Goal: Ask a question: Seek information or help from site administrators or community

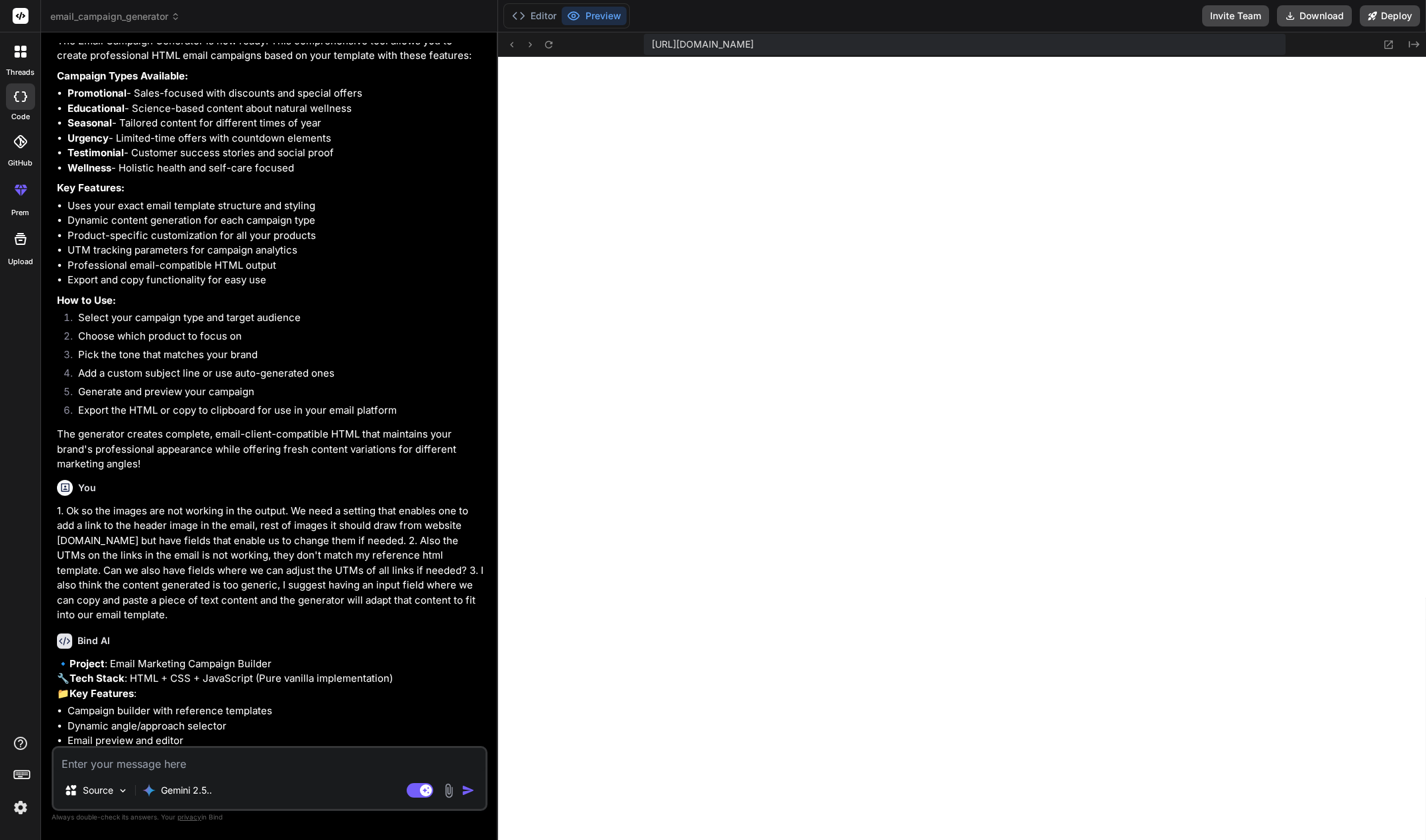
scroll to position [14802, 0]
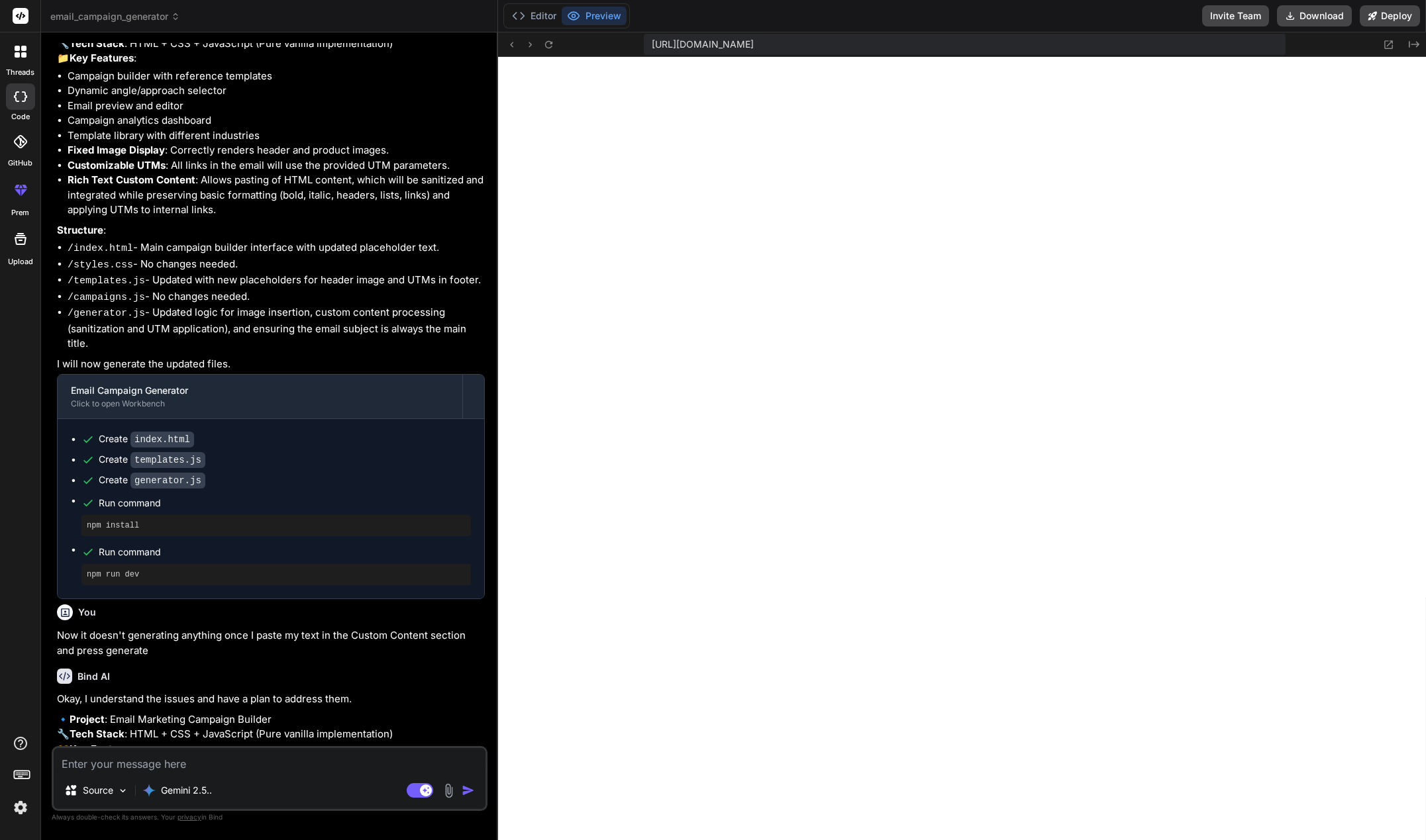
click at [19, 57] on icon at bounding box center [17, 55] width 5 height 5
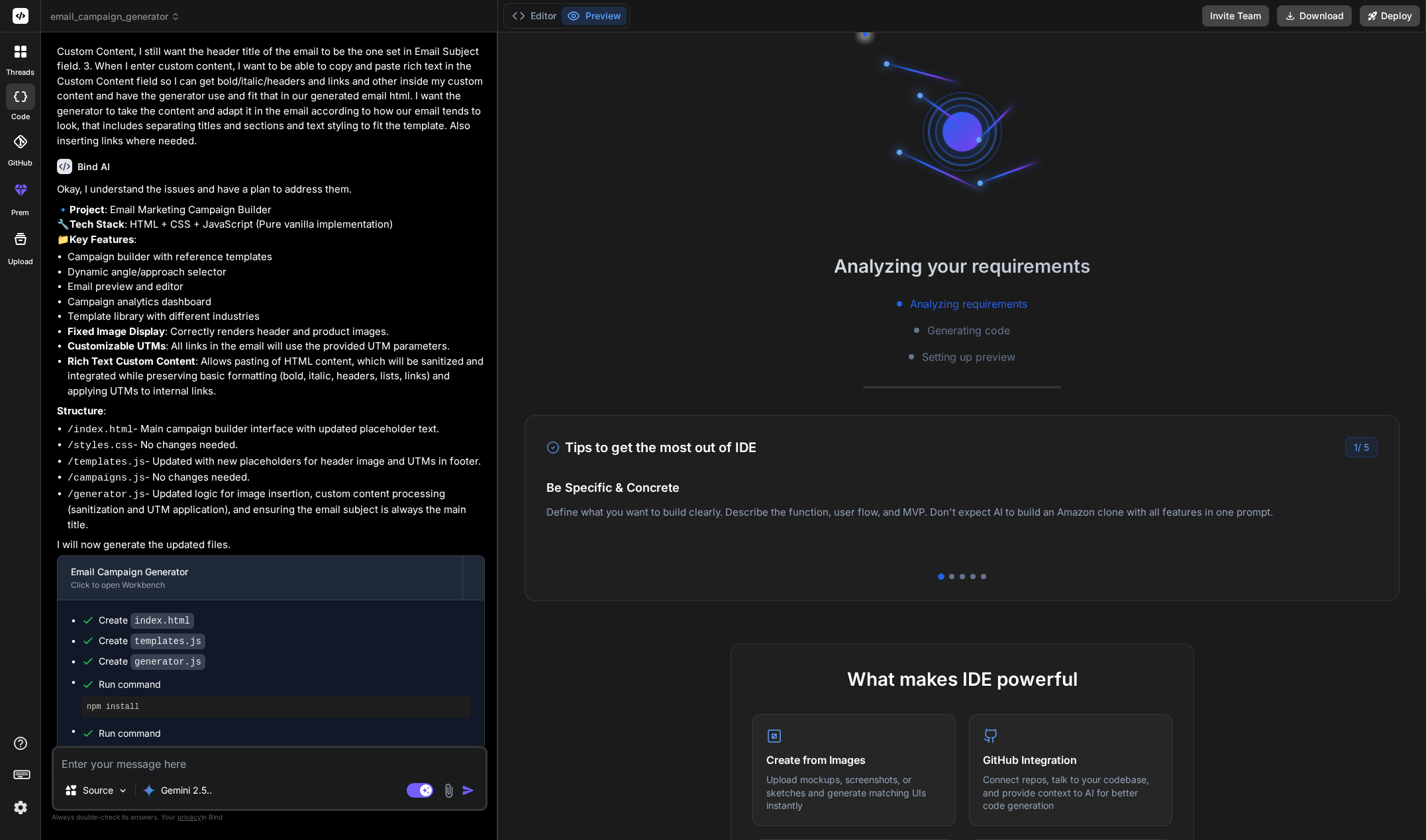
scroll to position [14732, 0]
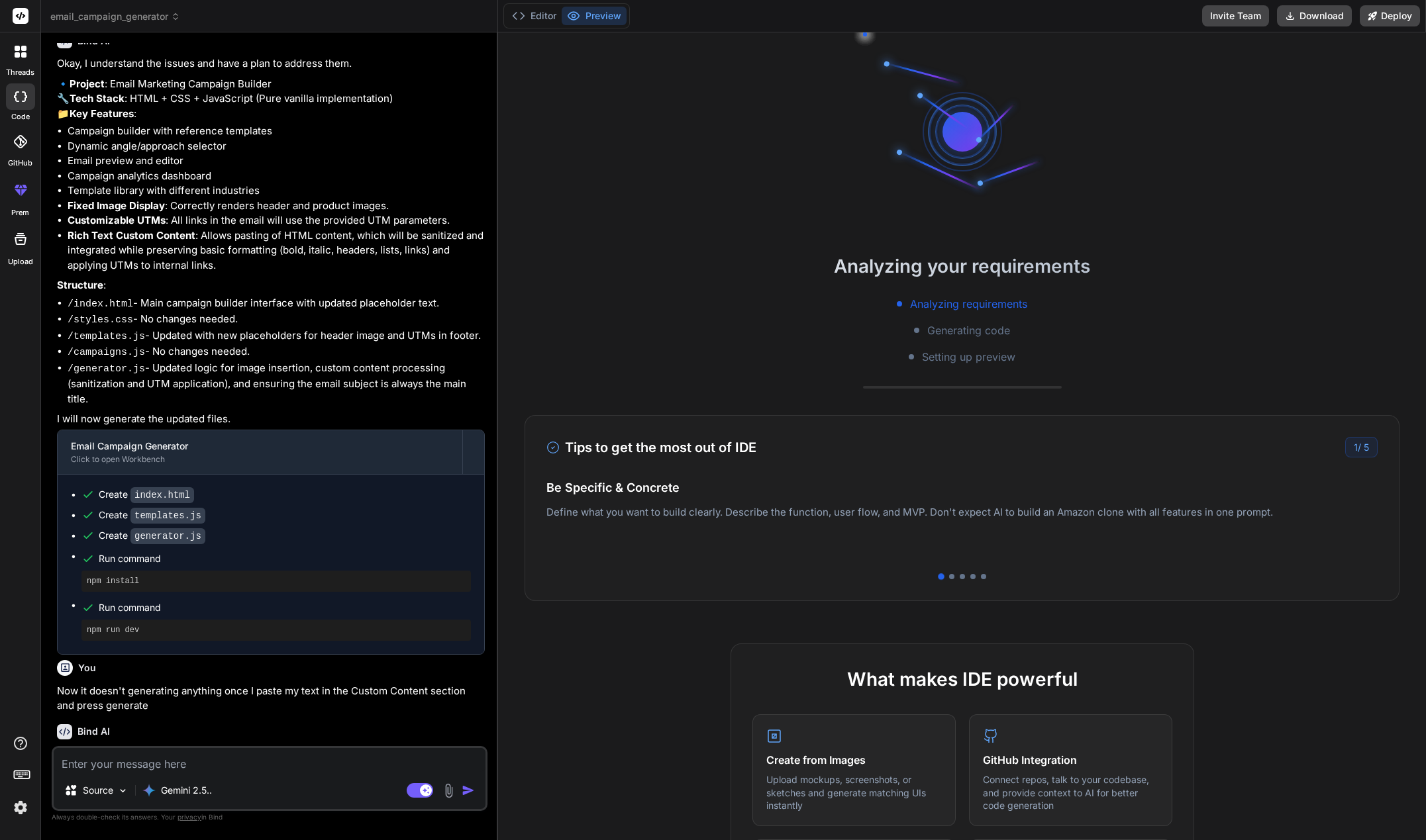
click at [144, 17] on span "email_campaign_generator" at bounding box center [115, 16] width 130 height 13
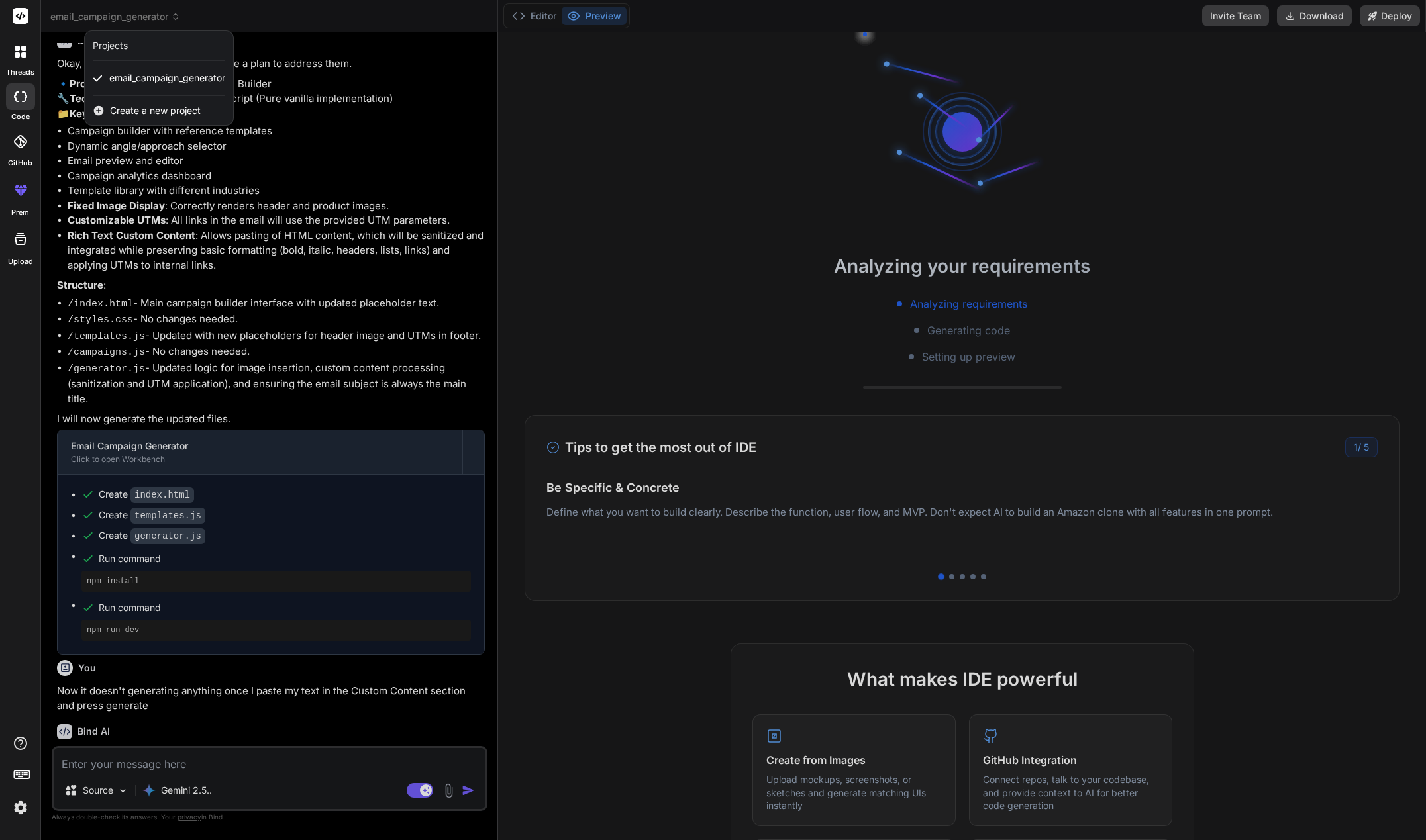
click at [144, 17] on div at bounding box center [713, 420] width 1426 height 840
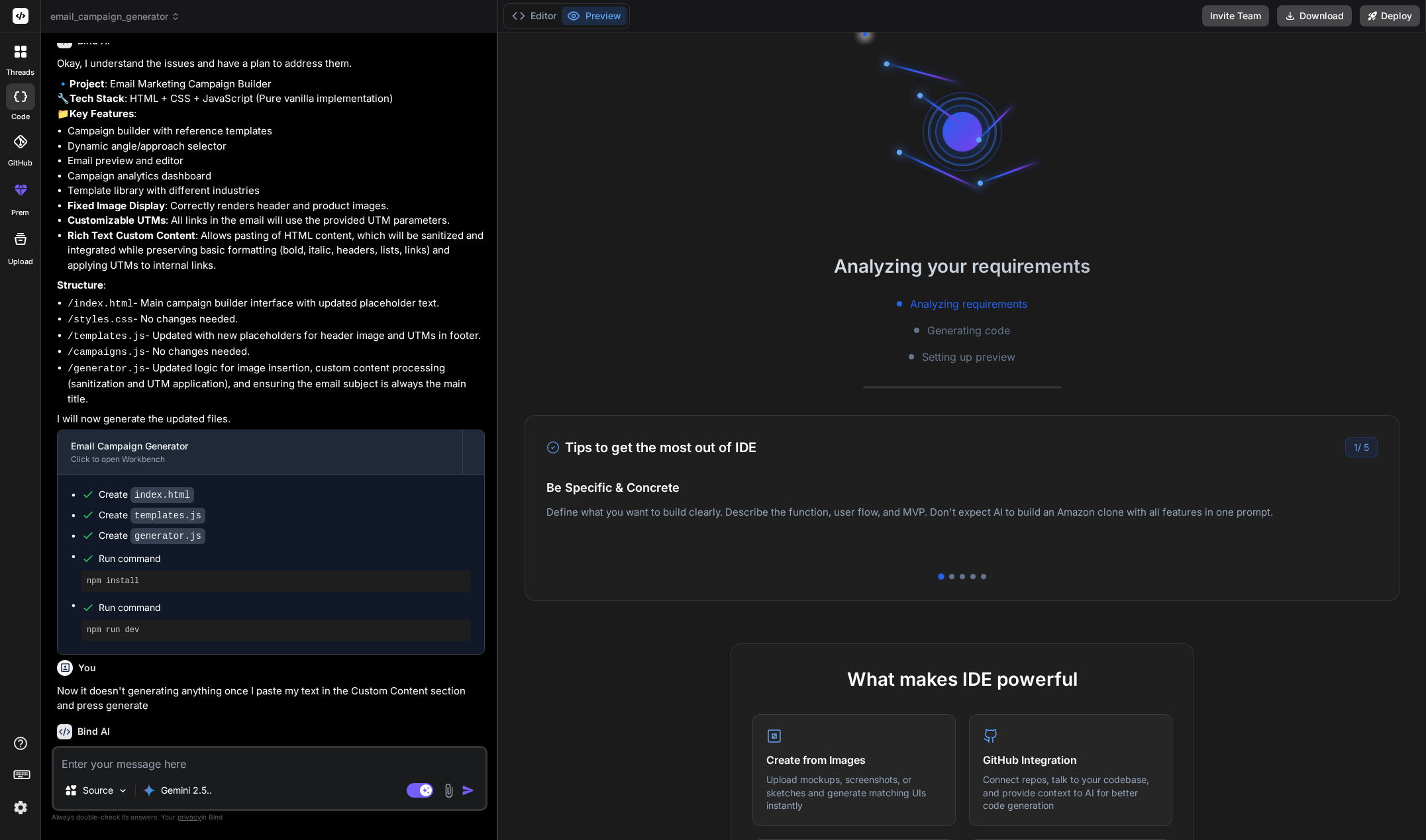
click at [12, 59] on div at bounding box center [19, 51] width 27 height 27
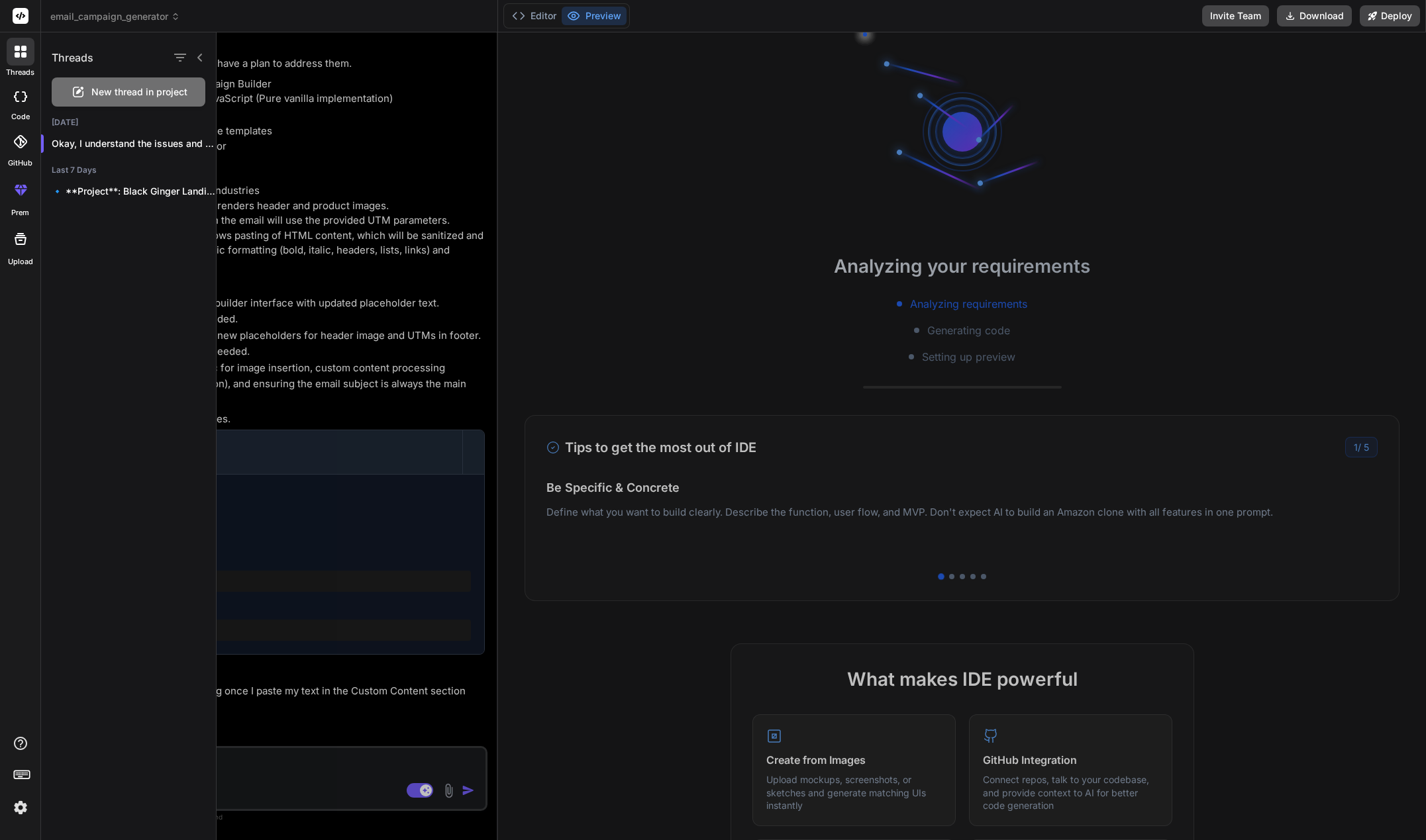
click at [23, 108] on div at bounding box center [20, 96] width 29 height 27
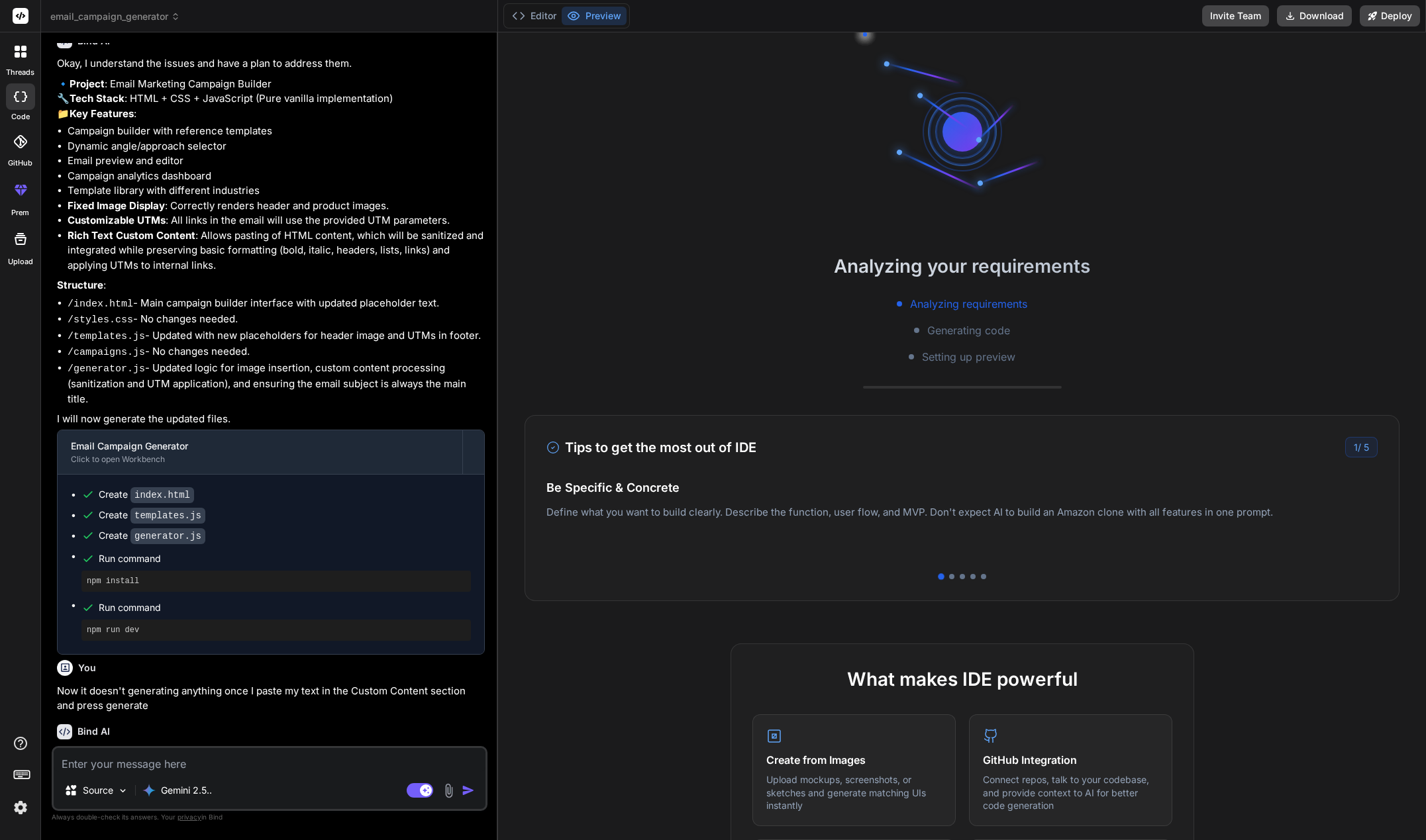
click at [23, 108] on div at bounding box center [20, 96] width 29 height 27
click at [19, 149] on div at bounding box center [20, 141] width 29 height 29
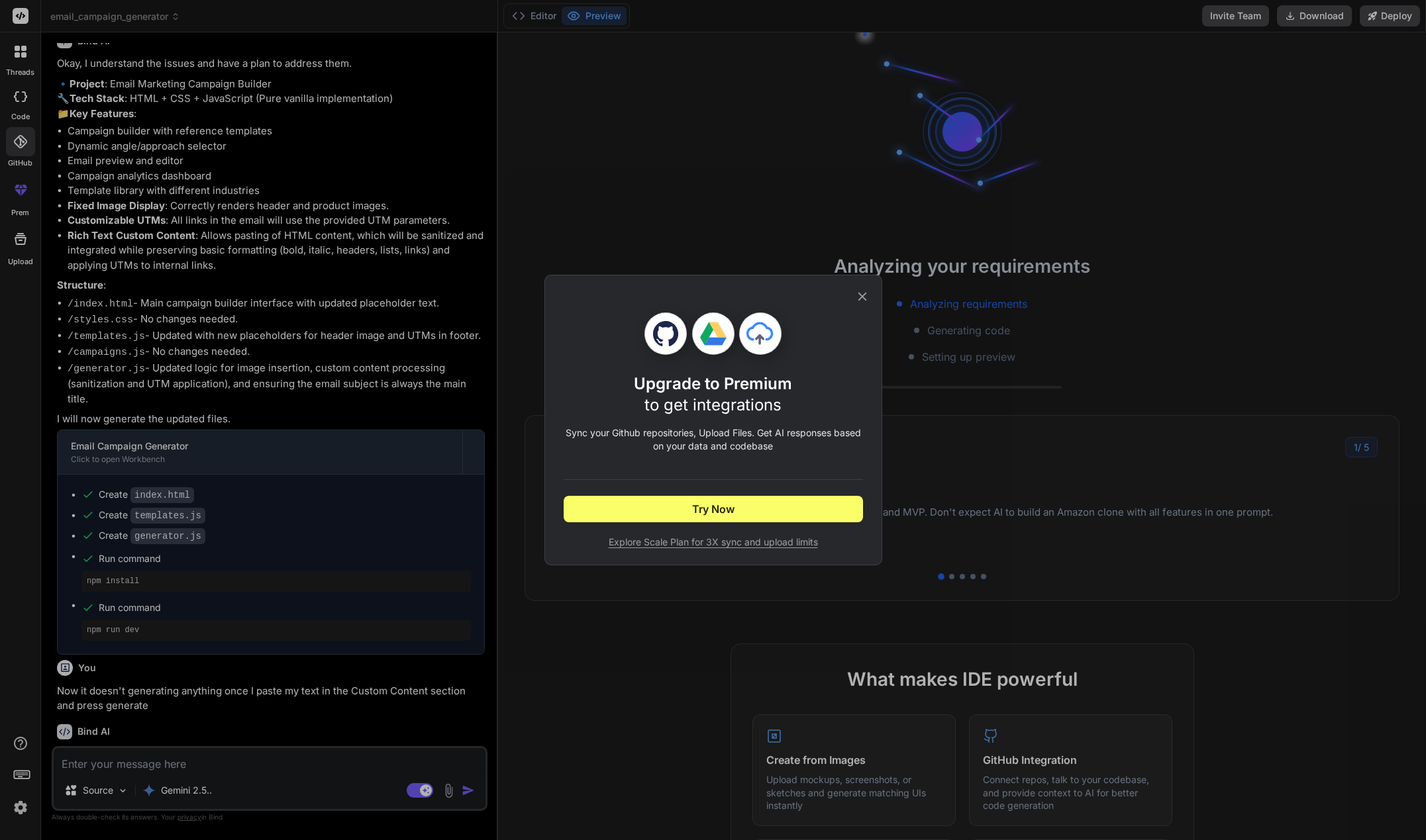
drag, startPoint x: 867, startPoint y: 296, endPoint x: 857, endPoint y: 294, distance: 10.2
click at [863, 296] on icon at bounding box center [862, 296] width 14 height 14
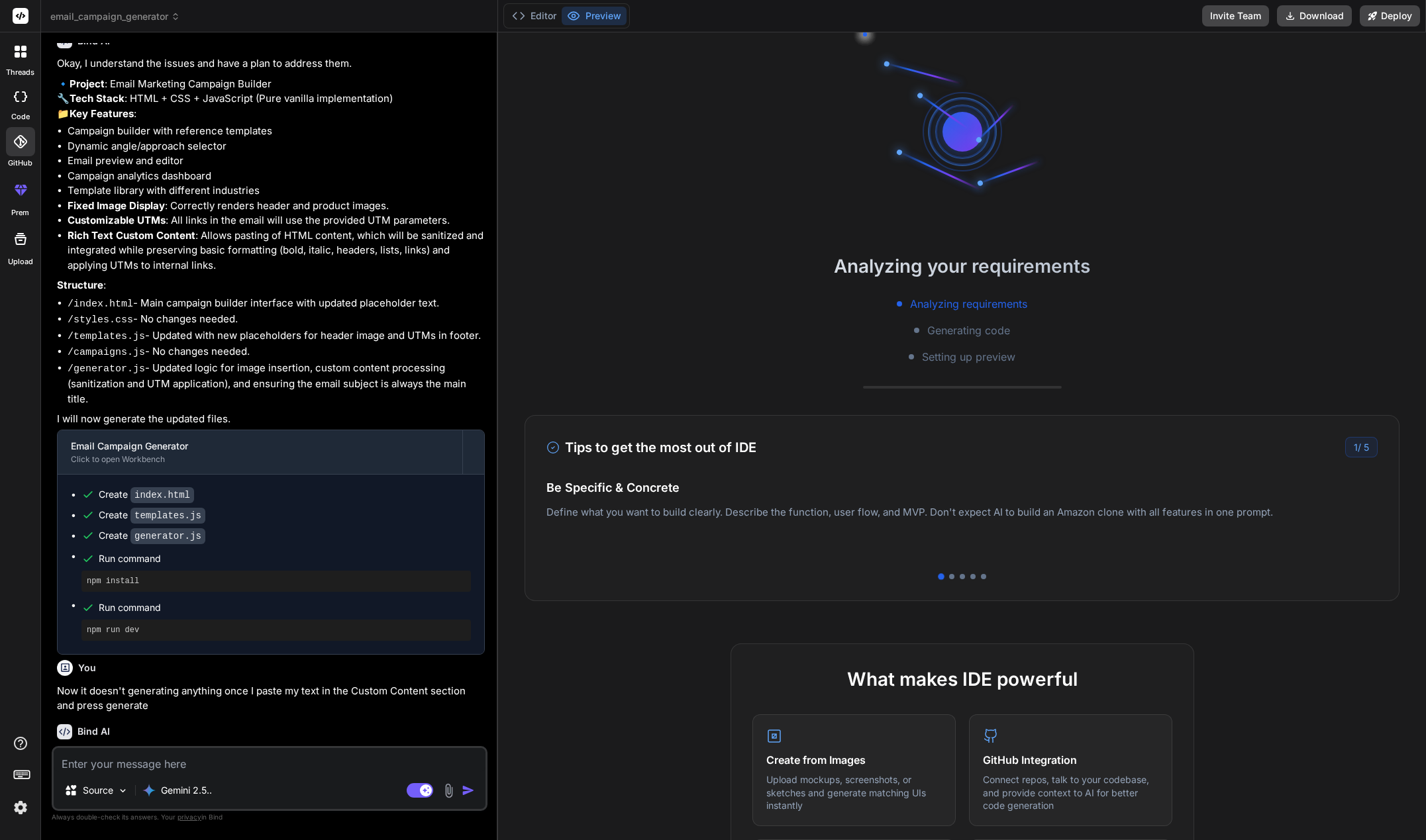
click at [8, 178] on div at bounding box center [20, 190] width 32 height 32
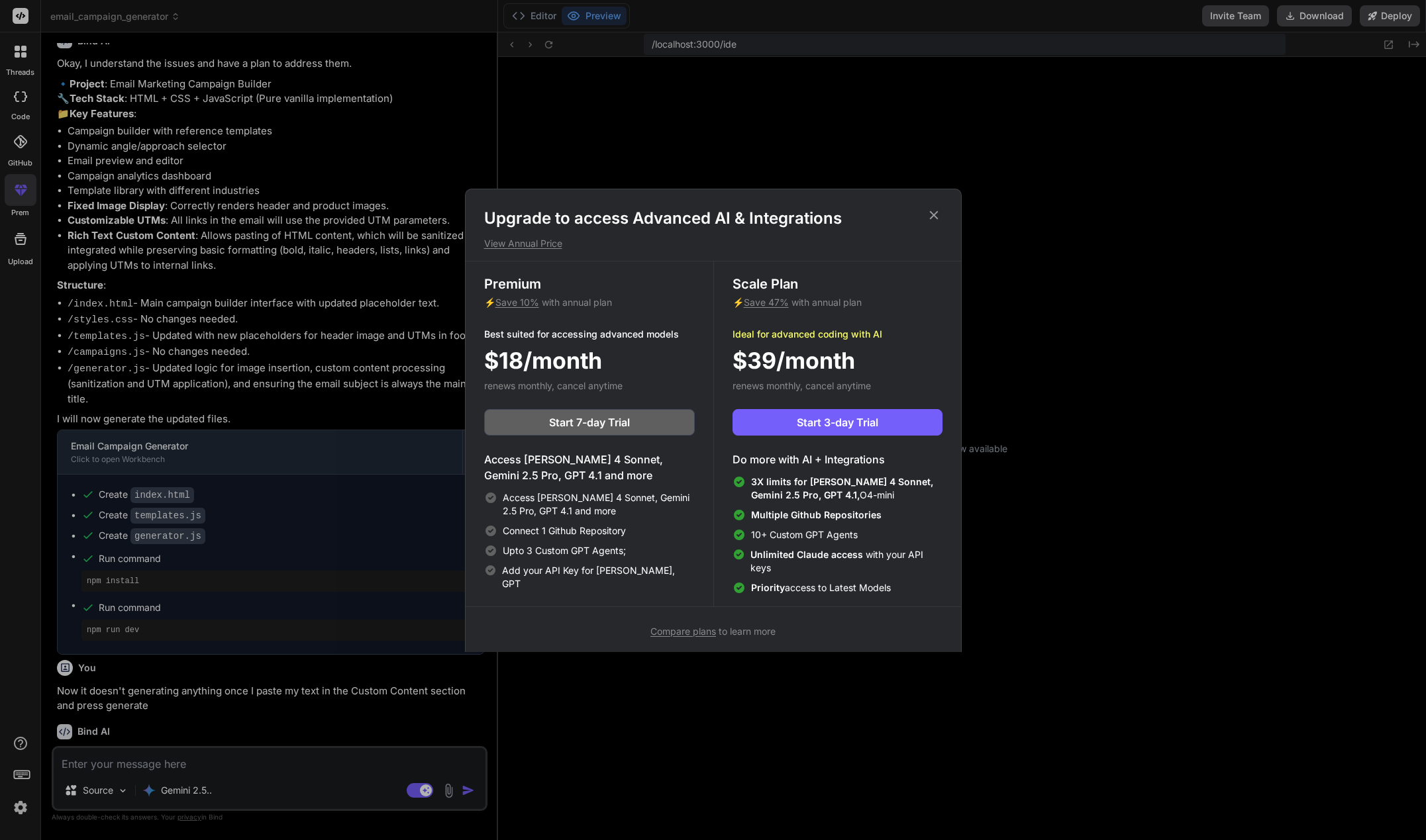
scroll to position [317, 0]
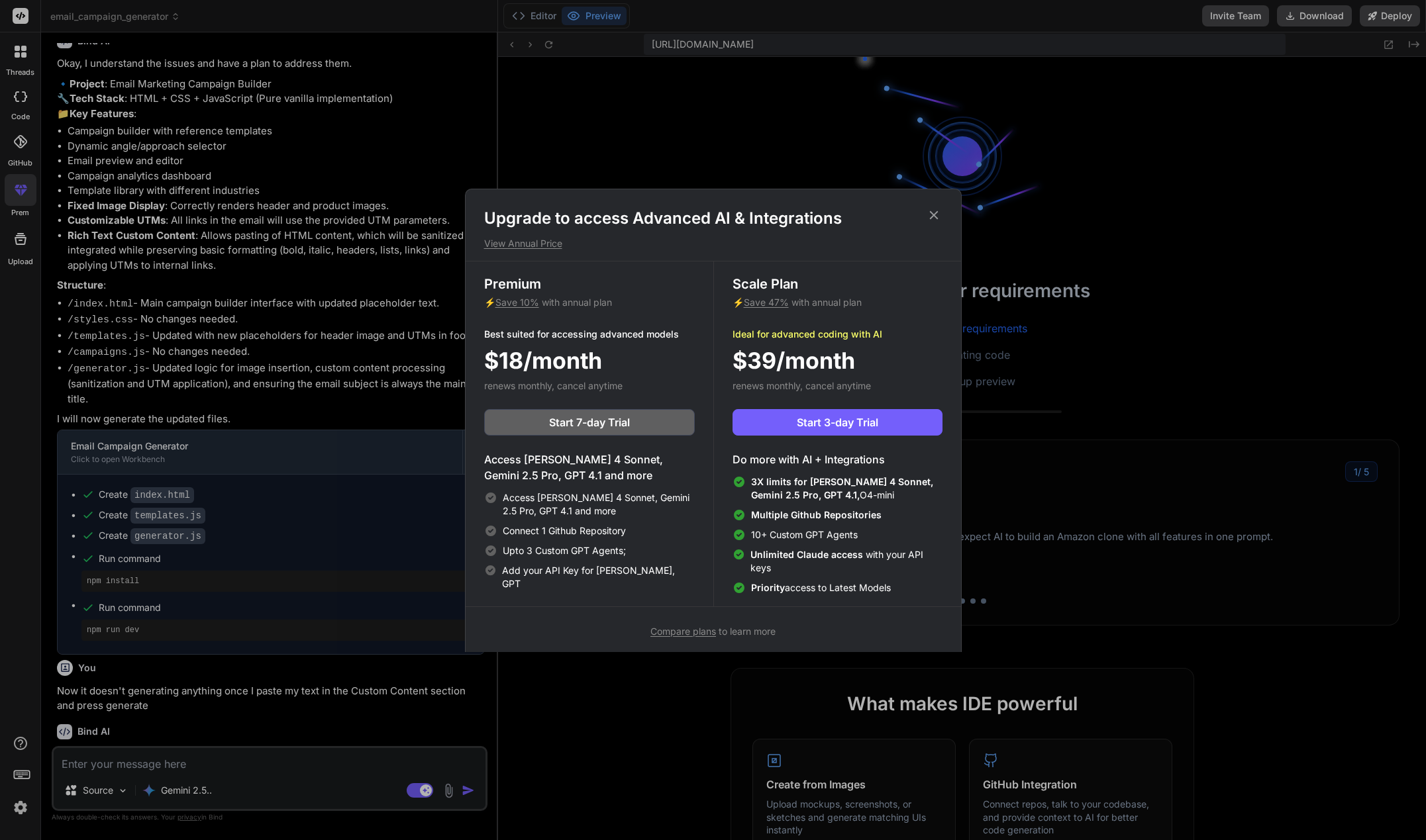
click at [936, 211] on icon at bounding box center [934, 215] width 14 height 14
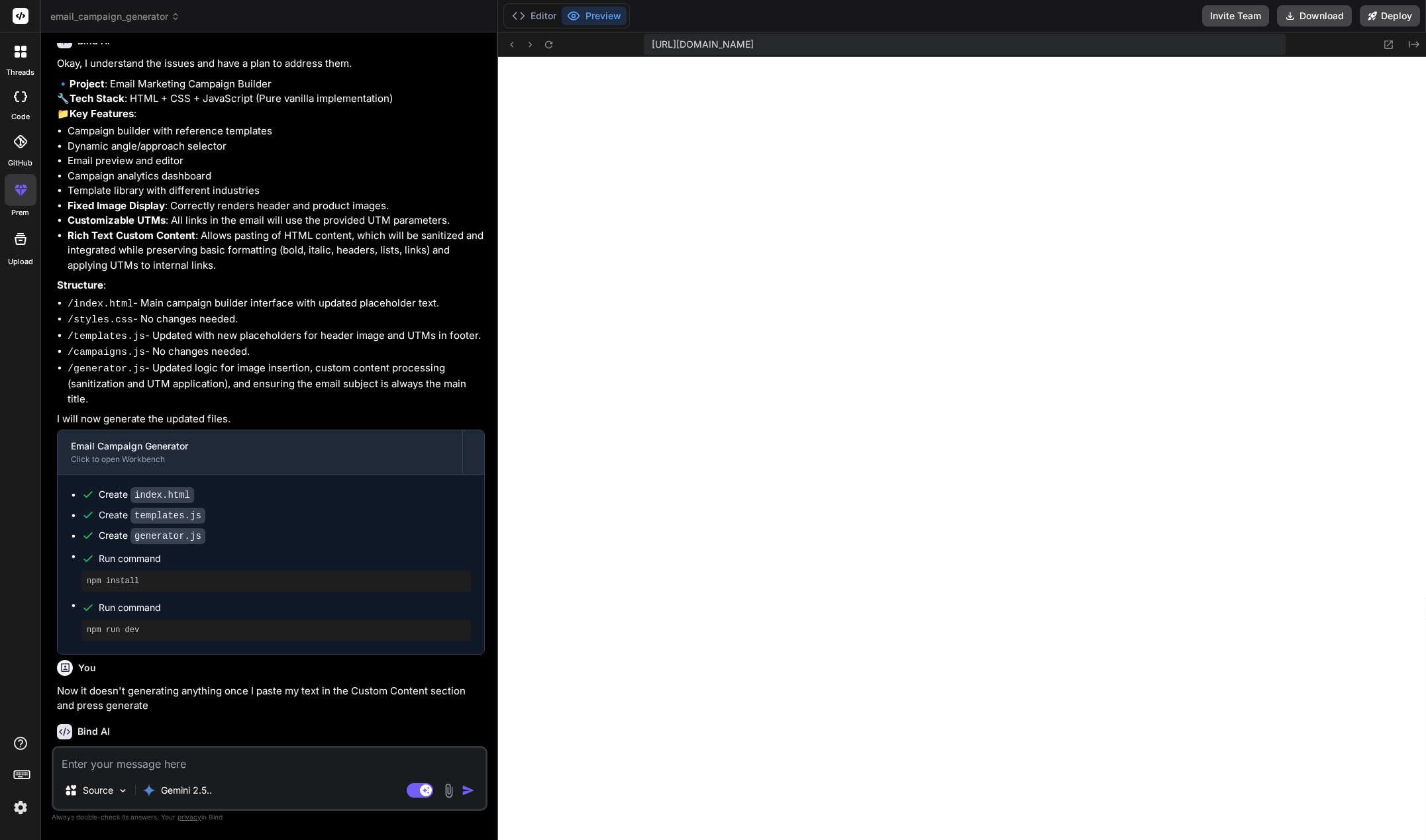
click at [25, 243] on icon at bounding box center [19, 239] width 12 height 11
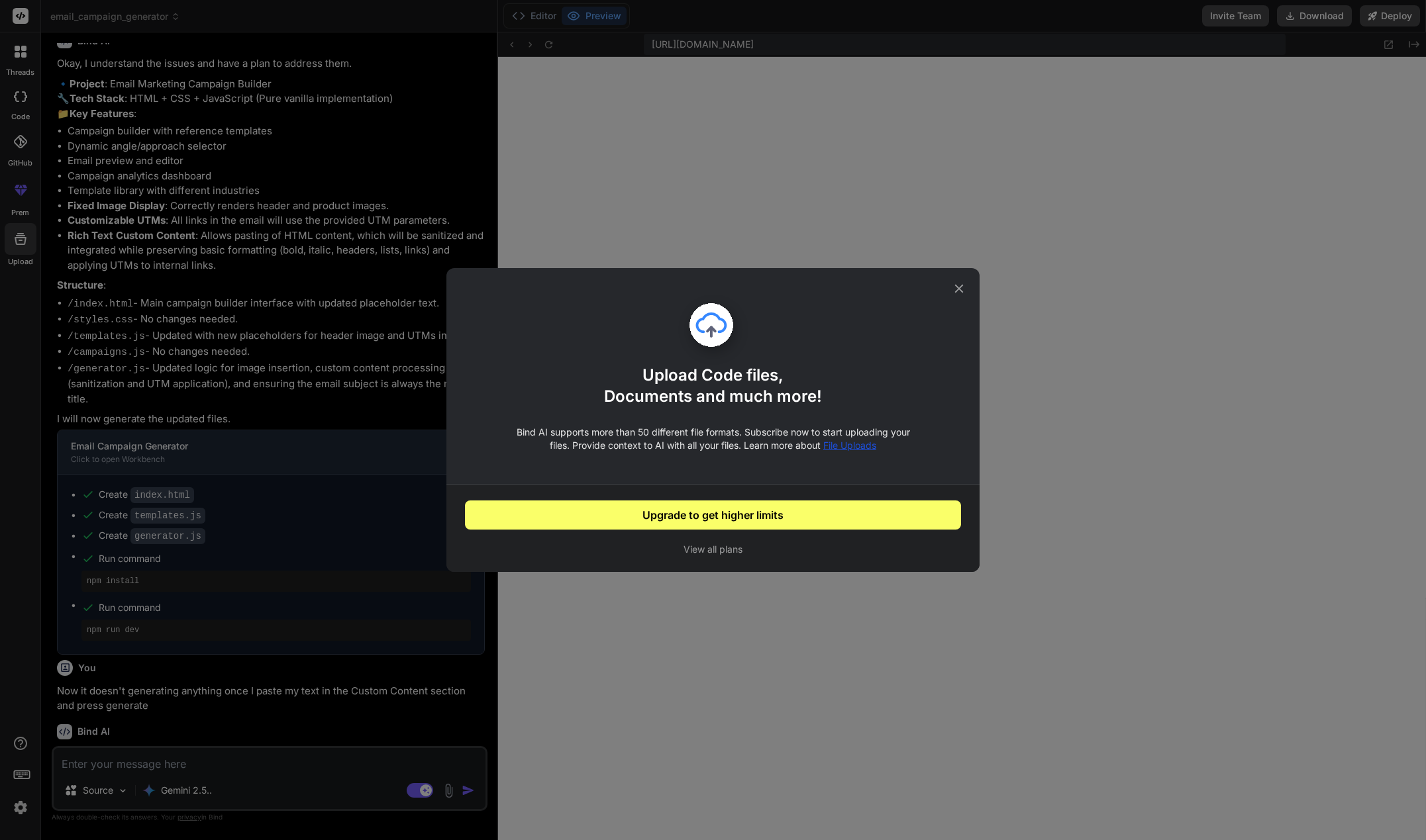
scroll to position [410, 0]
click at [960, 290] on icon at bounding box center [960, 289] width 9 height 9
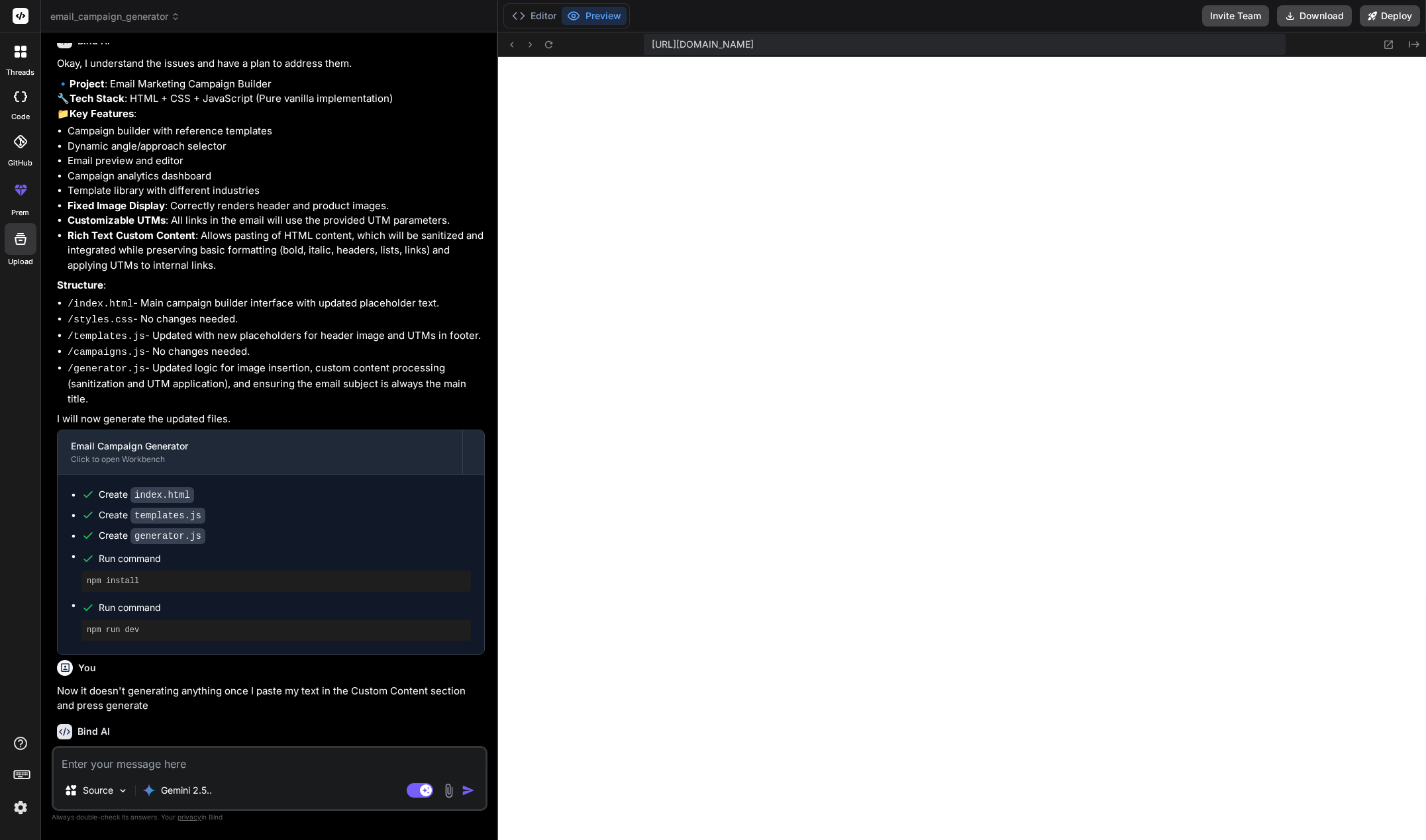
click at [27, 54] on div at bounding box center [19, 51] width 27 height 27
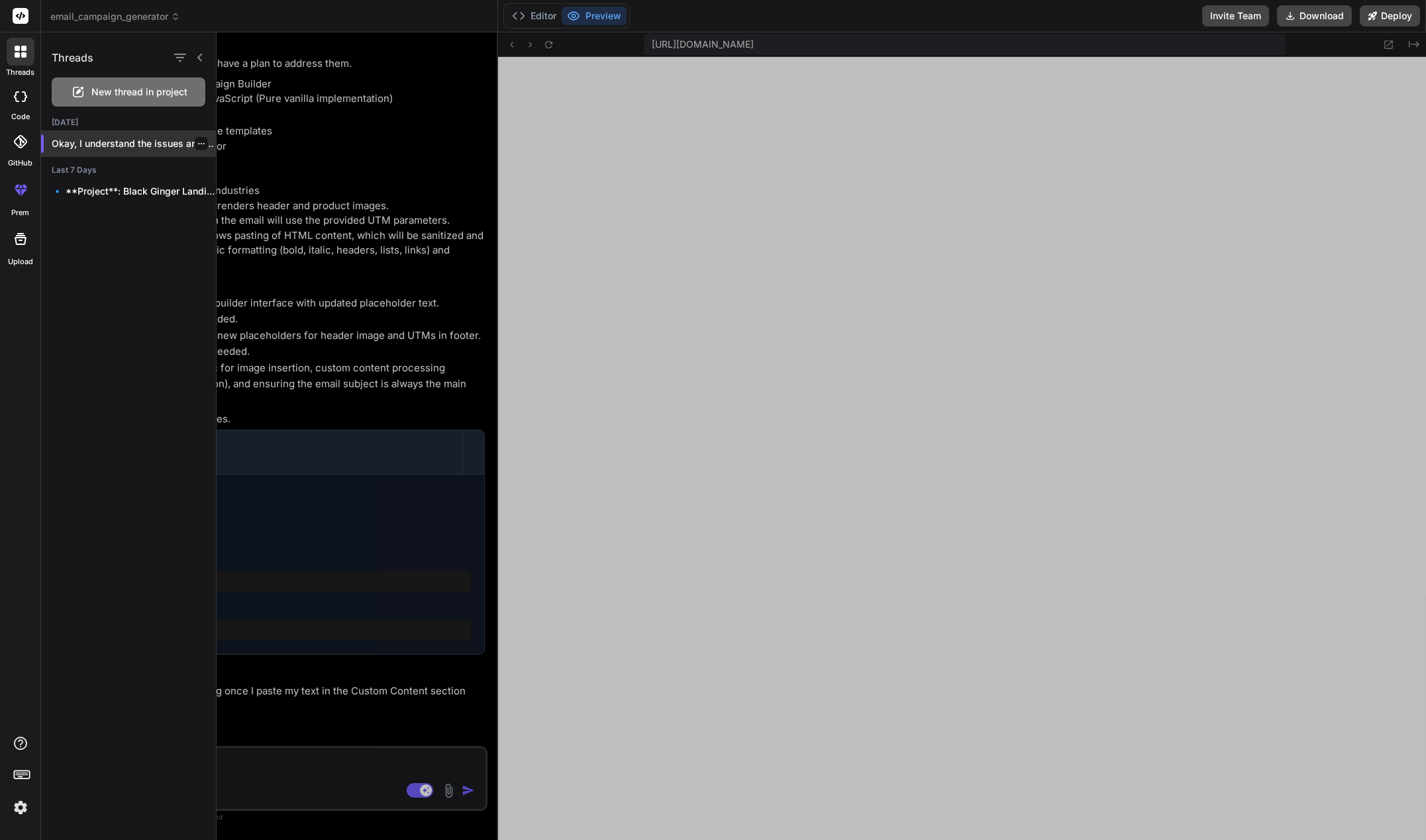
click at [128, 146] on p "Okay, I understand the issues and have..." at bounding box center [134, 143] width 165 height 13
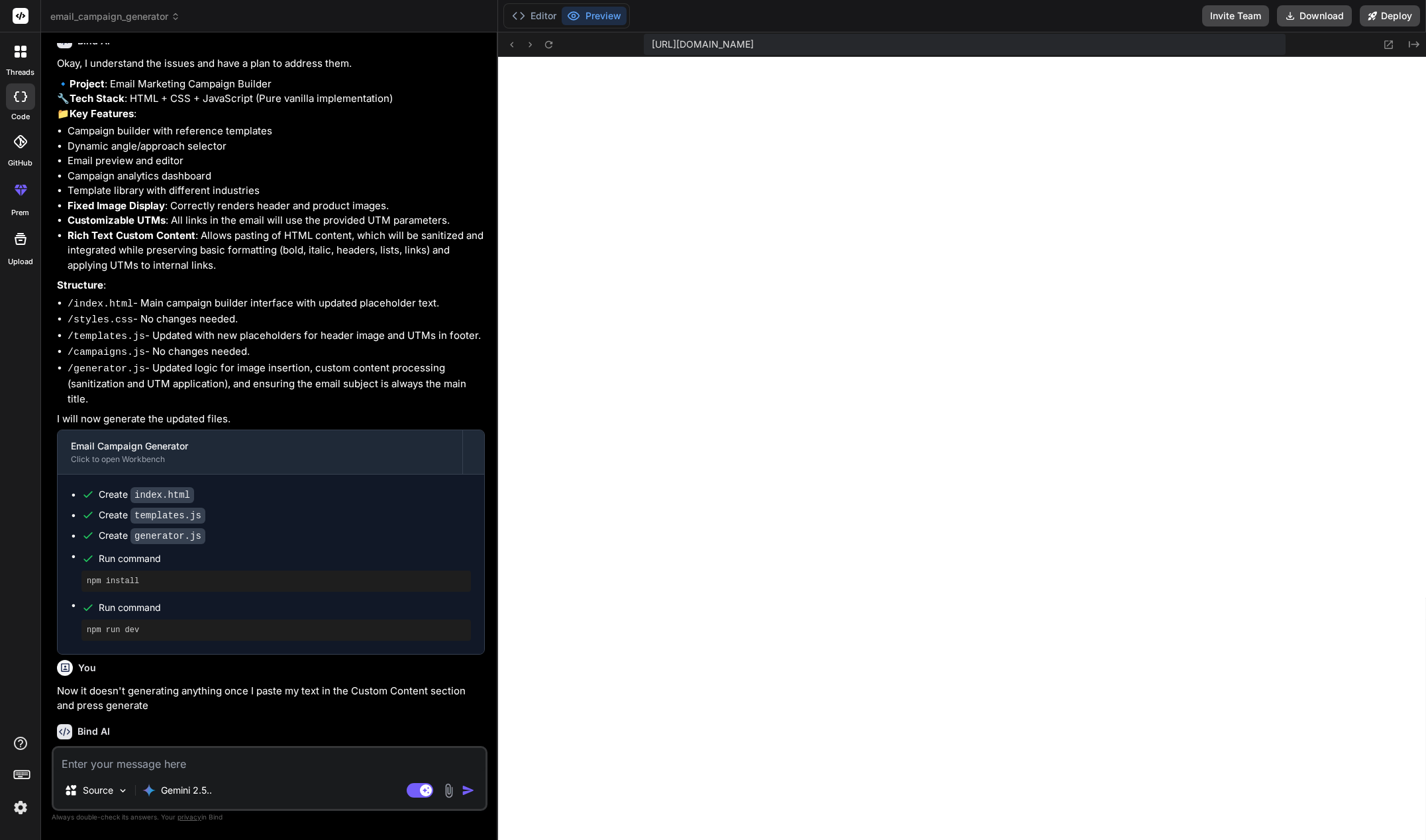
click at [26, 59] on div at bounding box center [19, 51] width 27 height 27
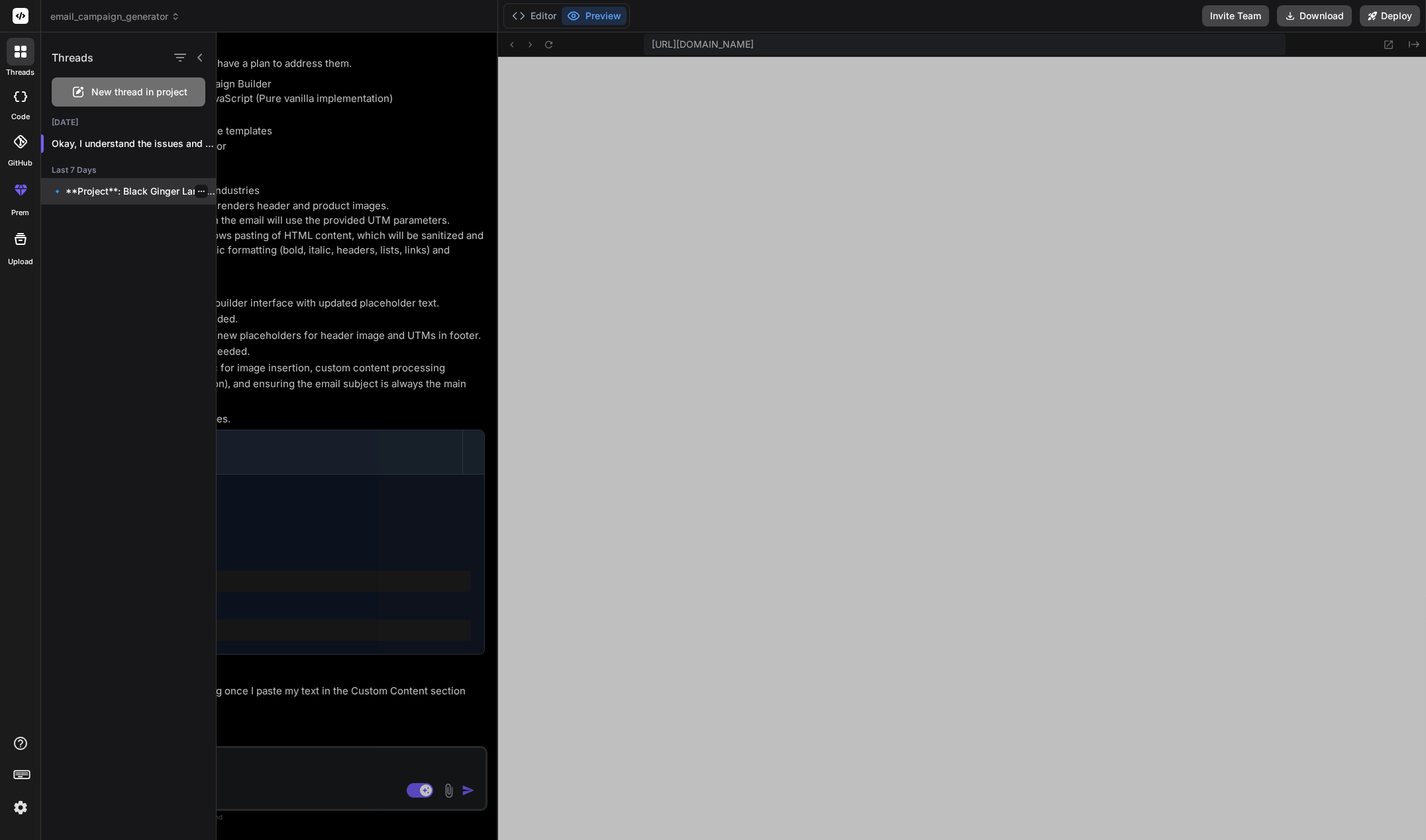
click at [128, 197] on p "🔹 **Project**: Black Ginger Landing Page 🔧..." at bounding box center [134, 191] width 165 height 13
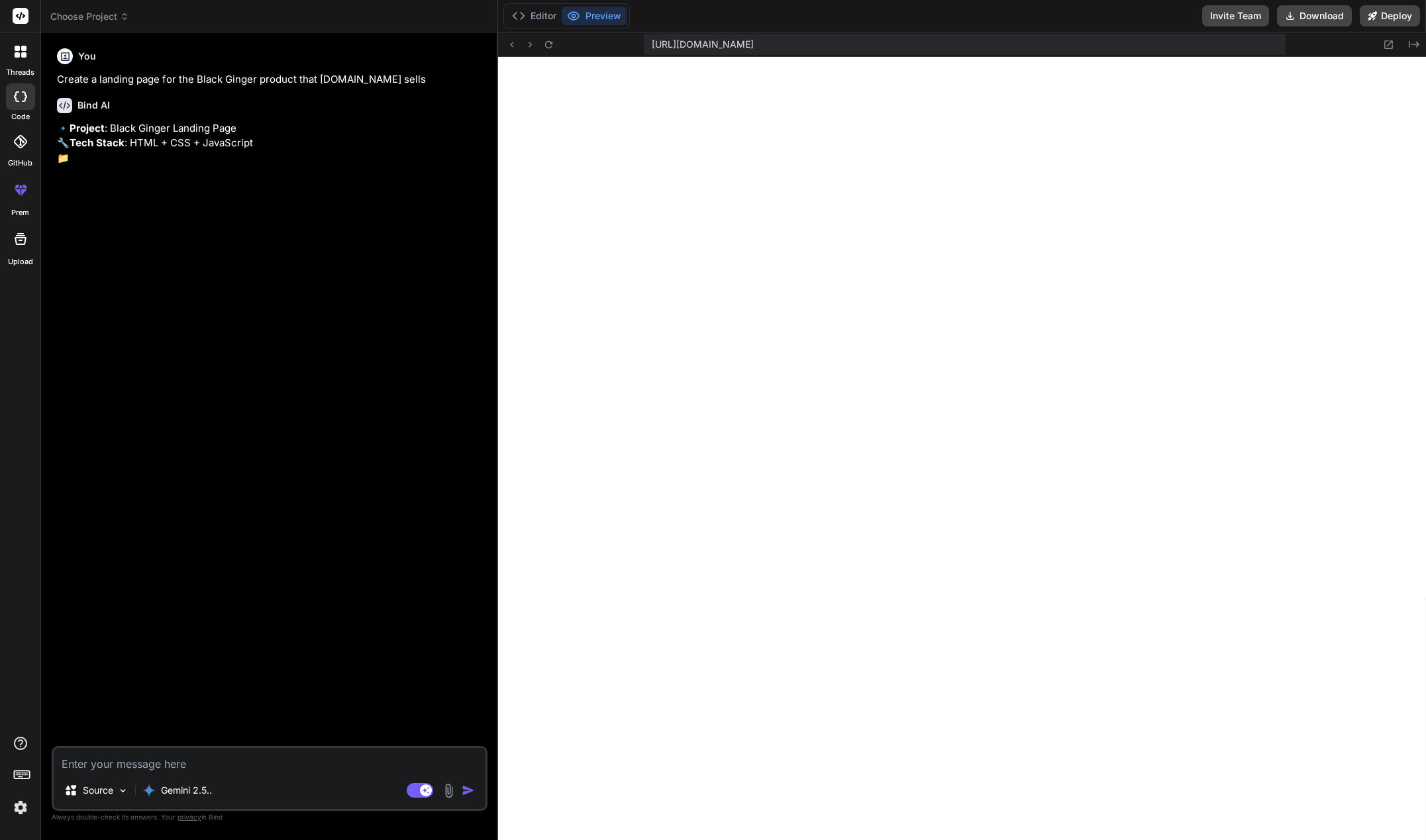
scroll to position [477, 0]
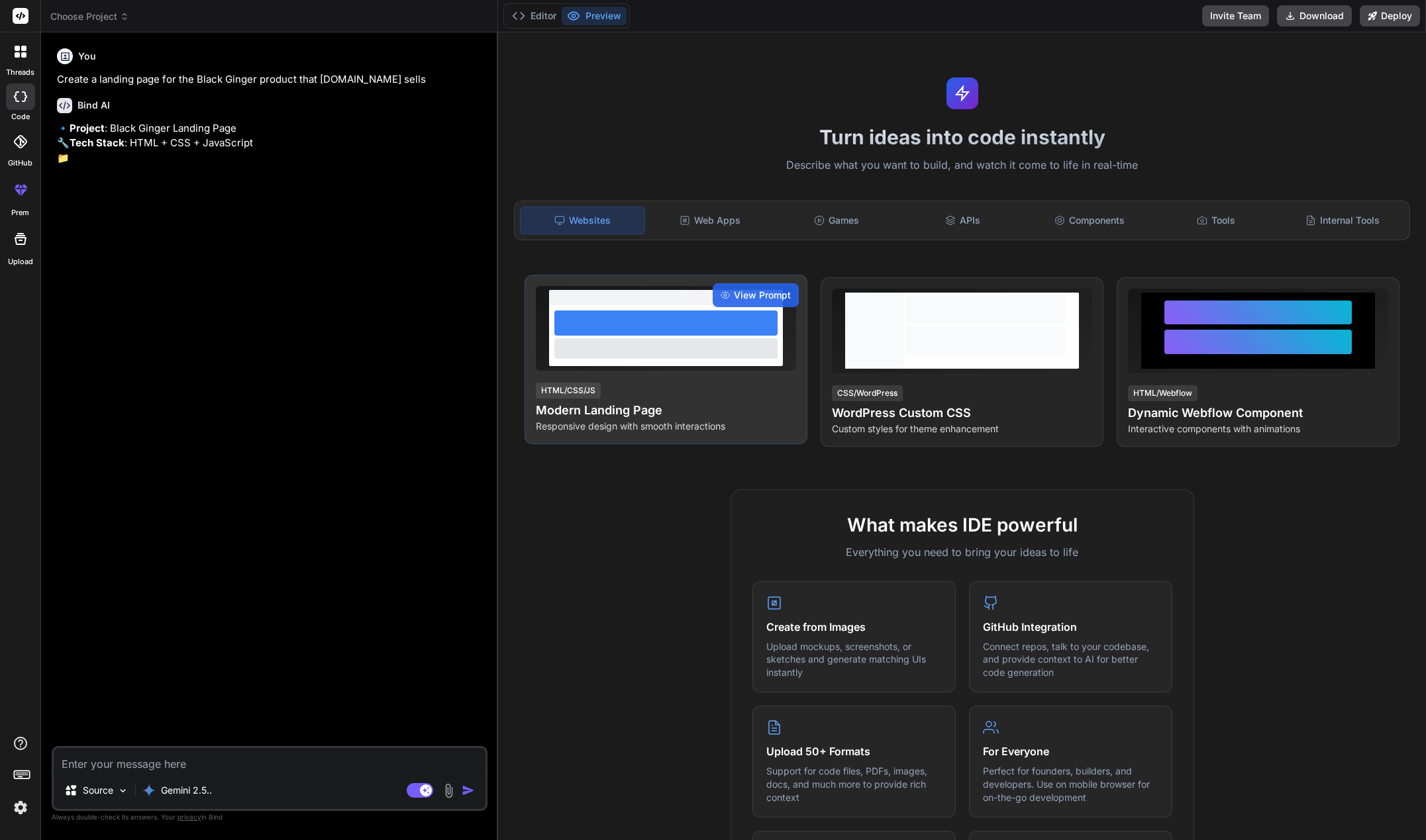
click at [709, 424] on p "Responsive design with smooth interactions" at bounding box center [666, 426] width 260 height 13
click at [761, 294] on span "View Prompt" at bounding box center [763, 294] width 57 height 13
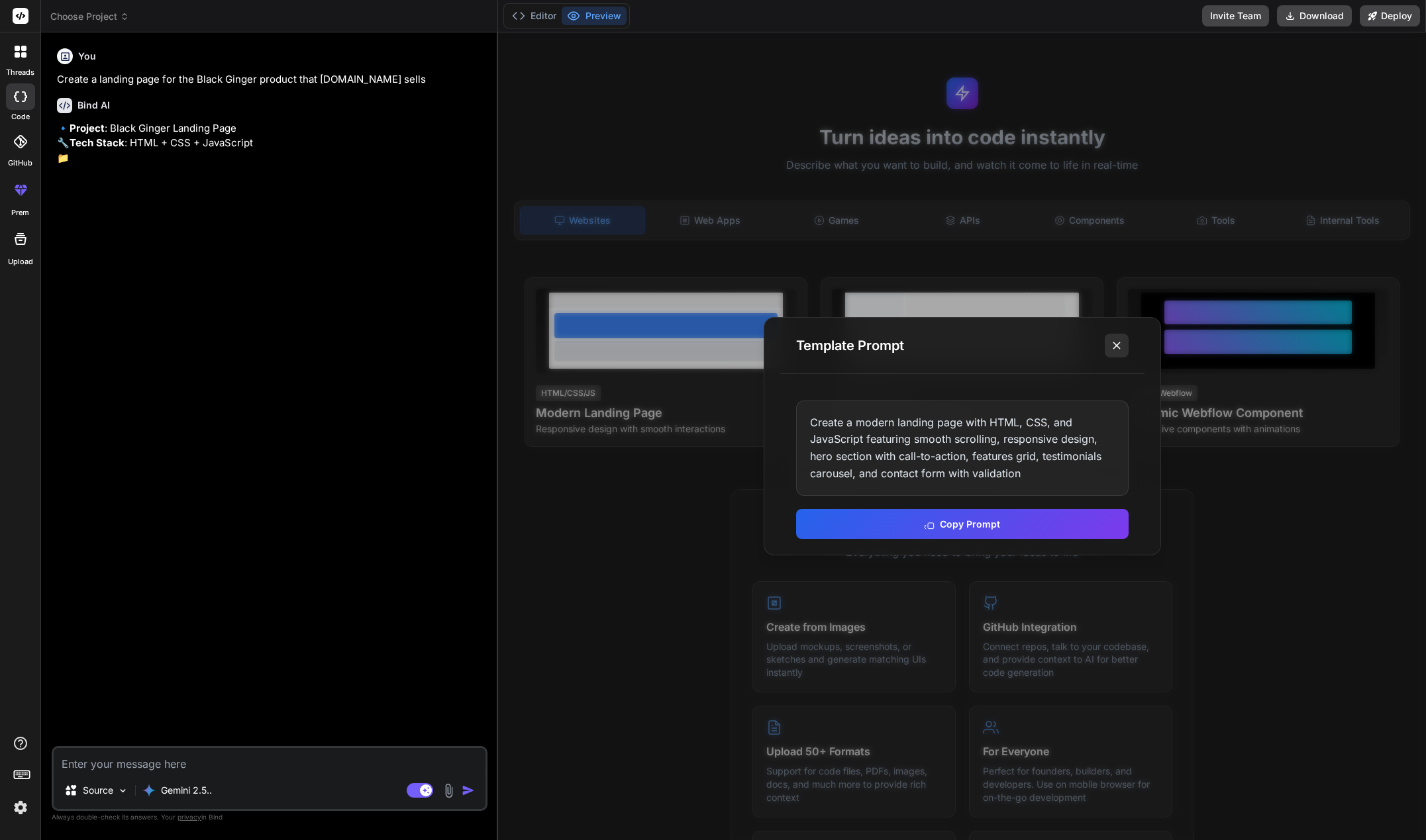
click at [1121, 347] on icon at bounding box center [1116, 345] width 13 height 13
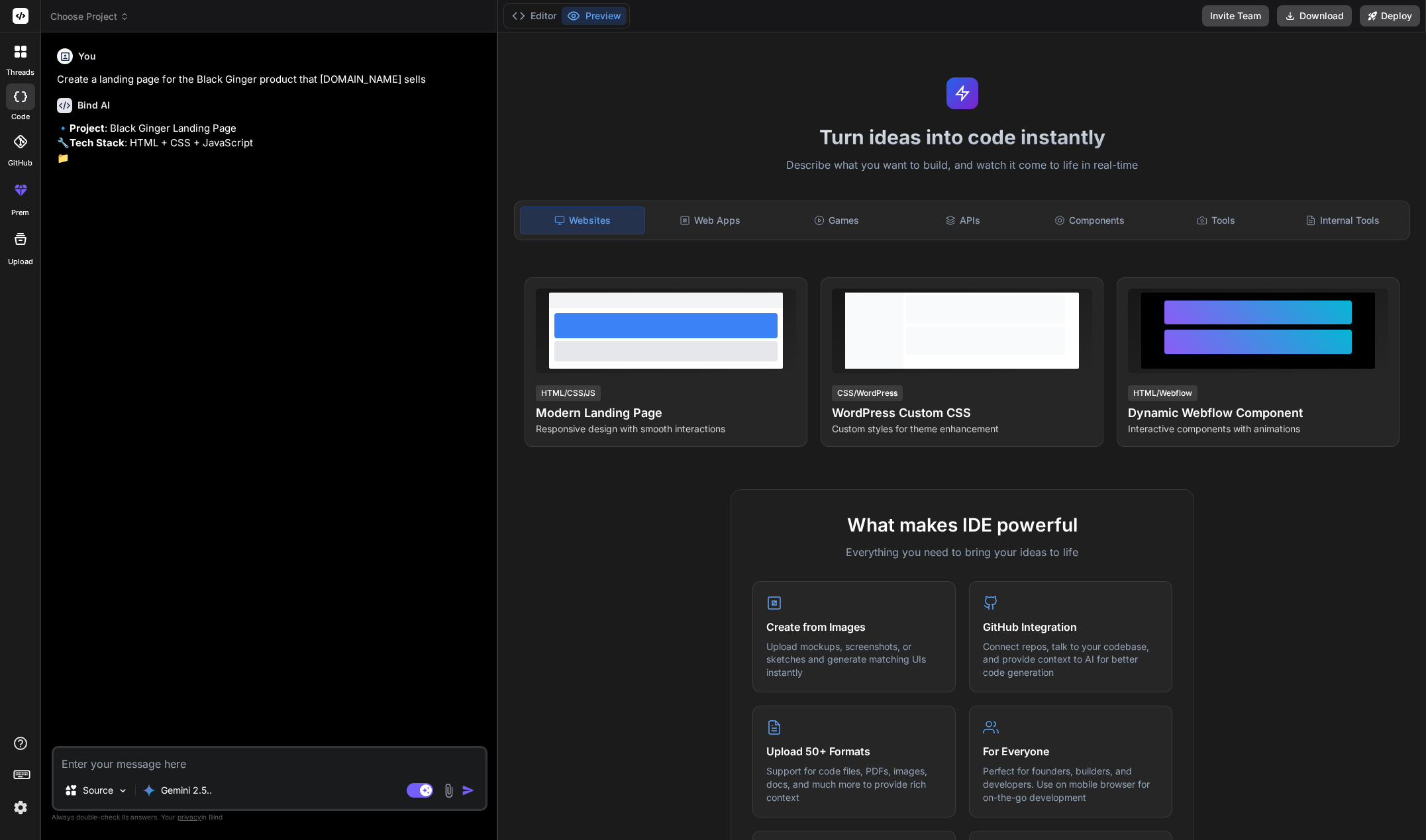
click at [170, 763] on textarea at bounding box center [270, 760] width 432 height 24
click at [184, 798] on div "Gemini 2.5.." at bounding box center [177, 790] width 80 height 27
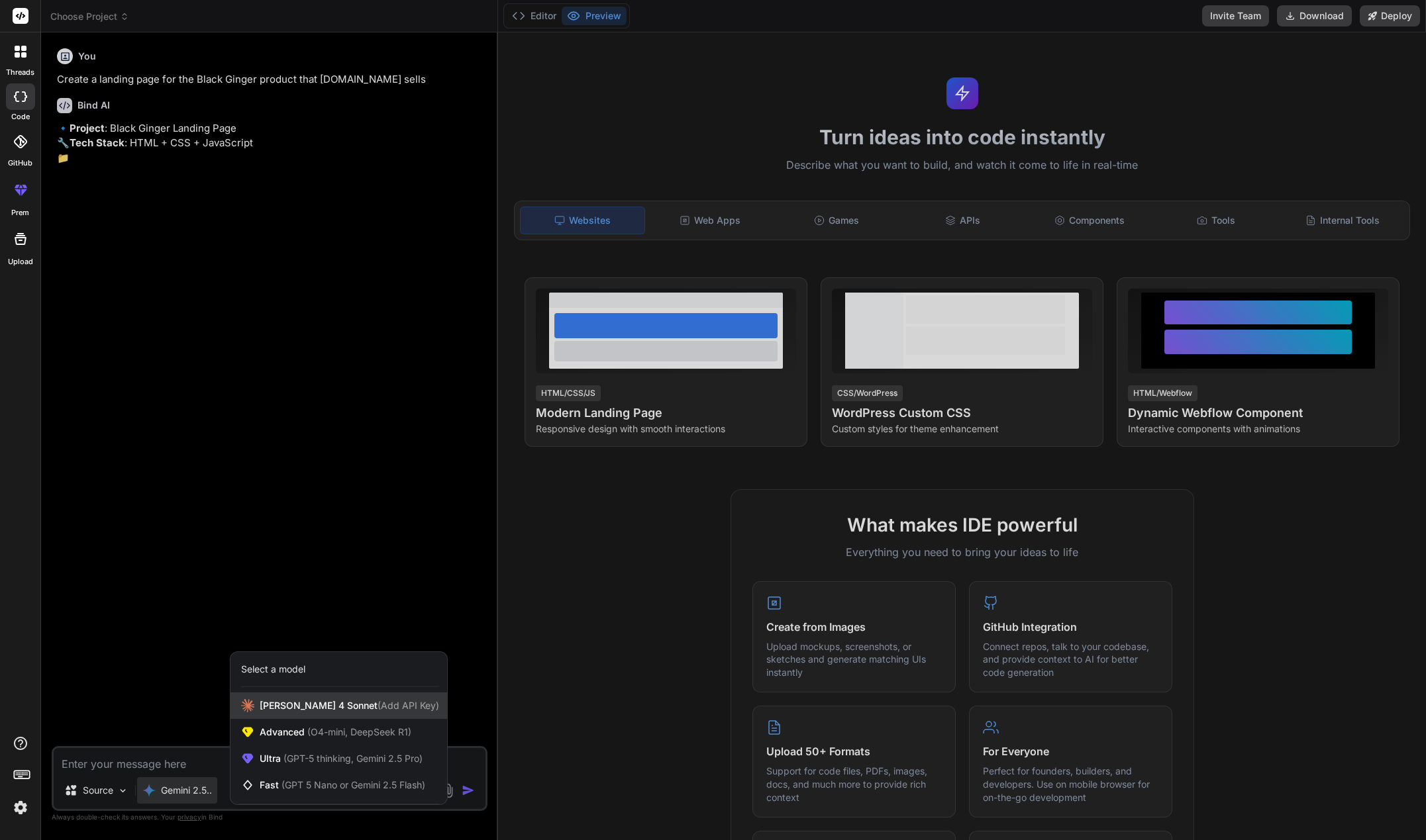
click at [316, 712] on div "[PERSON_NAME] 4 Sonnet (Add API Key)" at bounding box center [339, 706] width 217 height 27
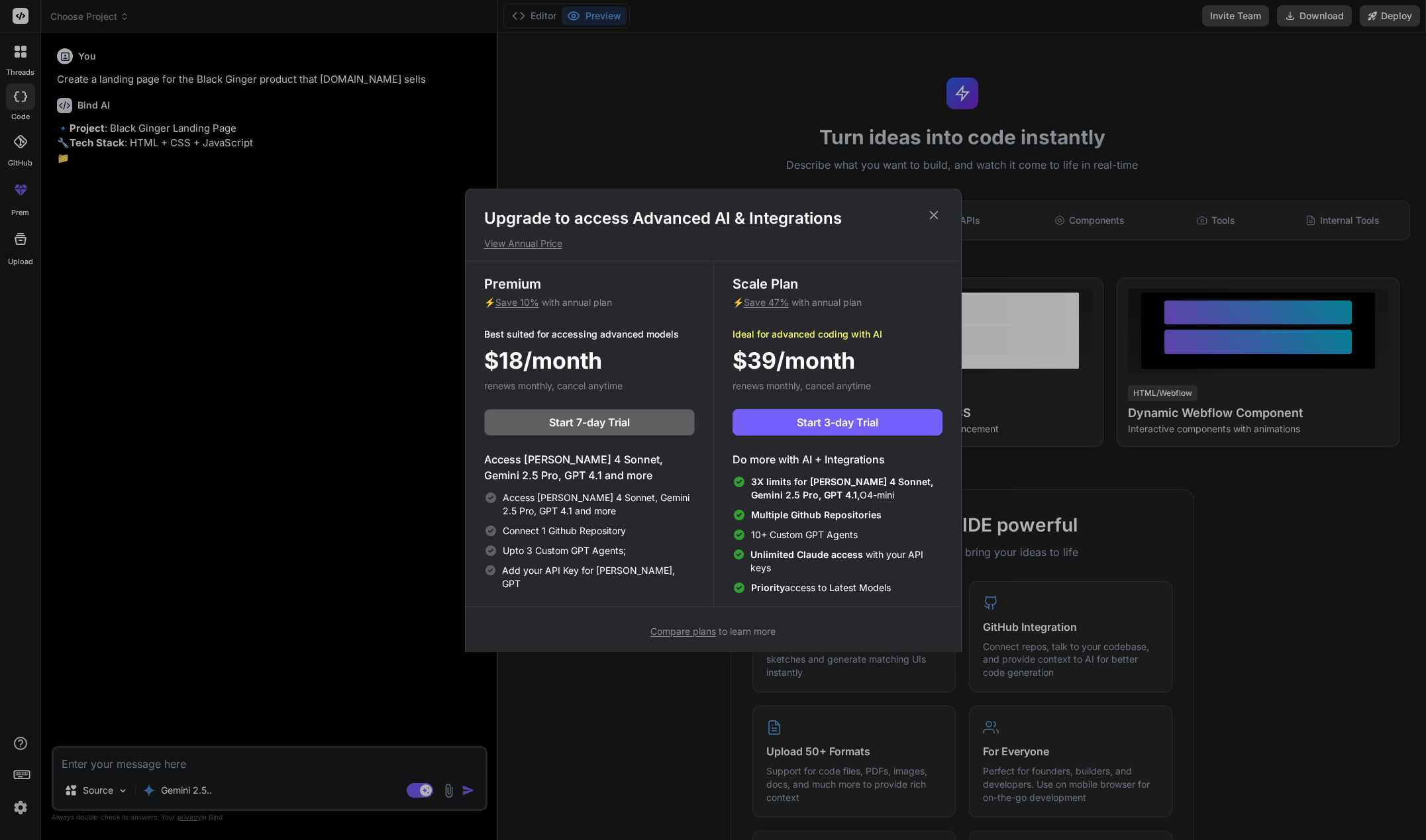
click at [929, 217] on icon at bounding box center [934, 215] width 14 height 14
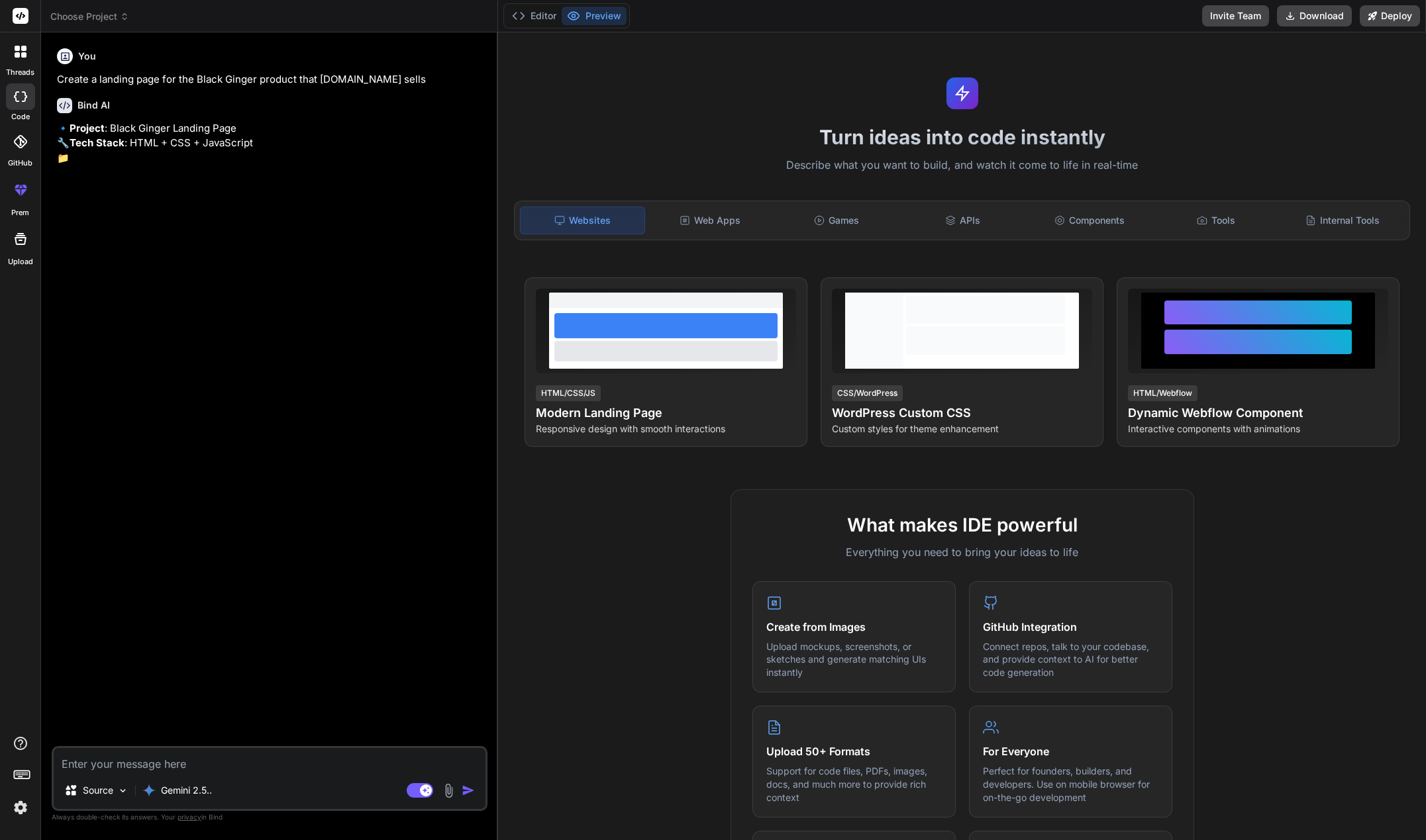
click at [148, 767] on textarea at bounding box center [270, 760] width 432 height 24
click at [112, 790] on p "Source" at bounding box center [98, 790] width 30 height 13
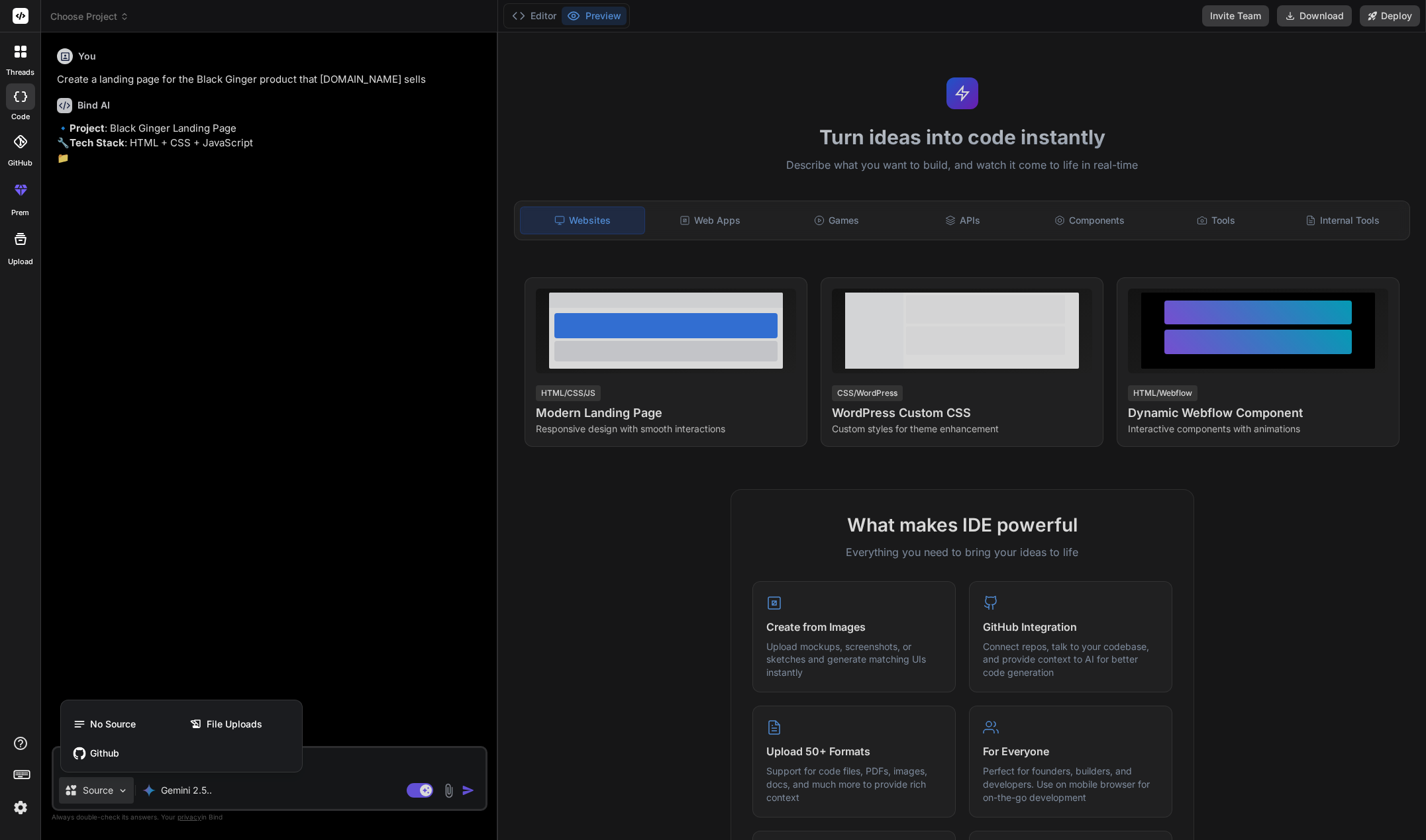
click at [172, 615] on div at bounding box center [713, 420] width 1426 height 840
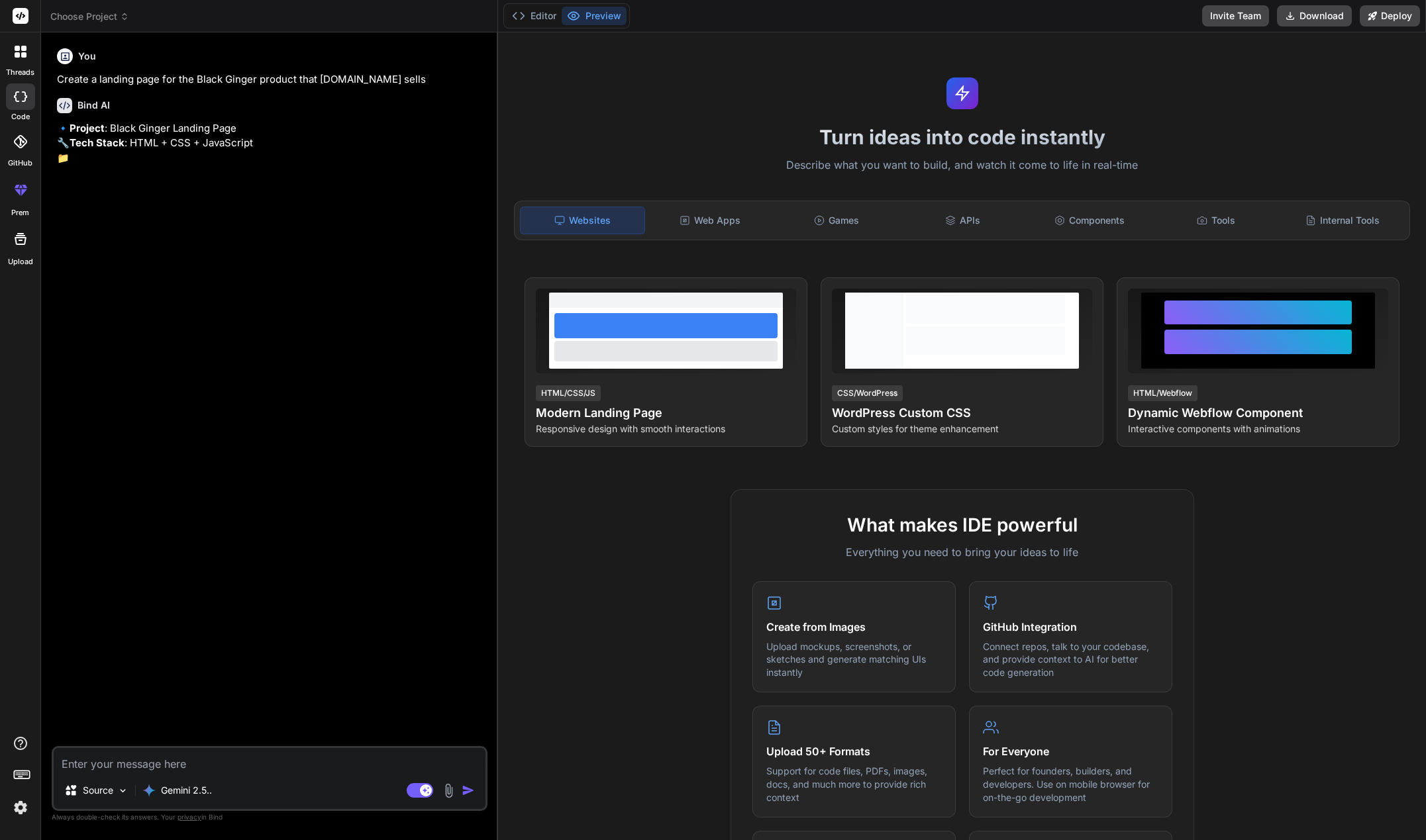
click at [229, 770] on textarea at bounding box center [270, 760] width 432 height 24
click at [90, 791] on p "Source" at bounding box center [98, 790] width 30 height 13
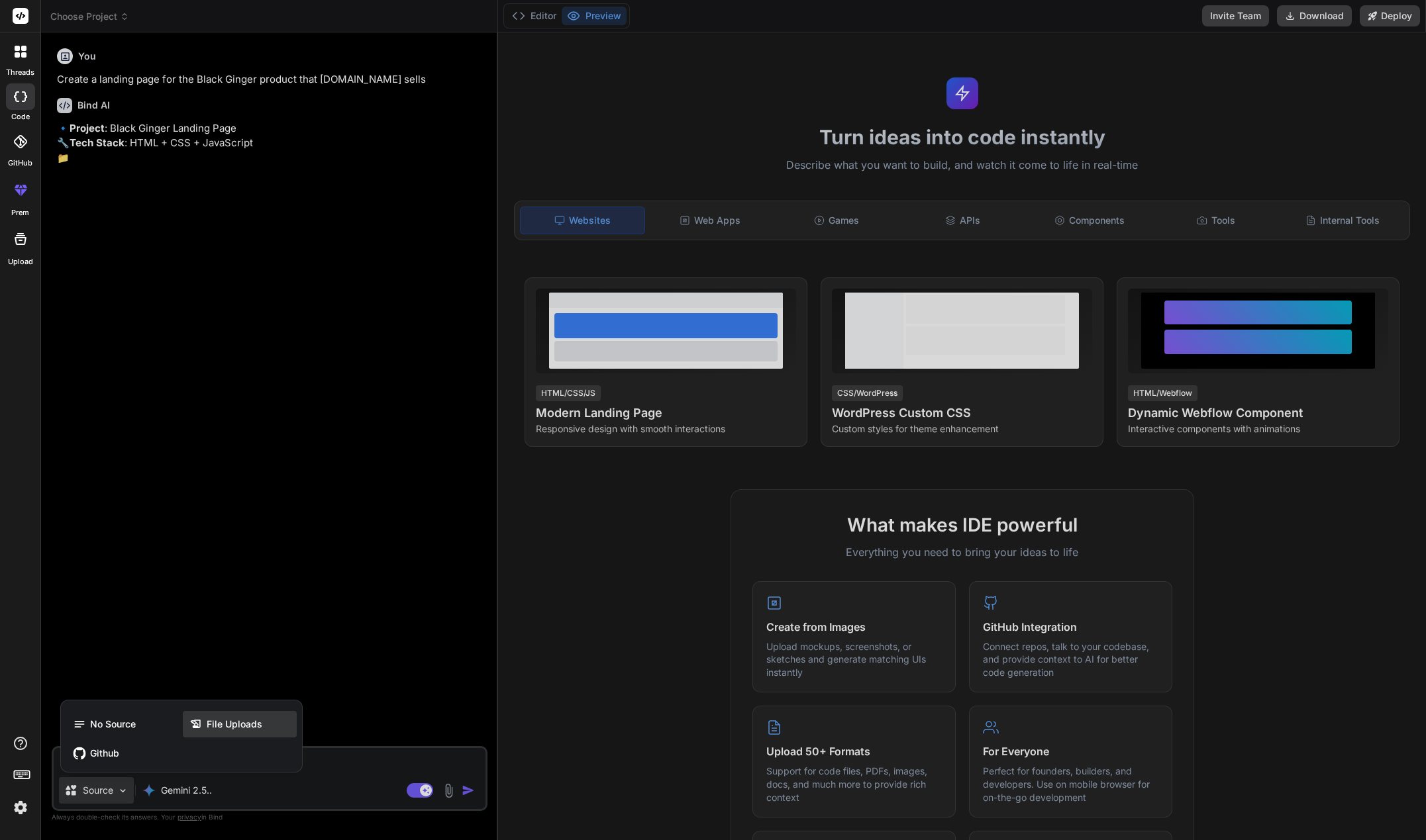
click at [248, 718] on span "File Uploads" at bounding box center [234, 724] width 56 height 13
type textarea "x"
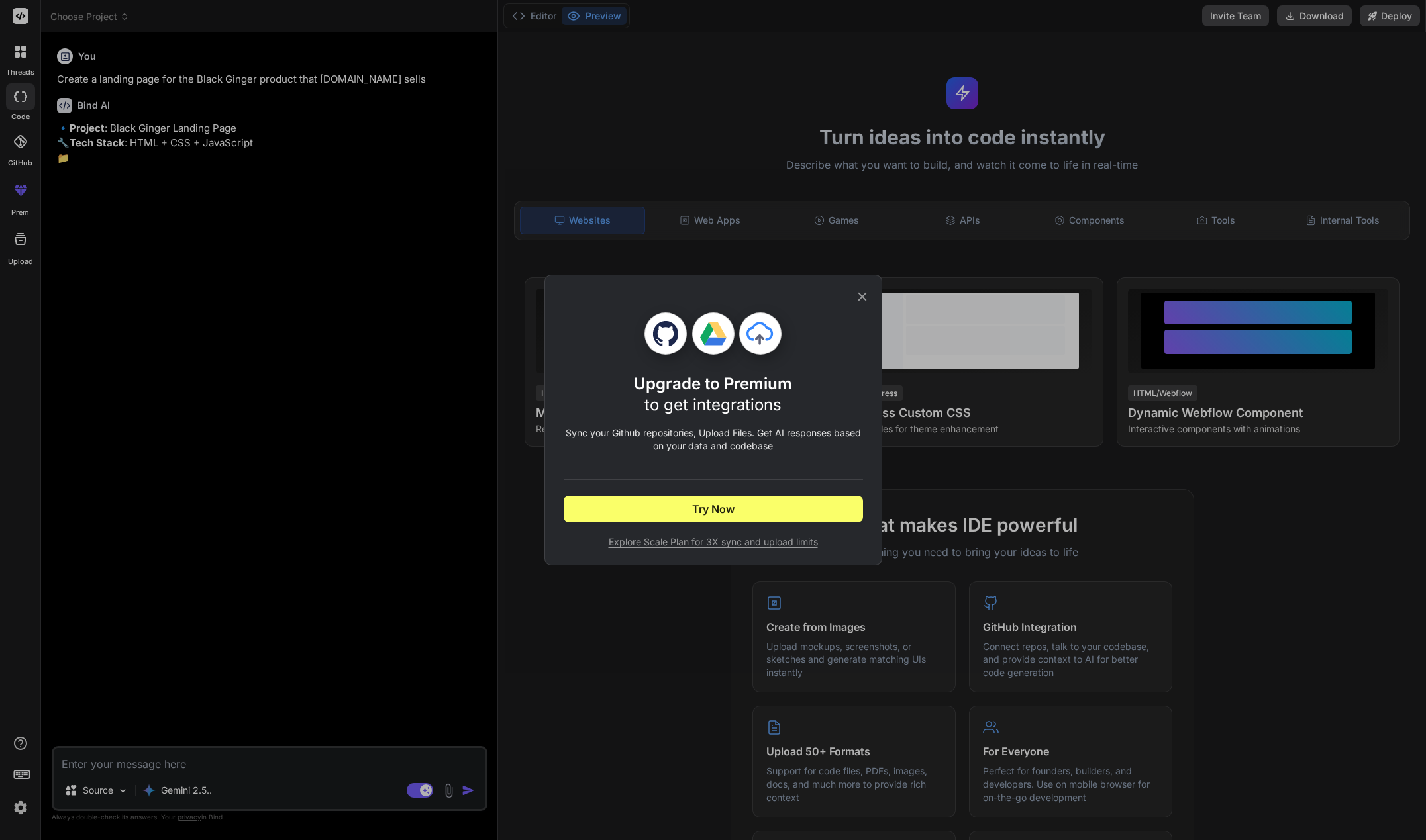
click at [862, 294] on icon at bounding box center [862, 296] width 14 height 14
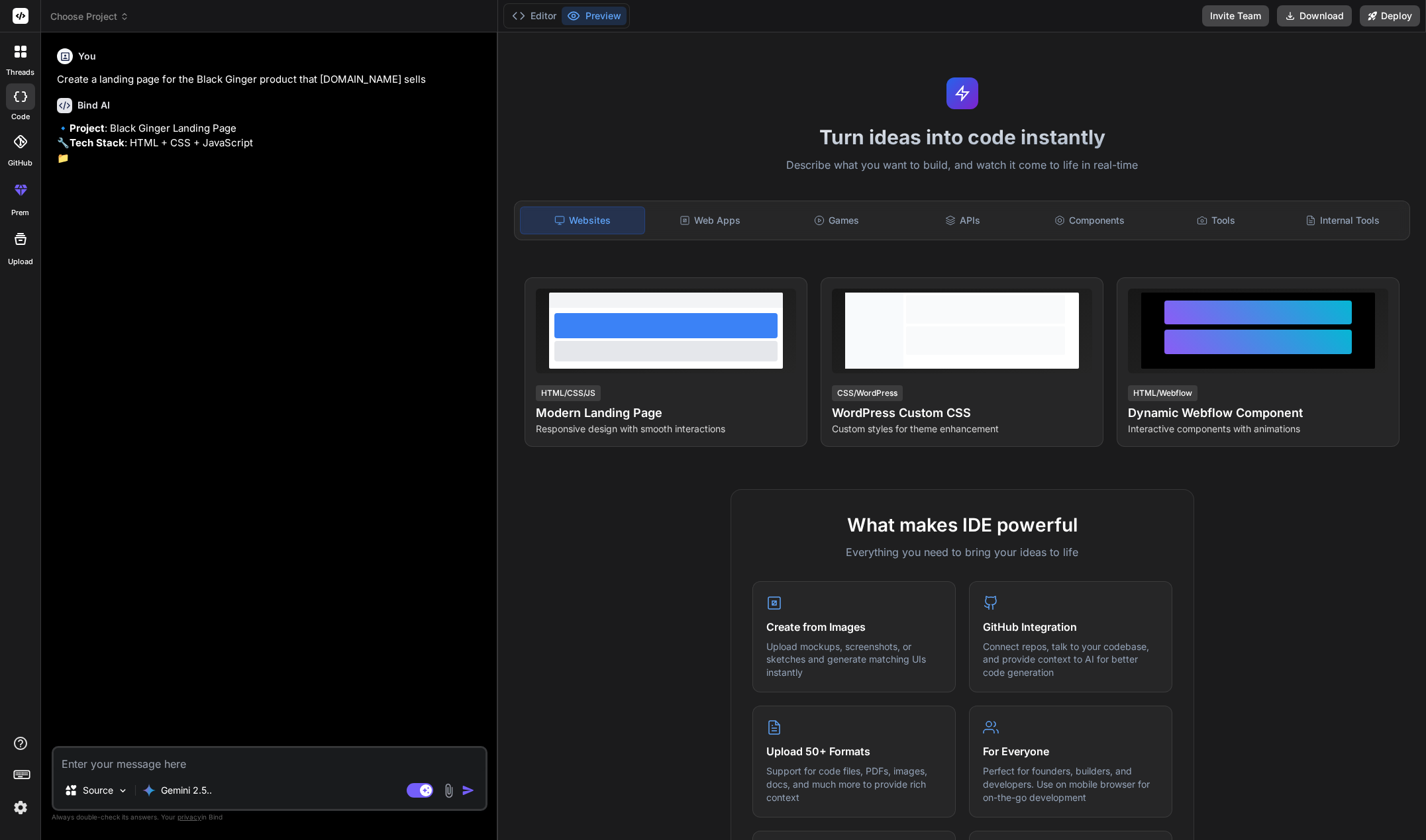
click at [136, 755] on textarea at bounding box center [270, 760] width 432 height 24
type textarea "h"
type textarea "x"
type textarea "he"
type textarea "x"
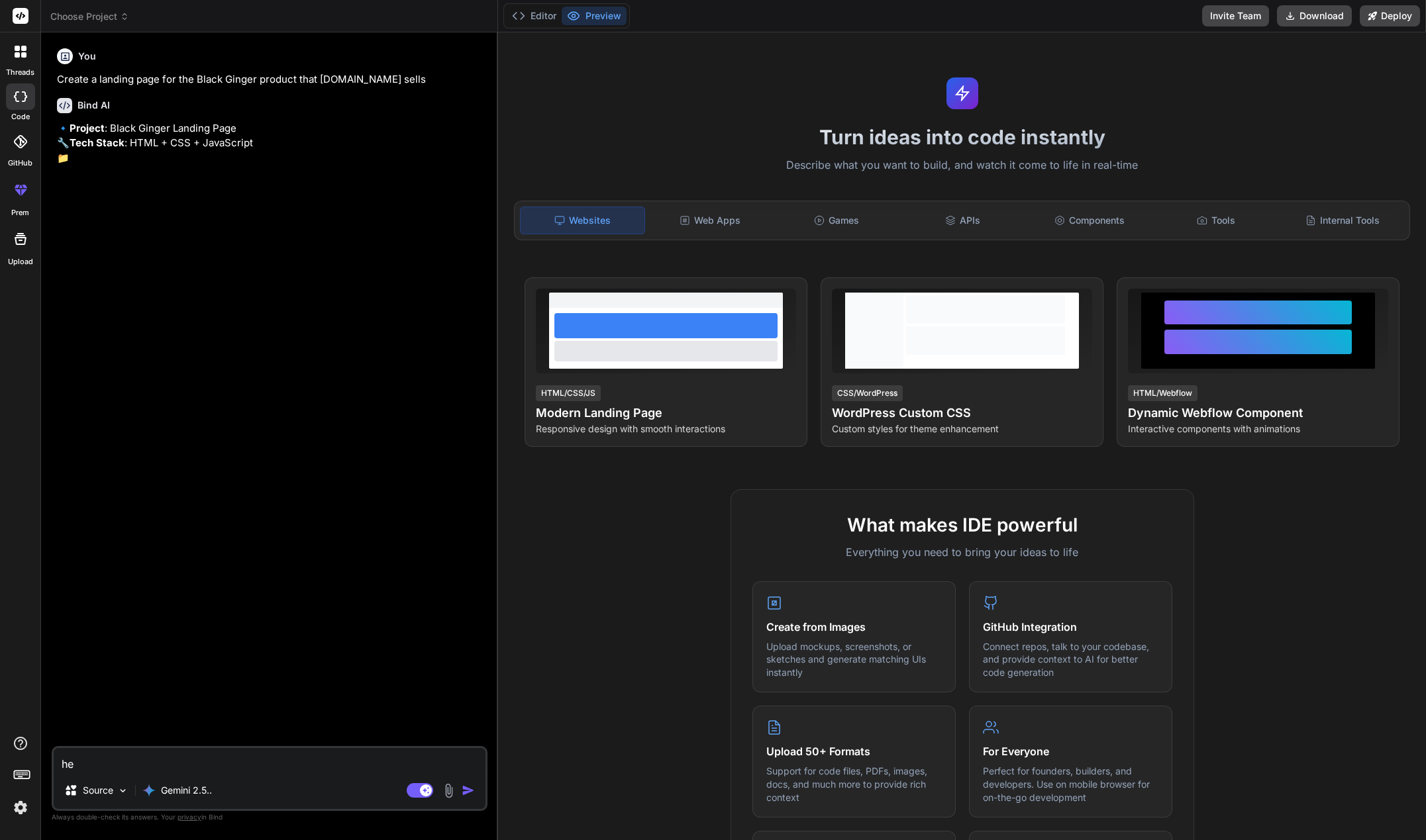
type textarea "hel"
type textarea "x"
type textarea "hell"
type textarea "x"
type textarea "hello"
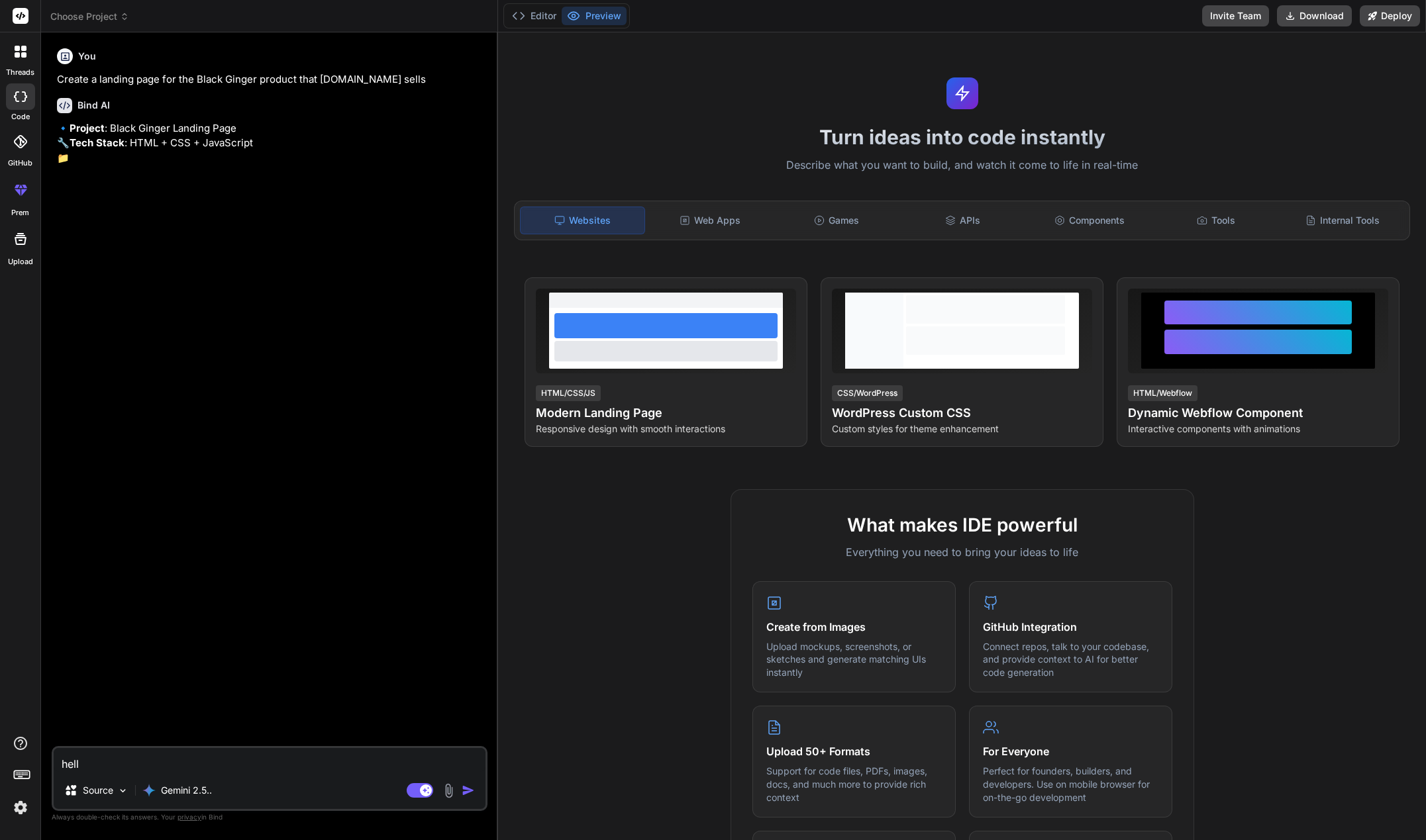
type textarea "x"
type textarea "hello?"
type textarea "x"
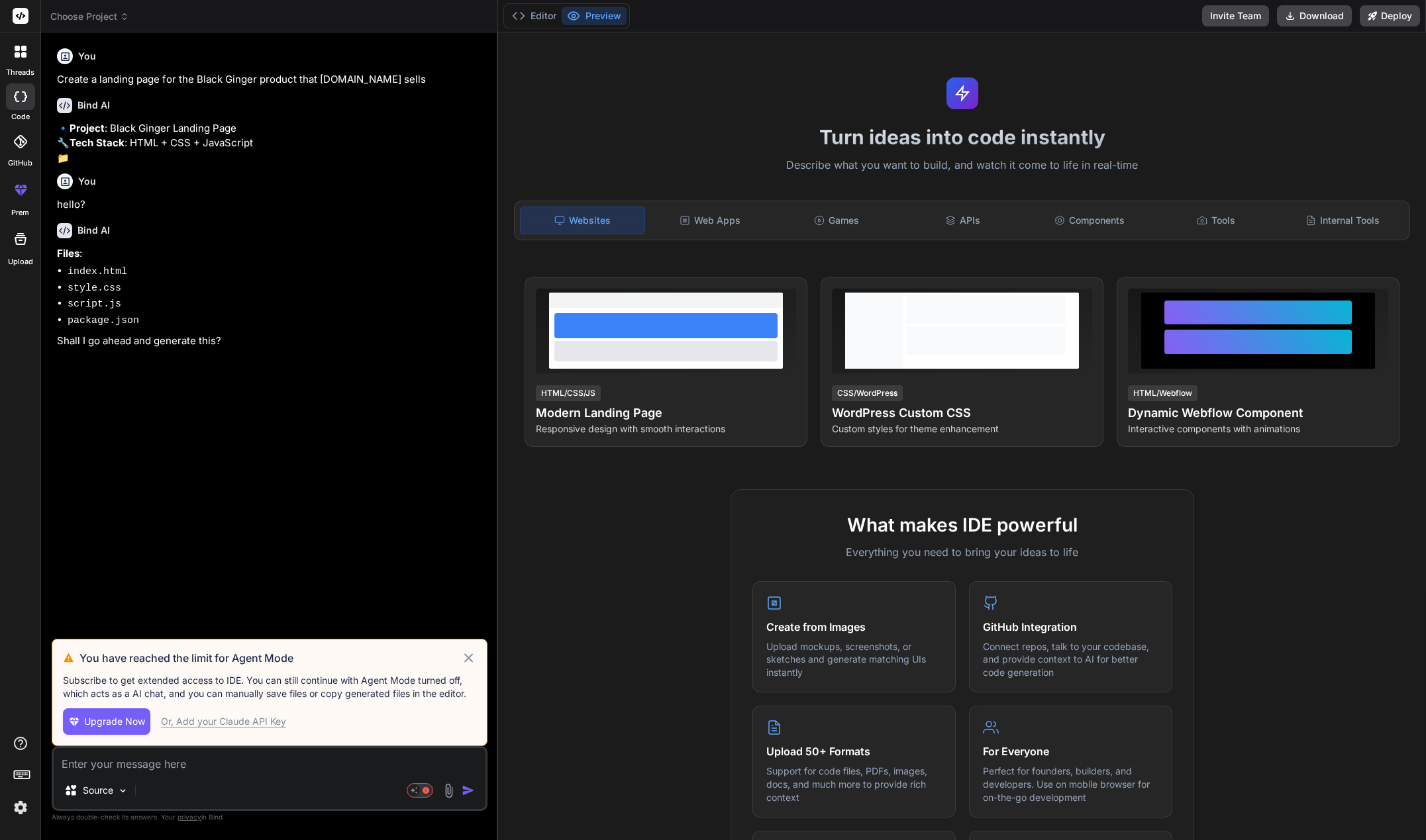
type textarea "x"
click at [170, 768] on textarea at bounding box center [270, 760] width 432 height 24
type textarea "y"
type textarea "x"
type textarea "ye"
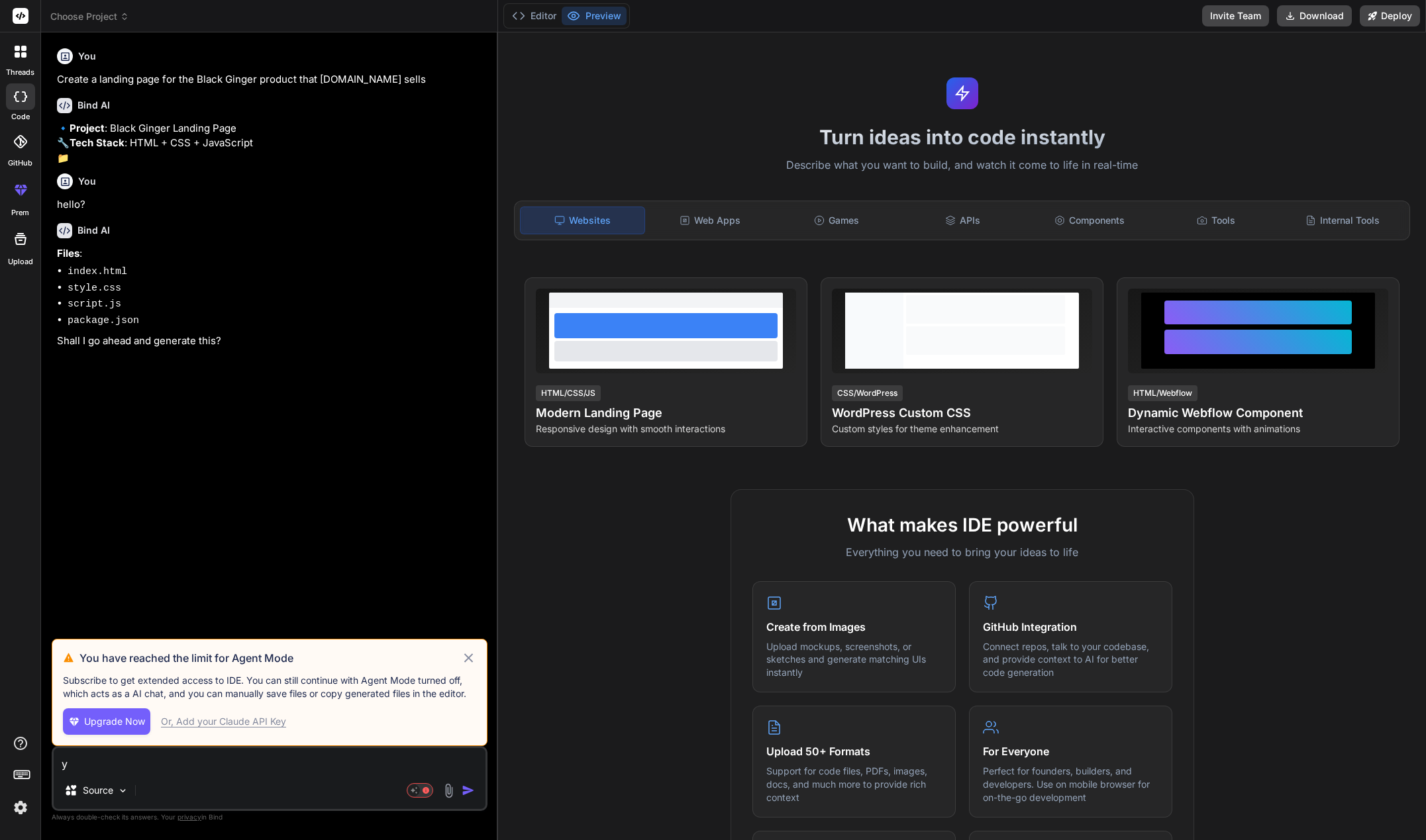
type textarea "x"
type textarea "yes"
type textarea "x"
type textarea "yes,"
type textarea "x"
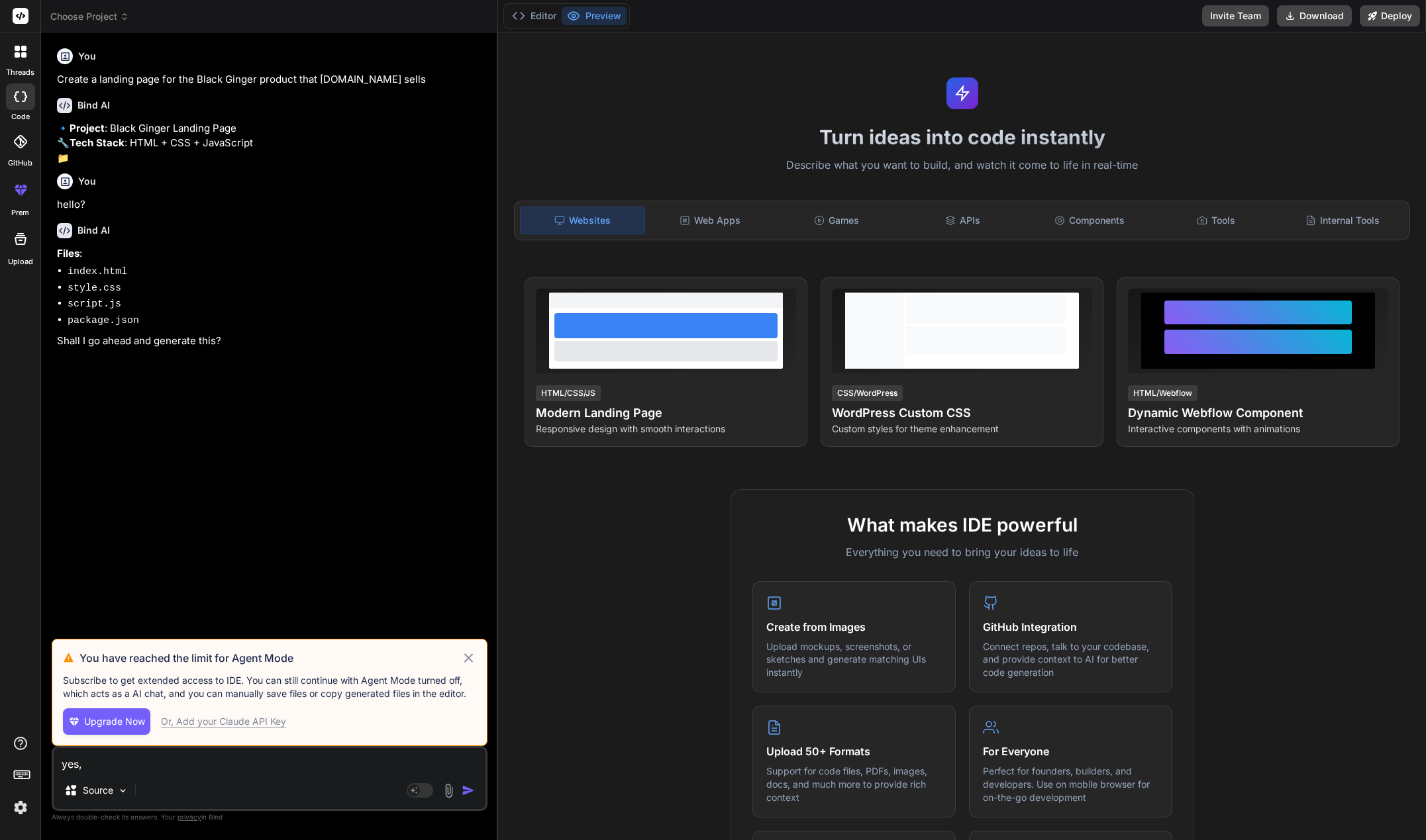
type textarea "yes,"
type textarea "x"
type textarea "yes, r"
type textarea "x"
type textarea "yes, re"
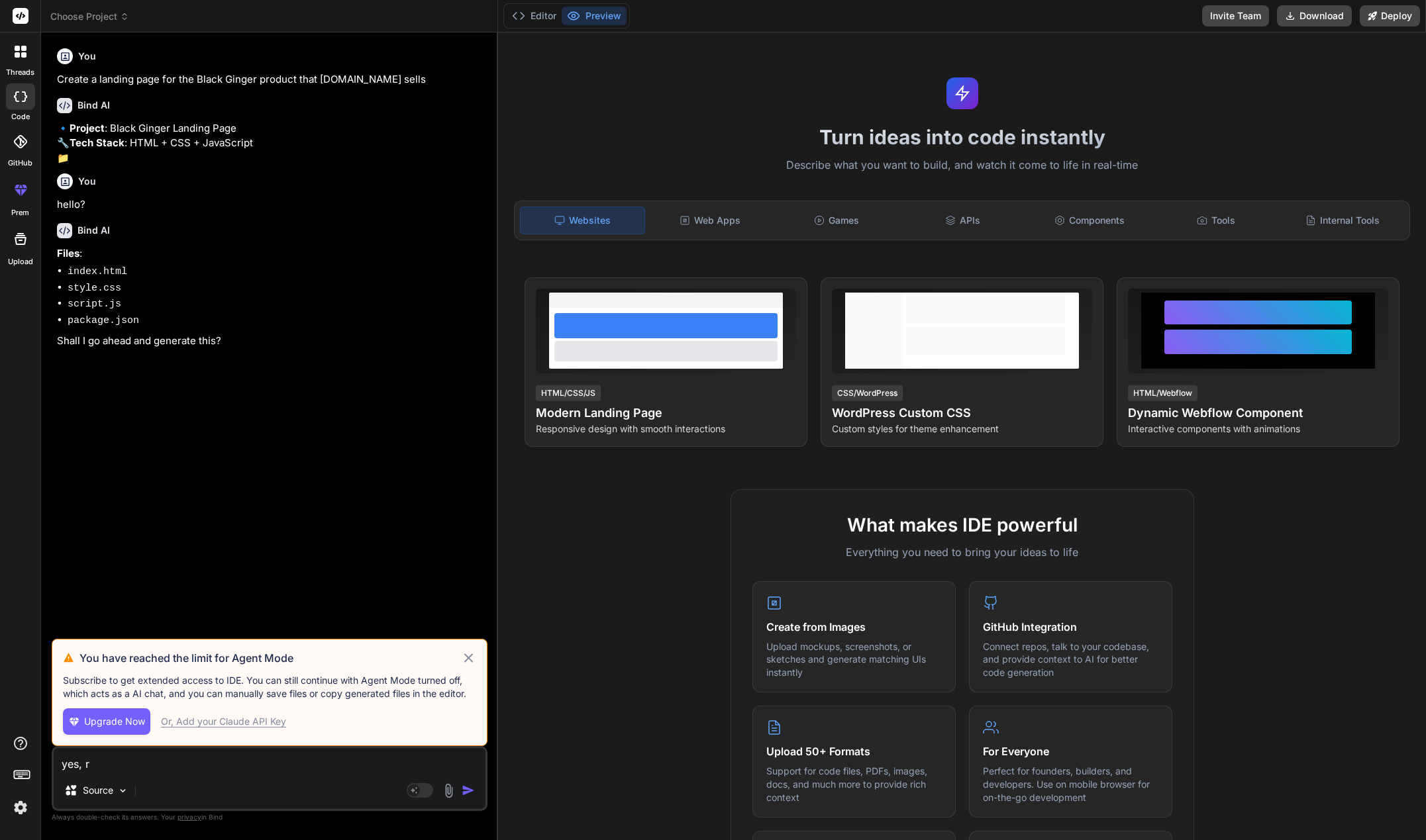
type textarea "x"
type textarea "yes, rem"
type textarea "x"
type textarea "yes, reme"
type textarea "x"
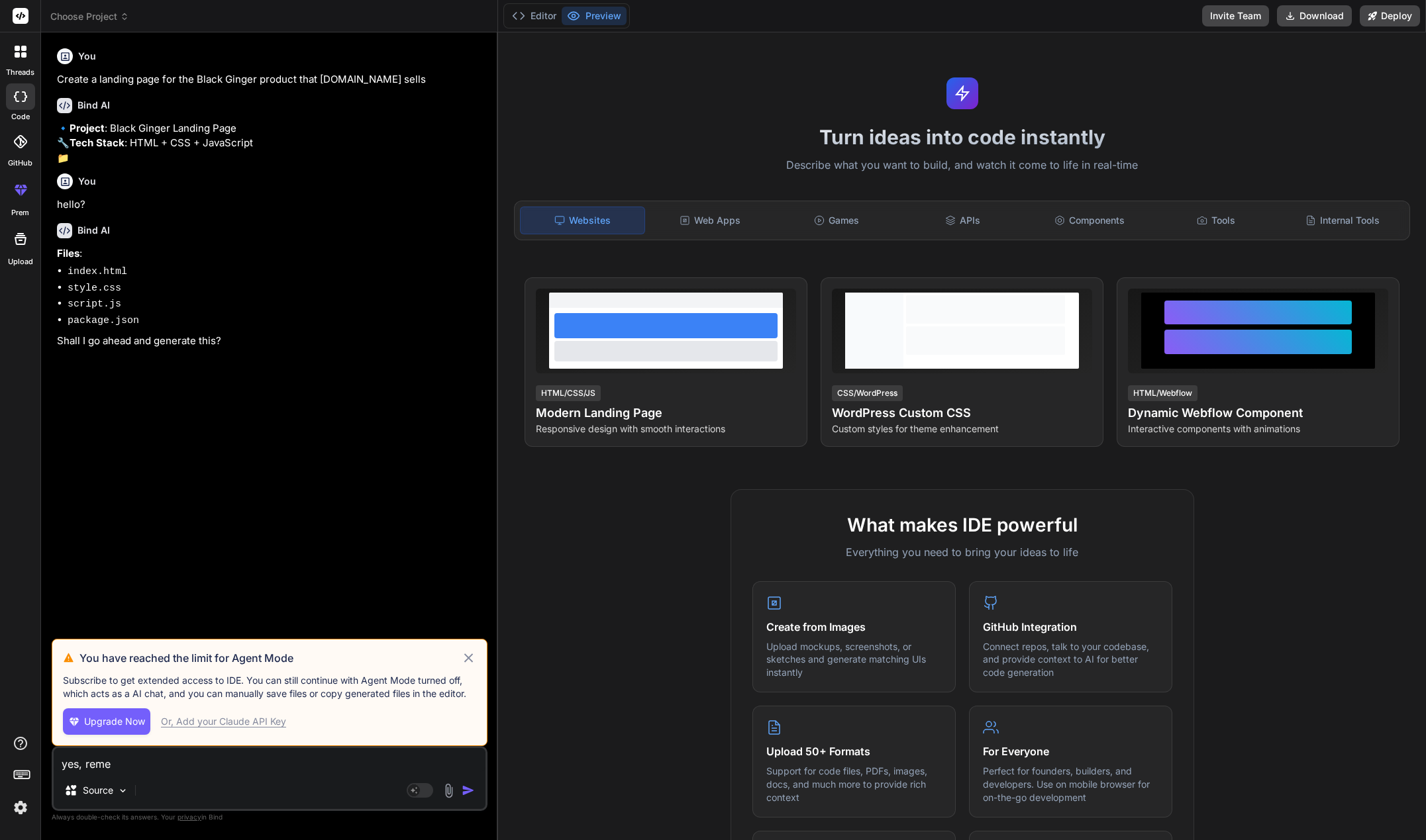
type textarea "yes, remem"
type textarea "x"
type textarea "yes, rememb"
type textarea "x"
type textarea "yes, remembe"
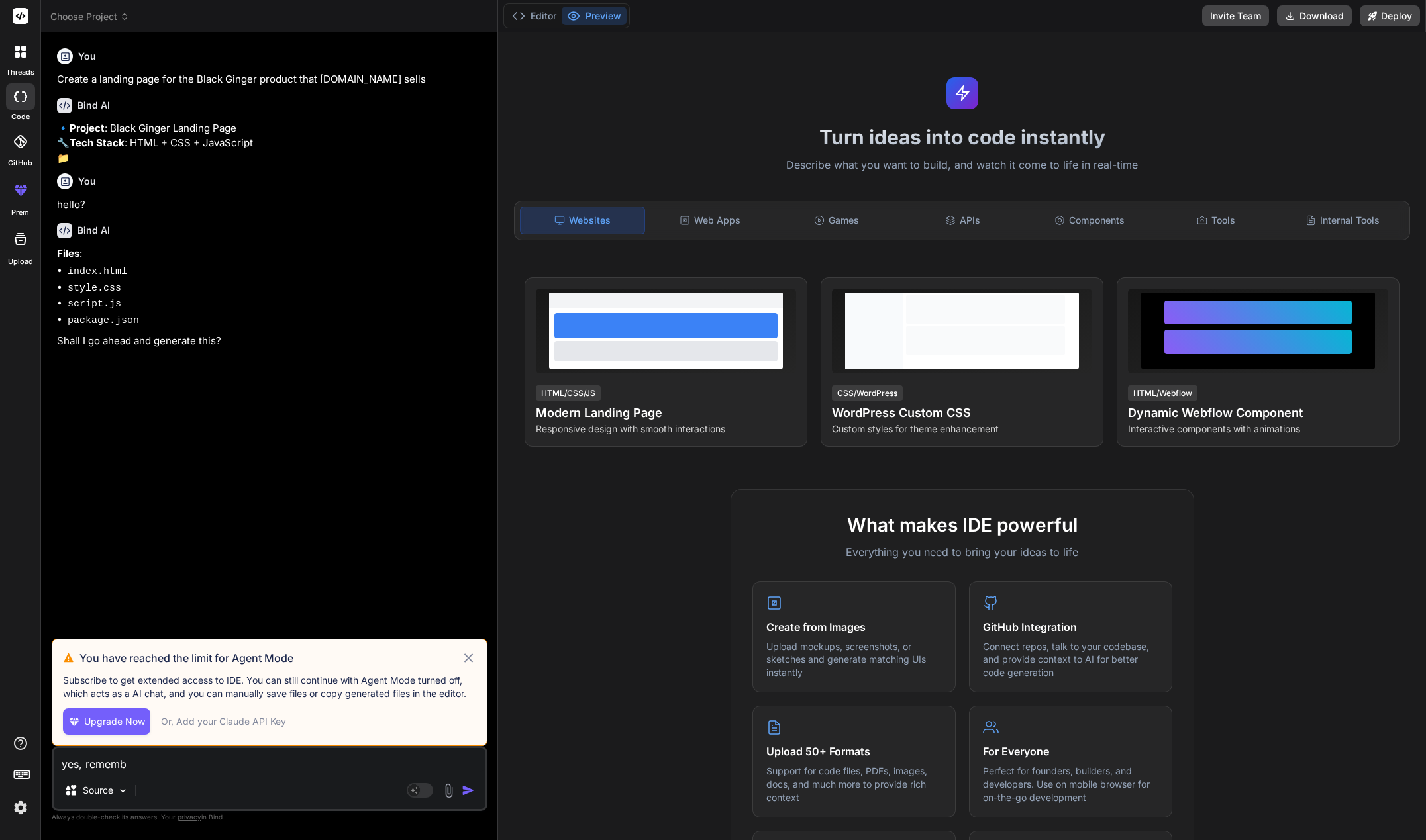
type textarea "x"
type textarea "yes, remember"
type textarea "x"
type textarea "yes, remember"
type textarea "x"
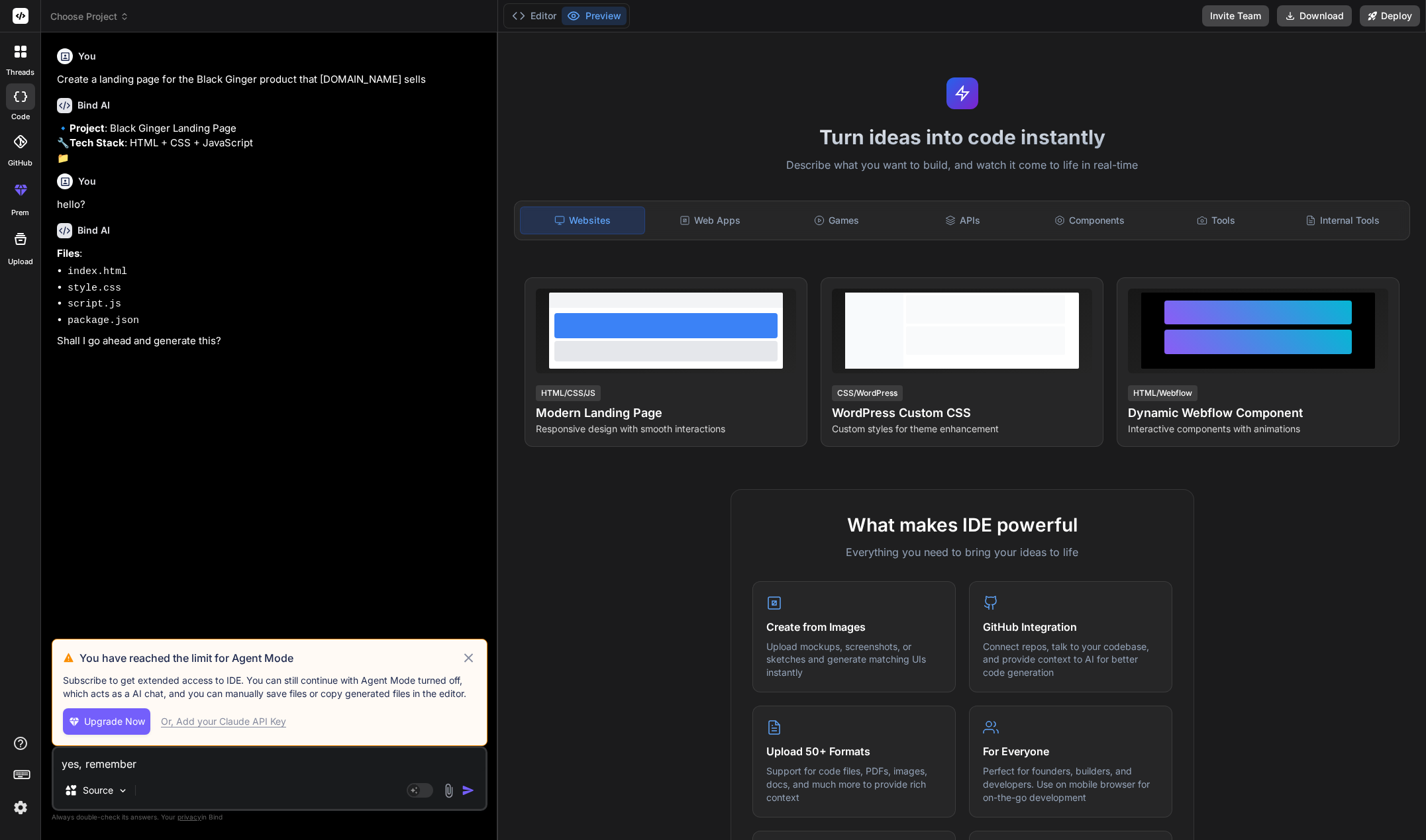
type textarea "yes, remember t"
type textarea "x"
type textarea "yes, remember th"
type textarea "x"
type textarea "yes, remember thi"
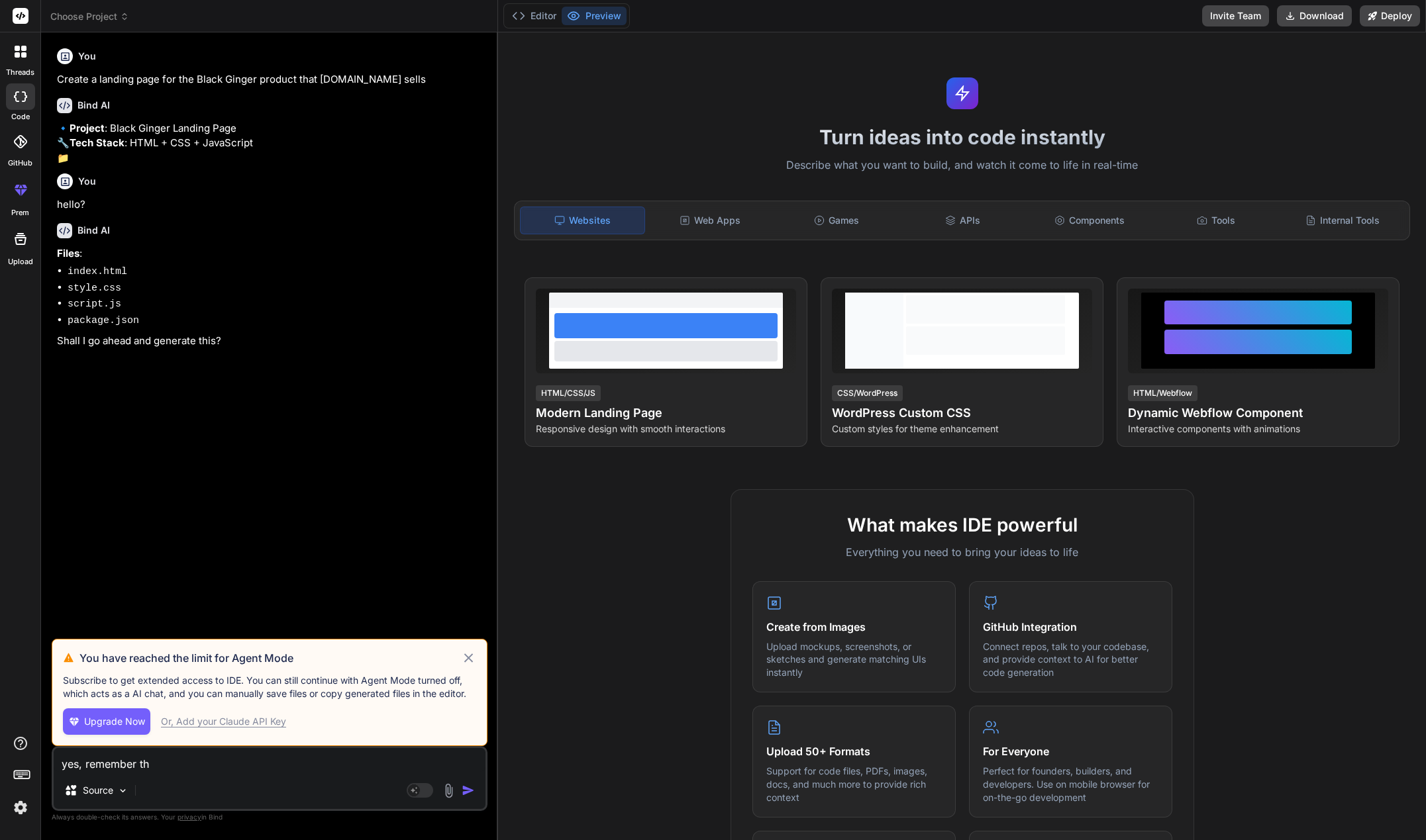
type textarea "x"
type textarea "yes, remember this"
type textarea "x"
type textarea "yes, remember this"
type textarea "x"
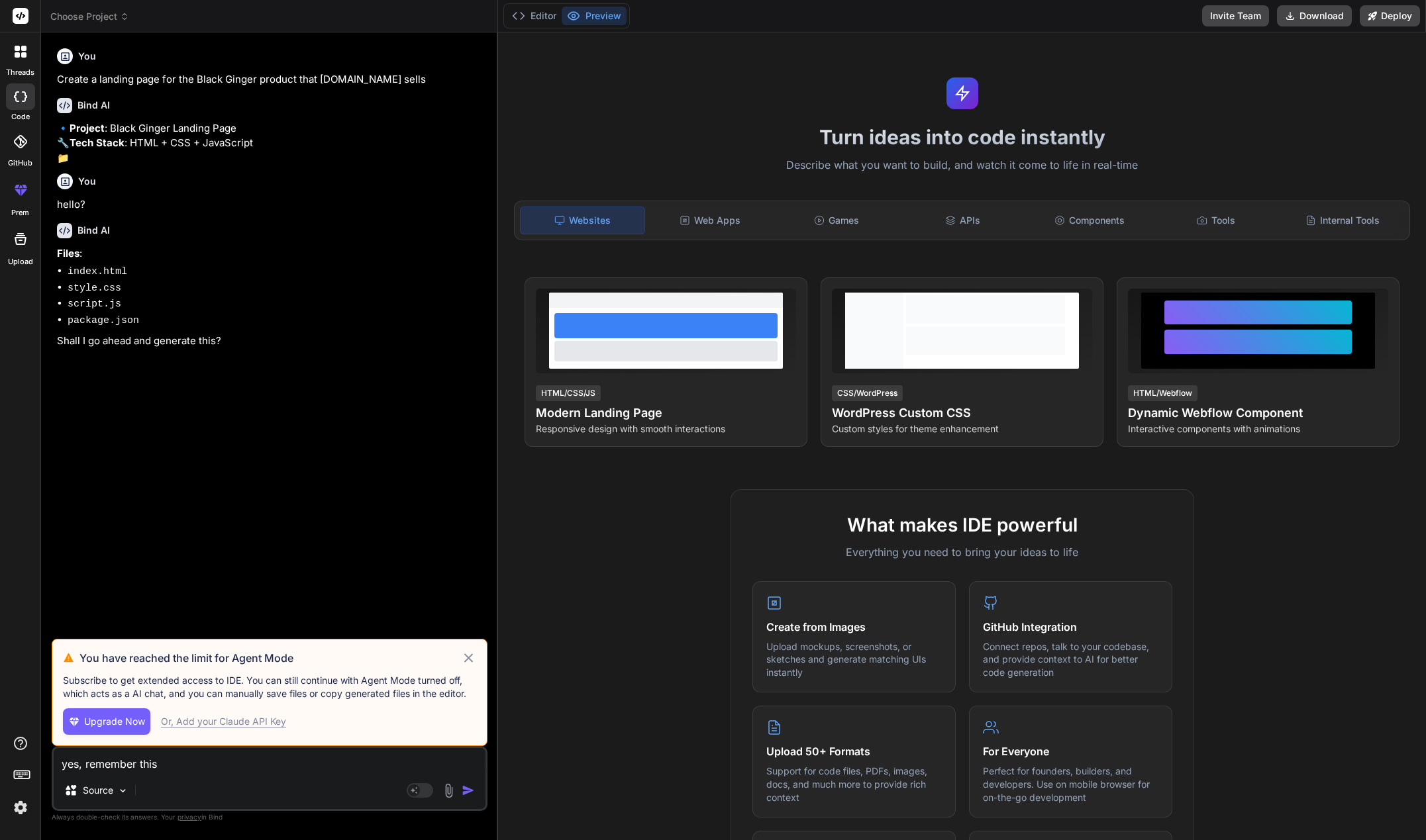
type textarea "yes, remember this i"
type textarea "x"
type textarea "yes, remember this is"
type textarea "x"
type textarea "yes, remember this is"
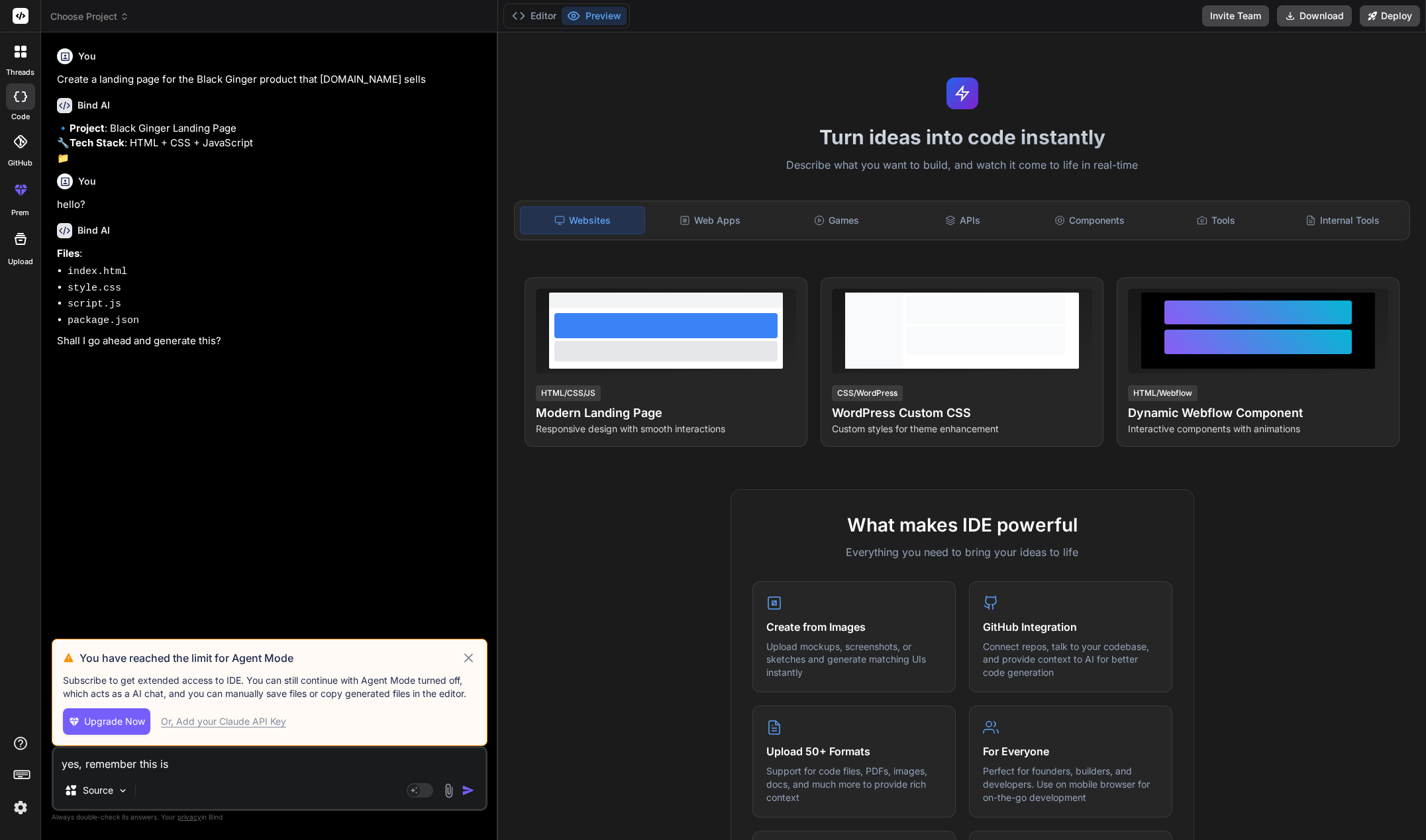
type textarea "x"
type textarea "yes, remember this is t"
type textarea "x"
type textarea "yes, remember this is th"
type textarea "x"
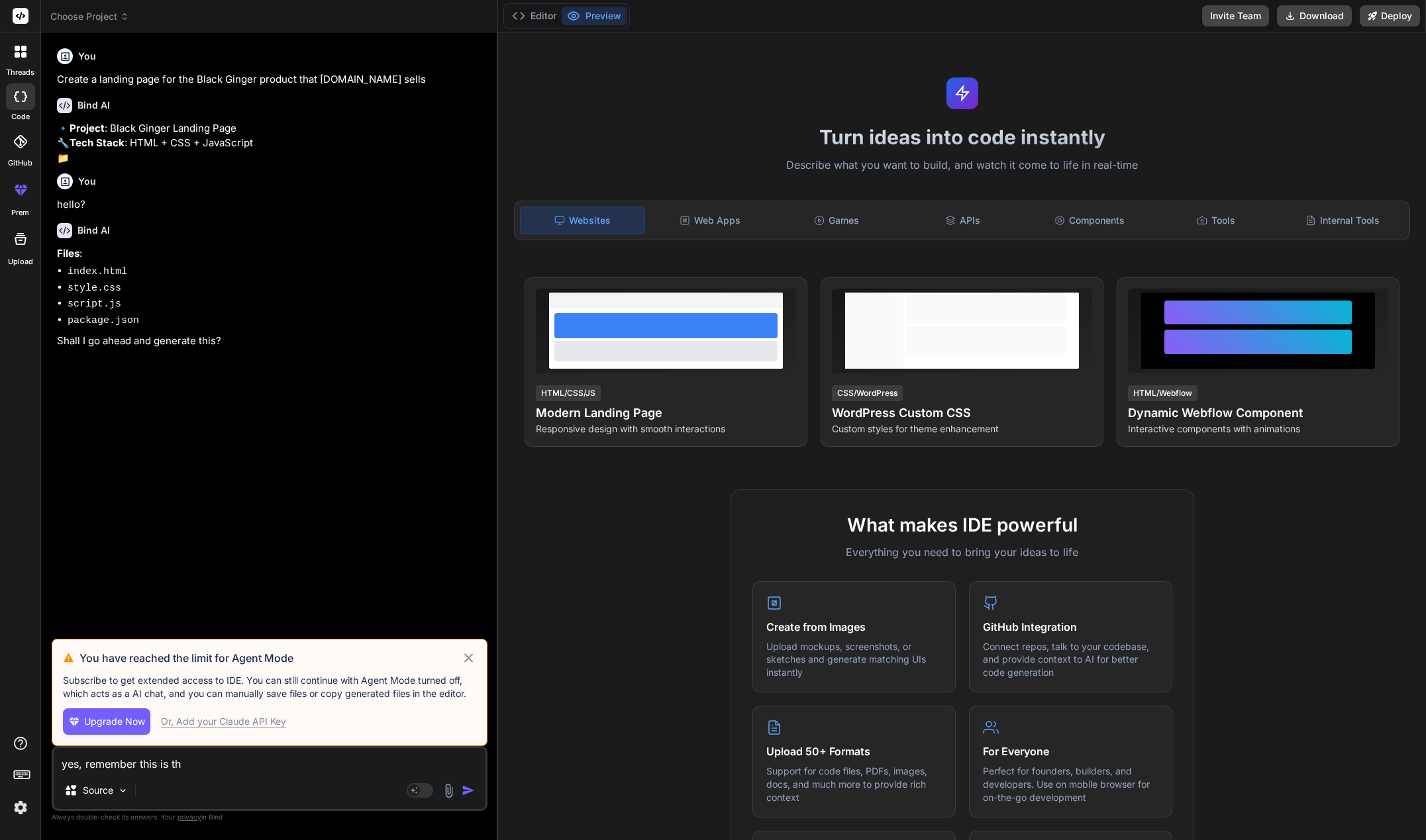
type textarea "yes, remember this is the"
type textarea "x"
type textarea "yes, remember this is the"
type textarea "x"
type textarea "yes, remember this is the p"
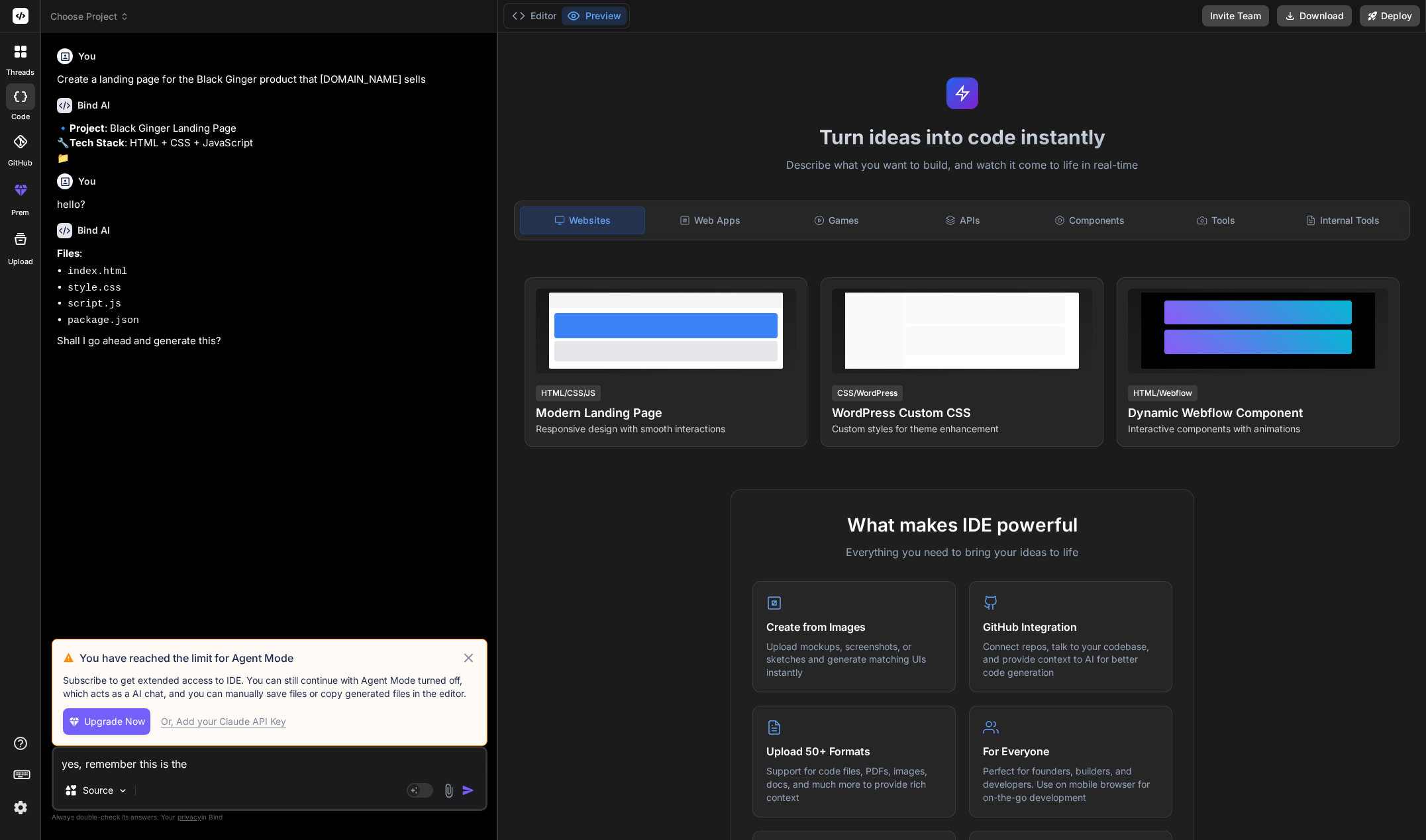
type textarea "x"
type textarea "yes, remember this is the pr"
type textarea "x"
type textarea "yes, remember this is the pro"
type textarea "x"
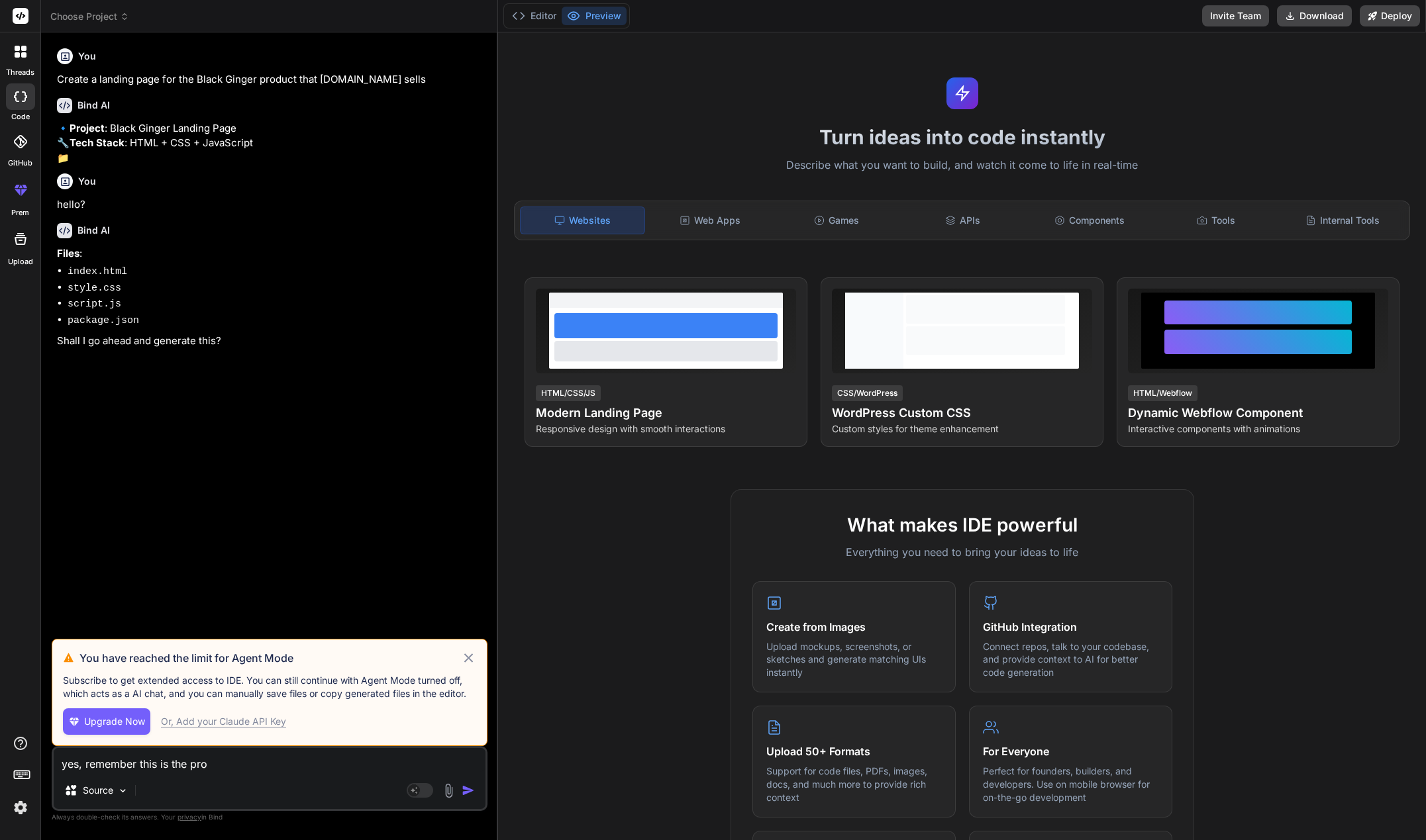
type textarea "yes, remember this is the prod"
type textarea "x"
type textarea "yes, remember this is the produ"
type textarea "x"
type textarea "yes, remember this is the produc"
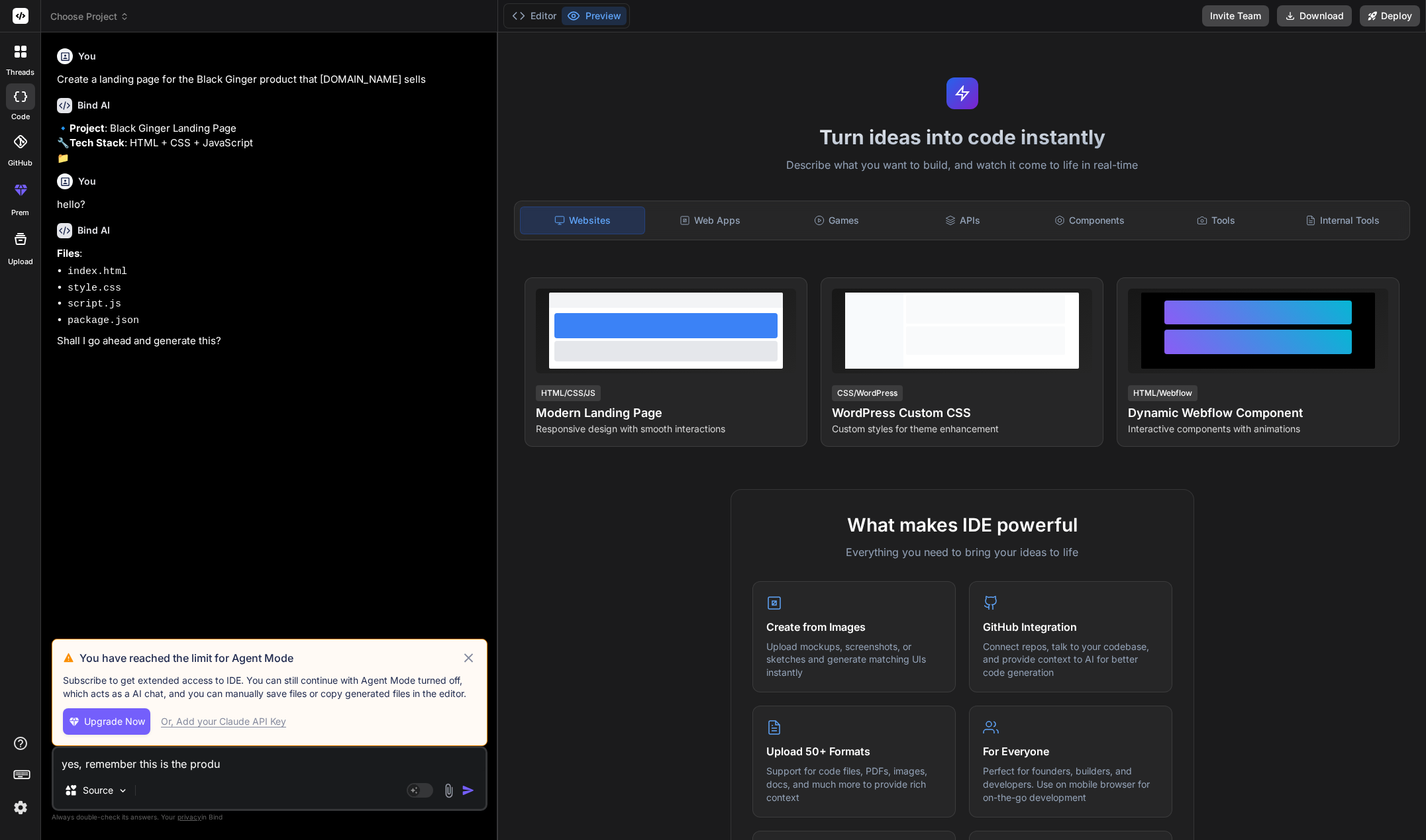
type textarea "x"
type textarea "yes, remember this is the product"
type textarea "x"
type textarea "yes, remember this is the product"
type textarea "x"
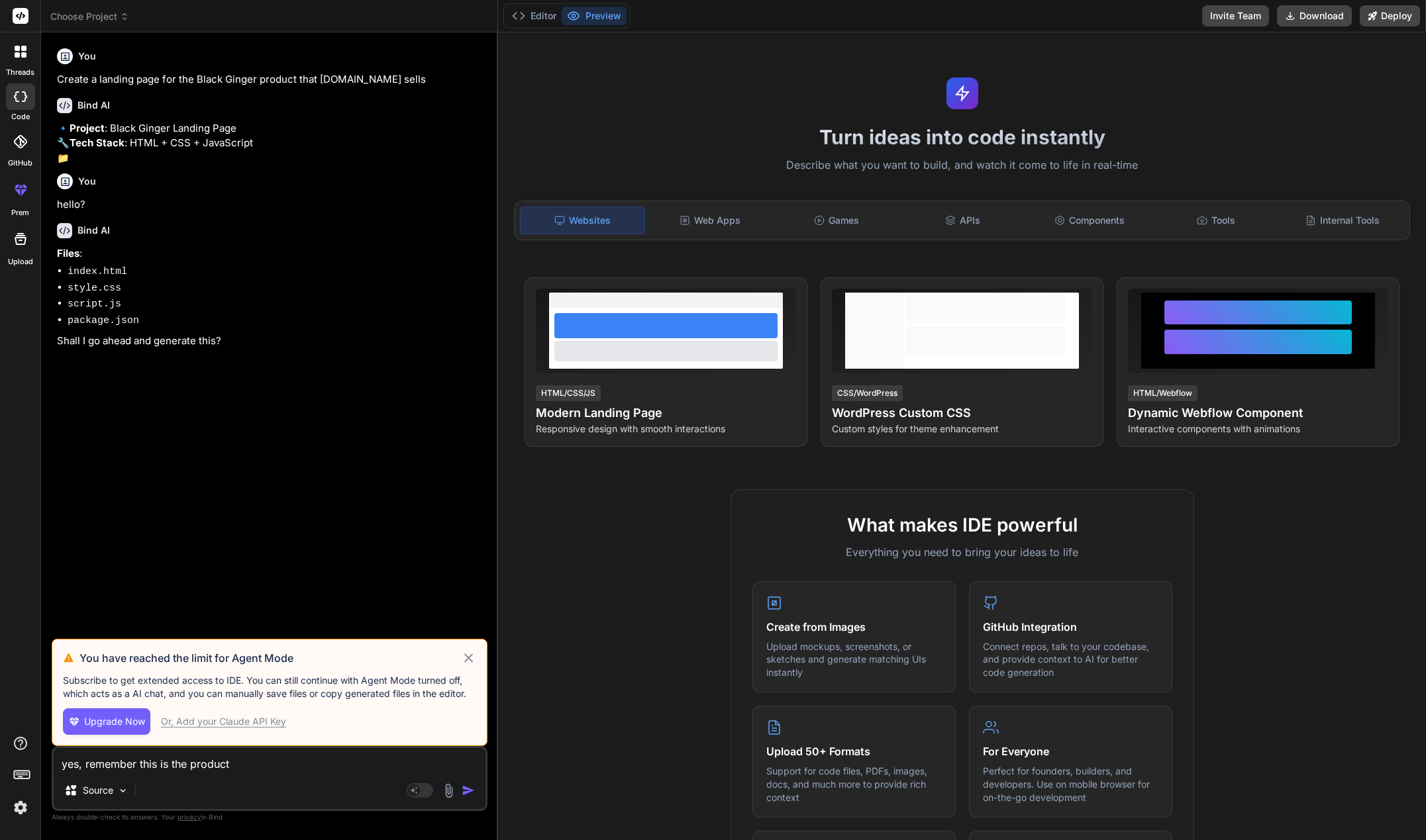
type textarea "yes, remember this is the product y"
type textarea "x"
type textarea "yes, remember this is the product yo"
type textarea "x"
type textarea "yes, remember this is the product you"
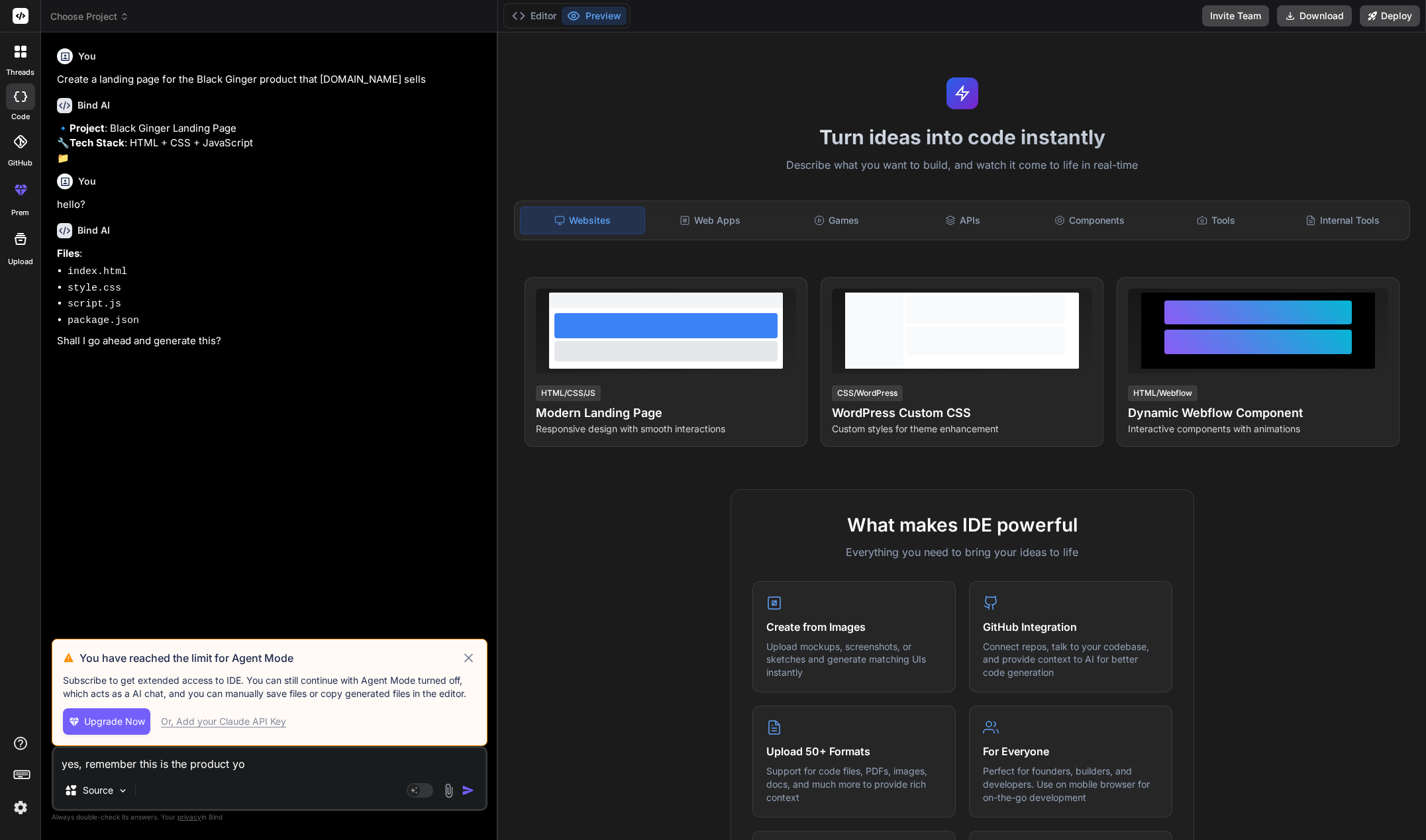
type textarea "x"
type textarea "yes, remember this is the product you"
type textarea "x"
type textarea "yes, remember this is the product you c"
type textarea "x"
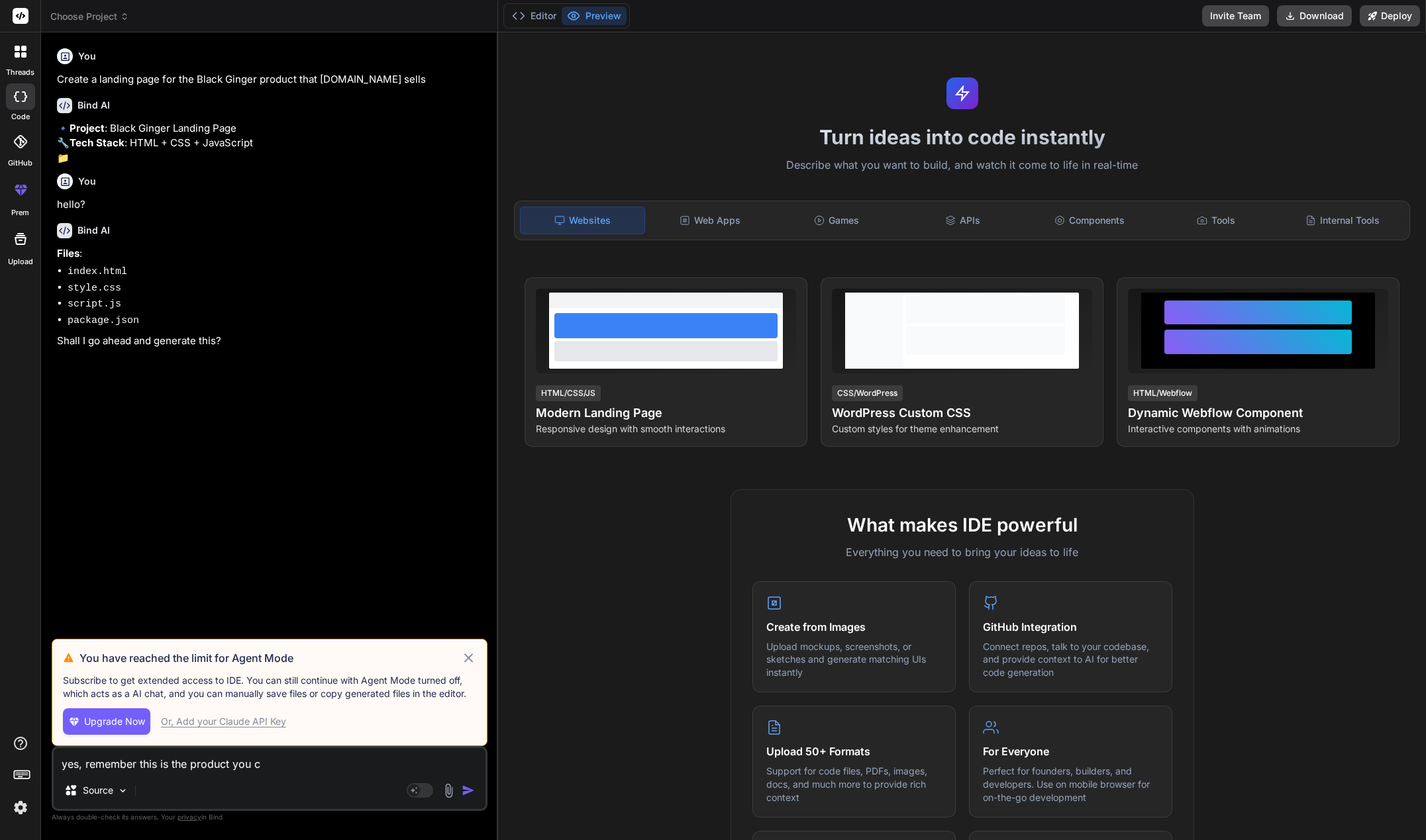
type textarea "yes, remember this is the product you cr"
type textarea "x"
type textarea "yes, remember this is the product you cre"
type textarea "x"
type textarea "yes, remember this is the product you crea"
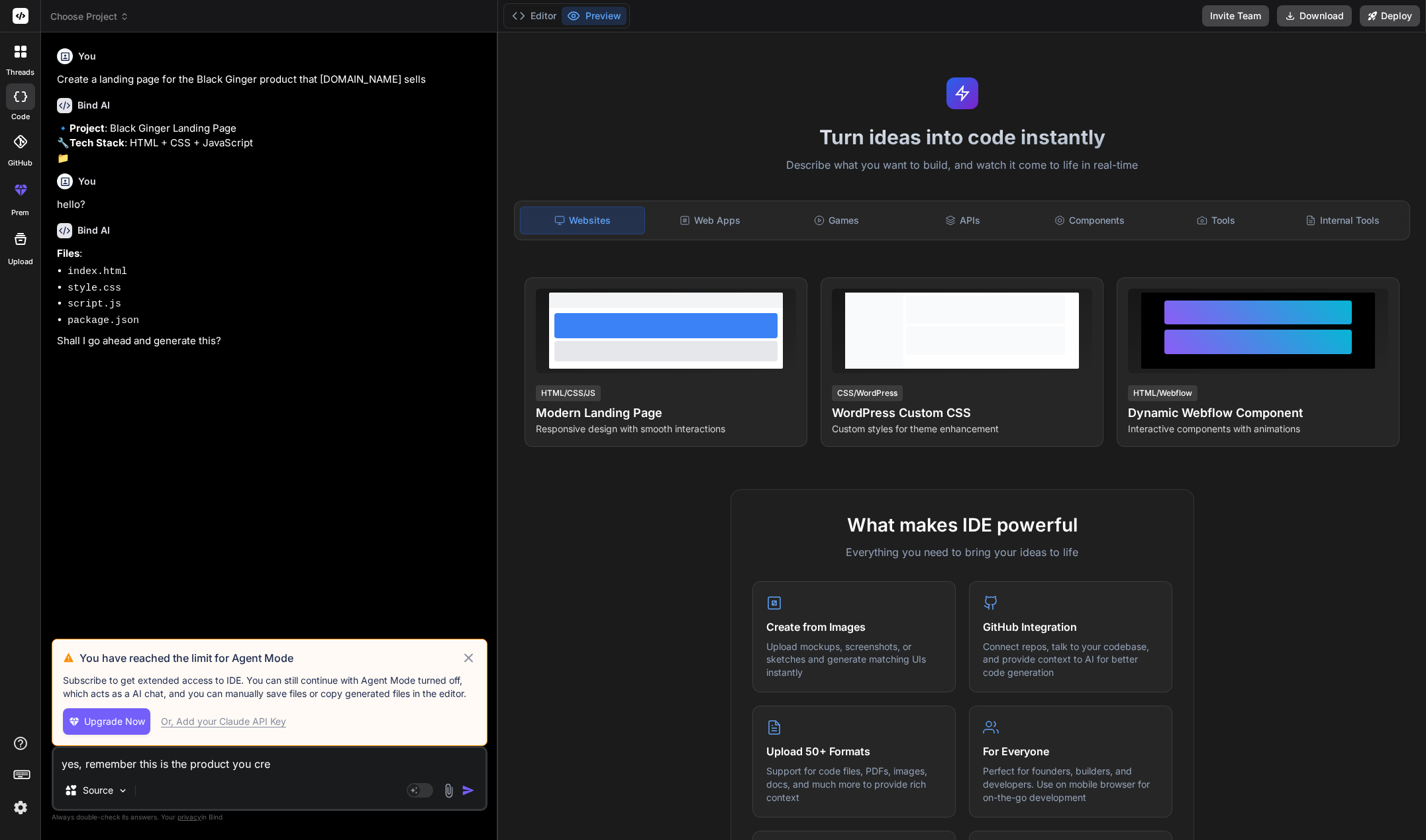
type textarea "x"
type textarea "yes, remember this is the product you creat"
type textarea "x"
type textarea "yes, remember this is the product you creati"
type textarea "x"
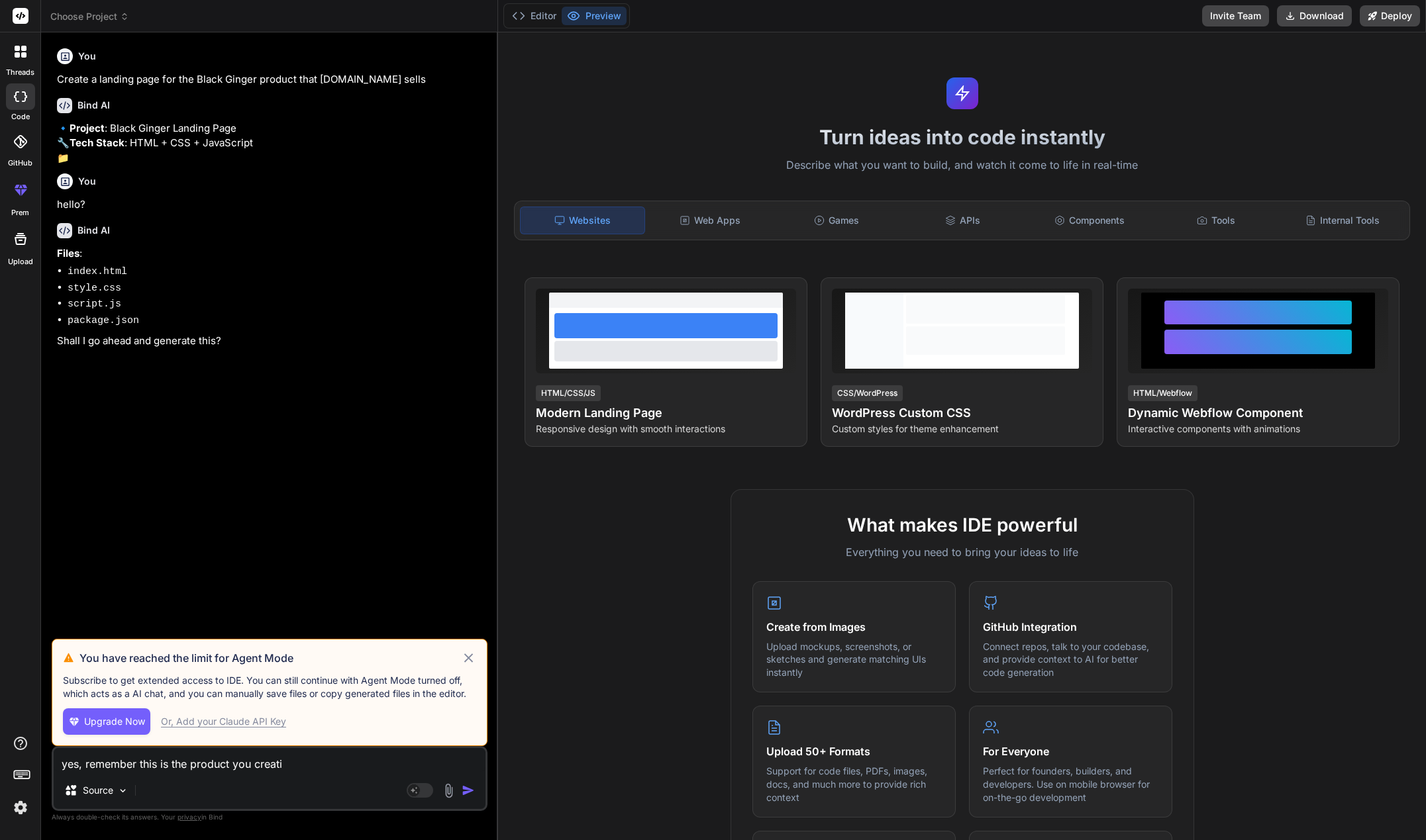
type textarea "yes, remember this is the product you creatin"
type textarea "x"
type textarea "yes, remember this is the product you creating"
type textarea "x"
type textarea "yes, remember this is the product you creating"
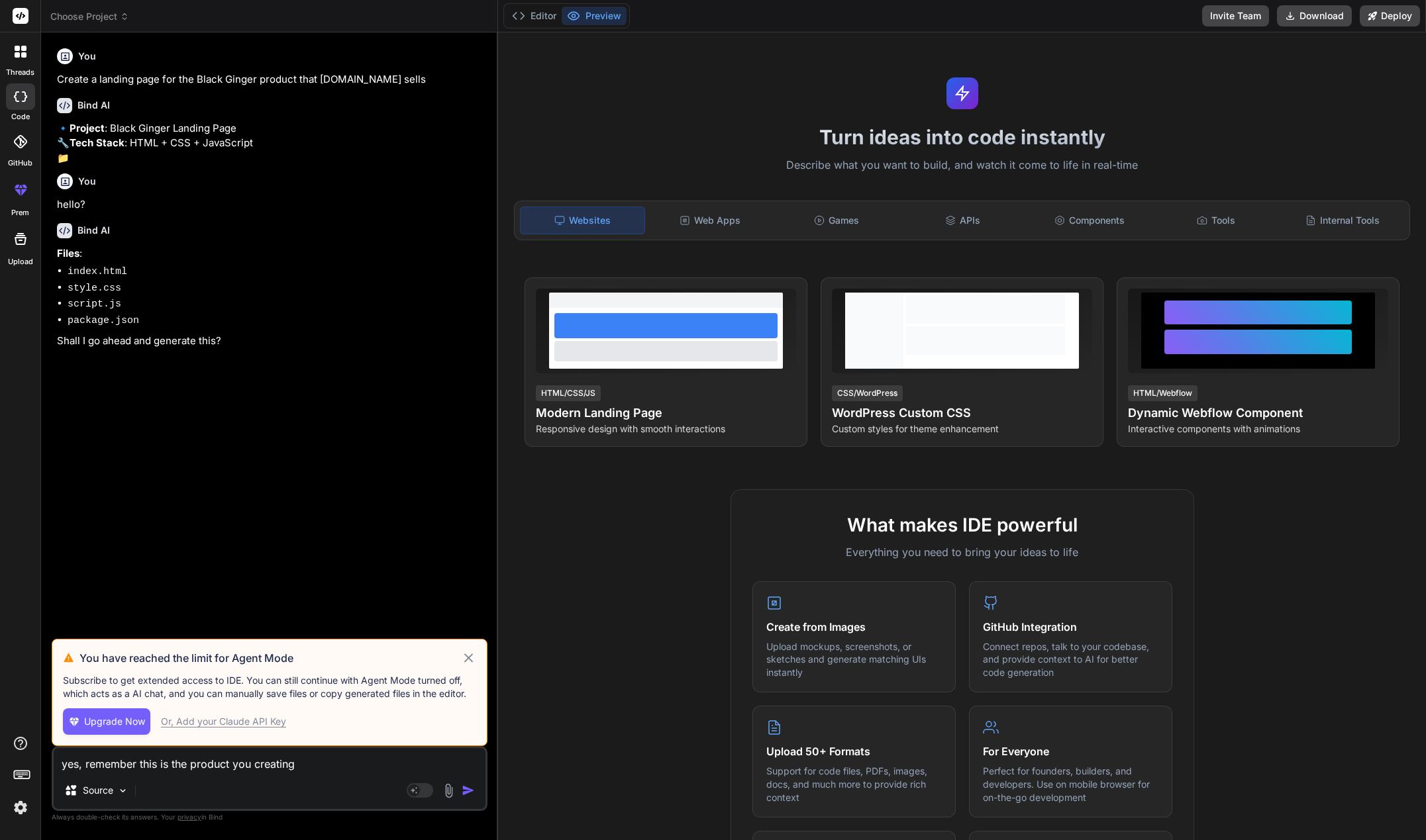
type textarea "x"
type textarea "yes, remember this is the product you creating a"
type textarea "x"
type textarea "yes, remember this is the product you creating a"
type textarea "x"
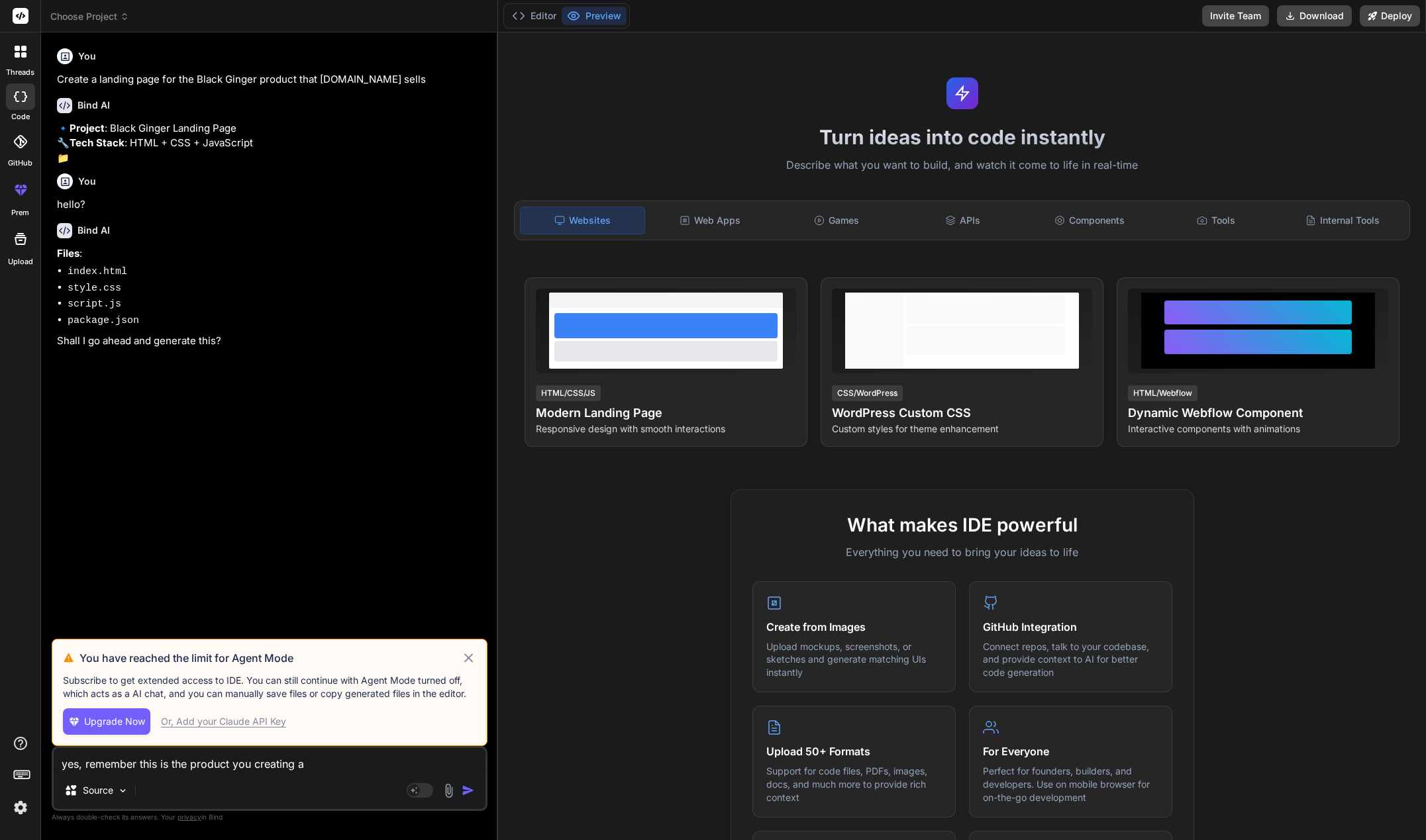
type textarea "yes, remember this is the product you creating a l"
type textarea "x"
type textarea "yes, remember this is the product you creating a la"
type textarea "x"
type textarea "yes, remember this is the product you creating a lan"
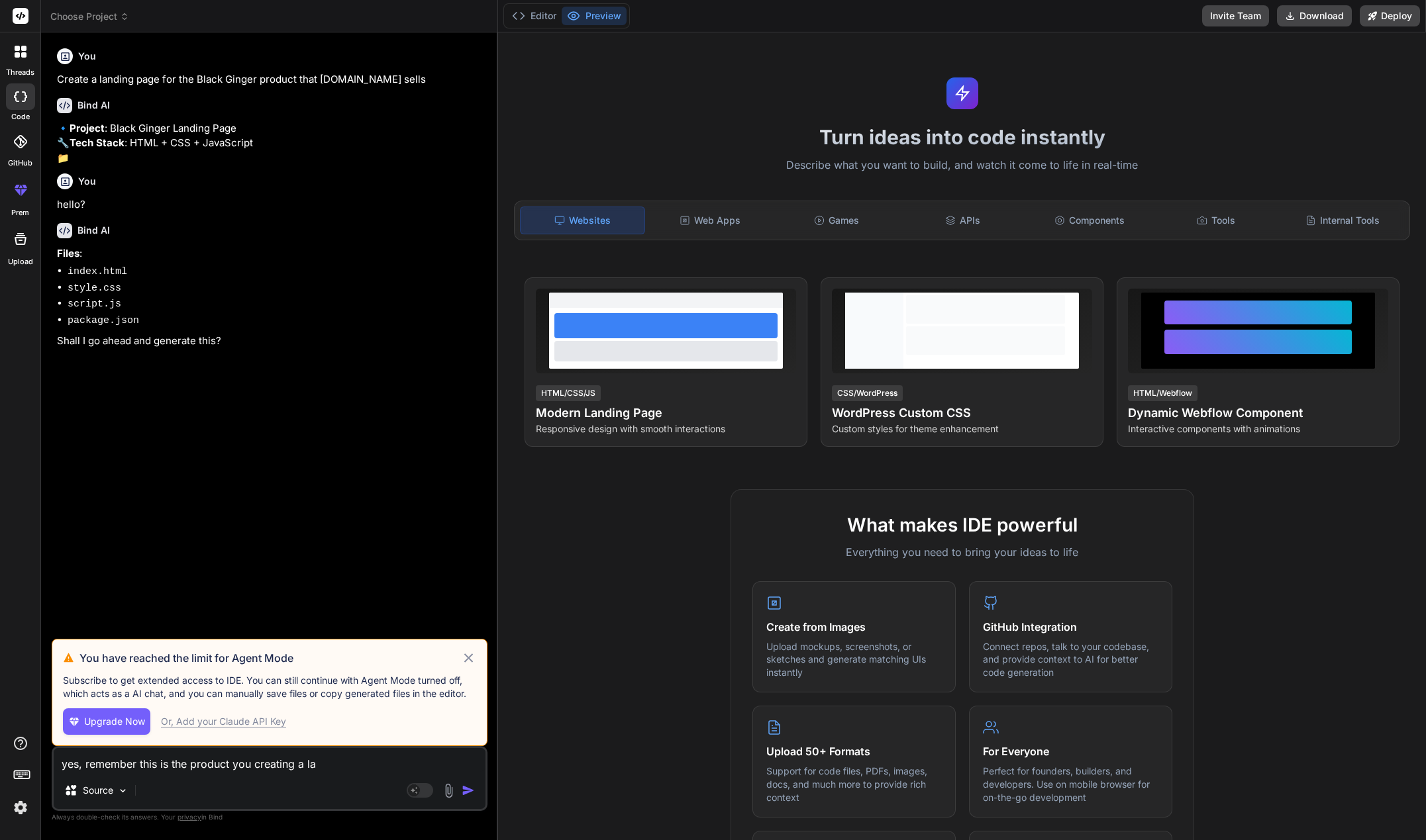
type textarea "x"
type textarea "yes, remember this is the product you creating a land"
type textarea "x"
type textarea "yes, remember this is the product you creating a landi"
type textarea "x"
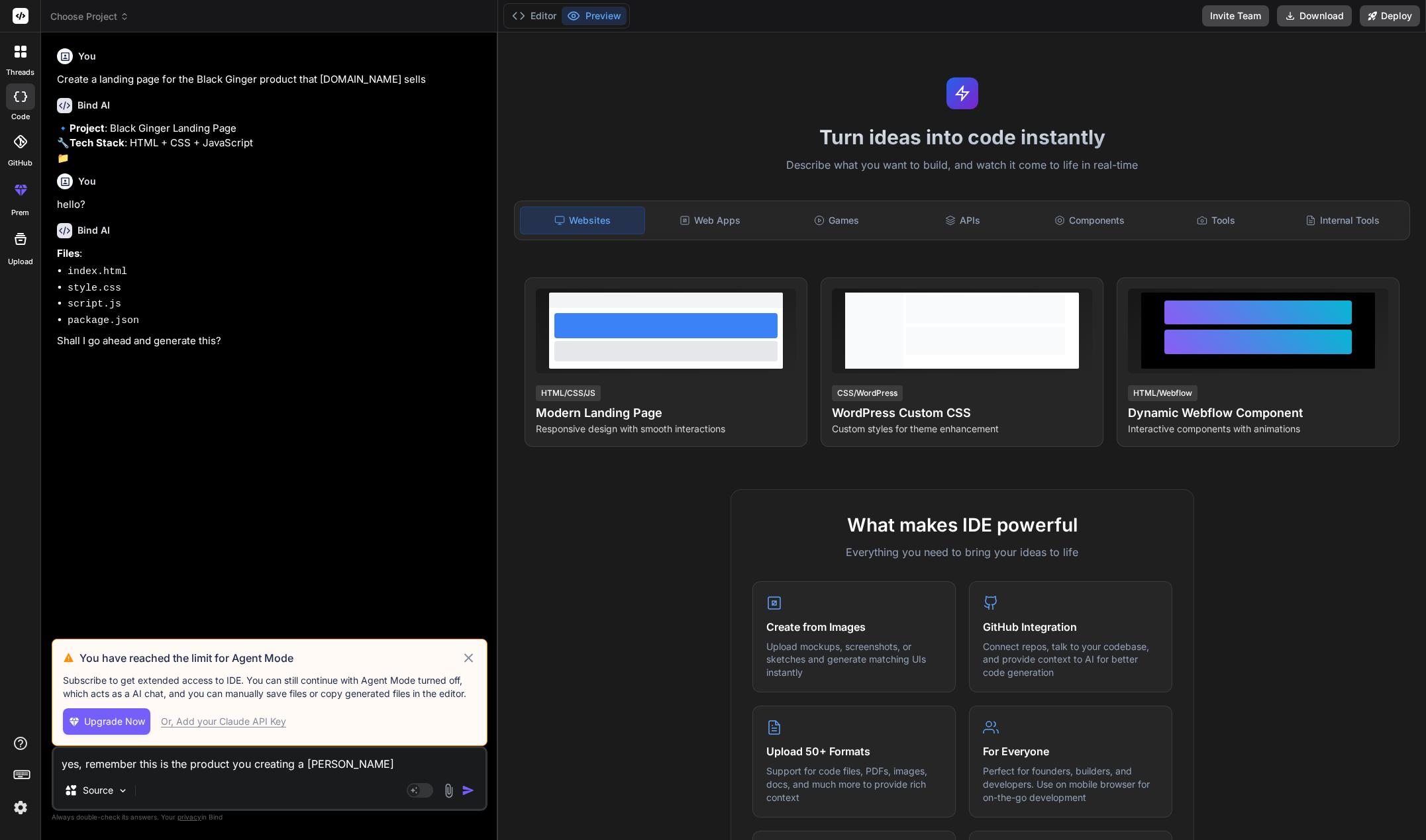
type textarea "yes, remember this is the product you creating a landin"
type textarea "x"
type textarea "yes, remember this is the product you creating a landing"
type textarea "x"
type textarea "yes, remember this is the product you creating a landing"
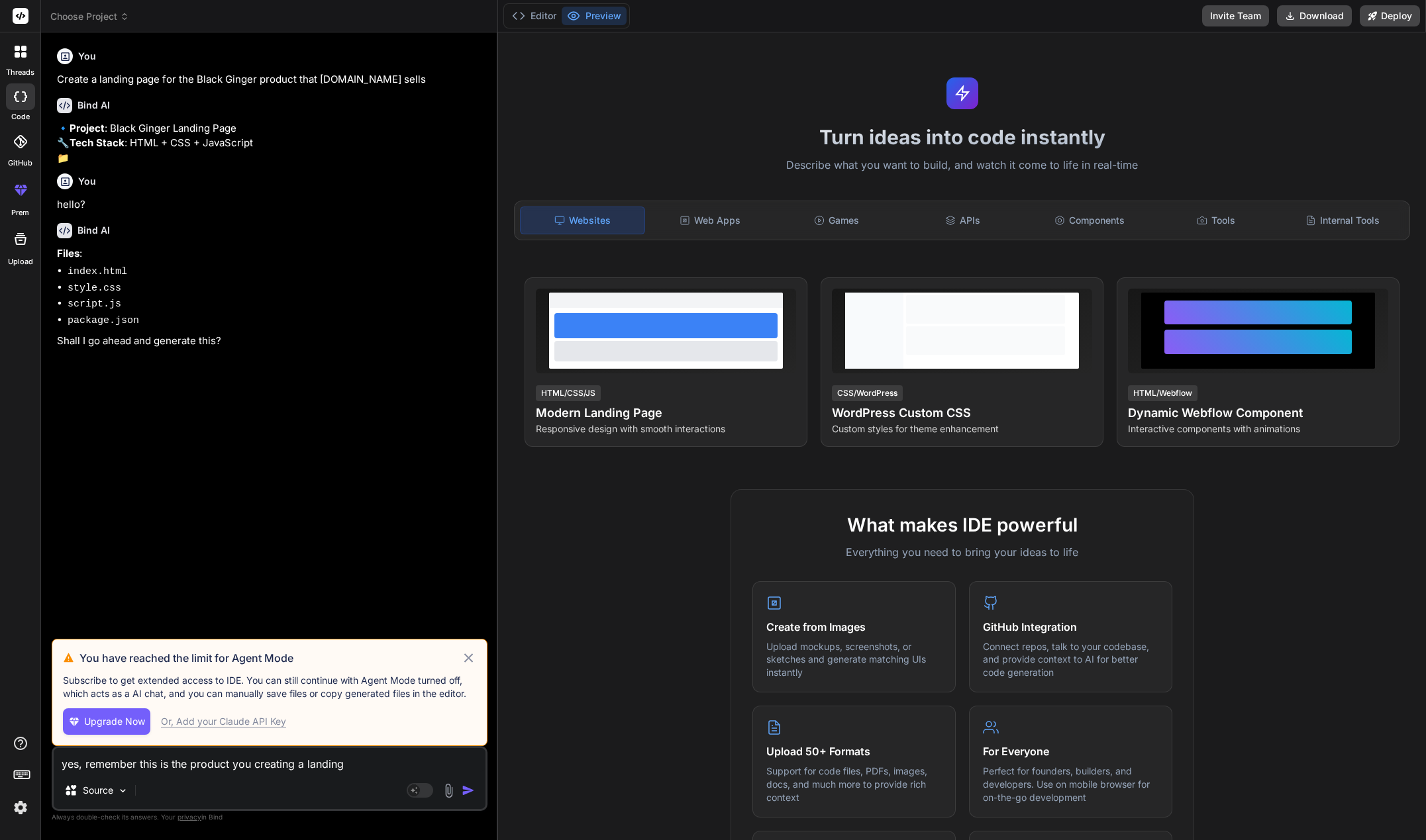
type textarea "x"
type textarea "yes, remember this is the product you creating a landing p"
type textarea "x"
type textarea "yes, remember this is the product you creating a landing pa"
type textarea "x"
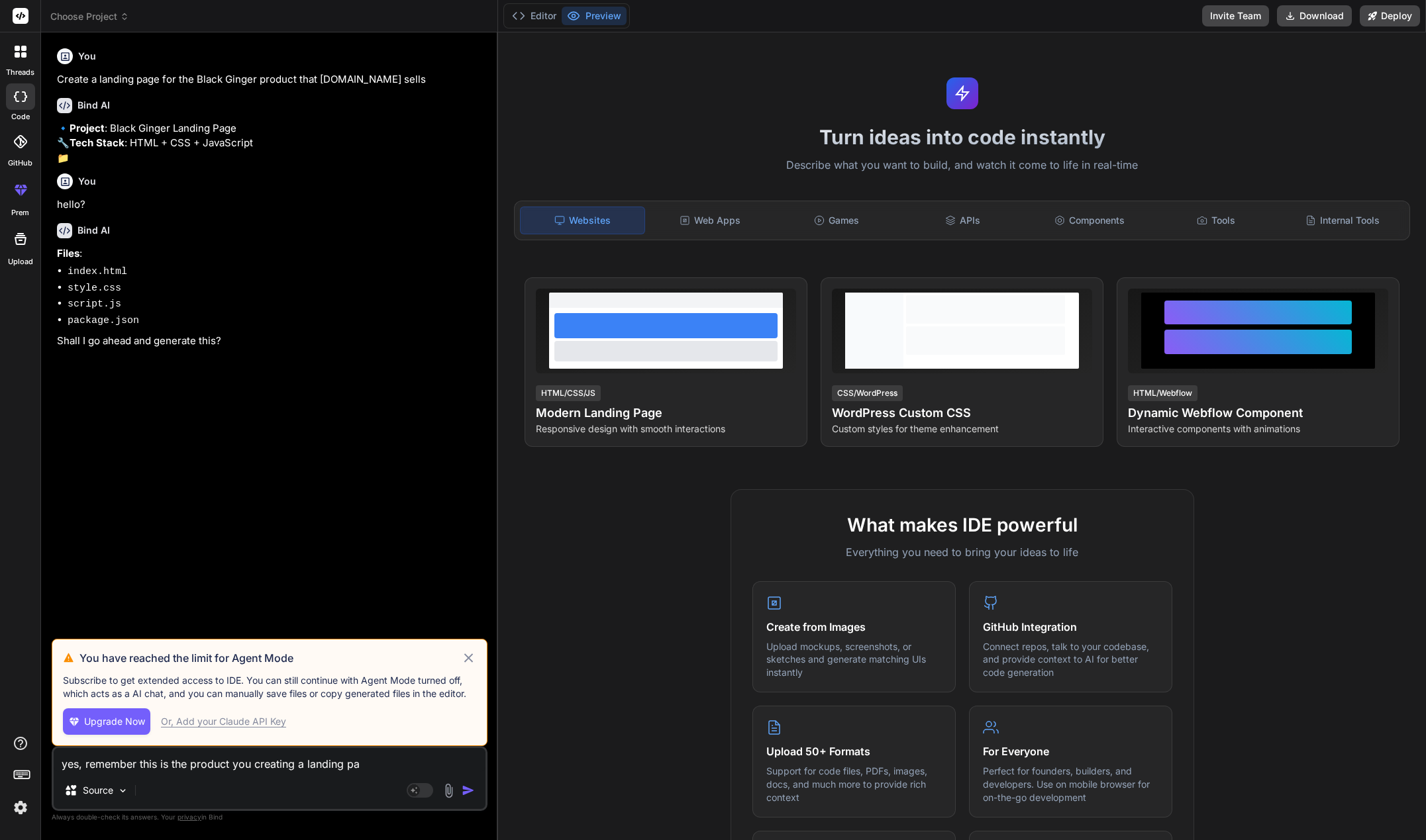
type textarea "yes, remember this is the product you creating a landing pag"
type textarea "x"
type textarea "yes, remember this is the product you creating a landing page"
type textarea "x"
type textarea "yes, remember this is the product you creating a landing page"
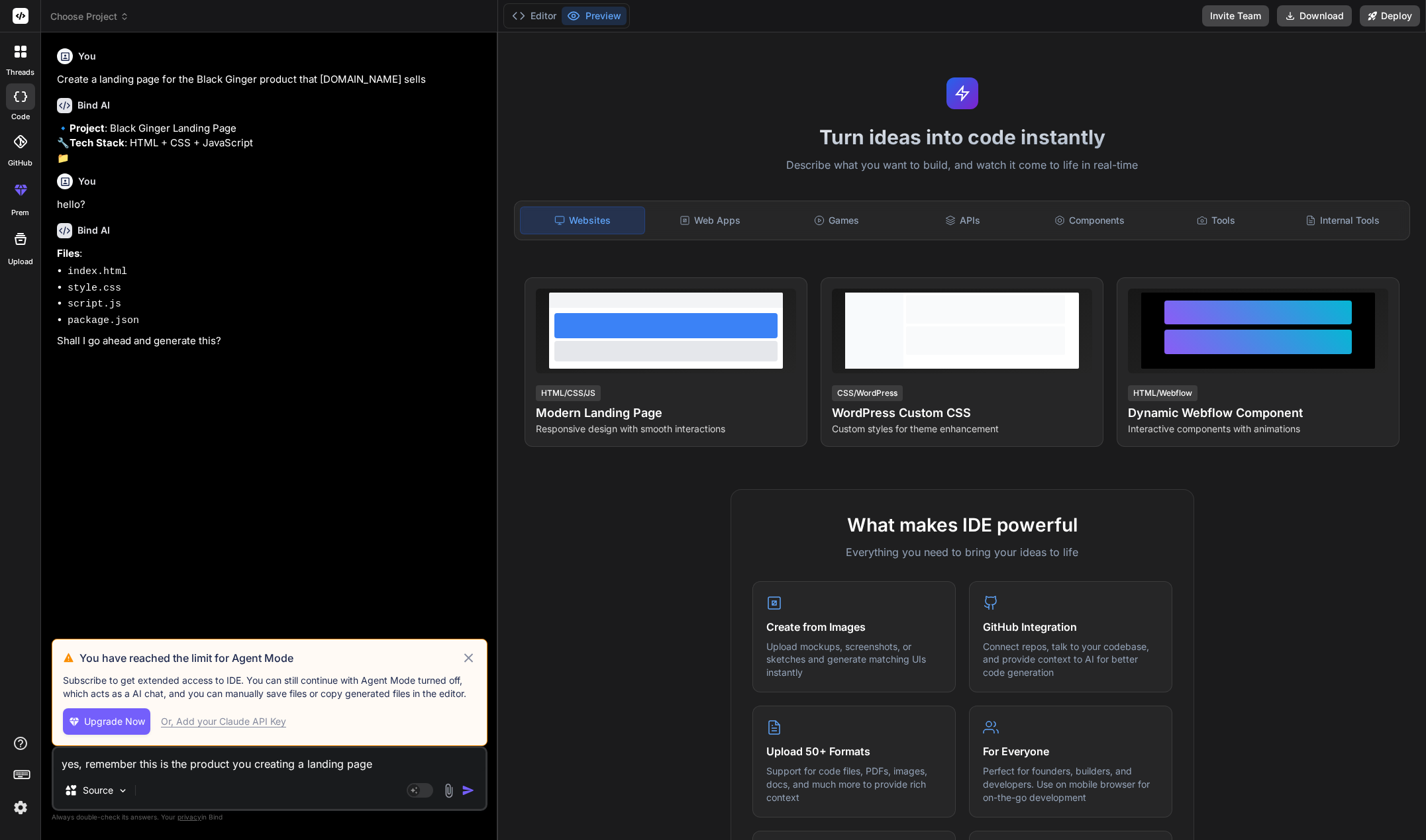
type textarea "x"
type textarea "yes, remember this is the product you creating a landing page f"
type textarea "x"
type textarea "yes, remember this is the product you creating a landing page fo"
type textarea "x"
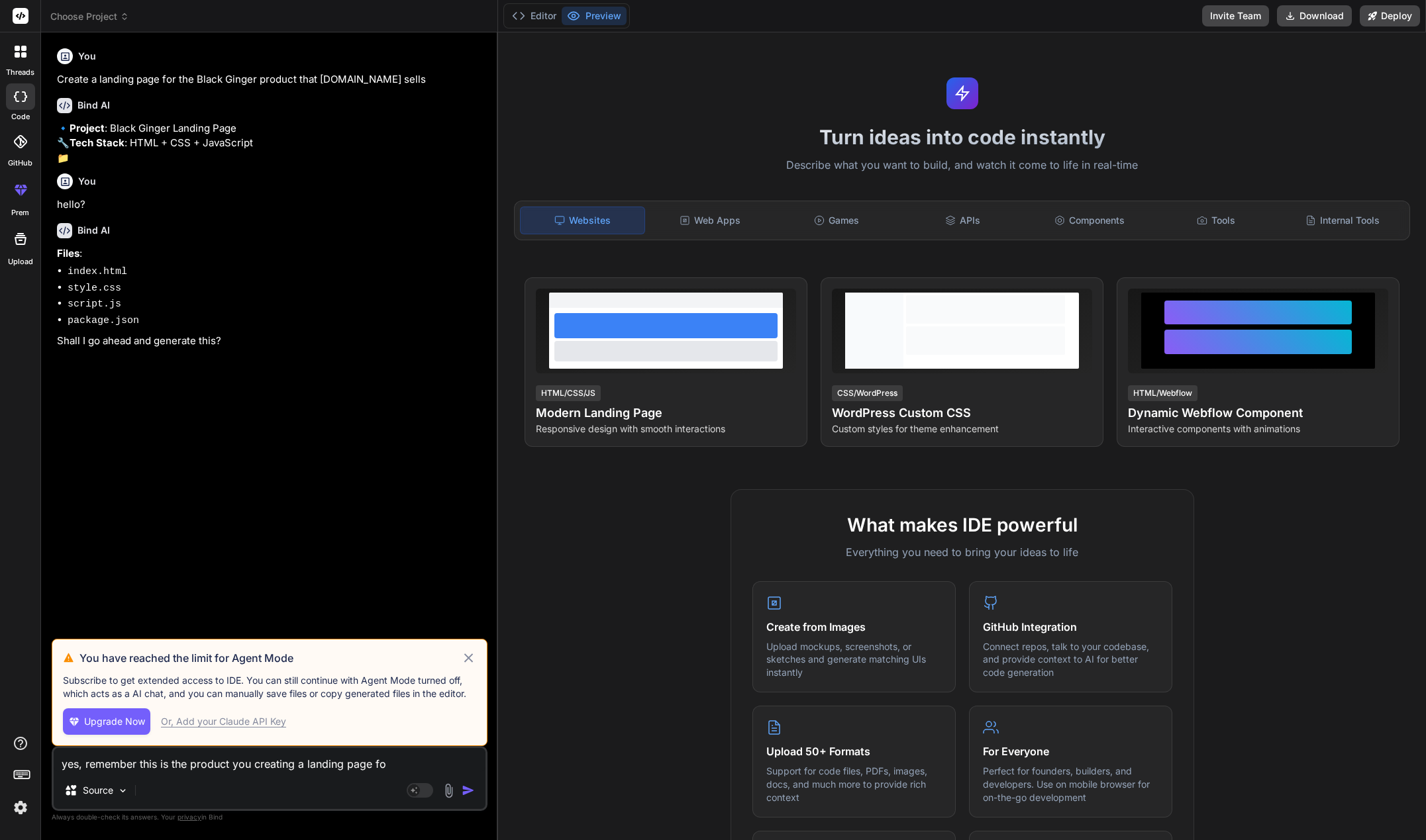
type textarea "yes, remember this is the product you creating a landing page for"
type textarea "x"
type textarea "yes, remember this is the product you creating a landing page for"
type textarea "x"
paste textarea "https://shop.anabolichealth.com/pages/black-ginger-supplement"
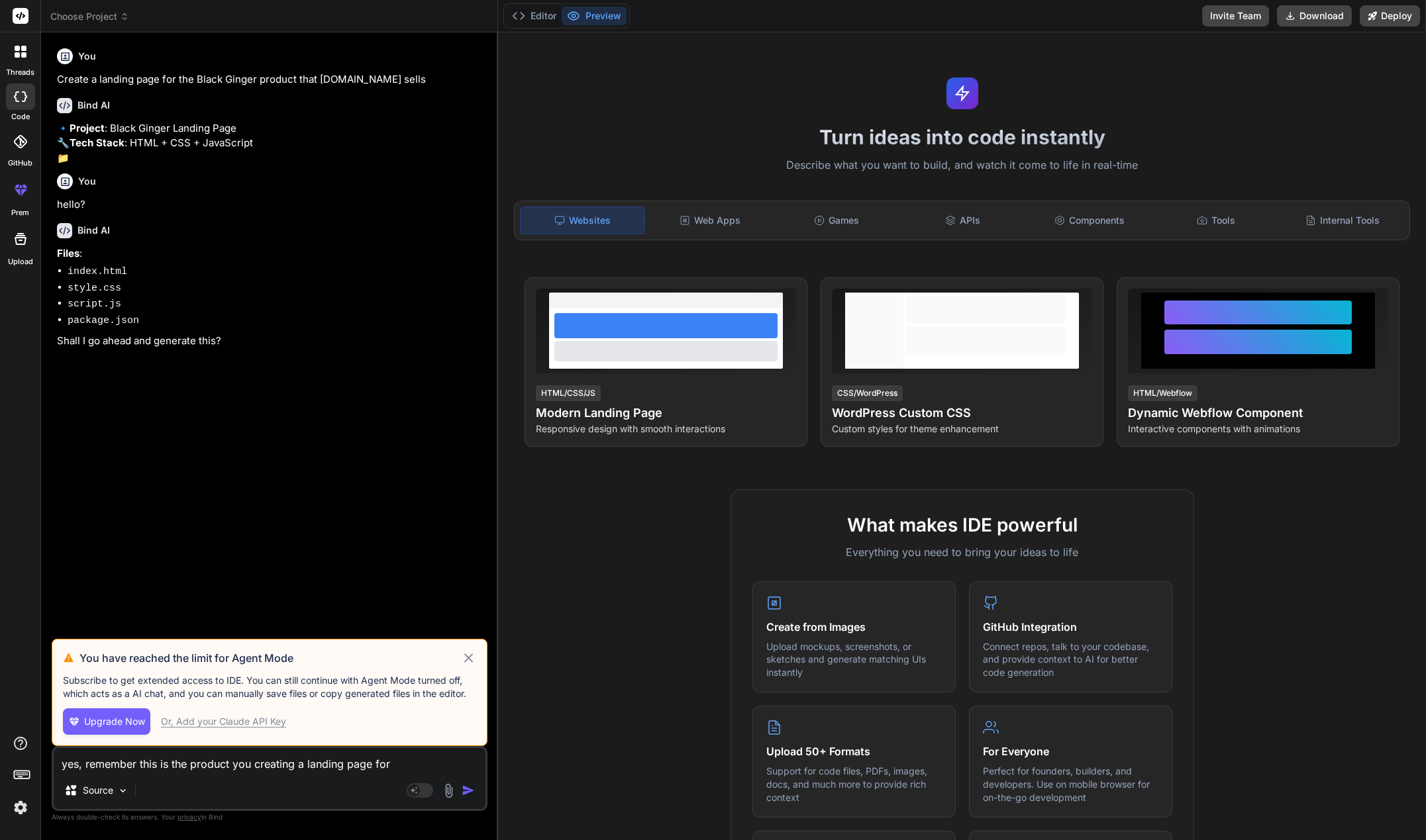
type textarea "yes, remember this is the product you creating a landing page for https://shop.…"
type textarea "x"
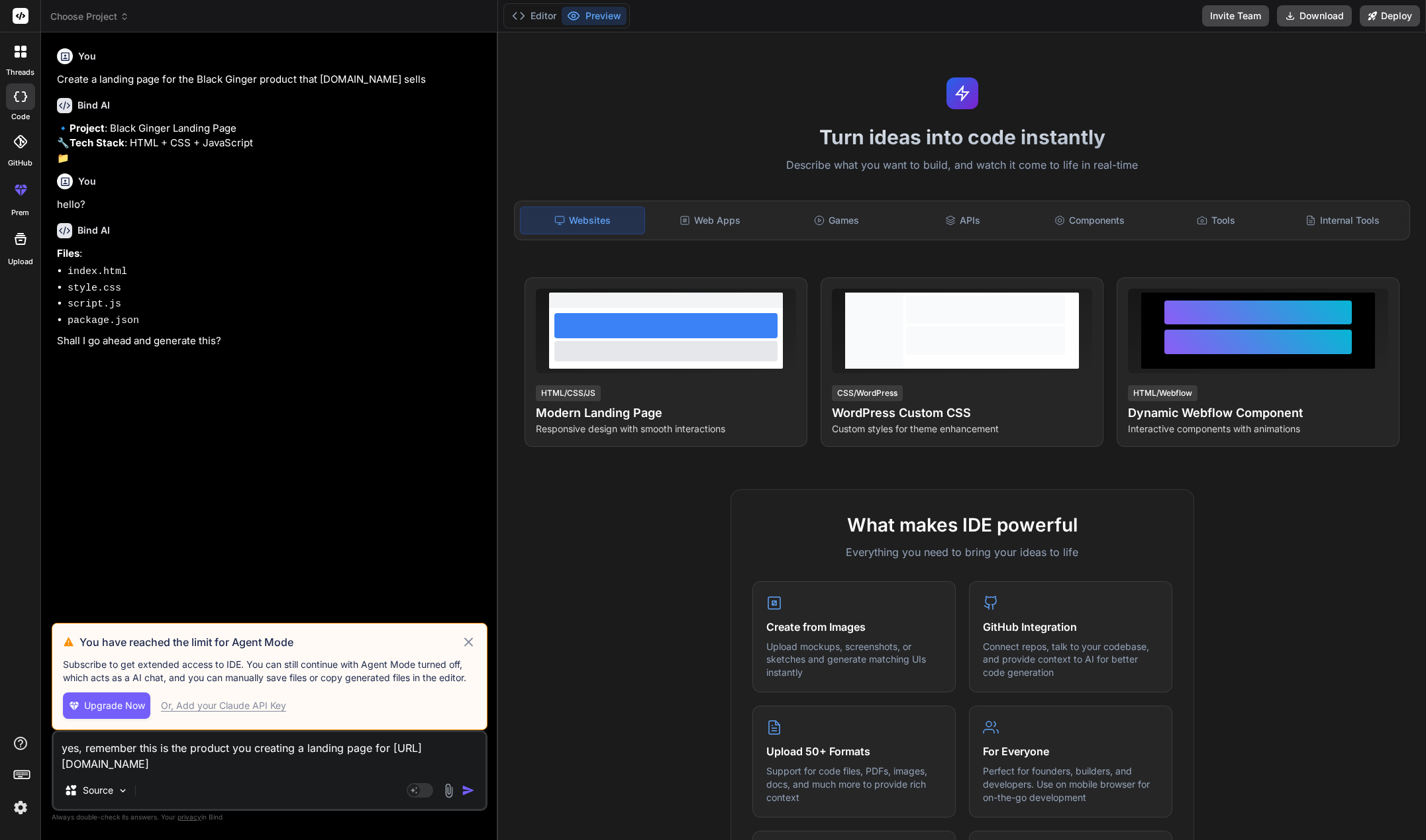
type textarea "yes, remember this is the product you creating a landing page for https://shop.…"
click at [473, 794] on img "button" at bounding box center [468, 790] width 13 height 13
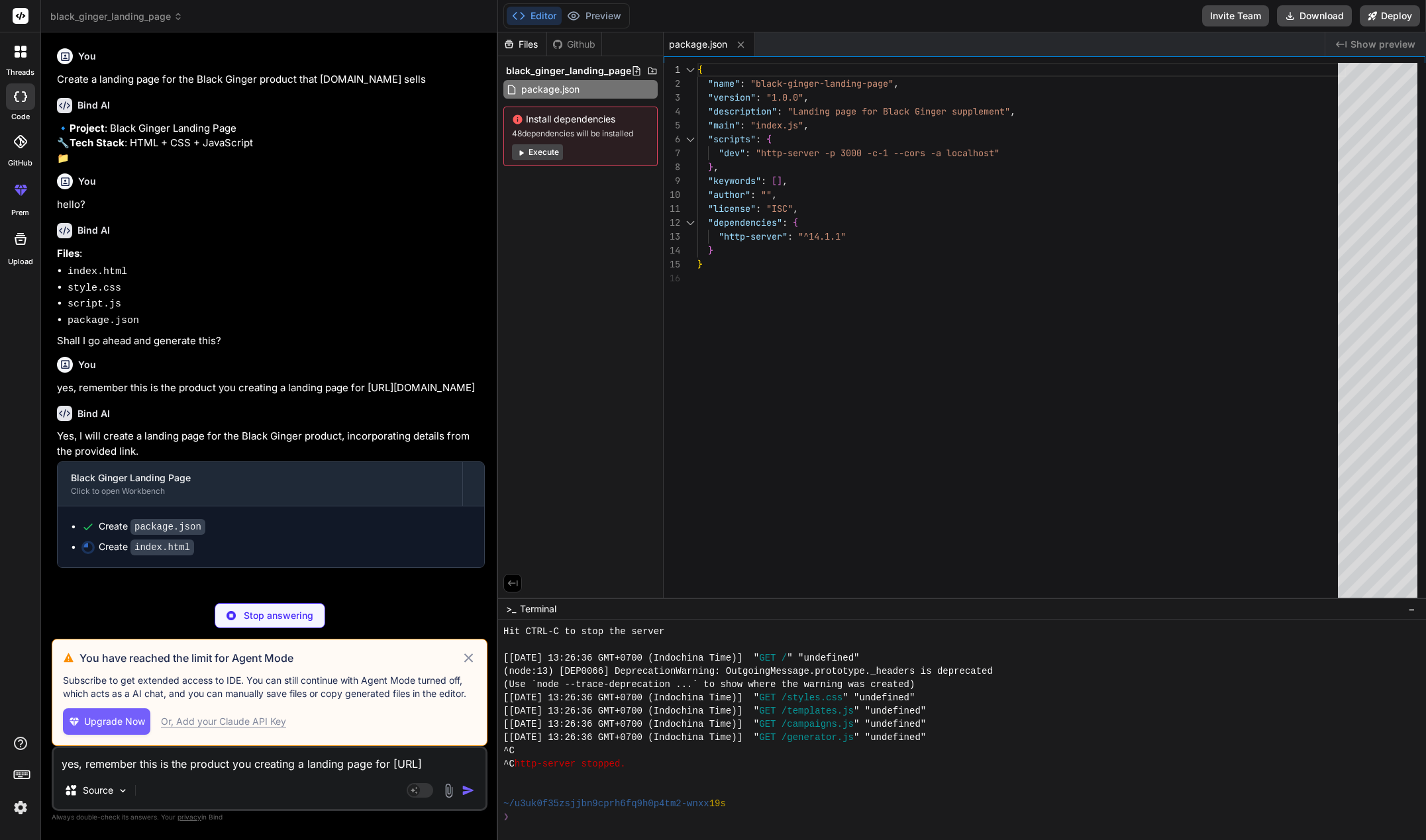
click at [476, 657] on icon at bounding box center [468, 658] width 15 height 16
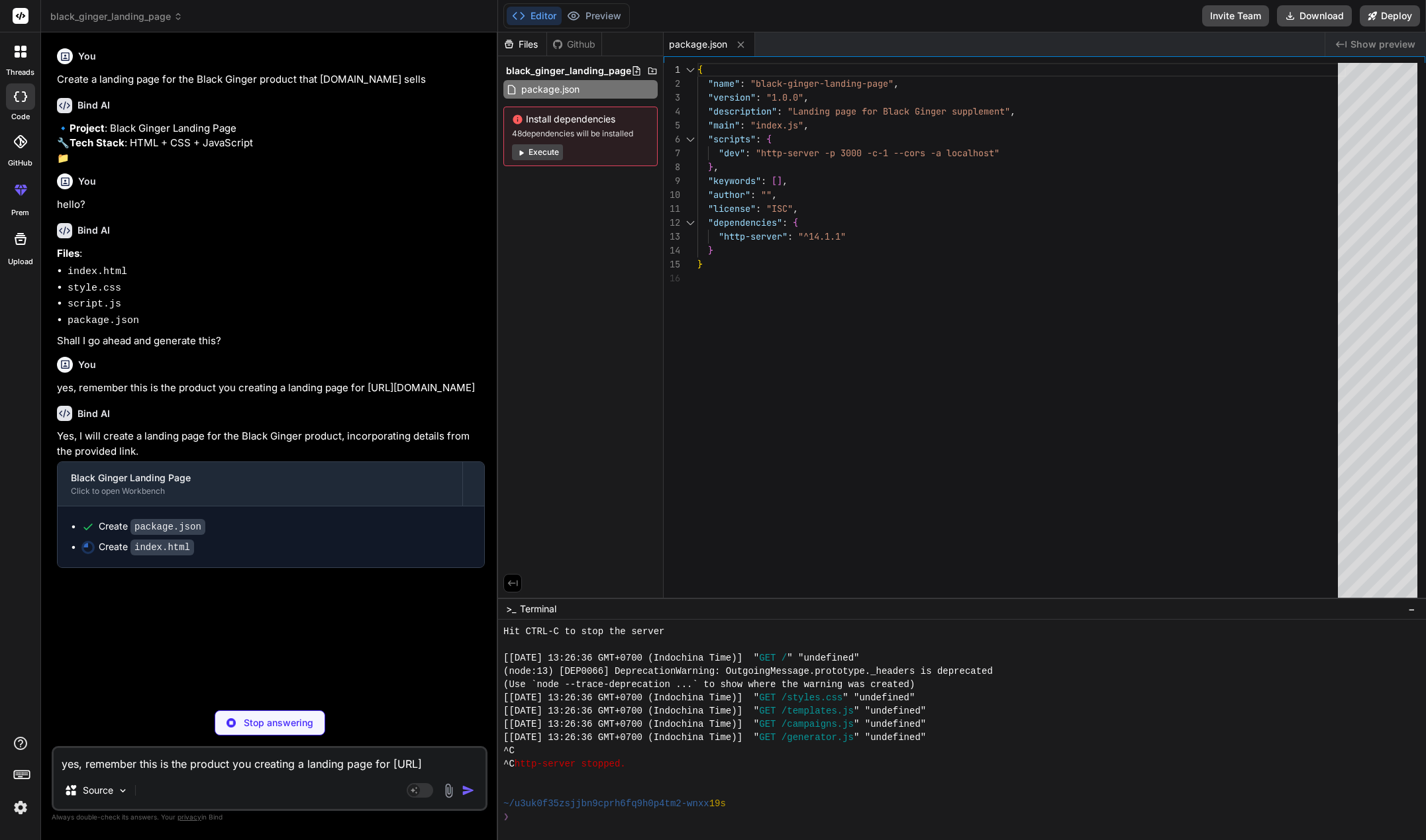
click at [533, 142] on div "Install dependencies 48 dependencies will be installed Execute" at bounding box center [580, 136] width 154 height 59
click at [533, 149] on button "Execute" at bounding box center [538, 152] width 51 height 16
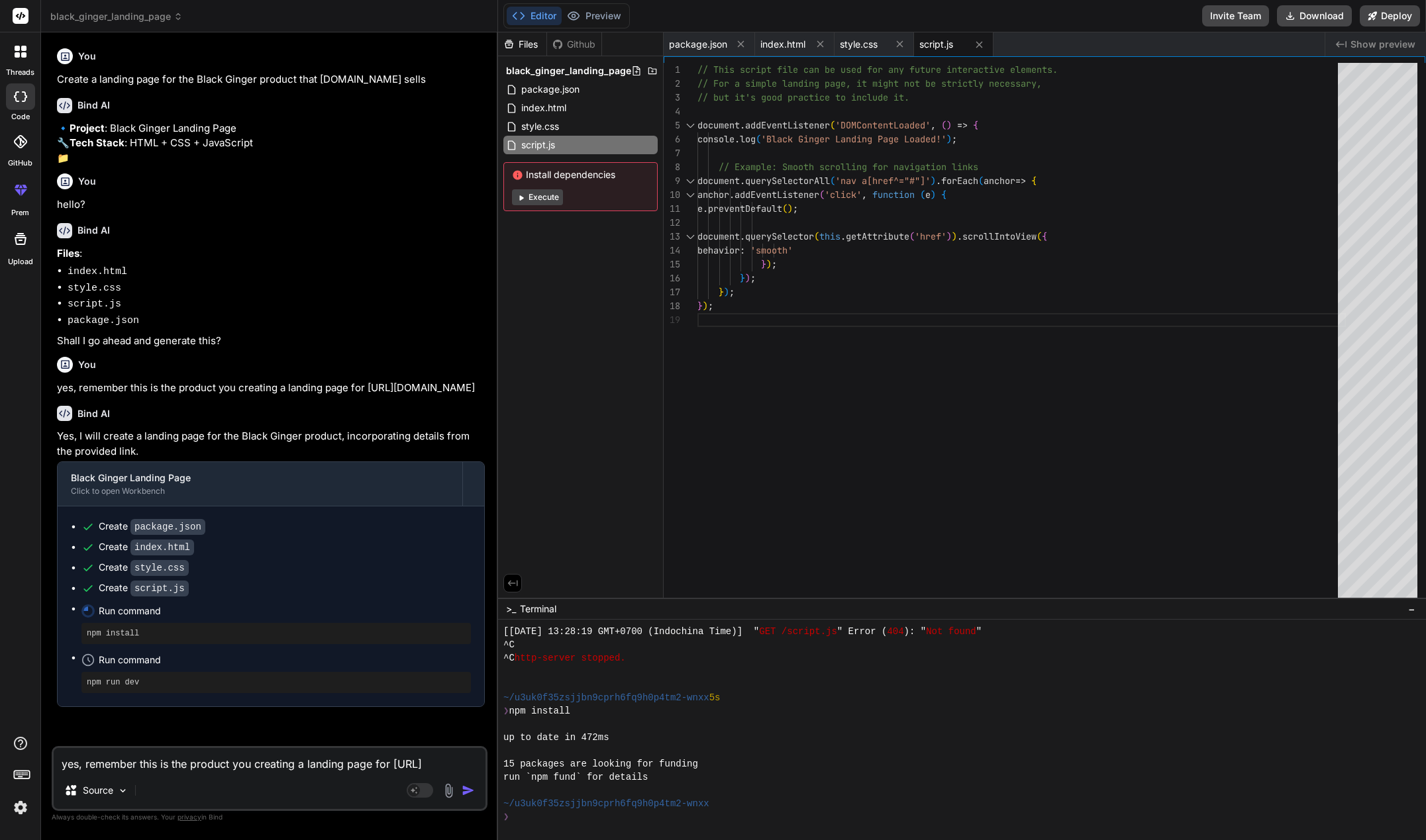
scroll to position [1258, 0]
type textarea "x"
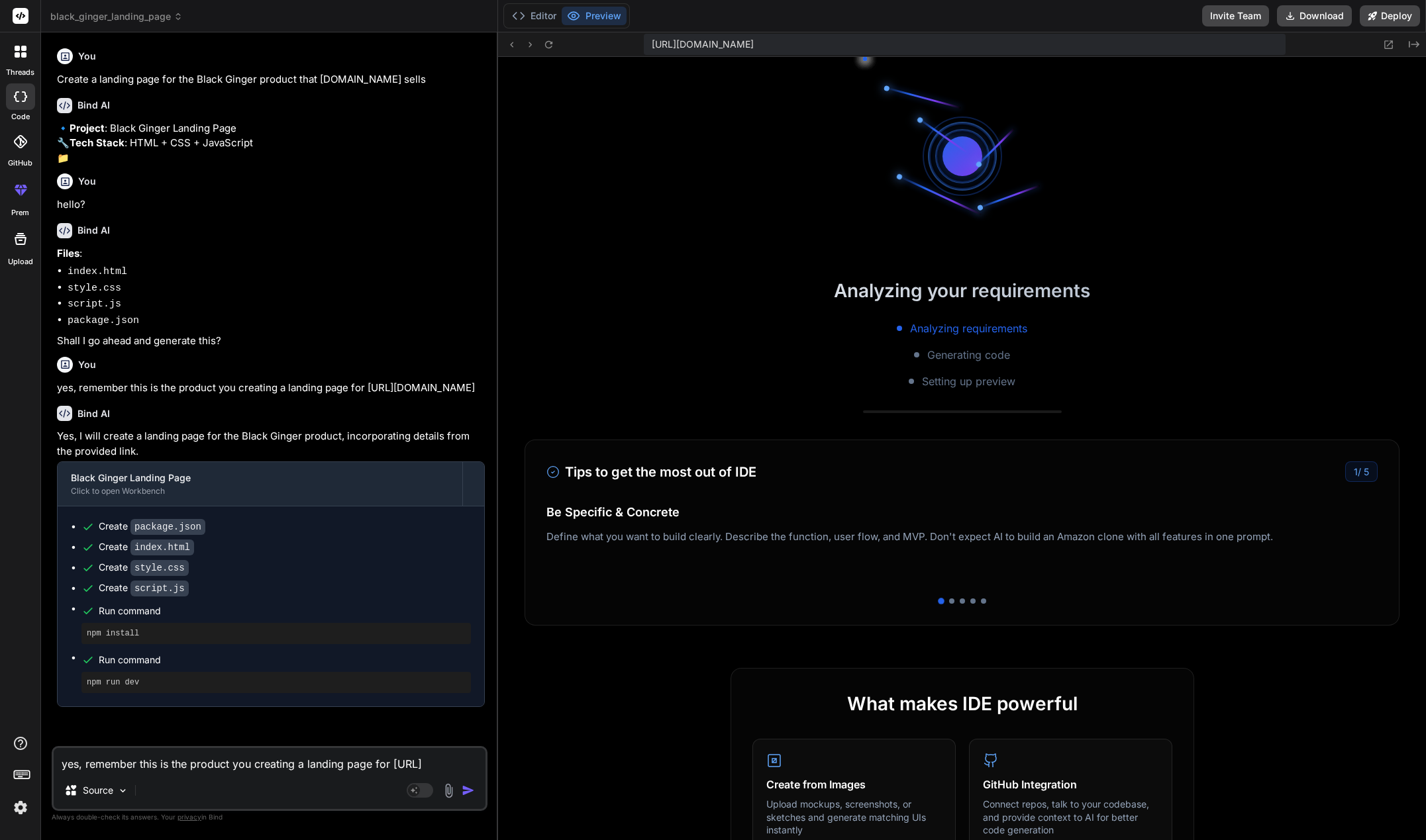
scroll to position [7, 0]
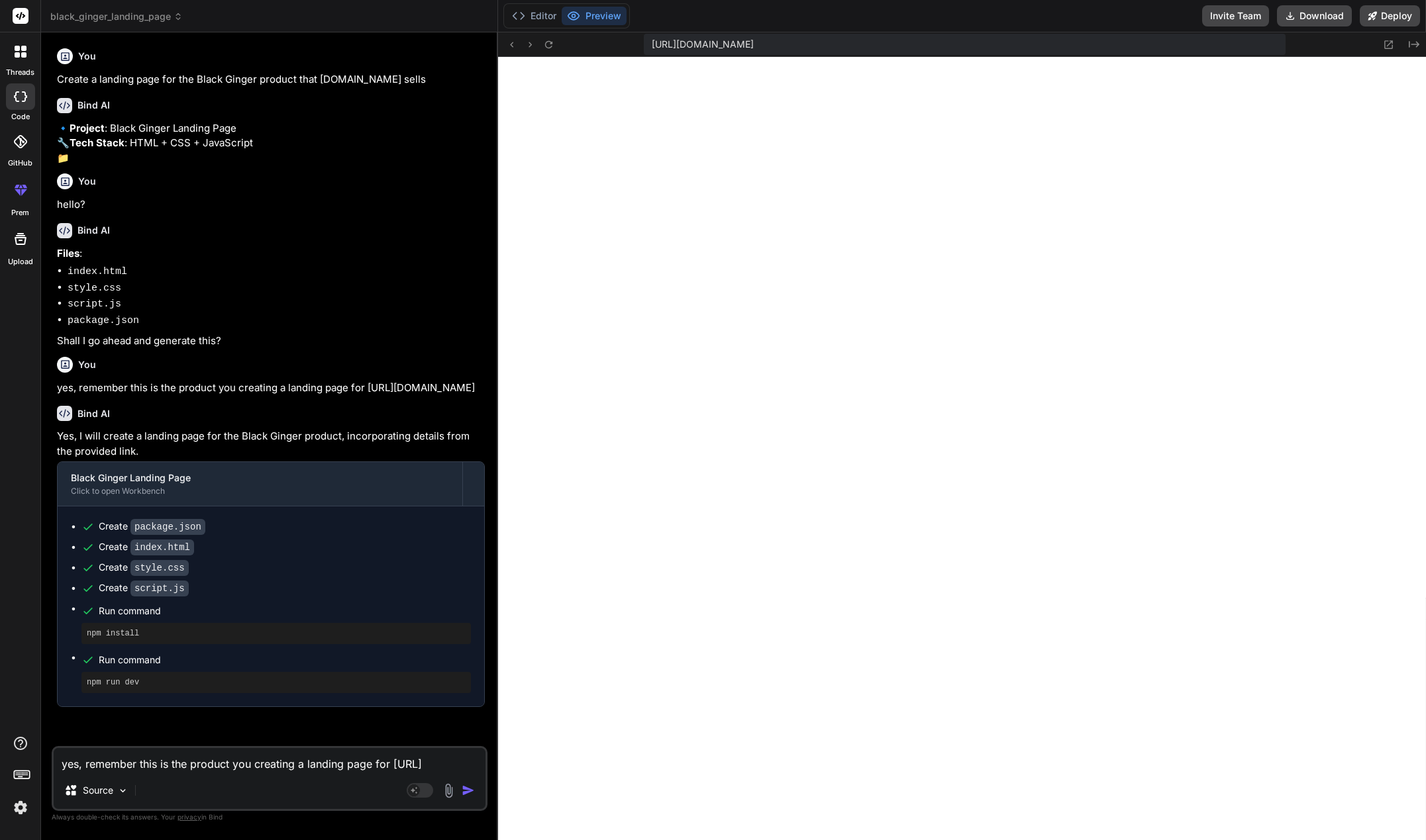
click at [215, 767] on textarea "yes, remember this is the product you creating a landing page for https://shop.…" at bounding box center [270, 760] width 432 height 24
drag, startPoint x: 195, startPoint y: 763, endPoint x: 189, endPoint y: 726, distance: 37.5
click at [195, 762] on textarea at bounding box center [270, 760] width 432 height 24
type textarea "C"
type textarea "x"
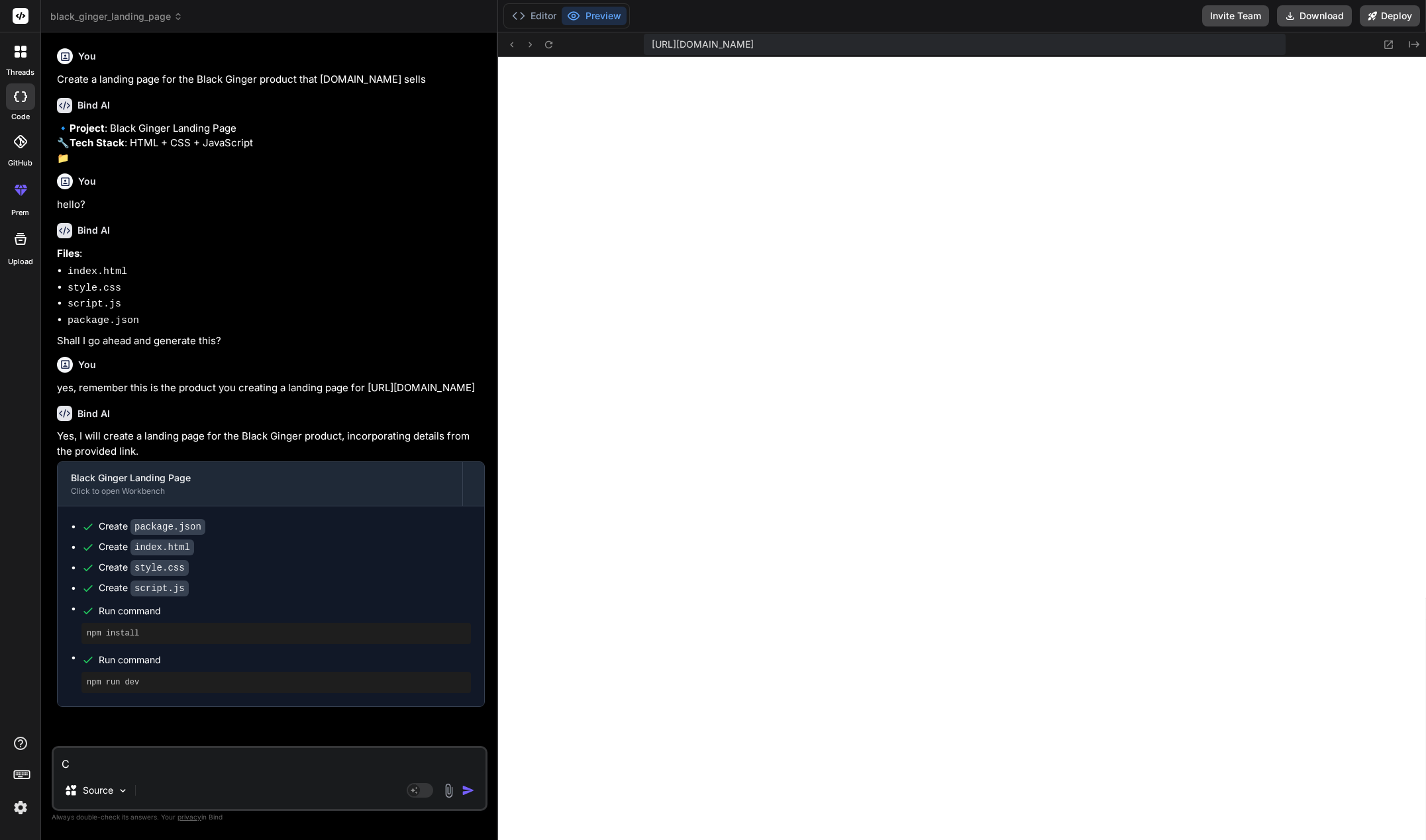
type textarea "Ca"
type textarea "x"
type textarea "Can"
type textarea "x"
type textarea "Can"
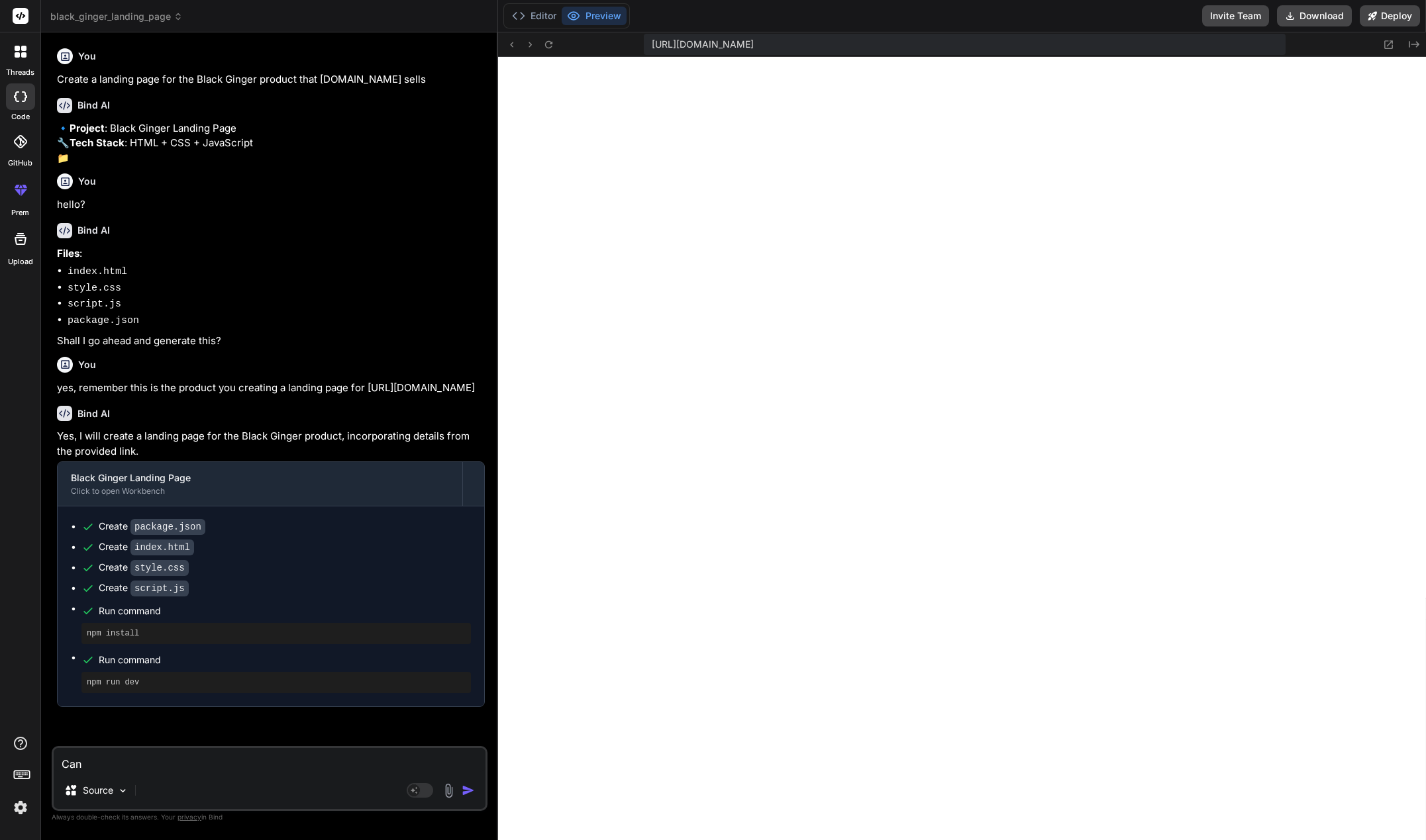
type textarea "x"
type textarea "Can y"
type textarea "x"
type textarea "Can yo"
type textarea "x"
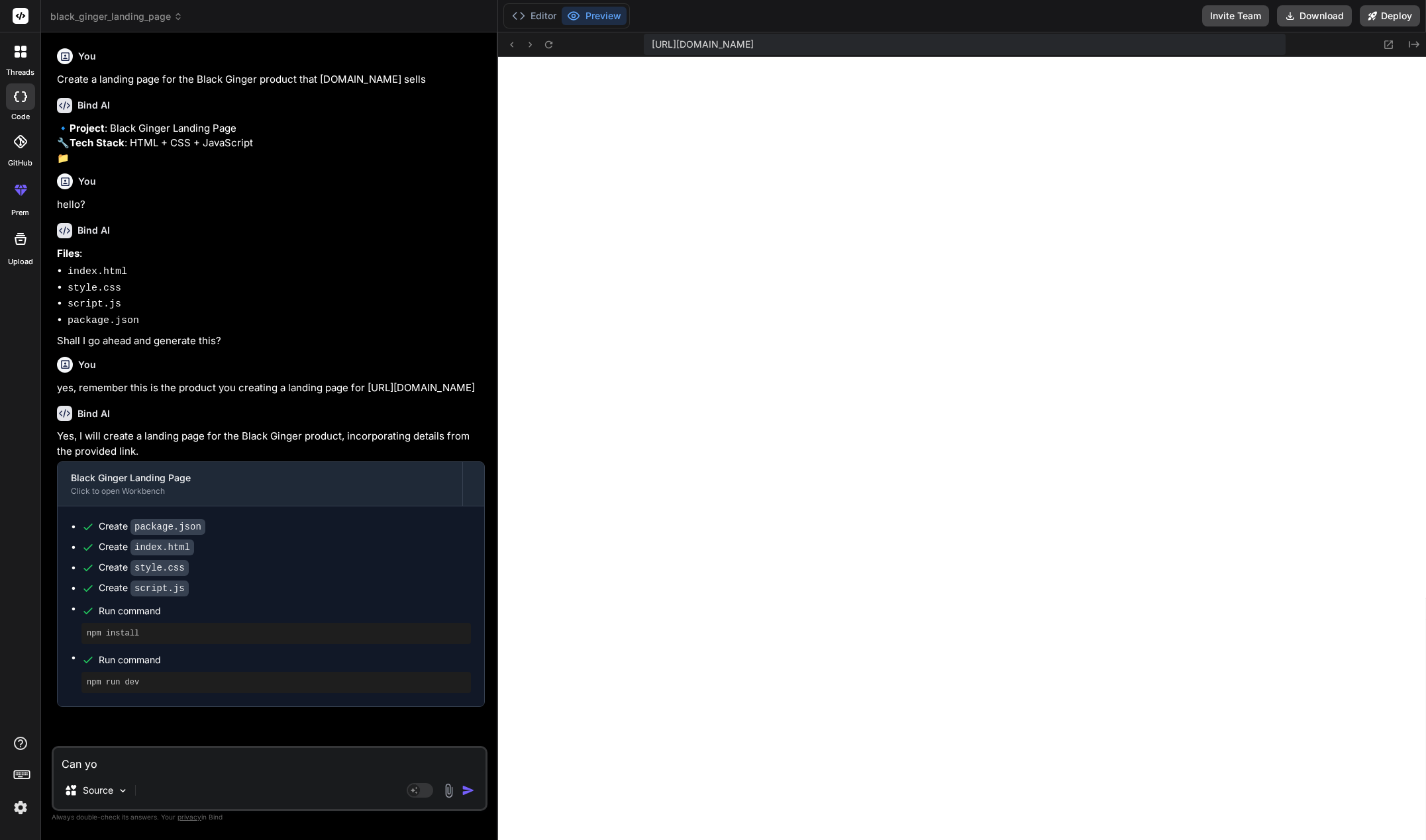
type textarea "Can you"
type textarea "x"
type textarea "Can you"
type textarea "x"
type textarea "Can you c"
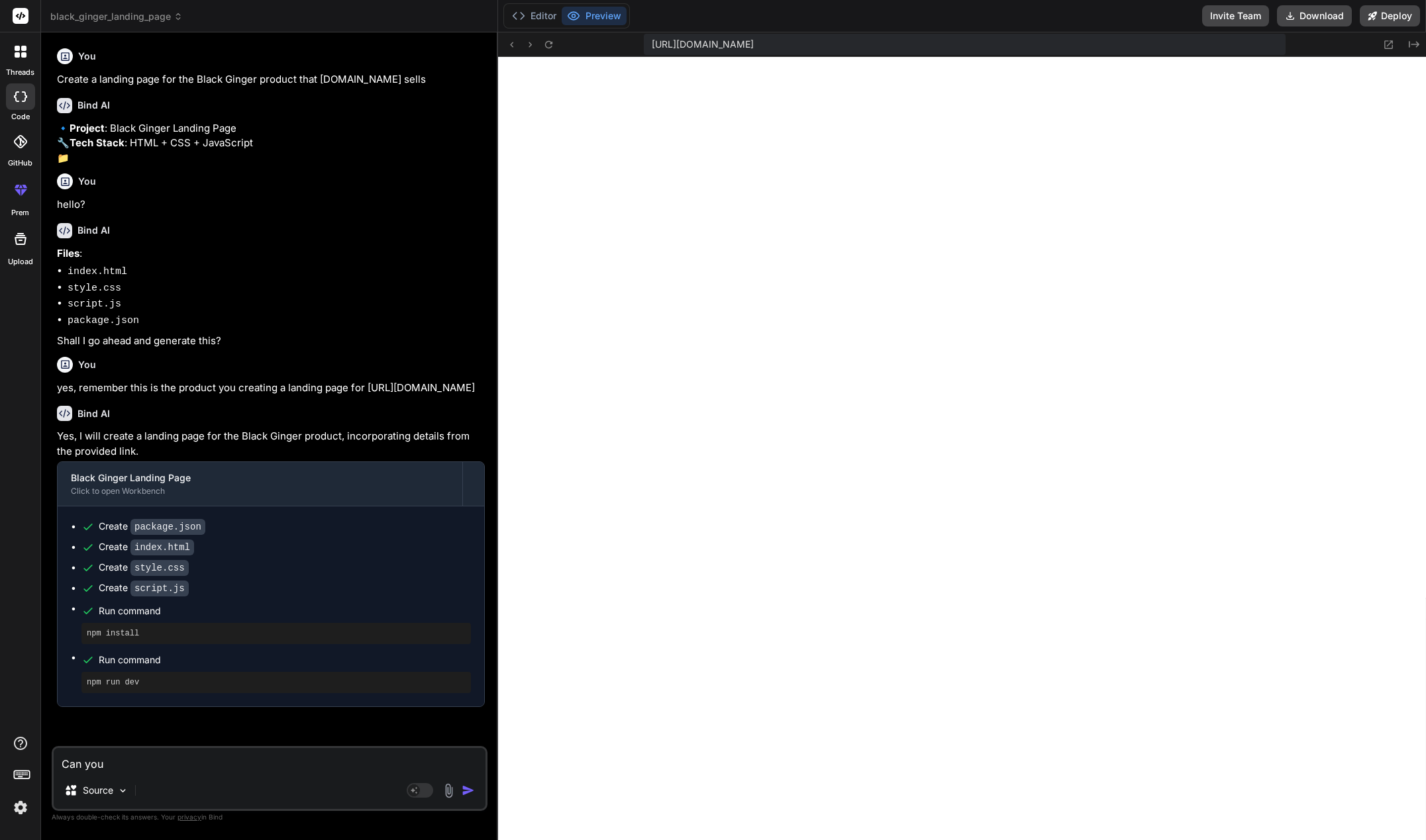
type textarea "x"
type textarea "Can you co"
type textarea "x"
type textarea "Can you cop"
type textarea "x"
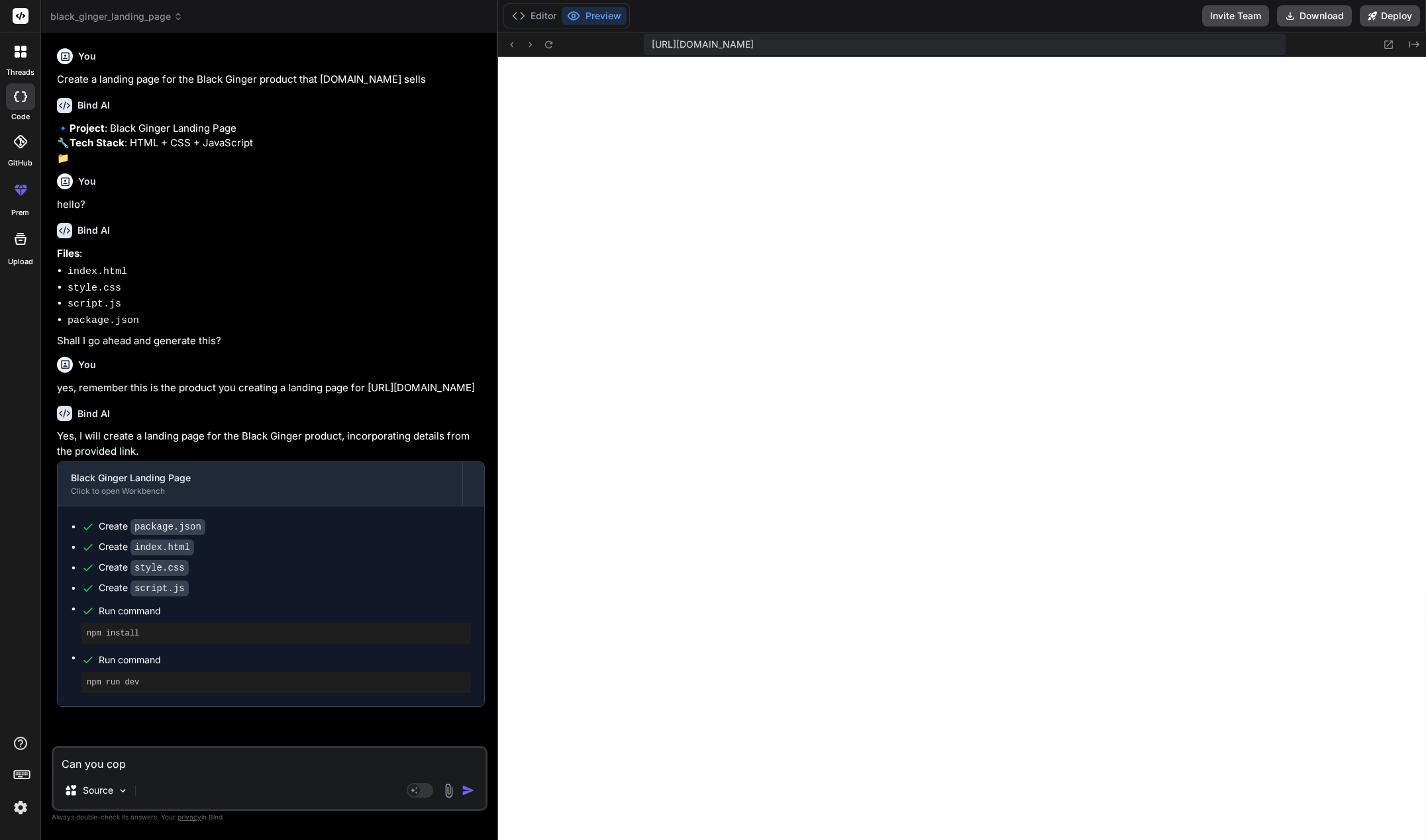
type textarea "Can you copy"
type textarea "x"
type textarea "Can you copy"
type textarea "x"
type textarea "Can you copy a"
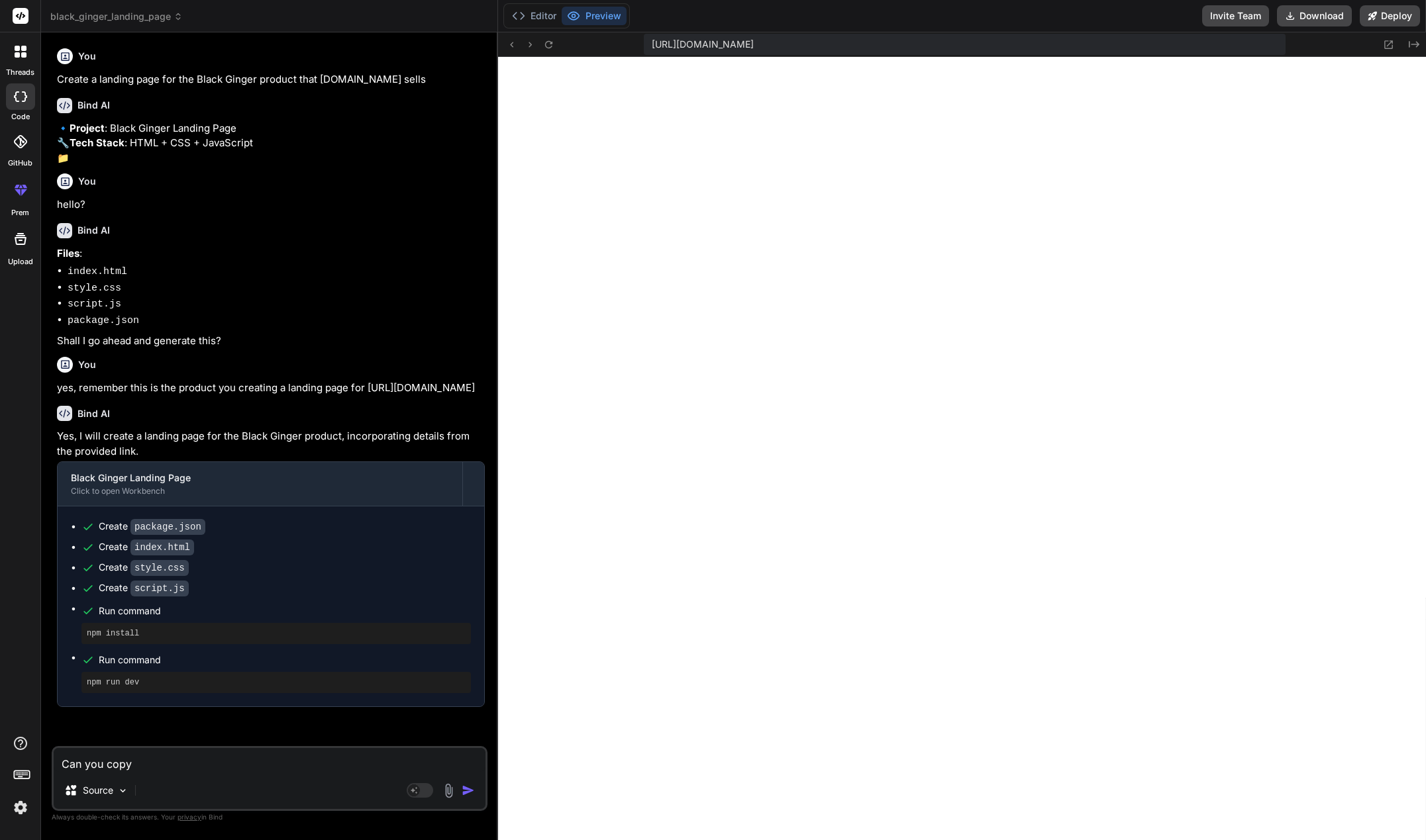
type textarea "x"
type textarea "Can you copy an"
type textarea "x"
type textarea "Can you copy and"
type textarea "x"
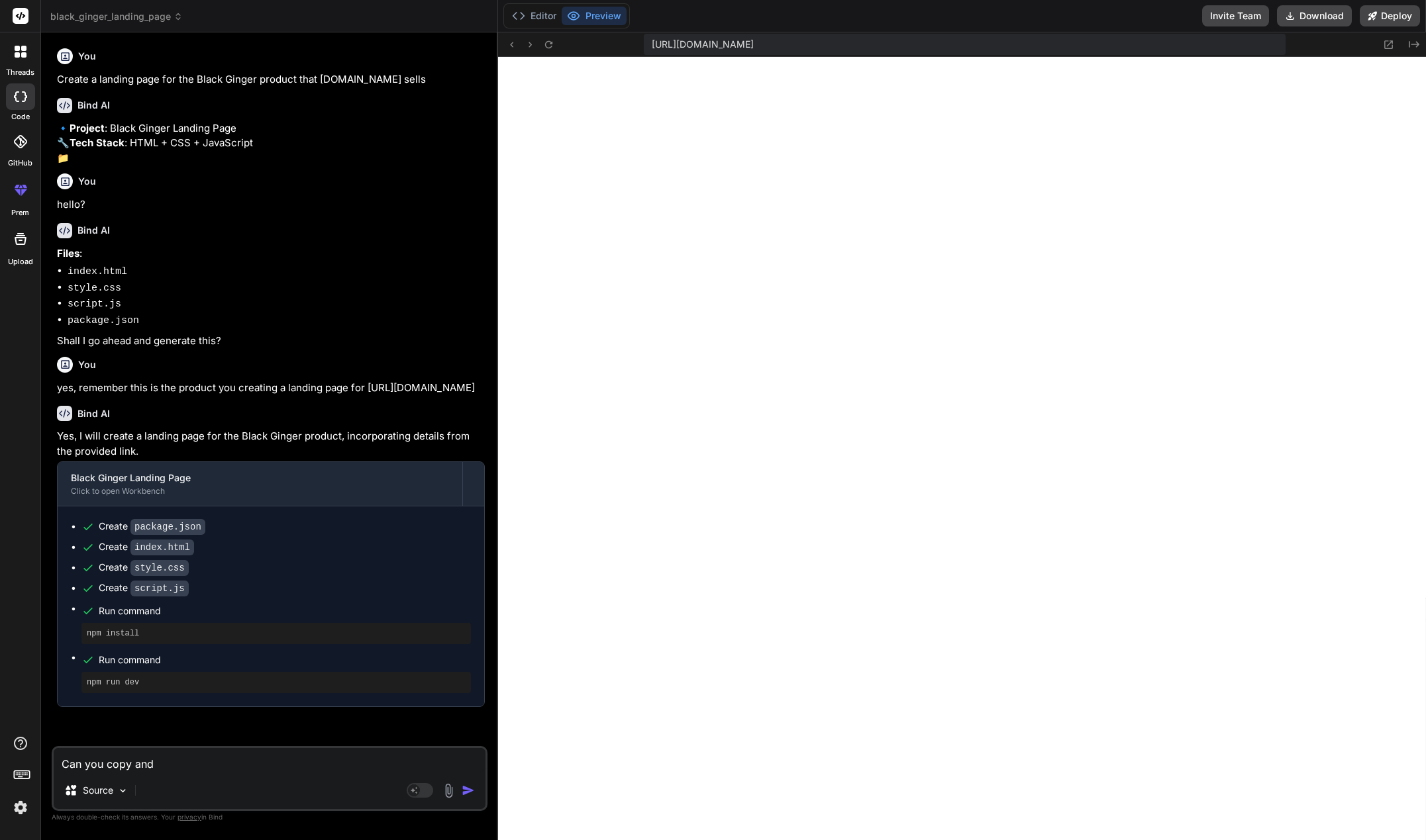
type textarea "Can you copy and"
type textarea "x"
type textarea "Can you copy and m"
type textarea "x"
type textarea "Can you copy and ma"
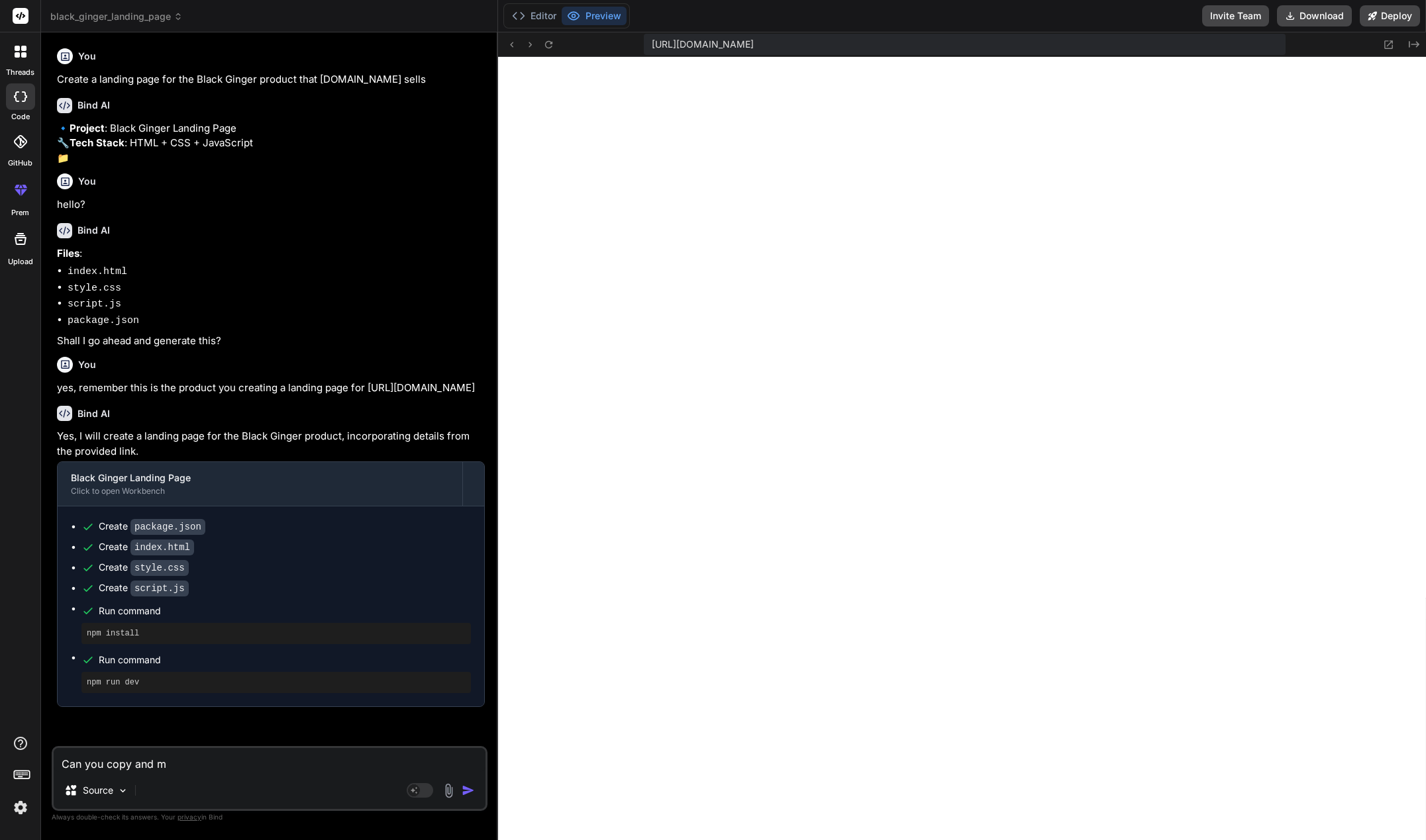
type textarea "x"
type textarea "Can you copy and mak"
type textarea "x"
type textarea "Can you copy and make"
type textarea "x"
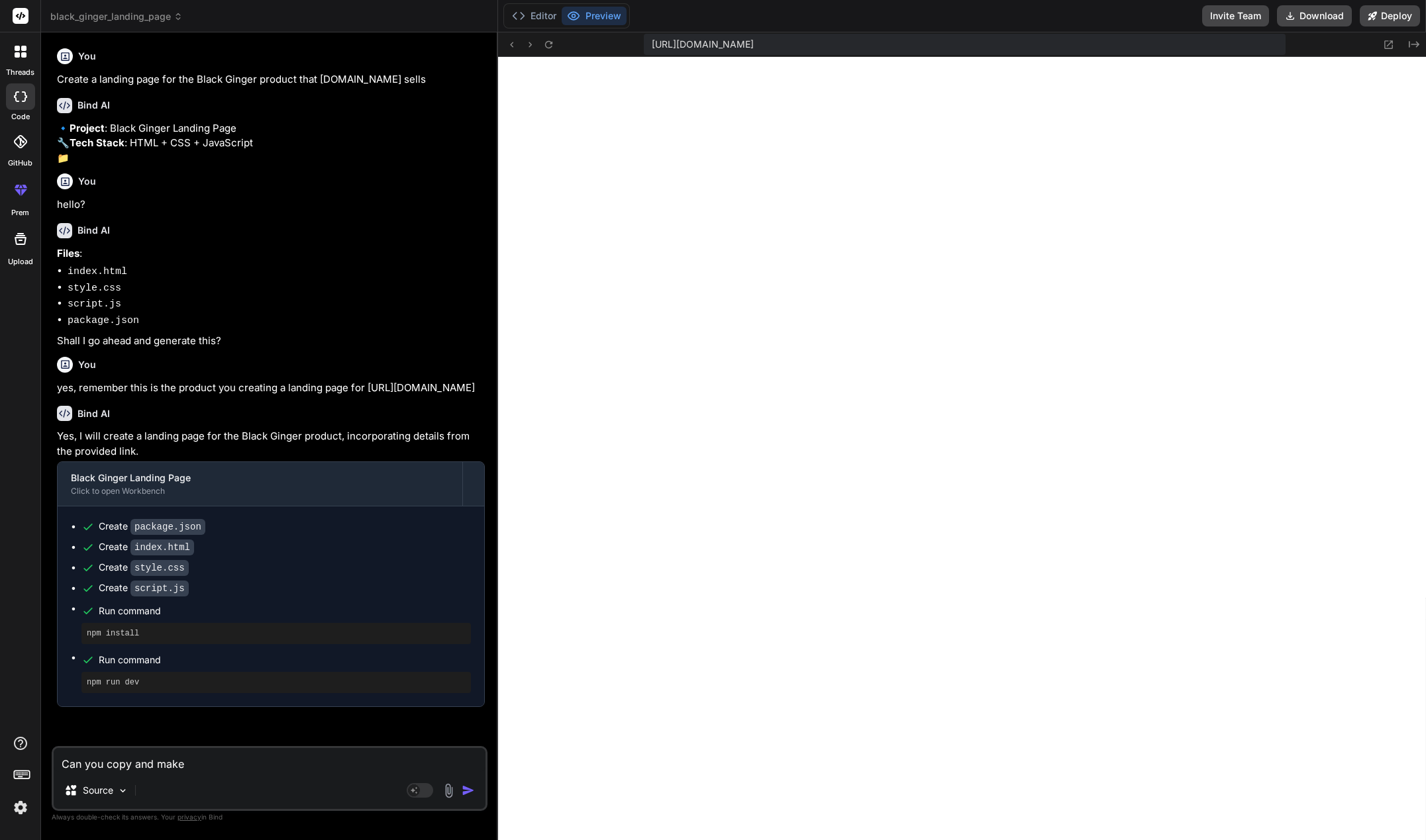
type textarea "Can you copy and make"
type textarea "x"
type textarea "Can you copy and make b"
type textarea "x"
type textarea "Can you copy and make ba"
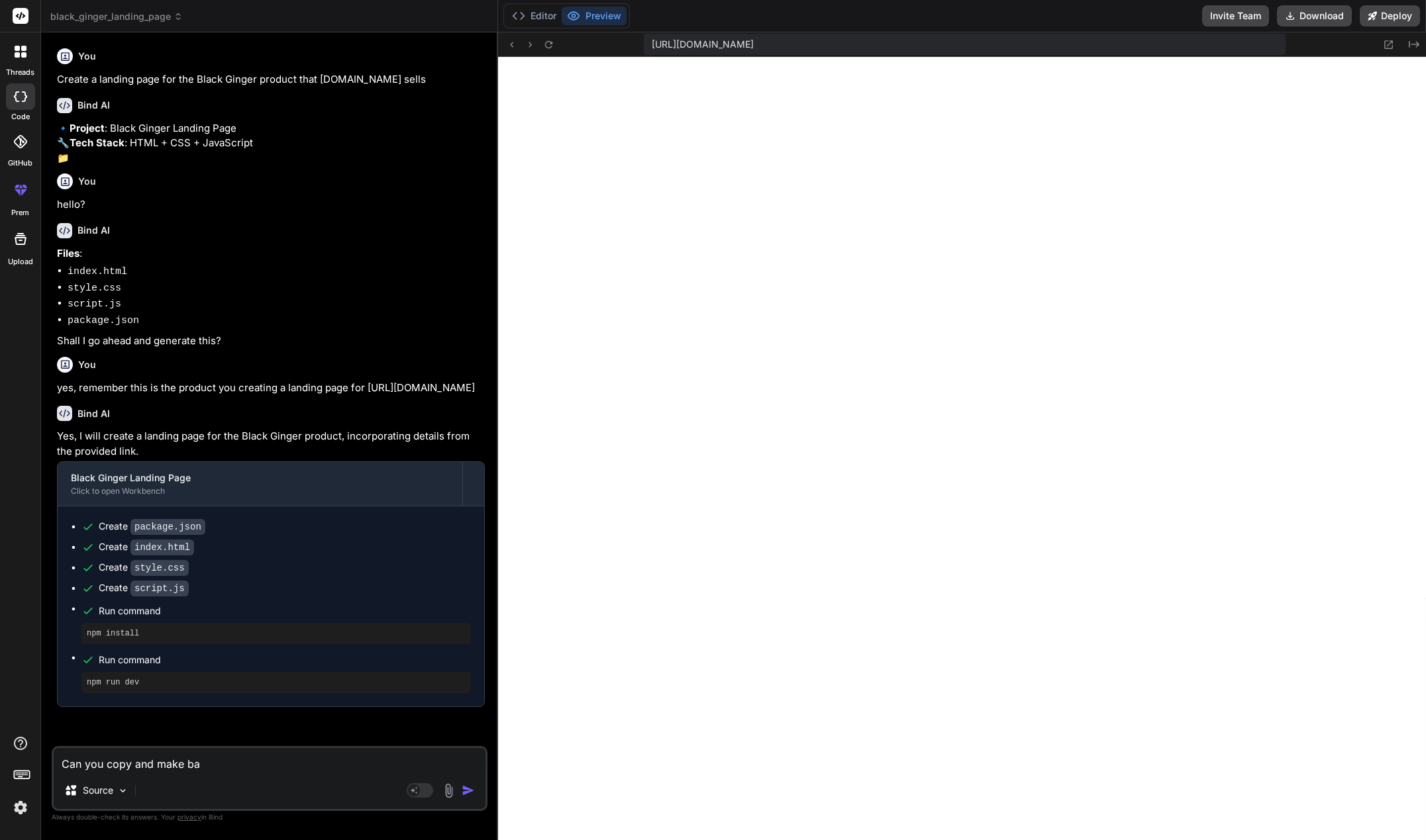
type textarea "x"
type textarea "Can you copy and make bas"
paste textarea "https://promo.anabolichealth.com/natural-product-vs-multibillion-market"
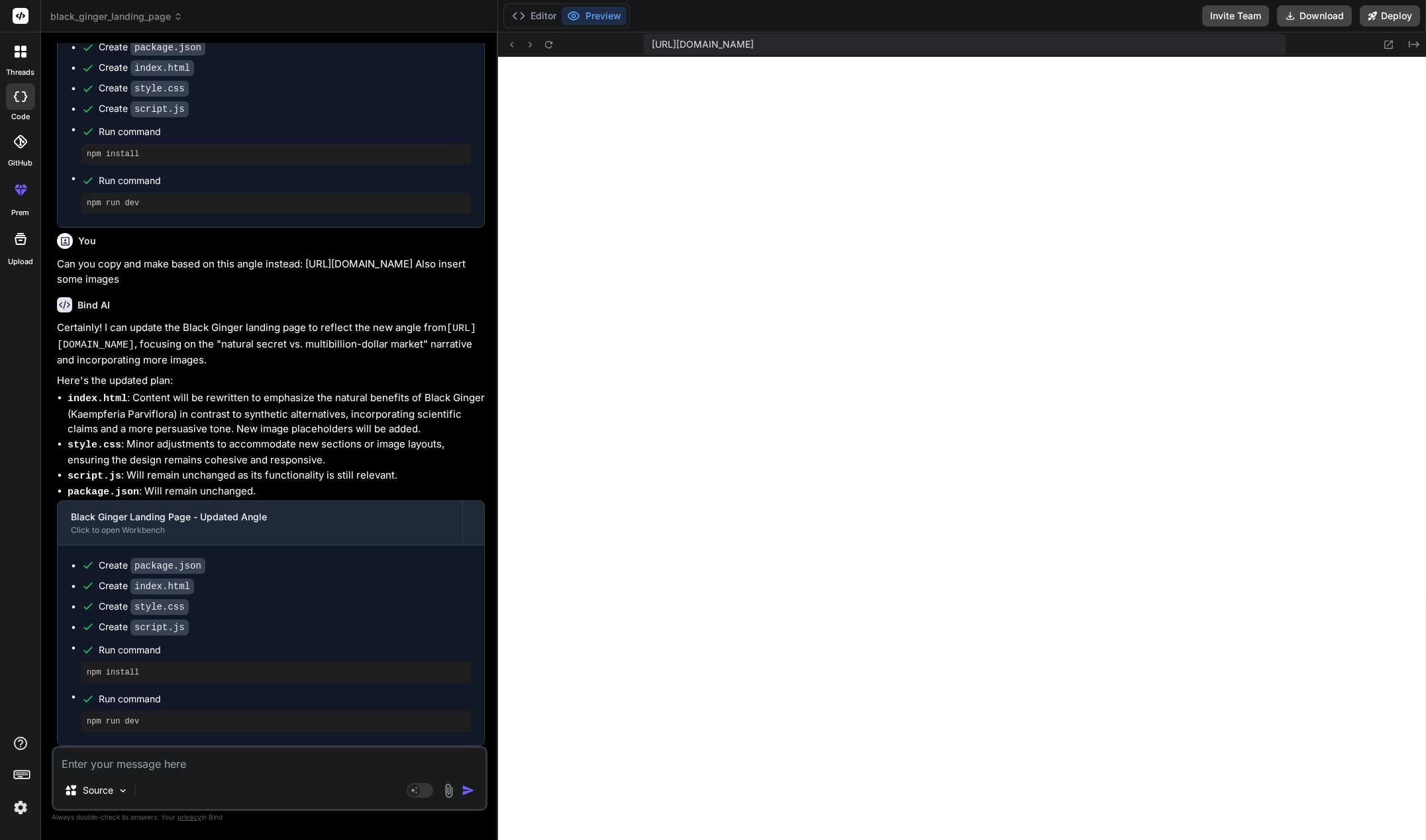
scroll to position [539, 0]
click at [110, 795] on p "Source" at bounding box center [98, 790] width 30 height 13
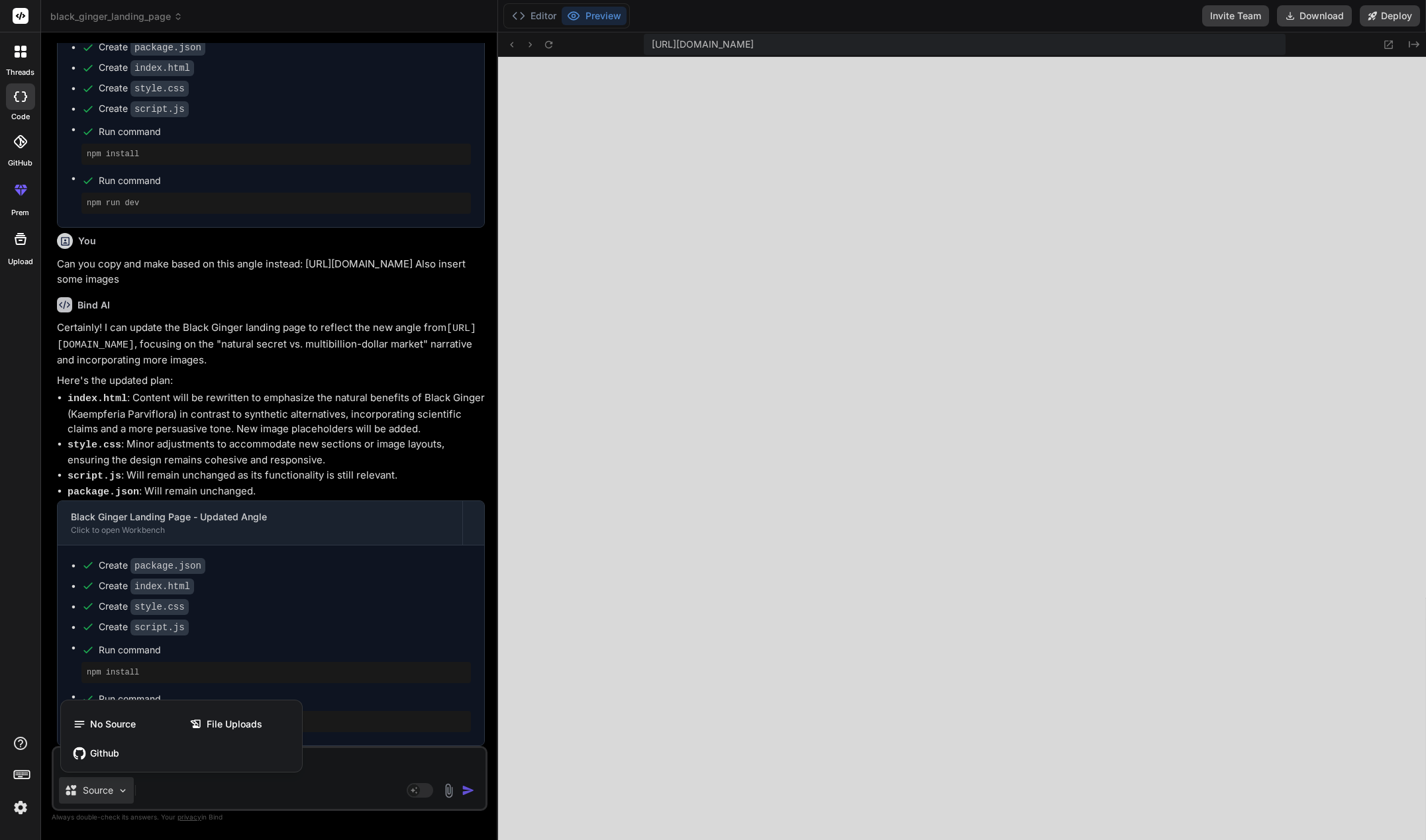
click at [107, 795] on div at bounding box center [713, 420] width 1426 height 840
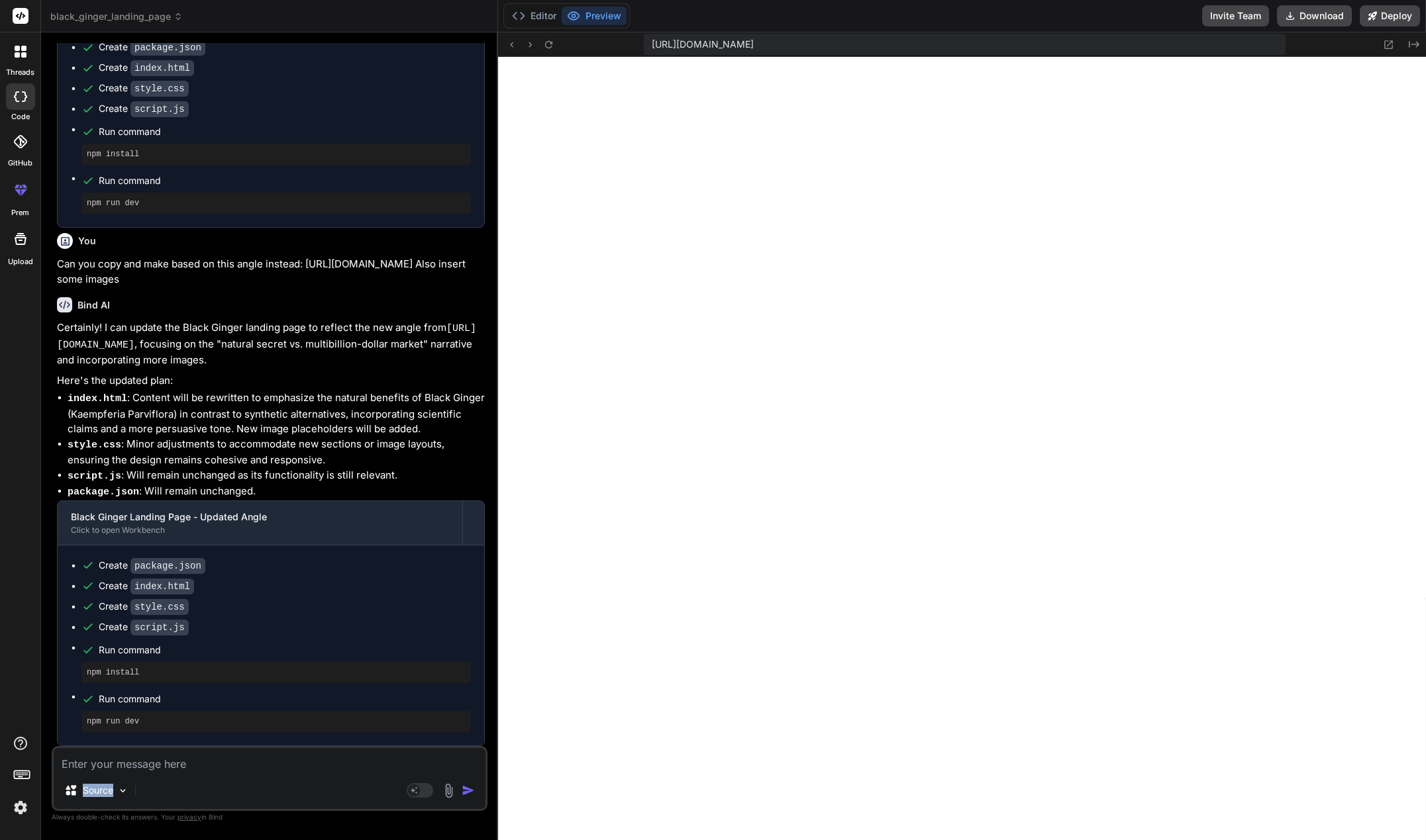
click at [107, 795] on p "Source" at bounding box center [98, 790] width 30 height 13
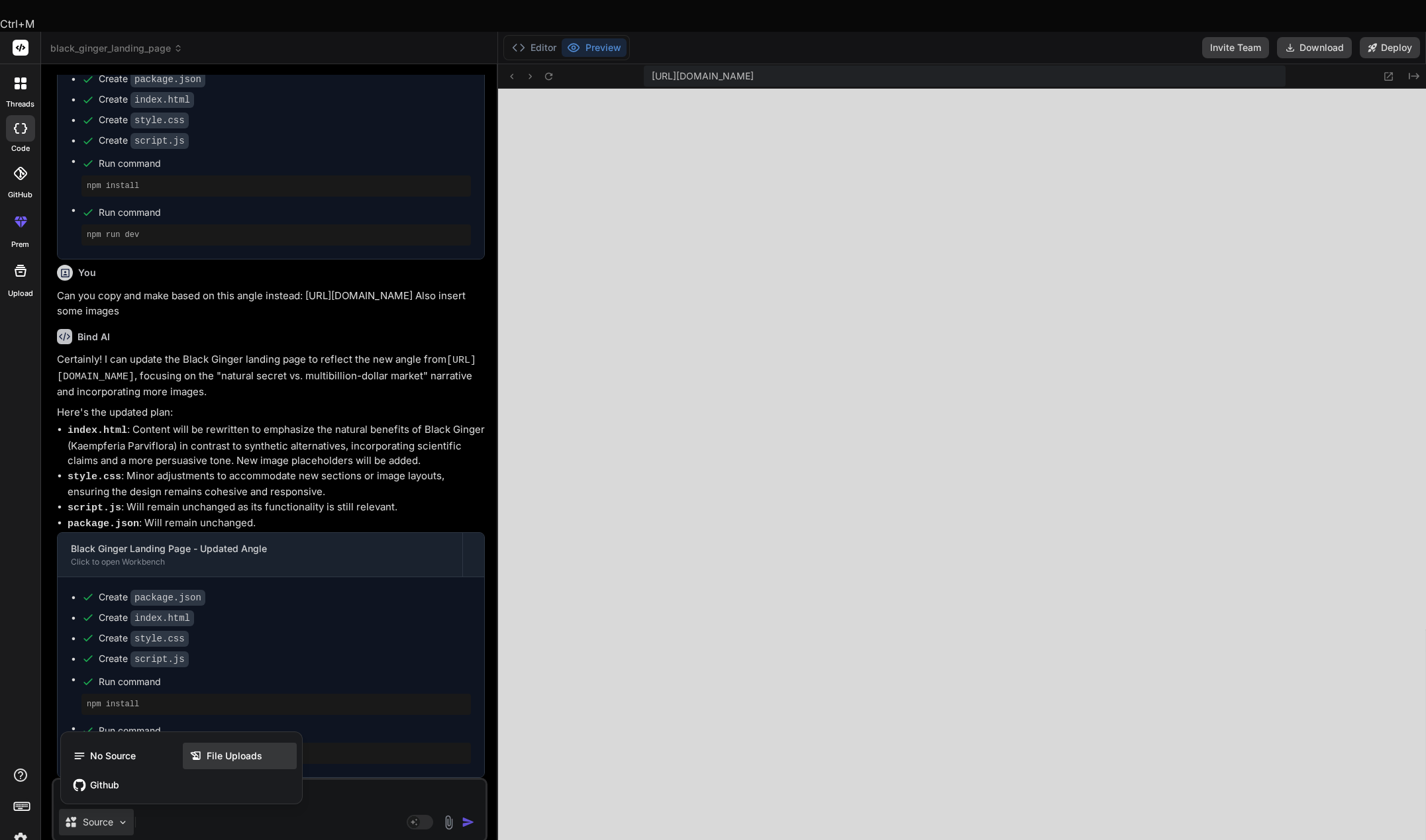
click at [237, 743] on div "File Uploads" at bounding box center [240, 756] width 114 height 27
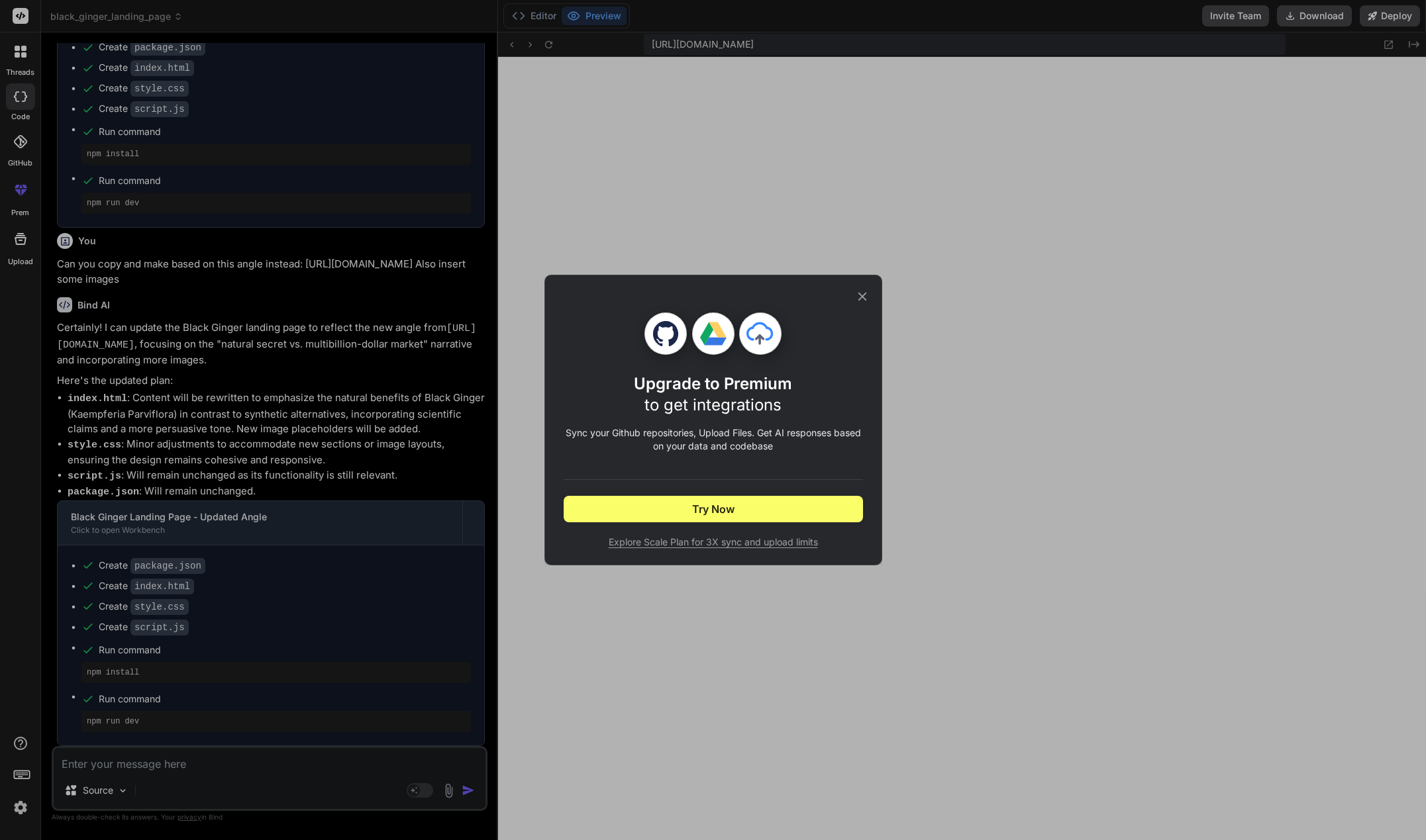
click at [853, 289] on div "Upgrade to Premium to get integrations Sync your Github repositories, Upload Fi…" at bounding box center [713, 420] width 299 height 289
click at [862, 296] on icon at bounding box center [862, 297] width 9 height 9
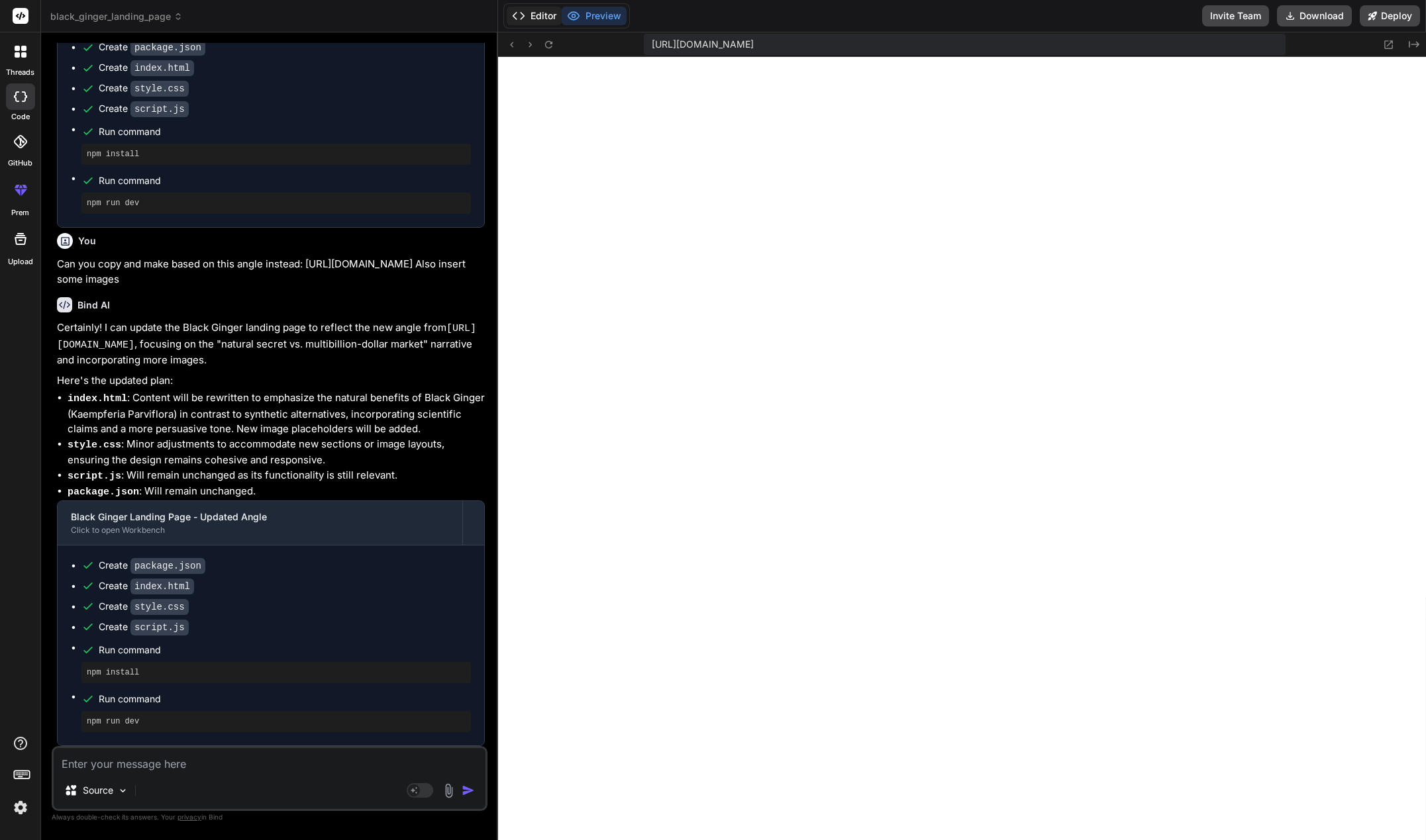
click at [547, 22] on button "Editor" at bounding box center [534, 15] width 55 height 19
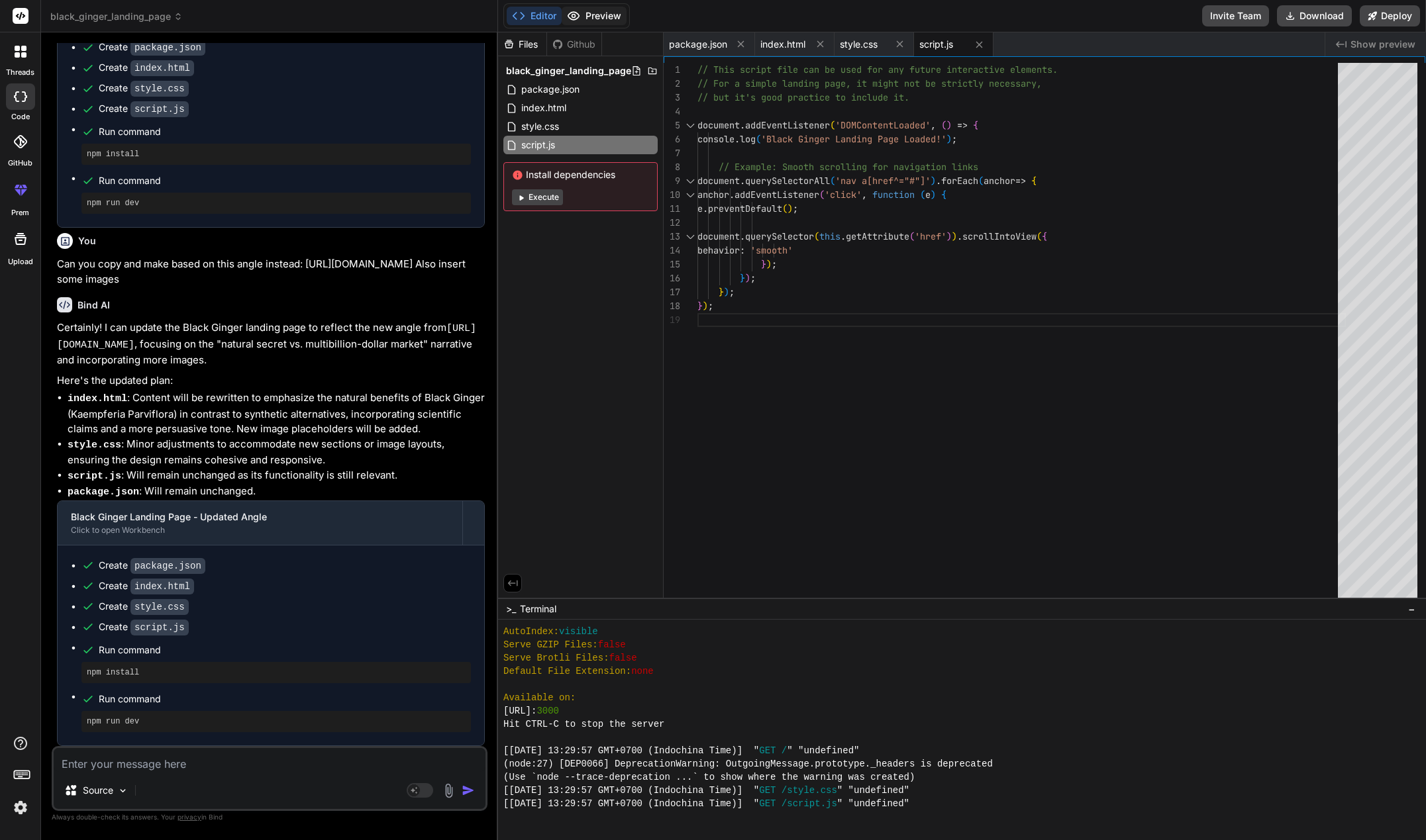
click at [586, 14] on button "Preview" at bounding box center [594, 15] width 65 height 19
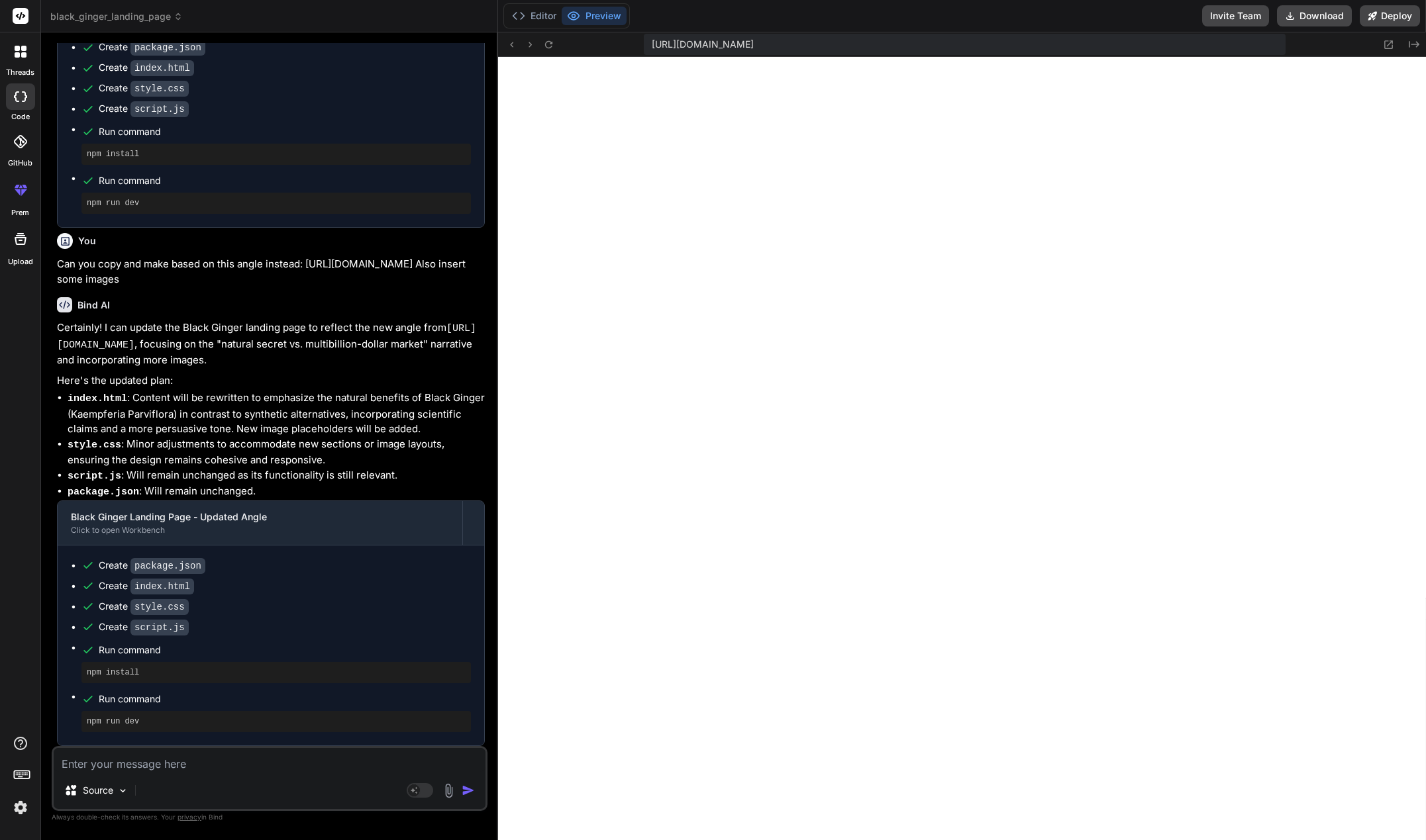
click at [149, 766] on textarea at bounding box center [270, 760] width 432 height 24
click at [1385, 22] on button "Deploy" at bounding box center [1390, 16] width 60 height 21
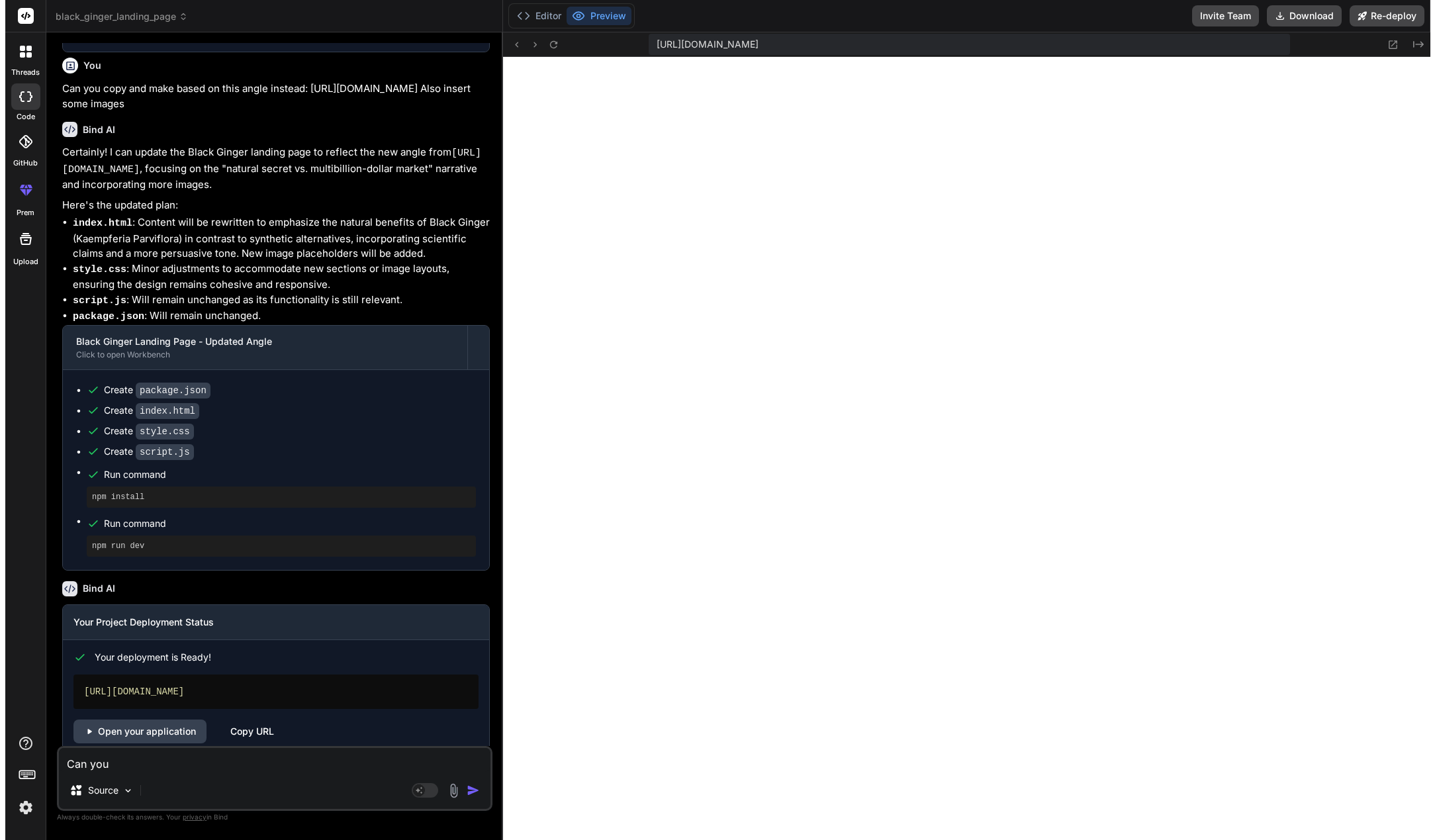
scroll to position [734, 0]
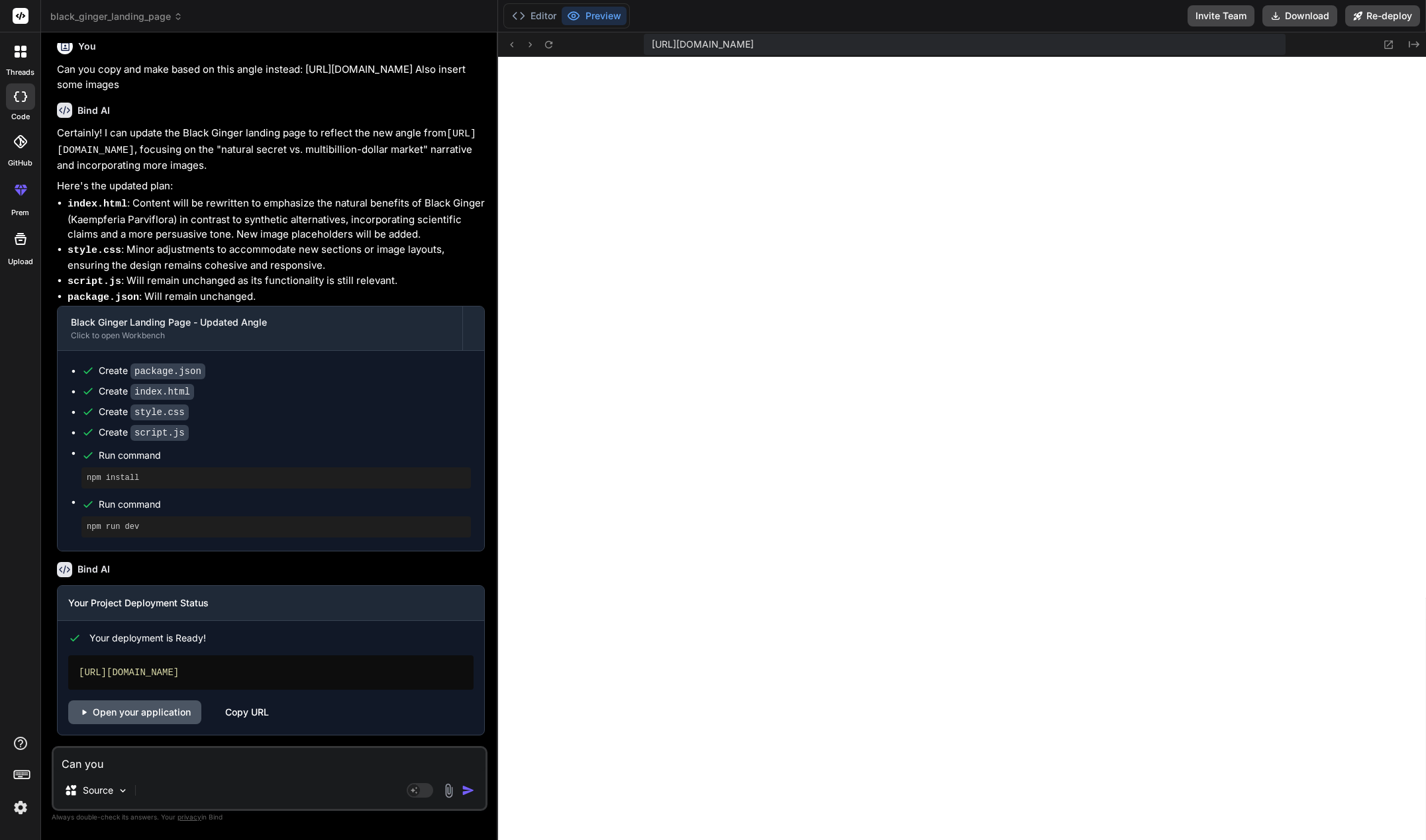
click at [137, 714] on link "Open your application" at bounding box center [134, 712] width 134 height 24
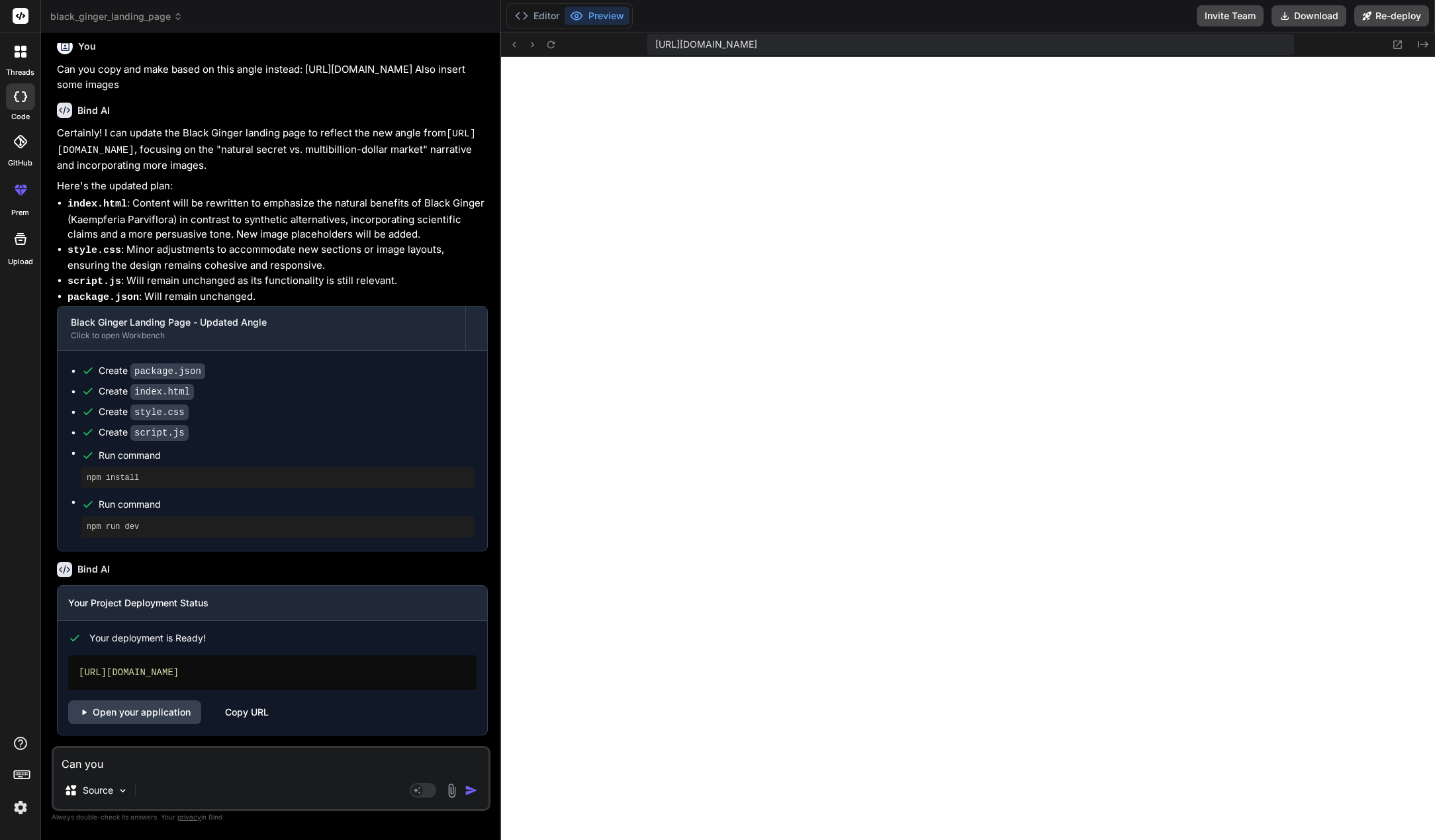
click at [134, 767] on textarea "Can you" at bounding box center [271, 760] width 435 height 24
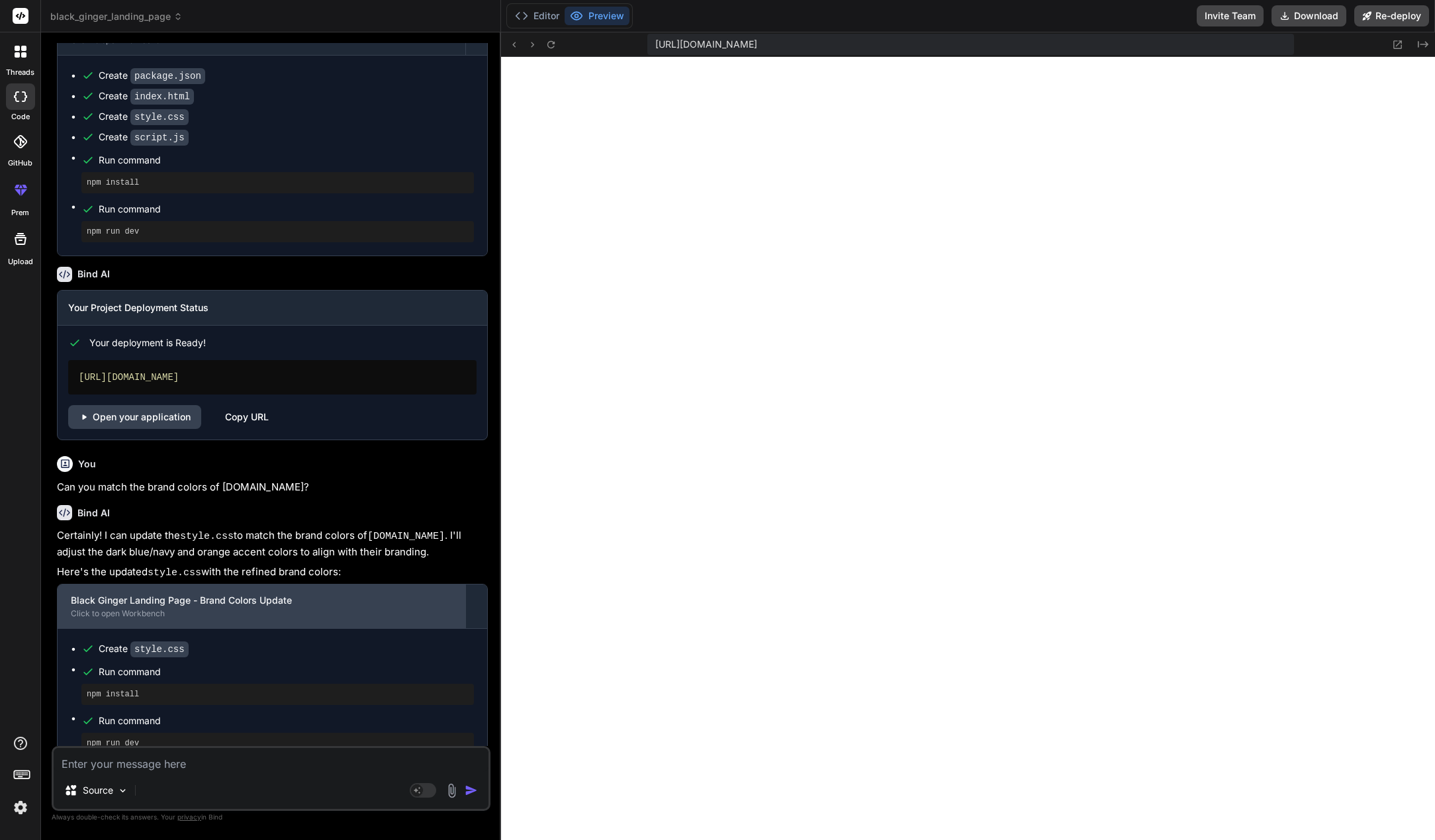
scroll to position [1067, 0]
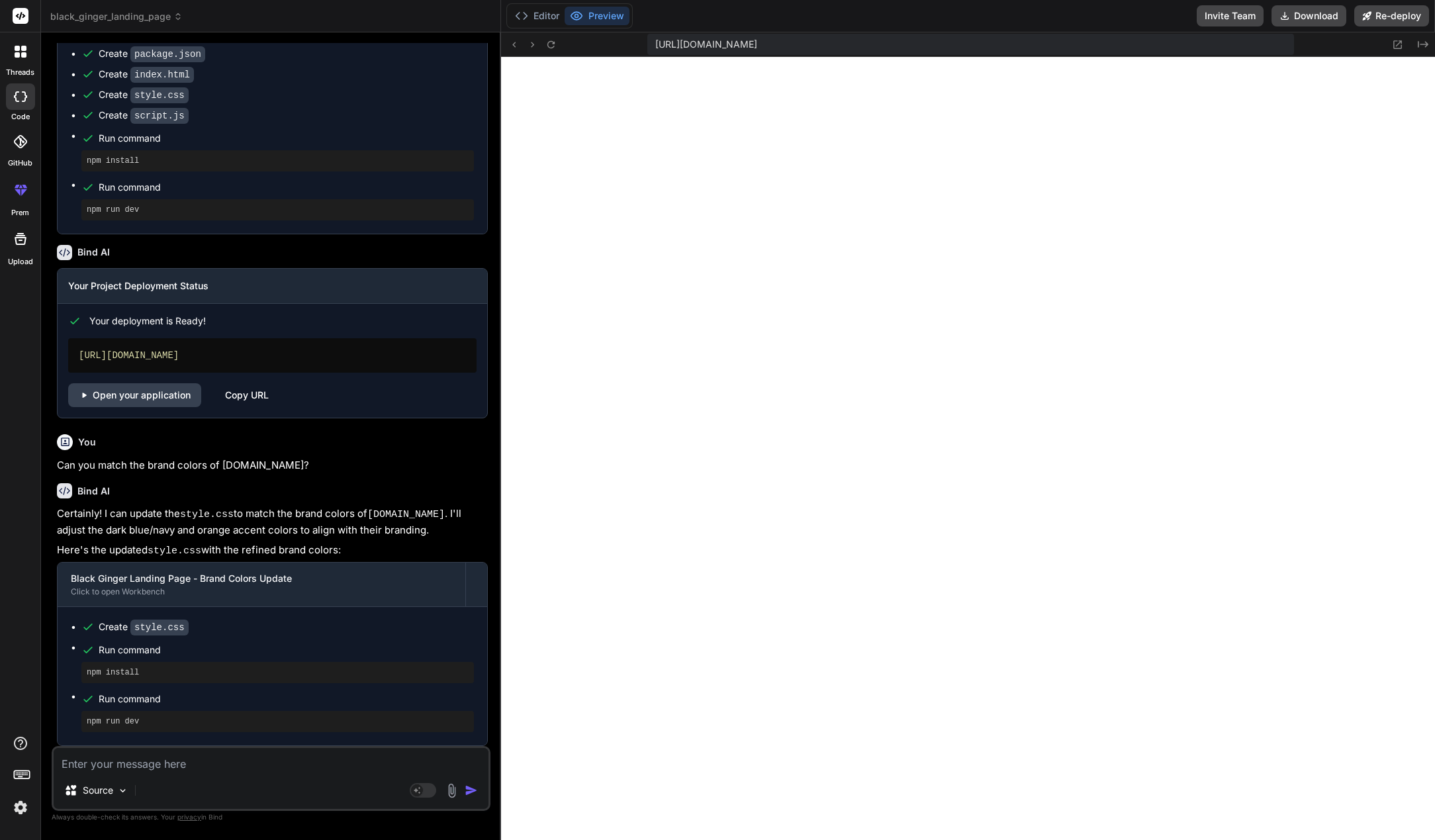
click at [143, 771] on textarea at bounding box center [271, 760] width 435 height 24
drag, startPoint x: 319, startPoint y: 758, endPoint x: 328, endPoint y: 758, distance: 9.0
click at [318, 758] on textarea "actually thats not correct. the brand uses an orange as the main brand color" at bounding box center [271, 760] width 435 height 24
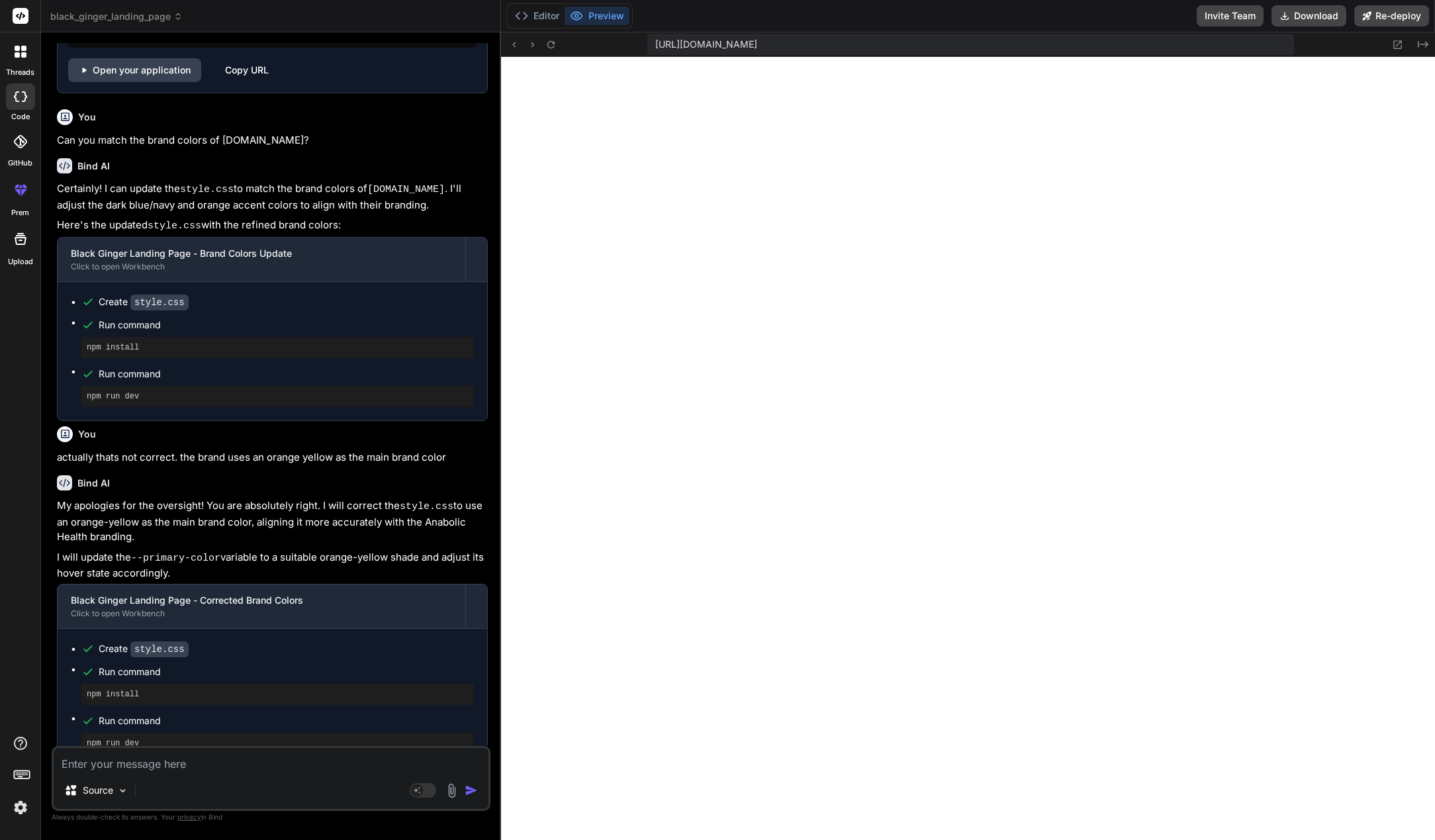
scroll to position [3827, 0]
click at [157, 82] on link "Open your application" at bounding box center [134, 70] width 134 height 24
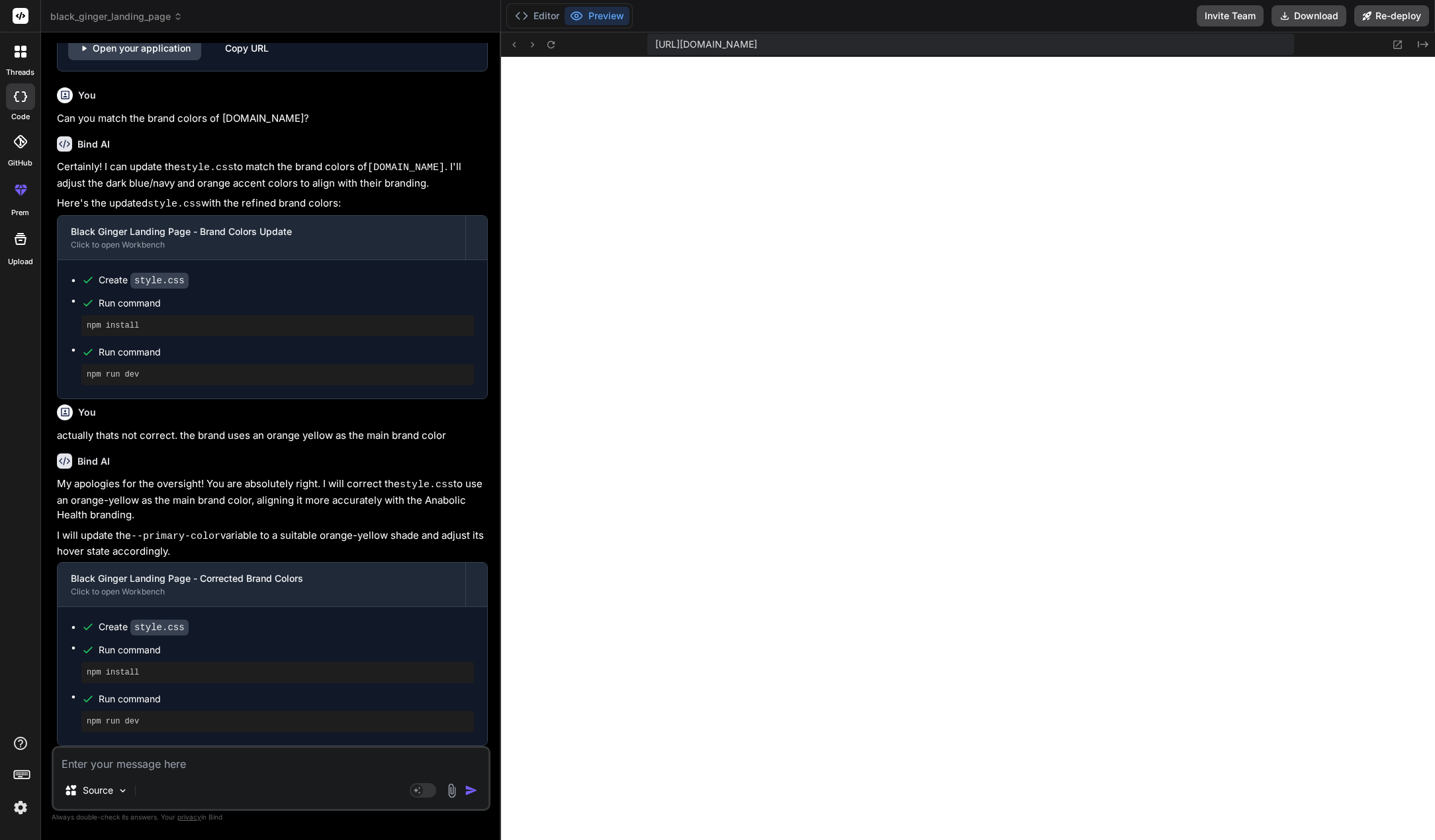
click at [210, 762] on textarea at bounding box center [271, 760] width 435 height 24
paste textarea "https://m.media-amazon.com/images/S/aplus-media-library-service-media/1ee8398d-…"
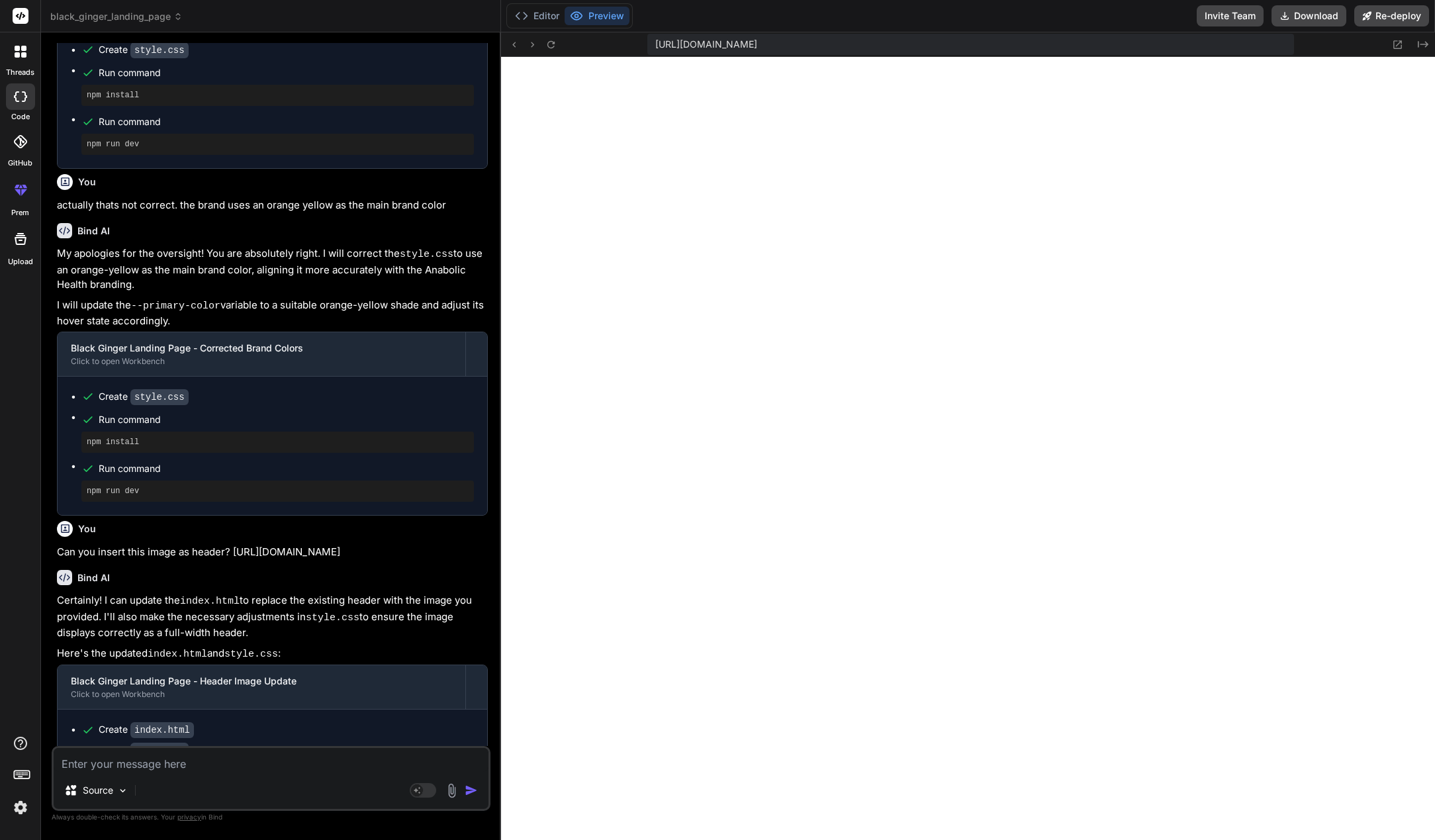
scroll to position [1798, 0]
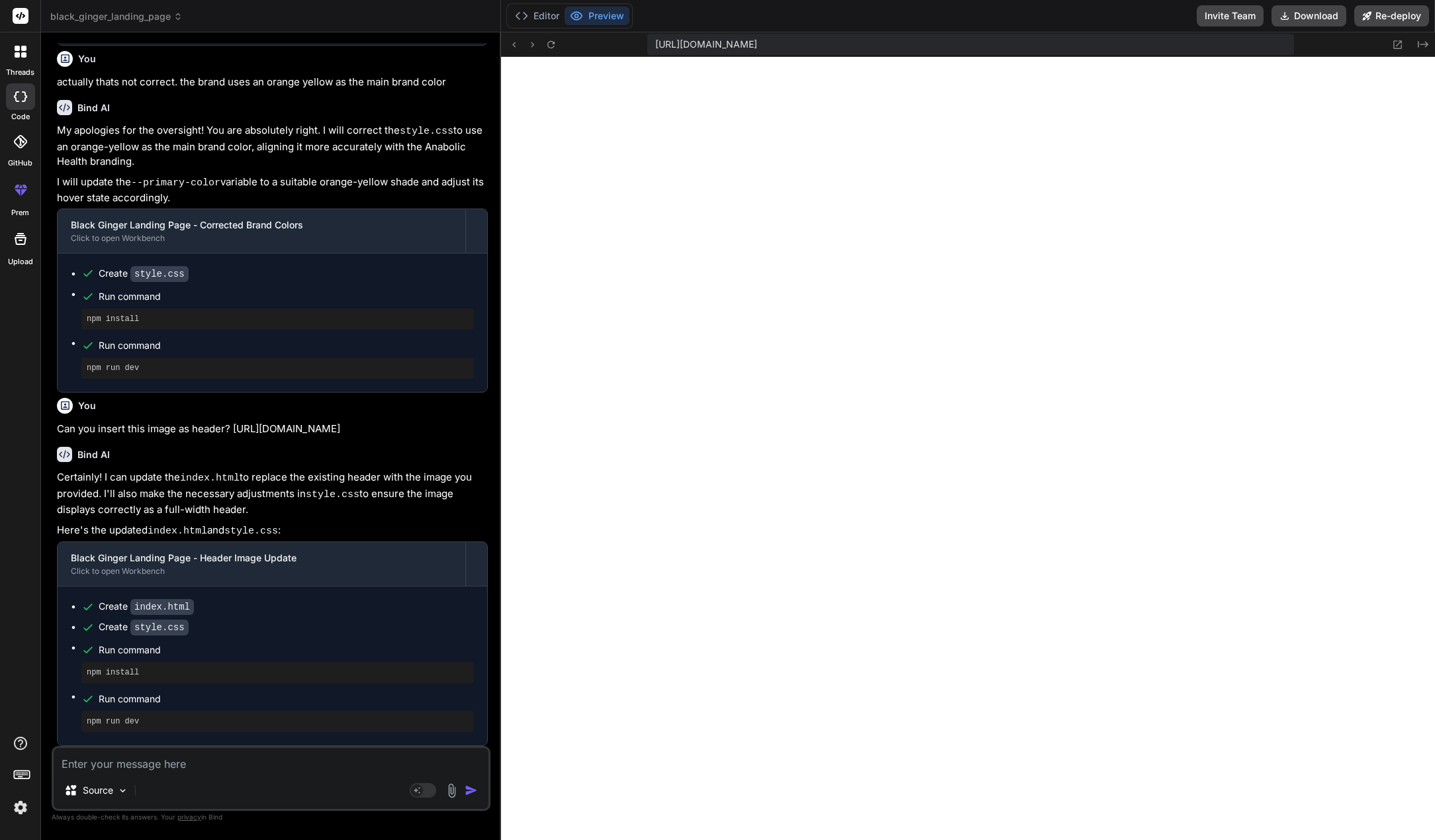
click at [240, 766] on textarea at bounding box center [271, 760] width 435 height 24
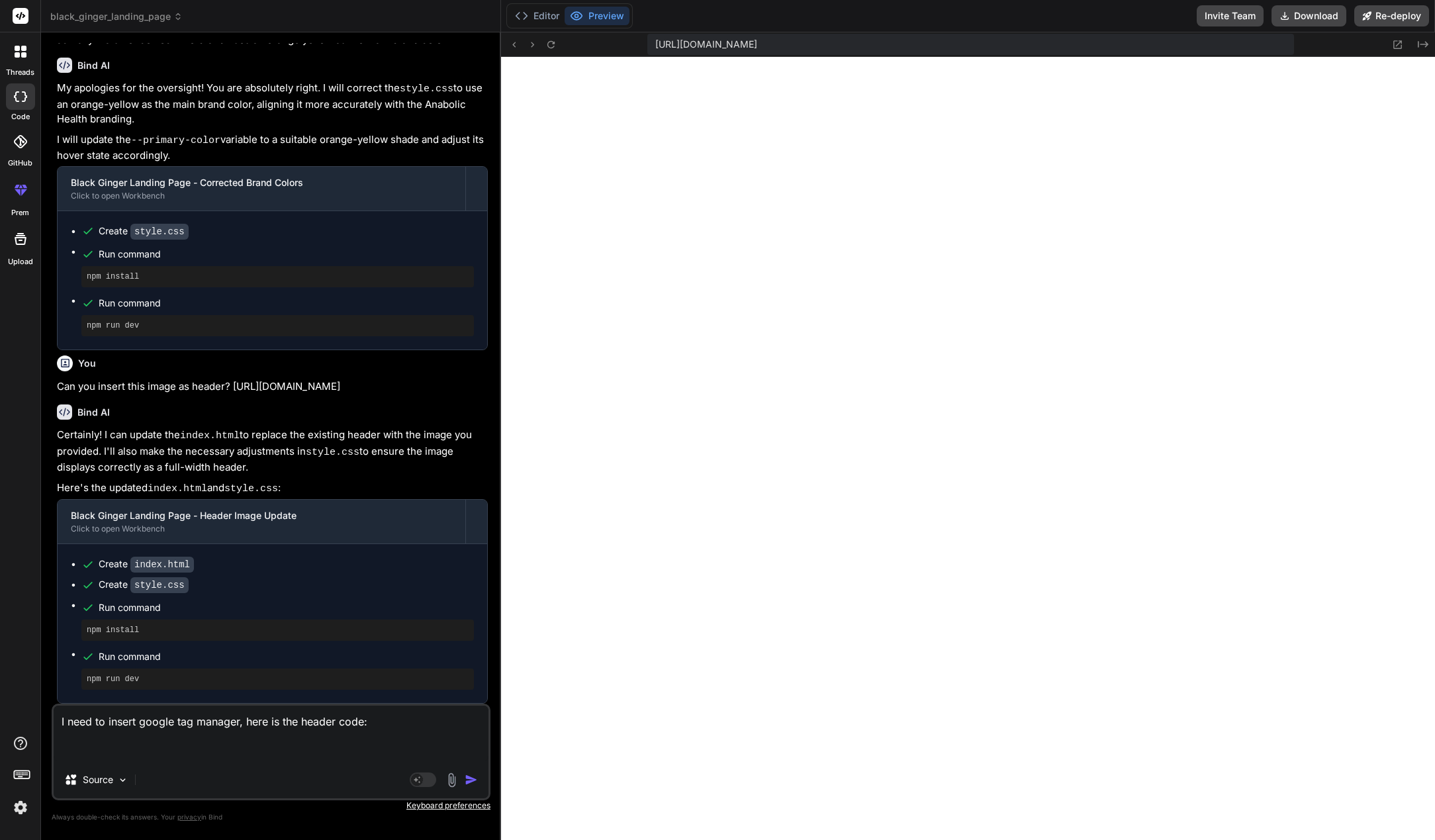
paste textarea "<!-- Google Tag Manager --> <script>(function(w,d,s,l,i){w[l]=w[l]||[];w[l].pus…"
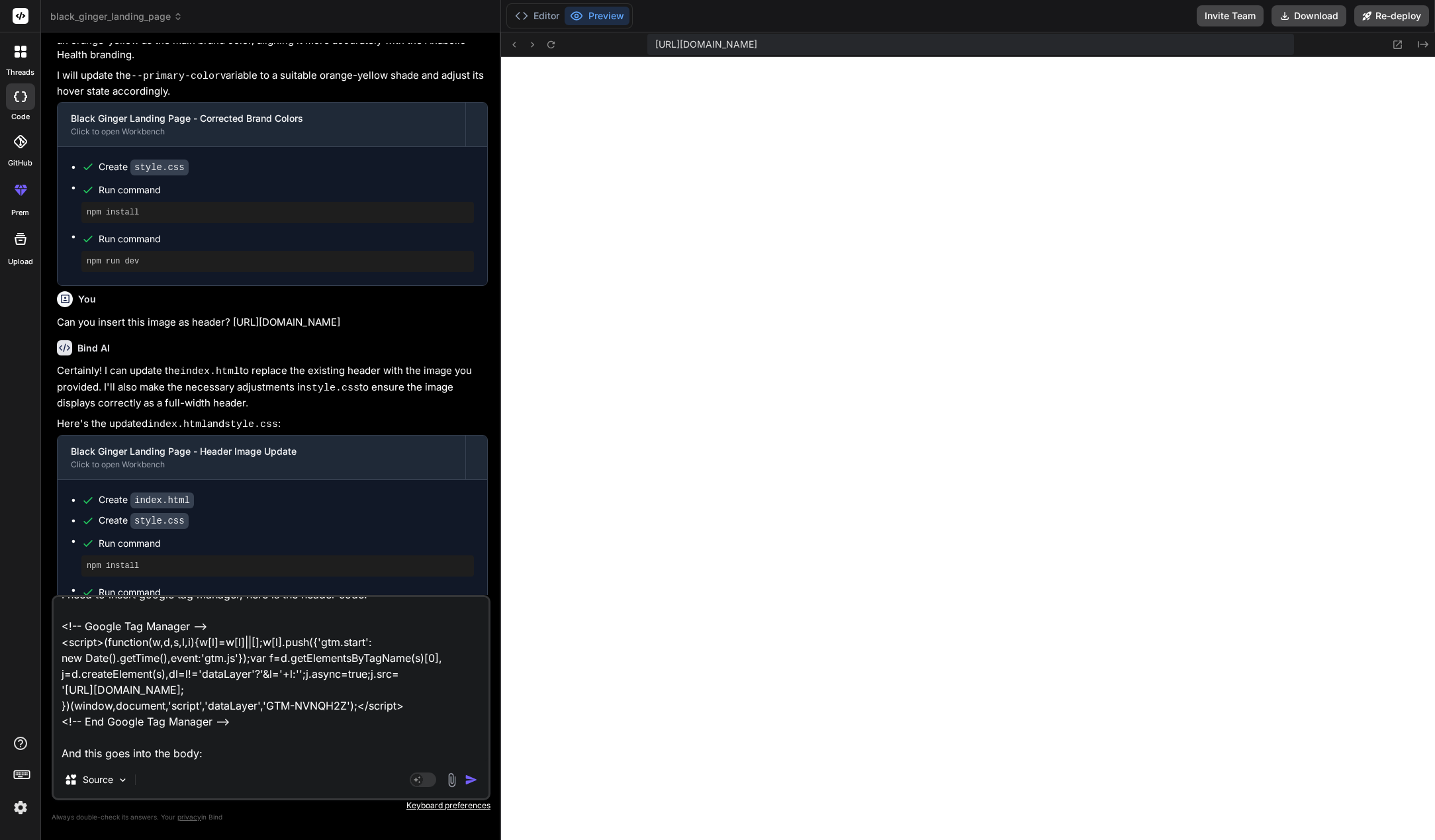
scroll to position [66, 0]
paste textarea "<!-- Google Tag Manager (noscript) --> <noscript><iframe src="https://www.googl…"
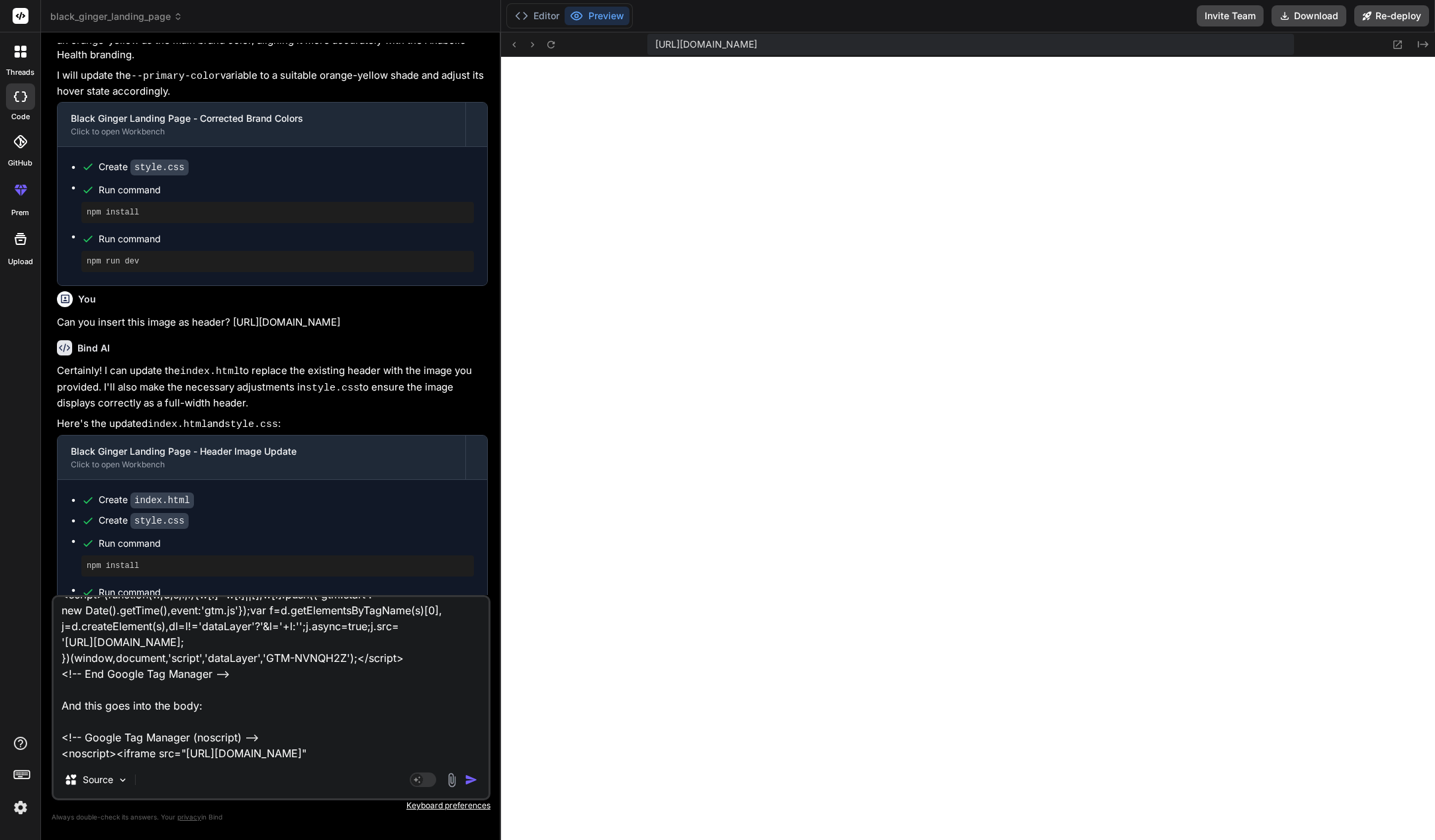
scroll to position [128, 0]
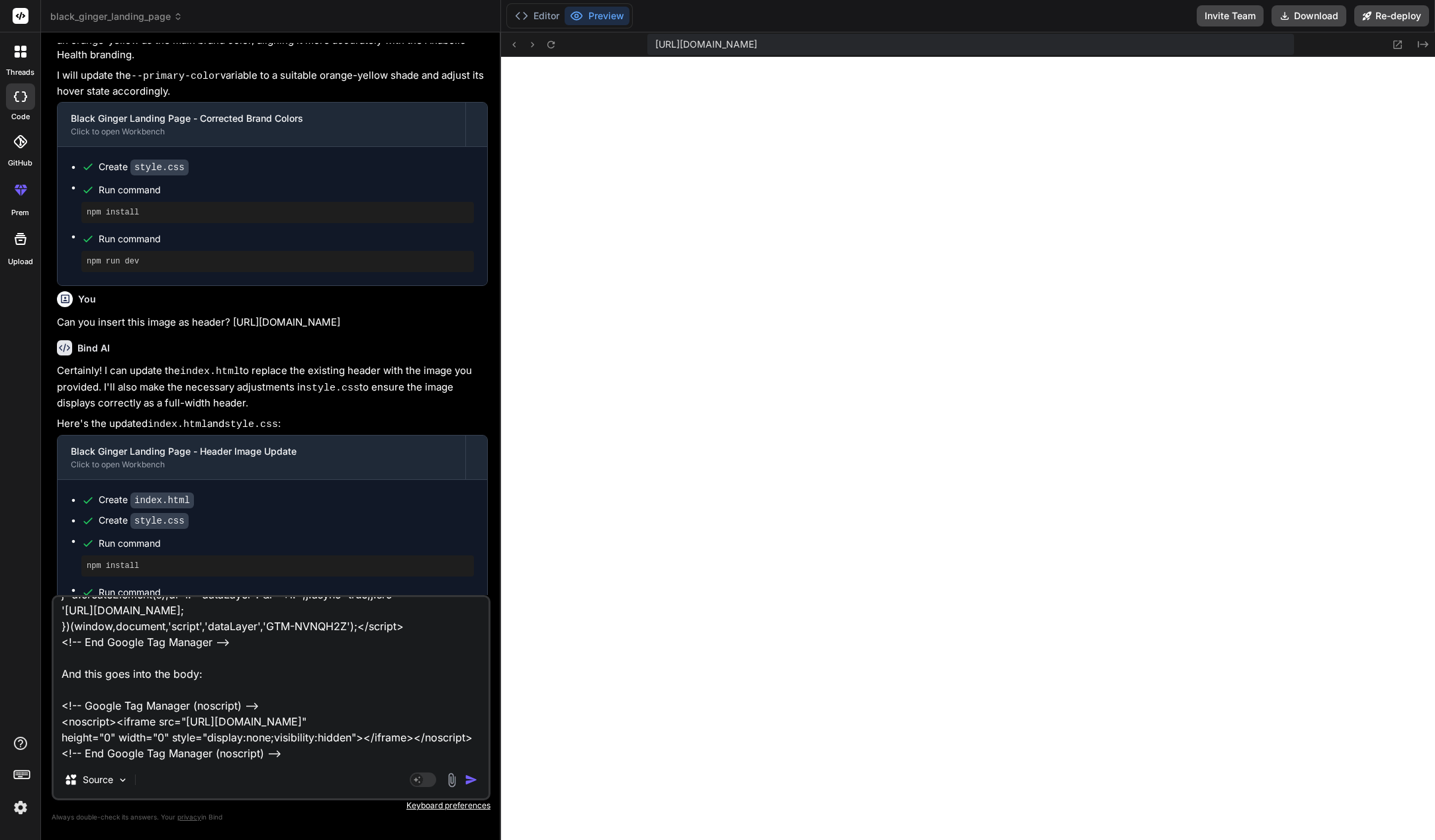
click at [473, 780] on img "button" at bounding box center [471, 780] width 13 height 13
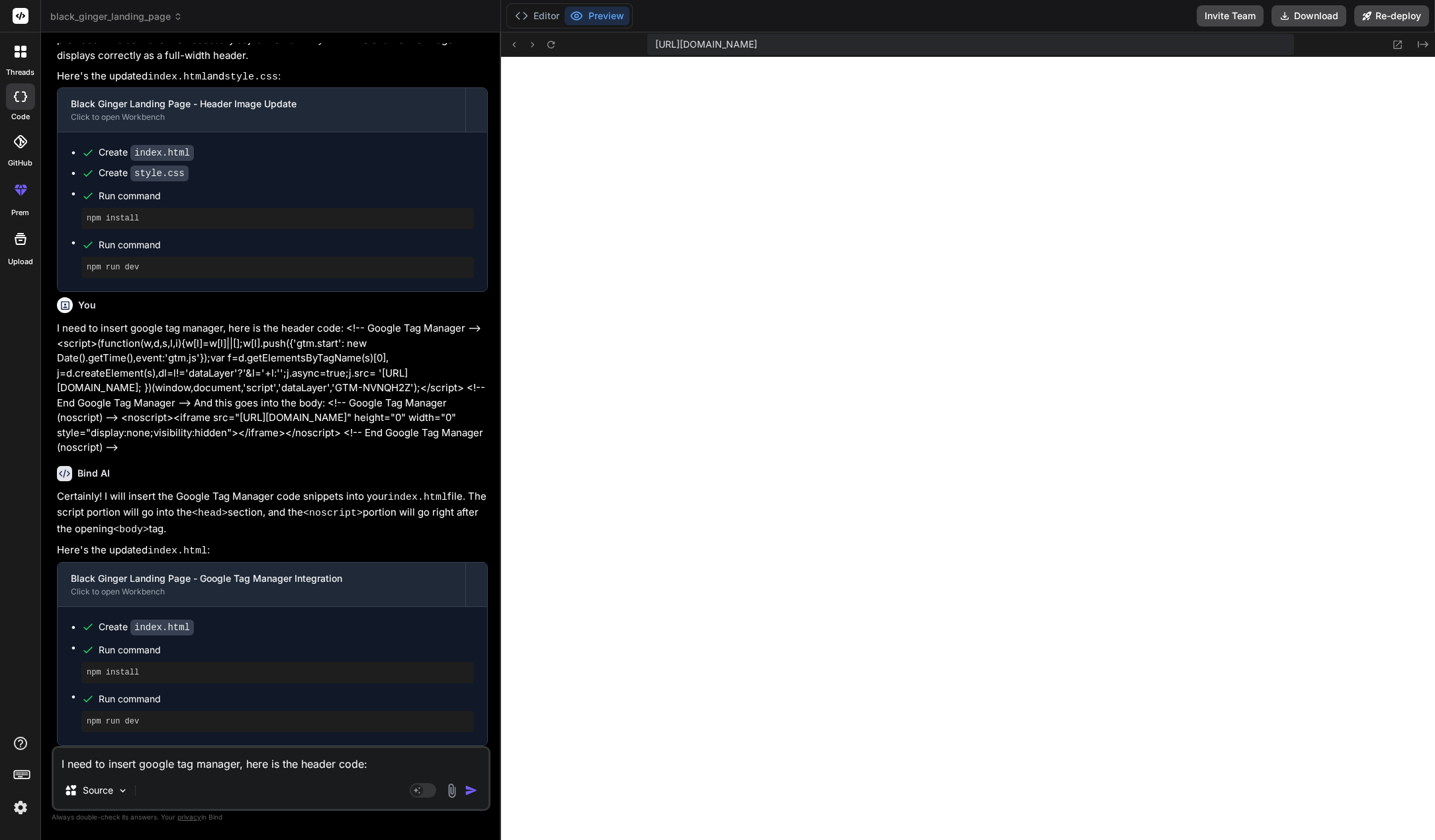
scroll to position [2266, 0]
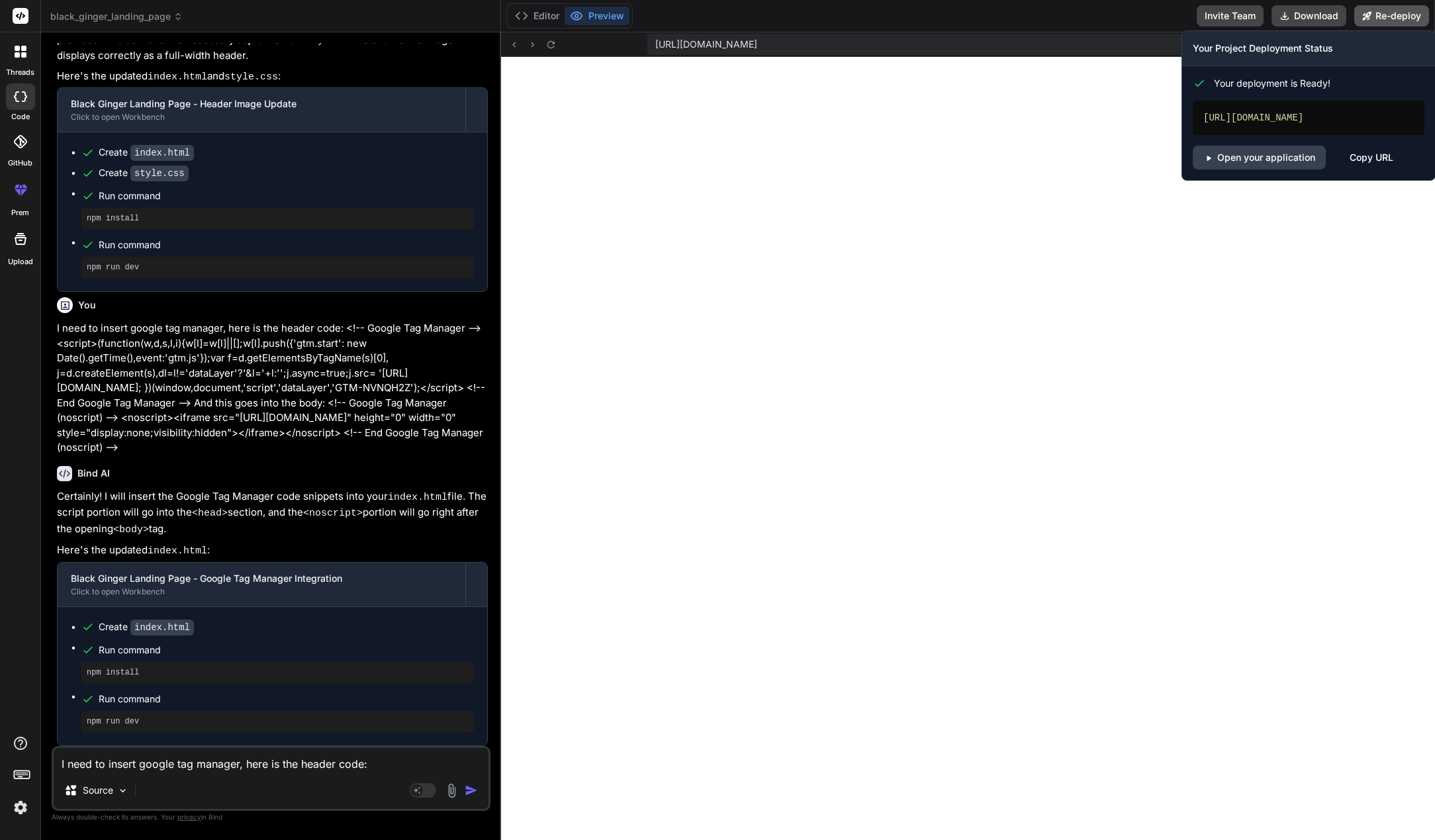
click at [1383, 21] on button "Re-deploy" at bounding box center [1392, 16] width 75 height 21
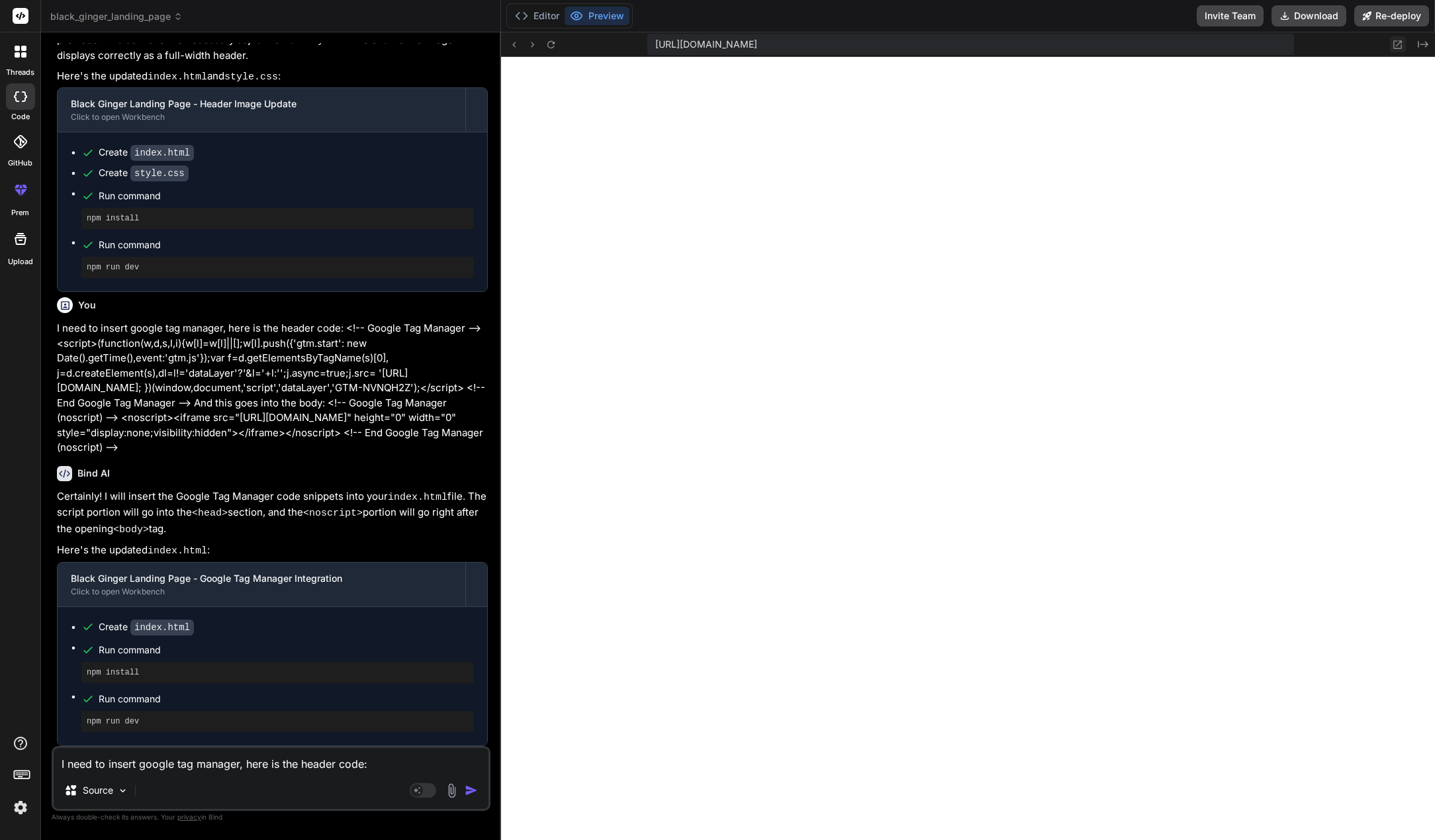
click at [1401, 41] on icon at bounding box center [1399, 45] width 9 height 9
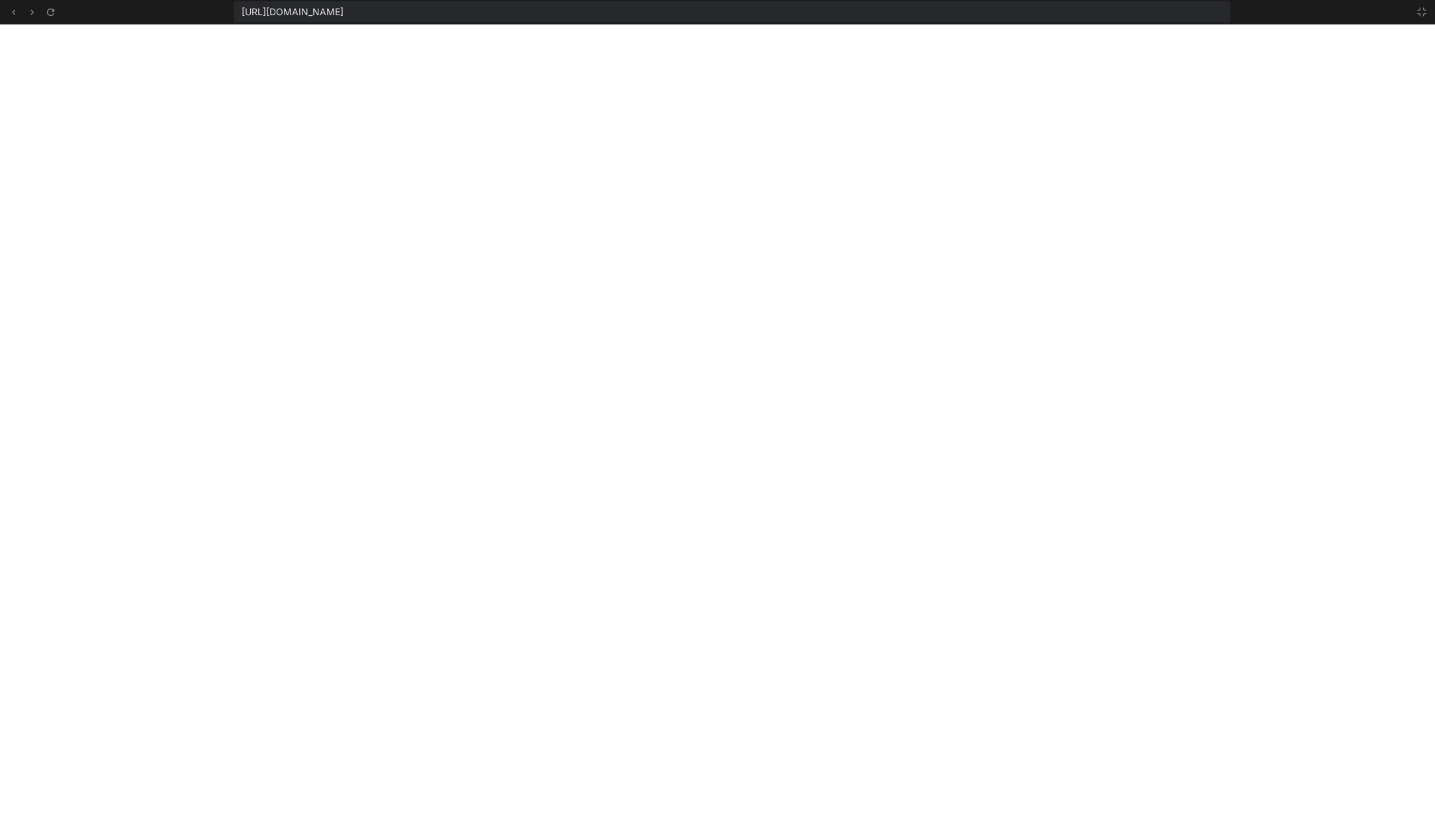
scroll to position [5231, 0]
click at [1420, 14] on icon at bounding box center [1422, 11] width 8 height 8
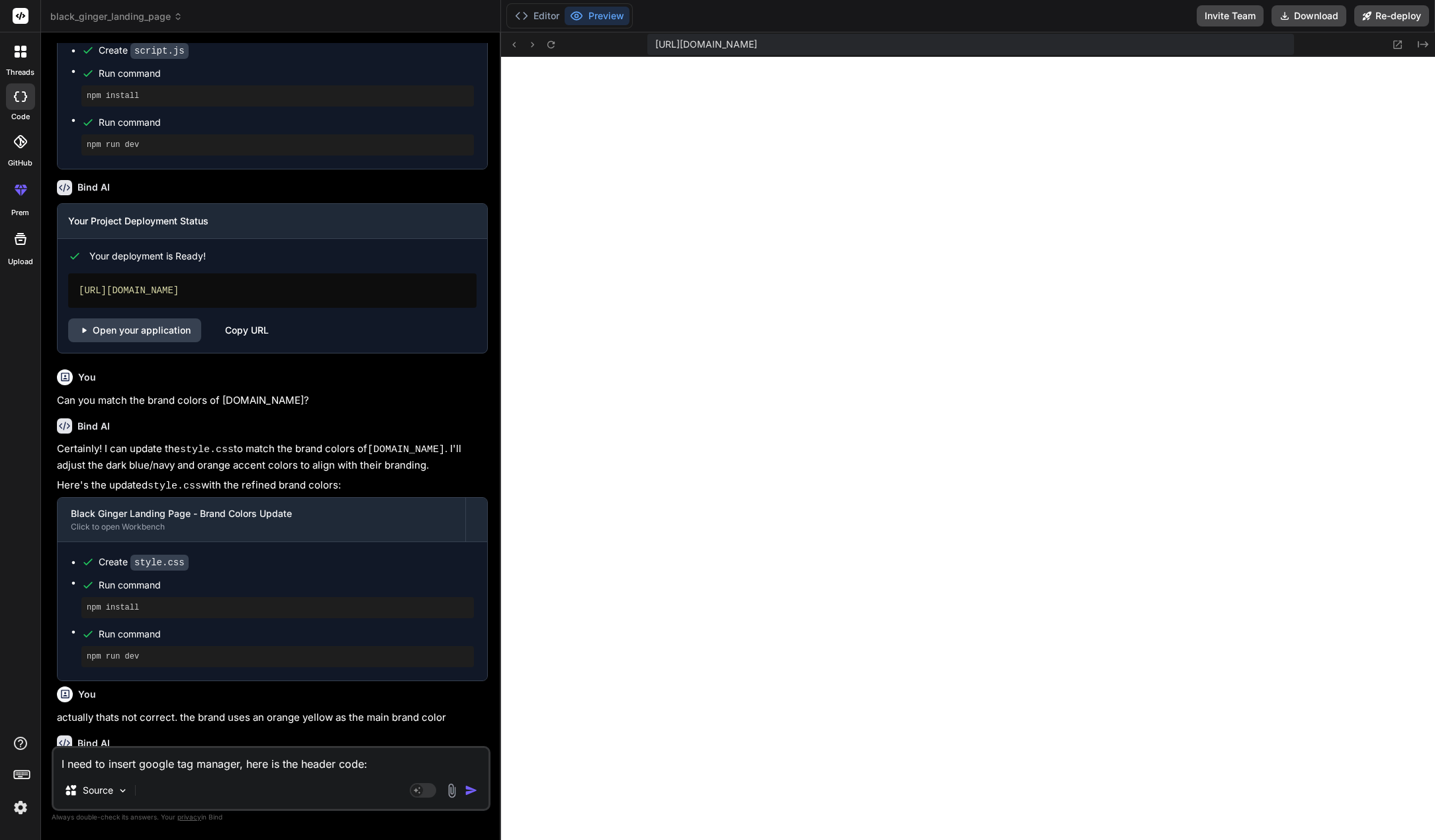
scroll to position [1054, 0]
click at [170, 344] on link "Open your application" at bounding box center [134, 332] width 134 height 24
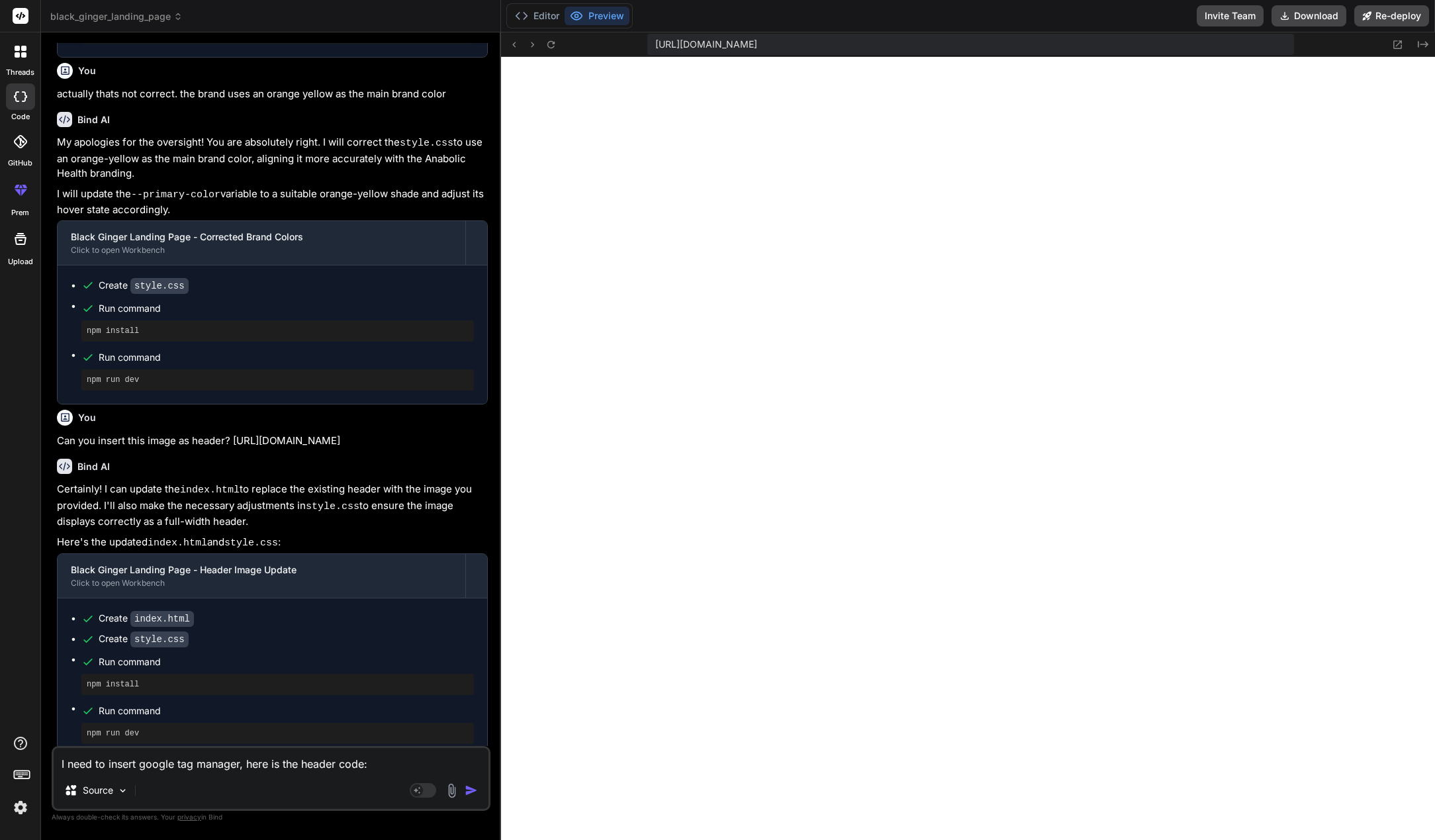
scroll to position [2266, 0]
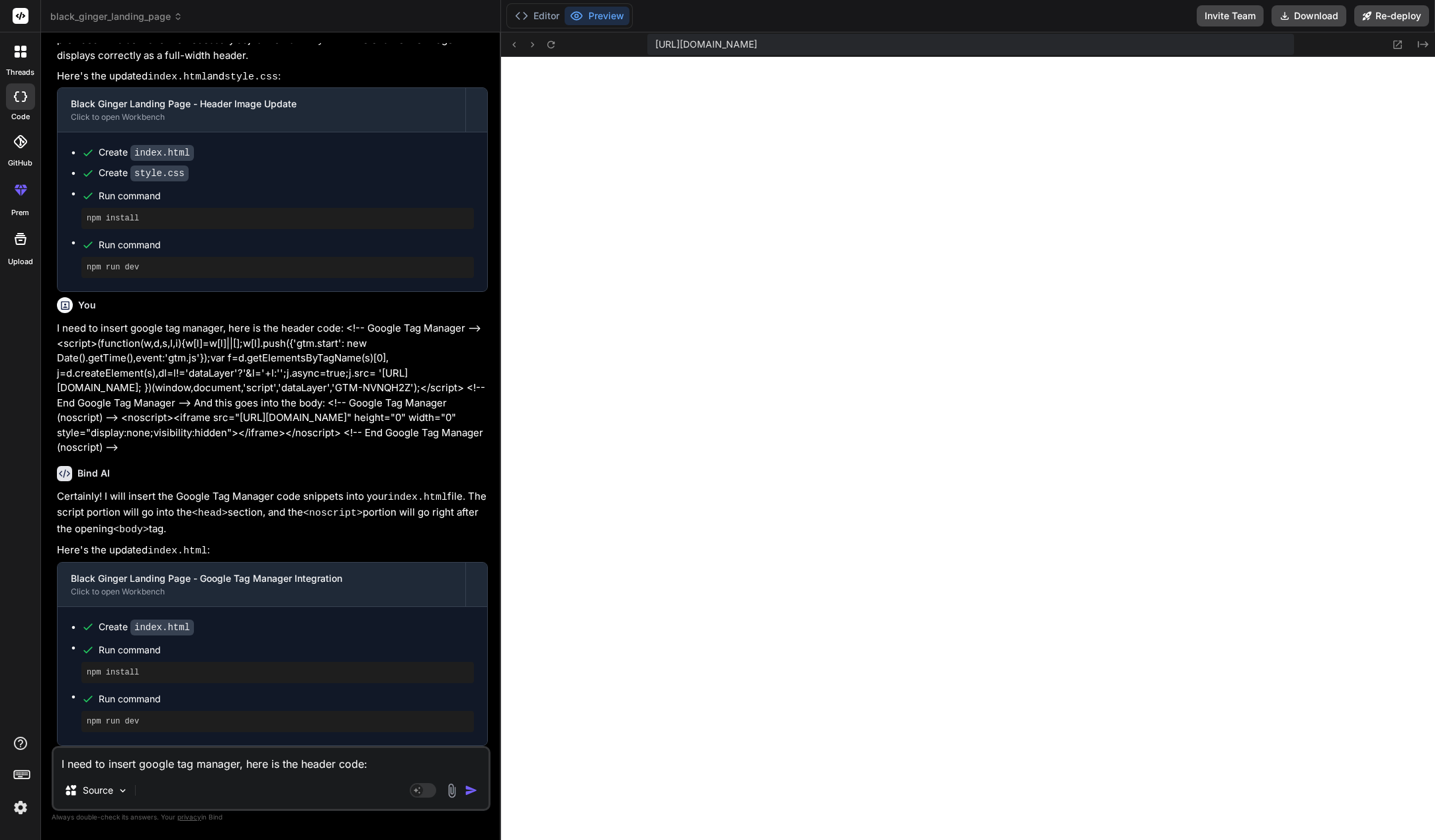
click at [160, 774] on div "I need to insert google tag manager, here is the header code: <!-- Google Tag M…" at bounding box center [271, 778] width 439 height 65
click at [162, 765] on textarea "I need to insert google tag manager, here is the header code: <!-- Google Tag M…" at bounding box center [271, 760] width 435 height 24
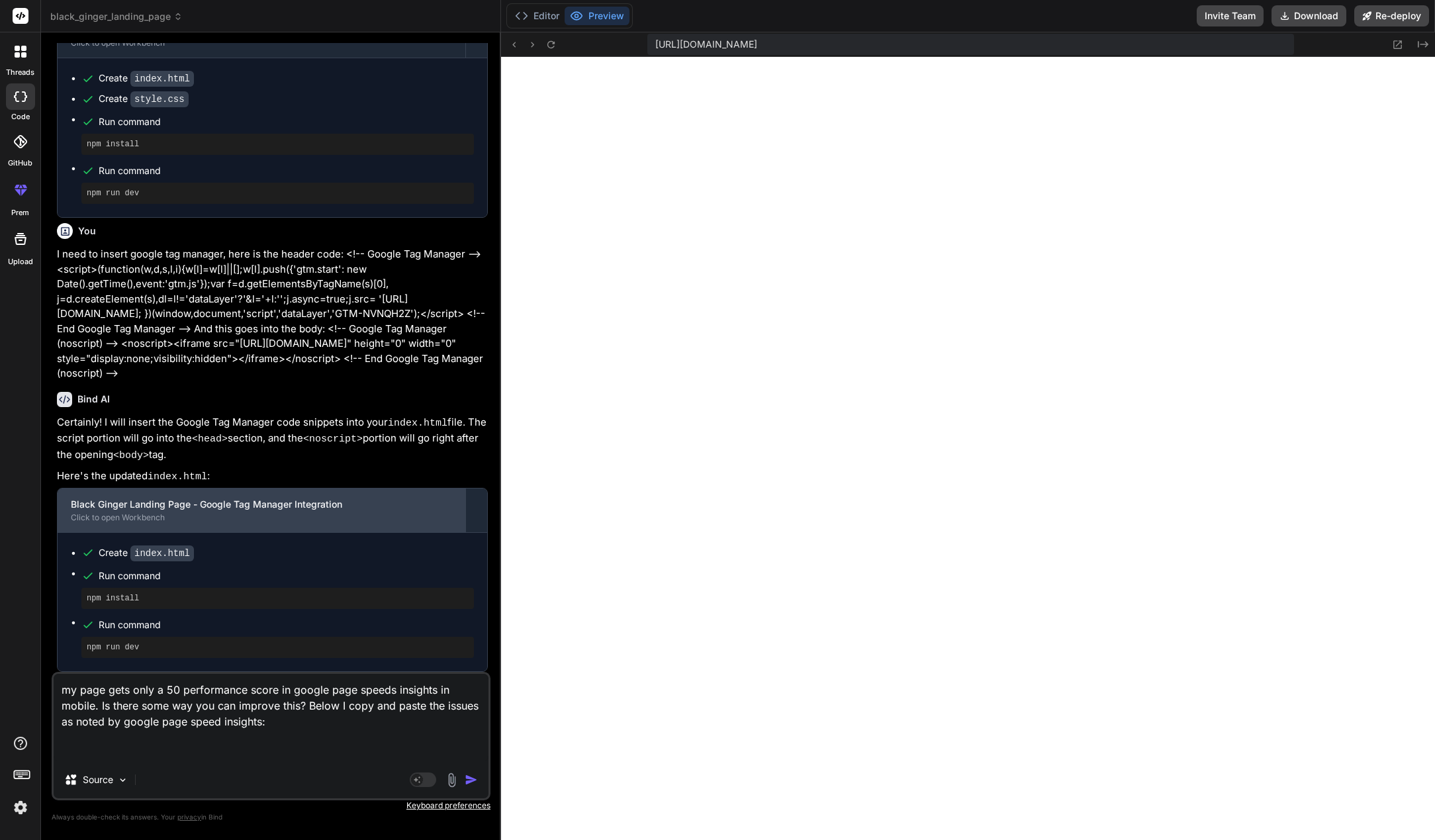
paste textarea "Diagnose performance issues 59 Performance 92 Accessibility 57 Best Practices 8…"
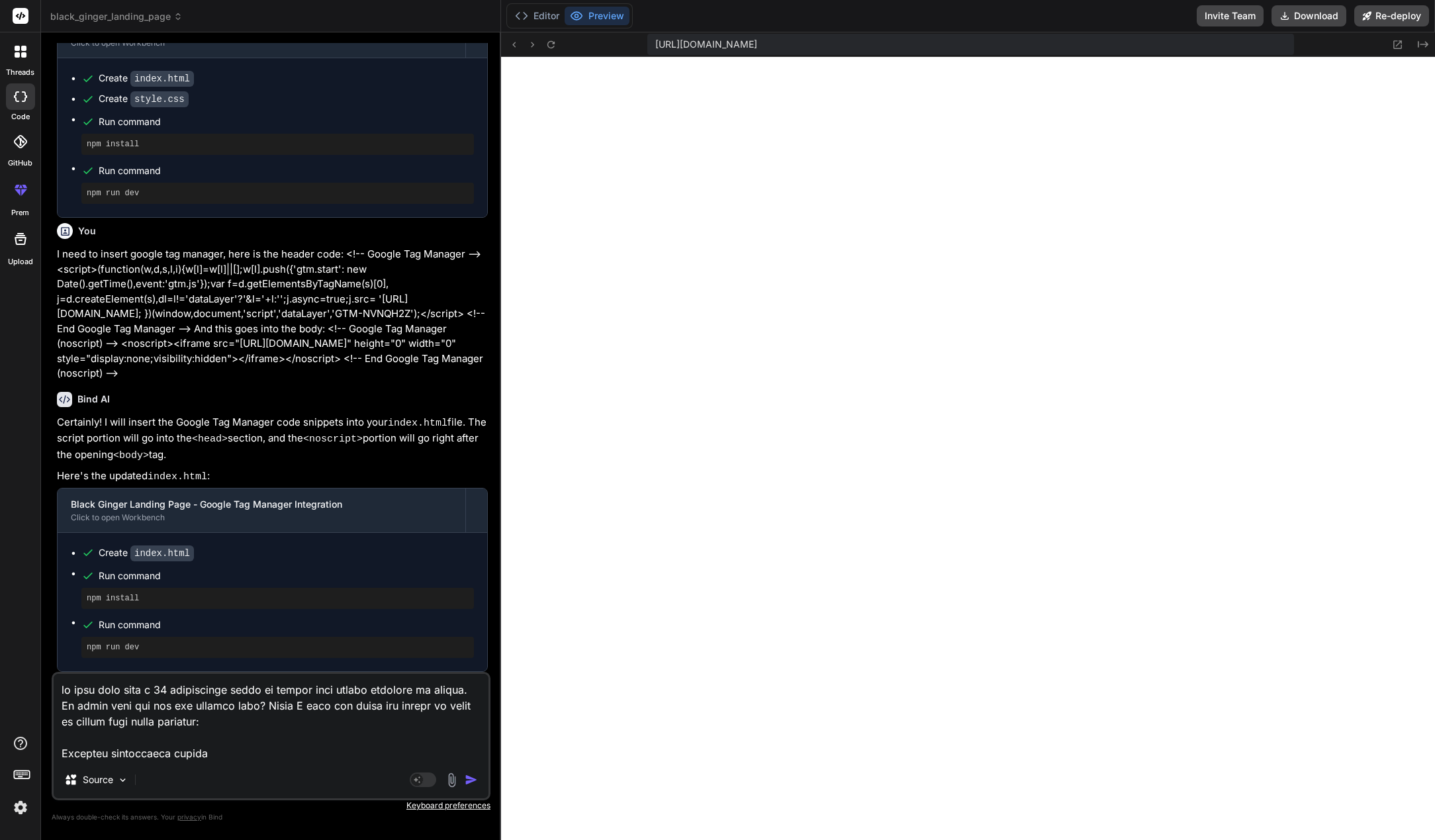
scroll to position [41081, 0]
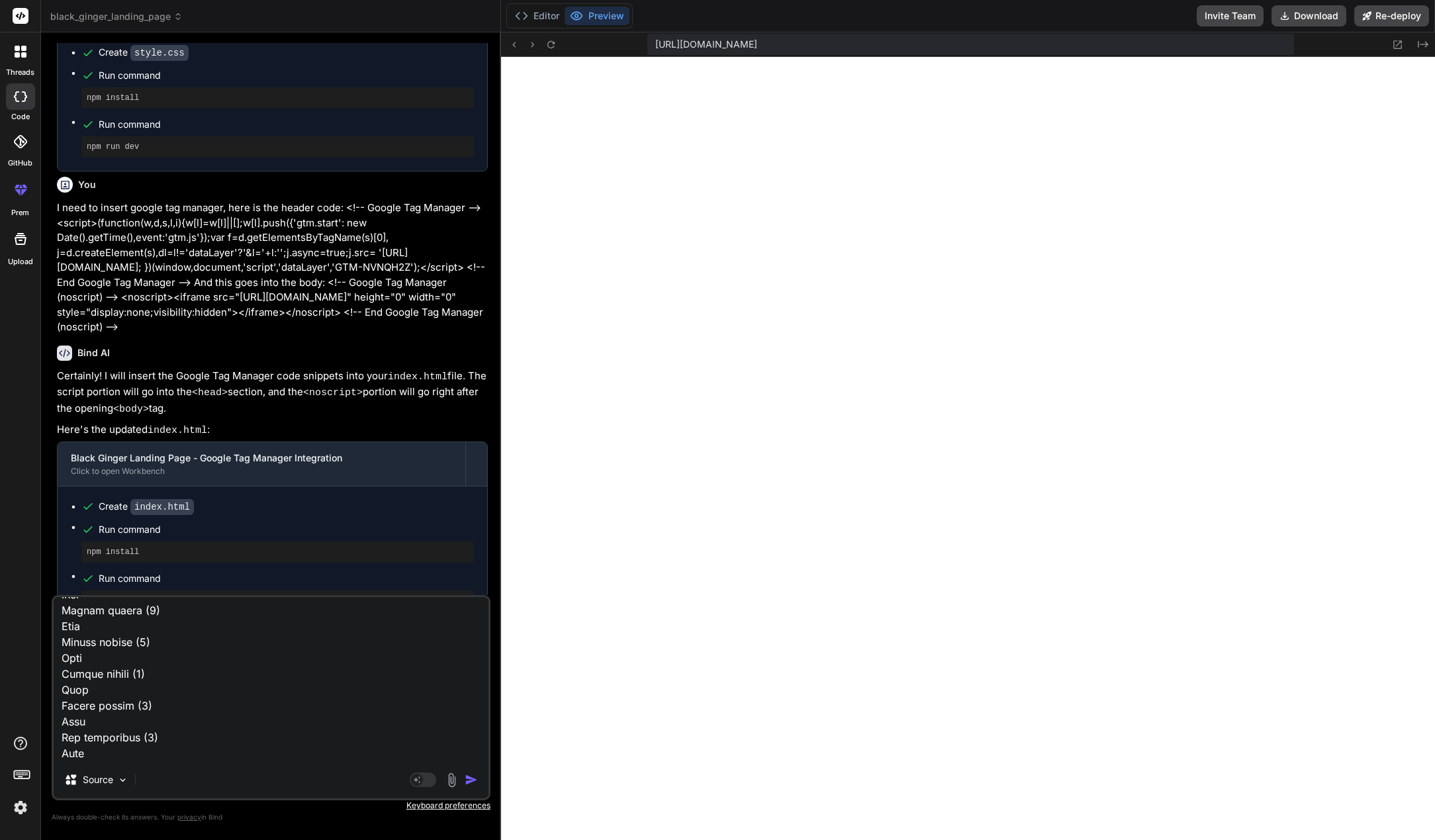
click at [468, 778] on img "button" at bounding box center [471, 780] width 13 height 13
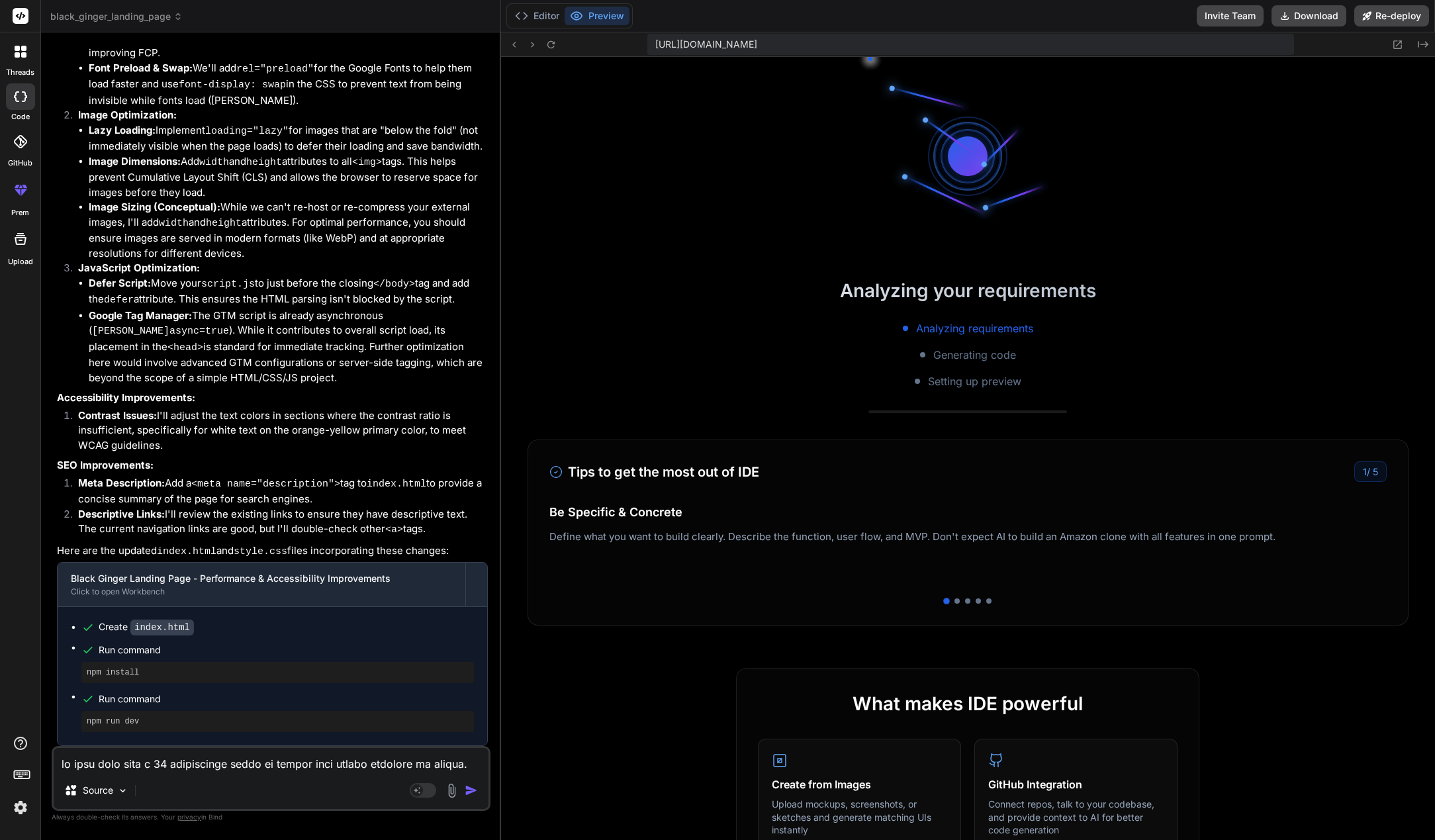
scroll to position [5946, 0]
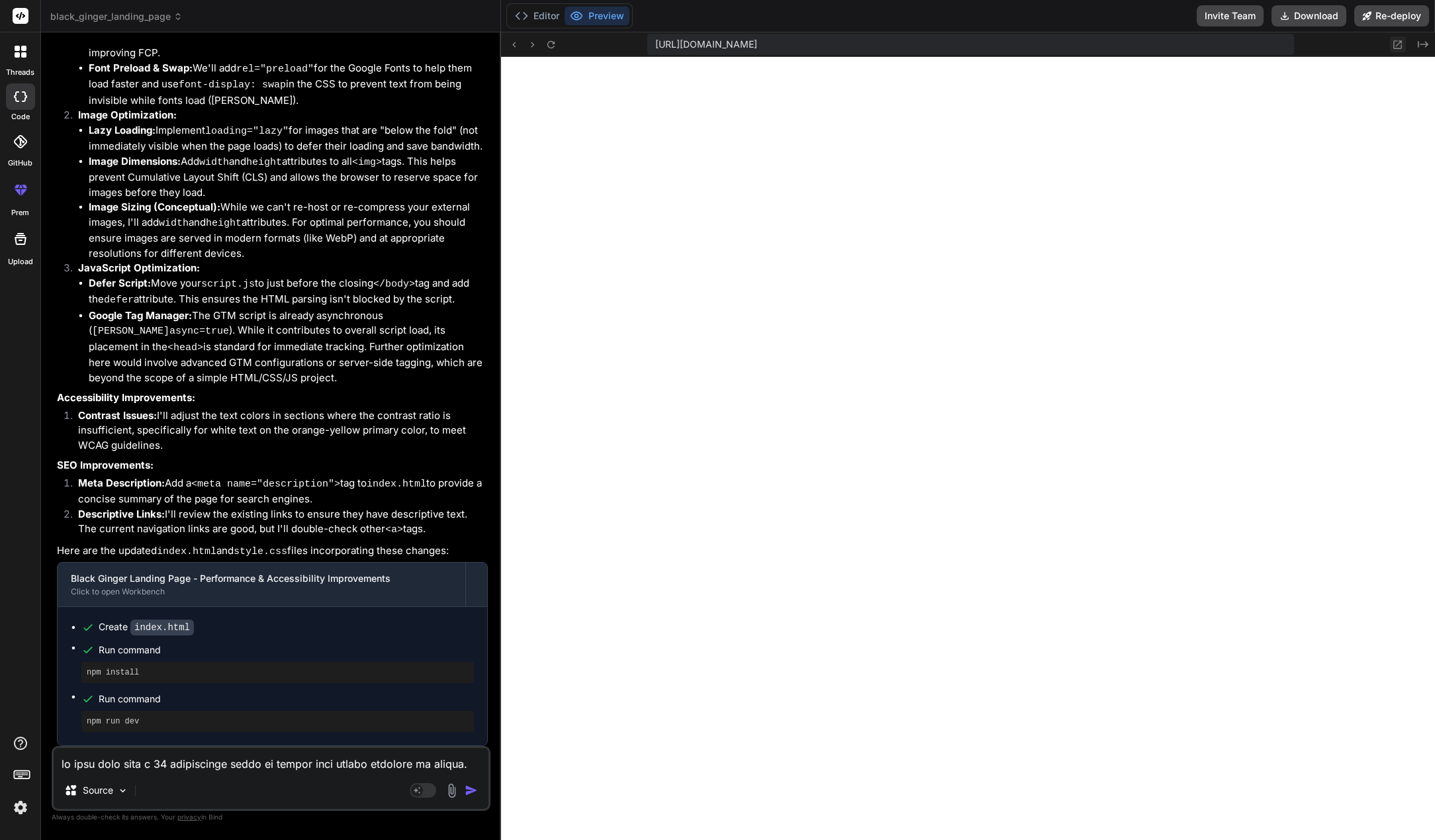
click at [1393, 44] on icon at bounding box center [1398, 44] width 11 height 11
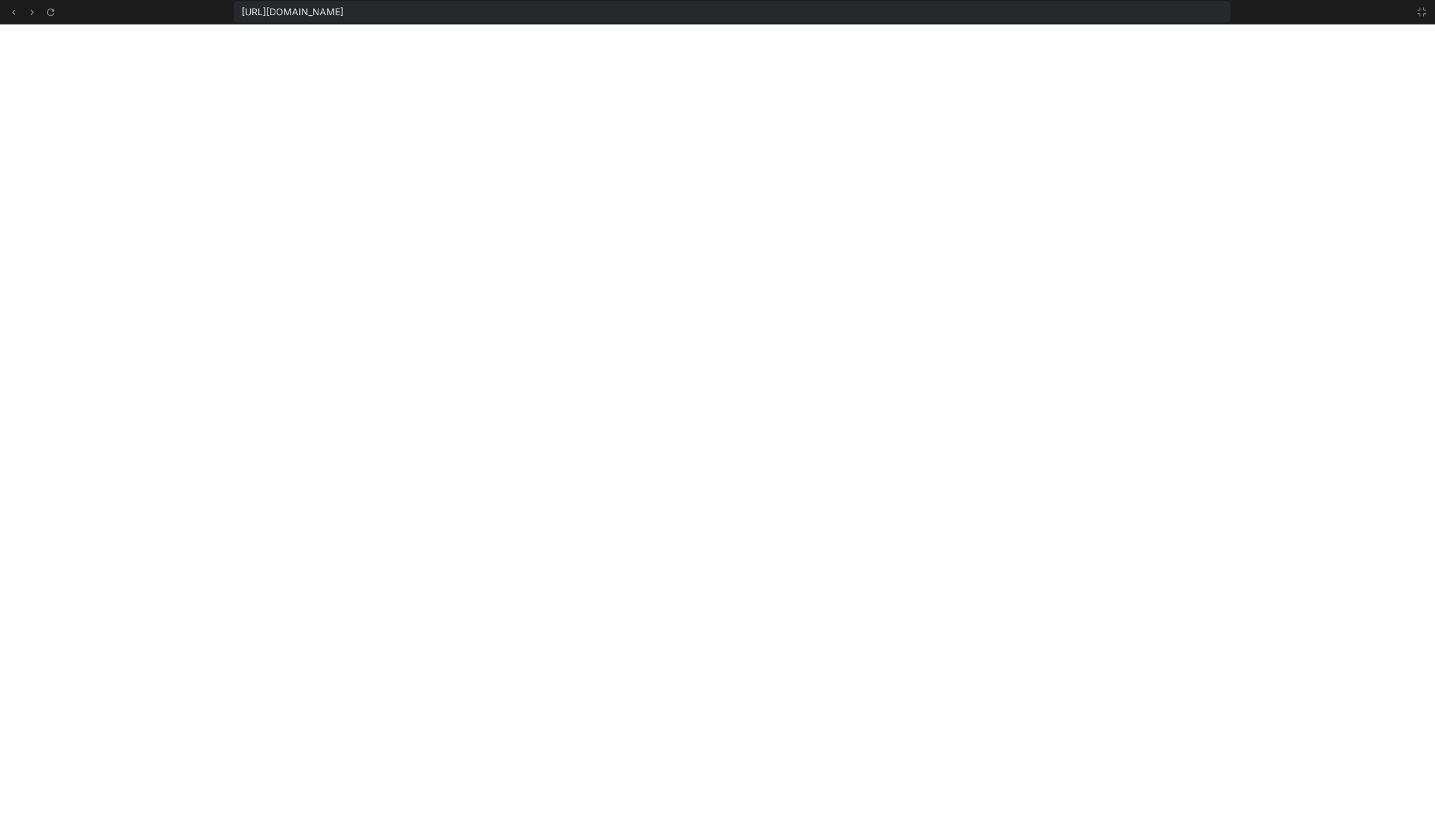
scroll to position [5973, 0]
click at [1416, 14] on button at bounding box center [1423, 11] width 16 height 16
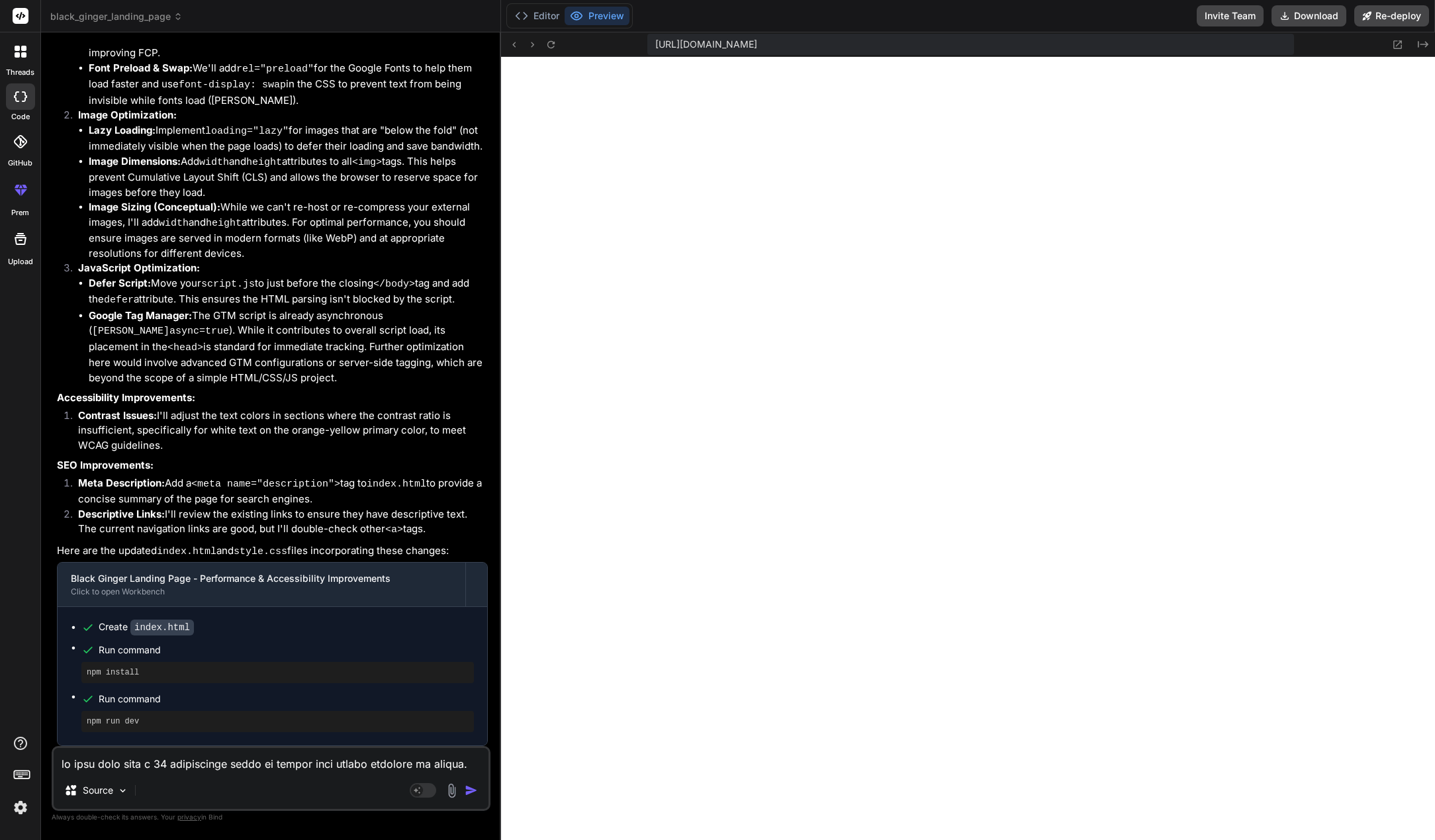
scroll to position [5998, 0]
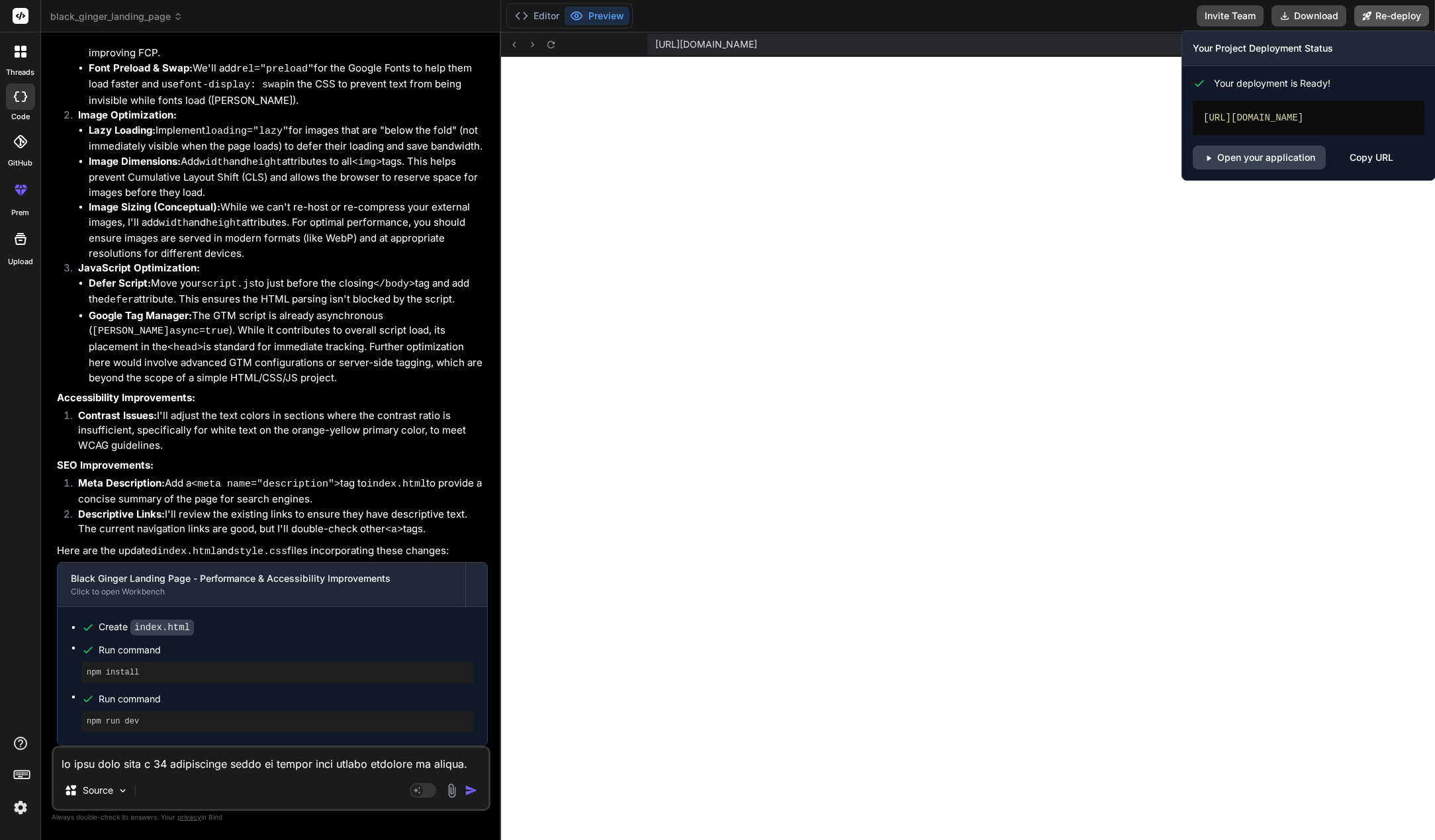
click at [1379, 22] on button "Re-deploy" at bounding box center [1392, 16] width 75 height 21
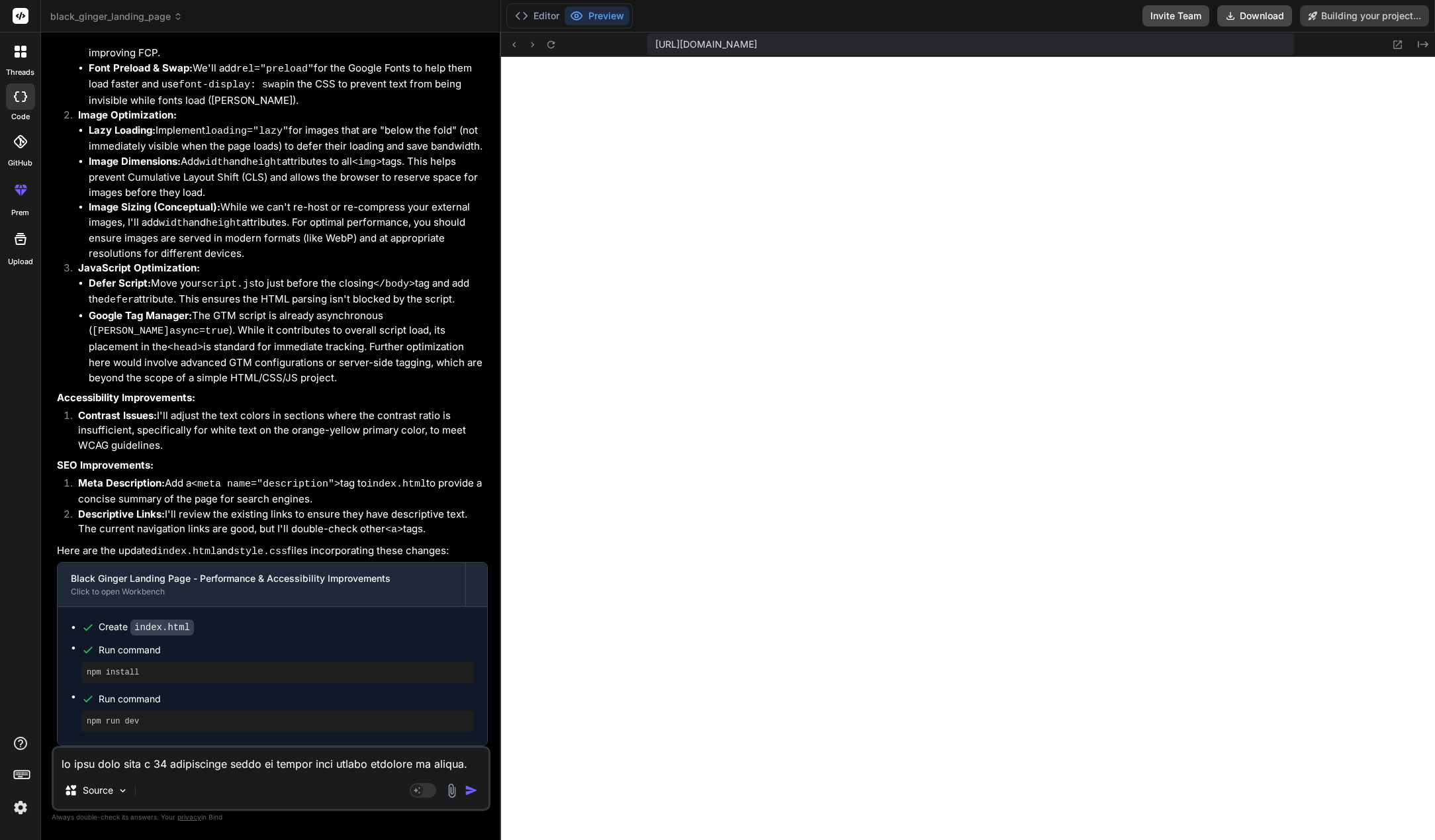
scroll to position [4487, 0]
click at [141, 9] on header "black_ginger_landing_page Created with Pixso." at bounding box center [271, 16] width 460 height 33
click at [141, 19] on span "black_ginger_landing_page" at bounding box center [117, 16] width 133 height 13
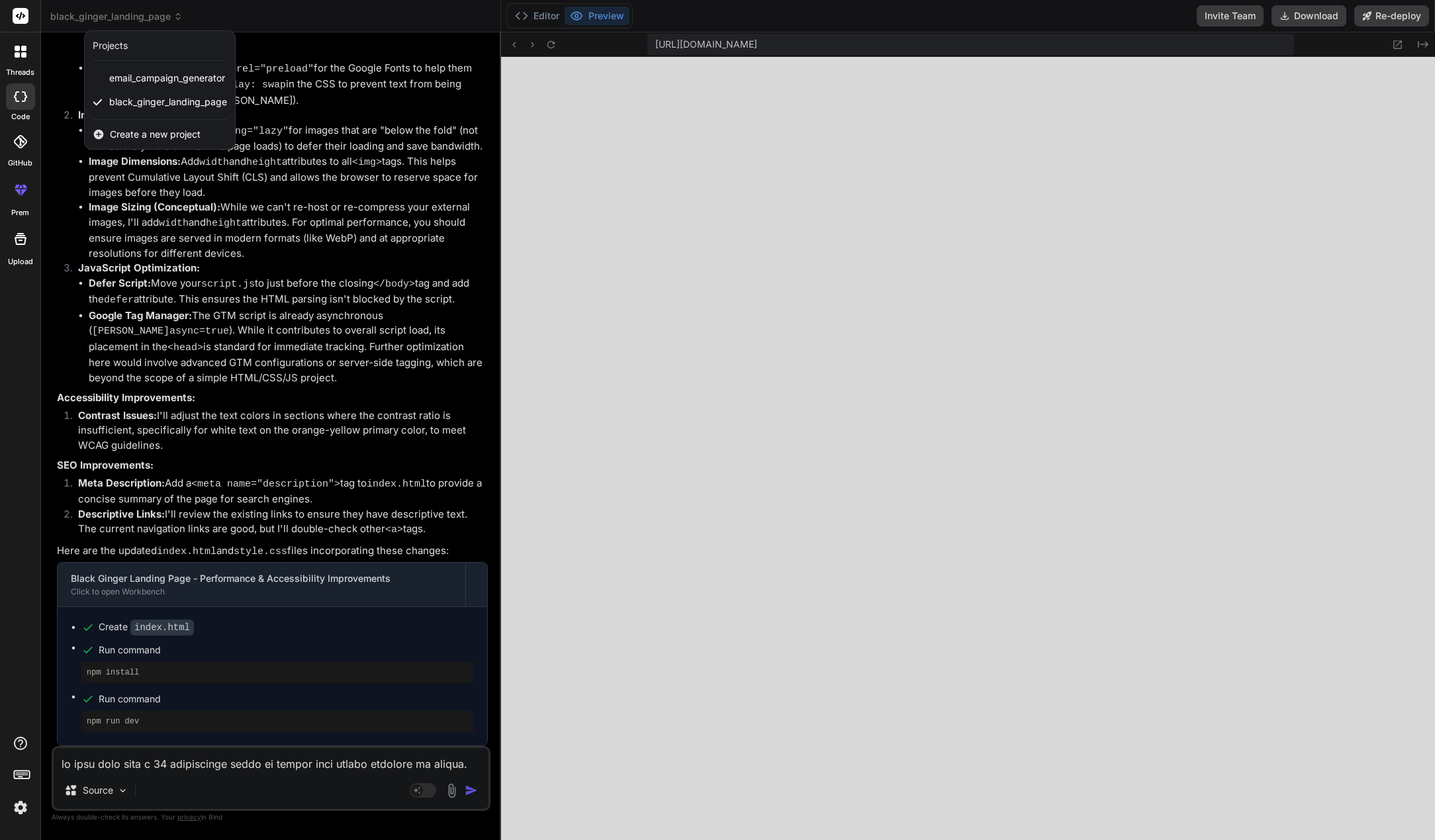
click at [294, 17] on div at bounding box center [717, 420] width 1435 height 840
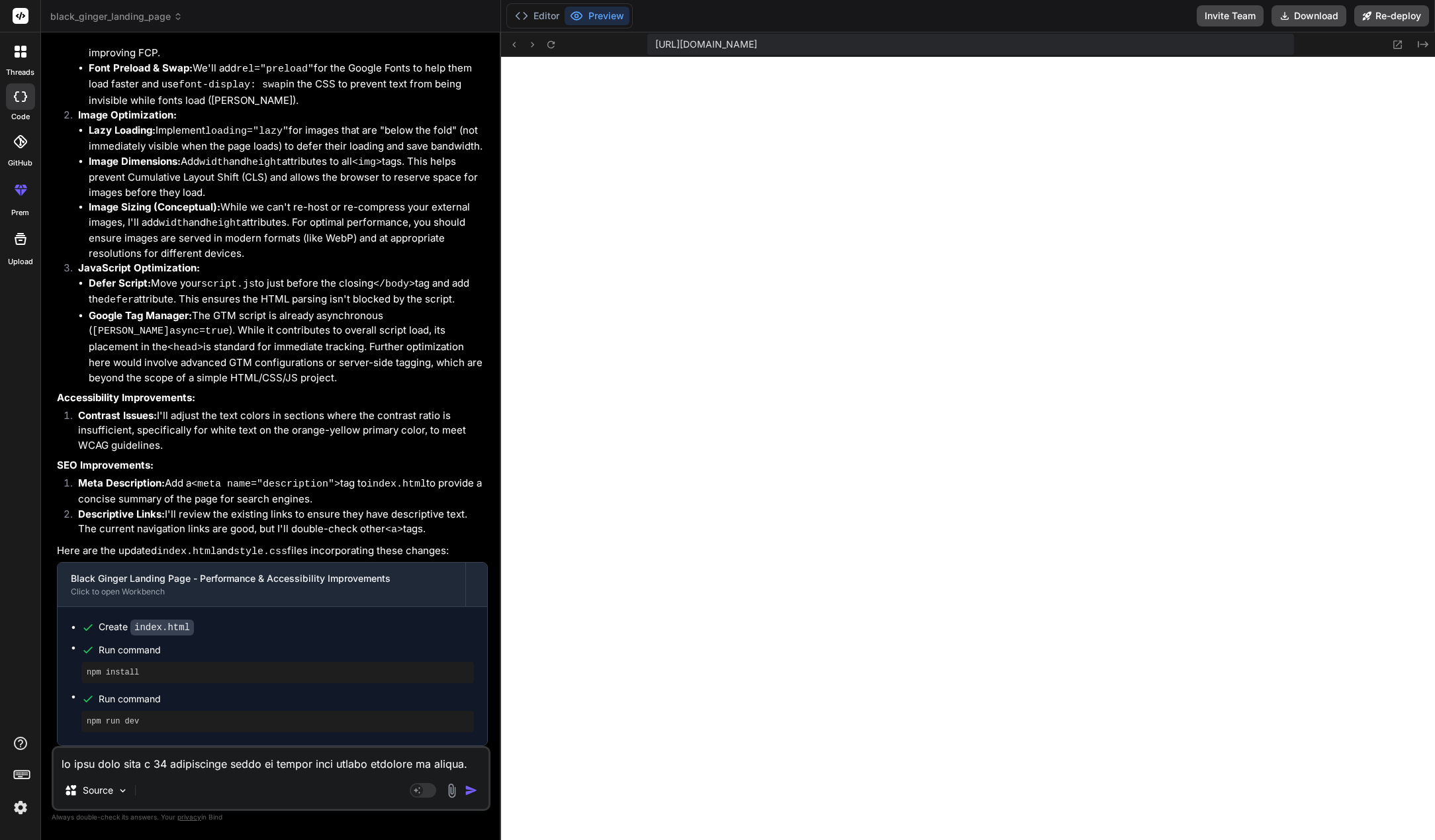
click at [125, 760] on textarea at bounding box center [271, 760] width 435 height 24
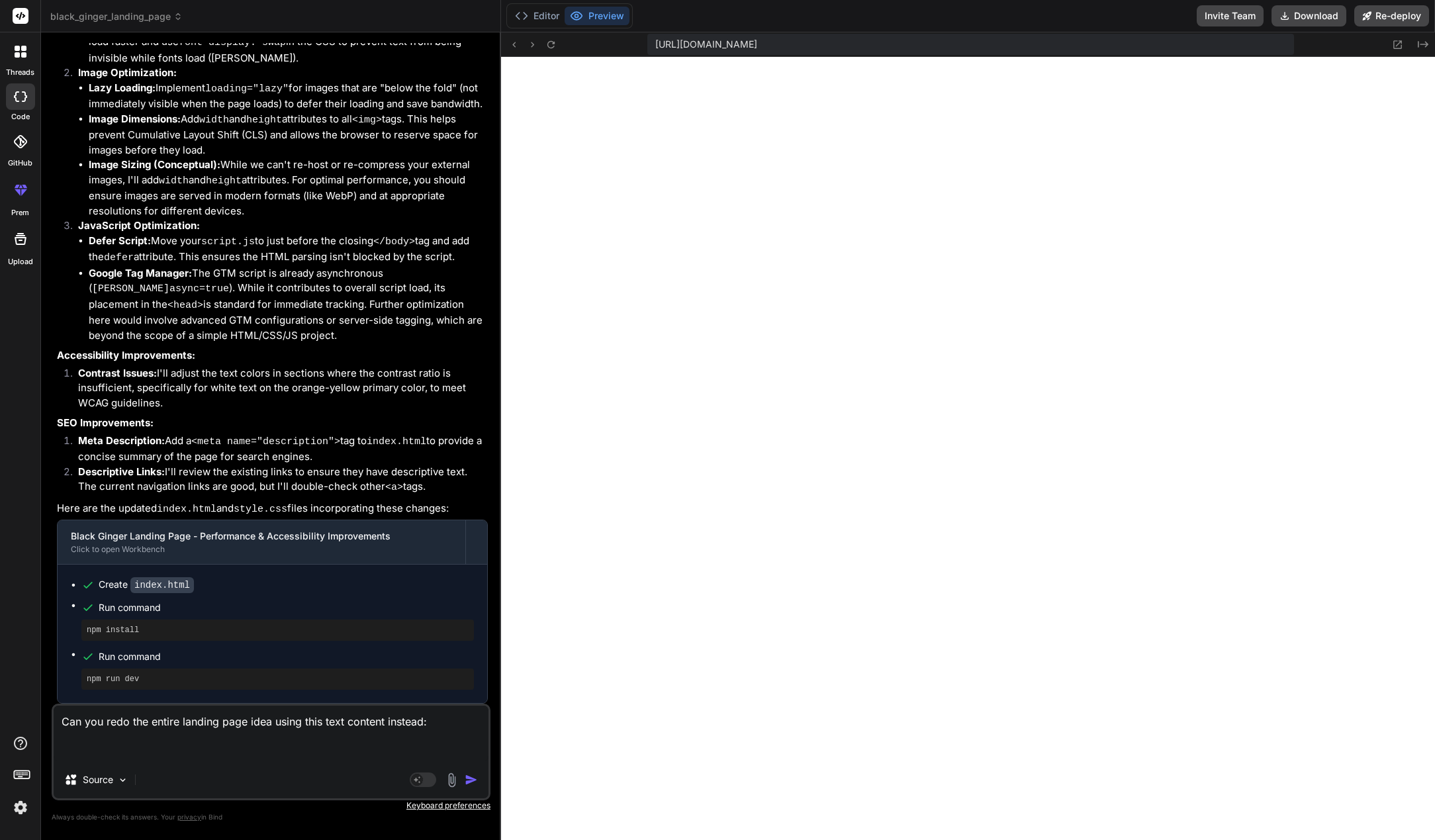
paste textarea "This Simple Morning Ritual Triggers Massive Fat Burning For The Next 11 Hours T…"
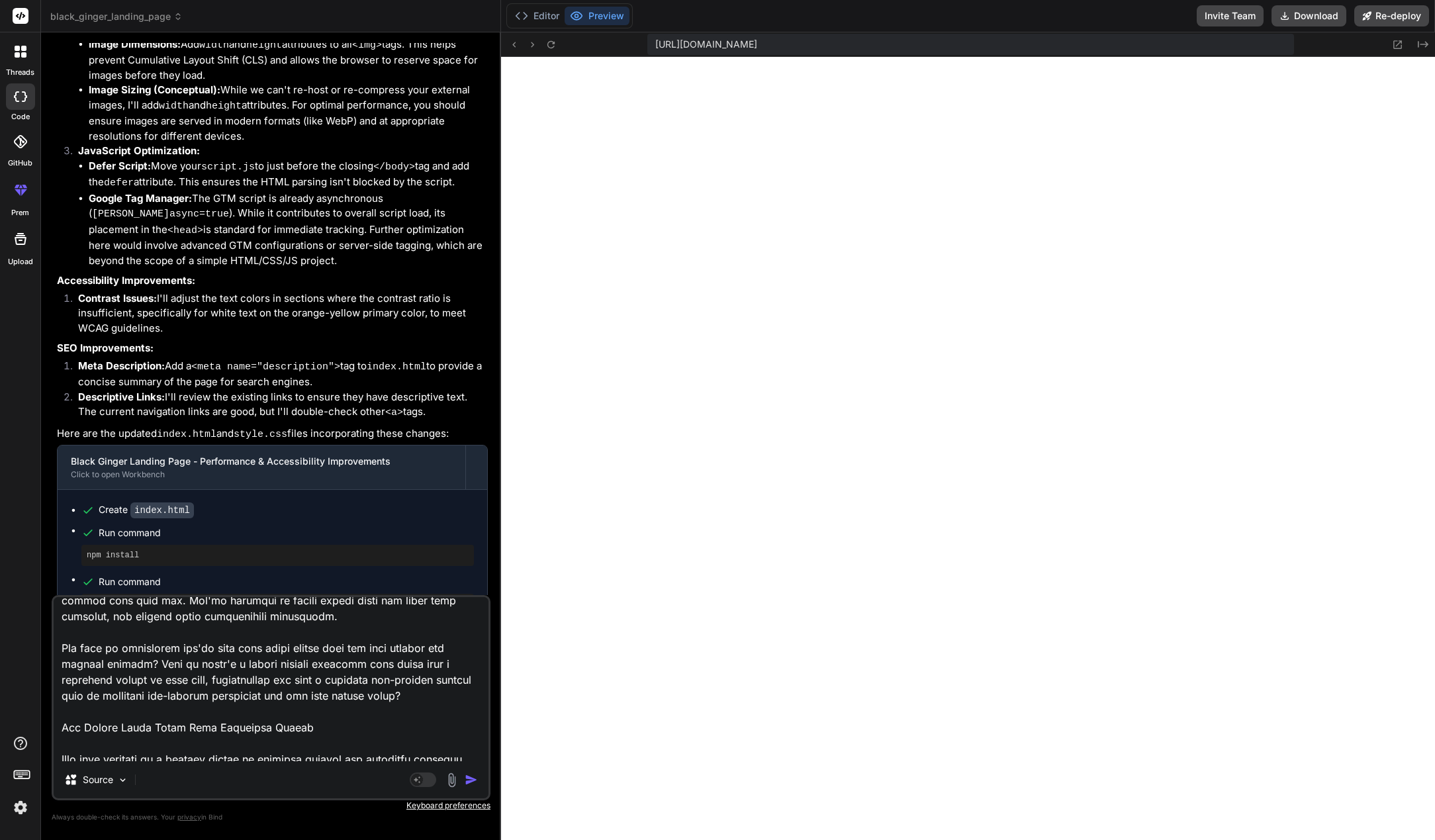
scroll to position [0, 0]
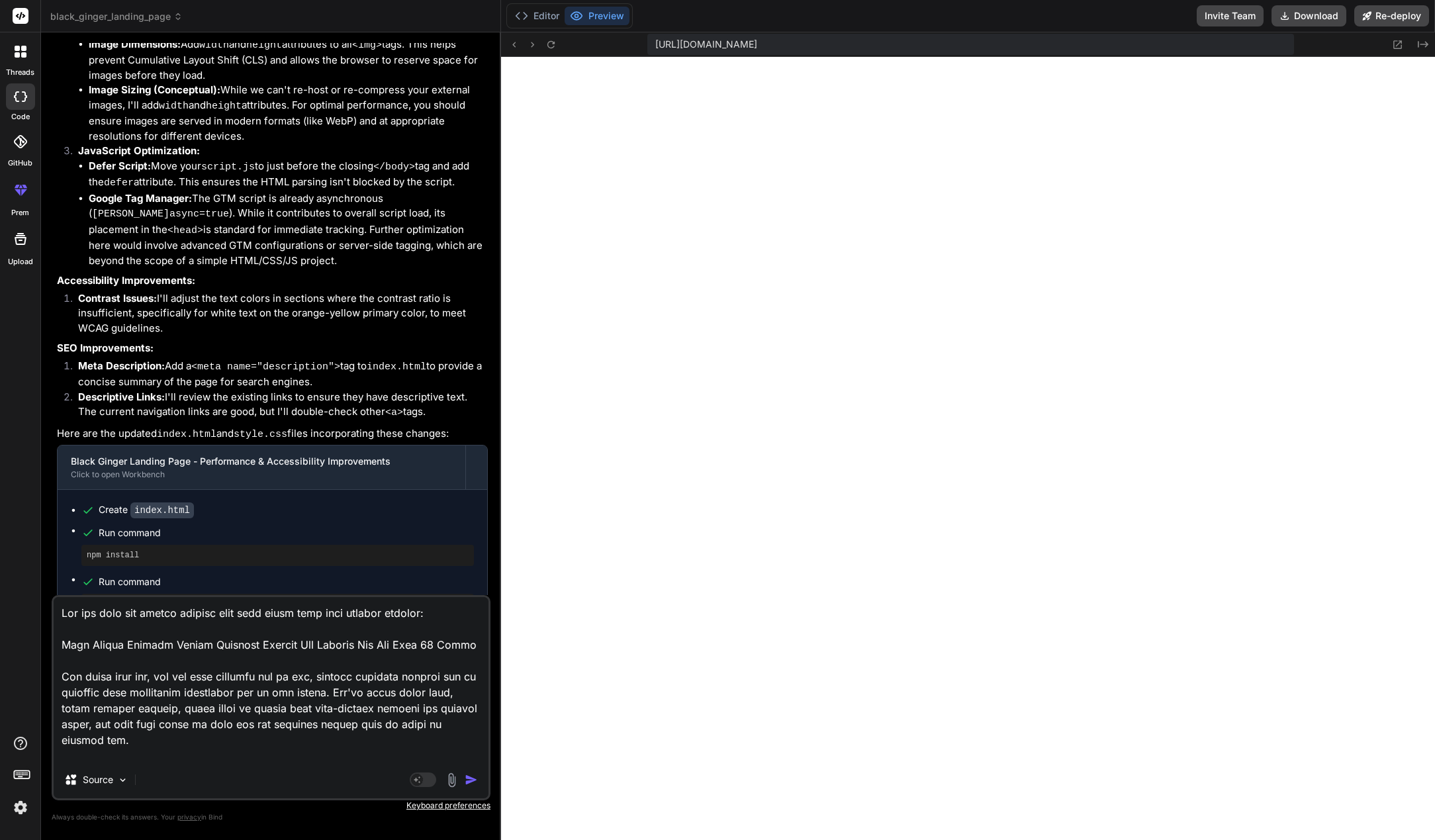
click at [61, 645] on textarea at bounding box center [271, 679] width 435 height 164
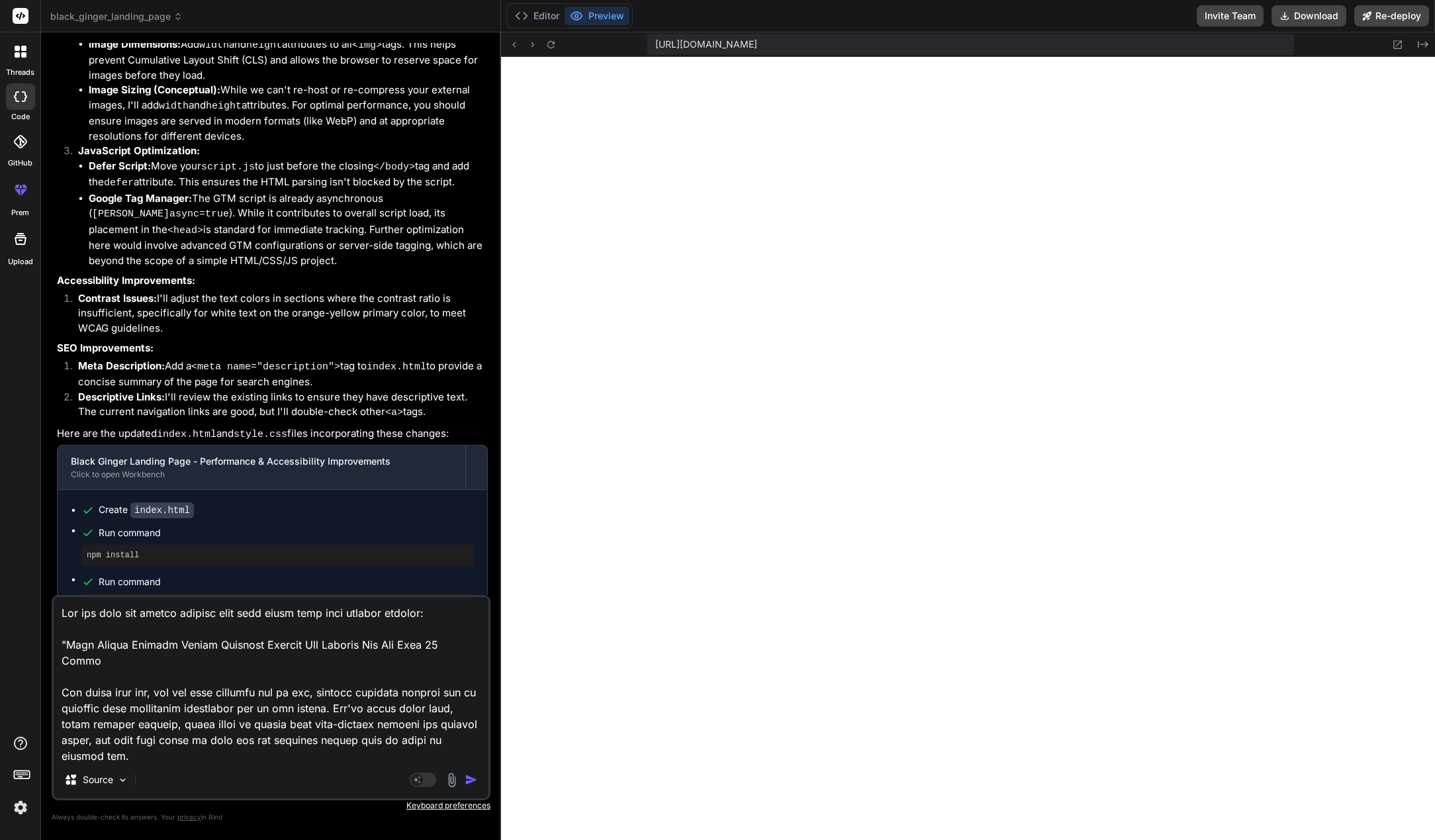
click at [448, 624] on textarea at bounding box center [271, 679] width 435 height 164
click at [436, 612] on textarea at bounding box center [271, 679] width 435 height 164
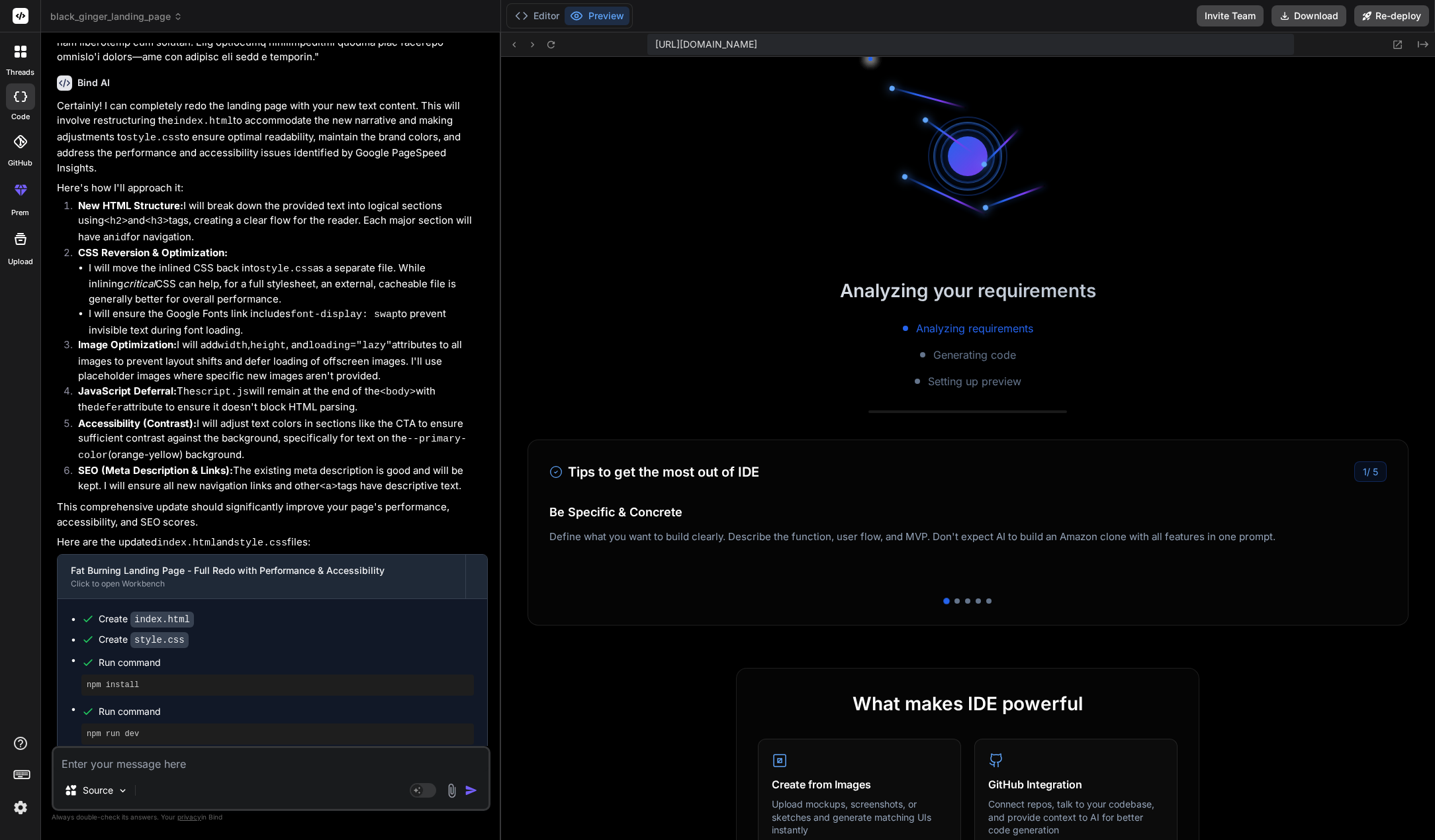
scroll to position [6687, 0]
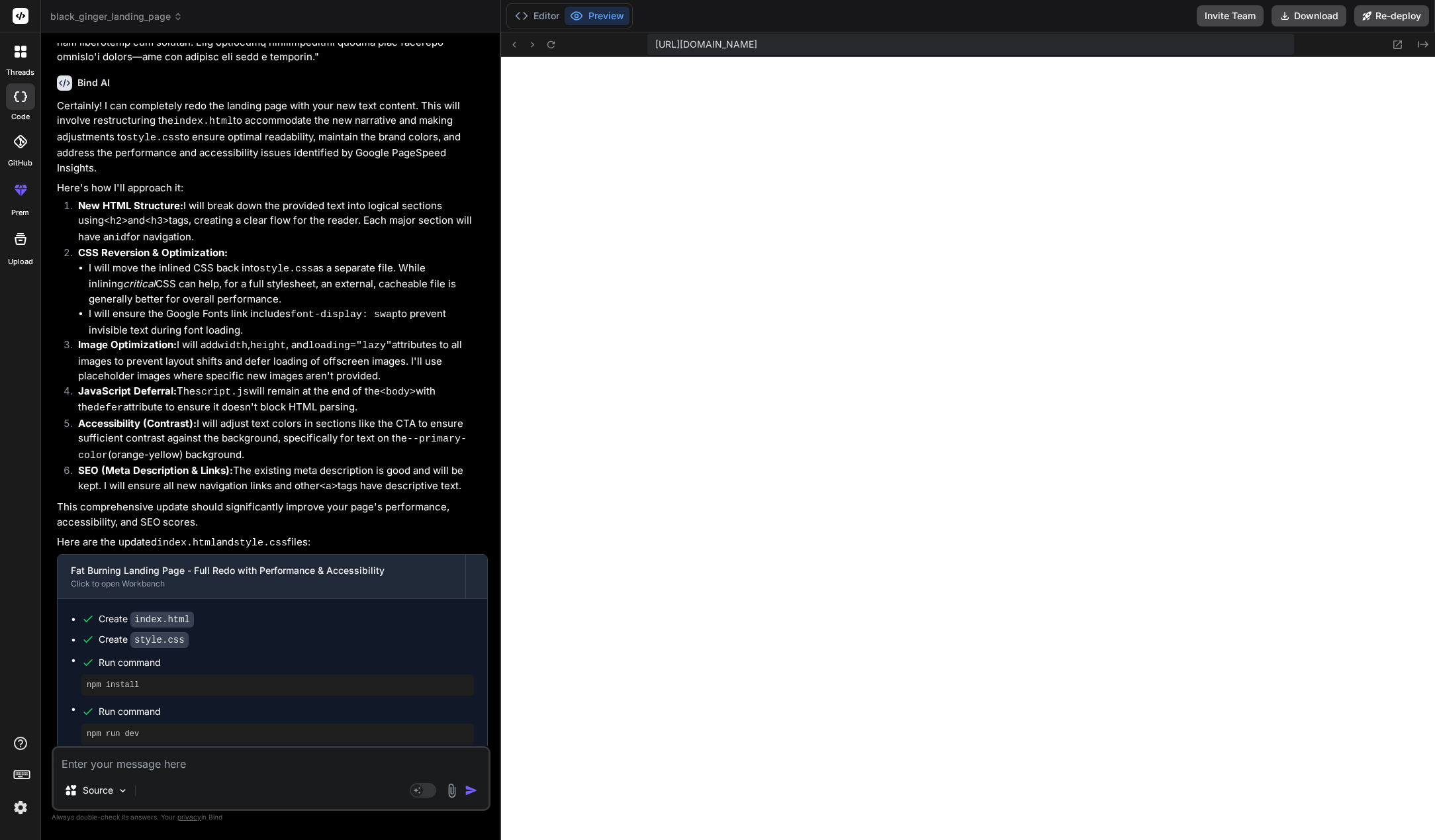
click at [186, 768] on textarea at bounding box center [271, 760] width 435 height 24
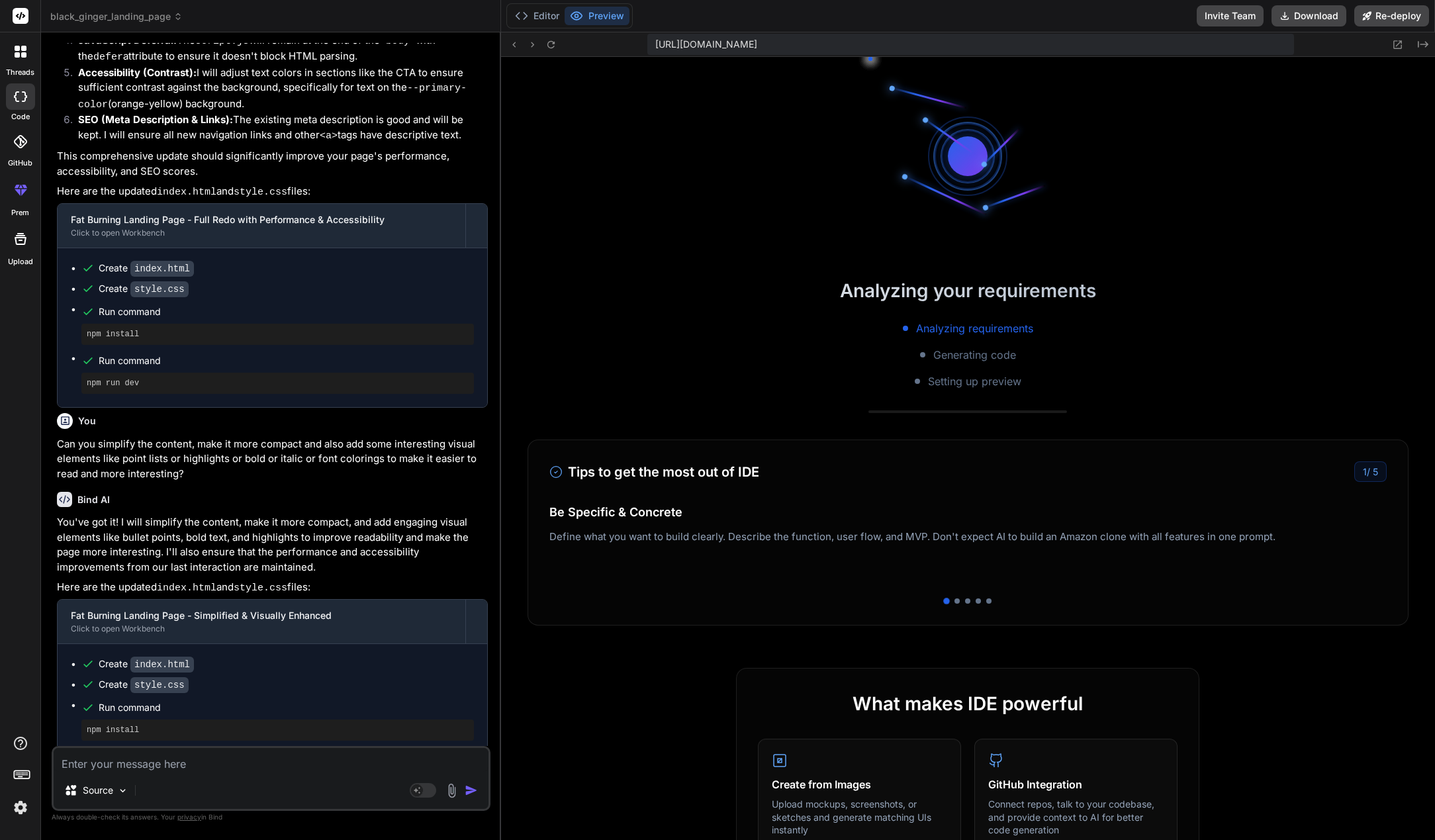
scroll to position [7363, 0]
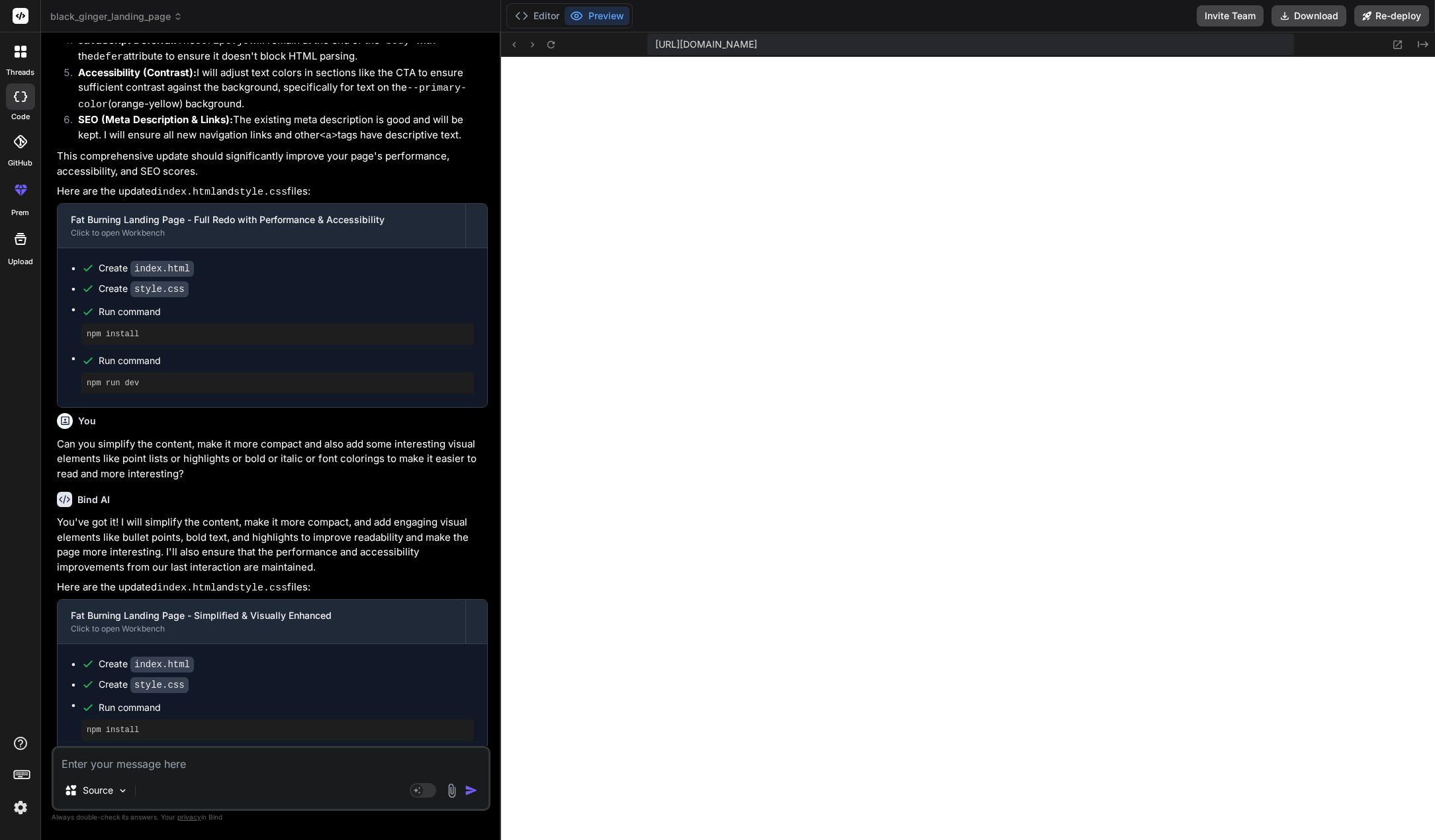
click at [295, 754] on textarea at bounding box center [271, 760] width 435 height 24
paste textarea "https://shop.anabolichealth.com/pages/black-ginger-supplement"
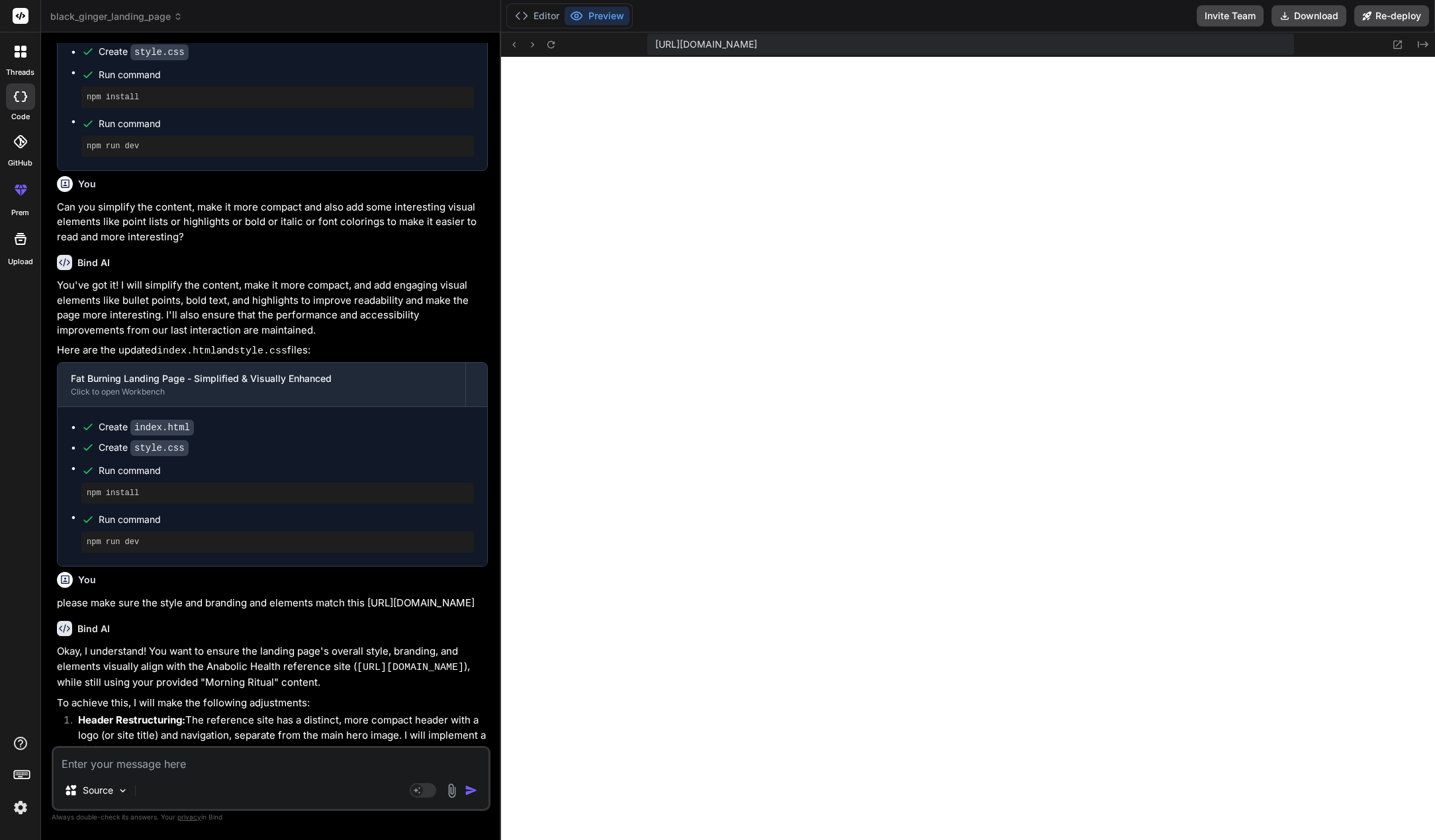
scroll to position [8038, 0]
paste textarea "https://www.google.com/search?client=firefox-b-d&sca_esv=b860543b1a2d43da&udm=2…"
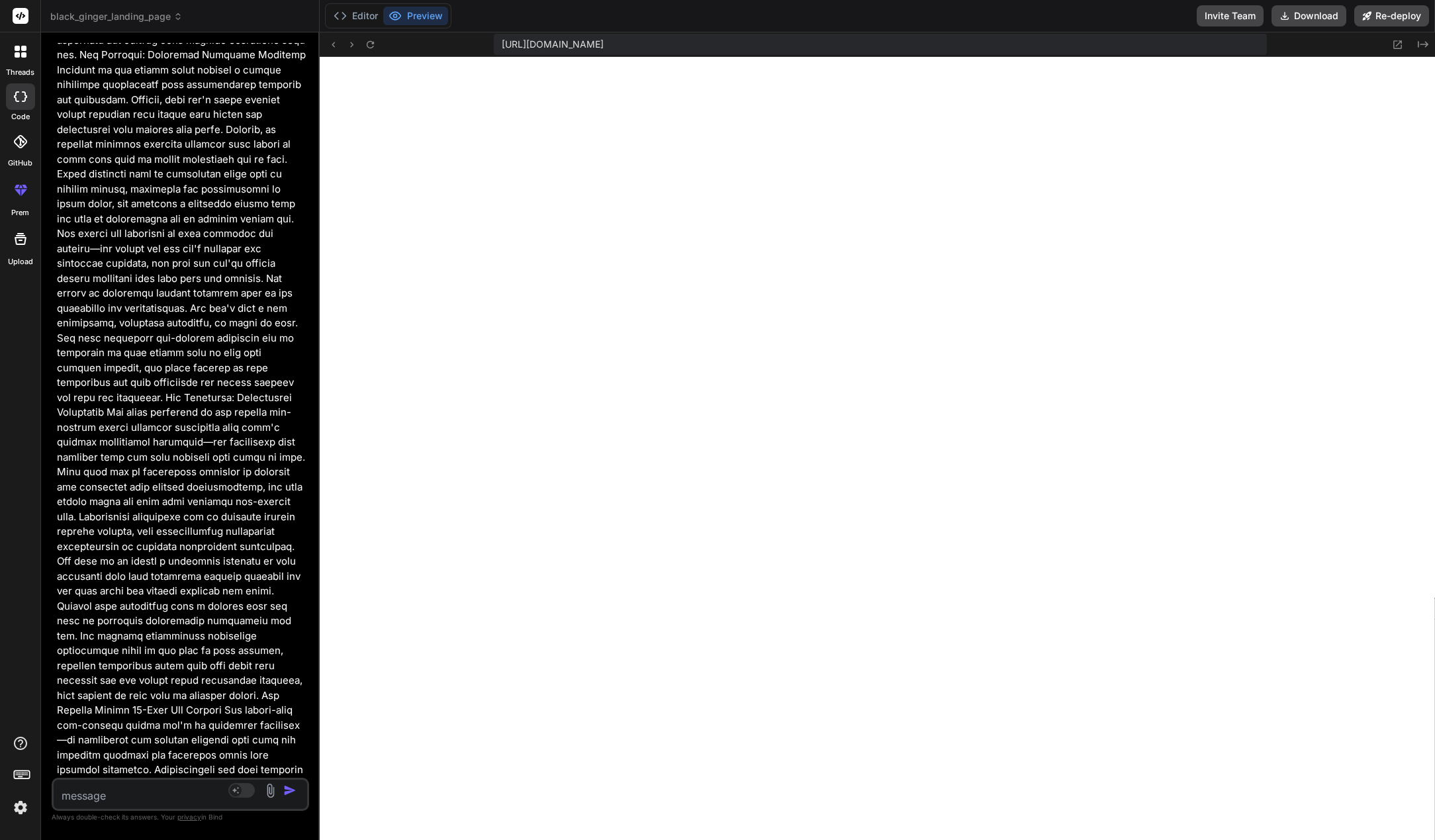
scroll to position [8958, 0]
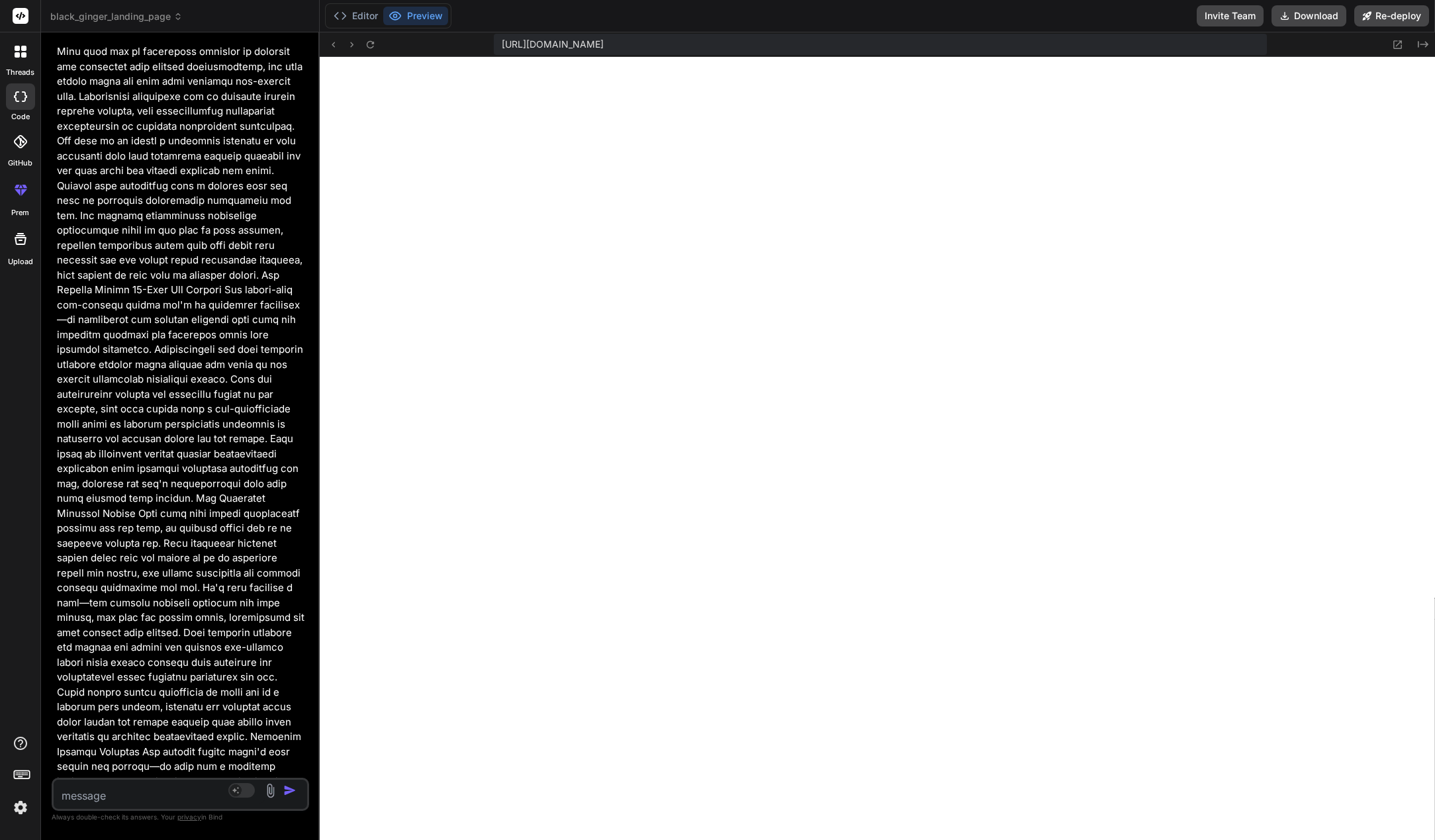
drag, startPoint x: 906, startPoint y: 78, endPoint x: -48, endPoint y: 159, distance: 957.4
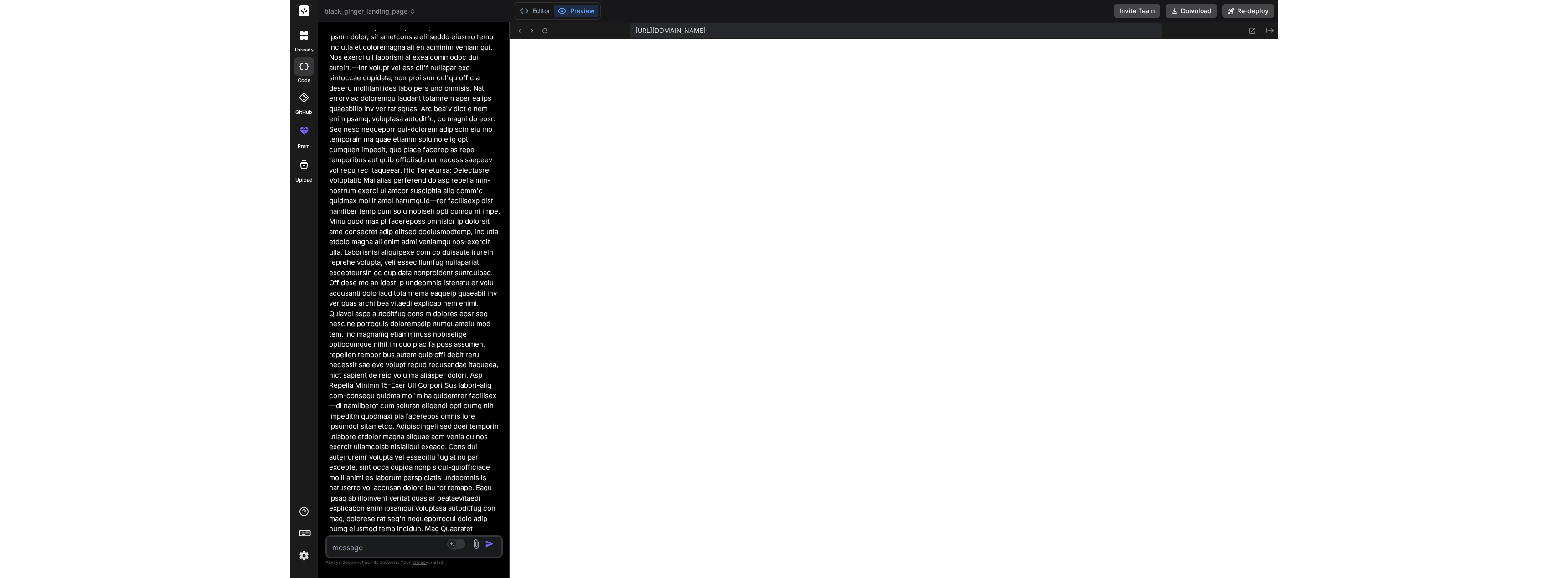
scroll to position [6261, 0]
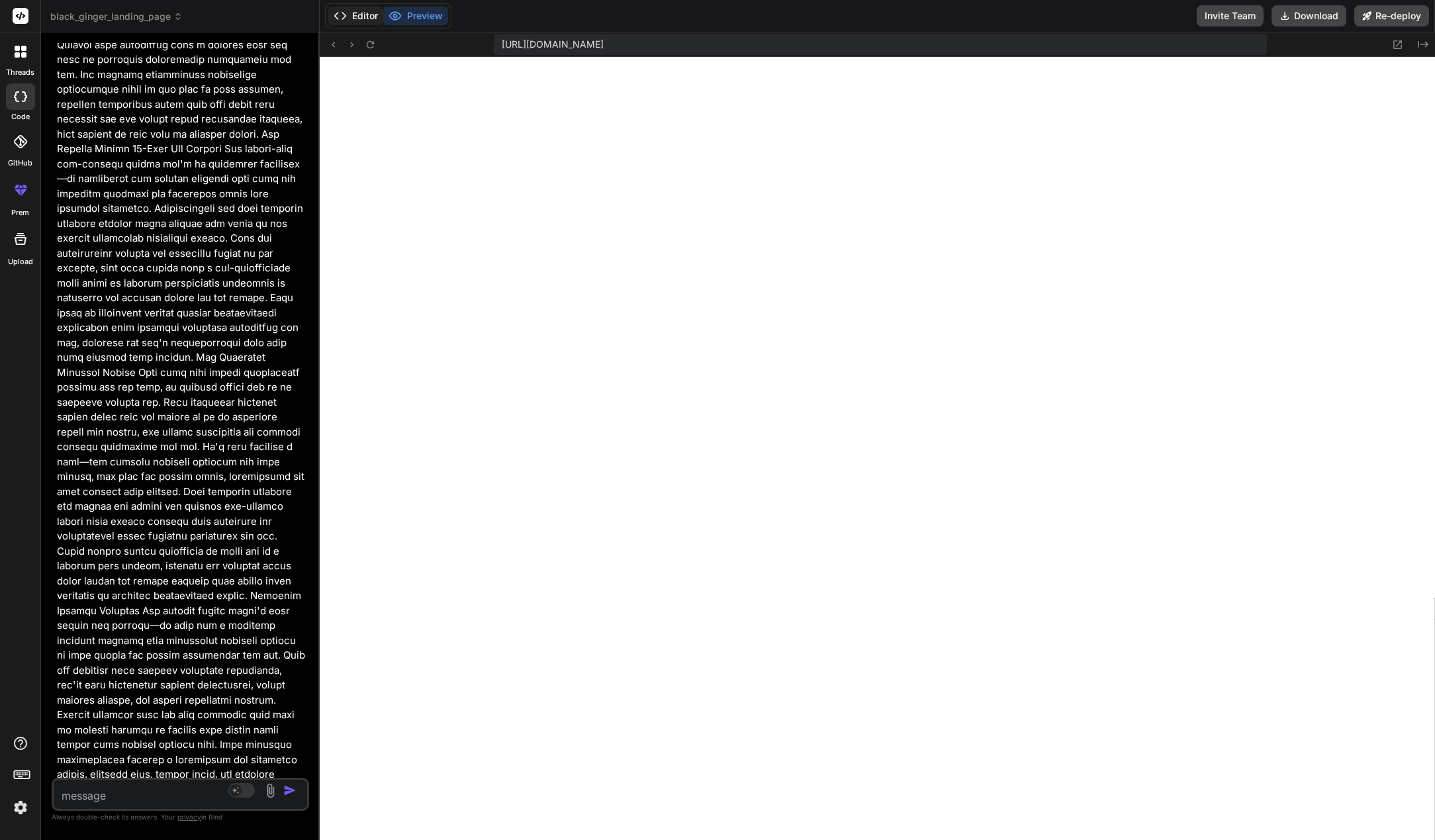
click at [384, 14] on button "Editor" at bounding box center [355, 15] width 55 height 19
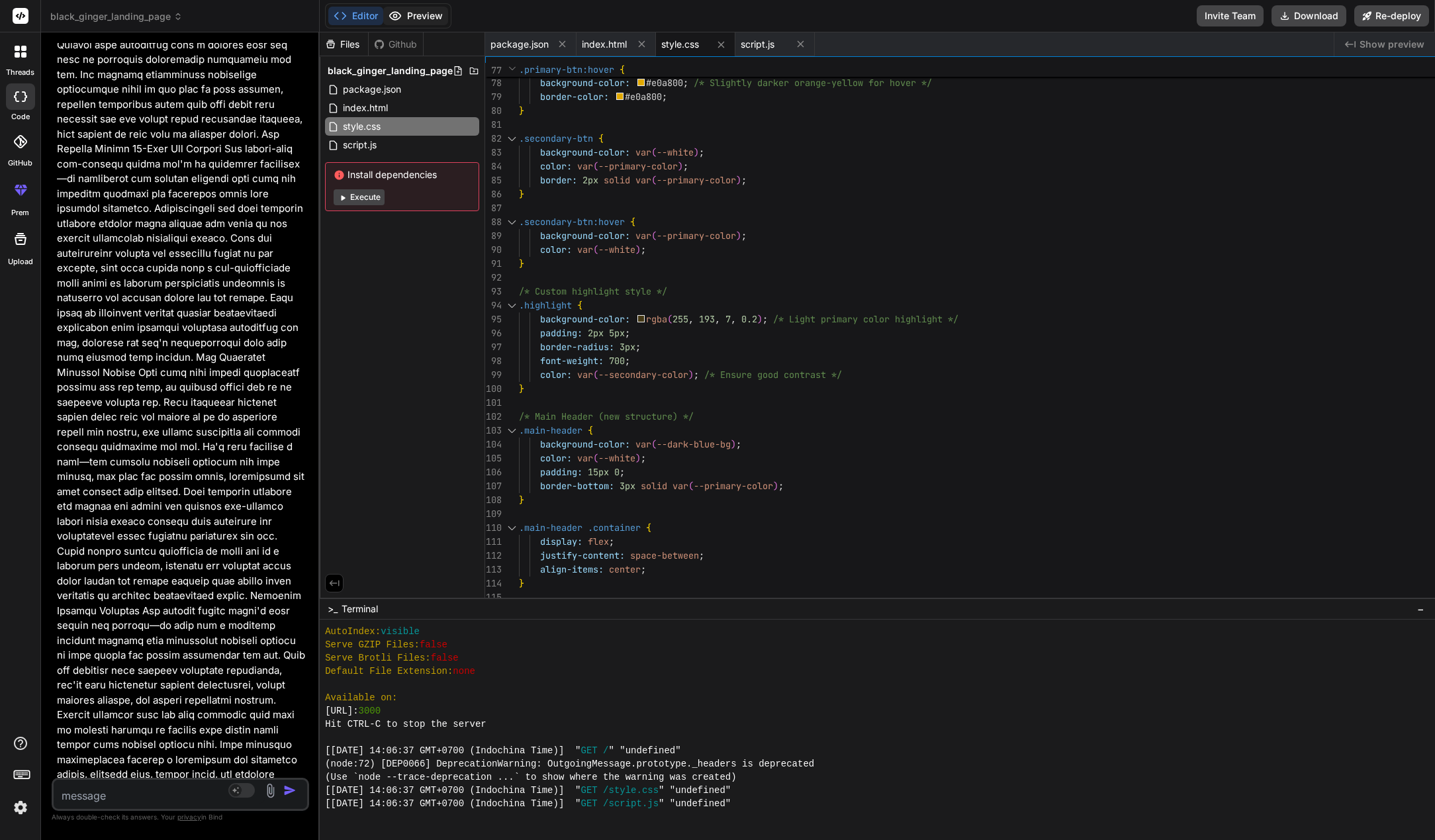
click at [448, 16] on button "Preview" at bounding box center [416, 15] width 65 height 19
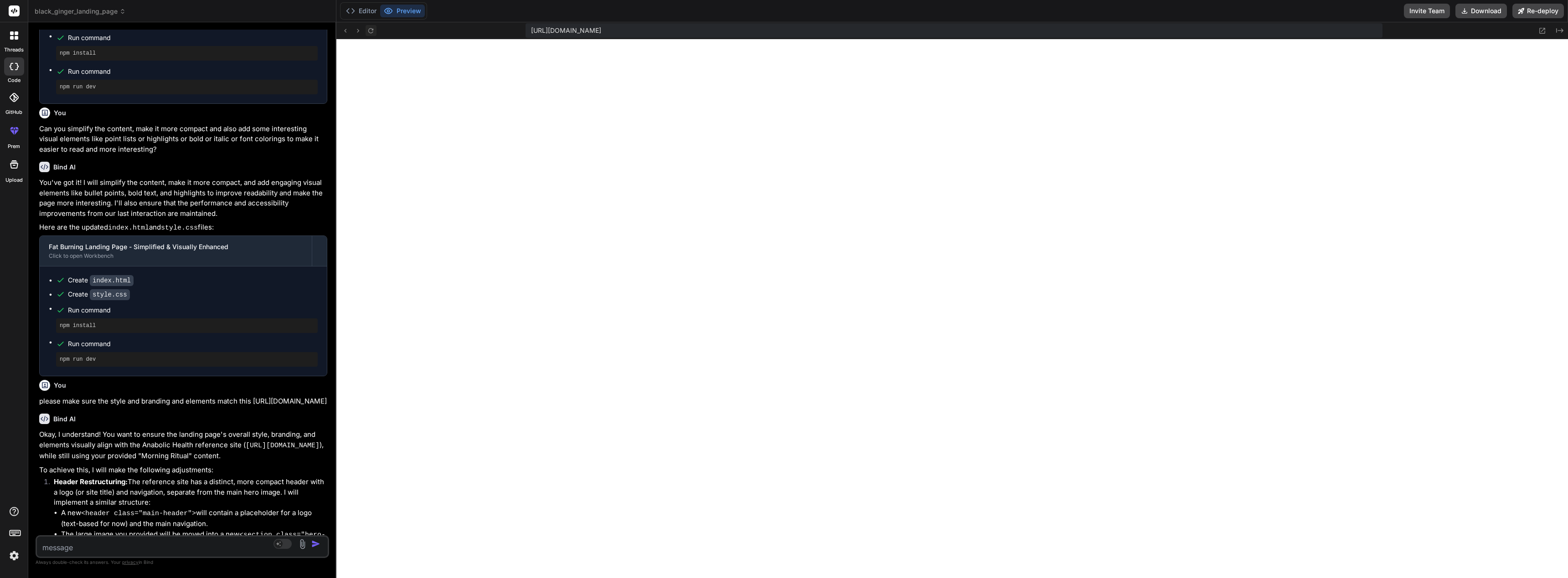
click at [373, 30] on icon at bounding box center [371, 30] width 5 height 5
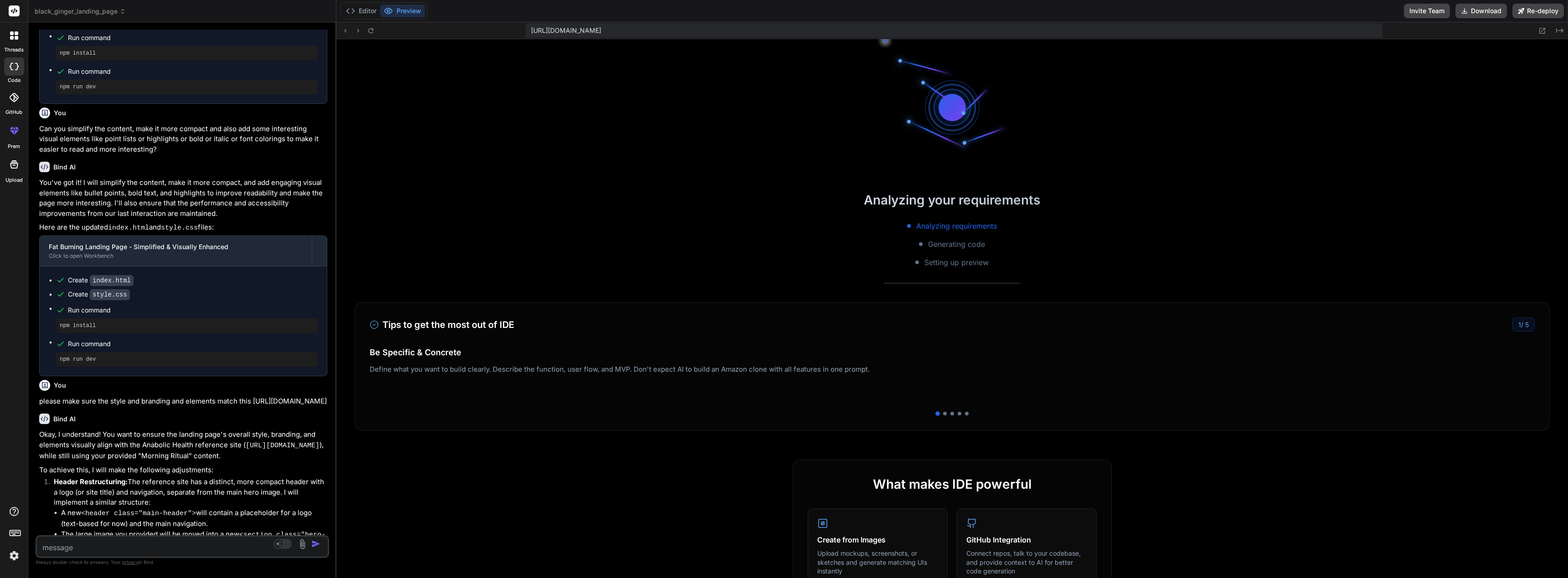
scroll to position [6023, 0]
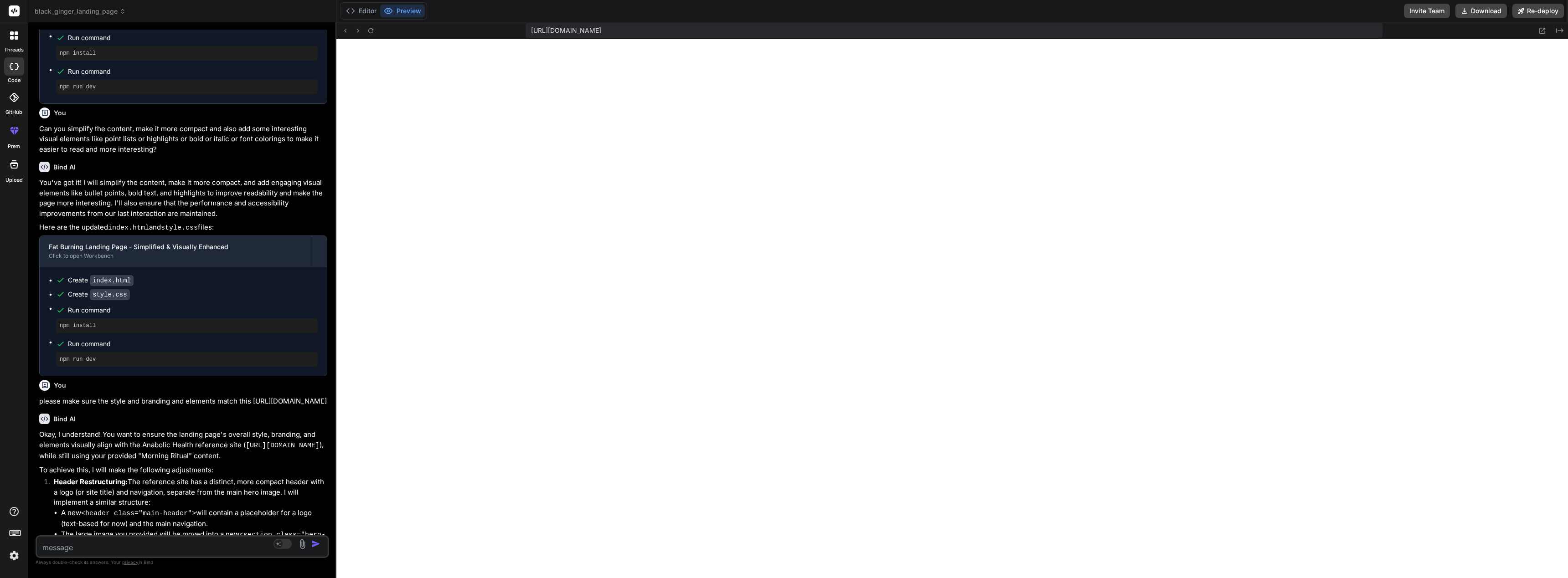
click at [179, 554] on div "Source Agent Mode. When this toggle is activated, AI automatically makes decisi…" at bounding box center [182, 546] width 293 height 23
click at [184, 551] on textarea at bounding box center [158, 545] width 242 height 16
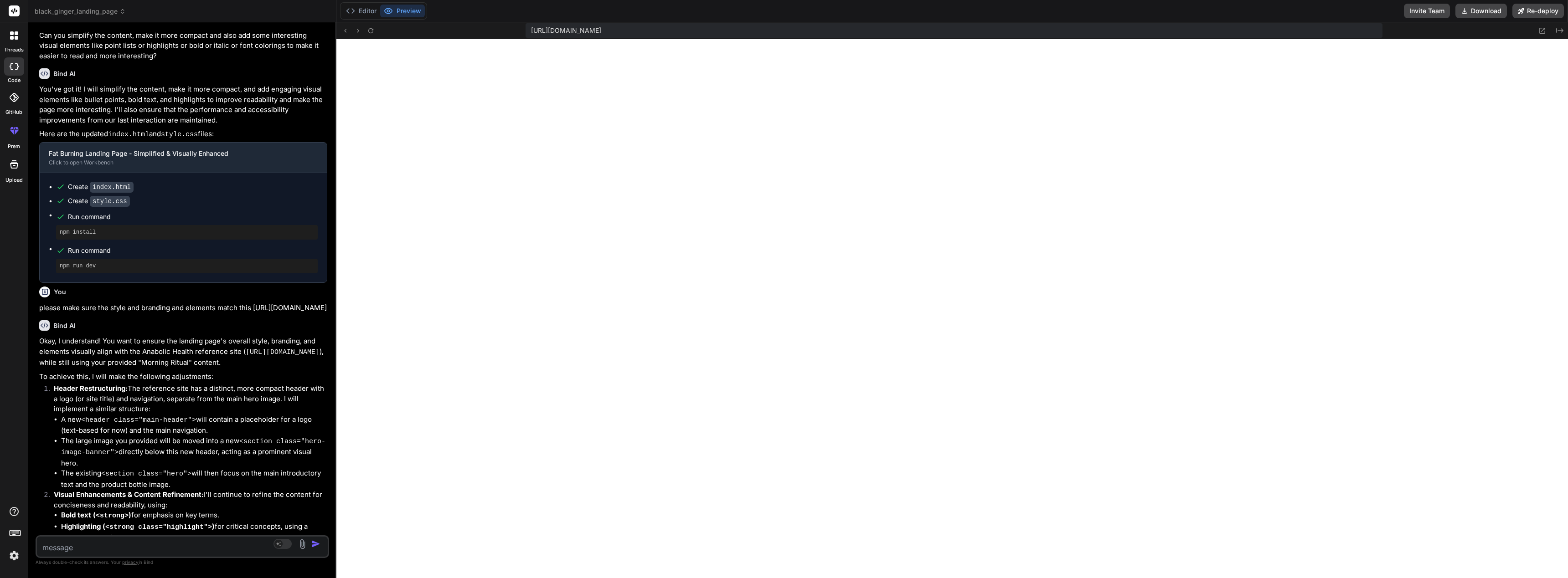
scroll to position [6356, 0]
drag, startPoint x: 127, startPoint y: 562, endPoint x: 122, endPoint y: 561, distance: 5.1
drag, startPoint x: 122, startPoint y: 560, endPoint x: 249, endPoint y: 566, distance: 127.1
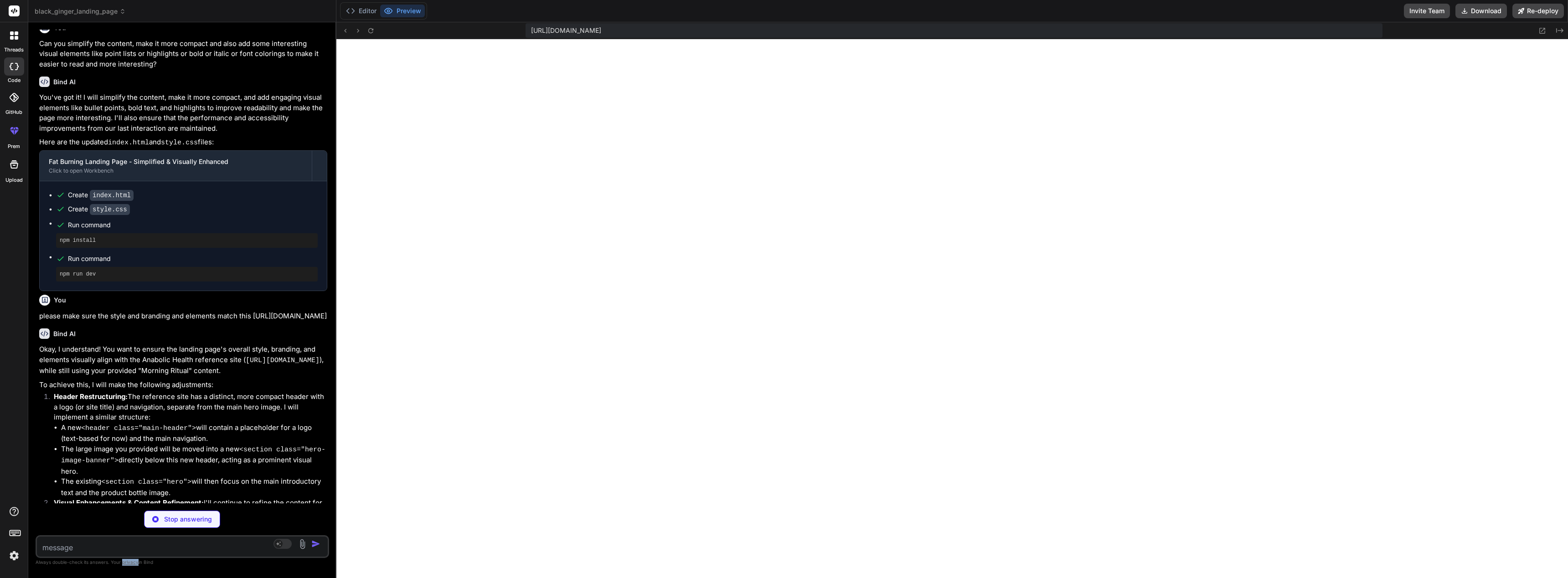
click at [133, 563] on span "privacy" at bounding box center [130, 562] width 16 height 5
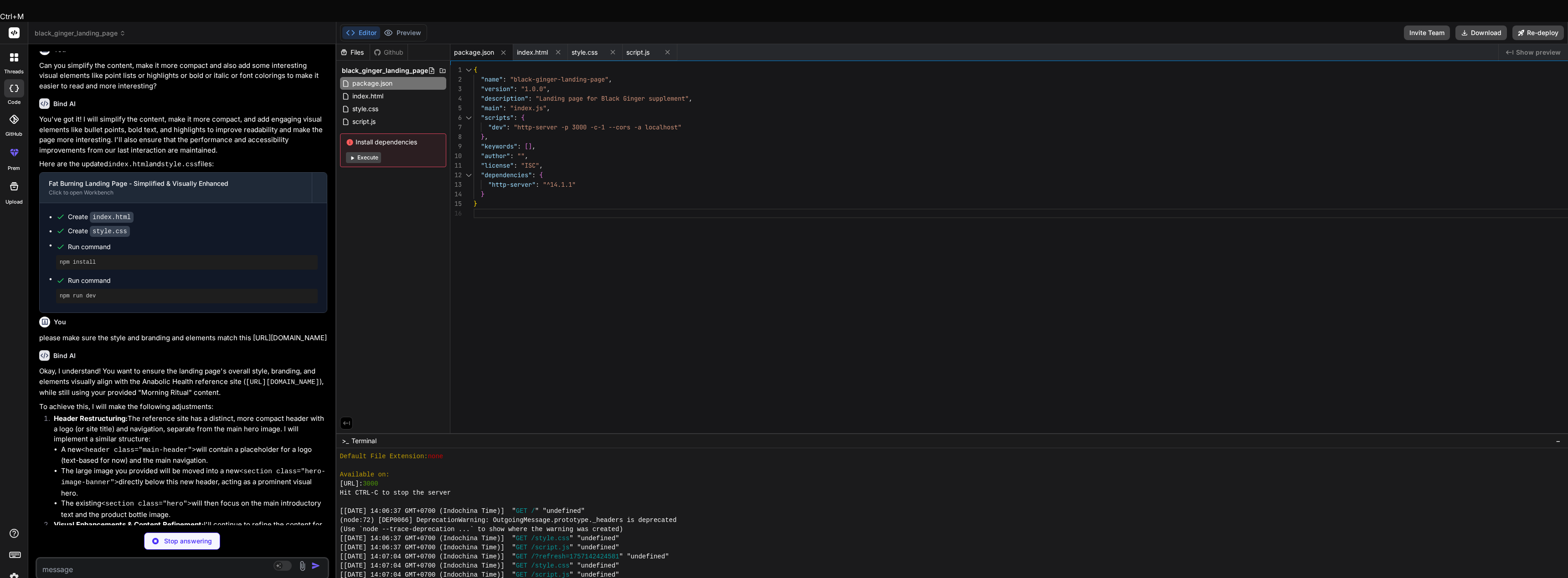
drag, startPoint x: 133, startPoint y: 563, endPoint x: 342, endPoint y: 204, distance: 415.4
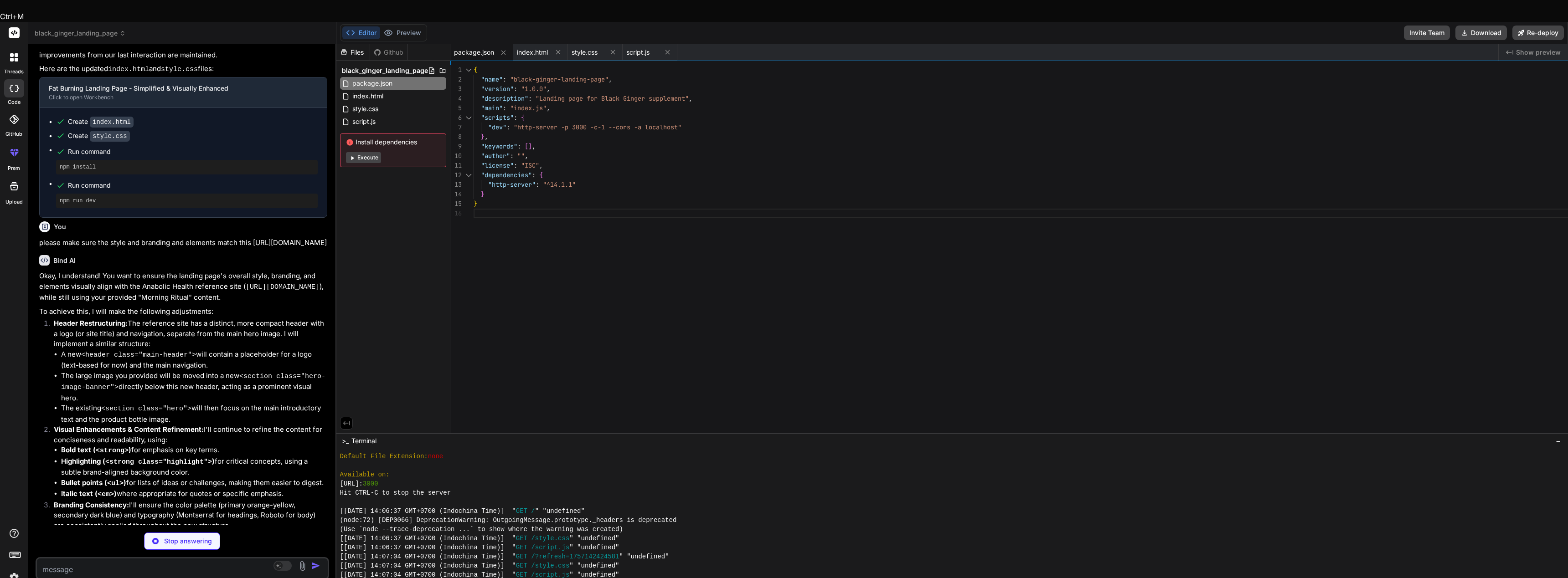
scroll to position [6443, 0]
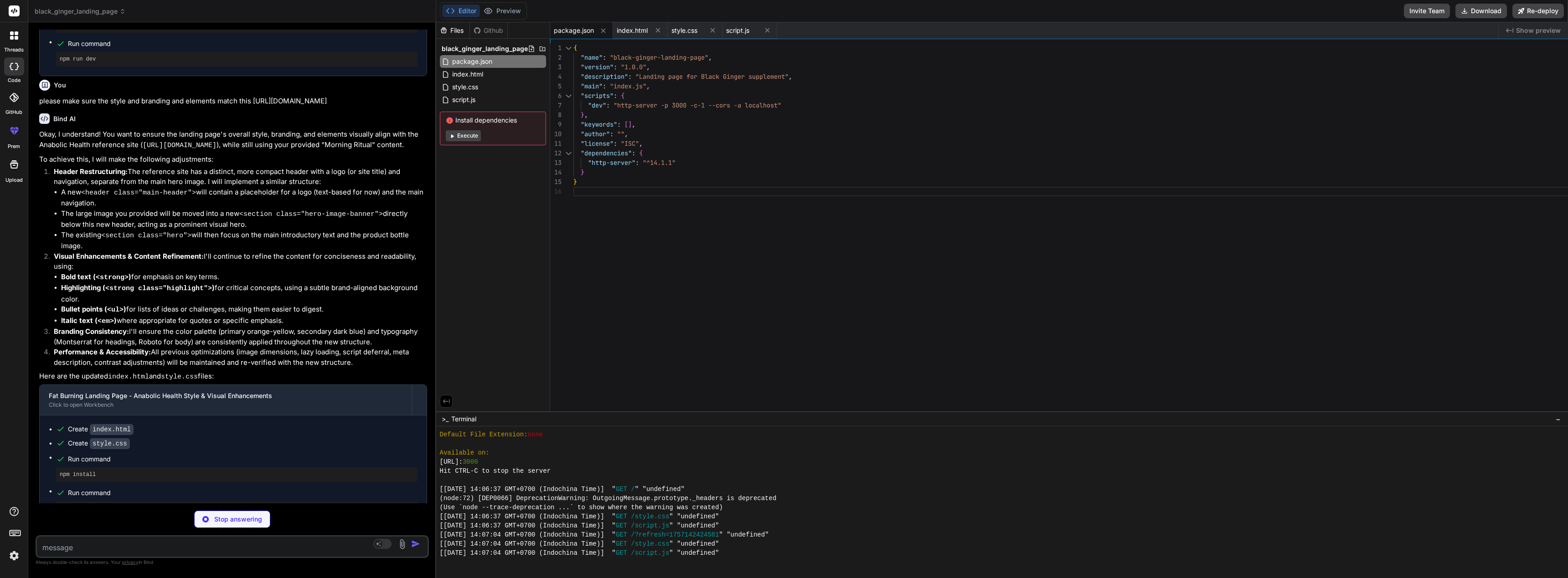
drag, startPoint x: 390, startPoint y: 58, endPoint x: 415, endPoint y: 91, distance: 41.4
click at [415, 91] on div "Bind AI Web Search Created with Pixso. Code Generator You Create a landing page…" at bounding box center [232, 301] width 408 height 556
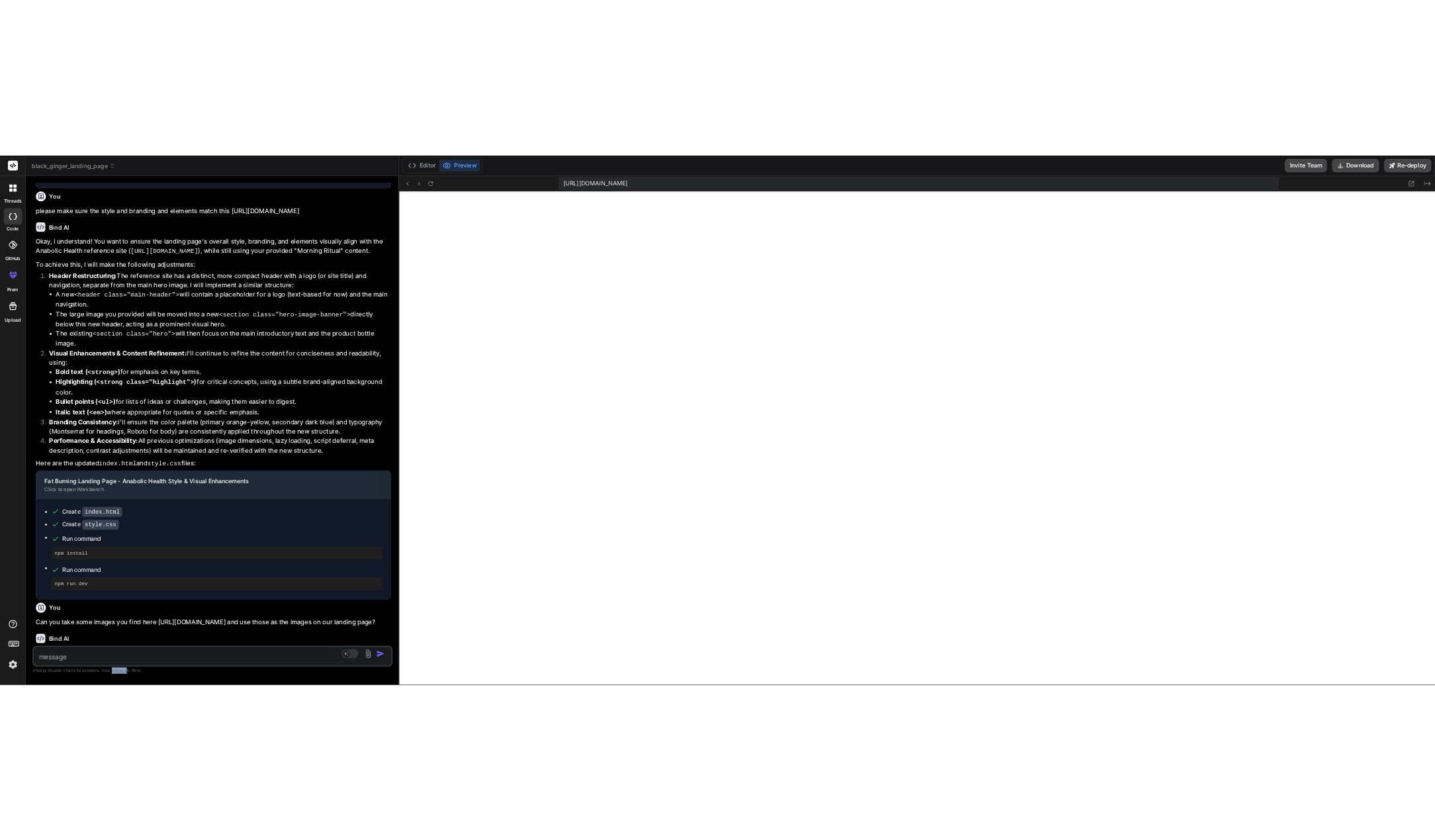
scroll to position [8037, 0]
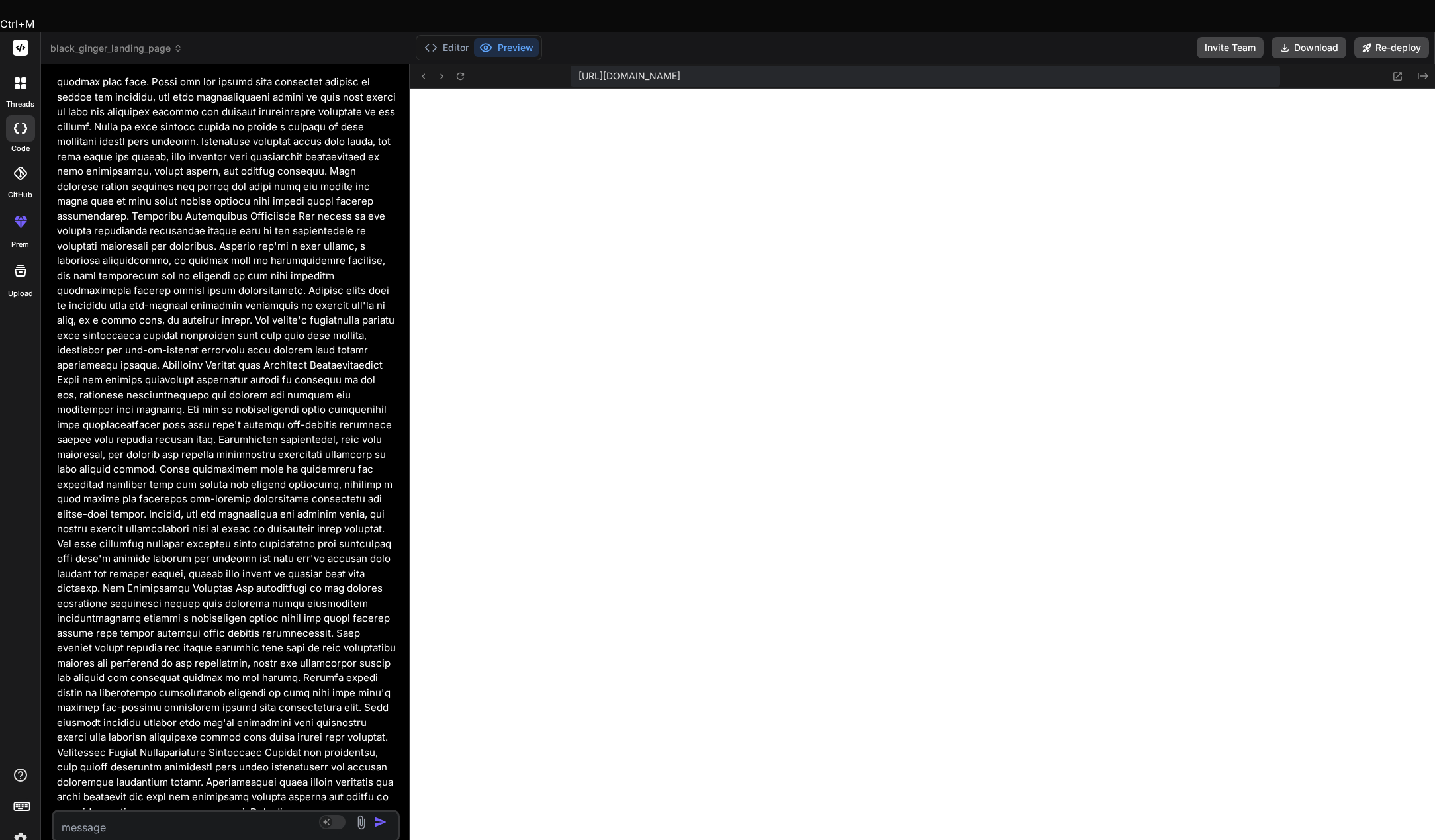
click at [1348, 32] on div "Editor Preview Invite Team Download Re-deploy" at bounding box center [922, 48] width 1025 height 33
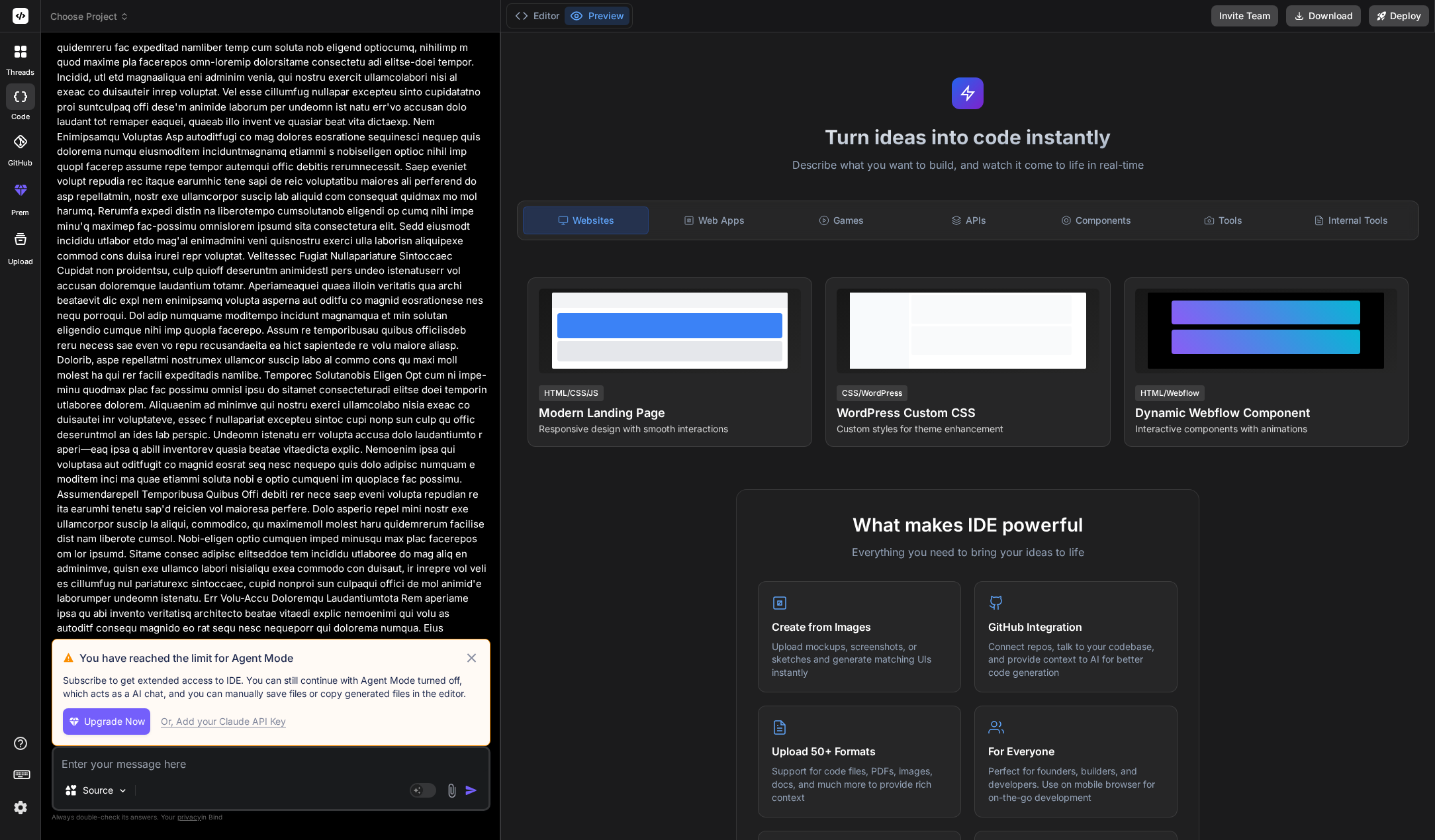
scroll to position [2391, 0]
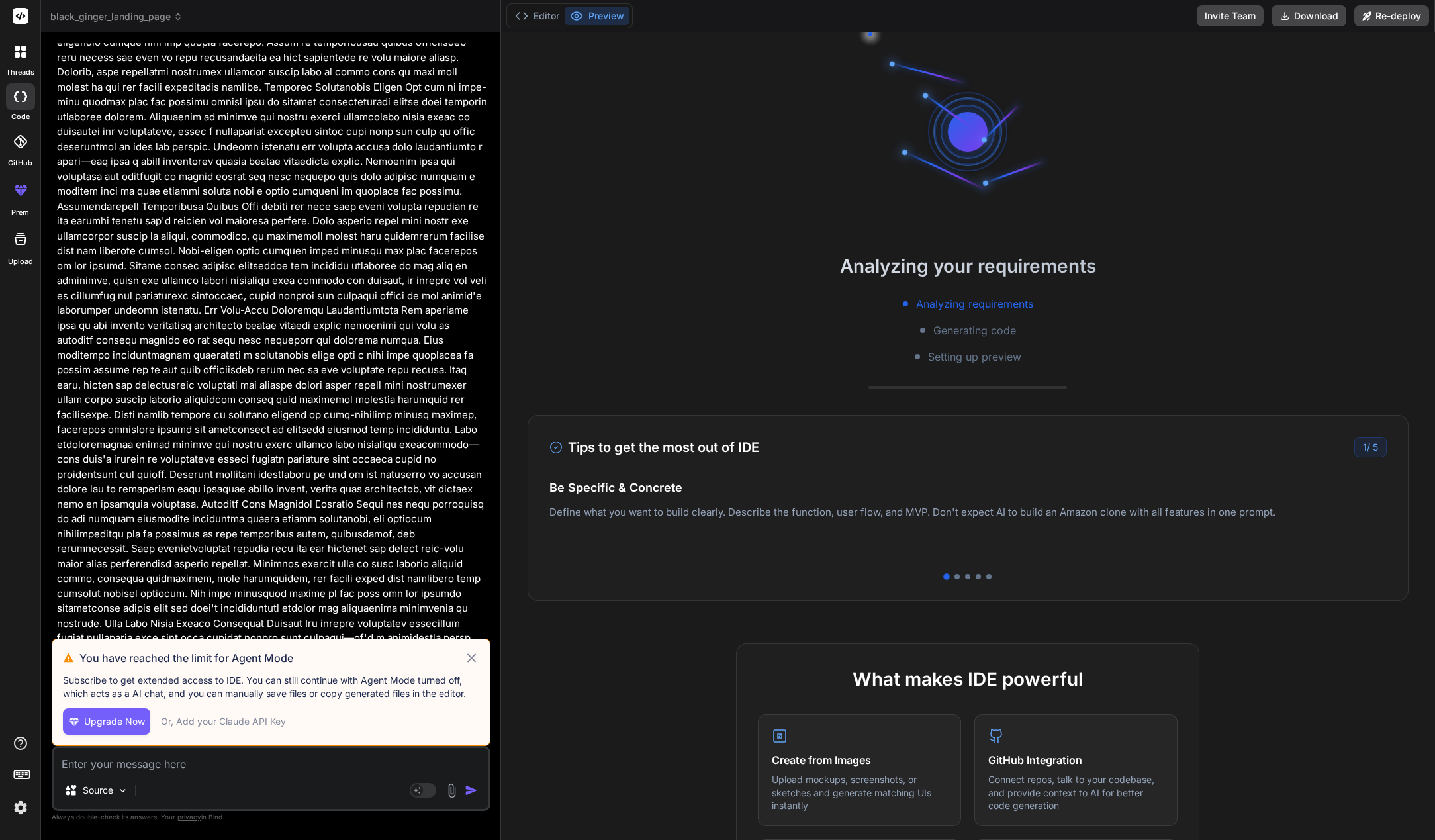
click at [479, 666] on icon at bounding box center [471, 658] width 15 height 16
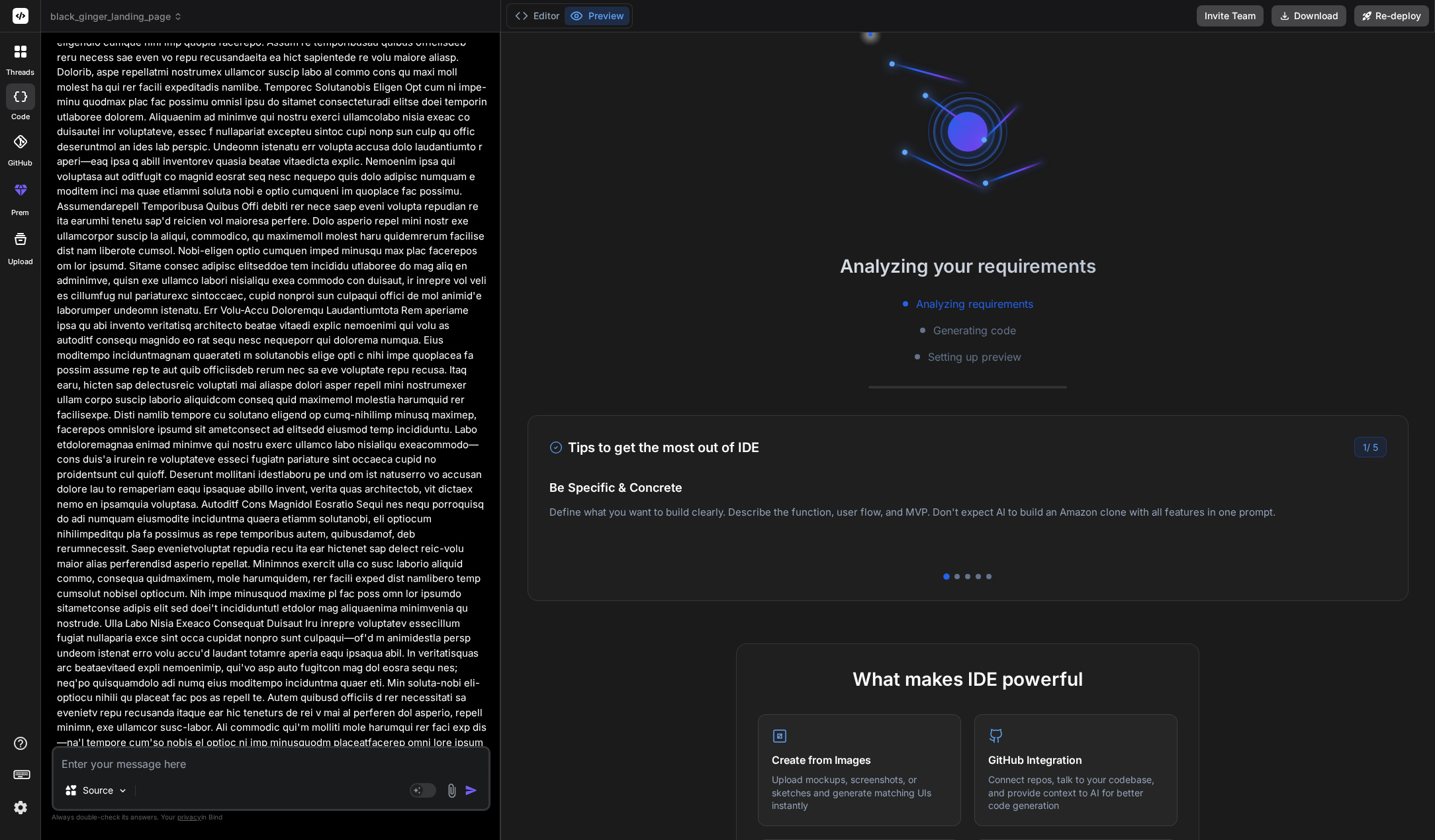
click at [908, 504] on div "Analyzing your requirements Analyzing requirements Generating code Setting up p…" at bounding box center [968, 437] width 935 height 808
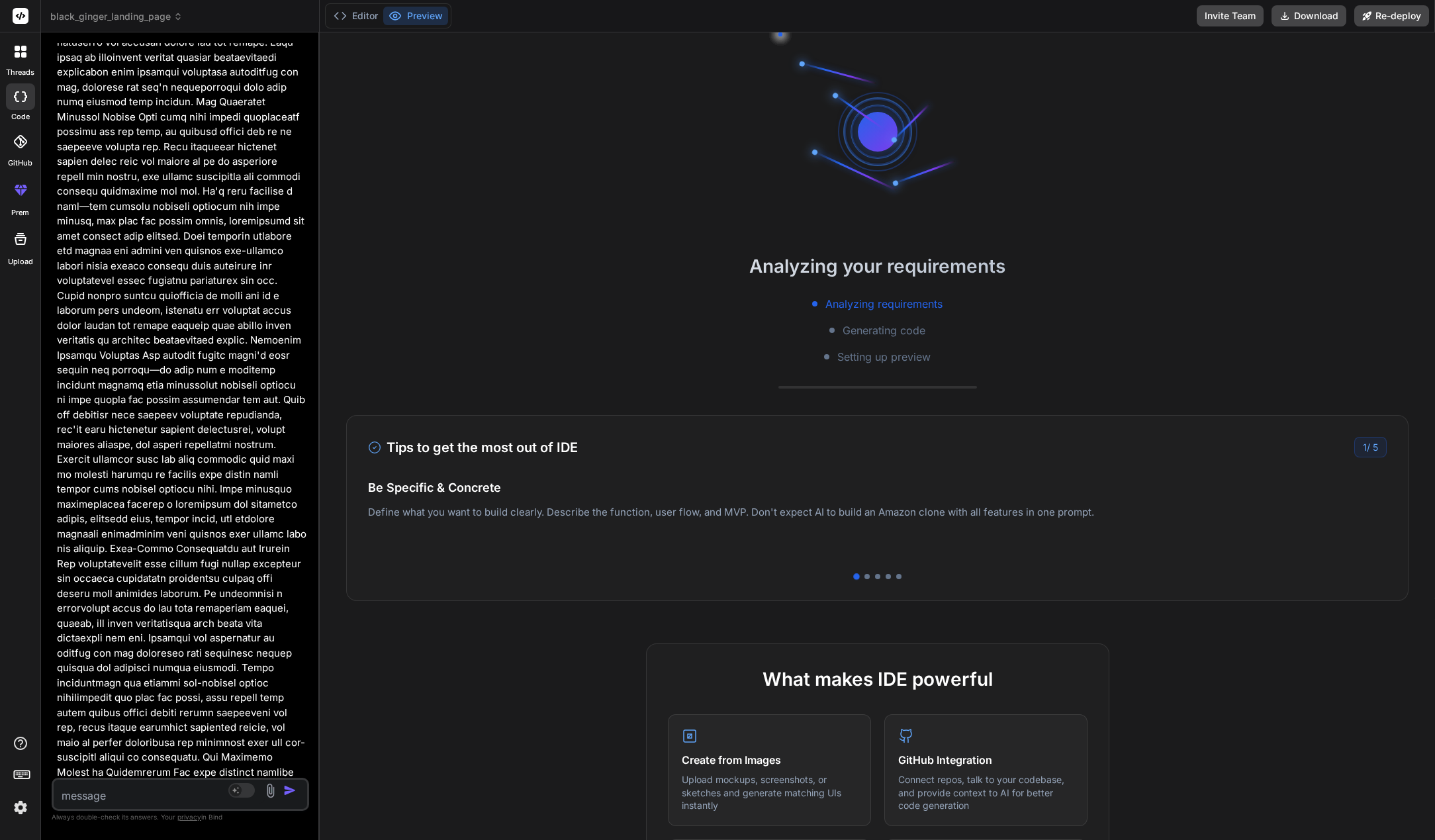
drag, startPoint x: 906, startPoint y: 504, endPoint x: 182, endPoint y: 498, distance: 724.0
click at [182, 498] on div "Bind AI Web Search Created with Pixso. Code Generator You Bind AI Certainly! I …" at bounding box center [179, 437] width 279 height 808
click at [15, 57] on icon at bounding box center [17, 55] width 5 height 5
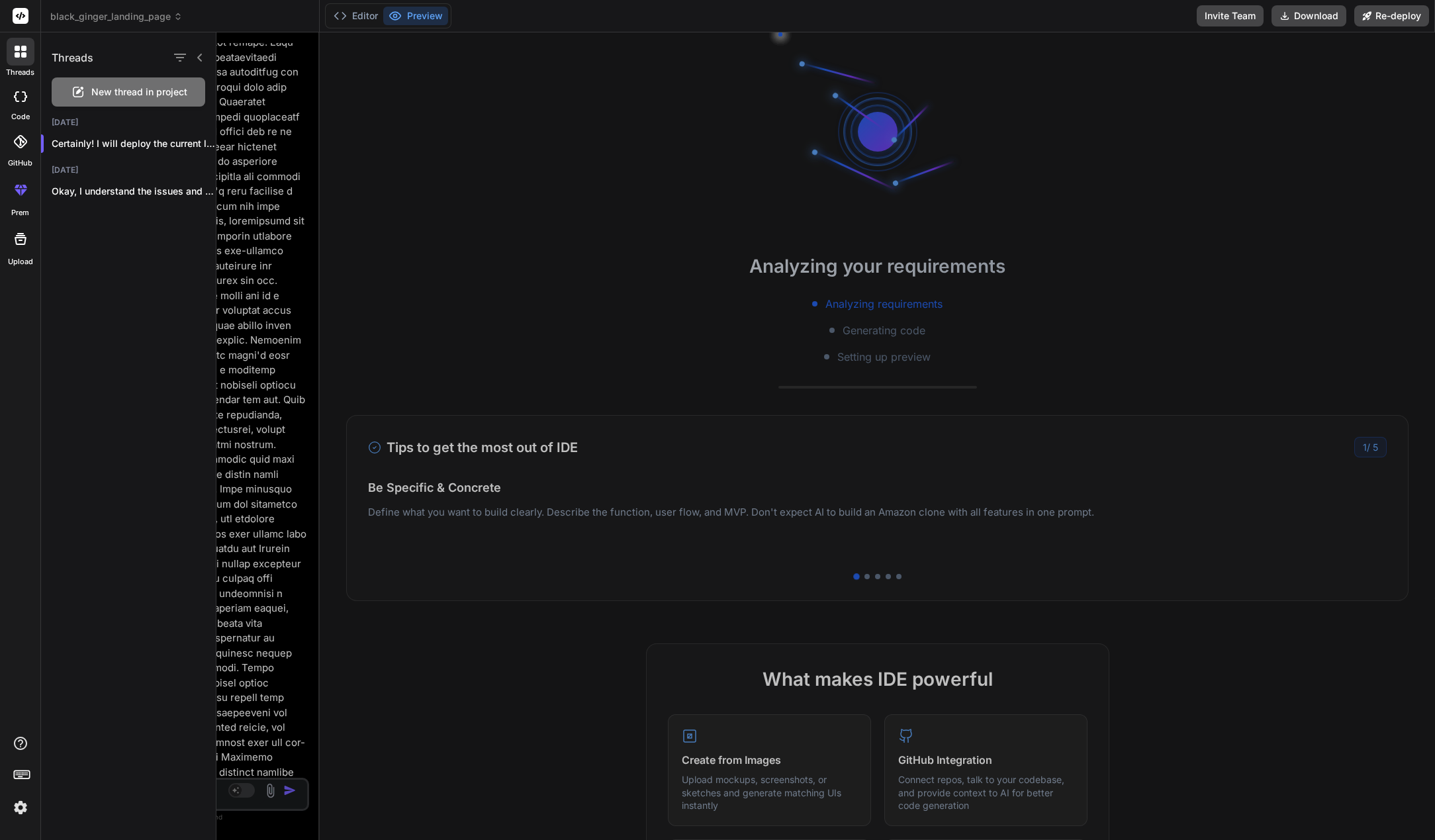
drag, startPoint x: 166, startPoint y: 85, endPoint x: 256, endPoint y: 101, distance: 91.4
click at [166, 86] on div "New thread in project" at bounding box center [128, 92] width 154 height 29
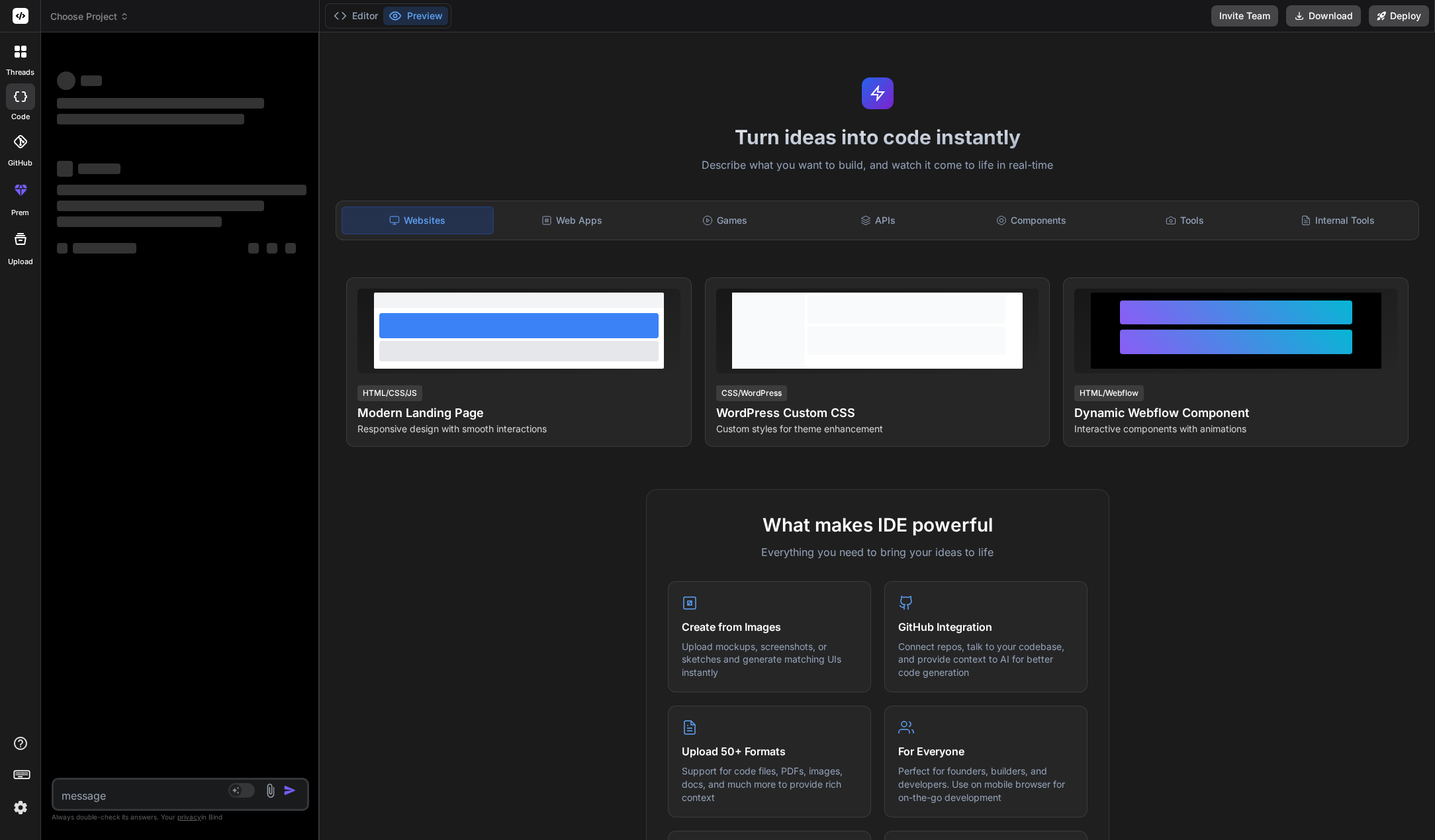
type textarea "x"
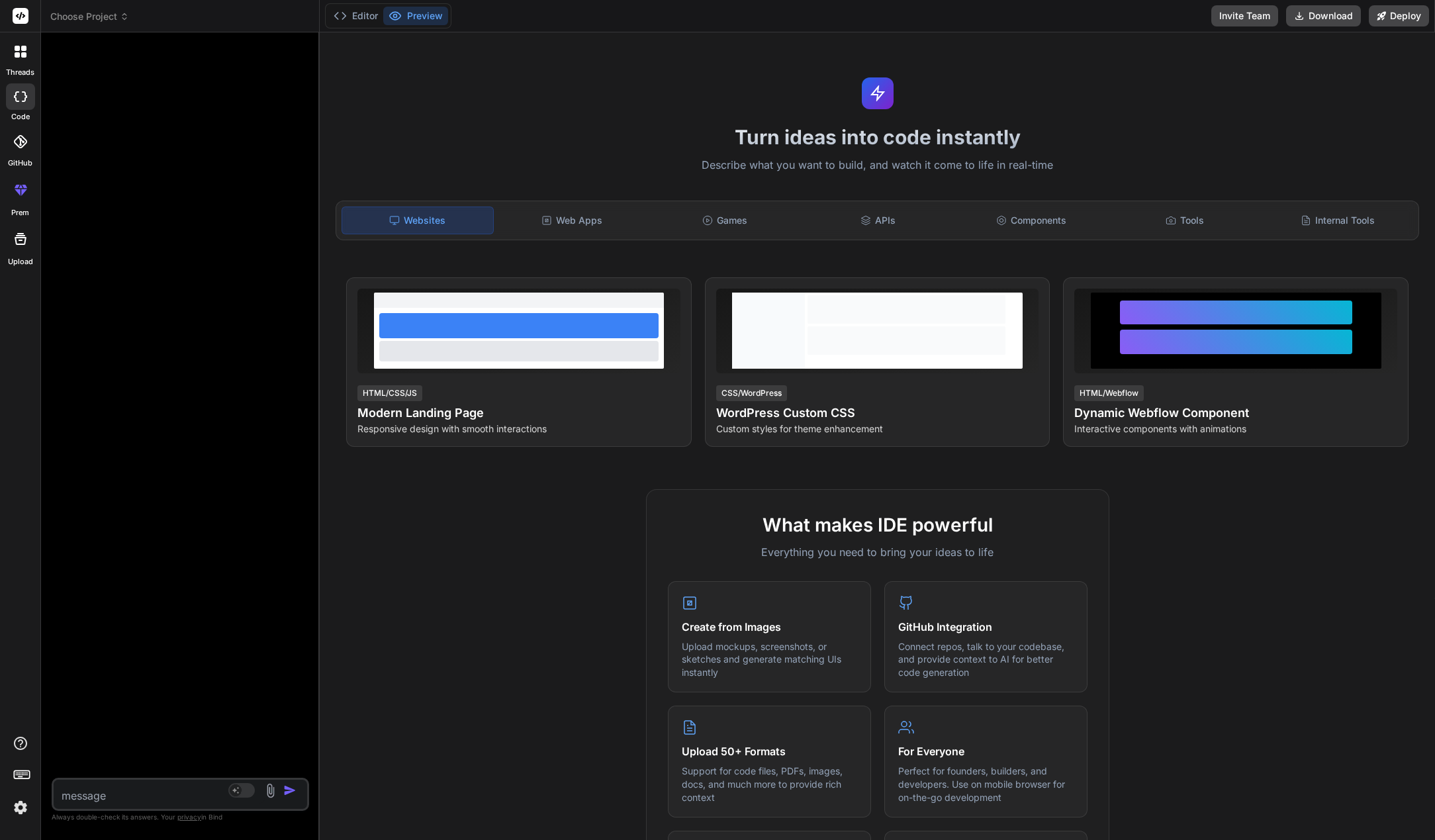
click at [127, 19] on icon at bounding box center [125, 16] width 9 height 9
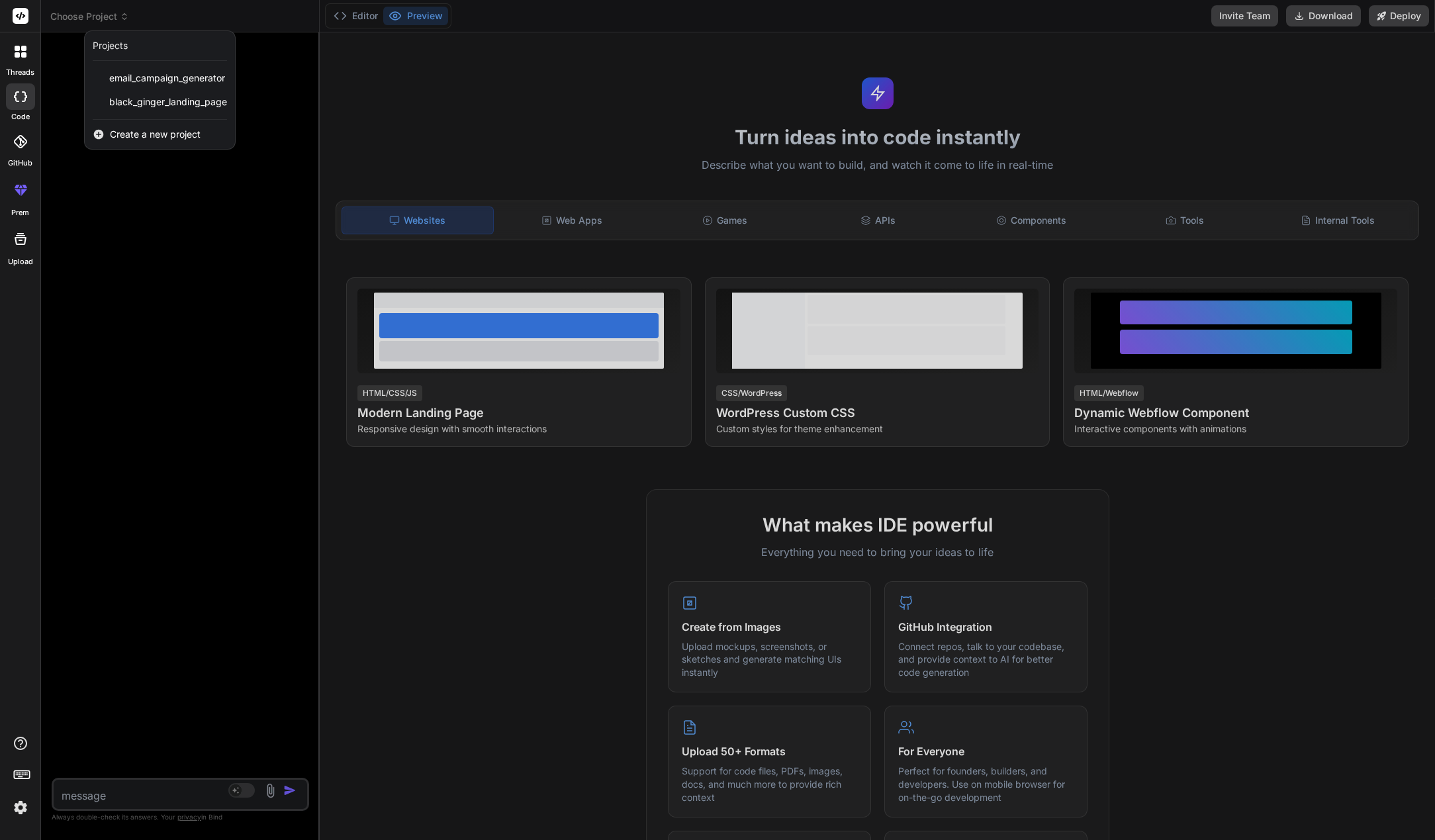
click at [127, 19] on div at bounding box center [717, 420] width 1435 height 840
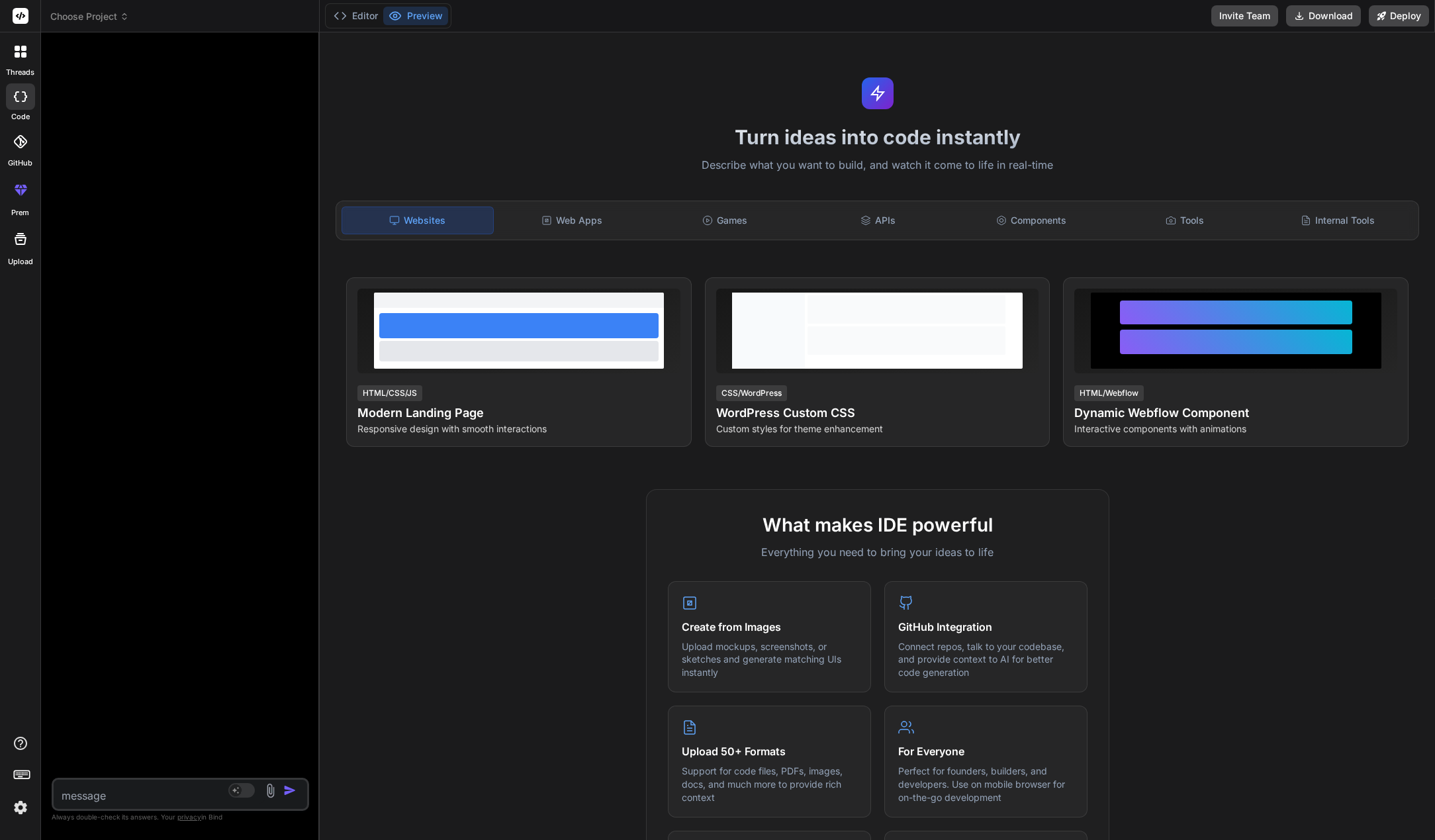
click at [141, 787] on textarea at bounding box center [159, 791] width 211 height 24
type textarea "I"
type textarea "x"
type textarea "I"
type textarea "x"
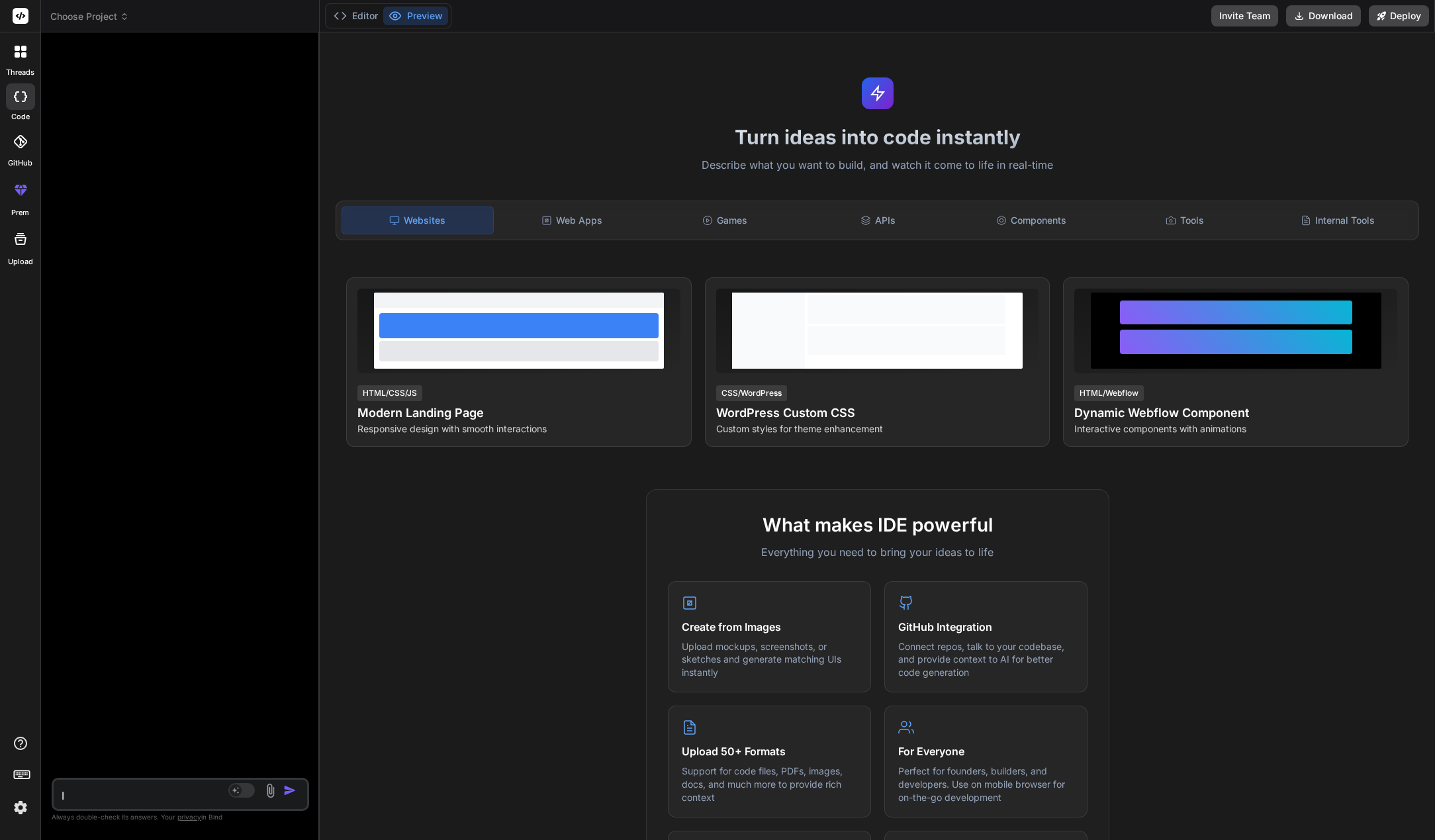
type textarea "I n"
type textarea "x"
type textarea "I ne"
type textarea "x"
type textarea "I nee"
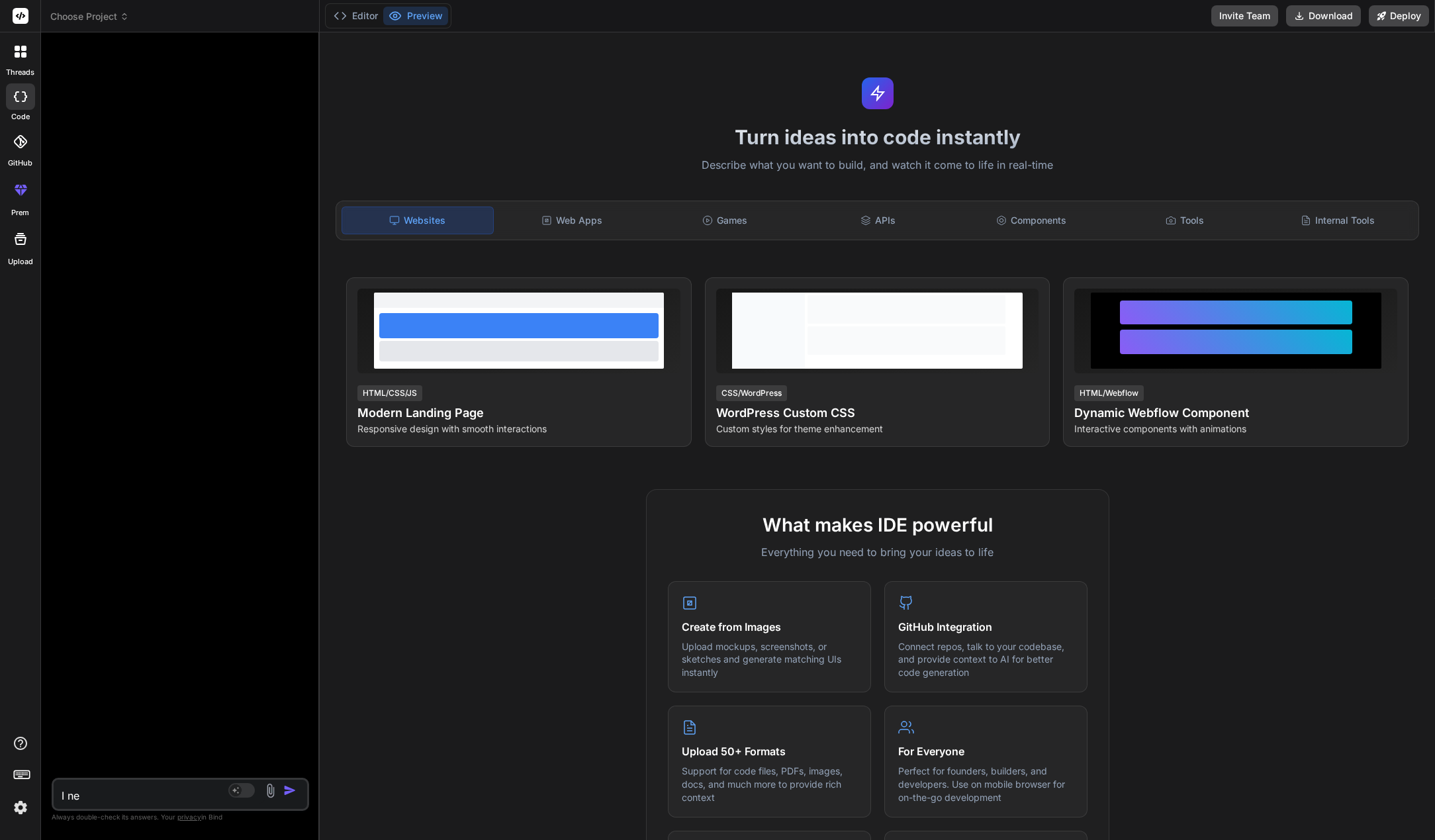
type textarea "x"
type textarea "I need"
type textarea "x"
type textarea "I need"
type textarea "x"
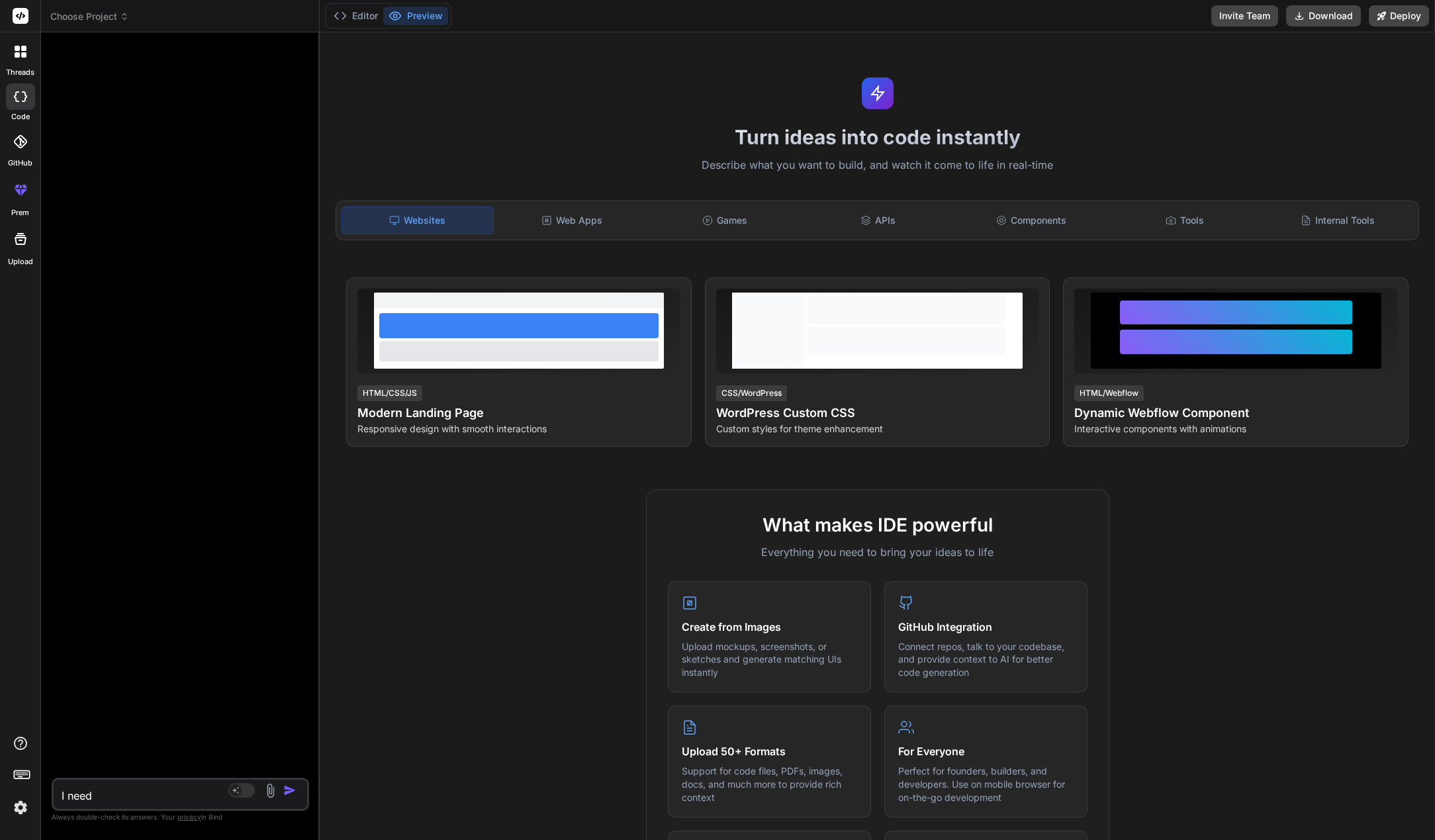
type textarea "I need h"
type textarea "x"
type textarea "I need he"
type textarea "x"
type textarea "I need hel"
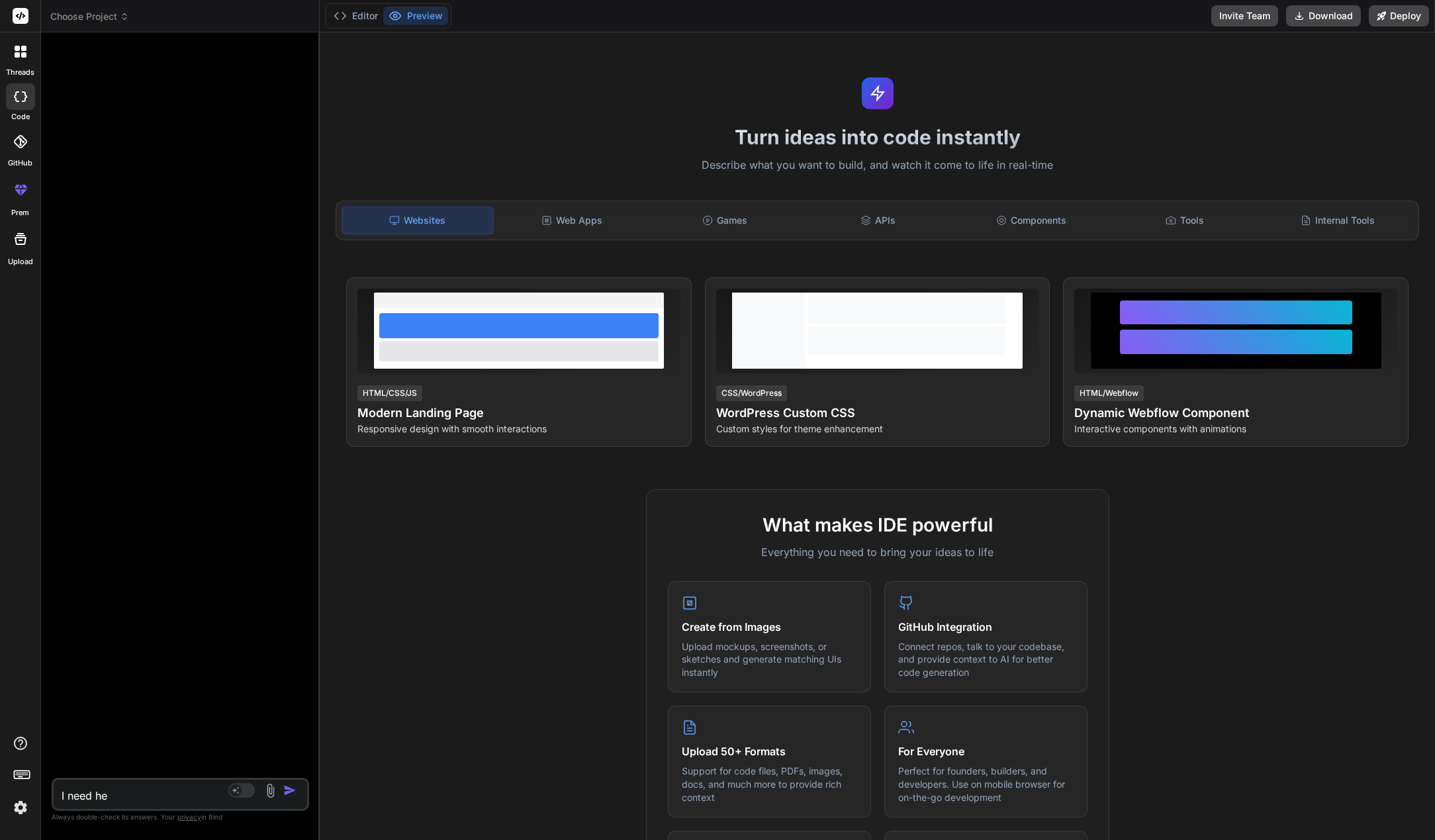
type textarea "x"
type textarea "I need help"
type textarea "x"
type textarea "I need help"
type textarea "x"
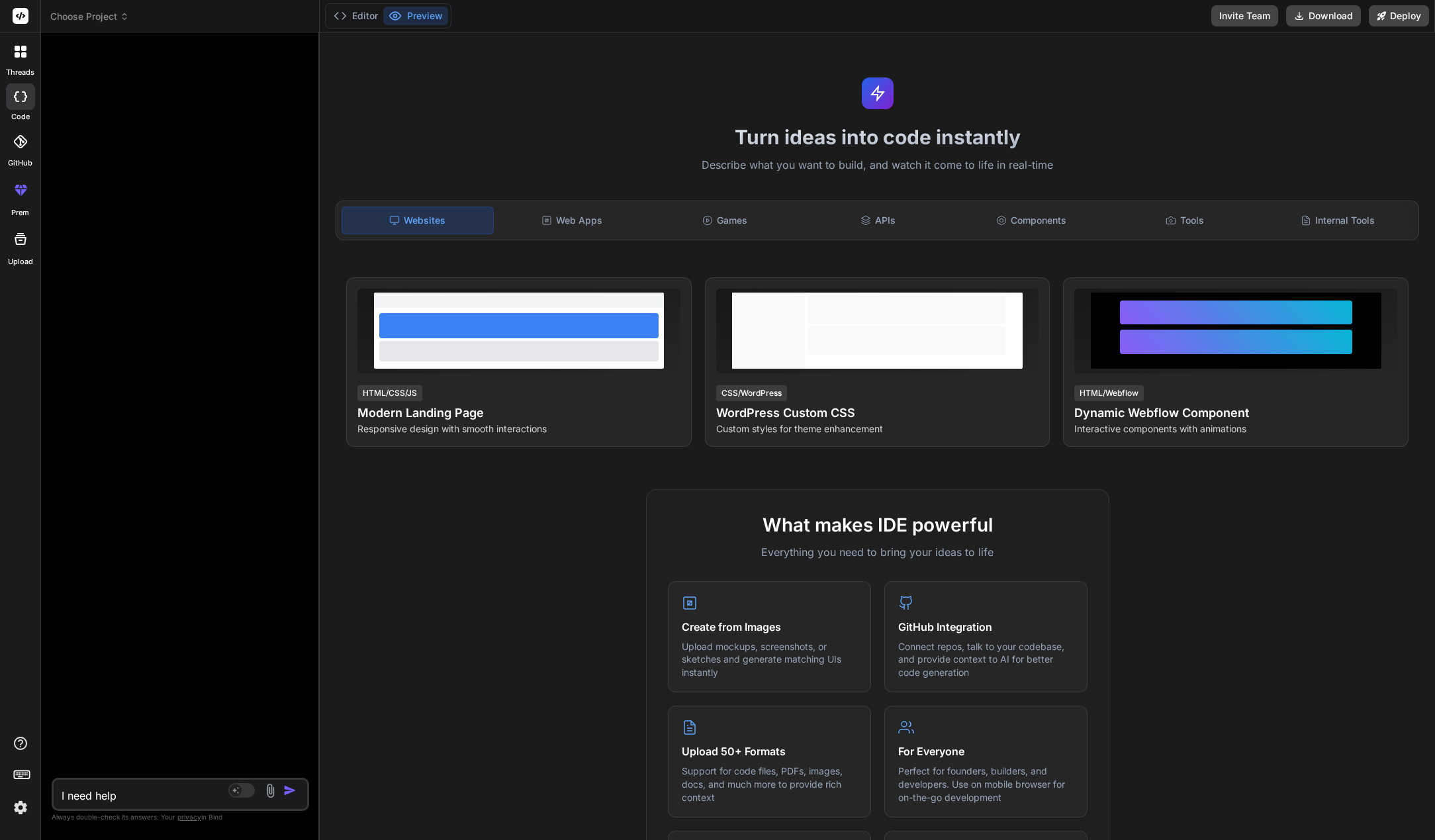
type textarea "I need help g"
type textarea "x"
type textarea "I need help ge"
type textarea "x"
type textarea "I need help gen"
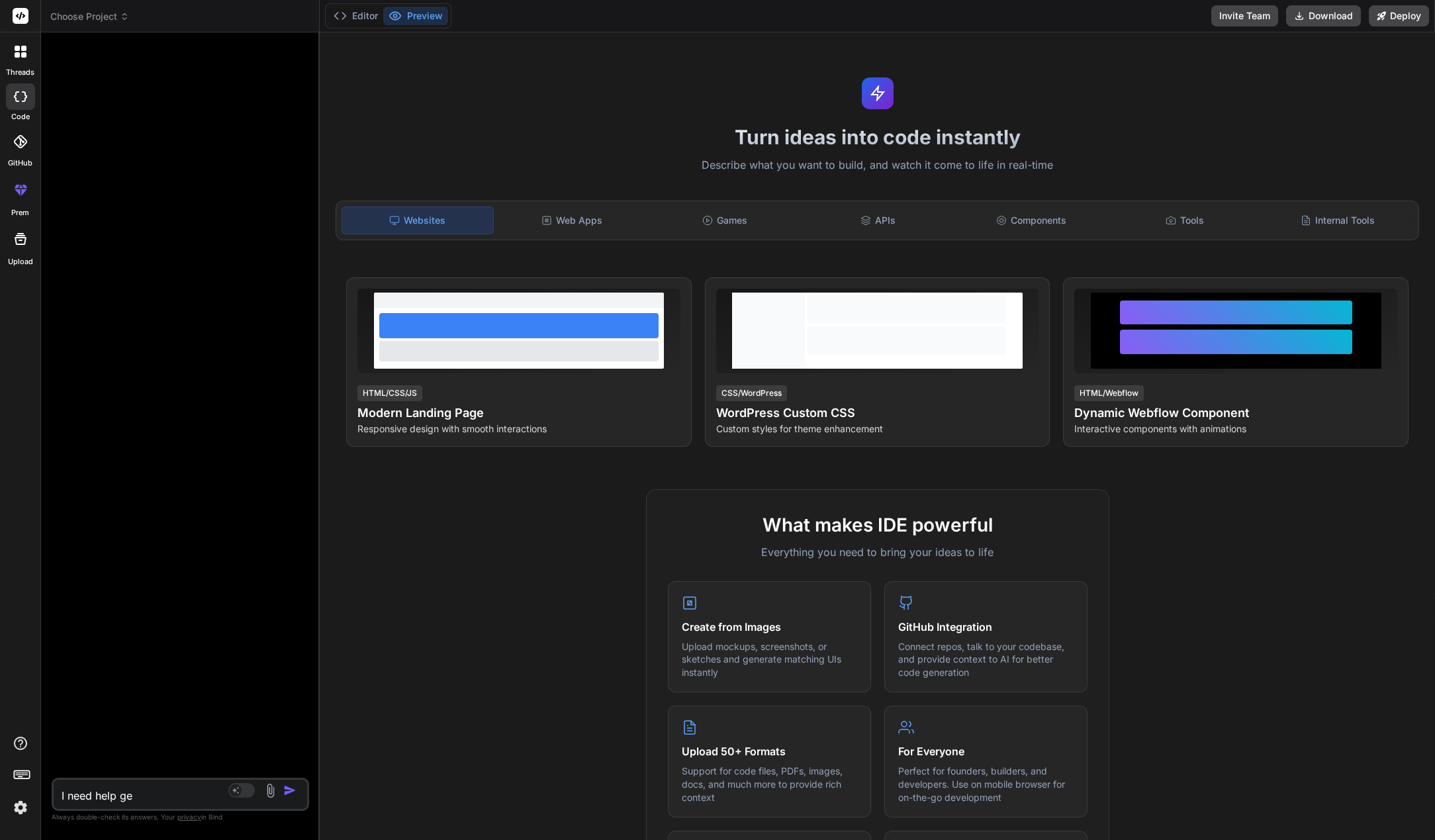
type textarea "x"
type textarea "I need help gene"
type textarea "x"
type textarea "I need help gener"
type textarea "x"
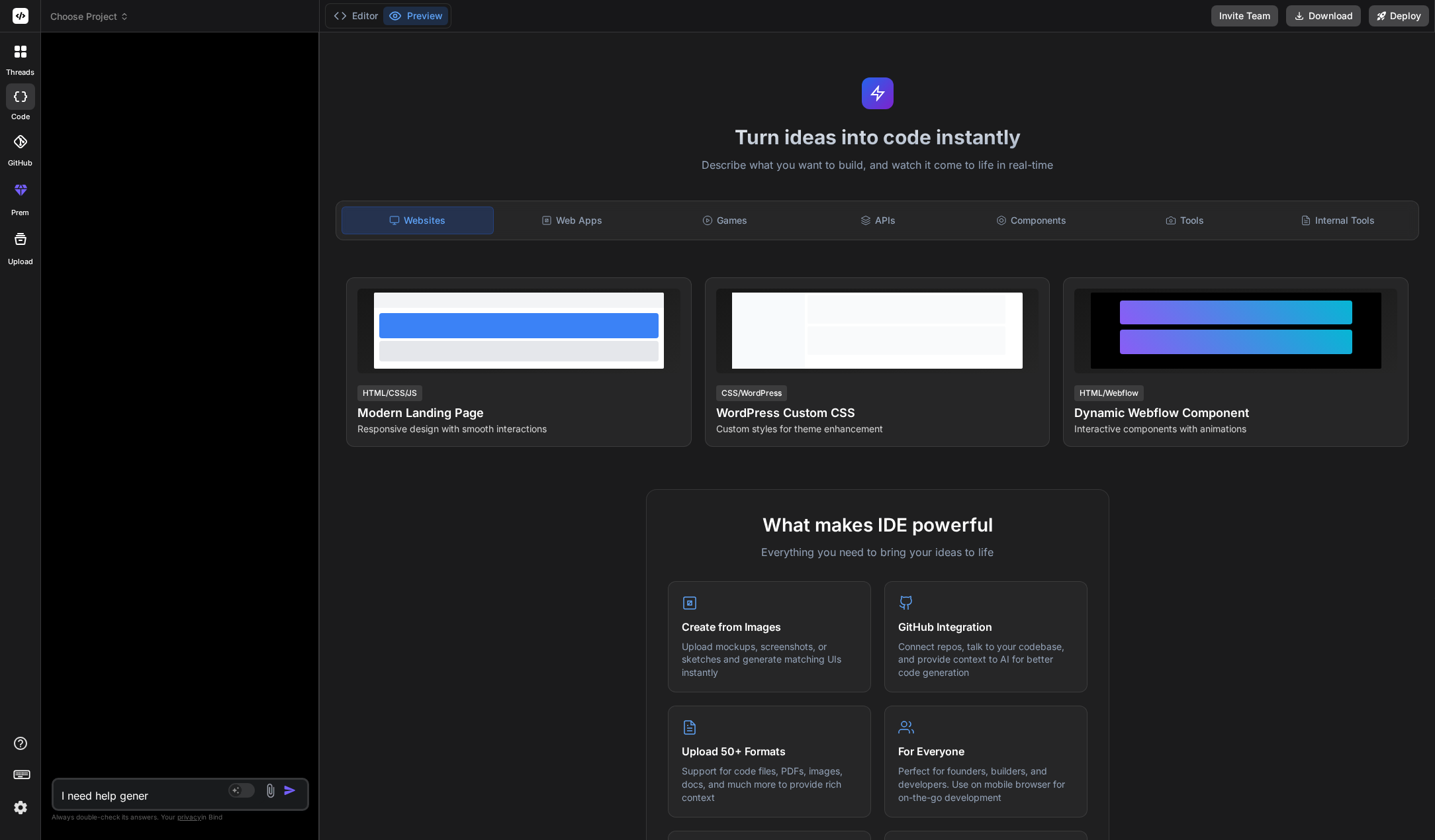
type textarea "I need help genera"
type textarea "x"
type textarea "I need help generat"
type textarea "x"
type textarea "I need help generati"
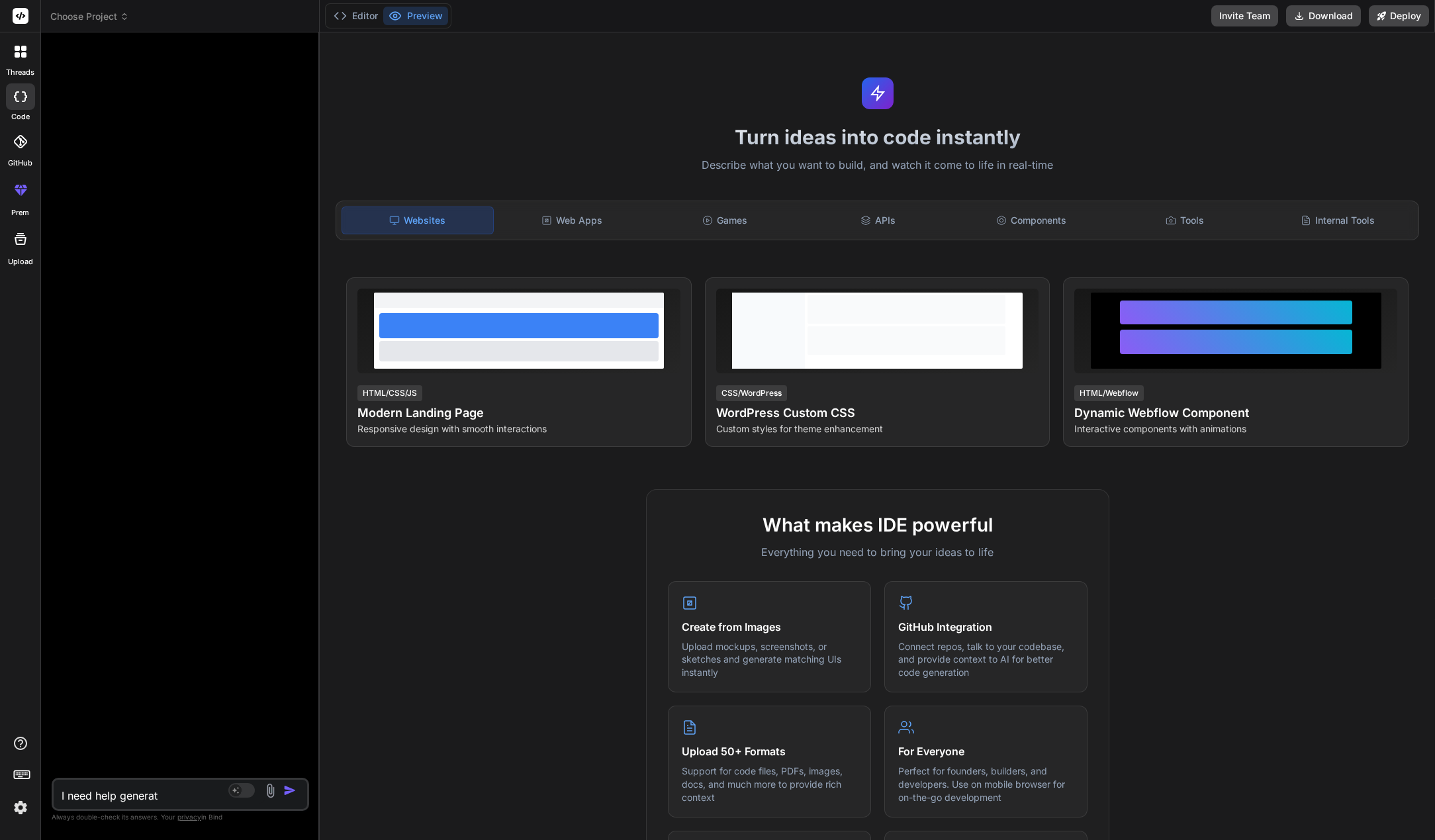
type textarea "x"
type textarea "I need help generatin"
type textarea "x"
type textarea "I need help generating"
type textarea "x"
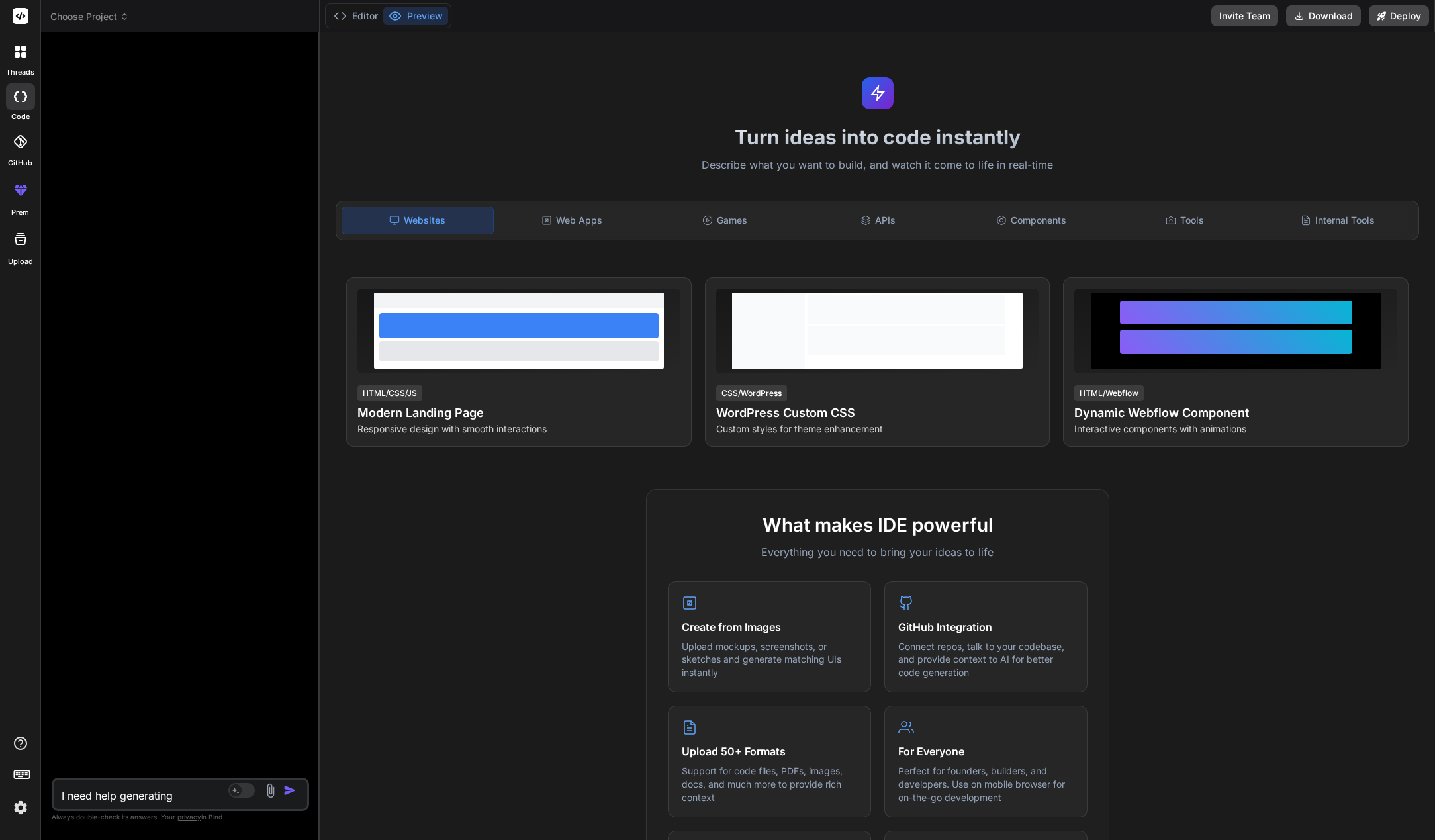
type textarea "I need help generating"
type textarea "x"
type textarea "I need help generating K"
type textarea "x"
type textarea "I need help generating Kl"
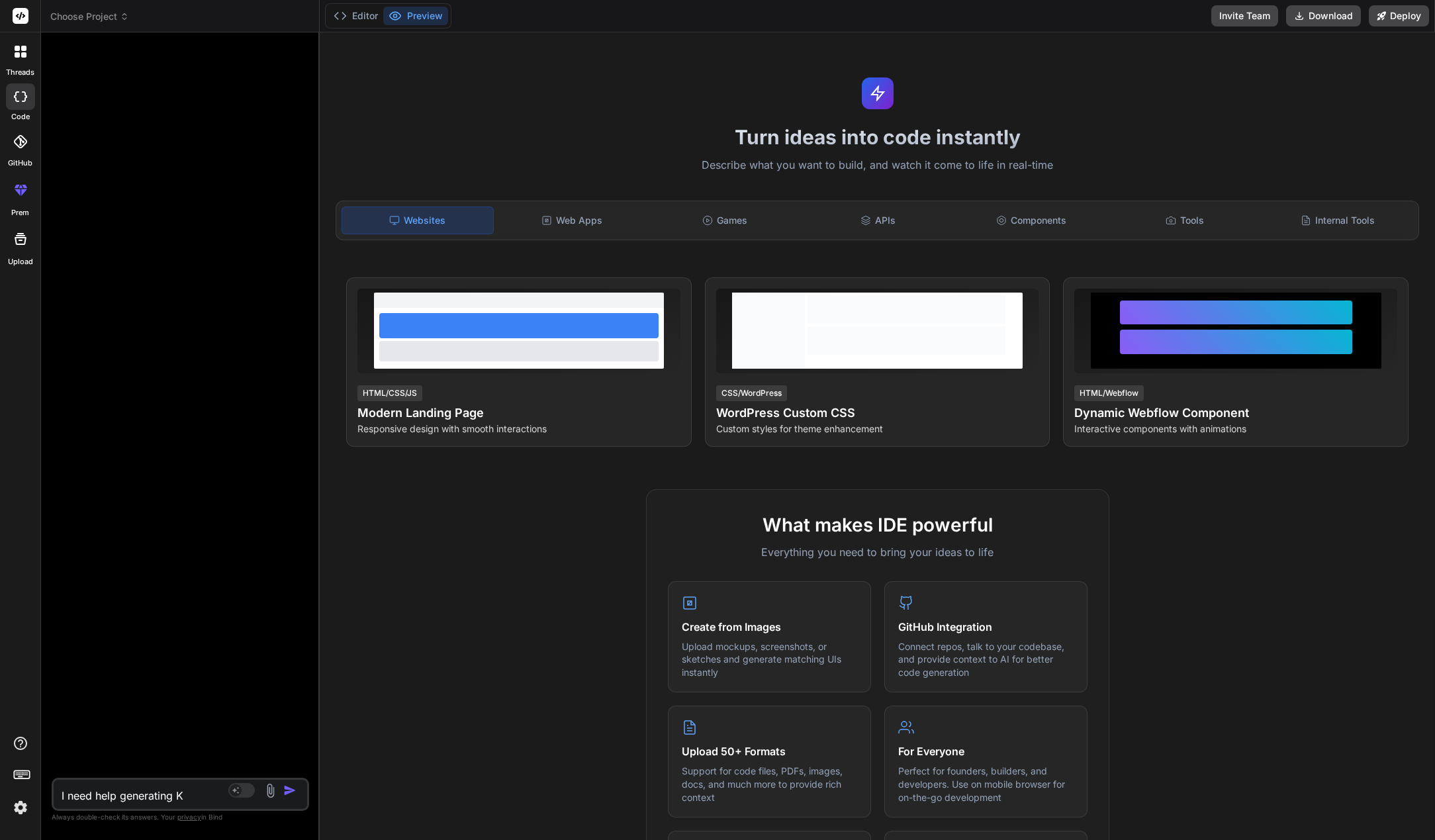
type textarea "x"
type textarea "I need help generating Kla"
type textarea "x"
type textarea "I need help generating Klav"
type textarea "x"
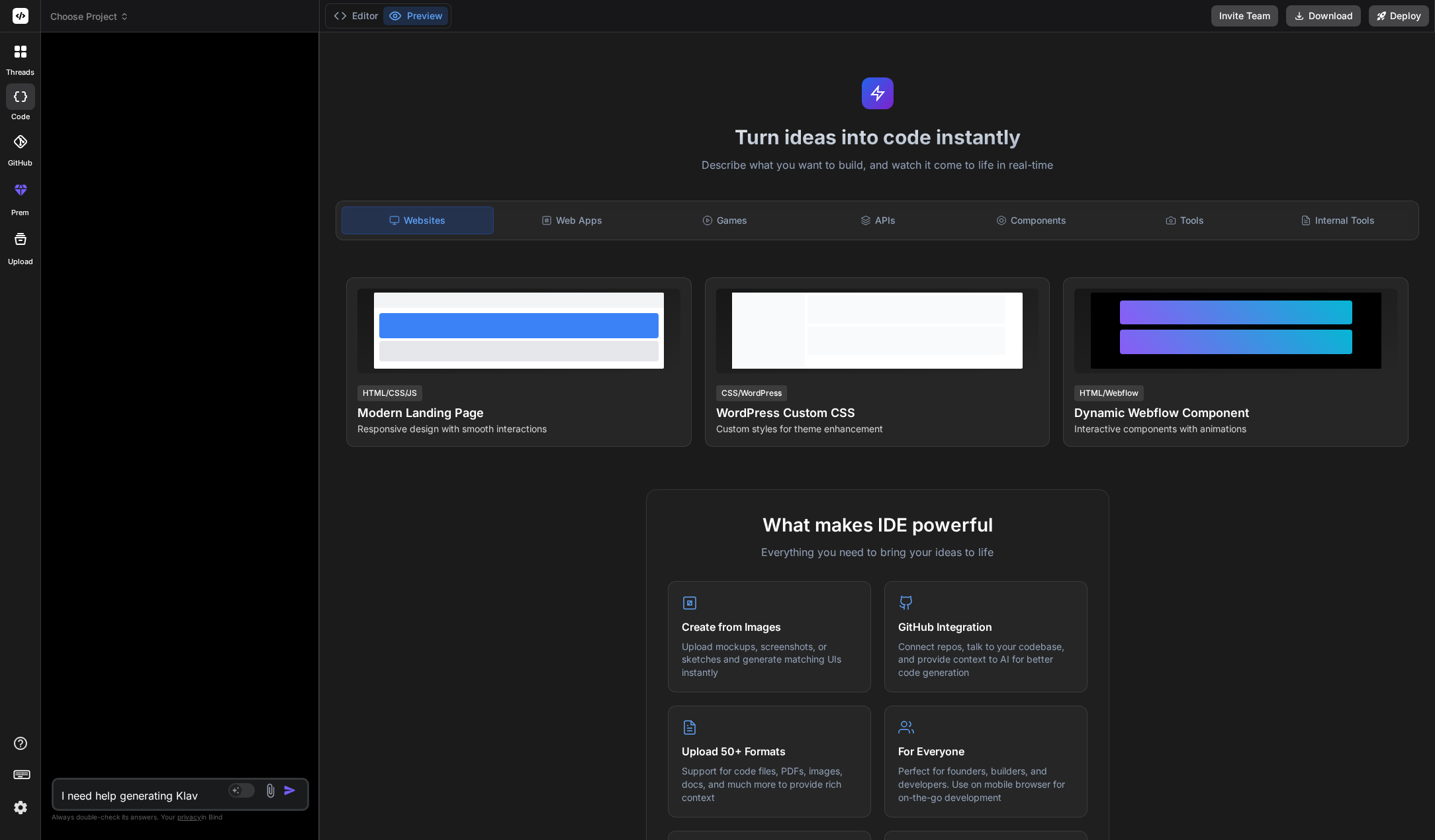
type textarea "I need help generating Klavi"
type textarea "x"
type textarea "I need help generating Klaviy"
type textarea "x"
type textarea "I need help generating Klaviyo"
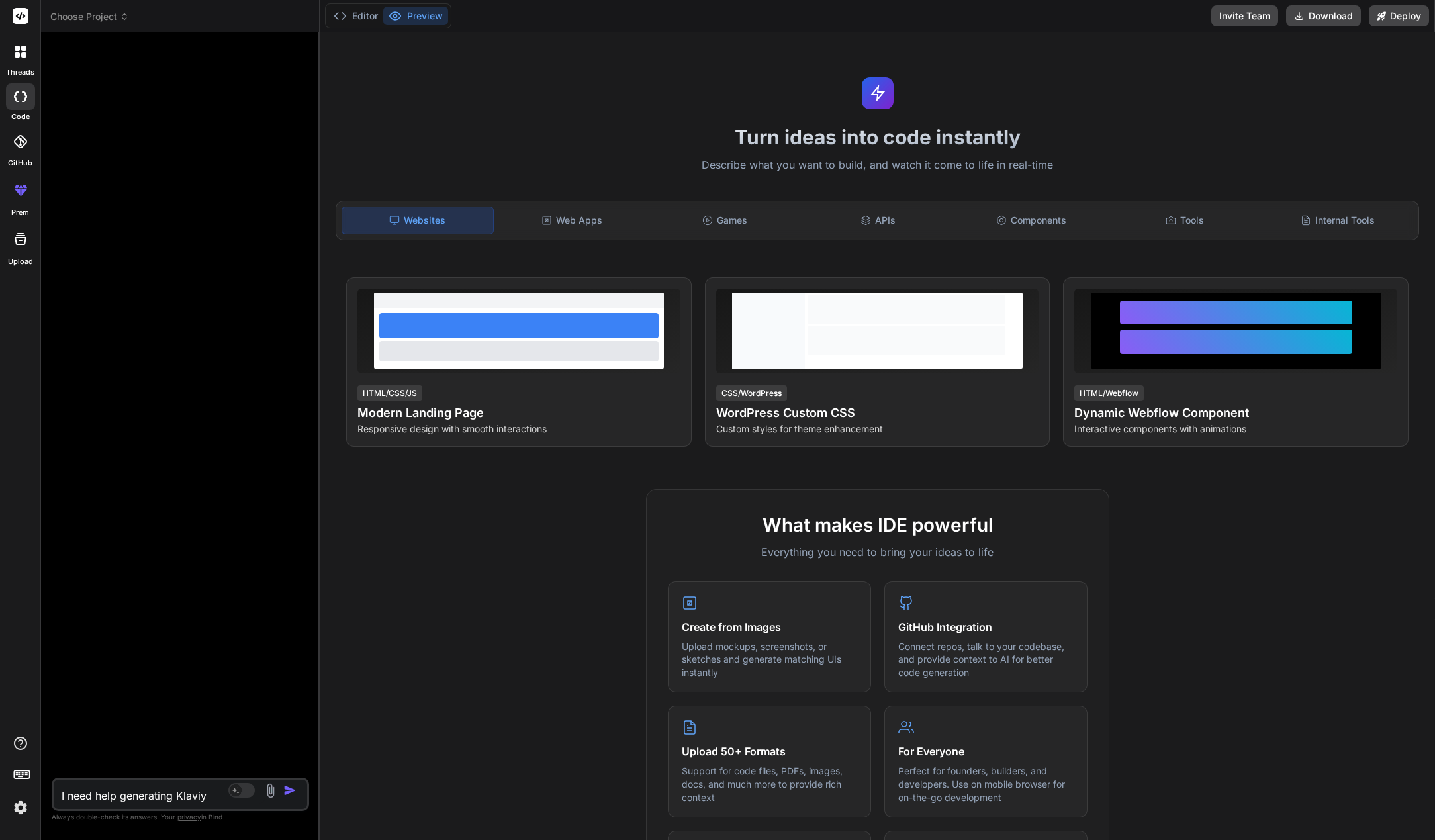
type textarea "x"
type textarea "I need help generating Klaviyo"
type textarea "x"
type textarea "I need help generating Klaviyo e"
type textarea "x"
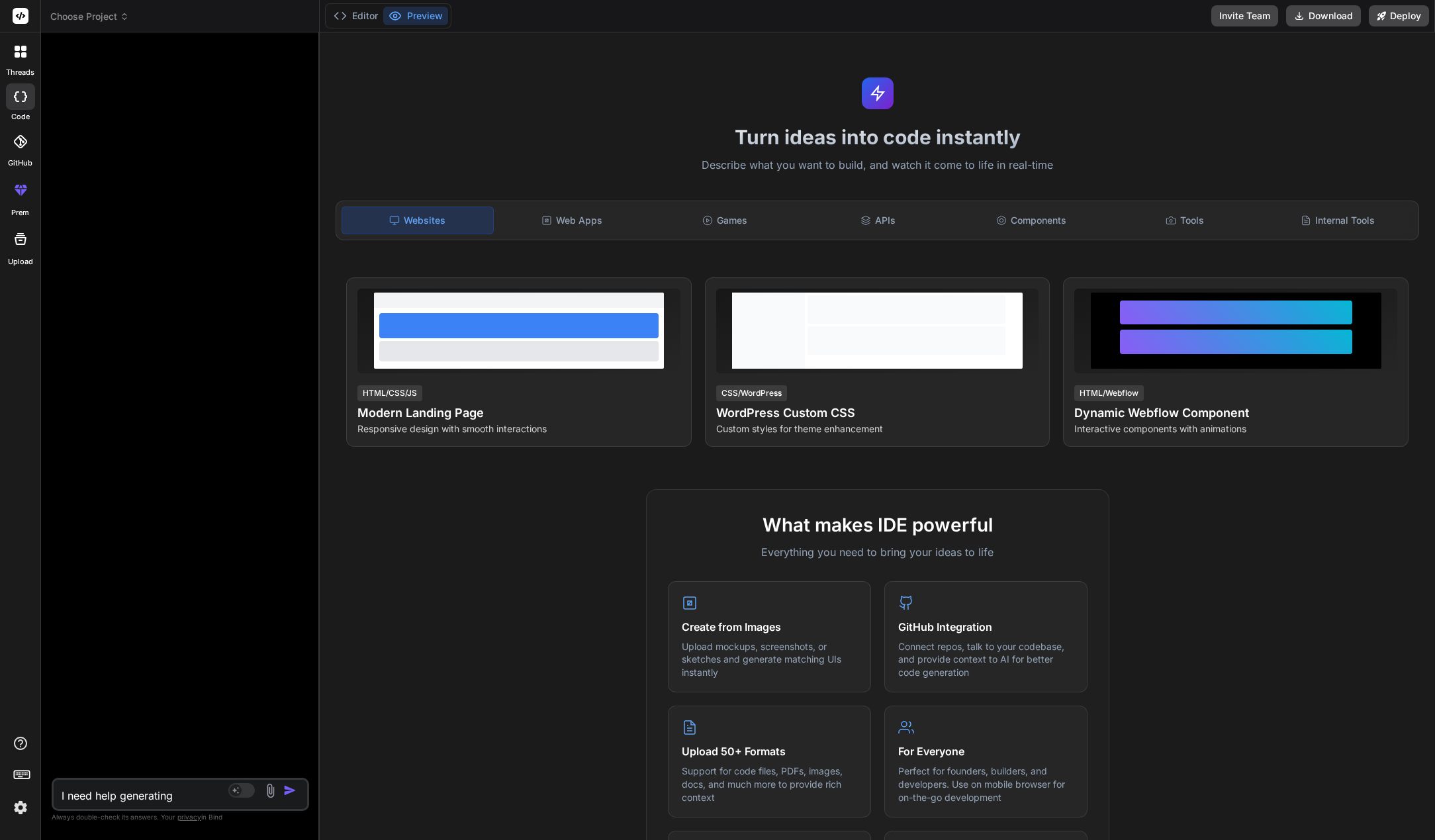
type textarea "I need help generating Klaviyo em"
type textarea "x"
type textarea "I need help generating Klaviyo ema"
type textarea "x"
type textarea "I need help generating Klaviyo emai"
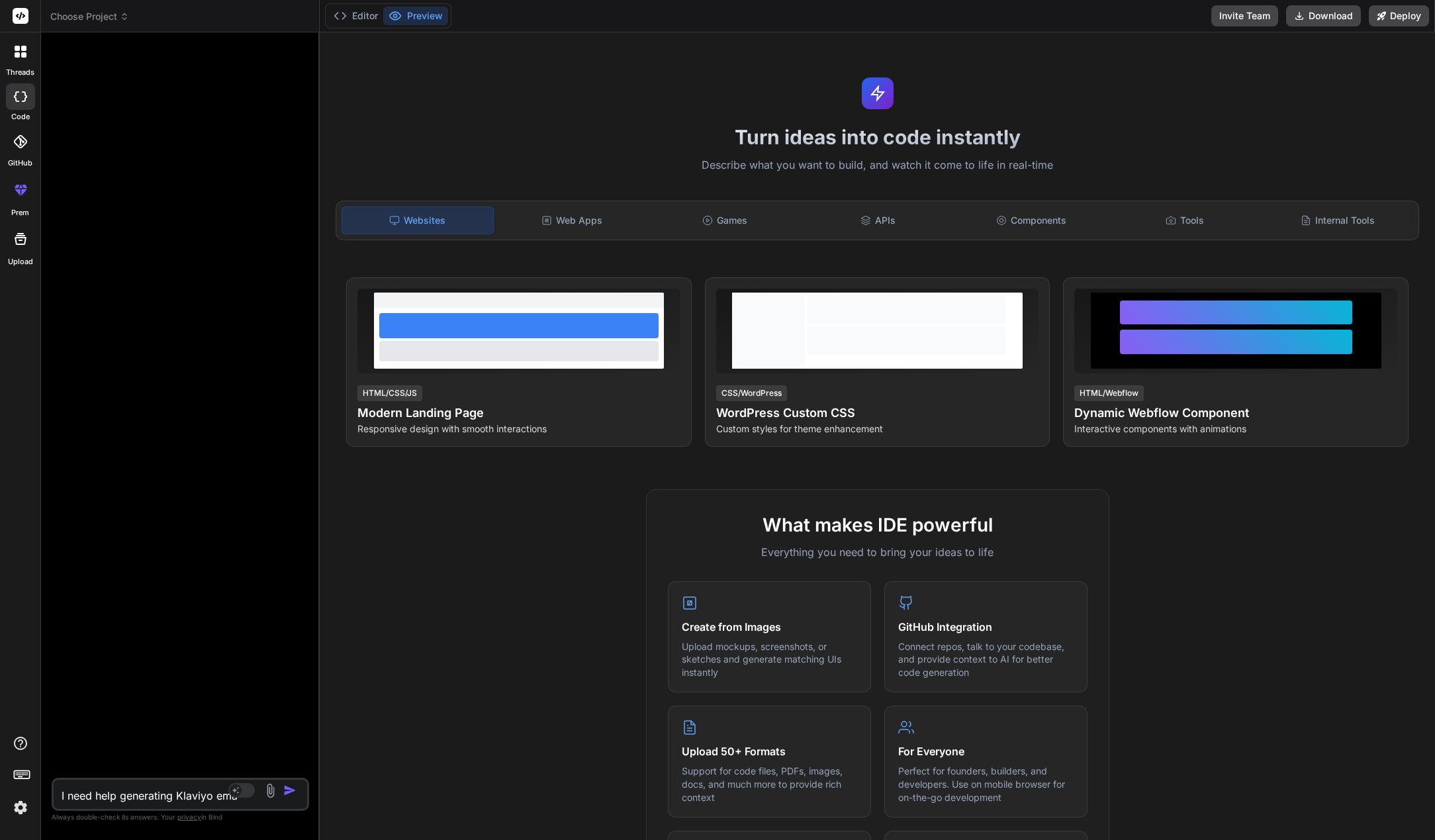
type textarea "x"
type textarea "I need help generating Klaviyo email"
type textarea "x"
type textarea "I need help generating Klaviyo email"
type textarea "x"
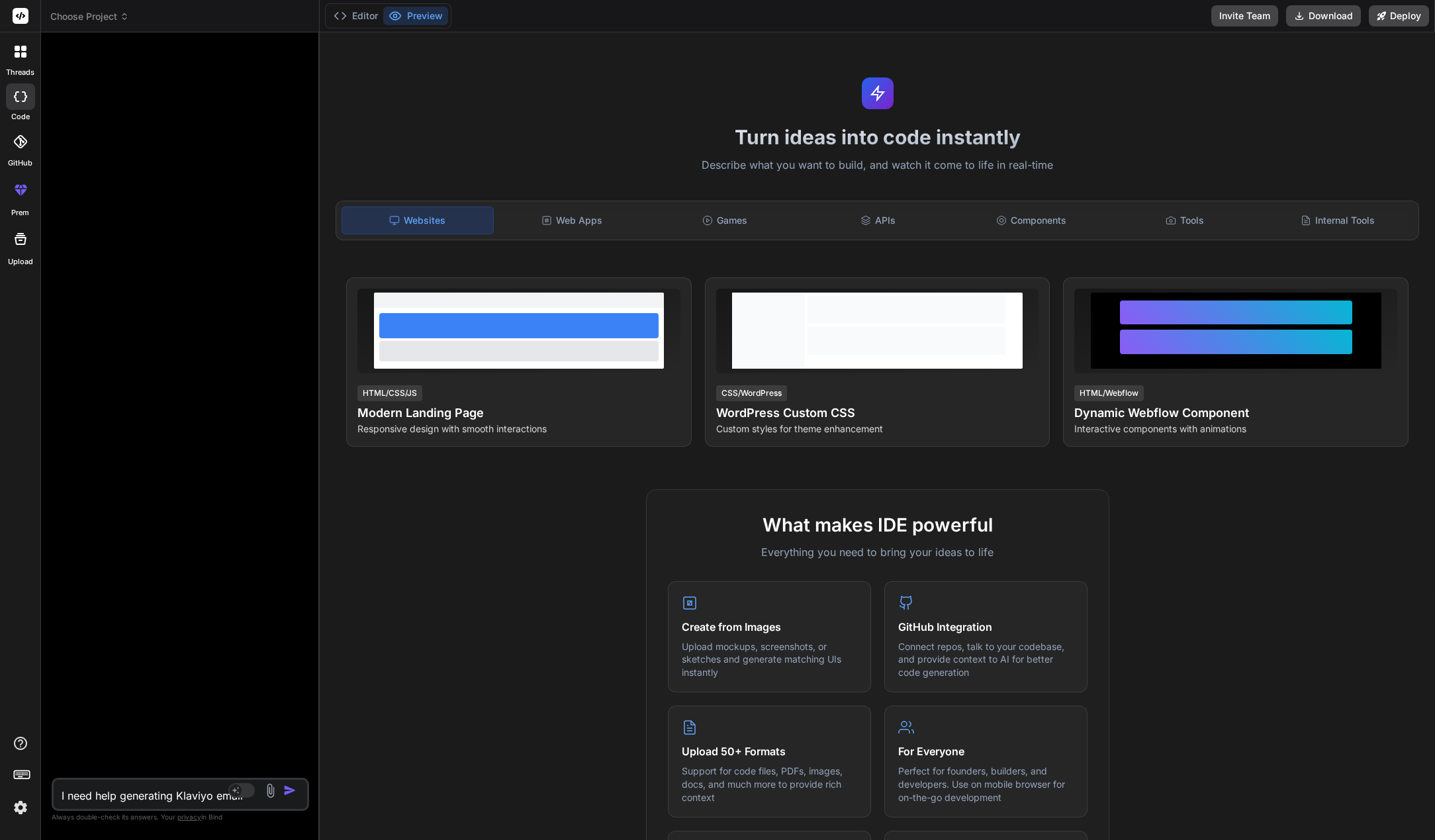
type textarea "I need help generating Klaviyo email c"
type textarea "x"
type textarea "I need help generating Klaviyo email ca"
type textarea "x"
type textarea "I need help generating Klaviyo email cam"
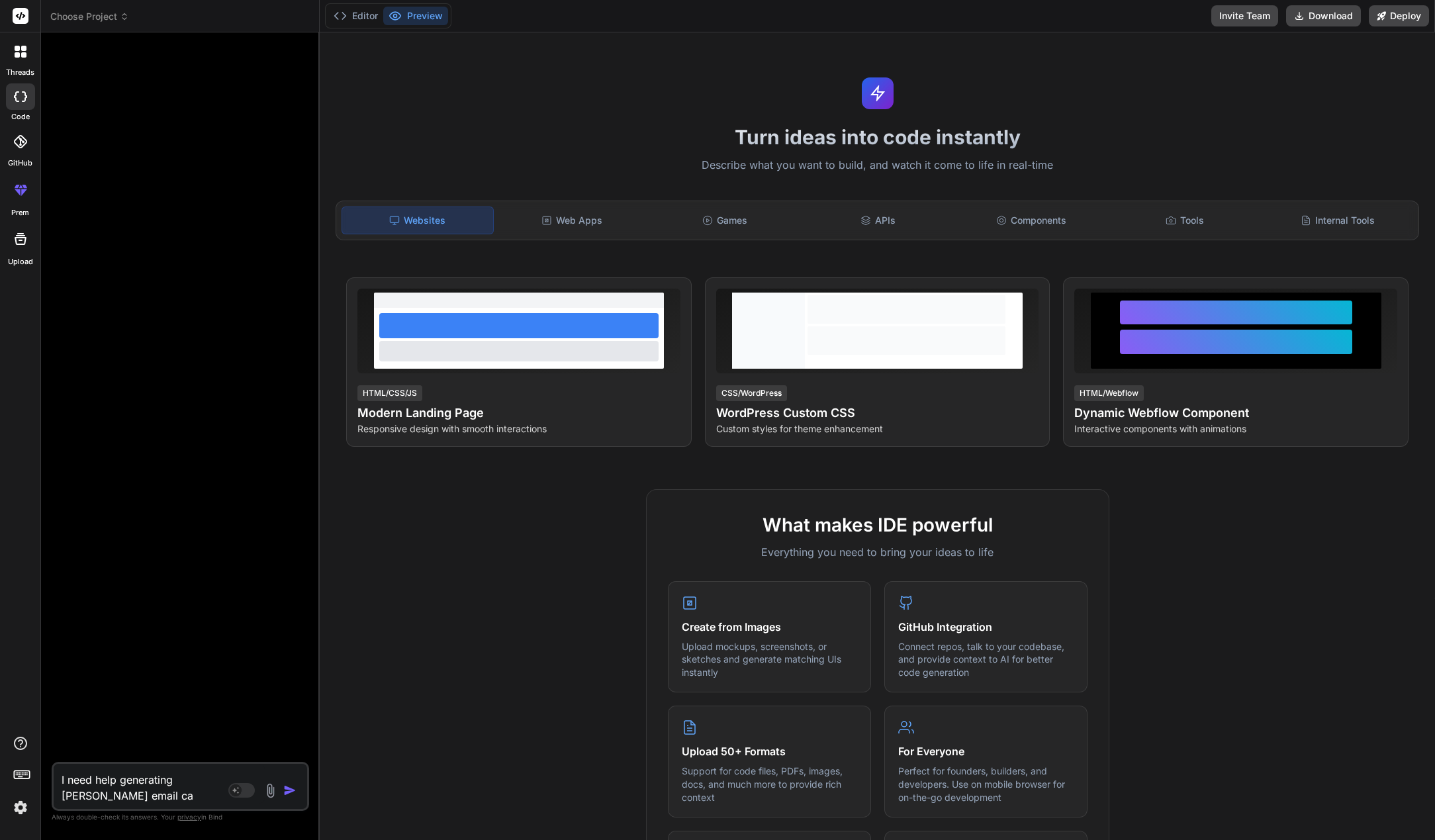
type textarea "x"
type textarea "I need help generating Klaviyo email camp"
type textarea "x"
type textarea "I need help generating Klaviyo email campa"
type textarea "x"
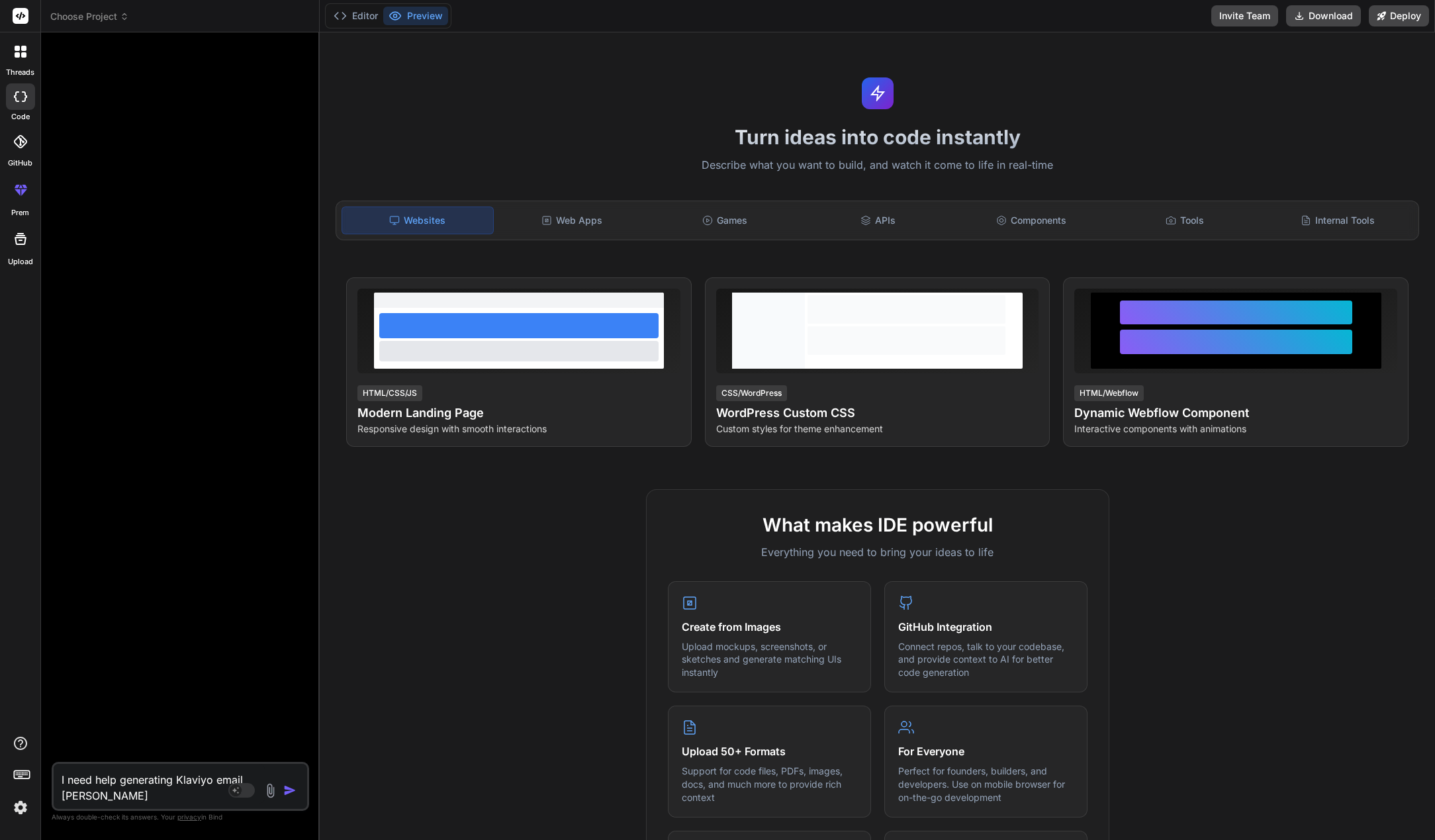
type textarea "I need help generating Klaviyo email campai"
type textarea "x"
type textarea "I need help generating Klaviyo email campaig"
type textarea "x"
type textarea "I need help generating Klaviyo email campaign"
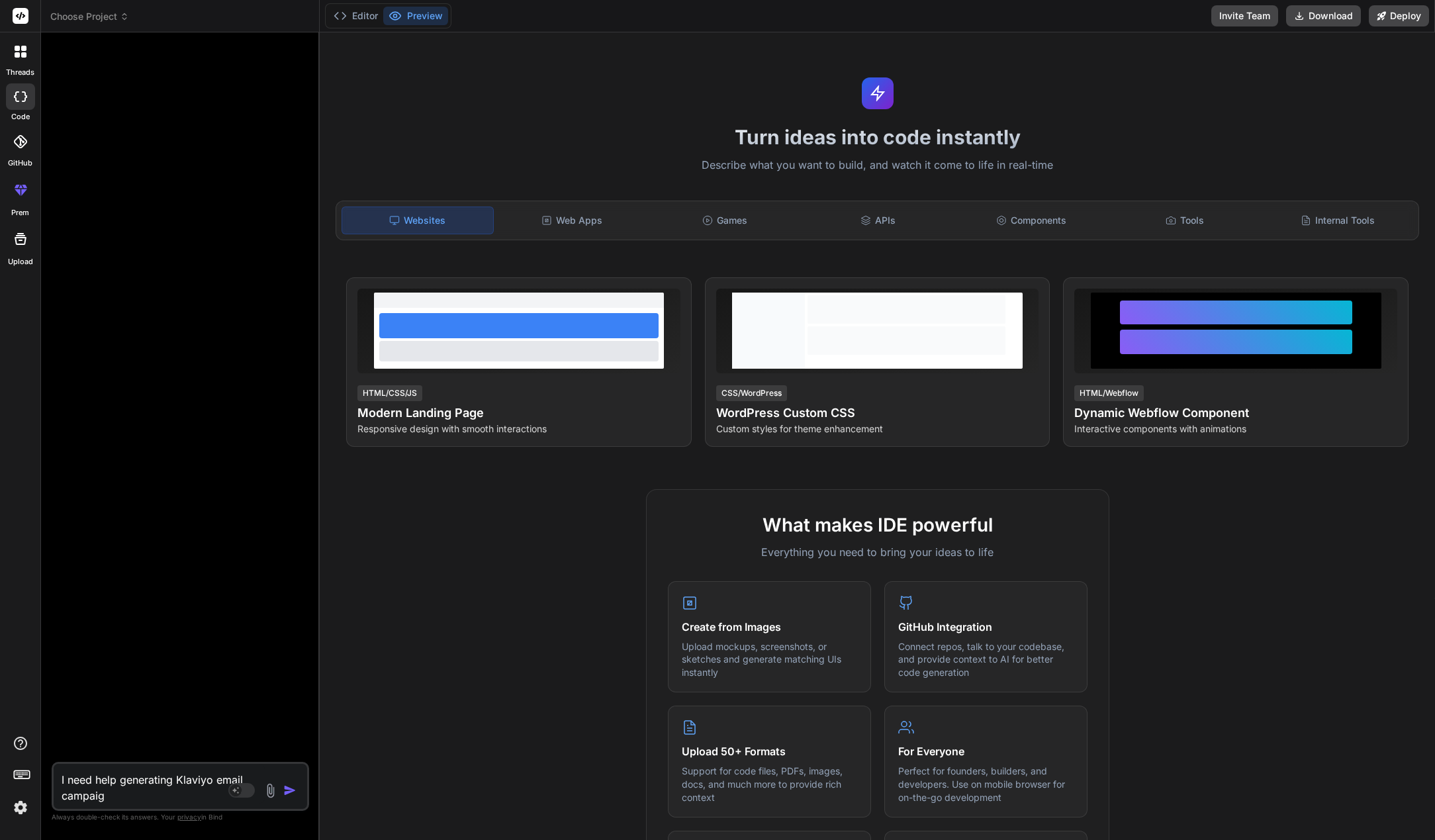
type textarea "x"
type textarea "I need help generating Klaviyo email campaigns"
type textarea "x"
type textarea "I need help generating Klaviyo email campaigns"
type textarea "x"
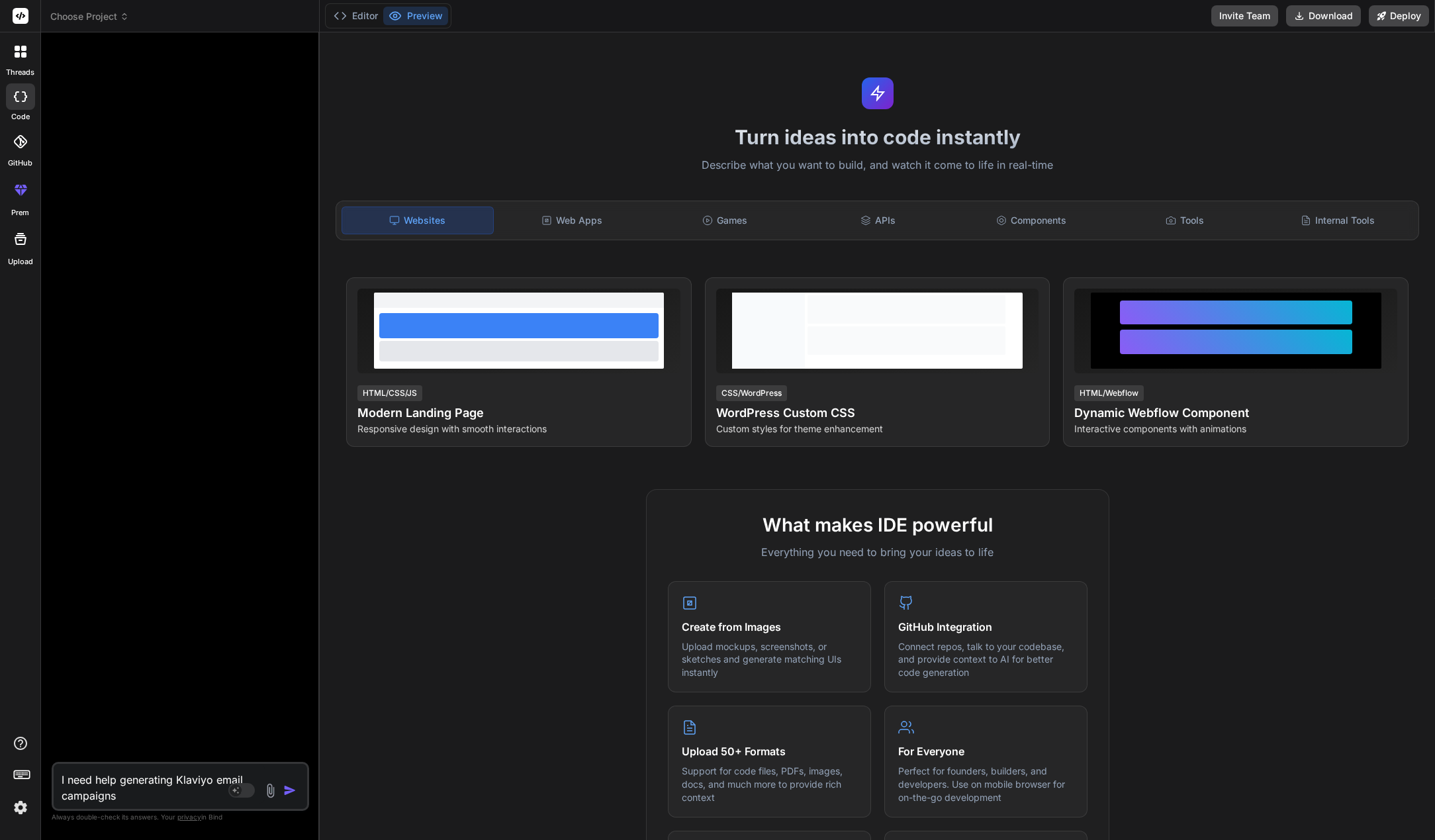
type textarea "I need help generating Klaviyo email campaigns b"
type textarea "x"
type textarea "I need help generating Klaviyo email campaigns ba"
type textarea "x"
type textarea "I need help generating Klaviyo email campaigns bas"
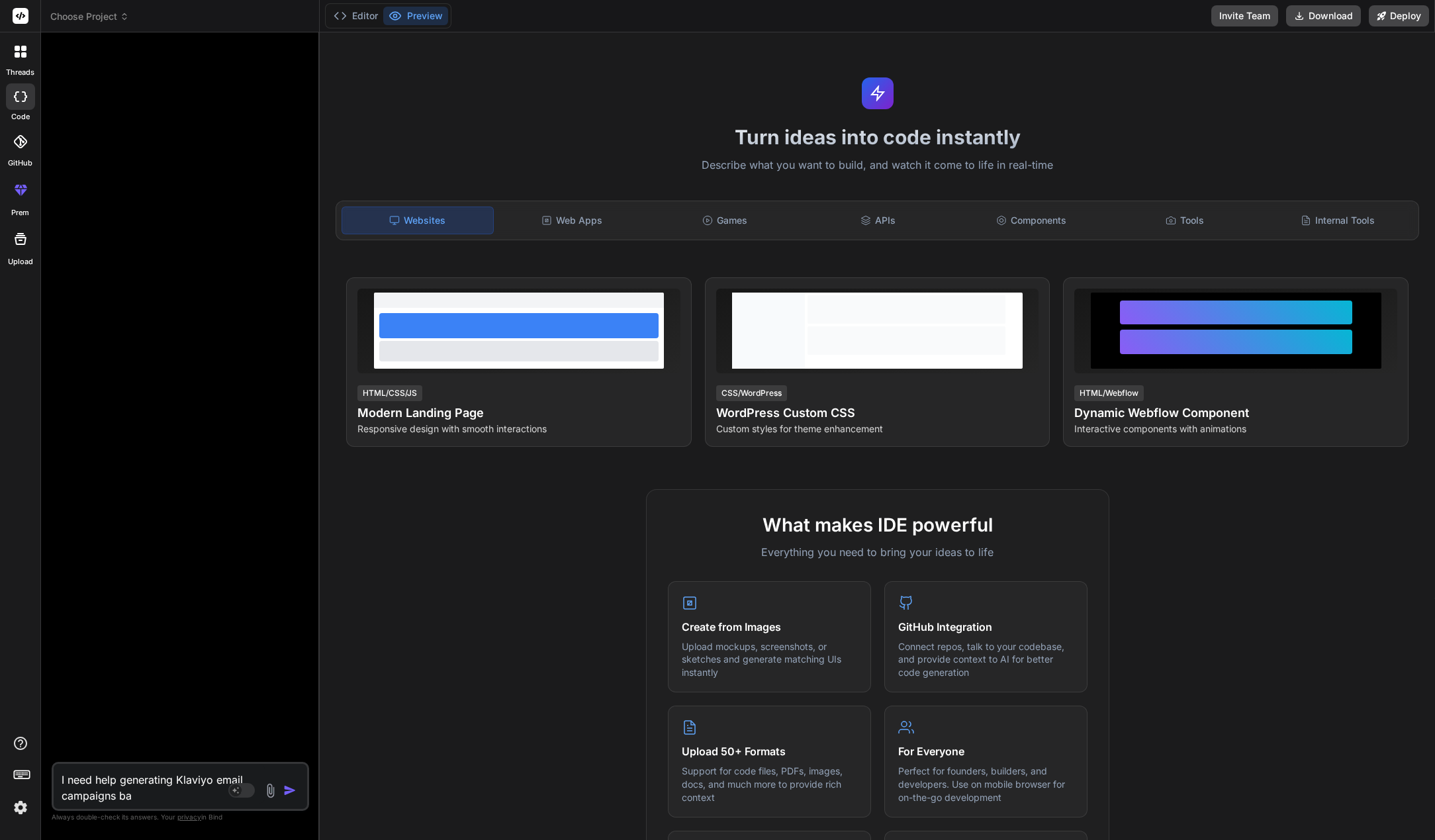
type textarea "x"
type textarea "I need help generating Klaviyo email campaigns base"
type textarea "x"
type textarea "I need help generating Klaviyo email campaigns based"
type textarea "x"
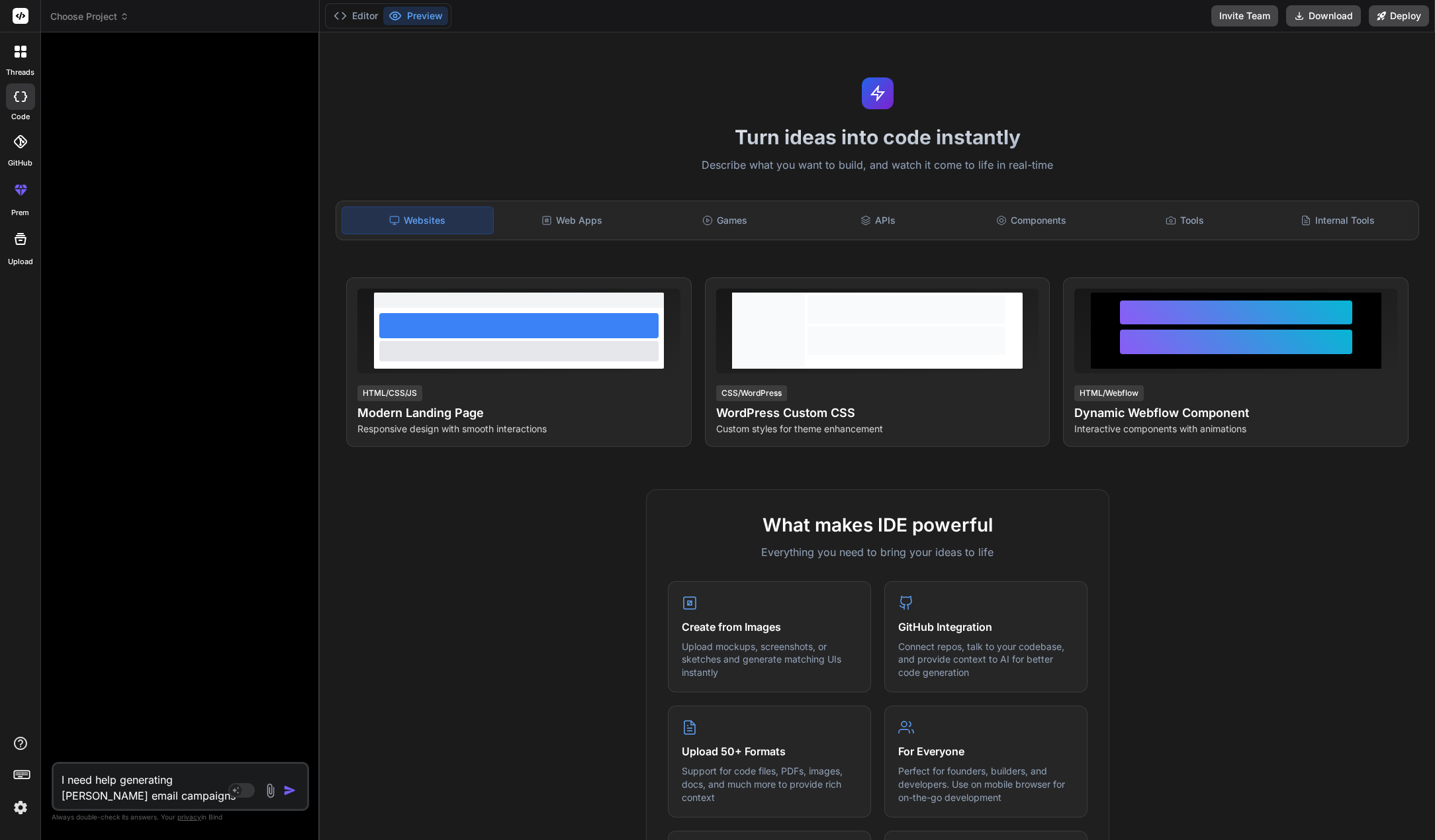
type textarea "I need help generating Klaviyo email campaigns based"
type textarea "x"
type textarea "I need help generating Klaviyo email campaigns based o"
type textarea "x"
type textarea "I need help generating Klaviyo email campaigns based on"
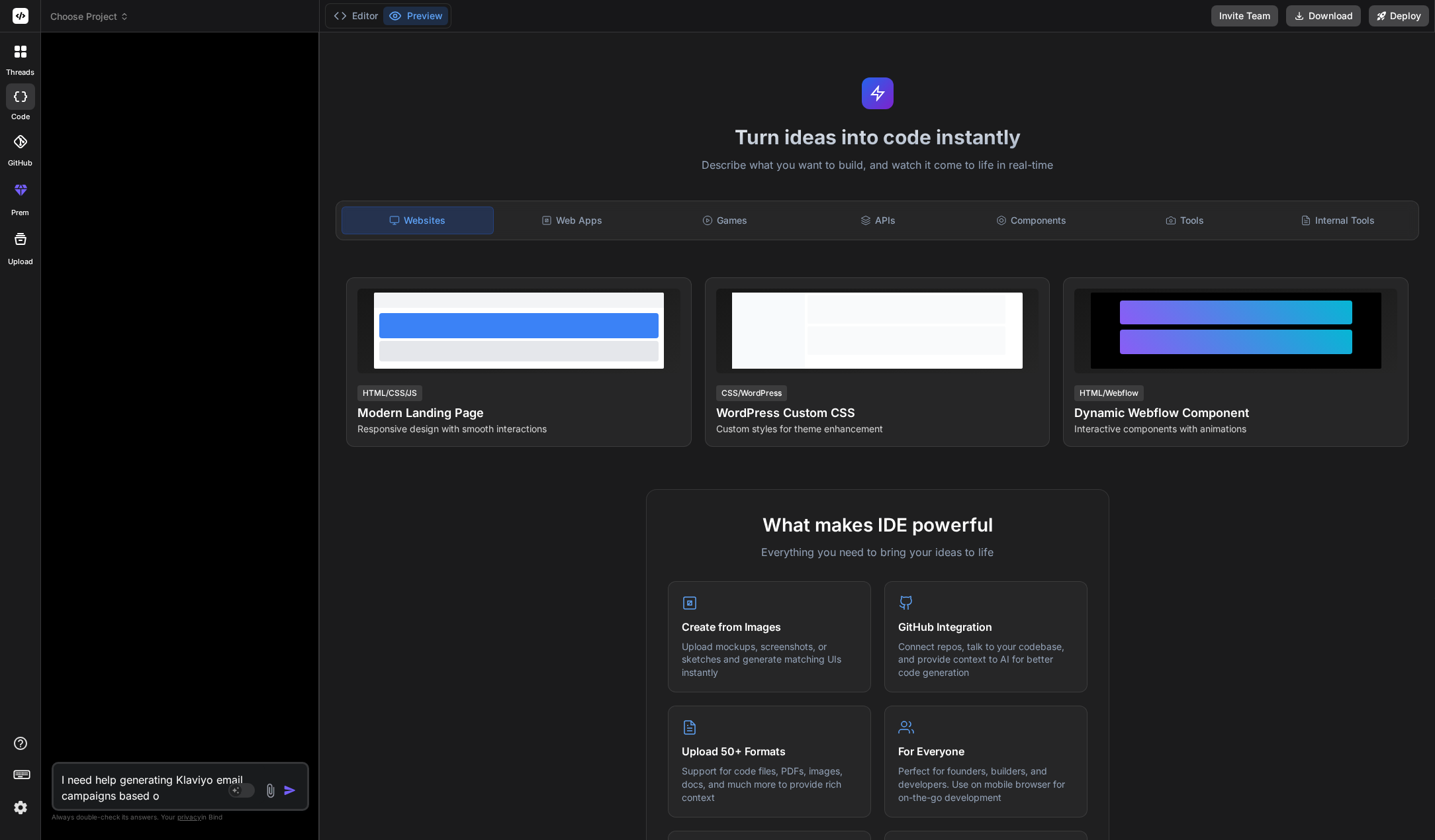
type textarea "x"
type textarea "I need help generating Klaviyo email campaigns based on"
type textarea "x"
type textarea "I need help generating Klaviyo email campaigns based on c"
type textarea "x"
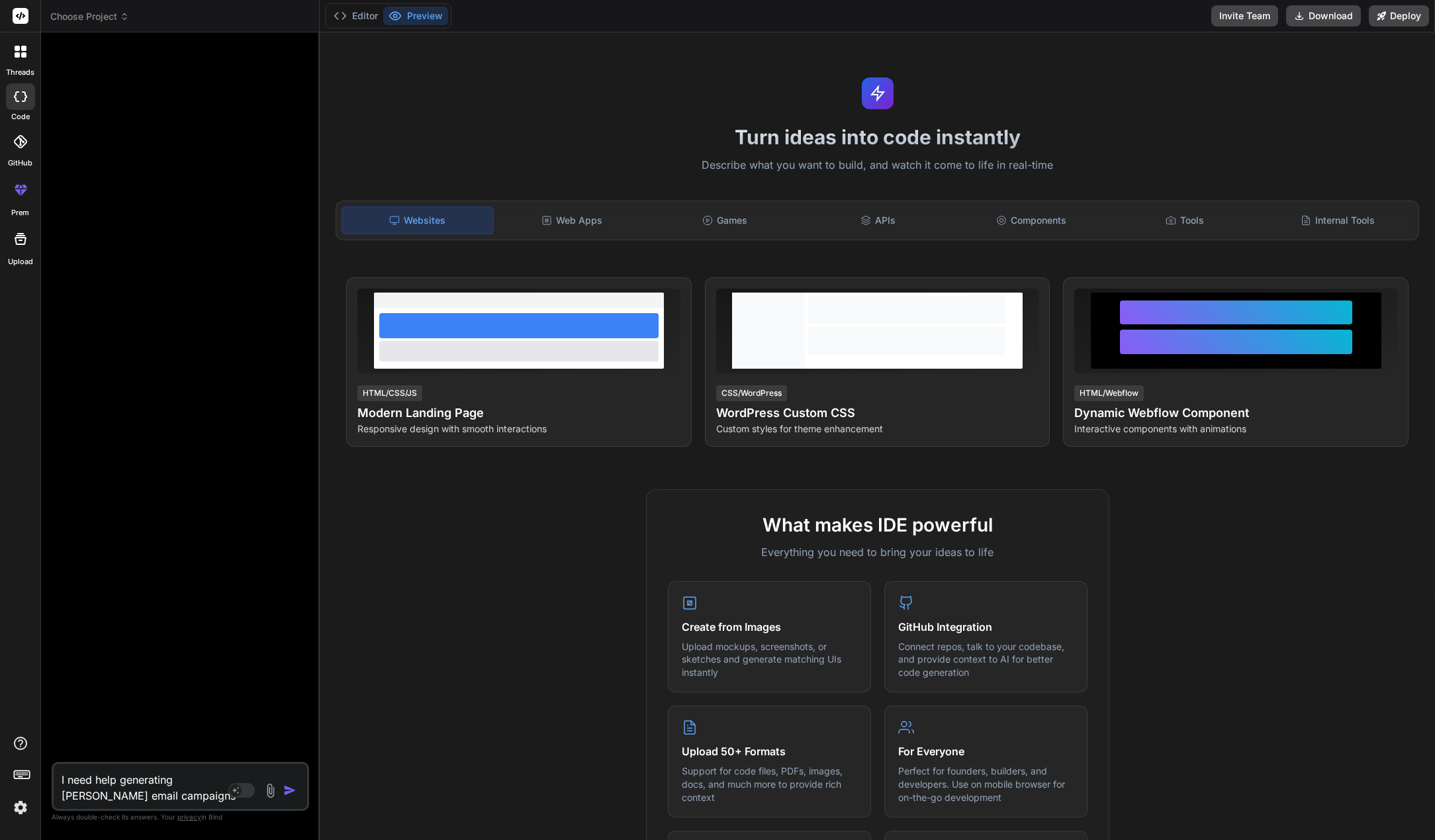
type textarea "I need help generating Klaviyo email campaigns based on co"
type textarea "x"
type textarea "I need help generating Klaviyo email campaigns based on con"
type textarea "x"
type textarea "I need help generating Klaviyo email campaigns based on cont"
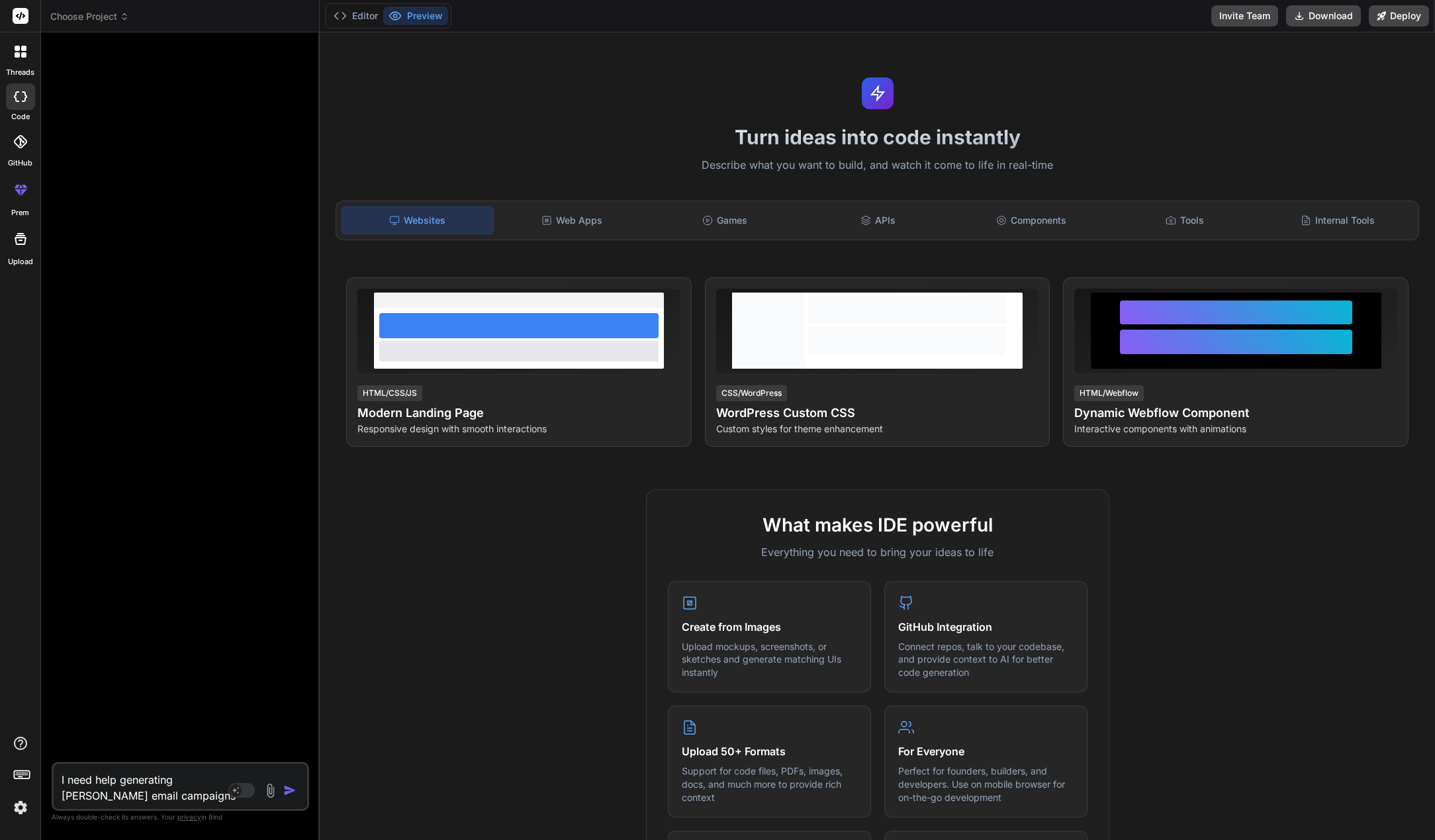
type textarea "x"
type textarea "I need help generating Klaviyo email campaigns based on conte"
type textarea "x"
type textarea "I need help generating Klaviyo email campaigns based on conten"
type textarea "x"
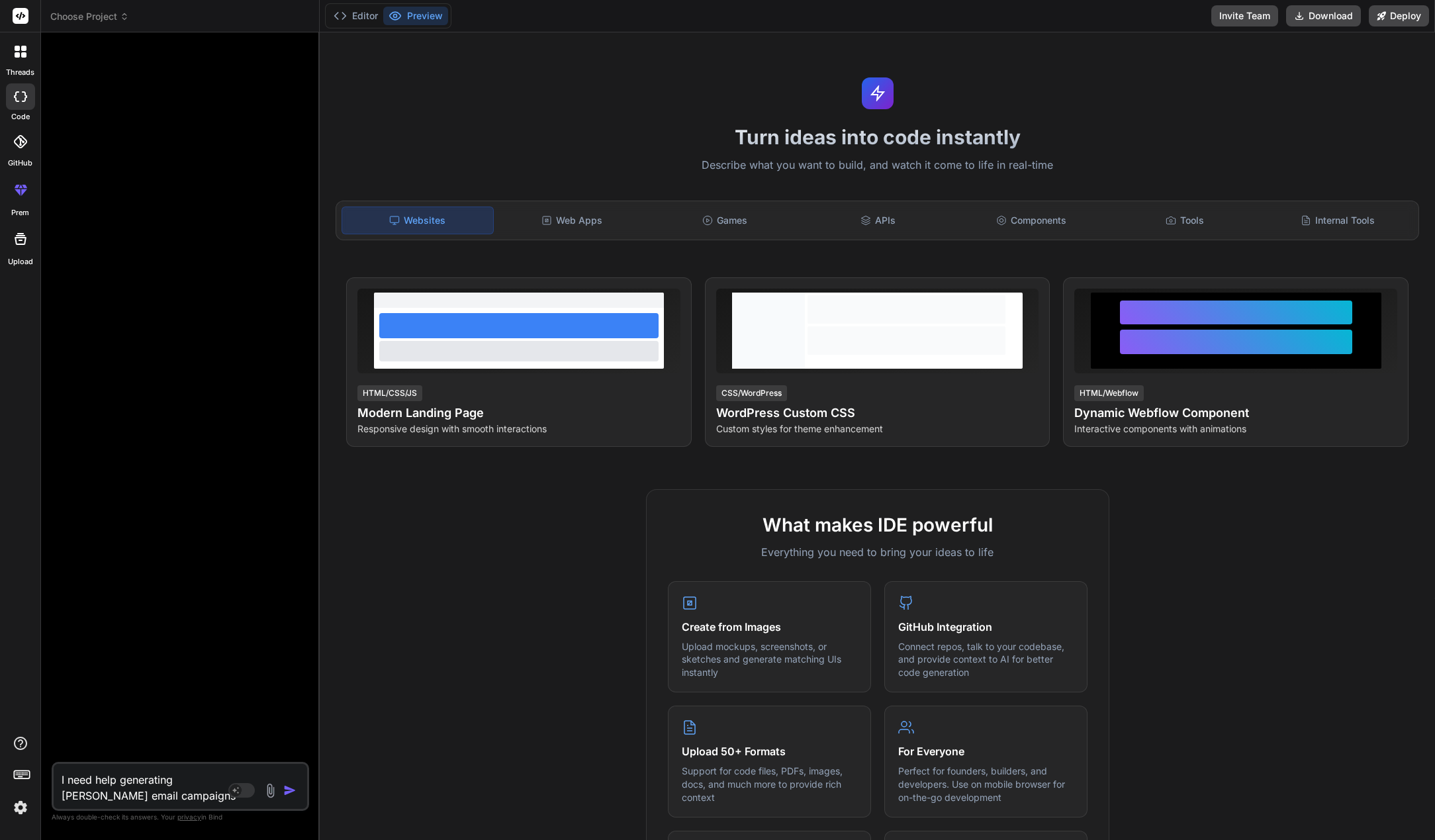
type textarea "I need help generating Klaviyo email campaigns based on content"
type textarea "x"
type textarea "I need help generating Klaviyo email campaigns based on content"
type textarea "x"
type textarea "I need help generating Klaviyo email campaigns based on content t"
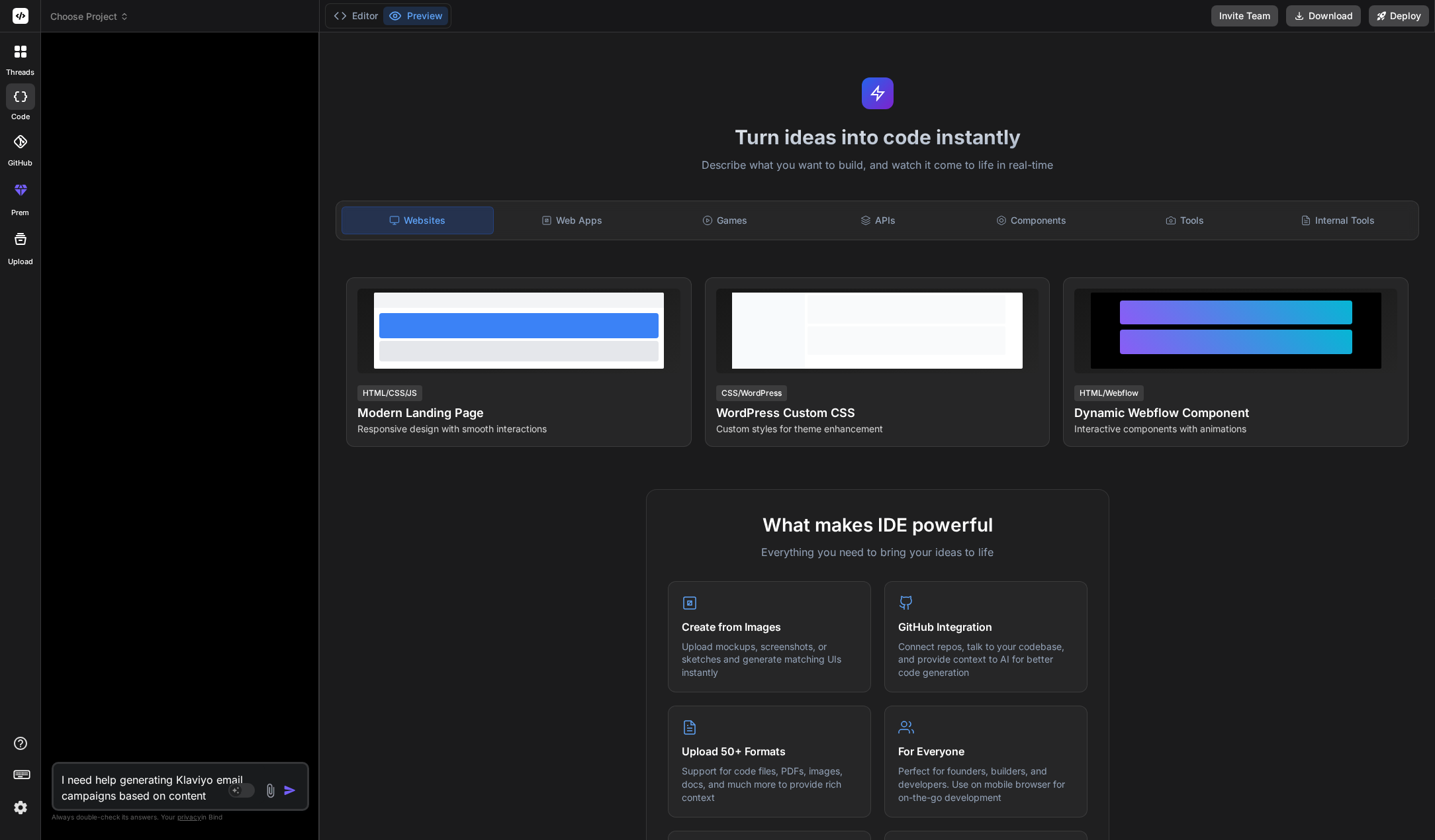
type textarea "x"
type textarea "I need help generating Klaviyo email campaigns based on content th"
type textarea "x"
type textarea "I need help generating Klaviyo email campaigns based on content tha"
type textarea "x"
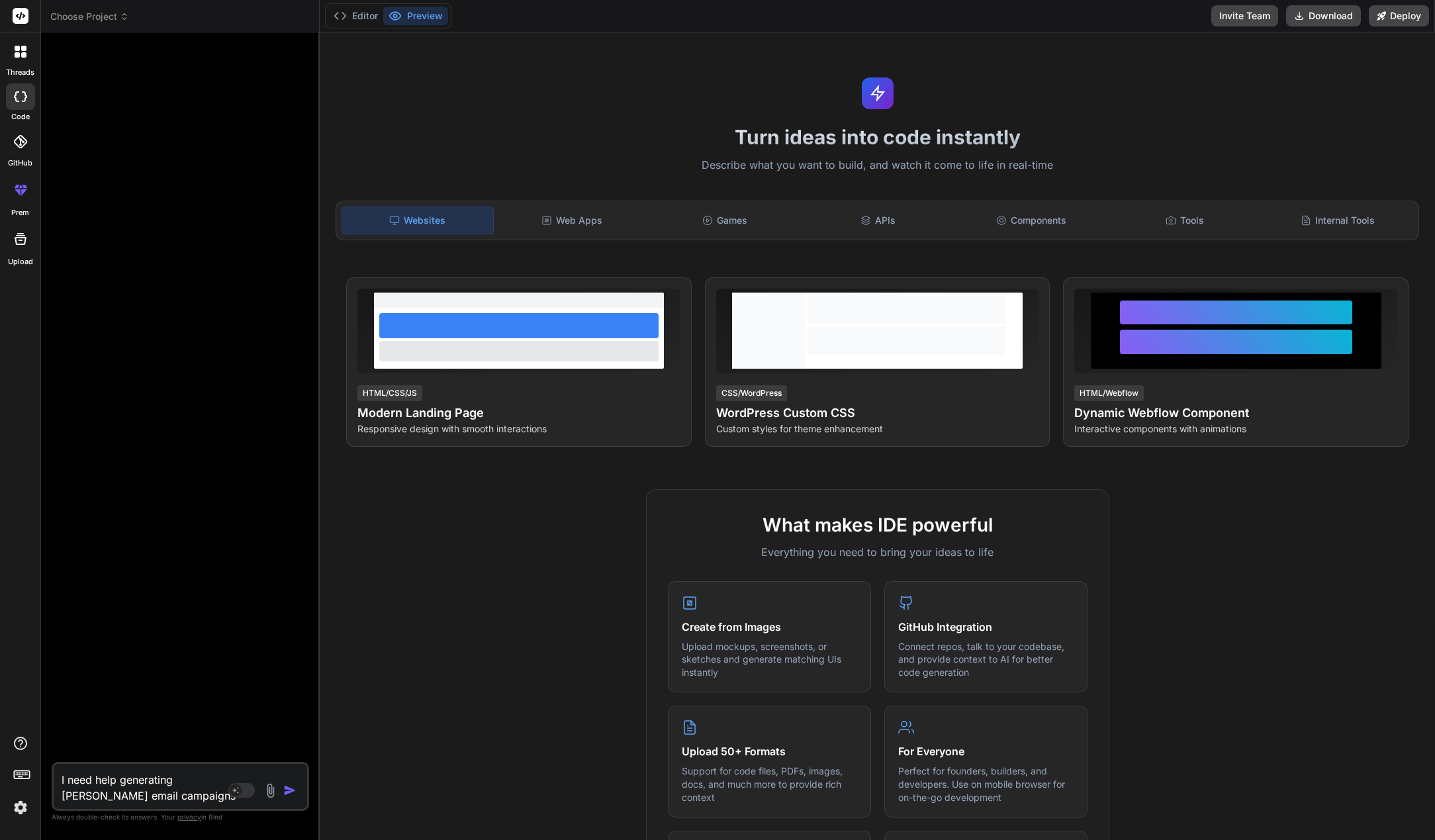
type textarea "I need help generating Klaviyo email campaigns based on content that"
type textarea "x"
type textarea "I need help generating Klaviyo email campaigns based on content that"
type textarea "x"
type textarea "I need help generating Klaviyo email campaigns based on content that I"
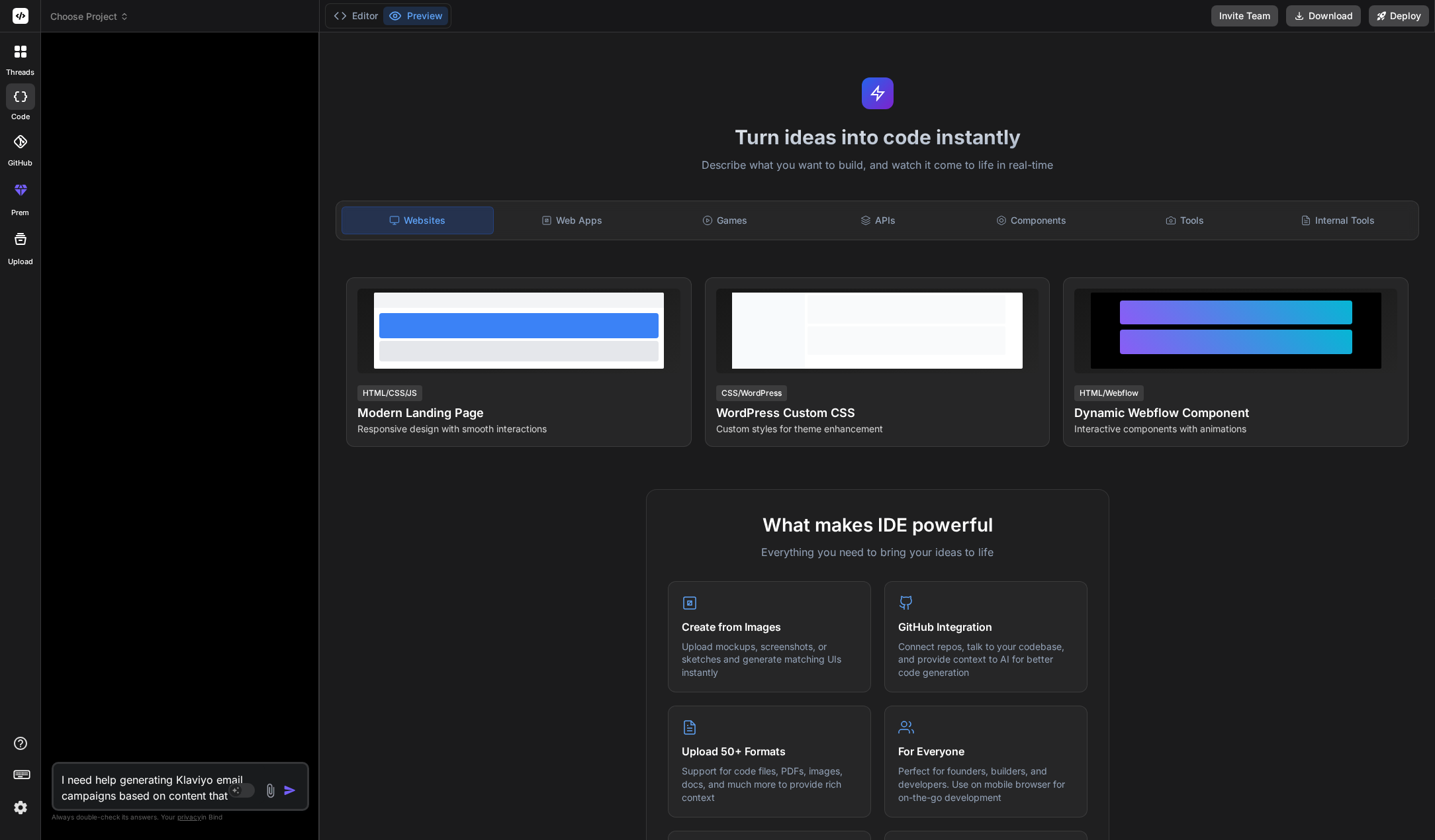
type textarea "x"
type textarea "I need help generating Klaviyo email campaigns based on content that I"
type textarea "x"
type textarea "I need help generating Klaviyo email campaigns based on content that I g"
type textarea "x"
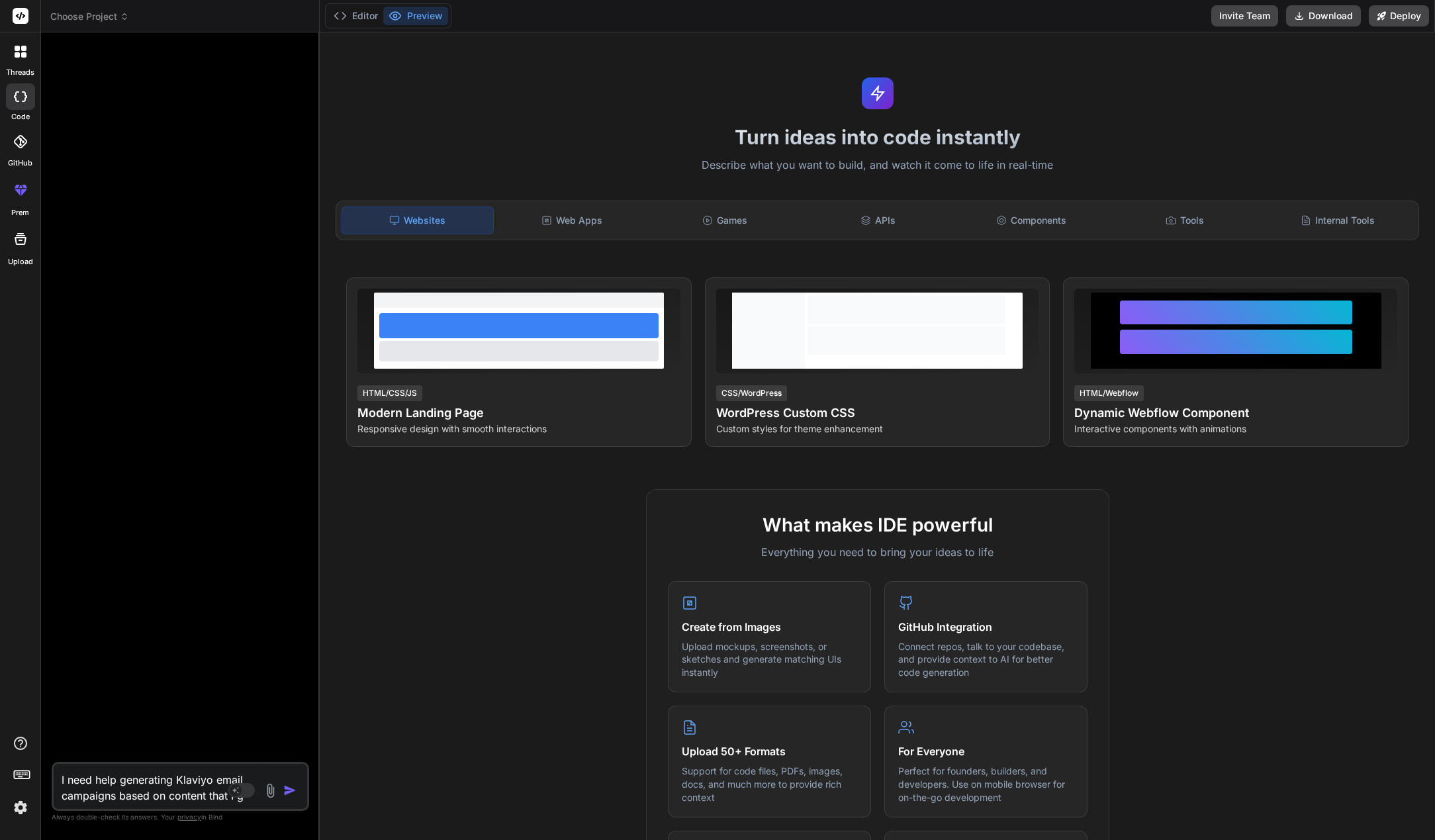
type textarea "I need help generating Klaviyo email campaigns based on content that I gi"
type textarea "x"
type textarea "I need help generating Klaviyo email campaigns based on content that I giv"
type textarea "x"
type textarea "I need help generating Klaviyo email campaigns based on content that I give"
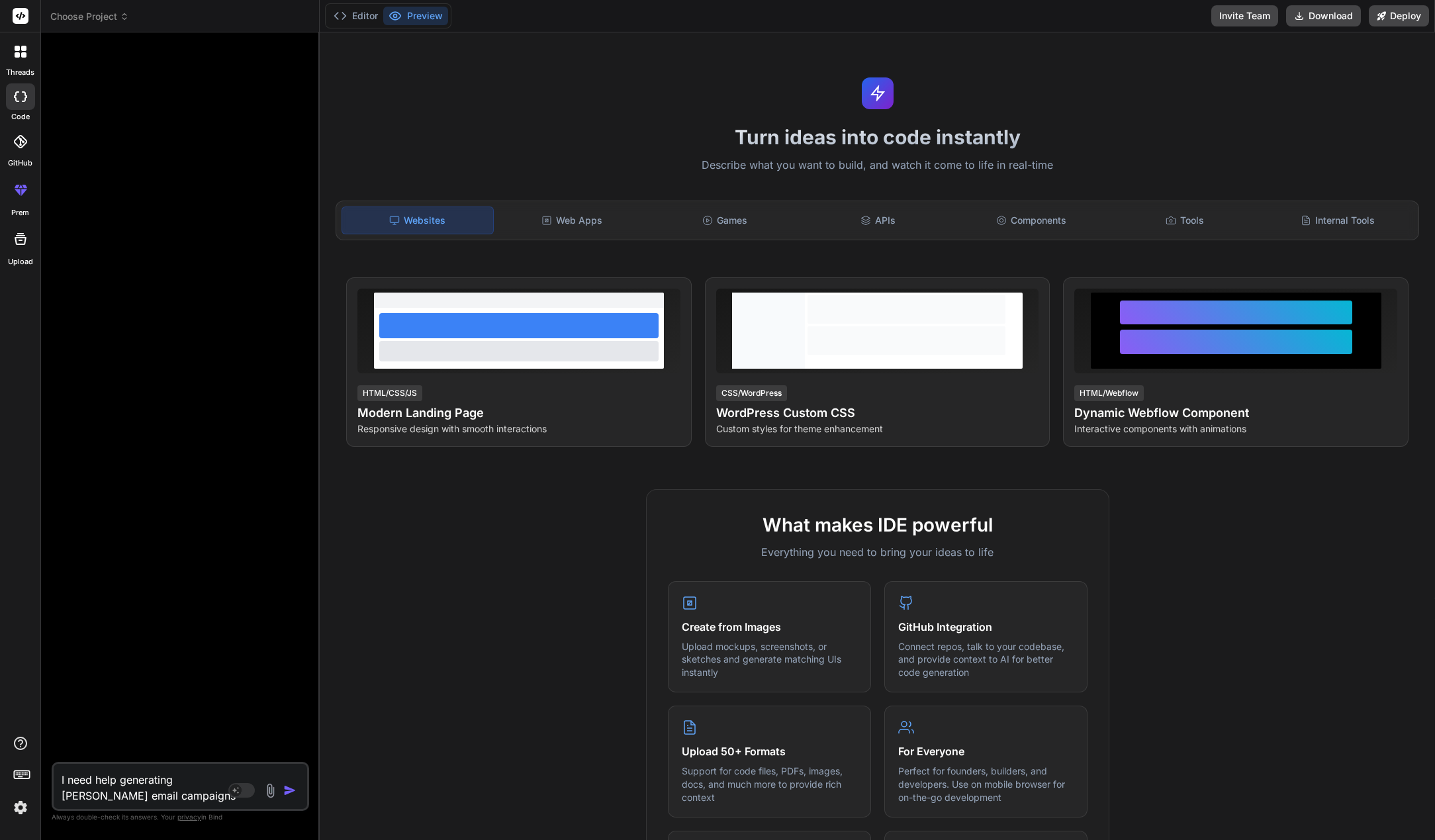
type textarea "x"
type textarea "I need help generating Klaviyo email campaigns based on content that I give"
type textarea "x"
type textarea "I need help generating Klaviyo email campaigns based on content that I give y"
type textarea "x"
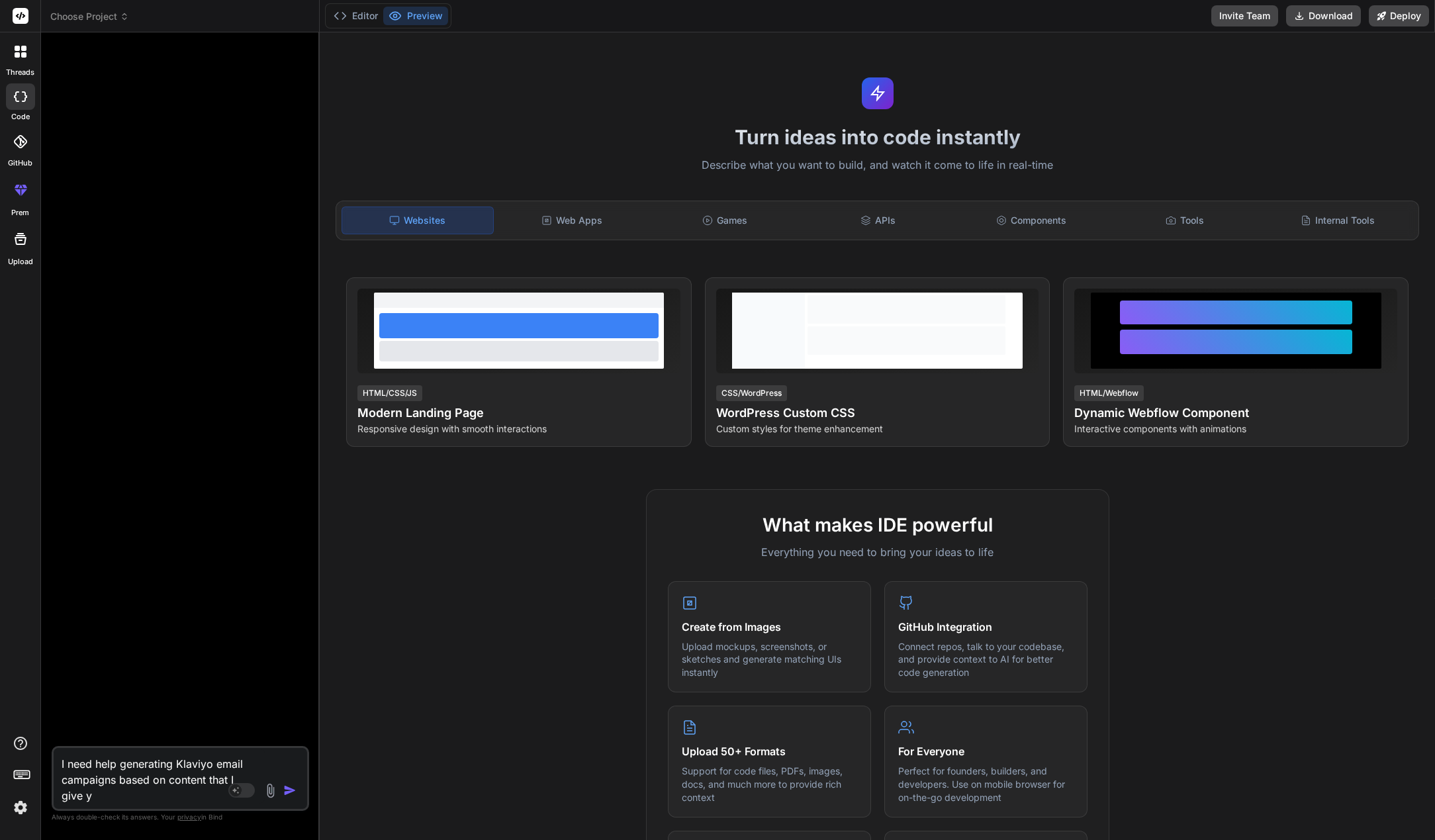
type textarea "I need help generating Klaviyo email campaigns based on content that I give yo"
type textarea "x"
type textarea "I need help generating Klaviyo email campaigns based on content that I give you"
type textarea "x"
type textarea "I need help generating Klaviyo email campaigns based on content that I give you"
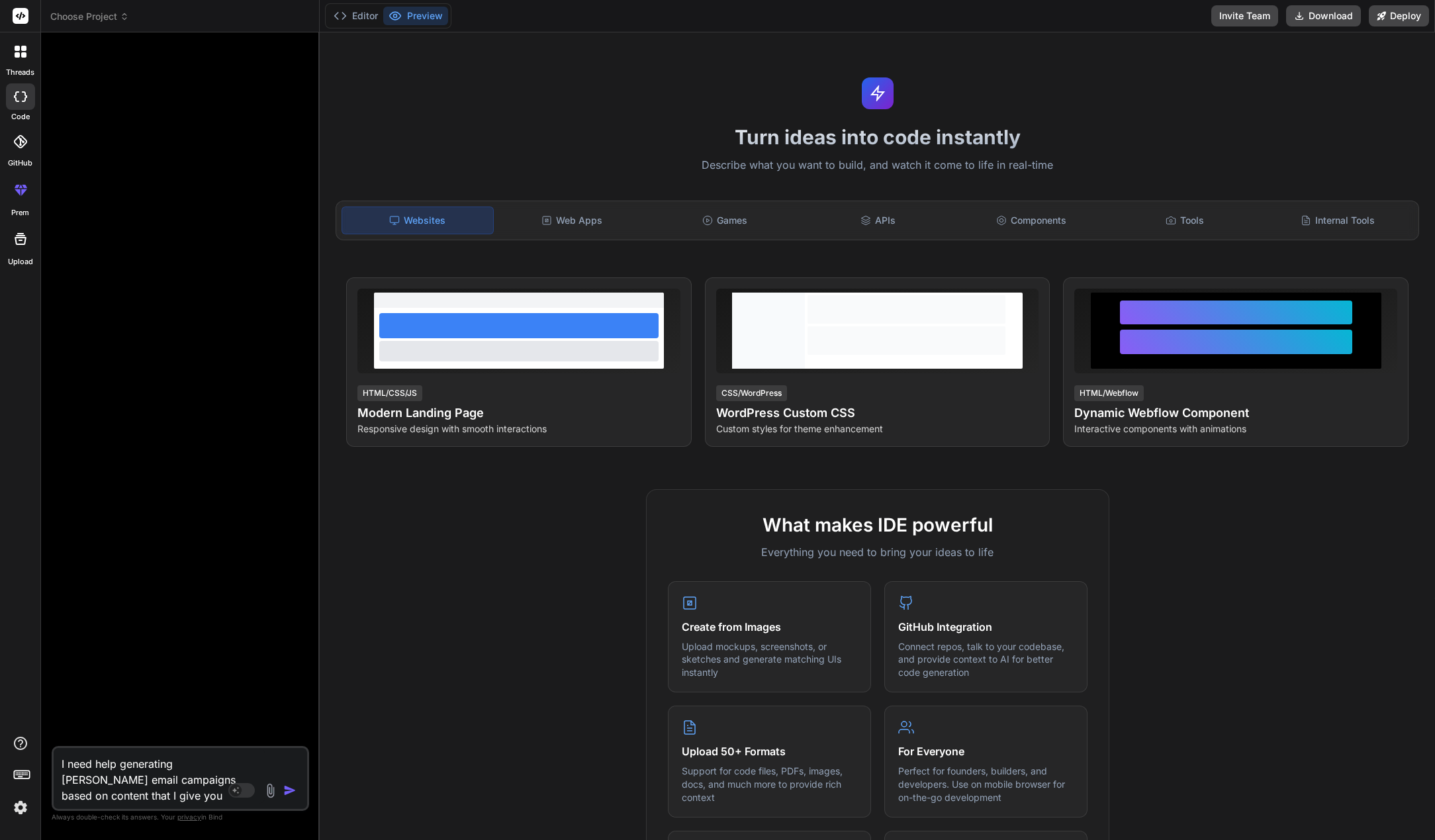
type textarea "x"
type textarea "I need help generating Klaviyo email campaigns based on content that I give you…"
type textarea "x"
type textarea "I need help generating Klaviyo email campaigns based on content that I give you…"
type textarea "x"
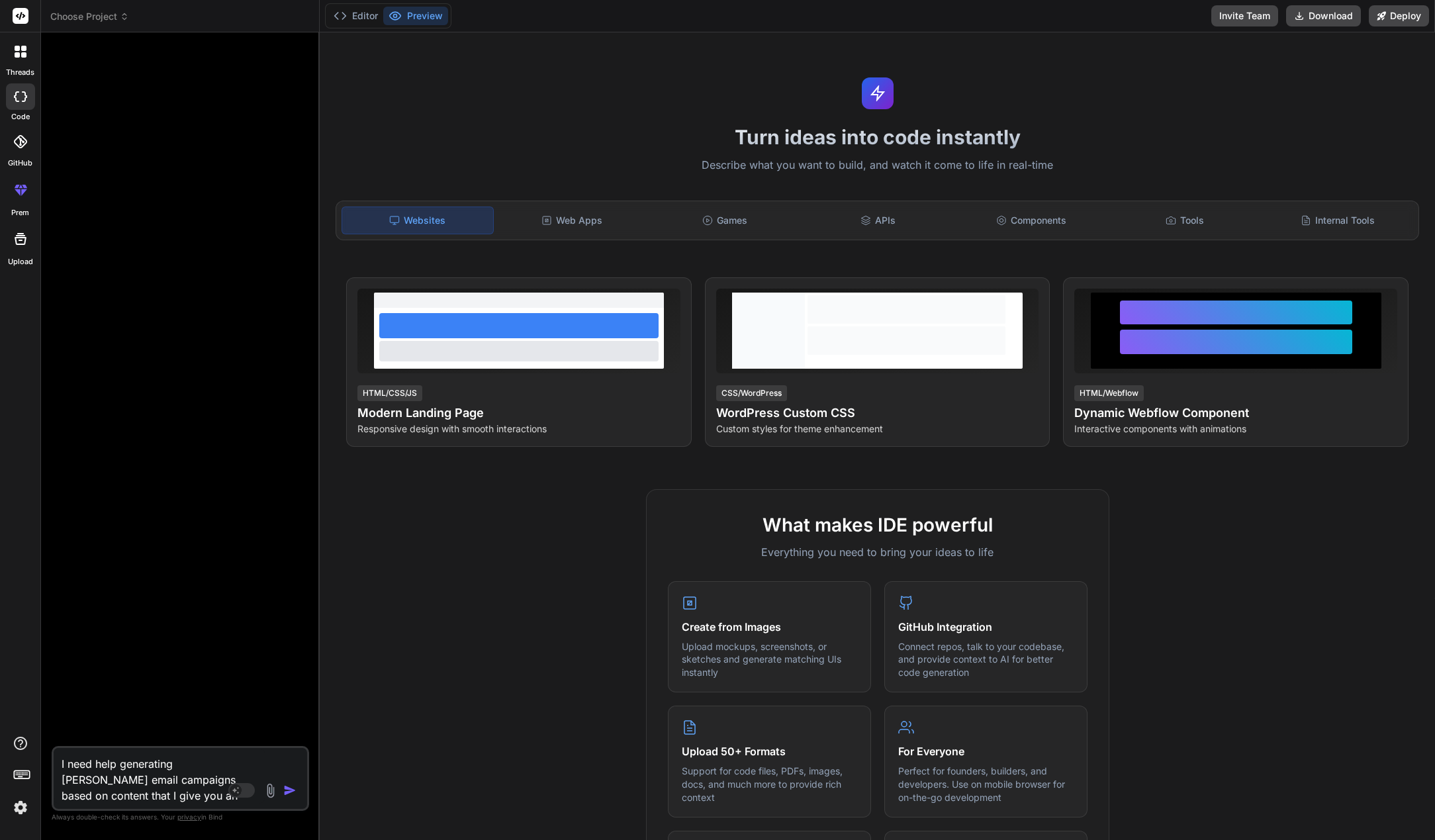
type textarea "I need help generating Klaviyo email campaigns based on content that I give you…"
type textarea "x"
type textarea "I need help generating Klaviyo email campaigns based on content that I give you…"
type textarea "x"
type textarea "I need help generating Klaviyo email campaigns based on content that I give you…"
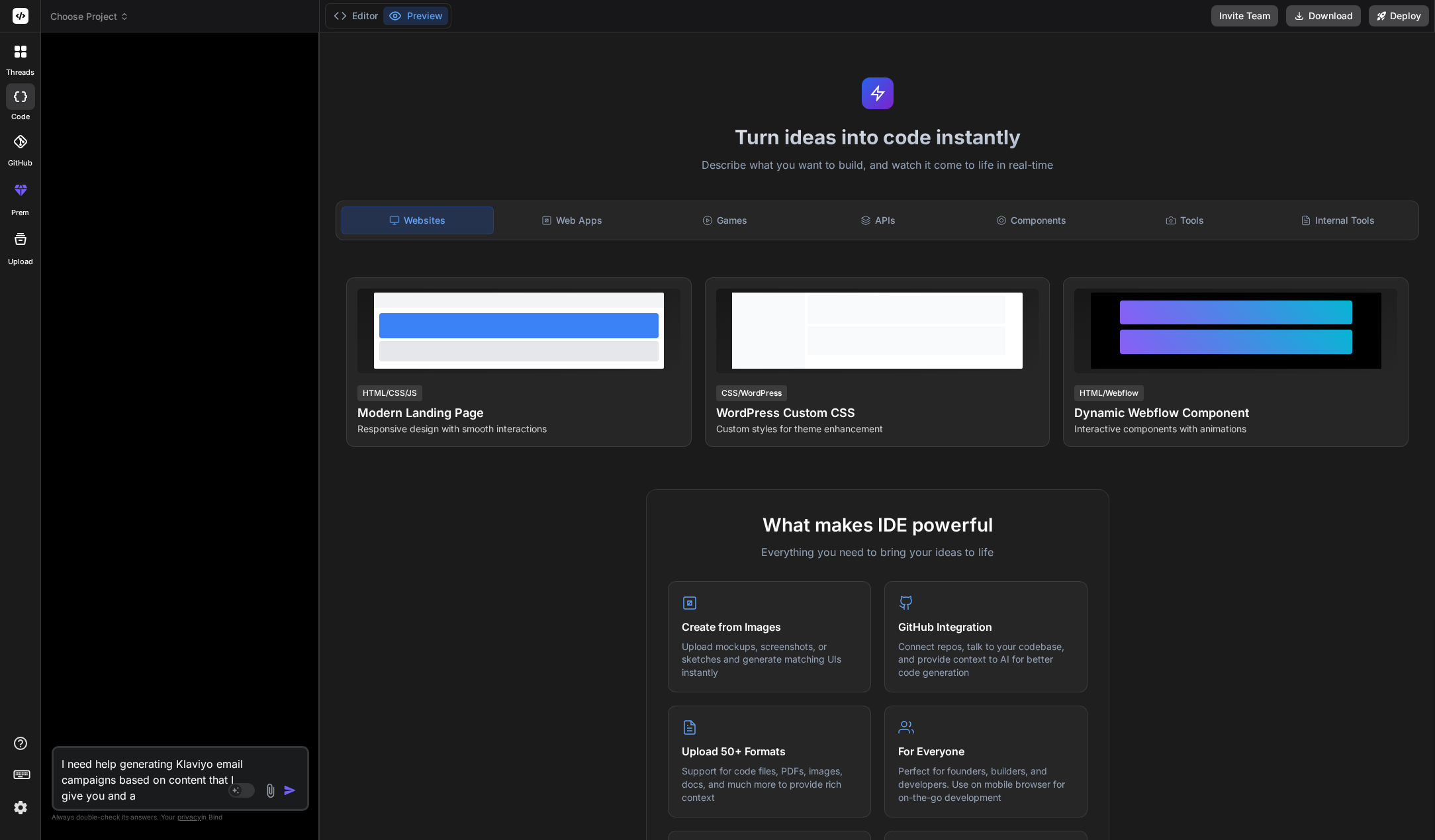
type textarea "x"
type textarea "I need help generating Klaviyo email campaigns based on content that I give you…"
type textarea "x"
type textarea "I need help generating Klaviyo email campaigns based on content that I give you…"
type textarea "x"
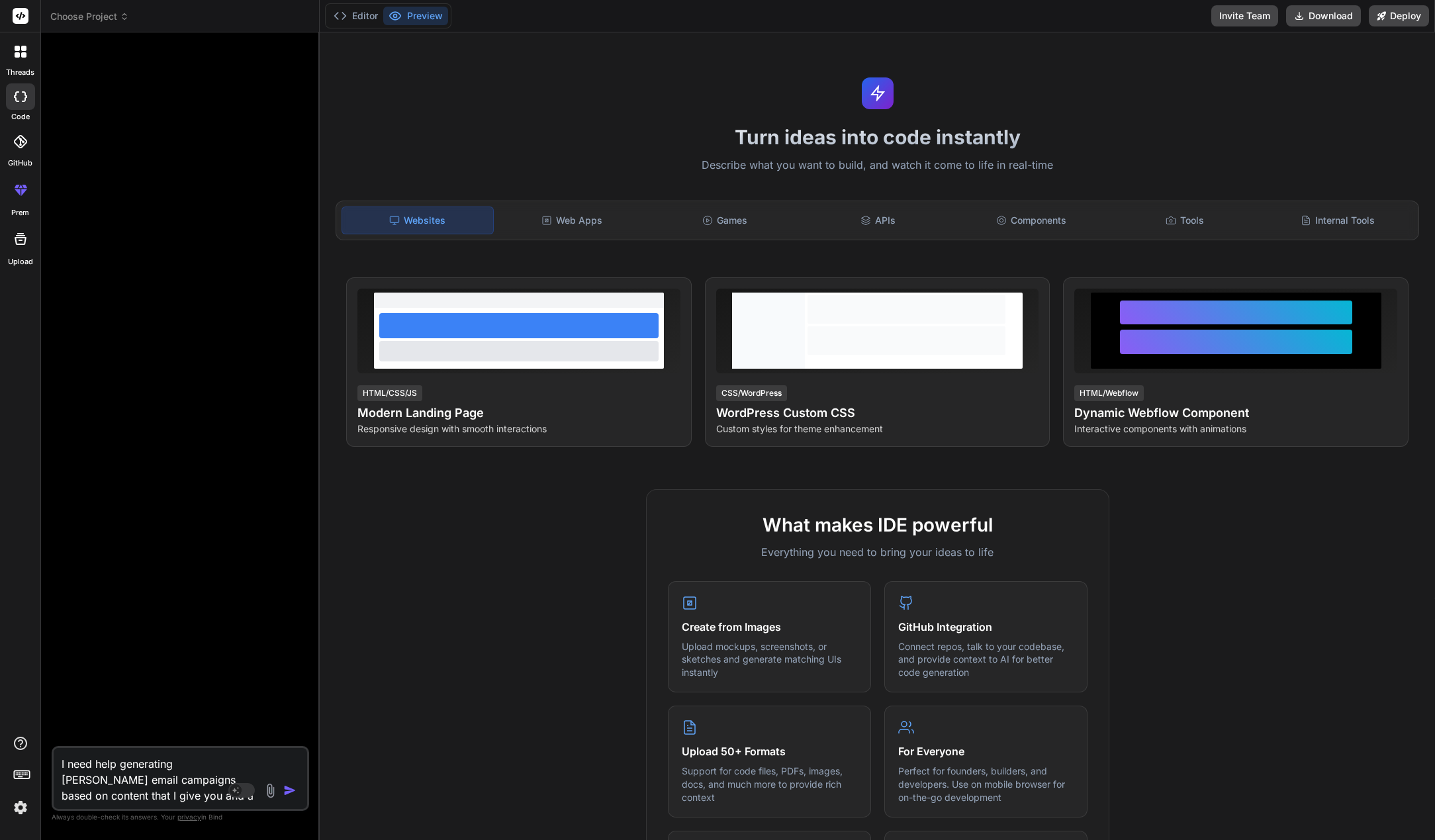
type textarea "I need help generating Klaviyo email campaigns based on content that I give you…"
type textarea "x"
type textarea "I need help generating Klaviyo email campaigns based on content that I give you…"
type textarea "x"
type textarea "I need help generating Klaviyo email campaigns based on content that I give you…"
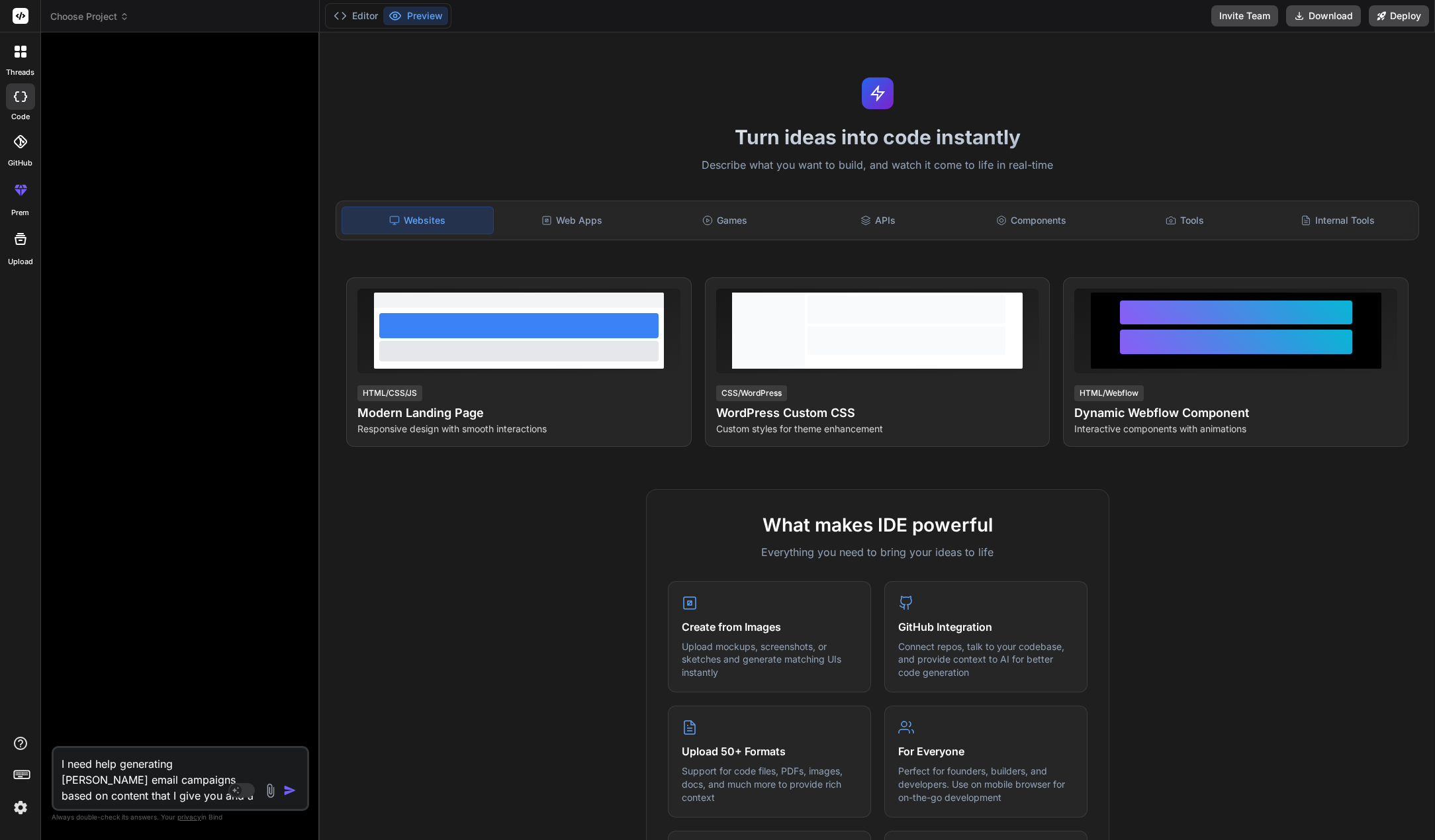
type textarea "x"
type textarea "I need help generating Klaviyo email campaigns based on content that I give you…"
type textarea "x"
type textarea "I need help generating Klaviyo email campaigns based on content that I give you…"
type textarea "x"
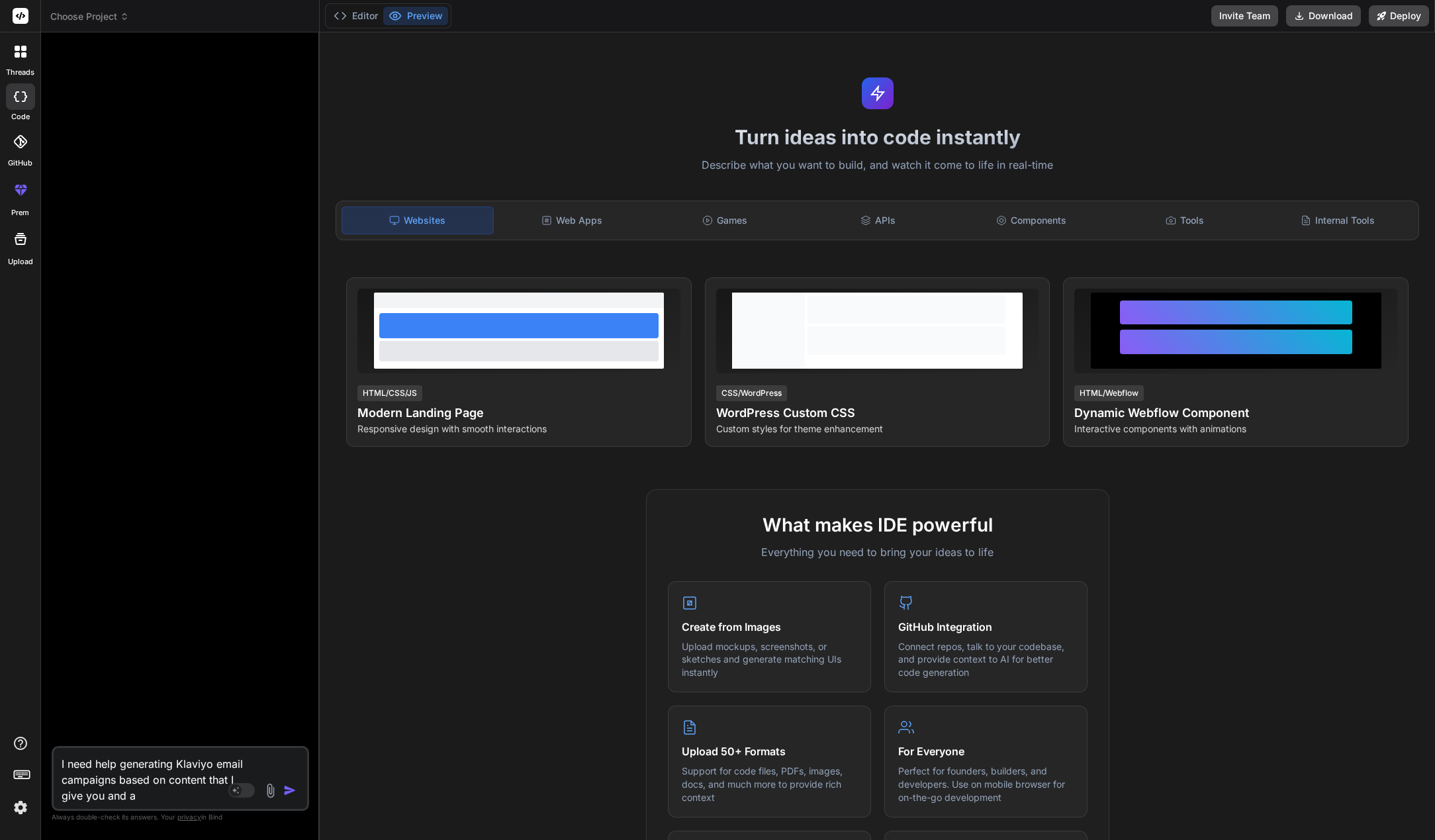
type textarea "I need help generating Klaviyo email campaigns based on content that I give you…"
type textarea "x"
type textarea "I need help generating Klaviyo email campaigns based on content that I give you…"
type textarea "x"
type textarea "I need help generating Klaviyo email campaigns based on content that I give you…"
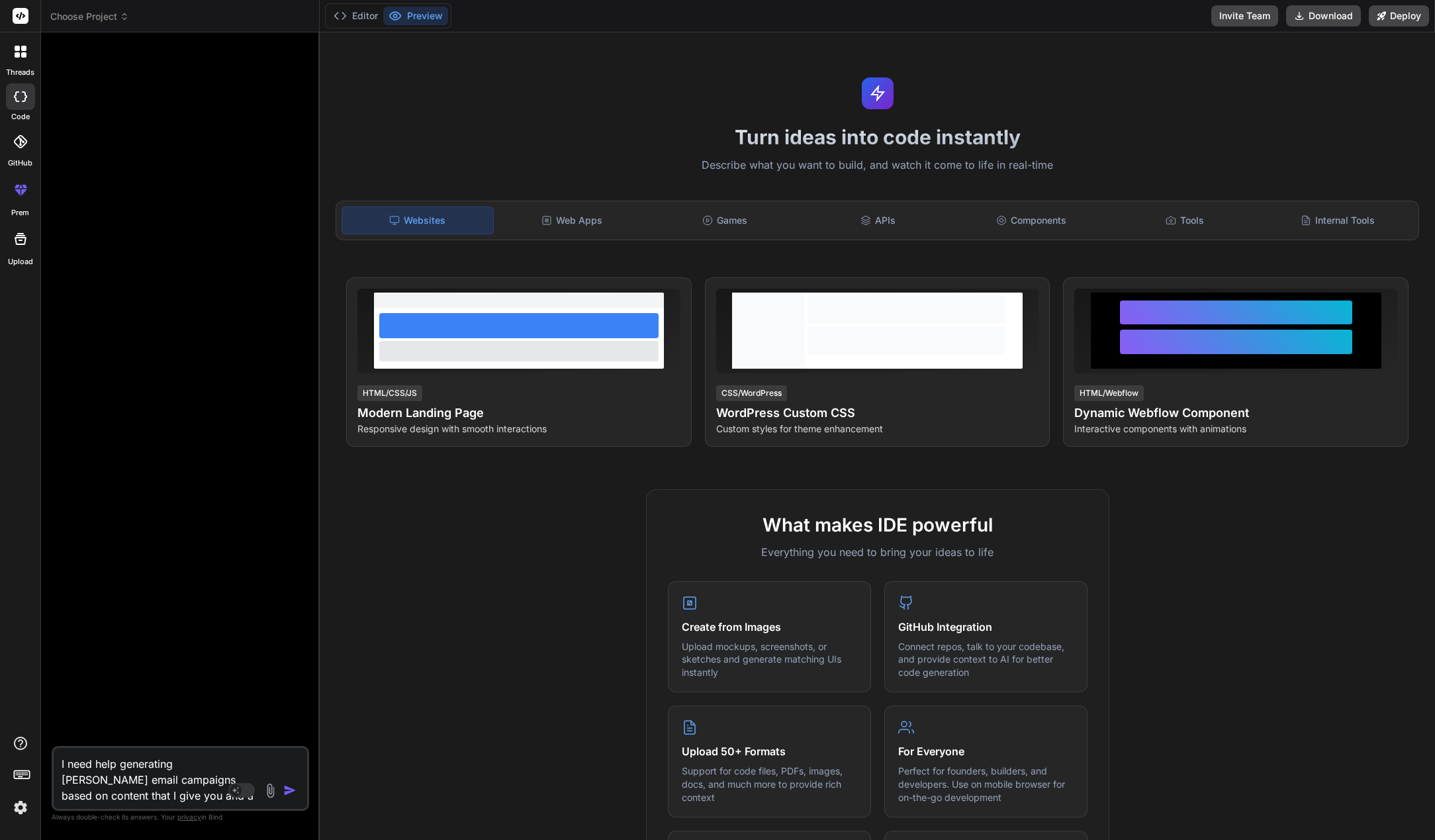
type textarea "x"
type textarea "I need help generating Klaviyo email campaigns based on content that I give you…"
type textarea "x"
type textarea "I need help generating Klaviyo email campaigns based on content that I give you…"
type textarea "x"
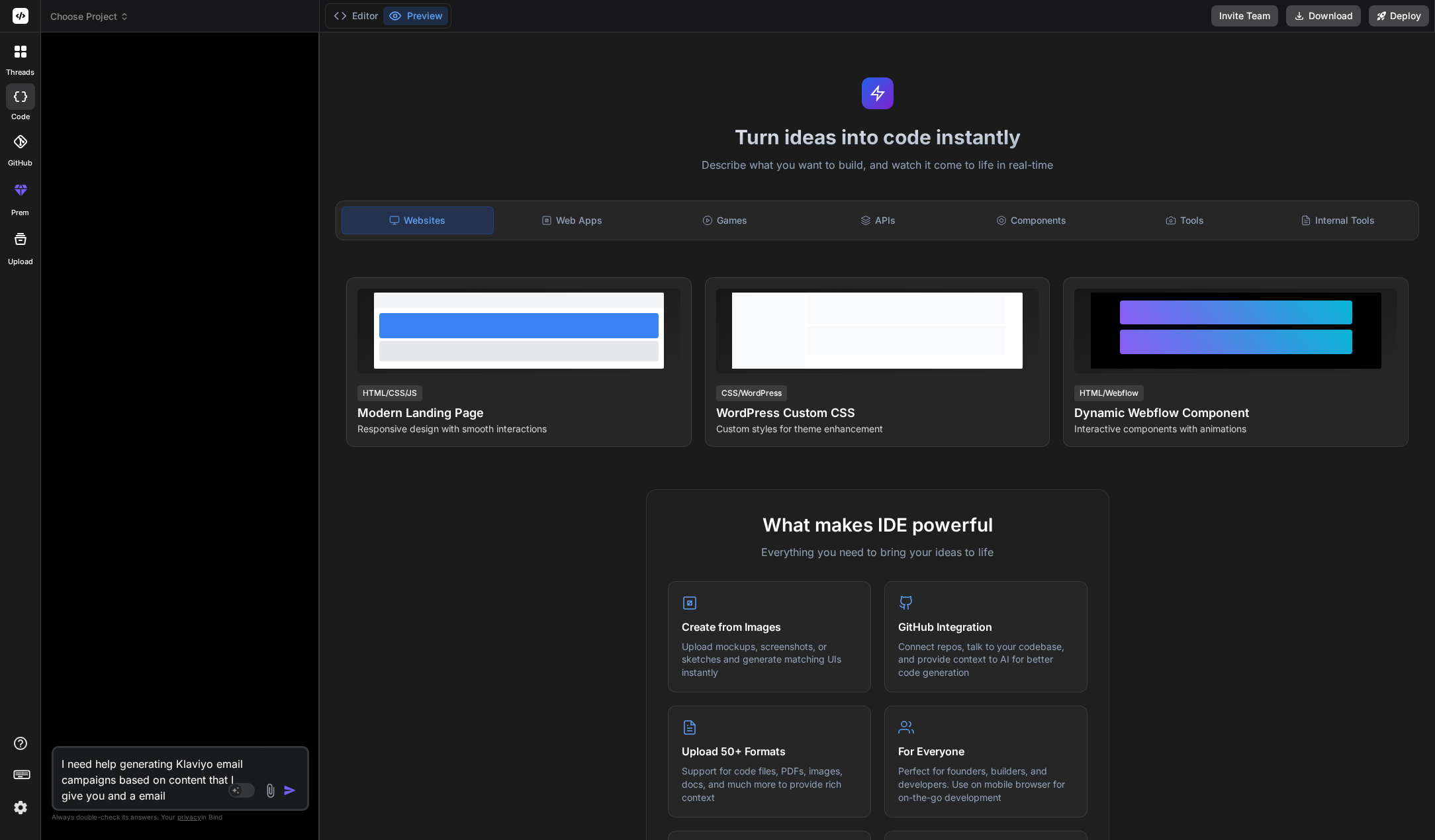
type textarea "I need help generating Klaviyo email campaigns based on content that I give you…"
type textarea "x"
type textarea "I need help generating Klaviyo email campaigns based on content that I give you…"
type textarea "x"
type textarea "I need help generating Klaviyo email campaigns based on content that I give you…"
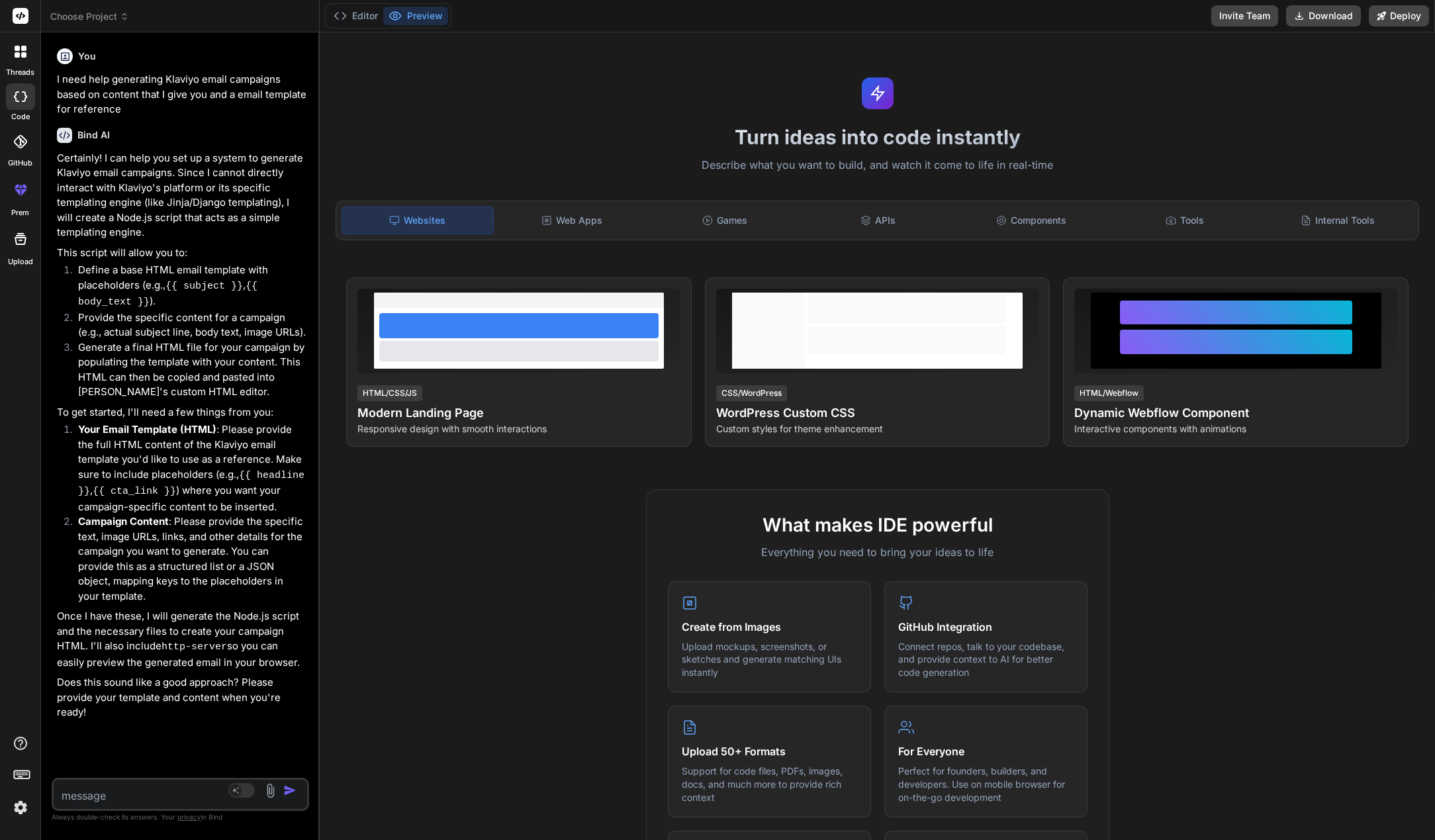
click at [143, 790] on textarea at bounding box center [159, 791] width 211 height 24
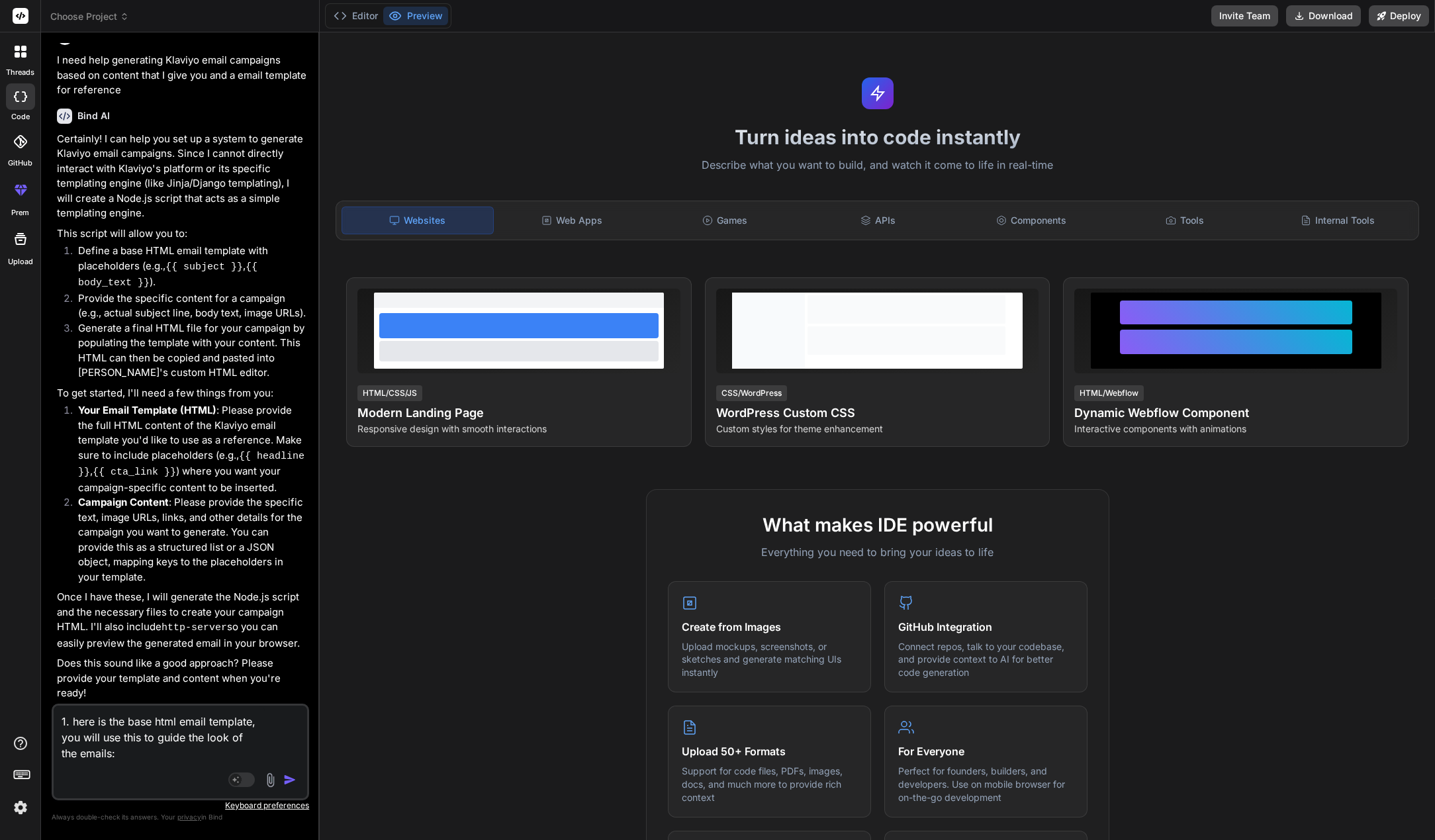
paste textarea "<!DOCTYPE html> <html xmlns="http://www.w3.org/1999/xhtml" xmlns:o="urn:schemas…"
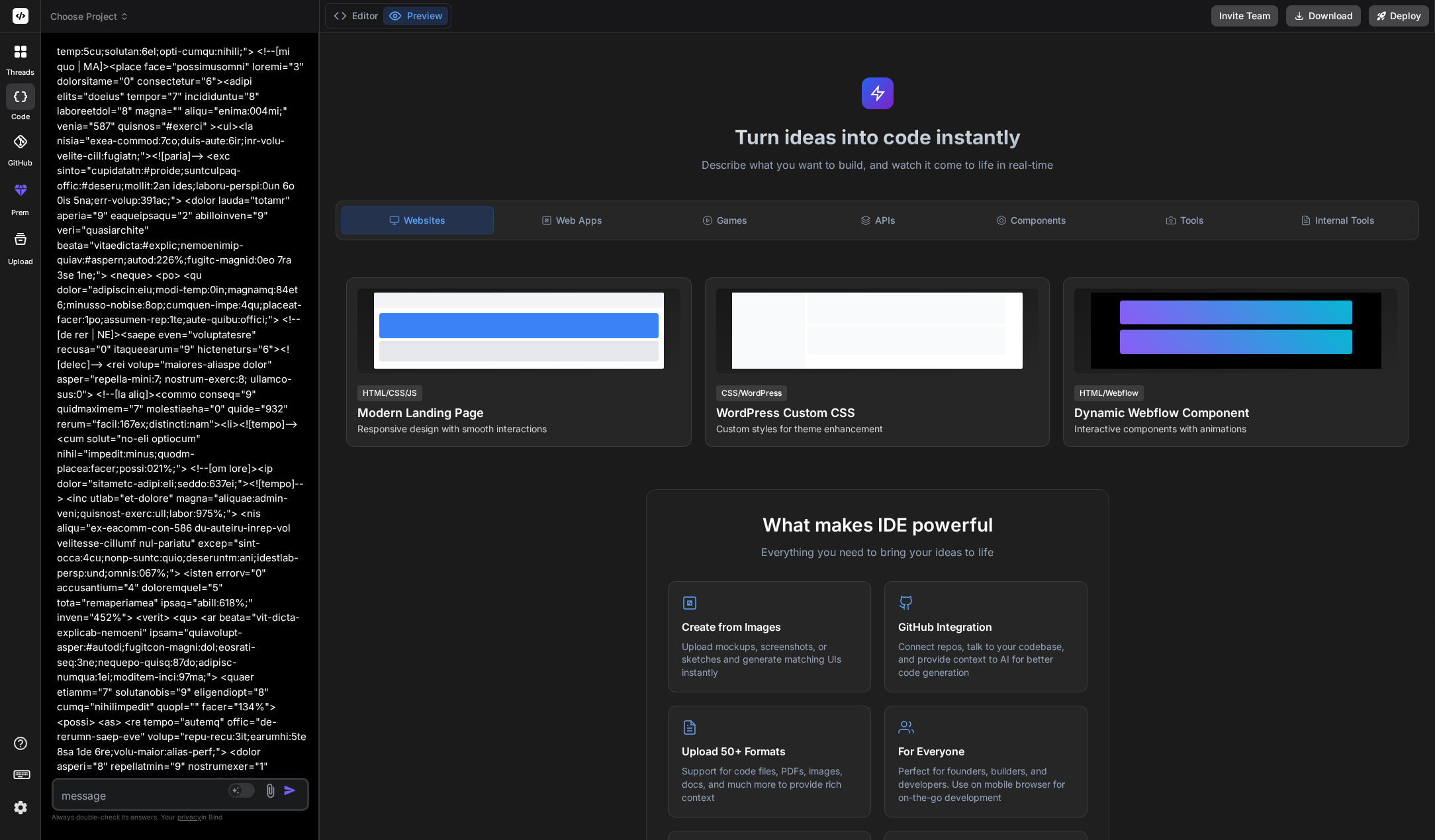
drag, startPoint x: 752, startPoint y: 753, endPoint x: 624, endPoint y: 632, distance: 176.1
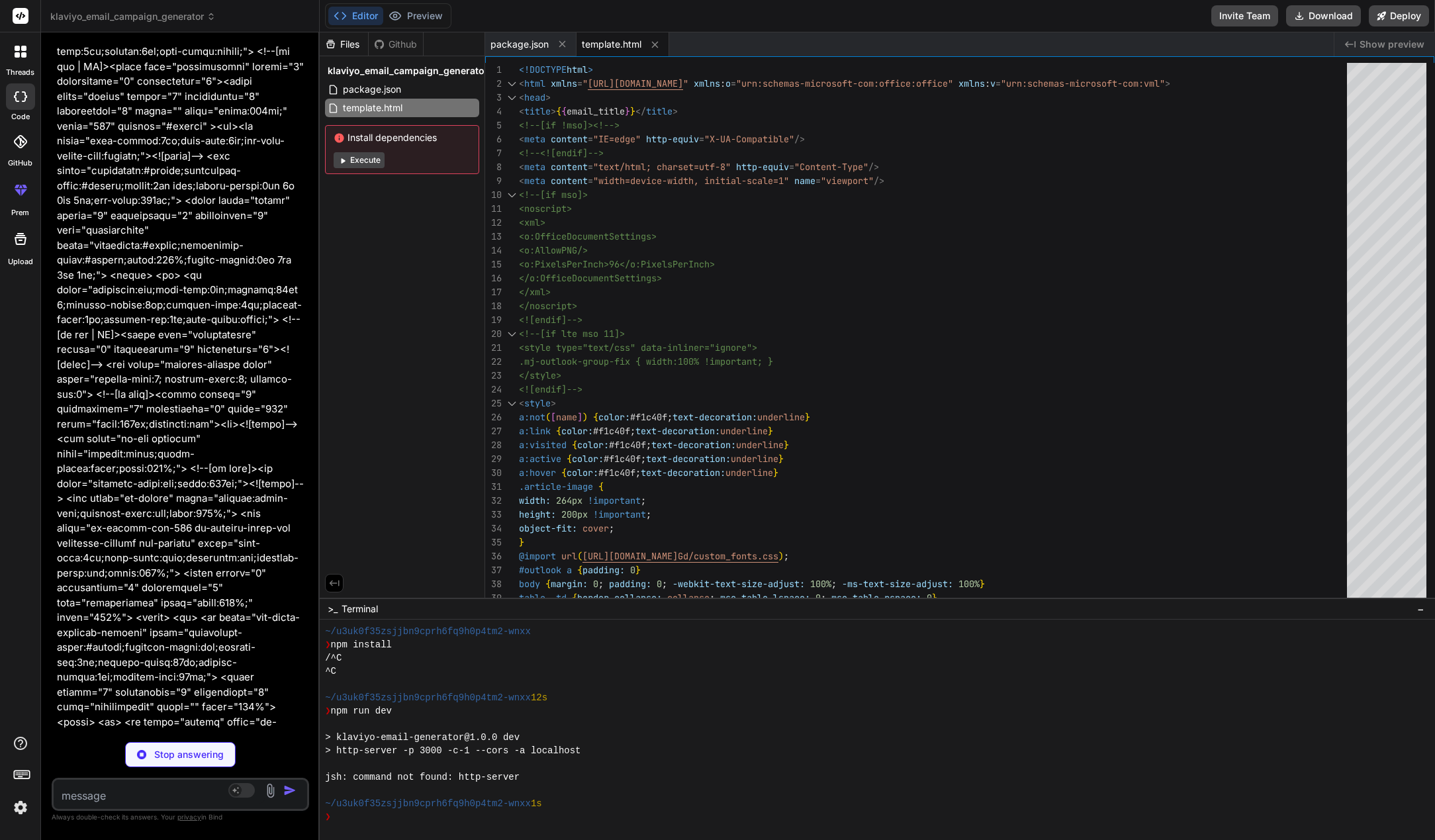
click at [168, 743] on div "Stop answering" at bounding box center [180, 754] width 111 height 25
click at [134, 787] on textarea at bounding box center [159, 791] width 211 height 24
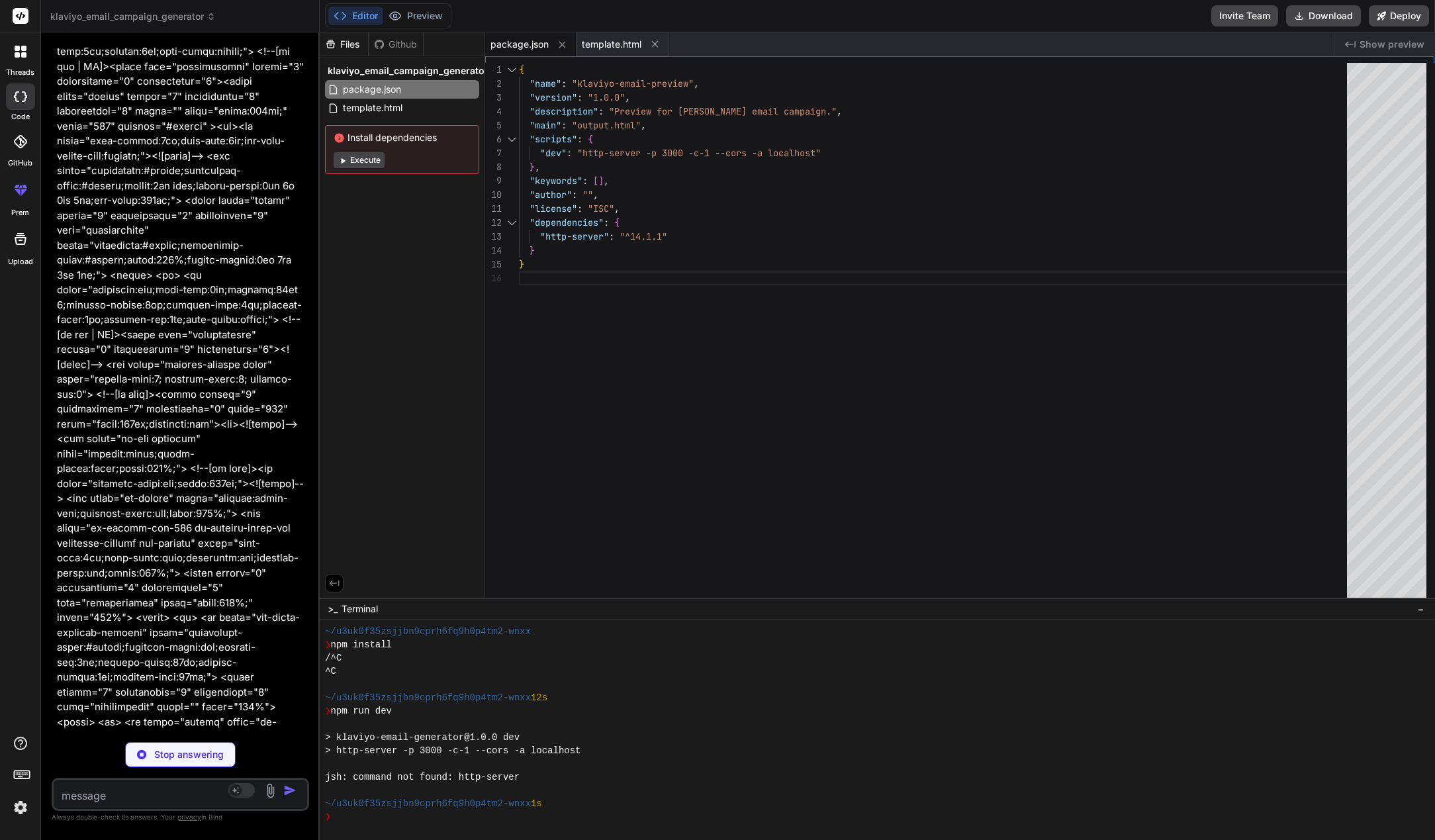
click at [183, 818] on span "privacy" at bounding box center [189, 817] width 24 height 8
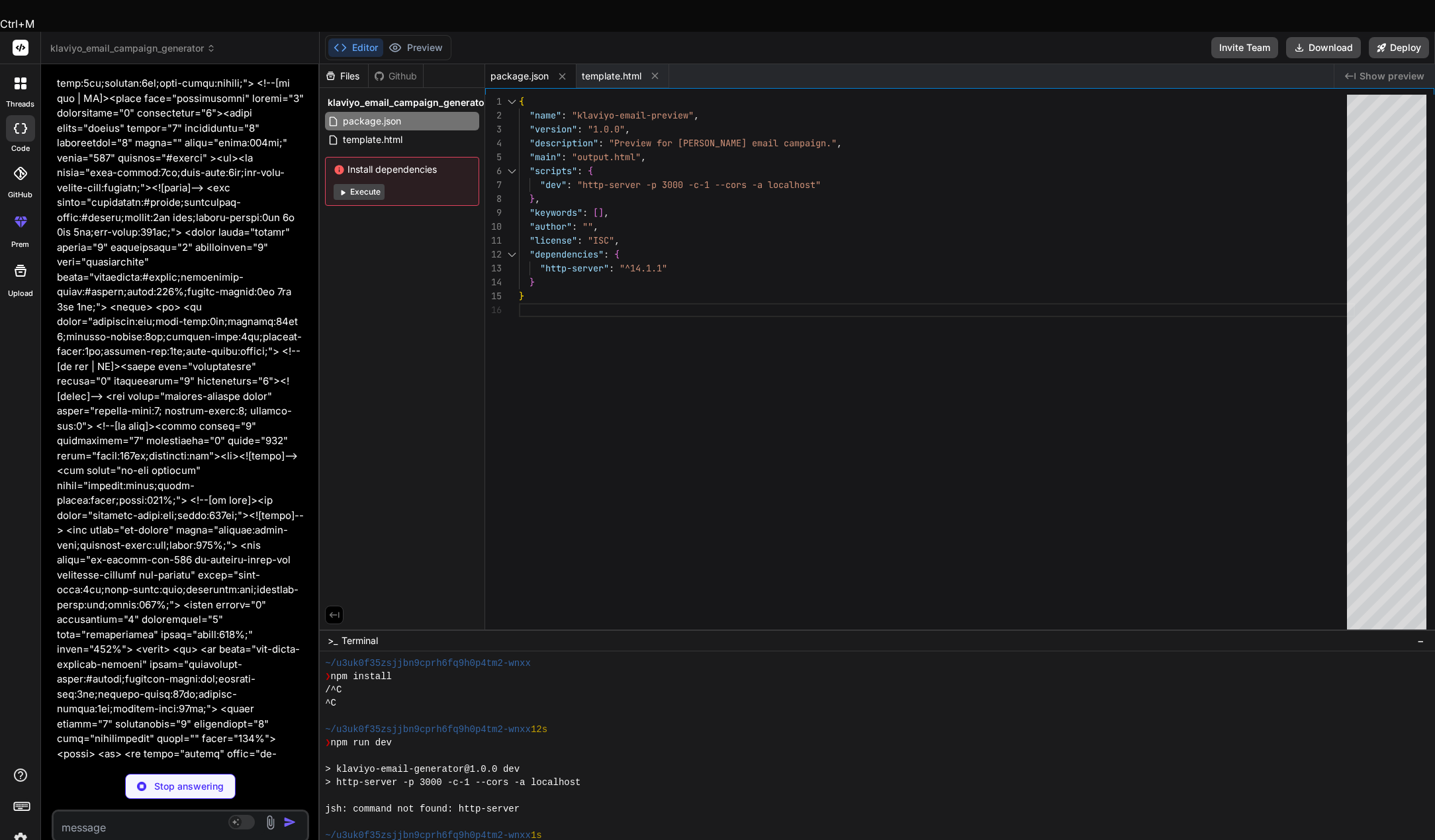
click at [183, 840] on span "privacy" at bounding box center [189, 849] width 24 height 8
click at [247, 825] on div "You I need help generating Klaviyo email campaigns based on content that I give…" at bounding box center [179, 473] width 257 height 797
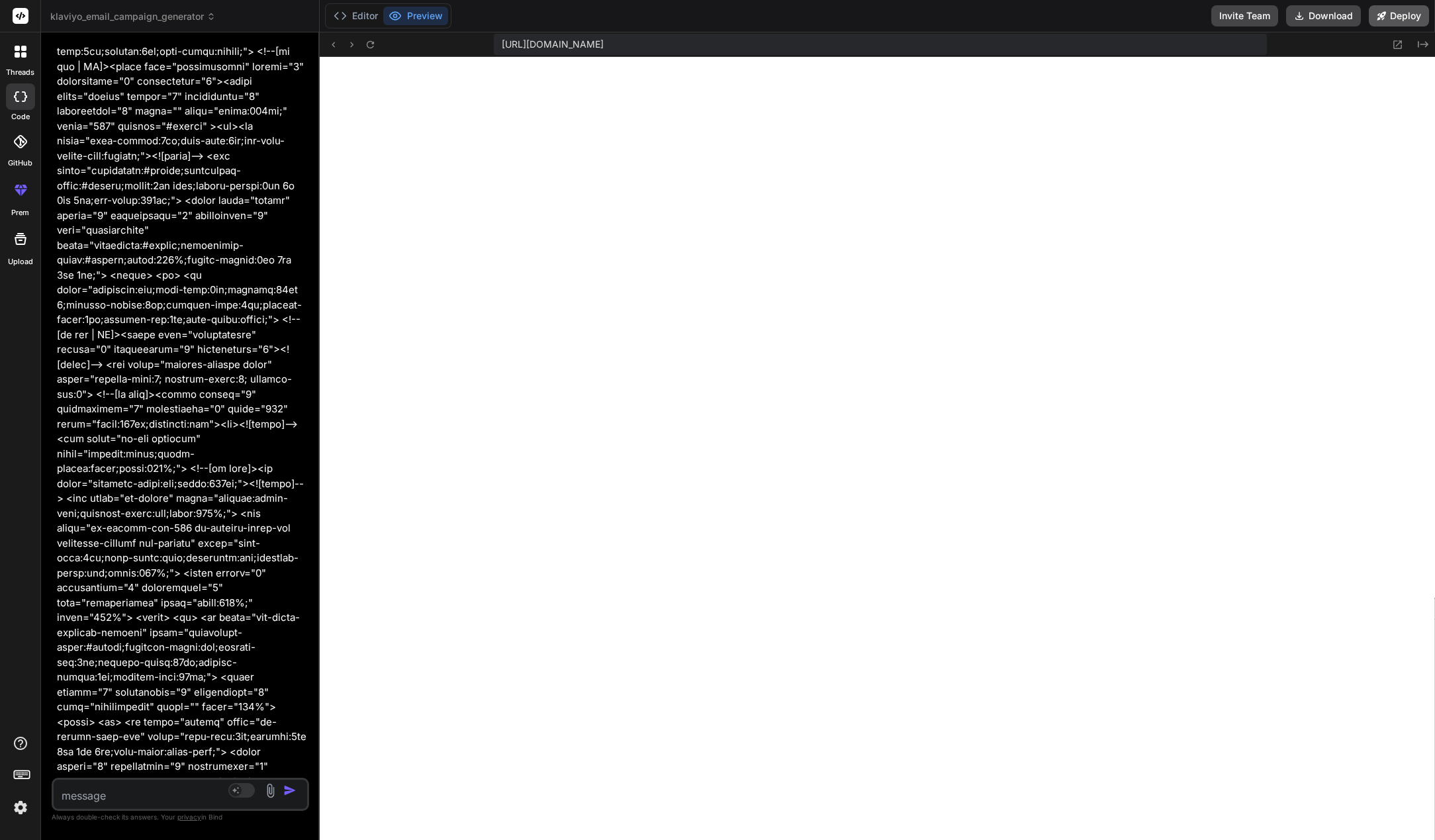
click at [1411, 22] on button "Deploy" at bounding box center [1400, 16] width 60 height 21
click at [1399, 42] on icon at bounding box center [1398, 44] width 11 height 11
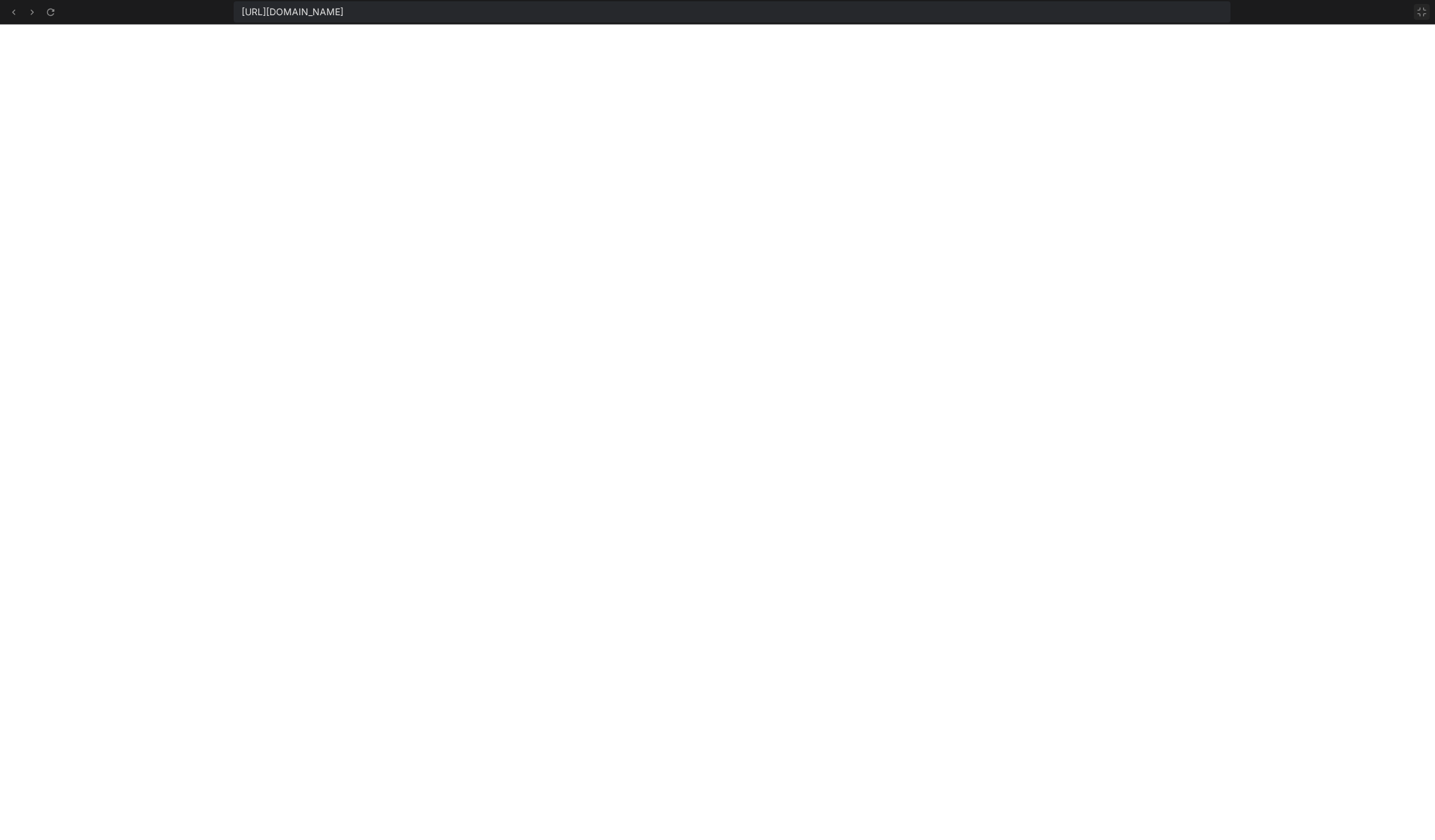
click at [1423, 11] on icon at bounding box center [1423, 11] width 11 height 11
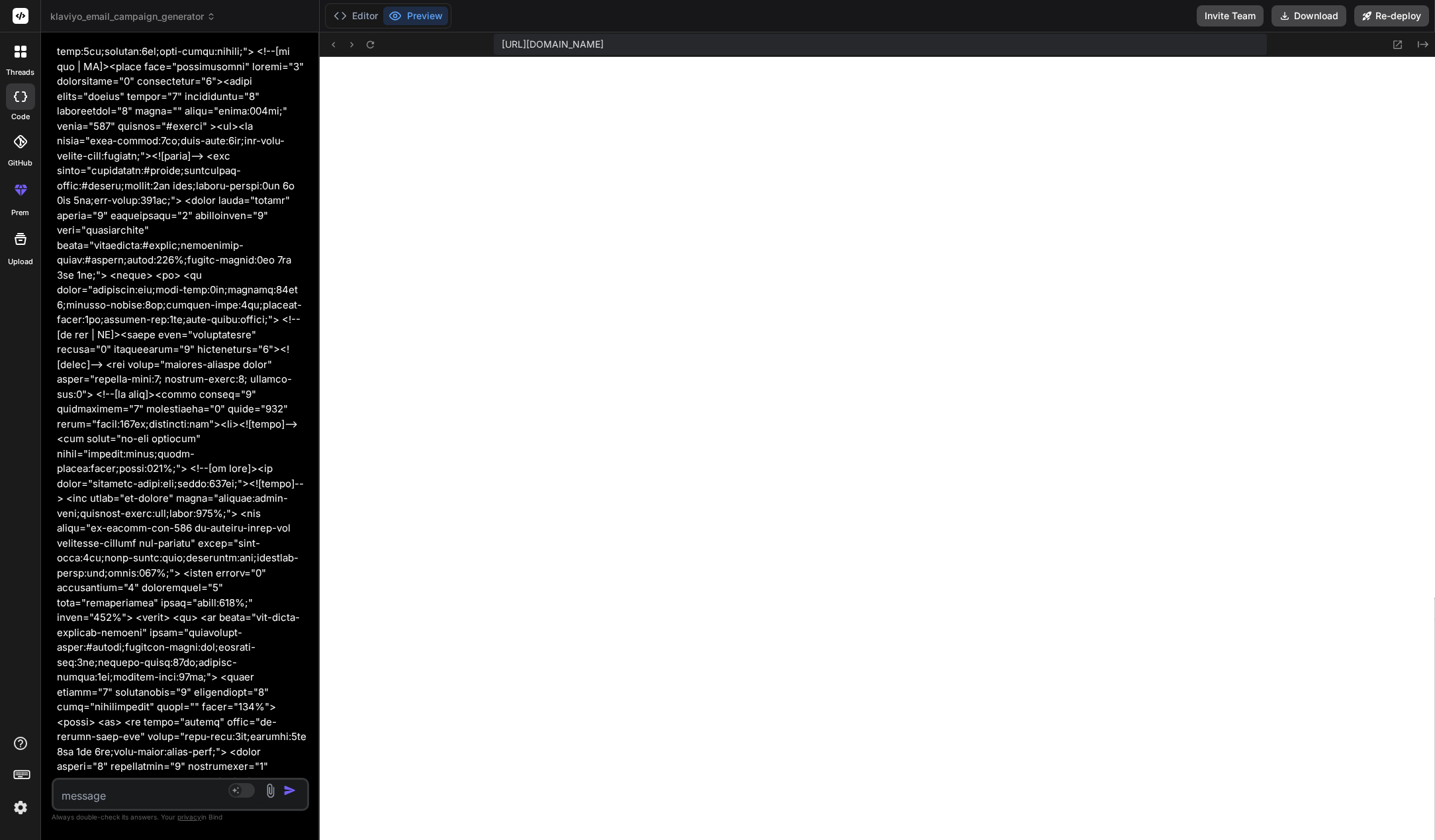
click at [126, 786] on textarea at bounding box center [159, 791] width 211 height 24
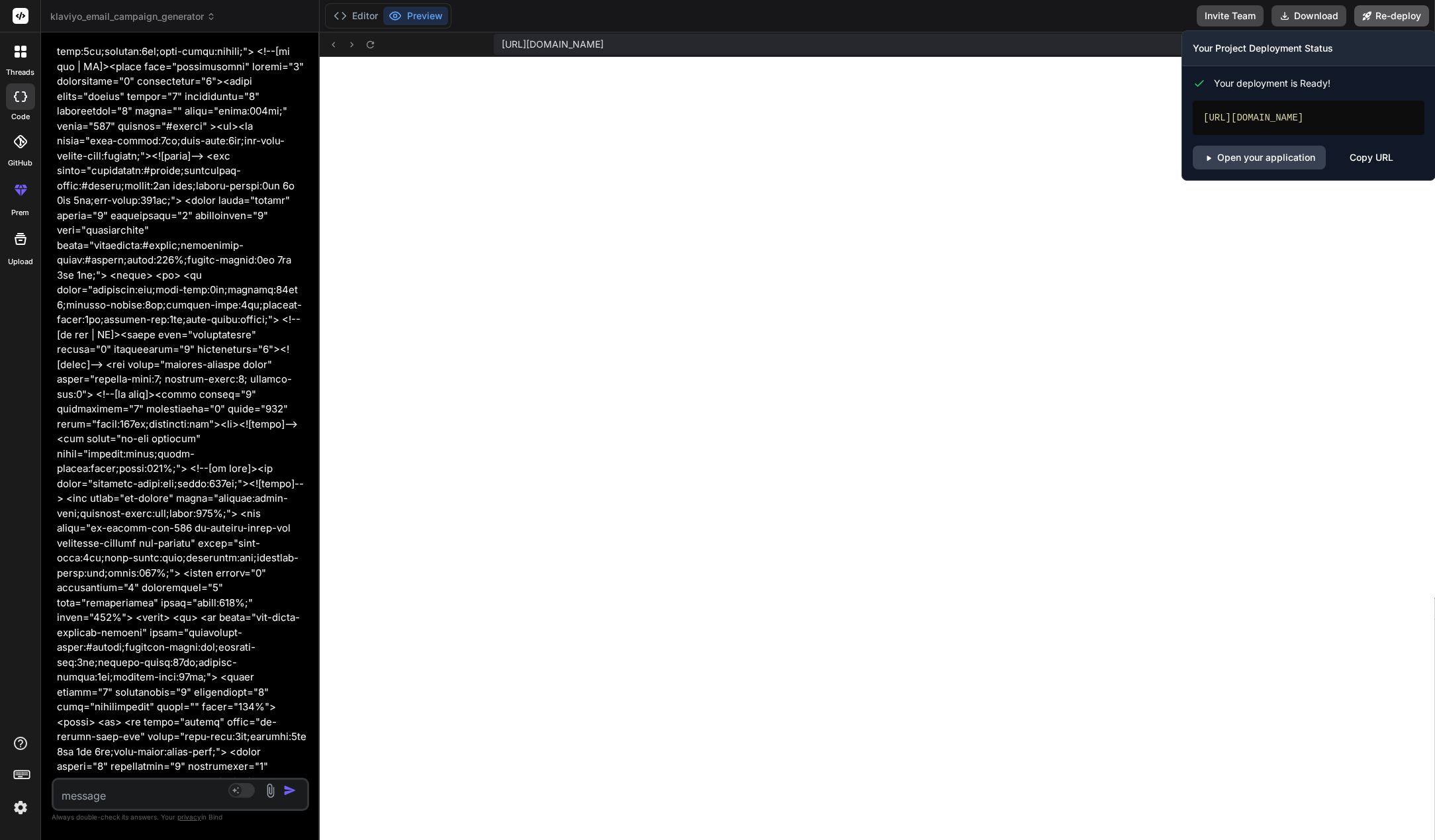
click at [1408, 13] on button "Re-deploy" at bounding box center [1392, 16] width 75 height 21
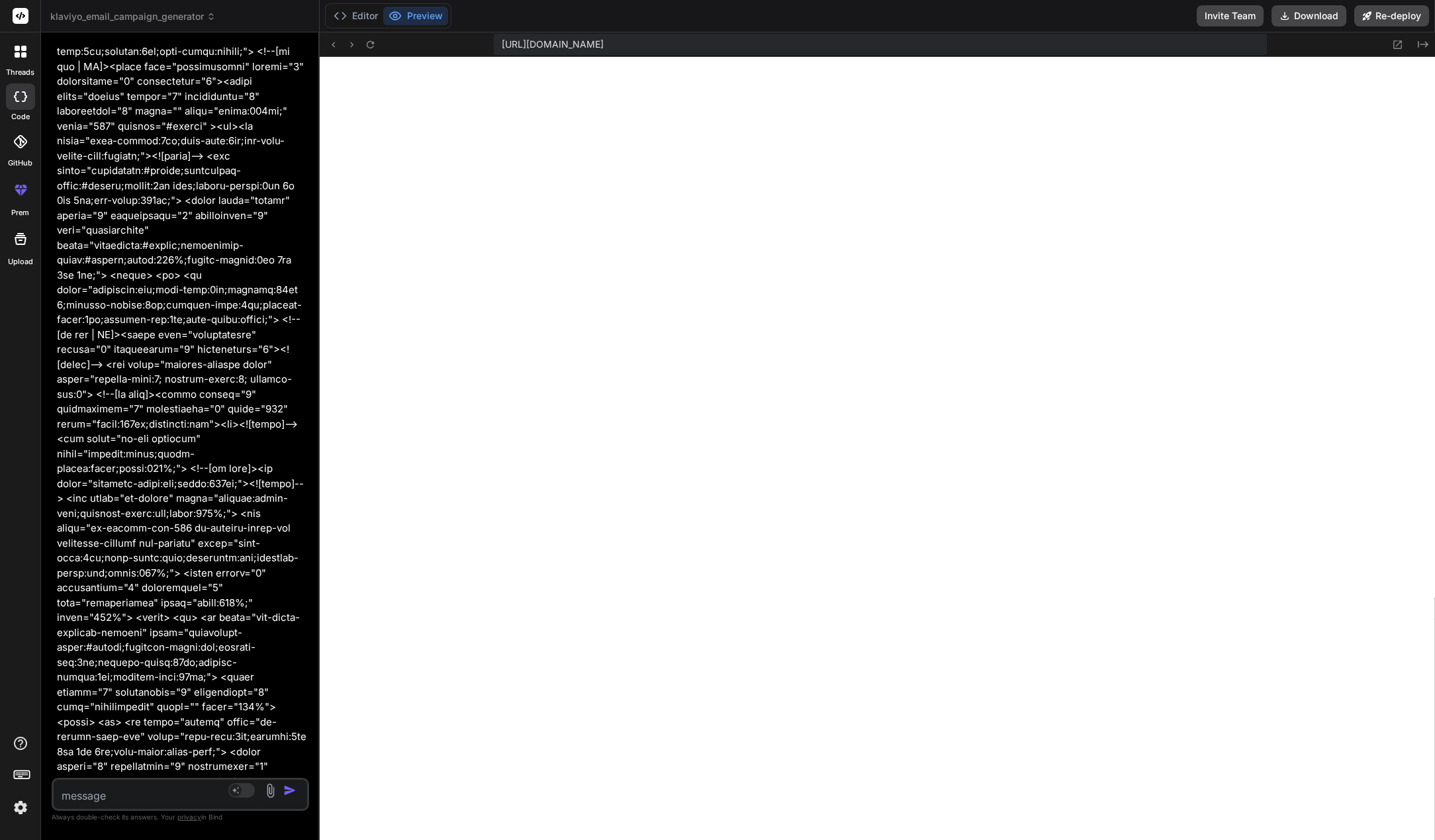
click at [154, 791] on textarea at bounding box center [159, 791] width 211 height 24
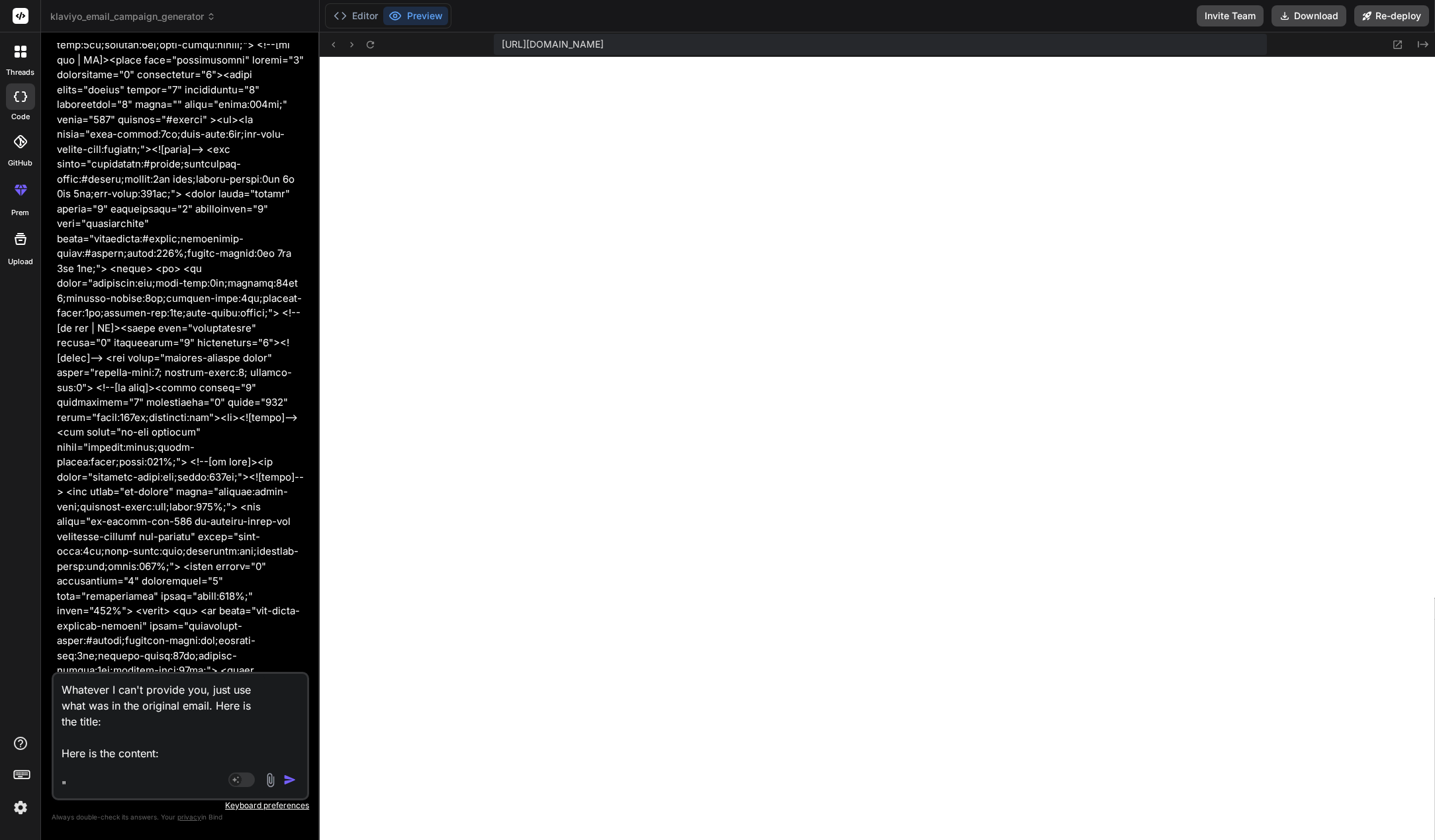
paste textarea "Have you ever noticed how many skincare brands proudly declare they're "chemica…"
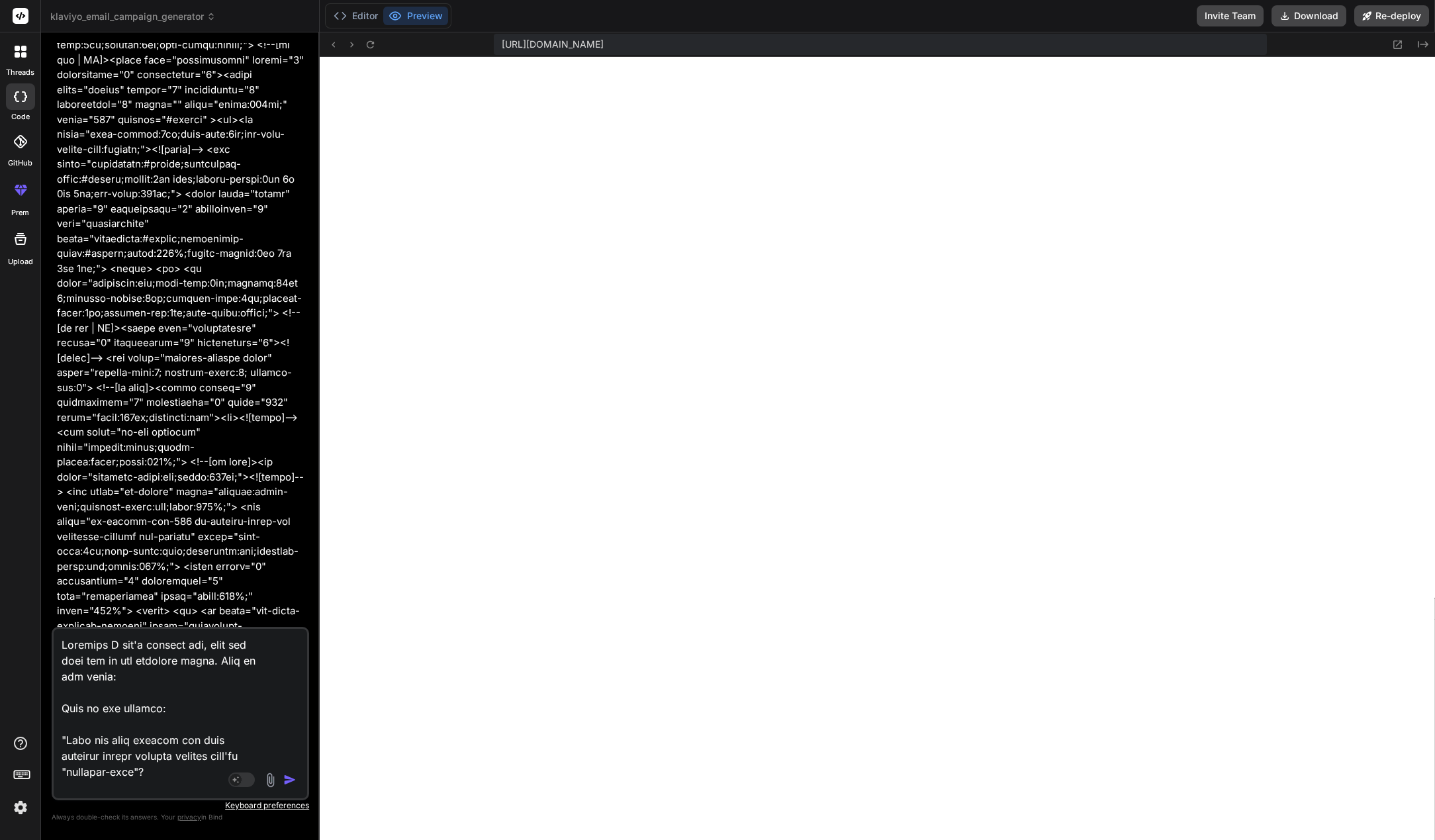
click at [74, 676] on textarea at bounding box center [159, 711] width 211 height 164
click at [83, 677] on textarea at bounding box center [159, 711] width 211 height 164
paste textarea "Why Chemical-Free Isn't Enough (And What Your Skin REALLY Needs)"
click at [294, 779] on img "button" at bounding box center [290, 780] width 13 height 13
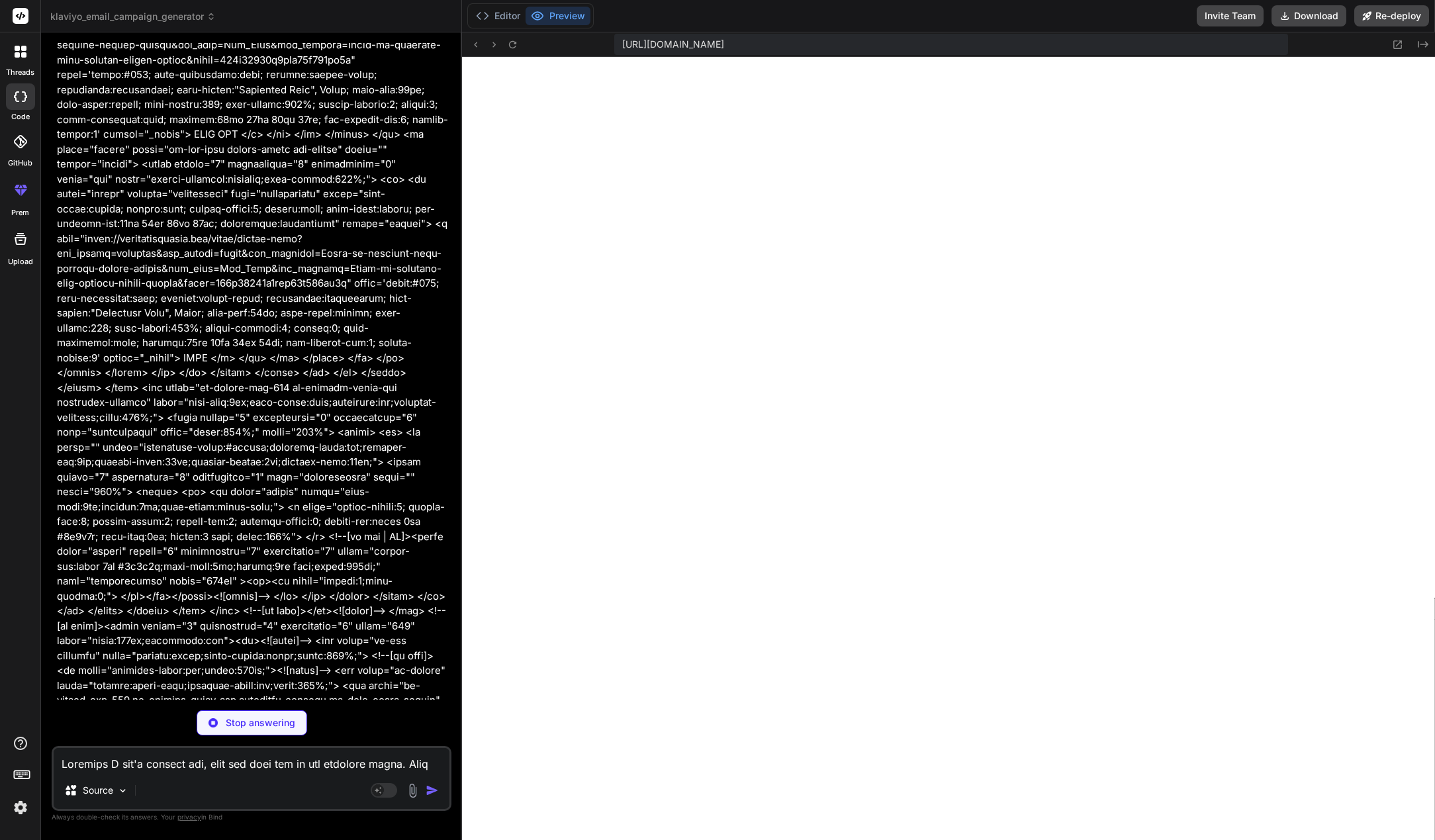
drag, startPoint x: 319, startPoint y: 505, endPoint x: 417, endPoint y: 508, distance: 98.0
click at [426, 508] on div "Bind AI Web Search Created with Pixso. Code Generator You I need help generatin…" at bounding box center [251, 437] width 421 height 808
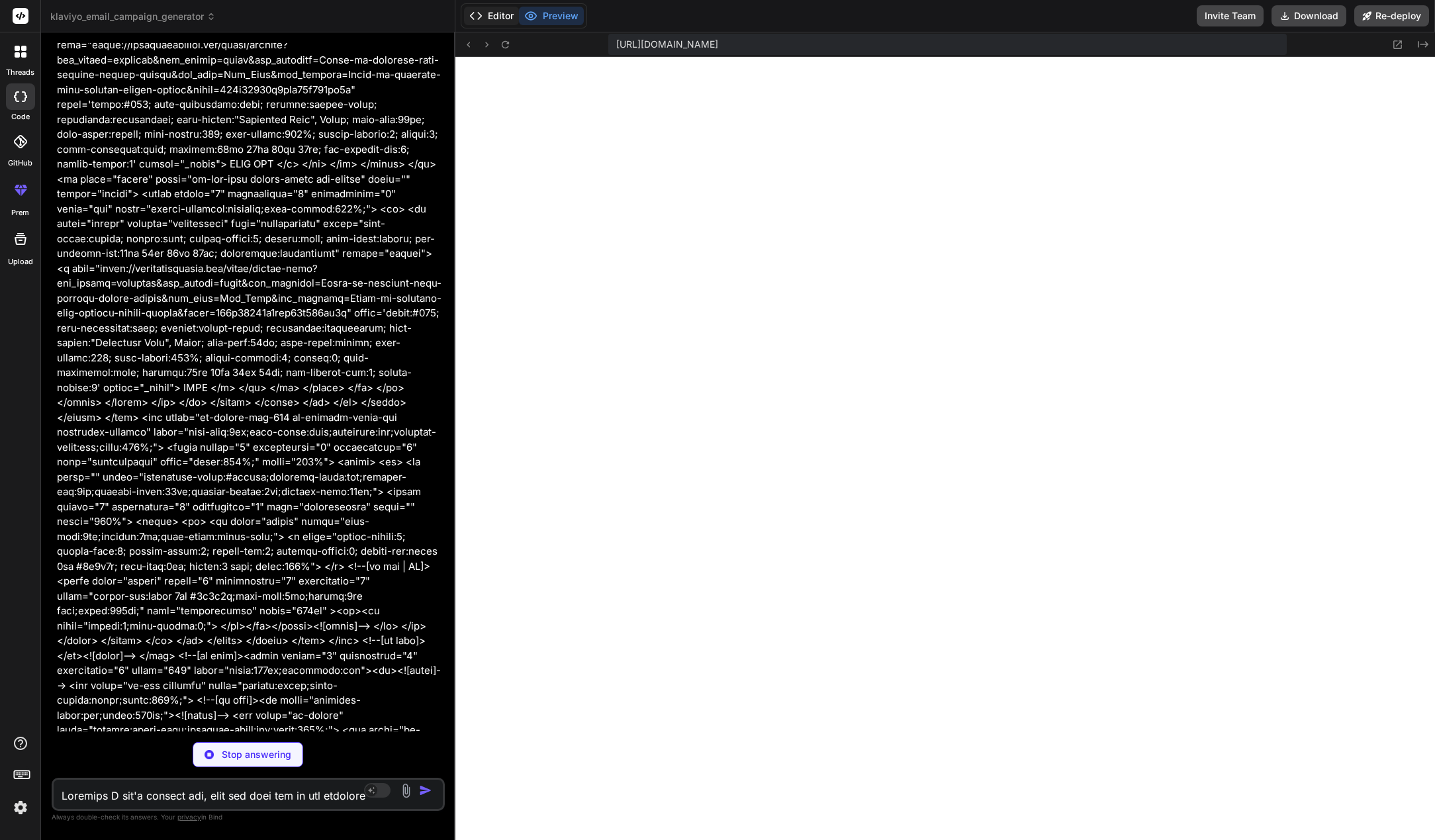
click at [497, 25] on button "Editor" at bounding box center [492, 15] width 55 height 19
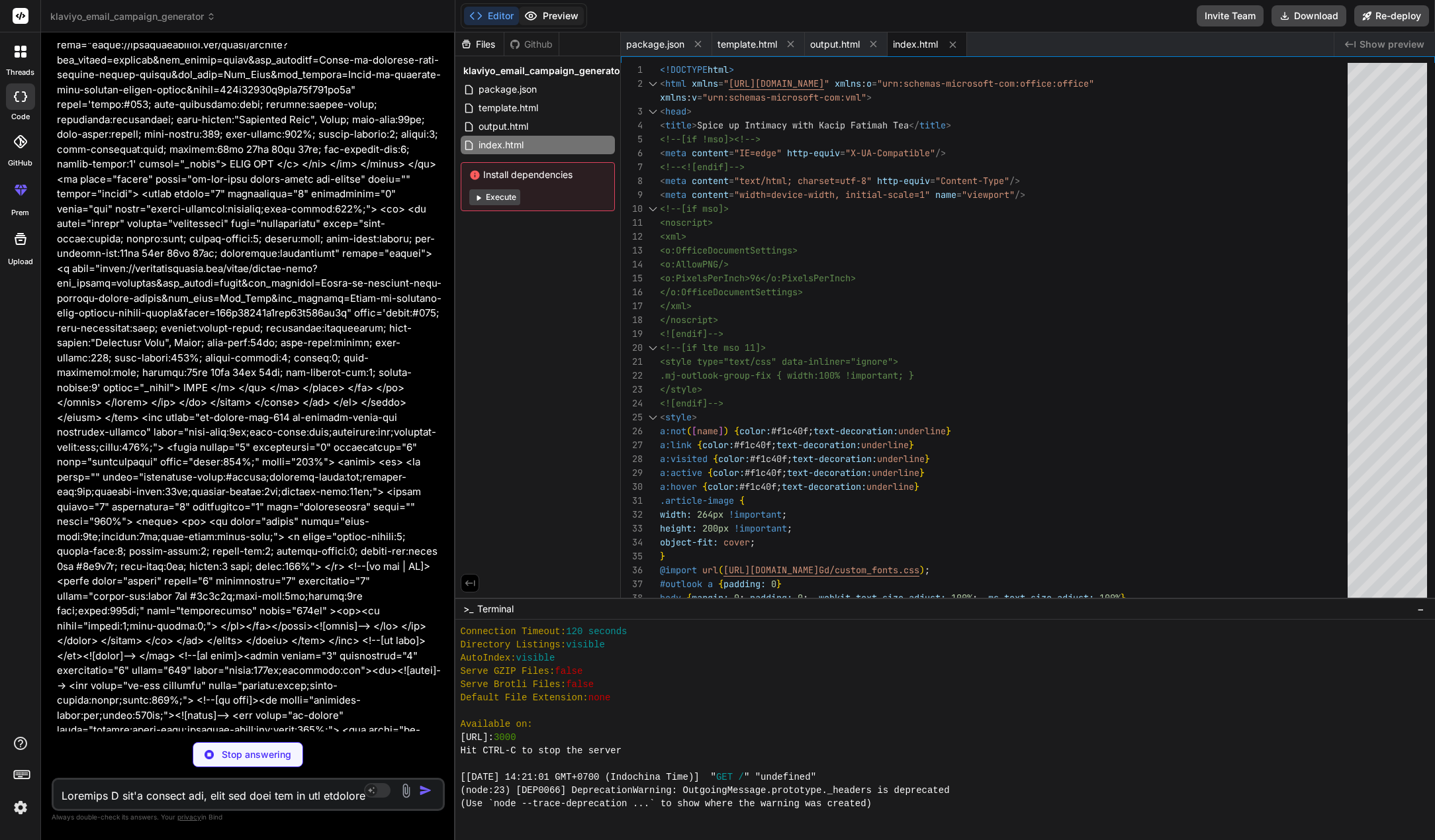
click at [550, 21] on button "Preview" at bounding box center [551, 15] width 65 height 19
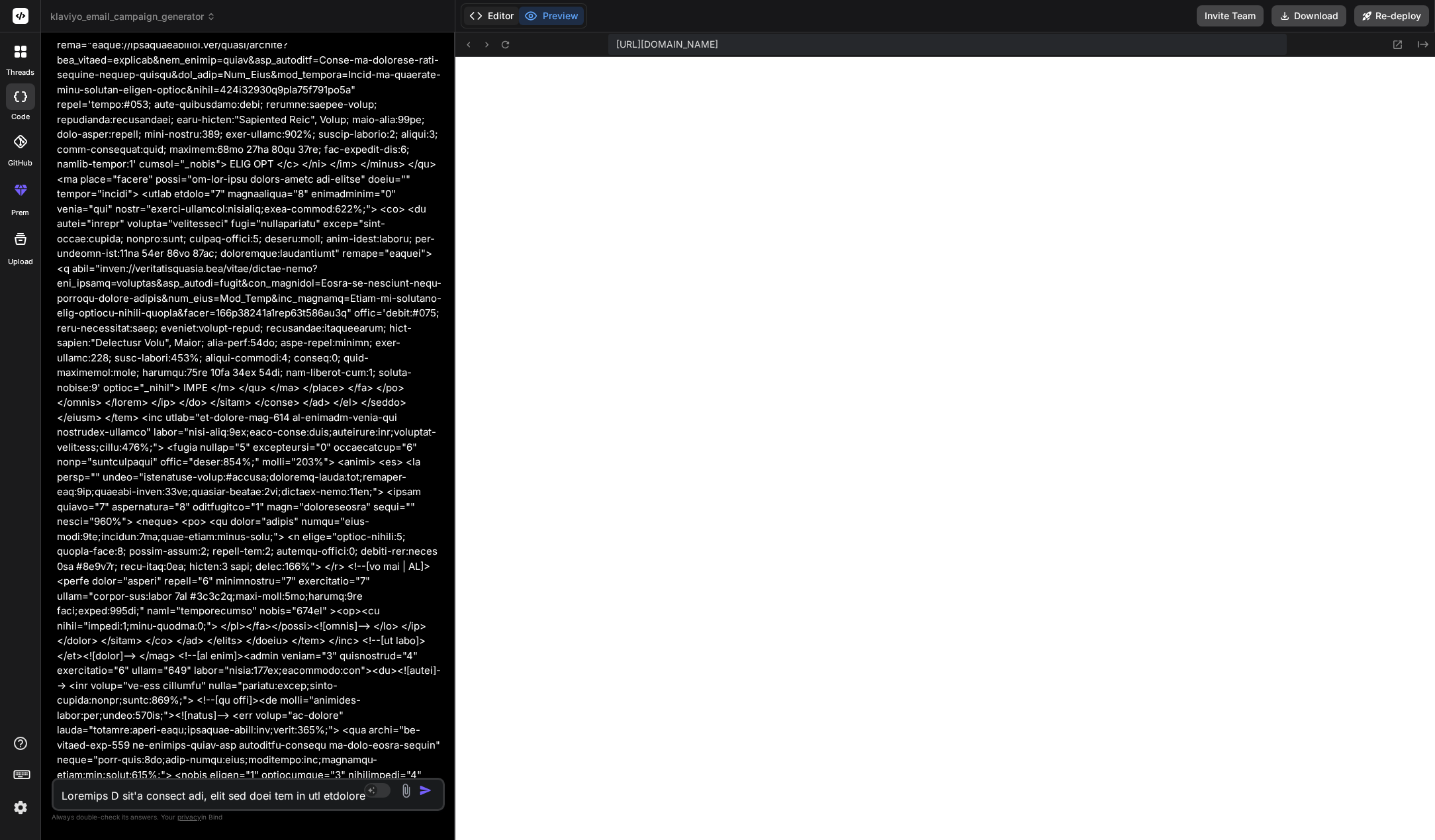
click at [485, 19] on button "Editor" at bounding box center [492, 15] width 55 height 19
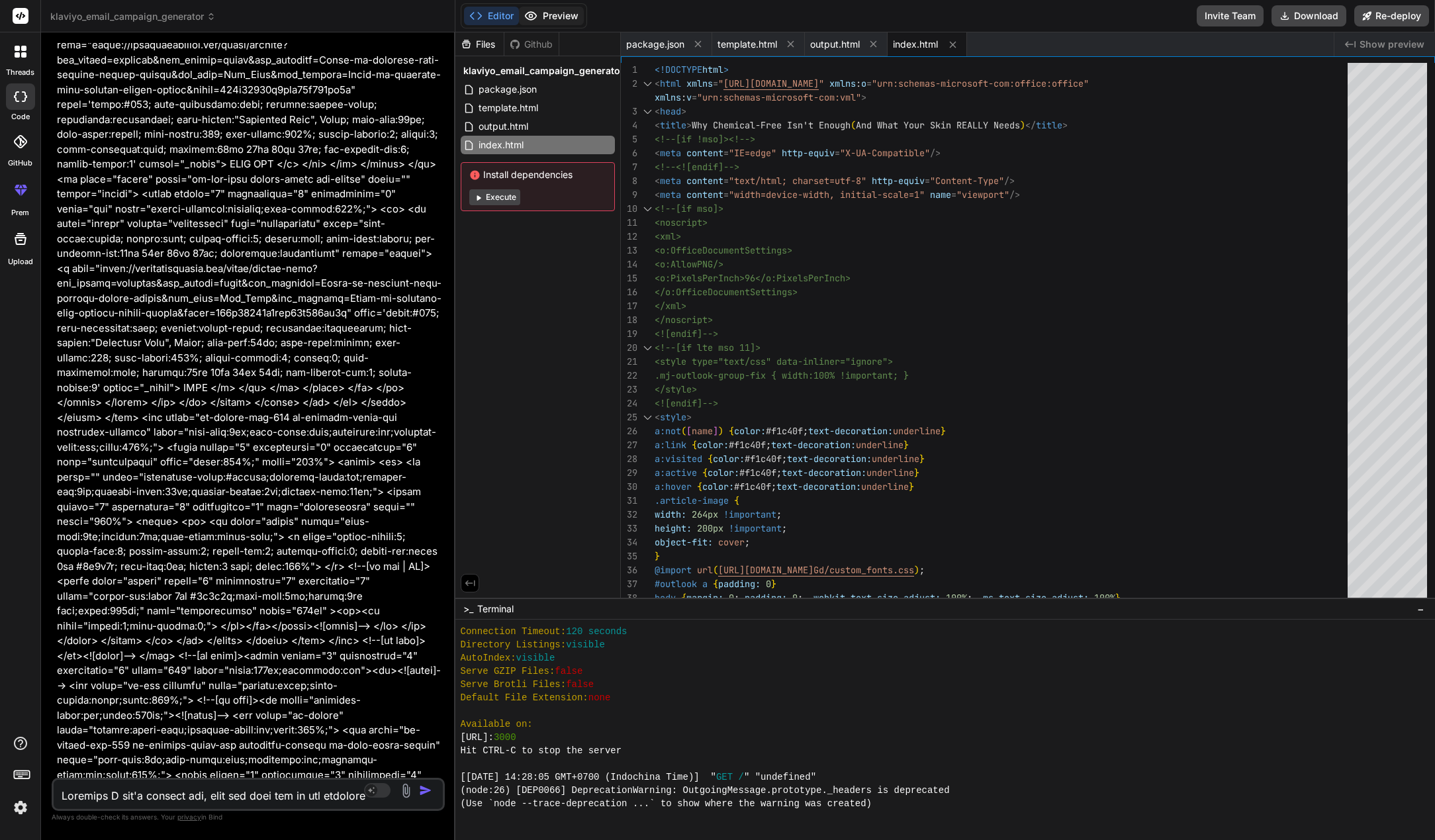
click at [546, 14] on button "Preview" at bounding box center [551, 15] width 65 height 19
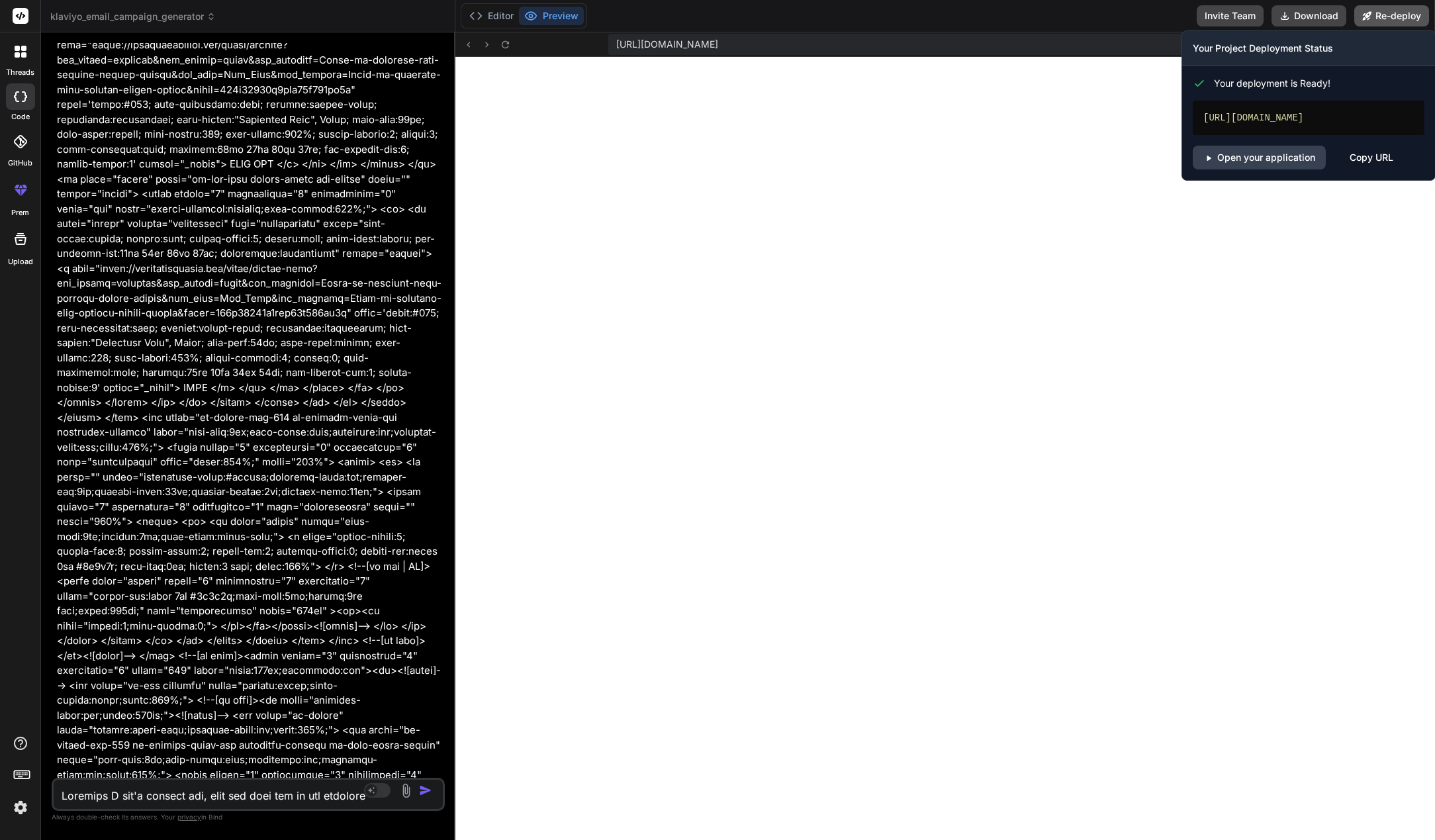
click at [1393, 14] on button "Re-deploy" at bounding box center [1392, 16] width 75 height 21
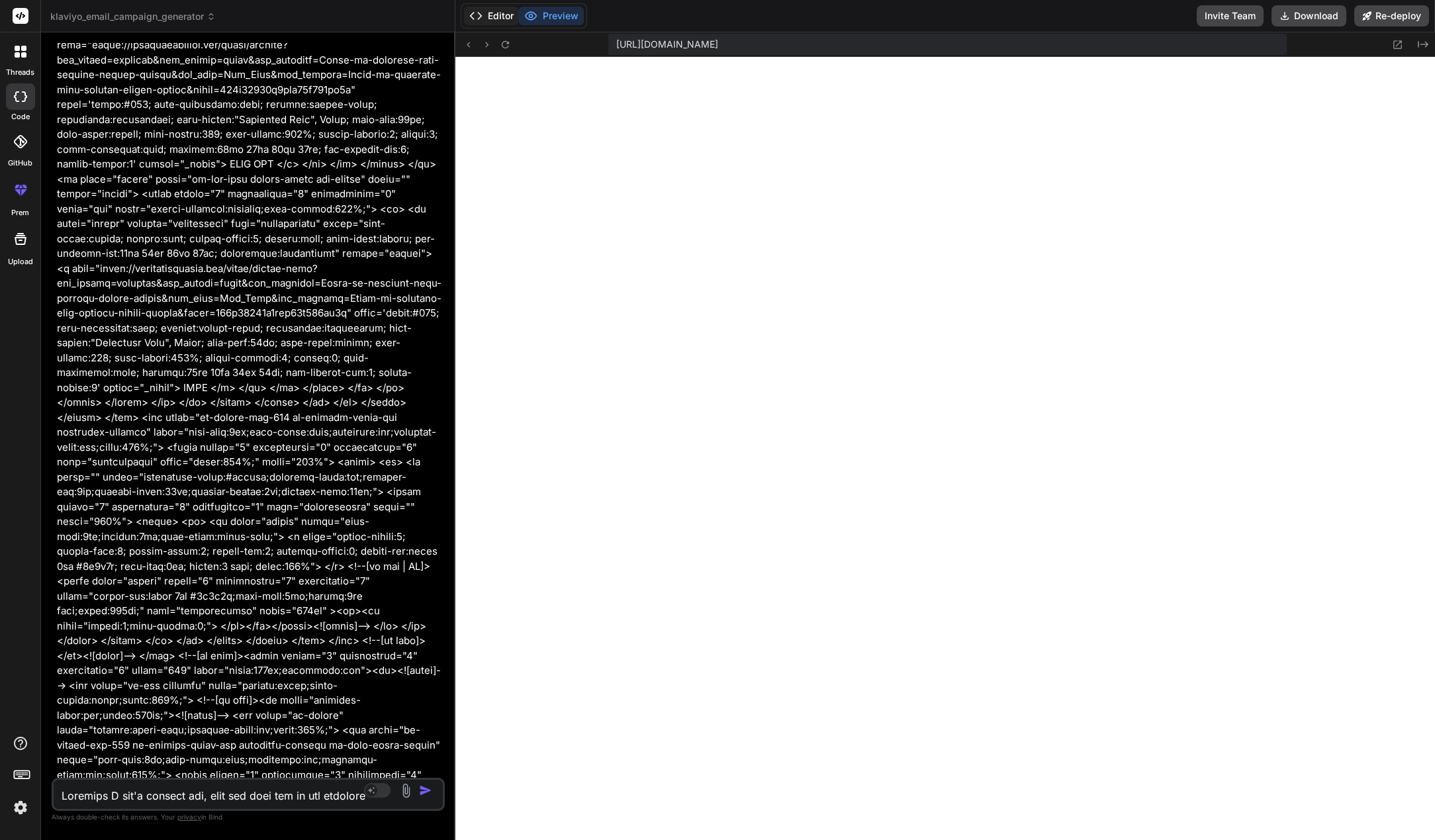
click at [492, 17] on button "Editor" at bounding box center [492, 15] width 55 height 19
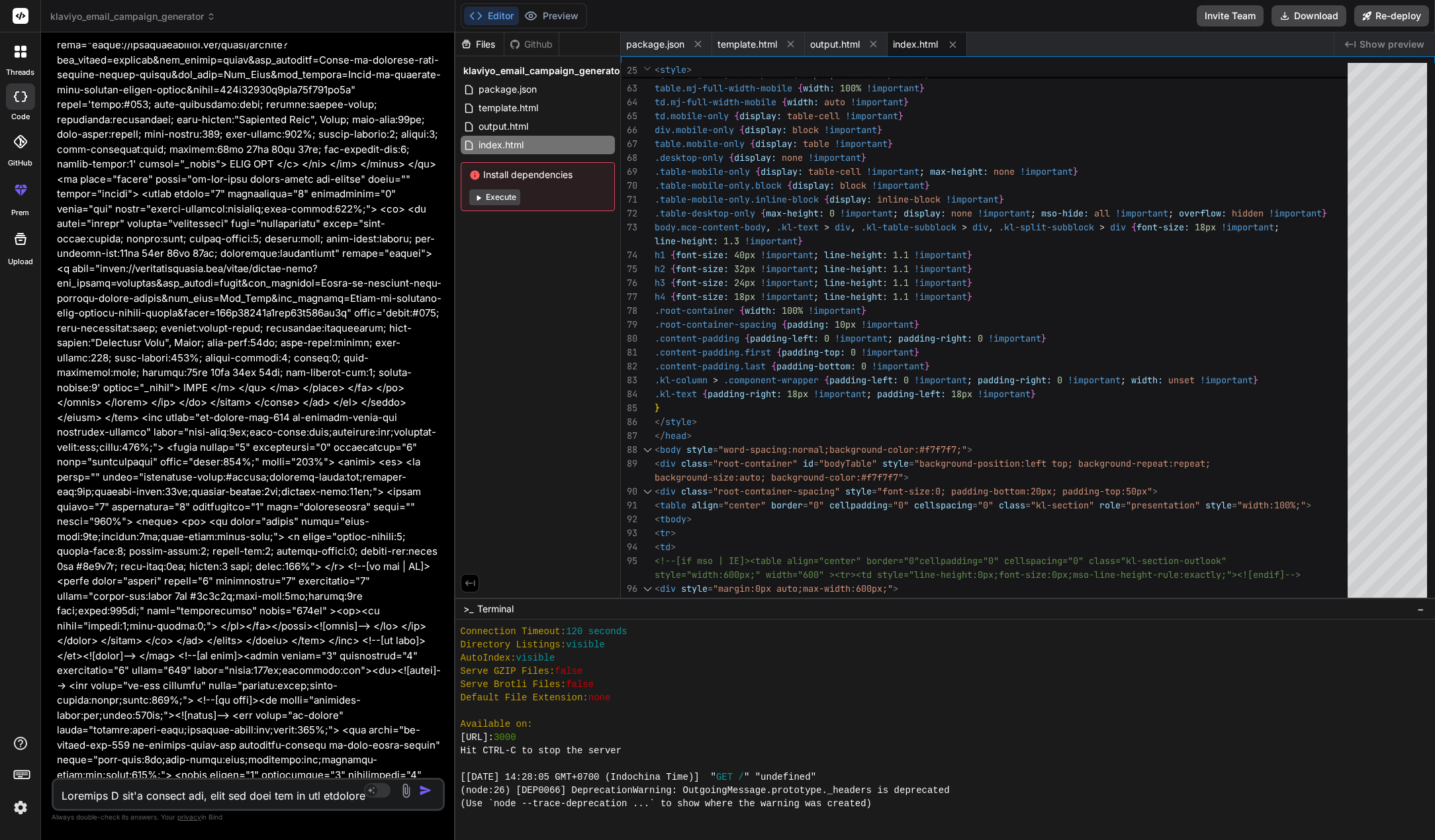
click at [1348, 38] on div "Created with Pixso. Show preview" at bounding box center [1385, 44] width 101 height 24
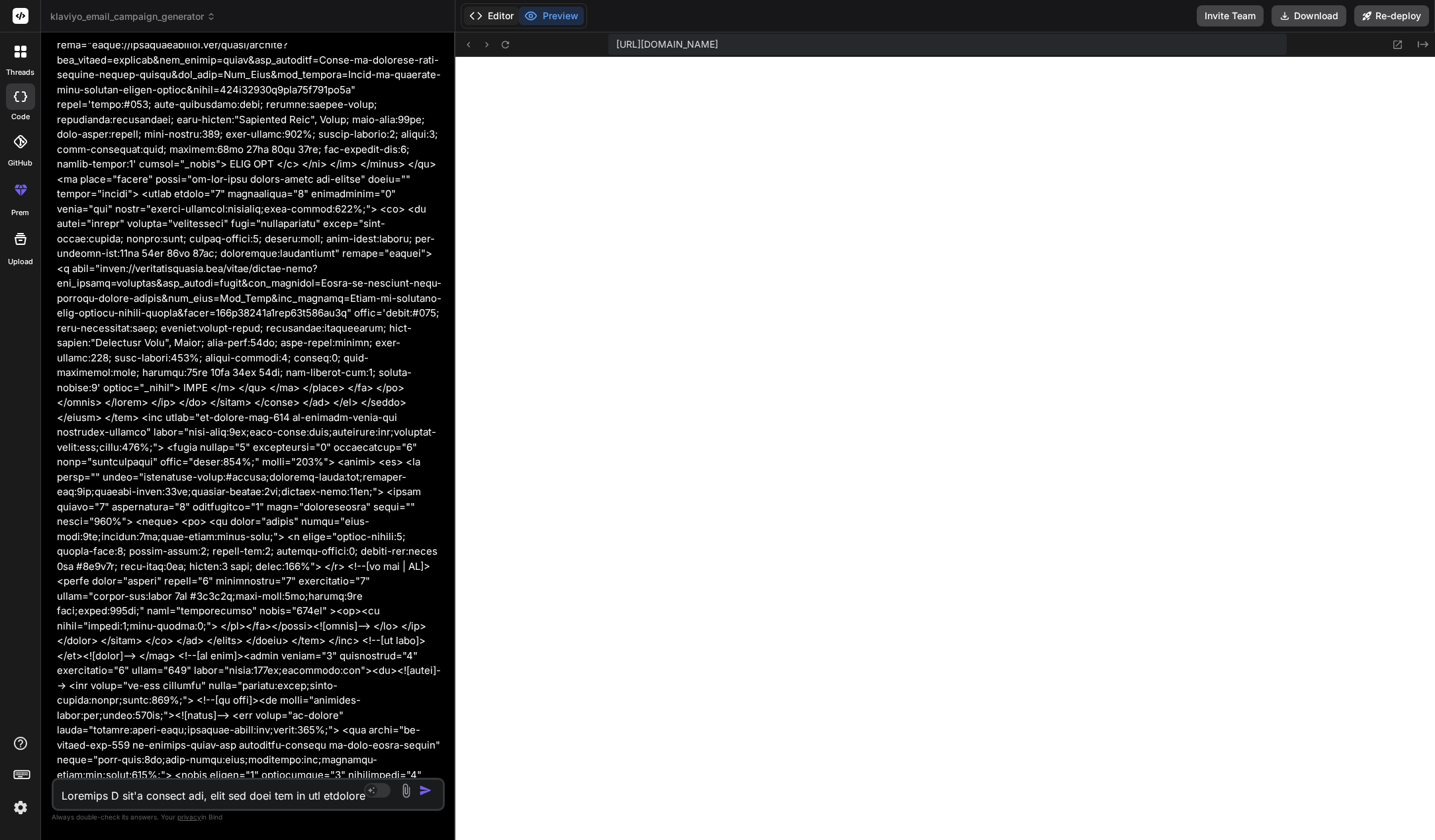
click at [502, 19] on button "Editor" at bounding box center [492, 15] width 55 height 19
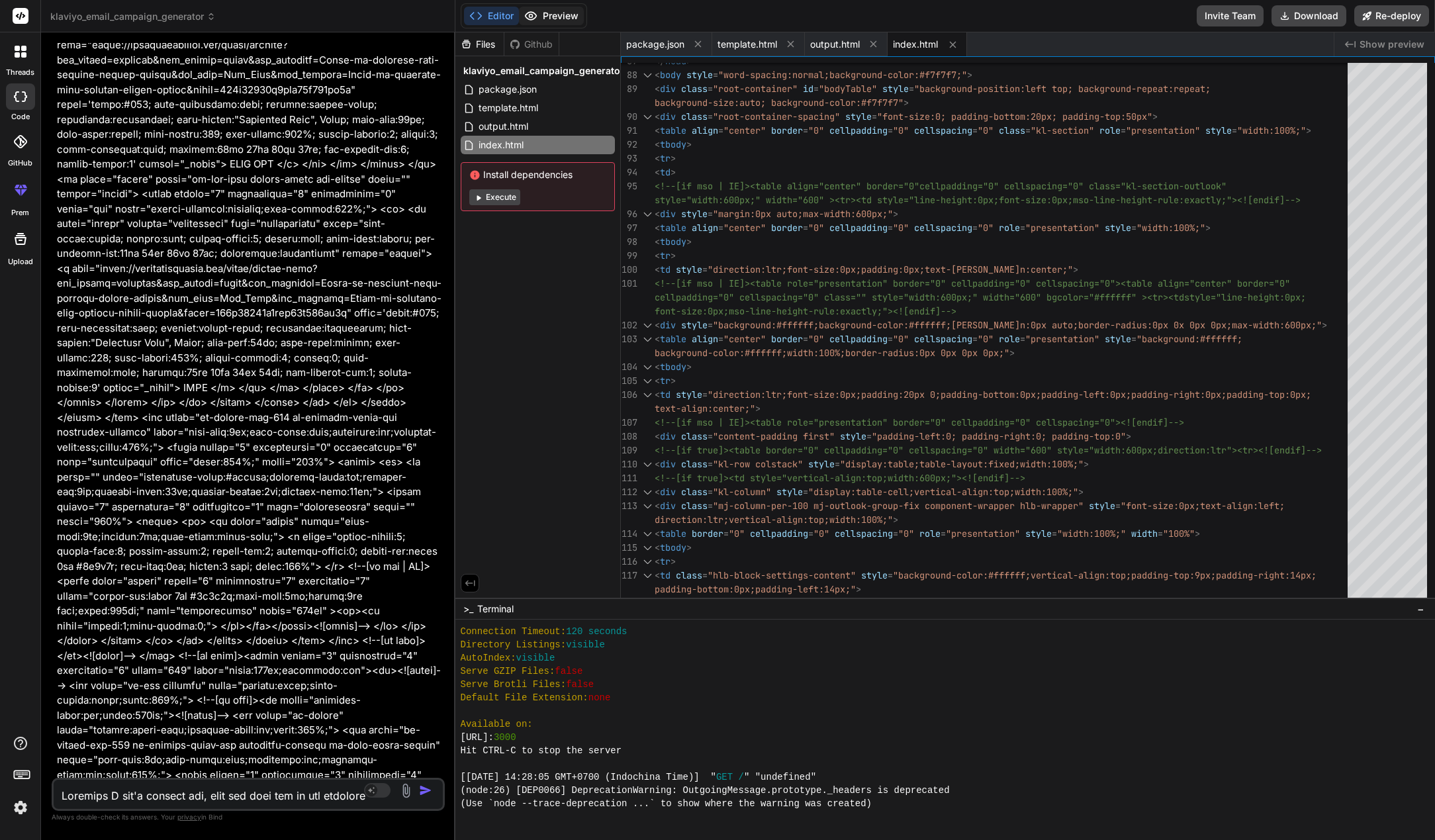
click at [555, 14] on button "Preview" at bounding box center [551, 15] width 65 height 19
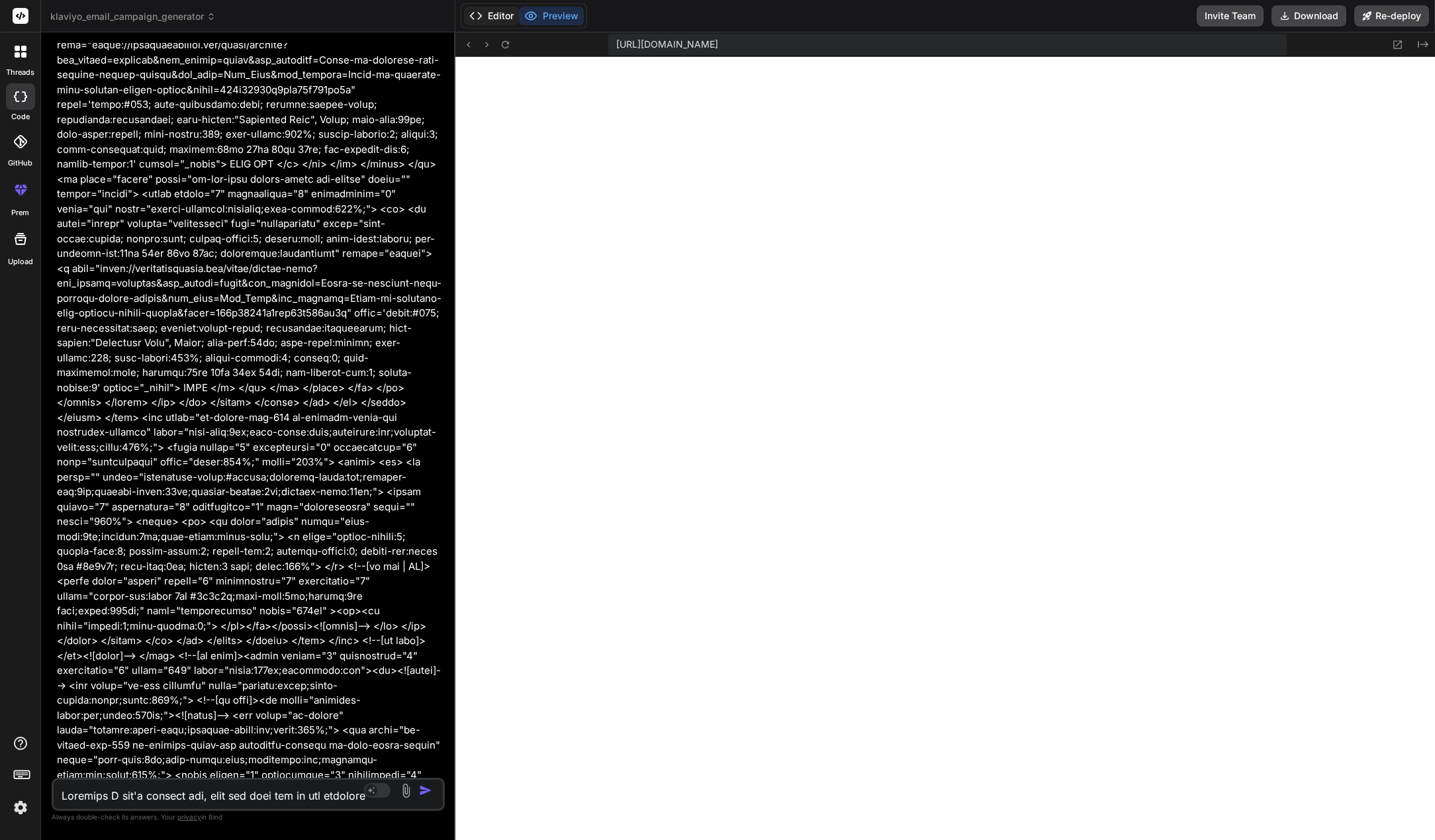
click at [486, 18] on button "Editor" at bounding box center [492, 15] width 55 height 19
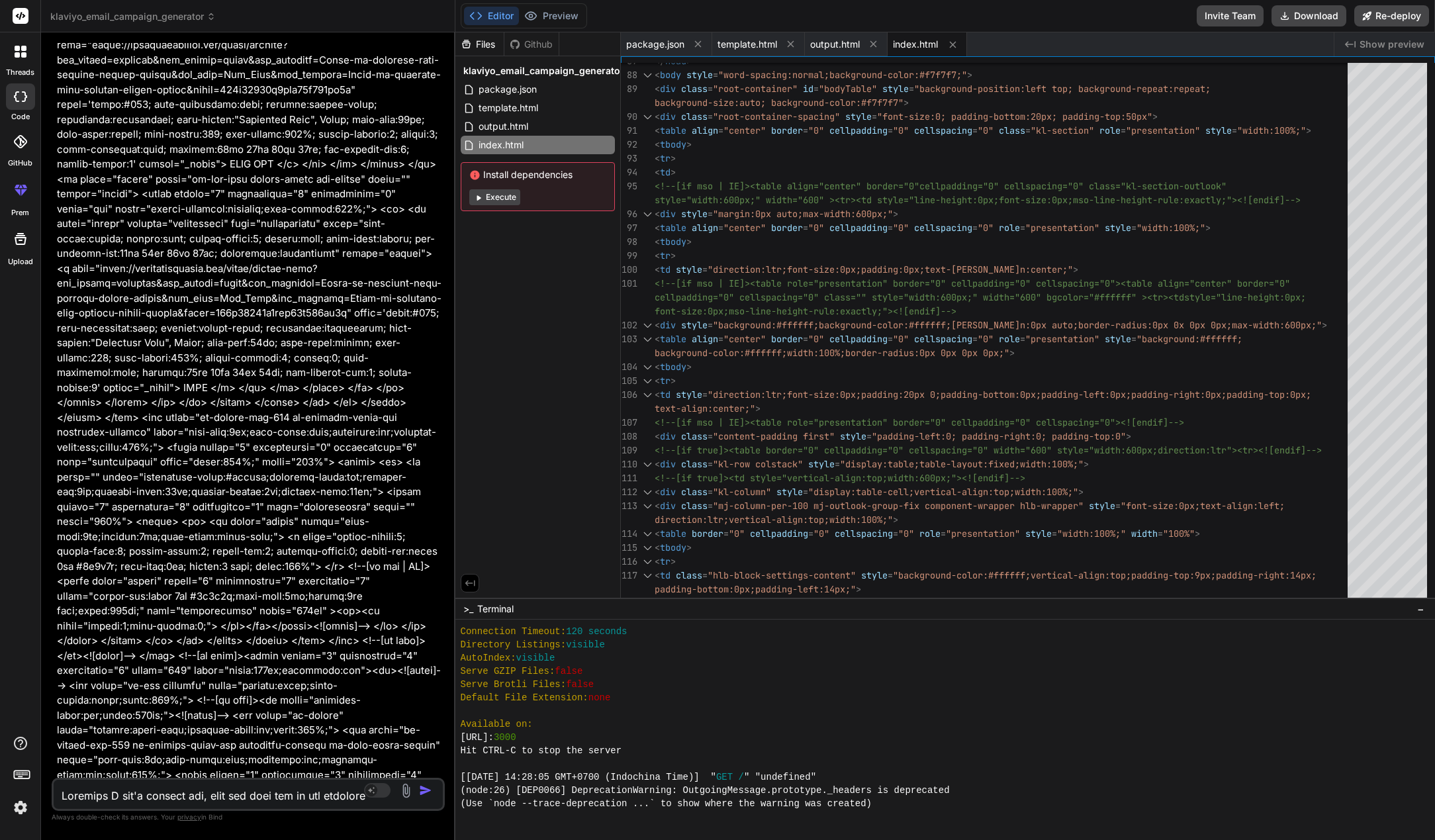
click at [144, 17] on span "klaviyo_email_campaign_generator" at bounding box center [133, 16] width 165 height 13
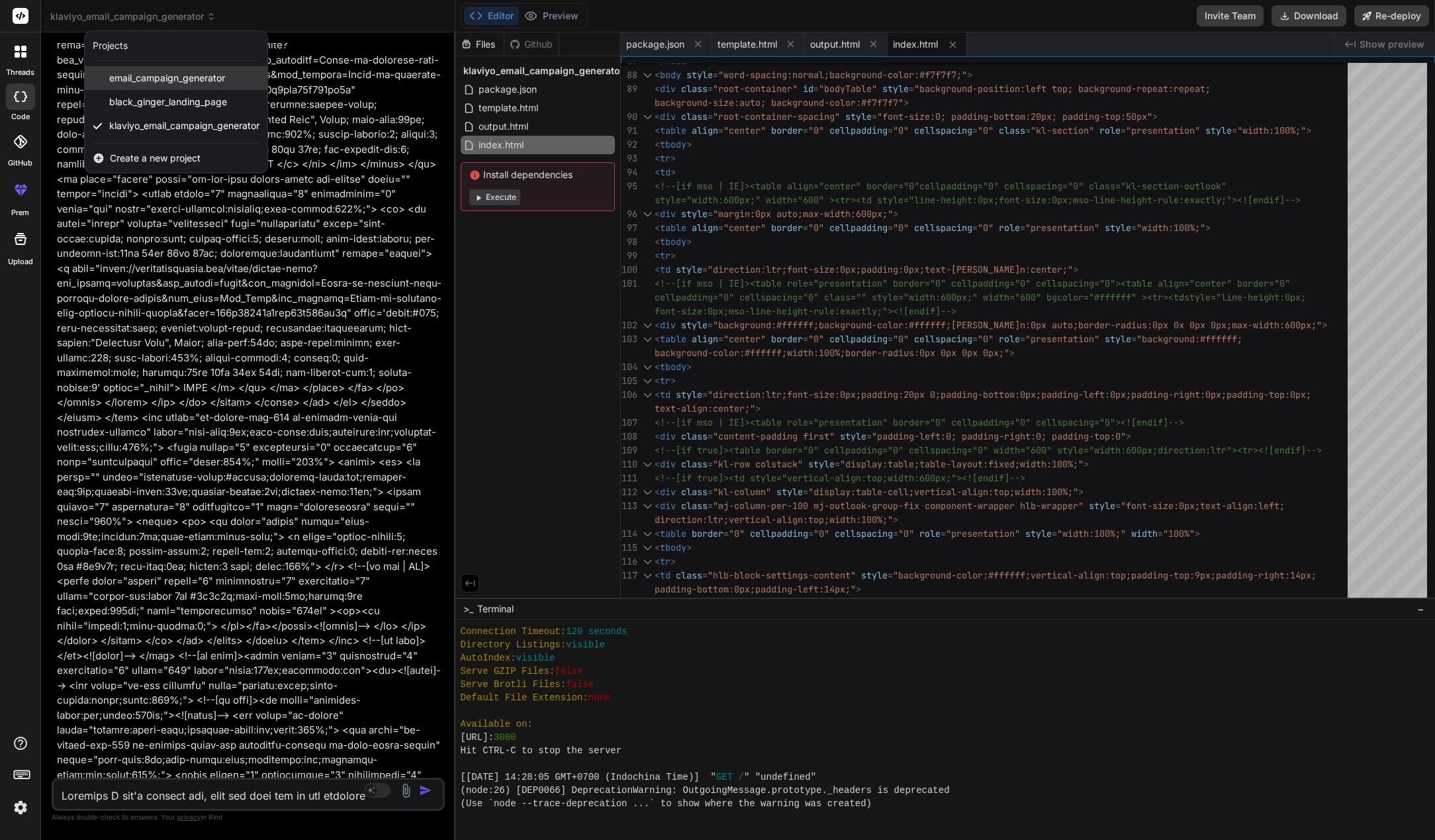
click at [170, 82] on span "email_campaign_generator" at bounding box center [167, 78] width 116 height 13
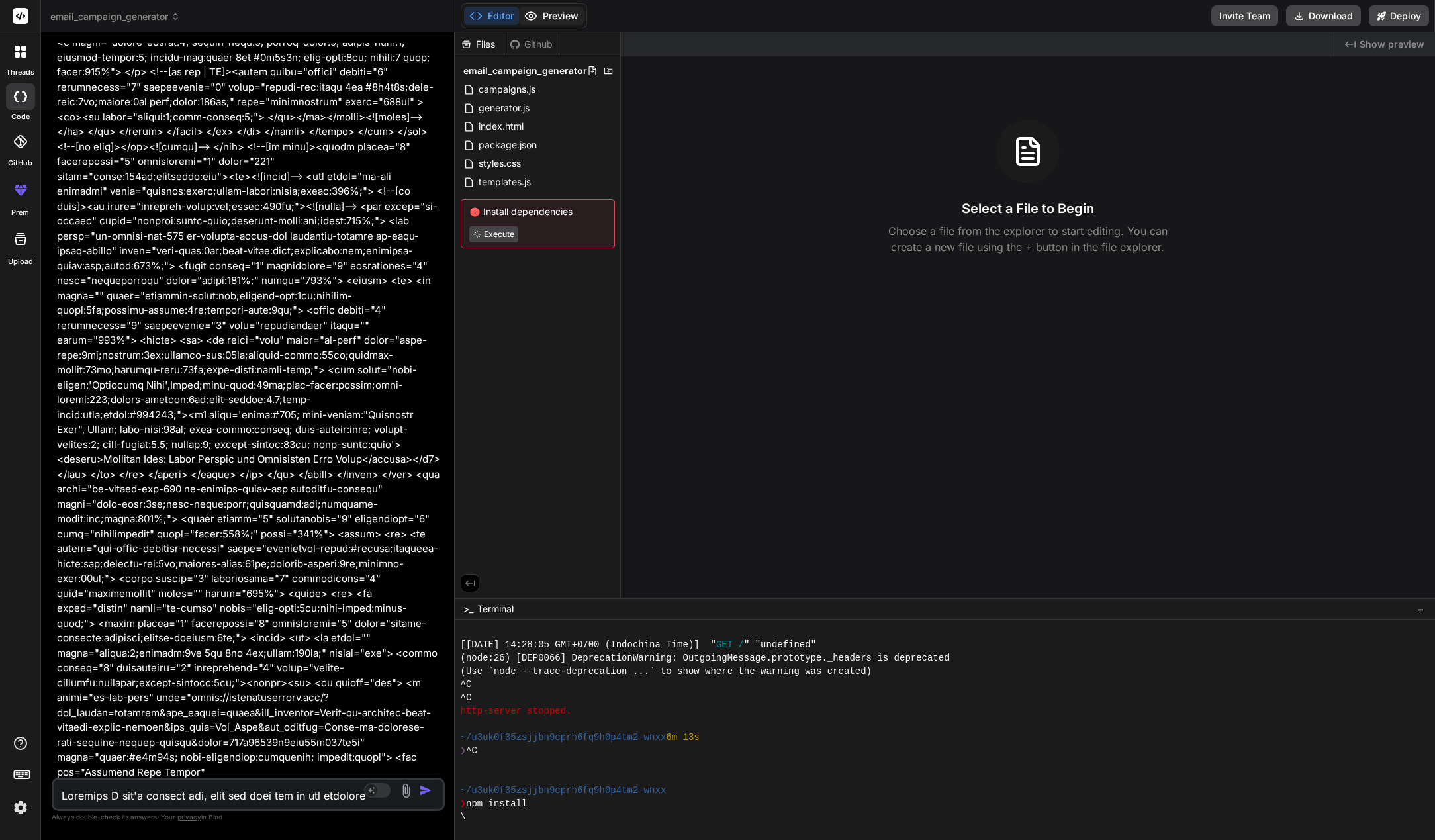
click at [540, 9] on button "Preview" at bounding box center [551, 15] width 65 height 19
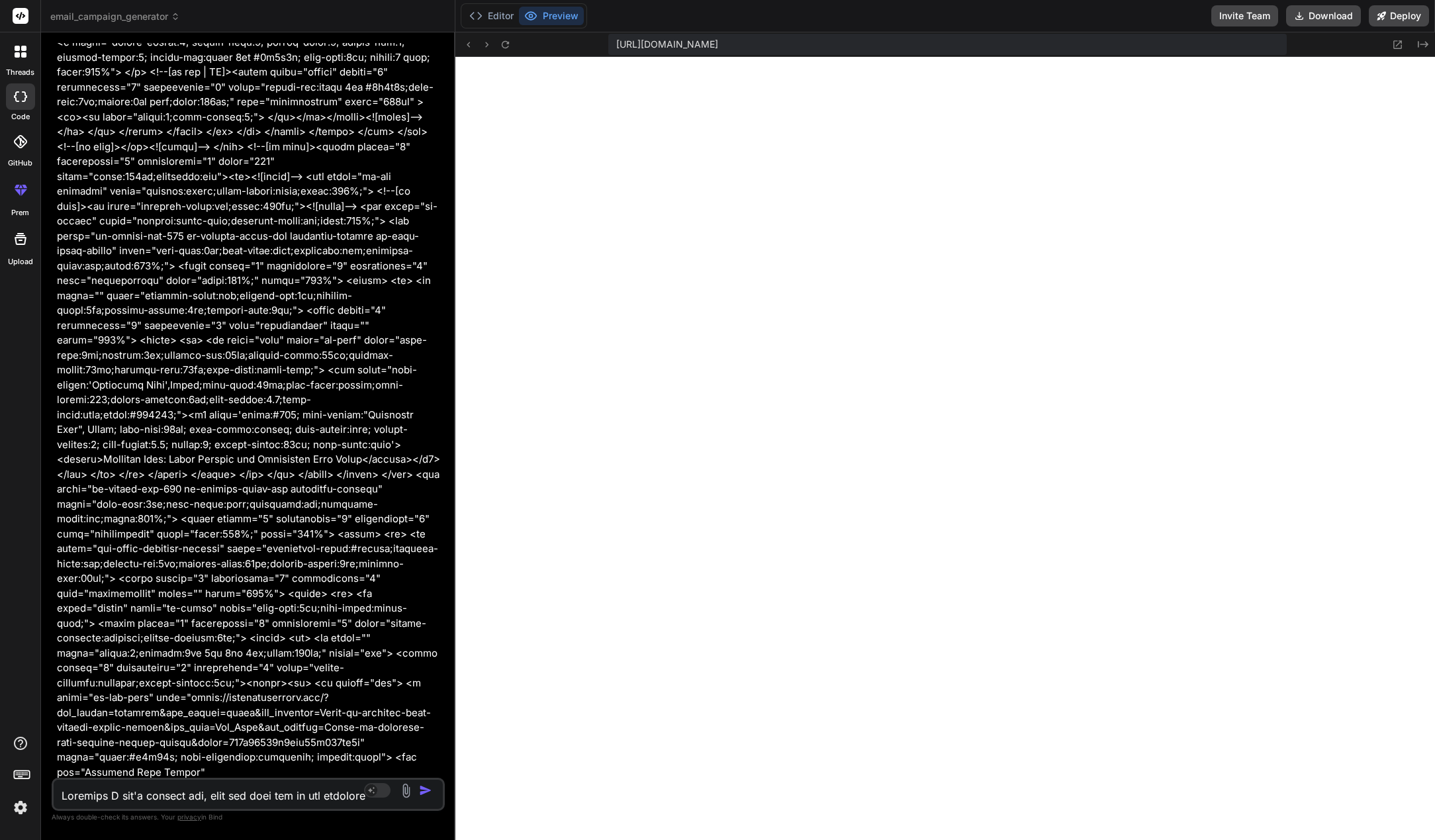
click at [138, 18] on span "email_campaign_generator" at bounding box center [115, 16] width 130 height 13
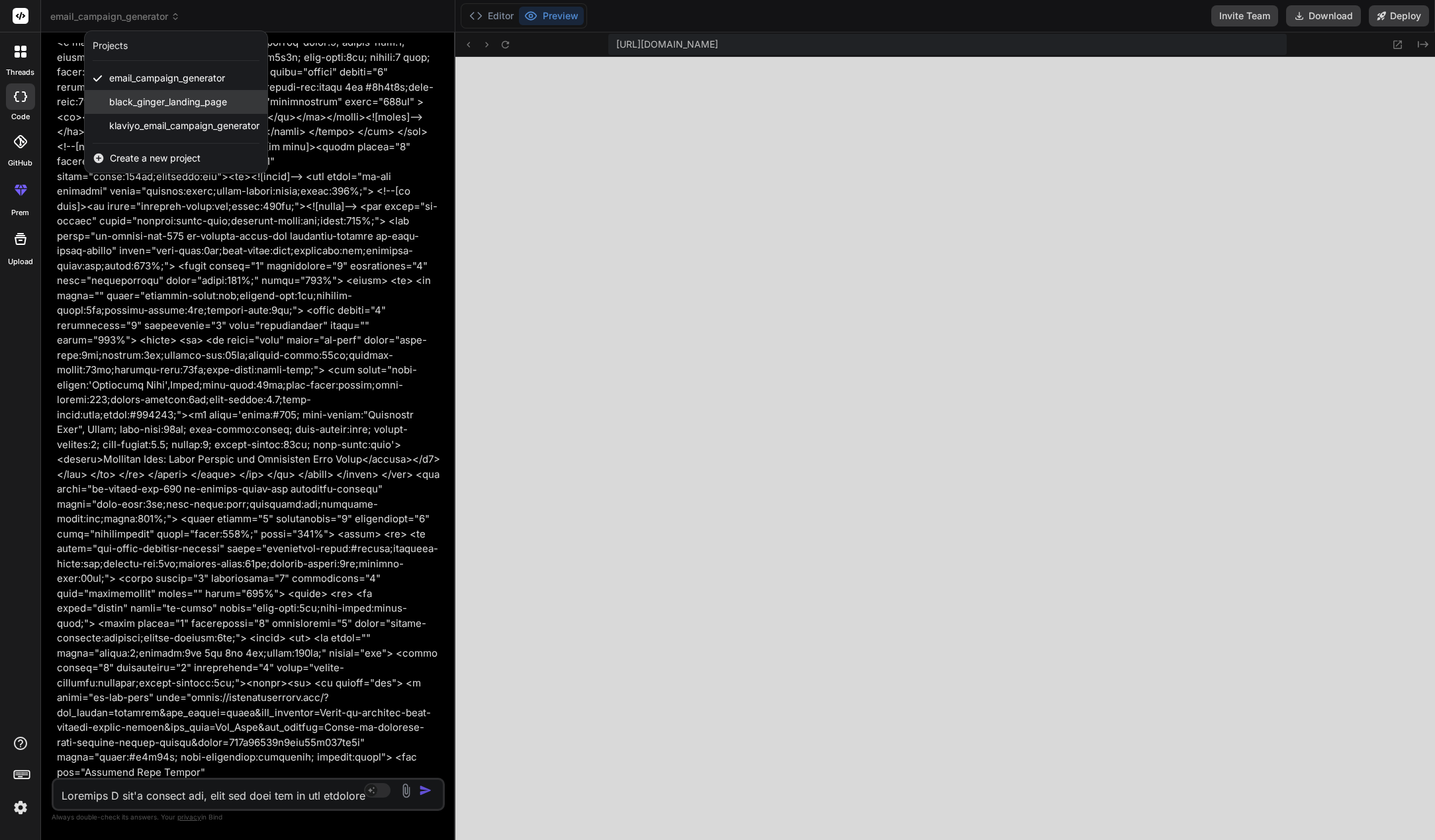
click at [167, 94] on div "black_ginger_landing_page" at bounding box center [176, 102] width 183 height 24
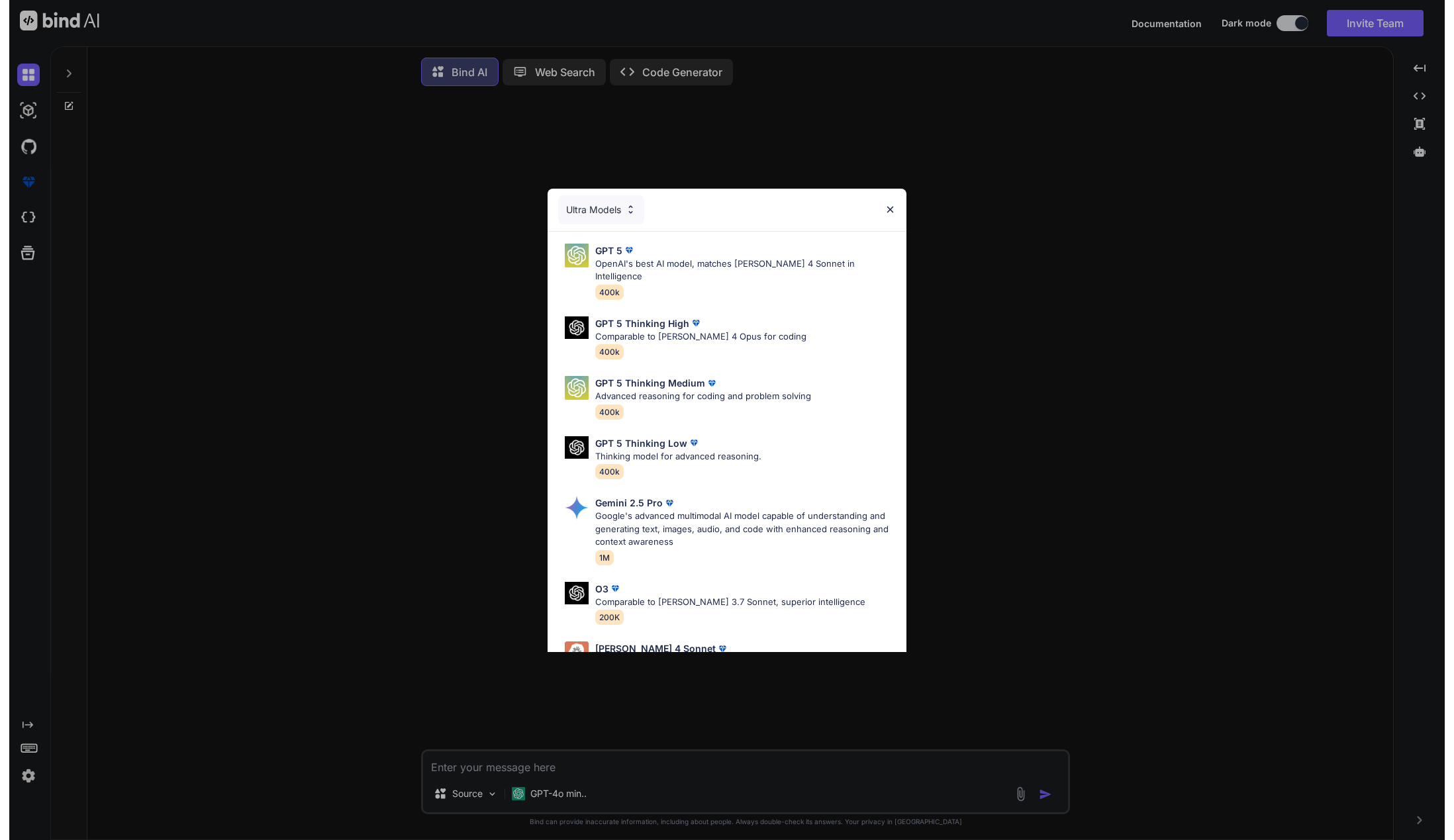
scroll to position [85, 0]
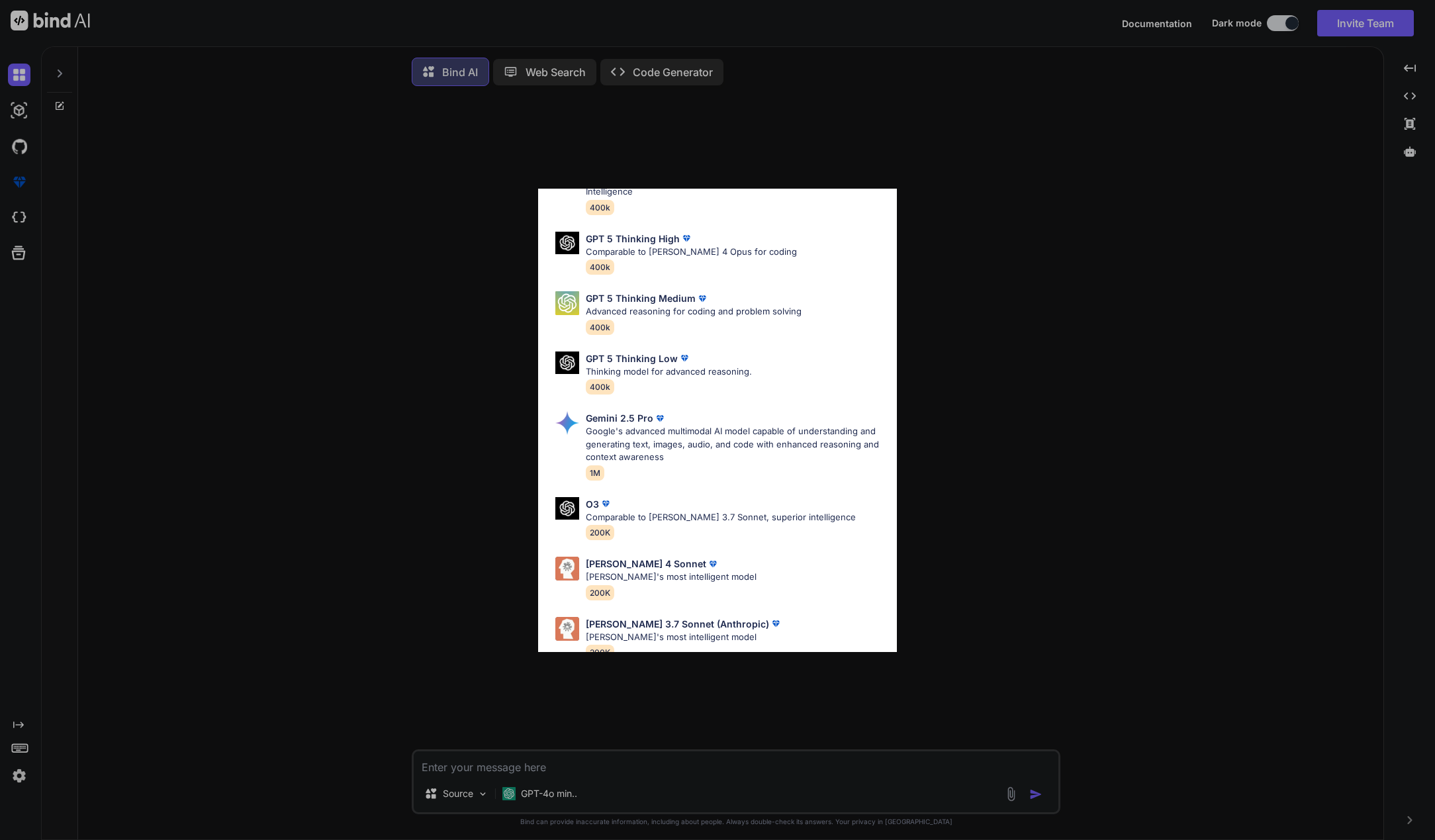
click at [11, 782] on div "Ultra Models GPT 5 OpenAI's best AI model, matches Claude 4 Sonnet in Intellige…" at bounding box center [717, 420] width 1435 height 840
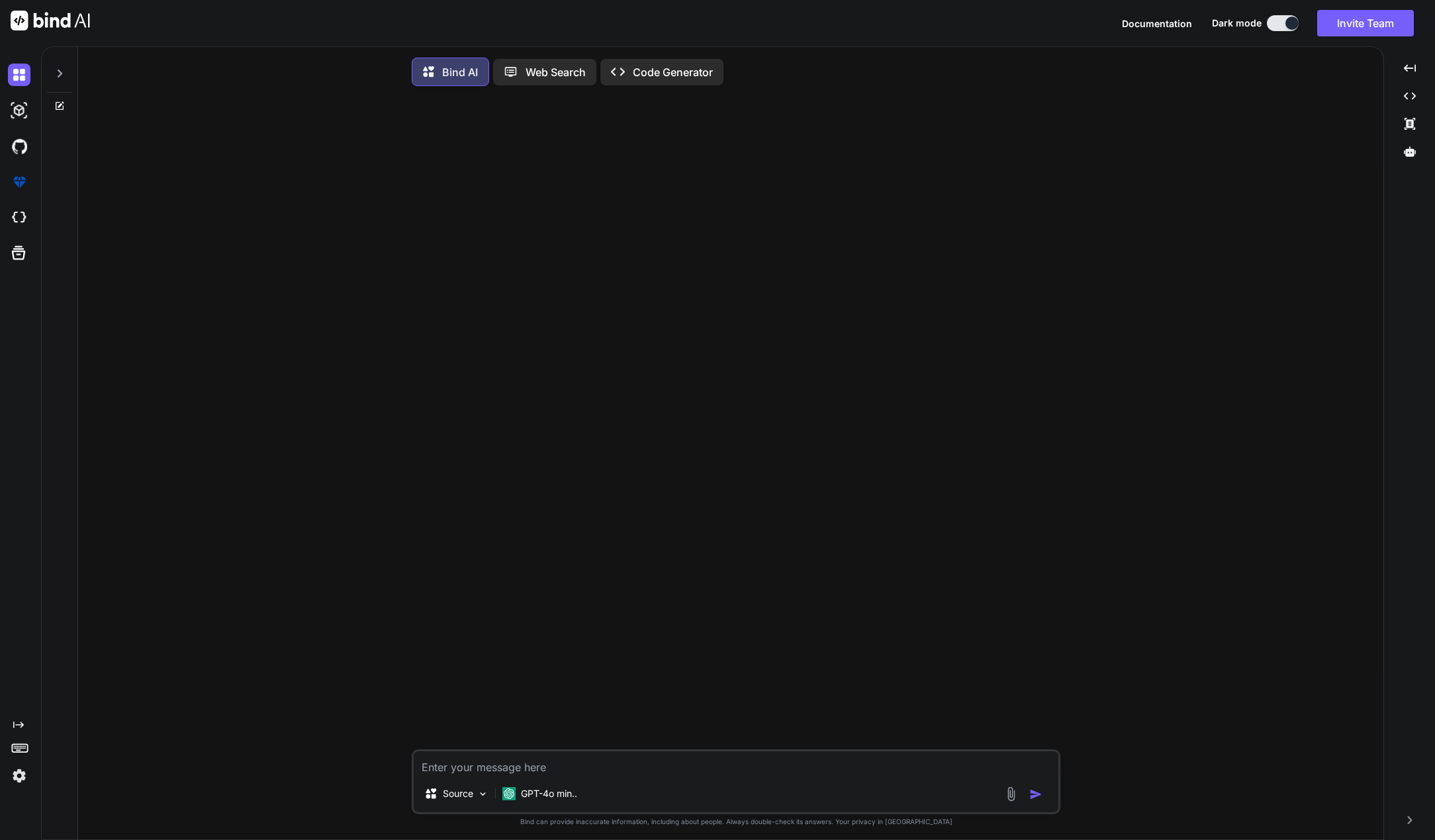
click at [22, 772] on img at bounding box center [19, 775] width 22 height 22
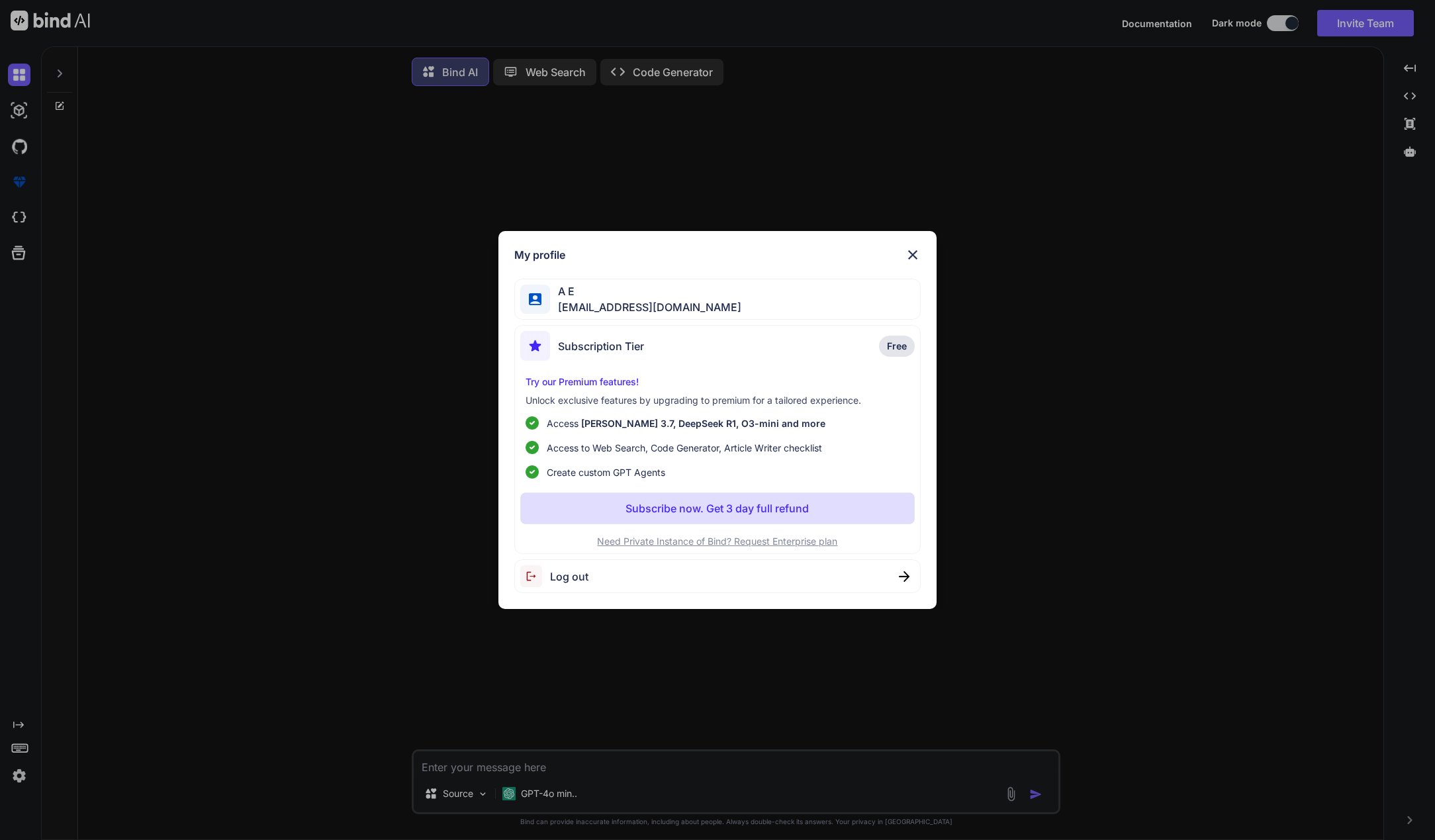
drag, startPoint x: 22, startPoint y: 772, endPoint x: 240, endPoint y: 330, distance: 492.8
click at [915, 243] on div "My profile A E sanefwdpaceddaily@paced.info Subscription Tier Free Try our Prem…" at bounding box center [718, 420] width 439 height 378
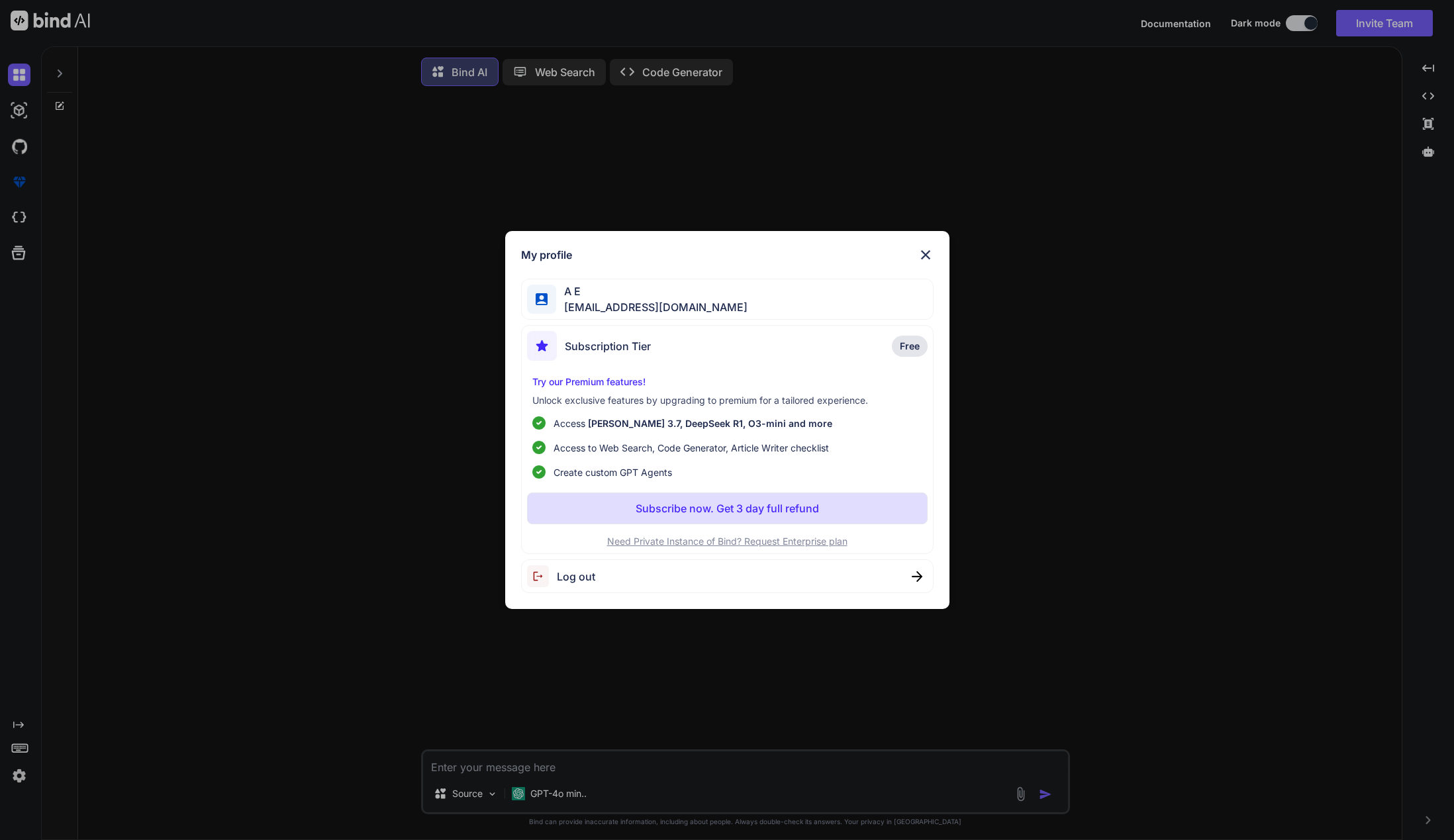
click at [570, 797] on div "My profile A E sanefwdpaceddaily@paced.info Subscription Tier Free Try our Prem…" at bounding box center [727, 420] width 1454 height 840
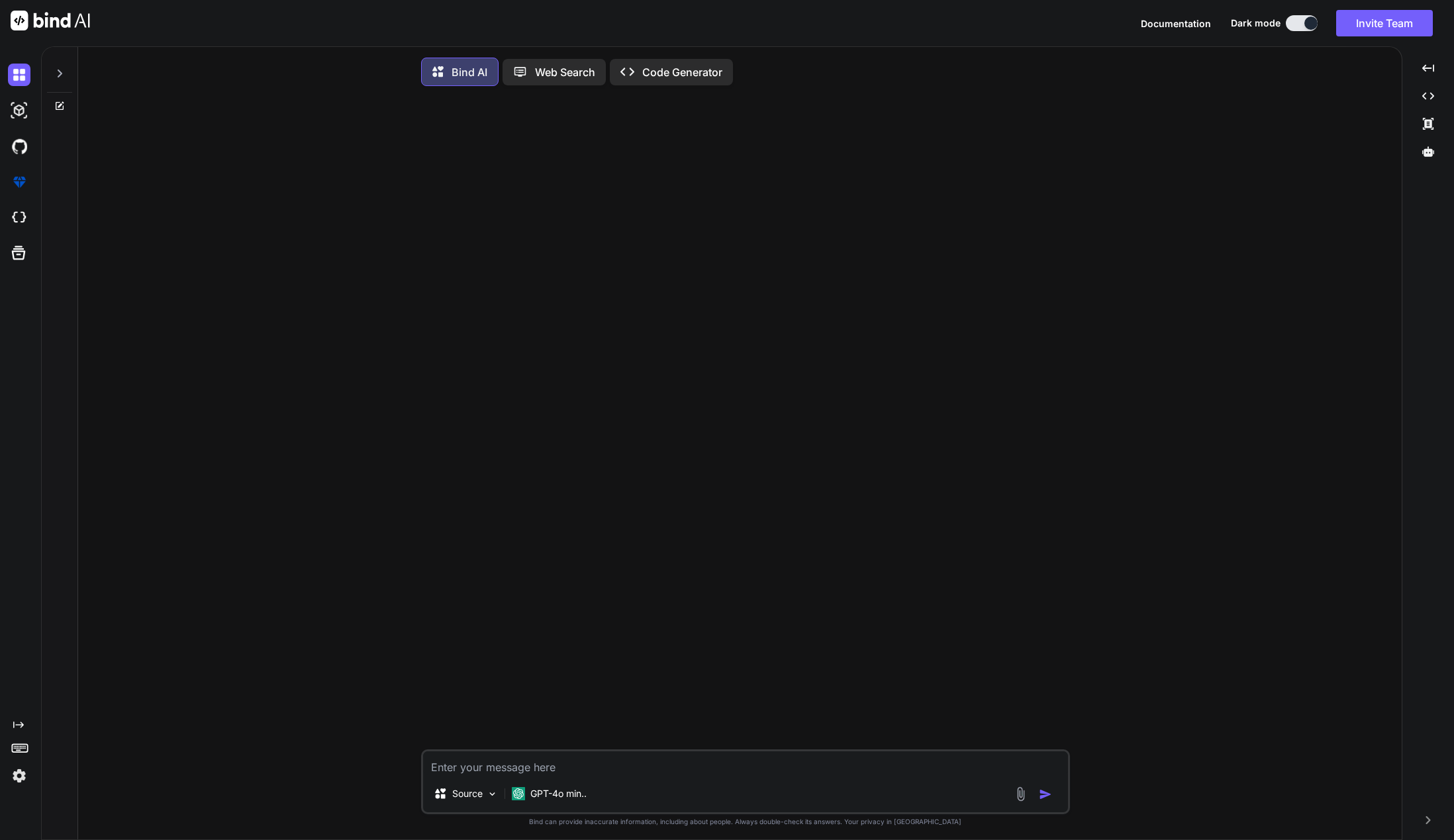
drag, startPoint x: 570, startPoint y: 797, endPoint x: 525, endPoint y: 711, distance: 97.1
click at [567, 794] on p "GPT-4o min.." at bounding box center [559, 793] width 57 height 13
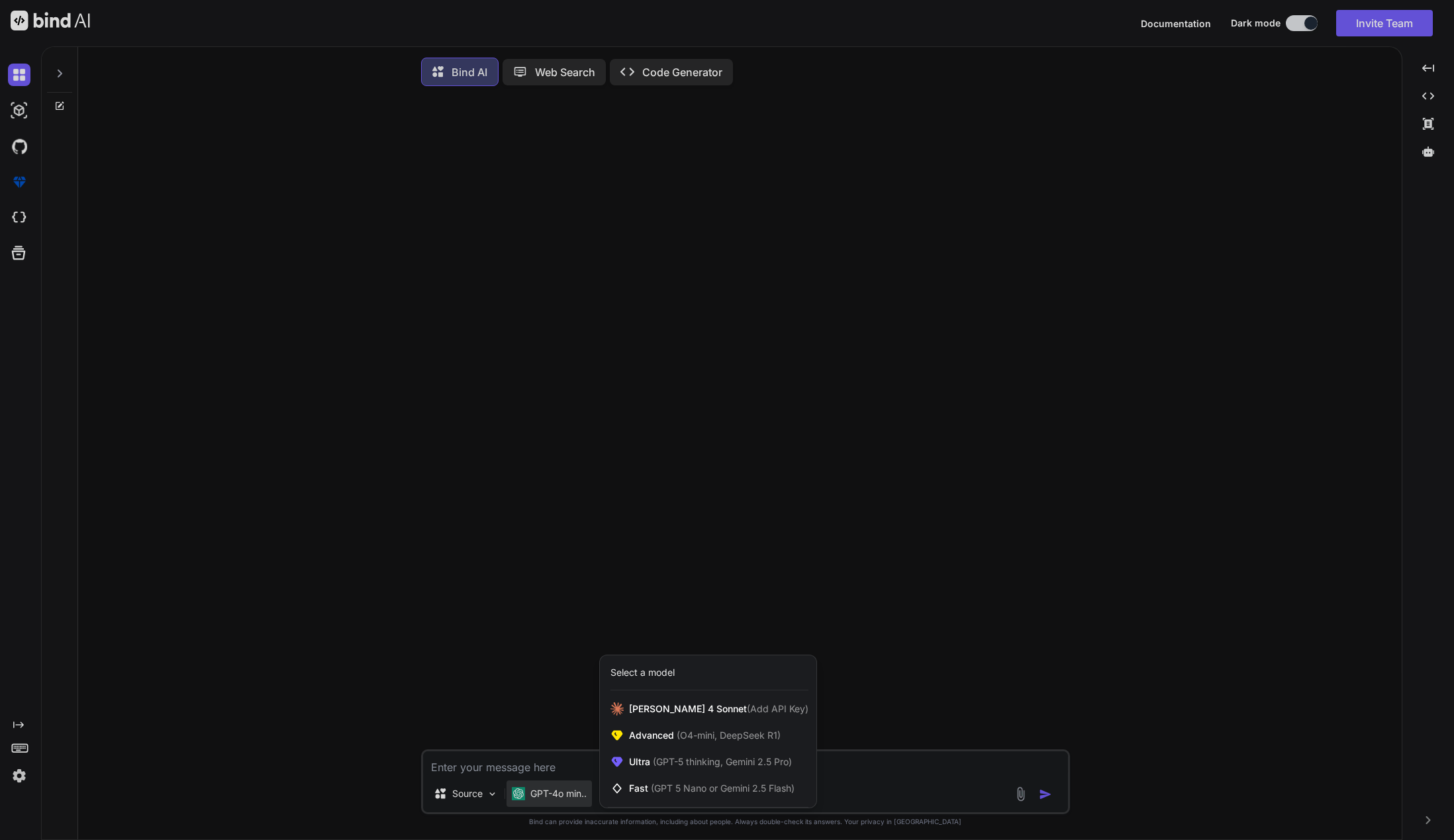
click at [588, 429] on div at bounding box center [727, 420] width 1454 height 840
type textarea "x"
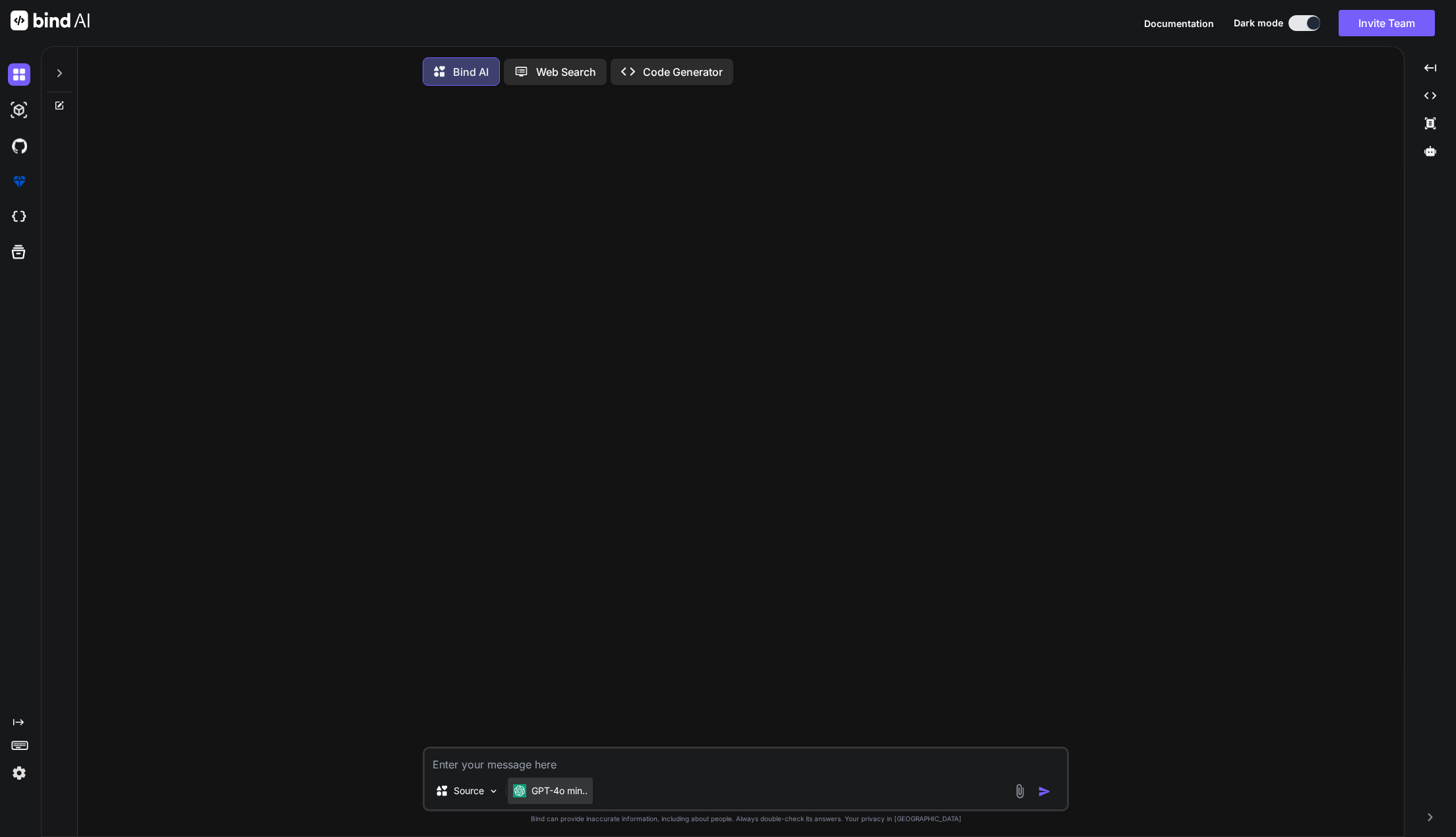
click at [552, 789] on p "GPT-4o min.." at bounding box center [560, 790] width 56 height 13
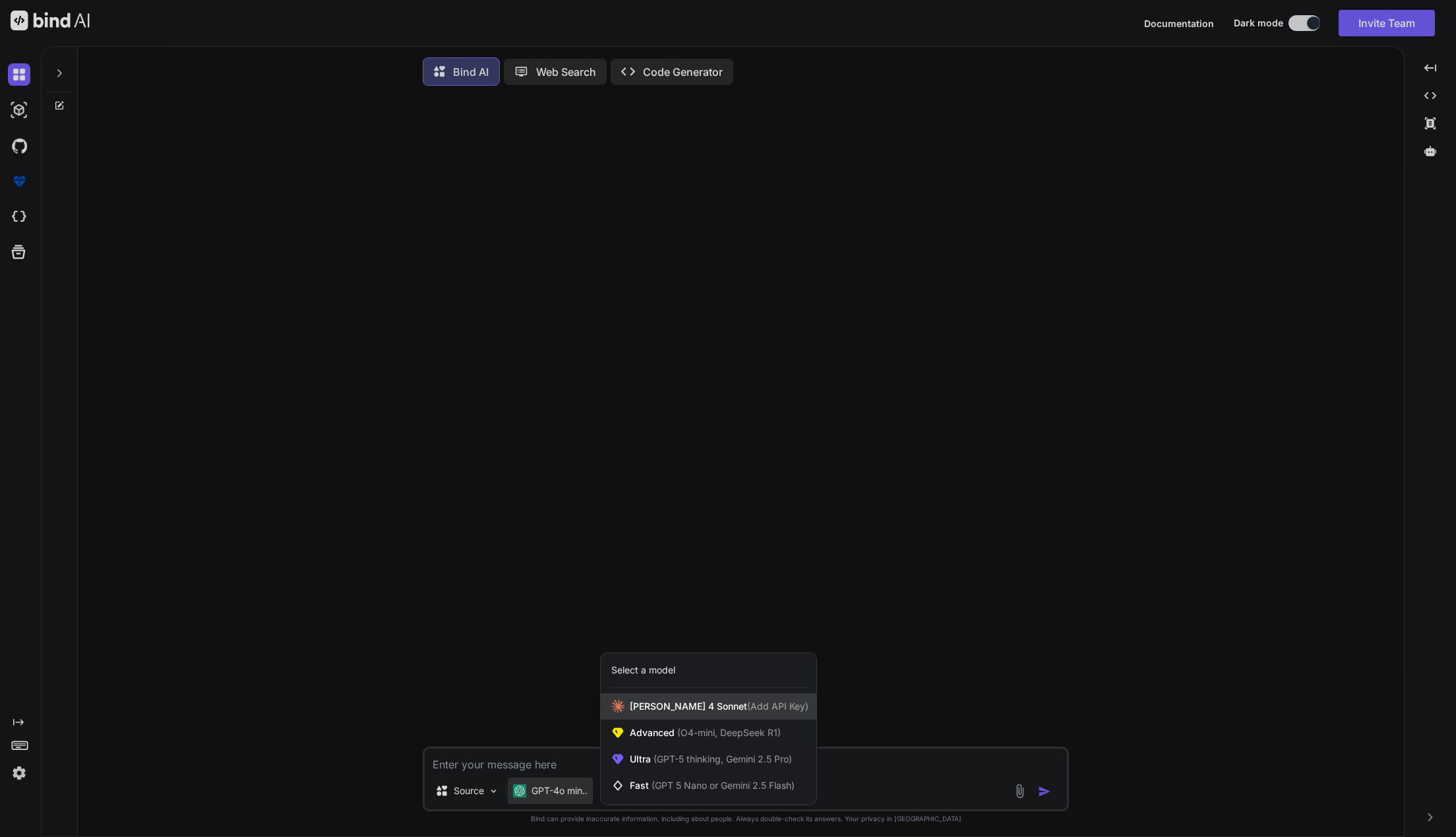
click at [645, 700] on div "[PERSON_NAME] 4 Sonnet (Add API Key)" at bounding box center [708, 707] width 216 height 26
type textarea "x"
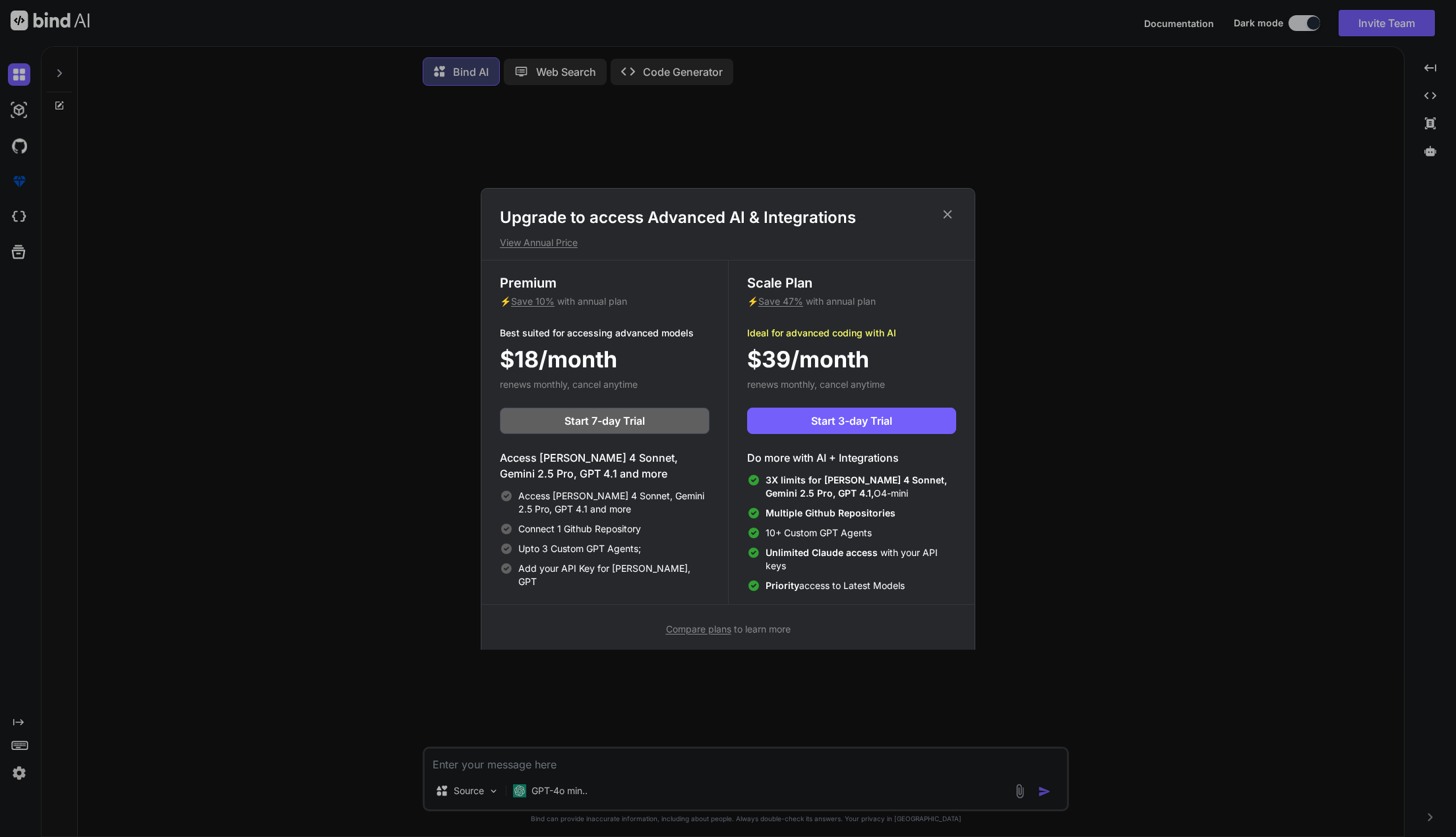
click at [952, 211] on icon at bounding box center [948, 214] width 14 height 14
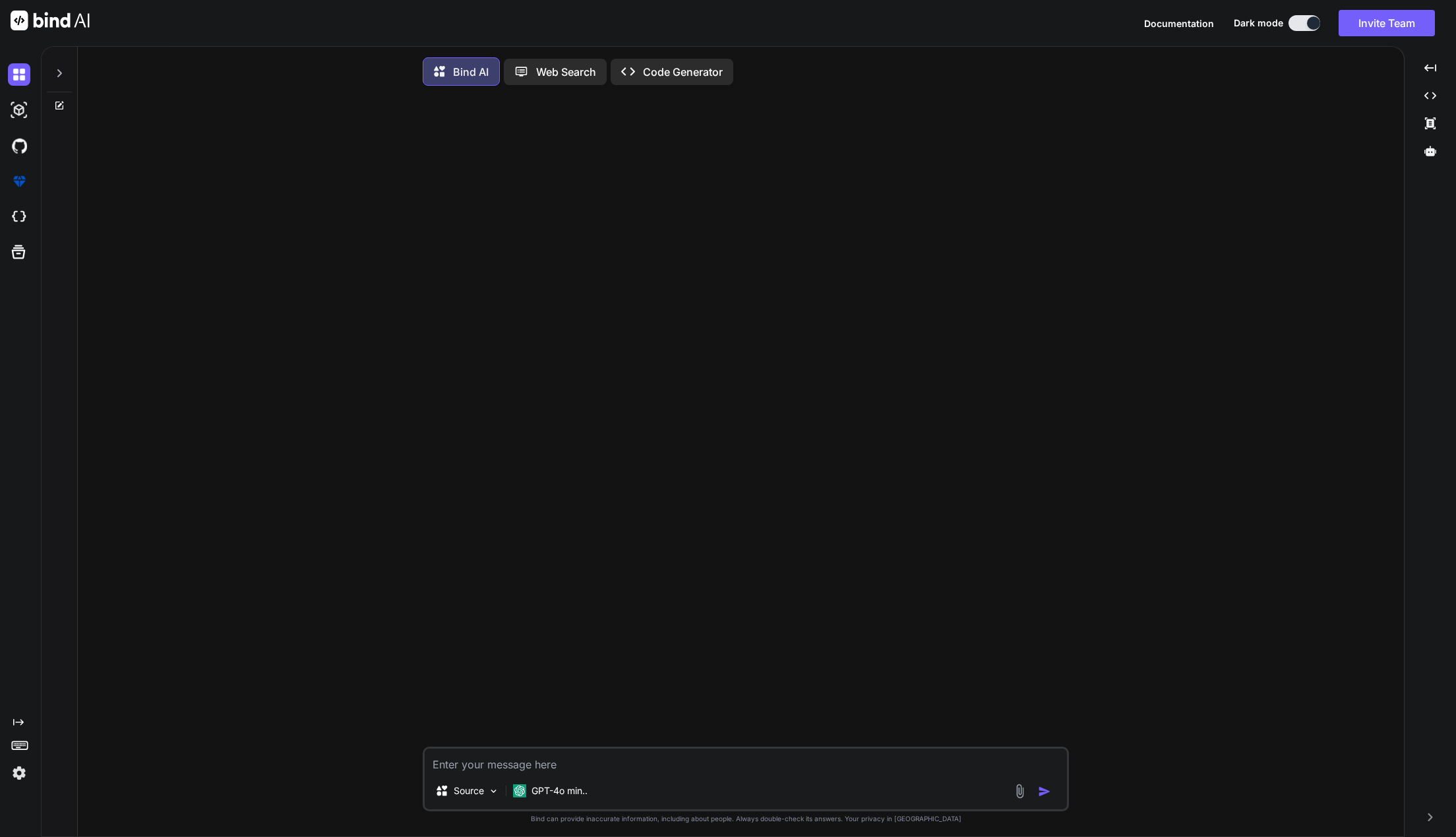
click at [544, 763] on textarea at bounding box center [745, 760] width 642 height 24
click at [484, 766] on textarea at bounding box center [745, 760] width 642 height 24
type textarea "C"
type textarea "x"
type textarea "Ca"
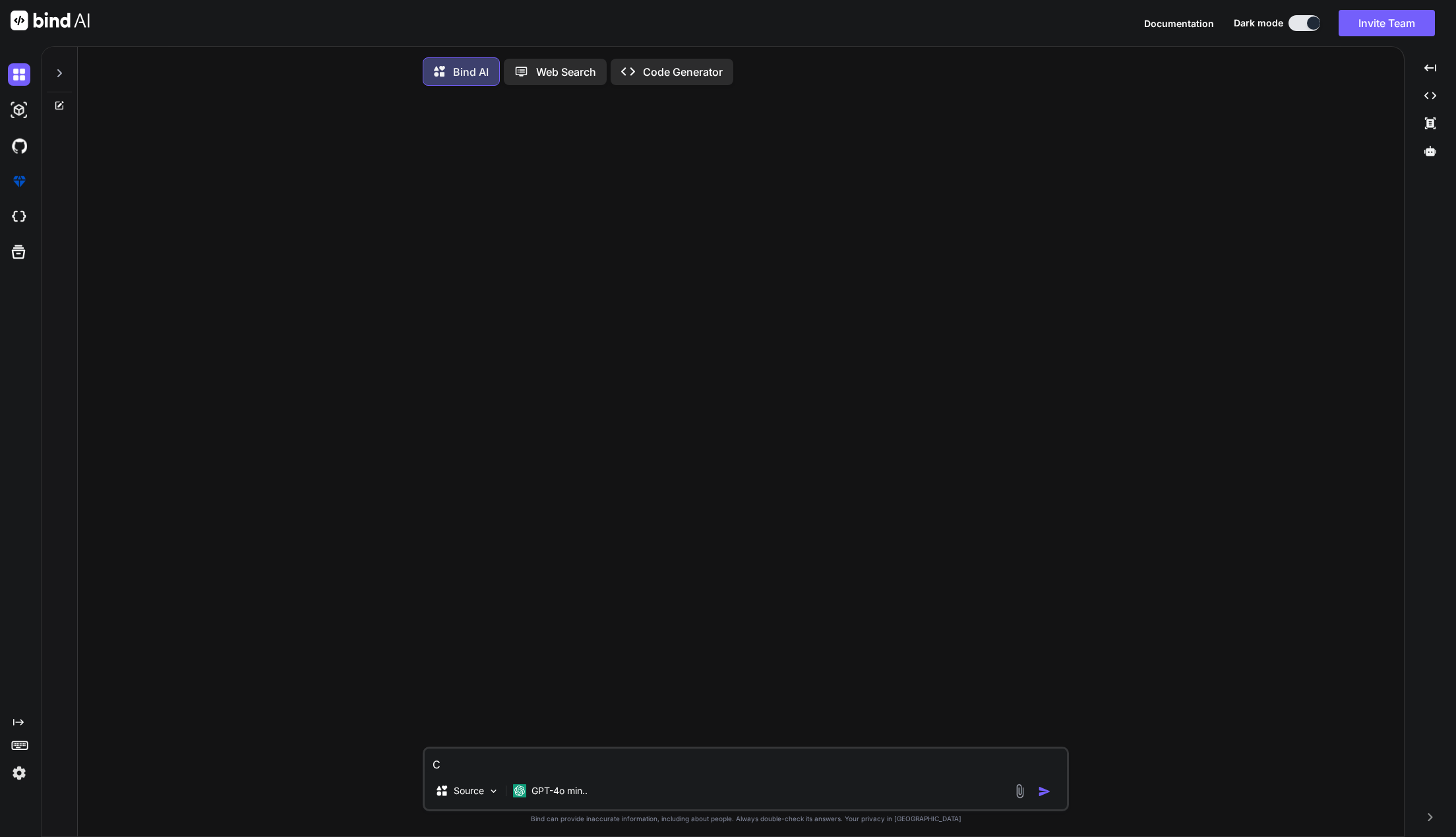
type textarea "x"
type textarea "Can"
type textarea "x"
type textarea "Can"
type textarea "x"
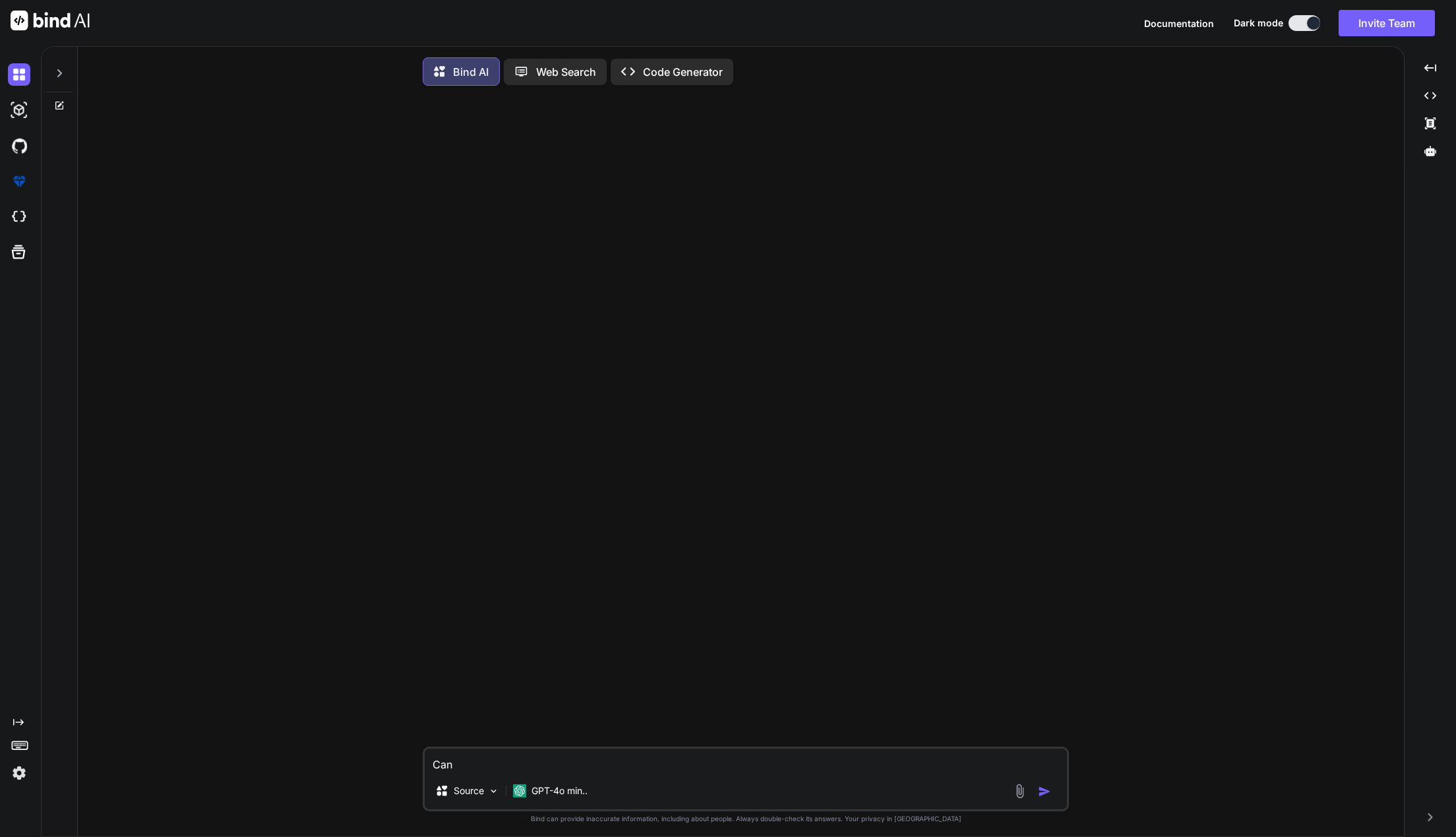
type textarea "Can y"
type textarea "x"
type textarea "Can yo"
type textarea "x"
type textarea "Can you"
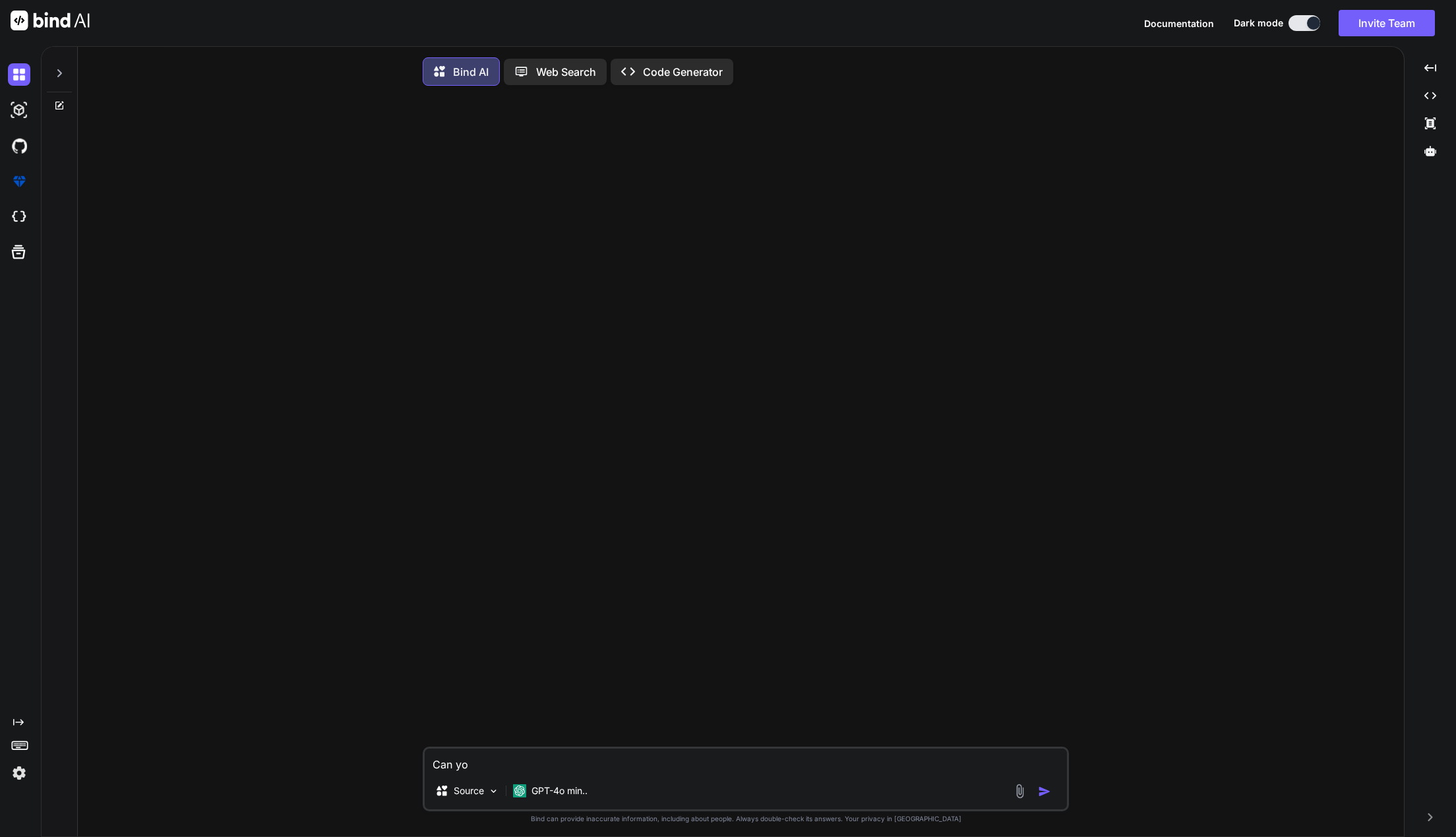
type textarea "x"
type textarea "Can you"
type textarea "x"
type textarea "Can you g"
type textarea "x"
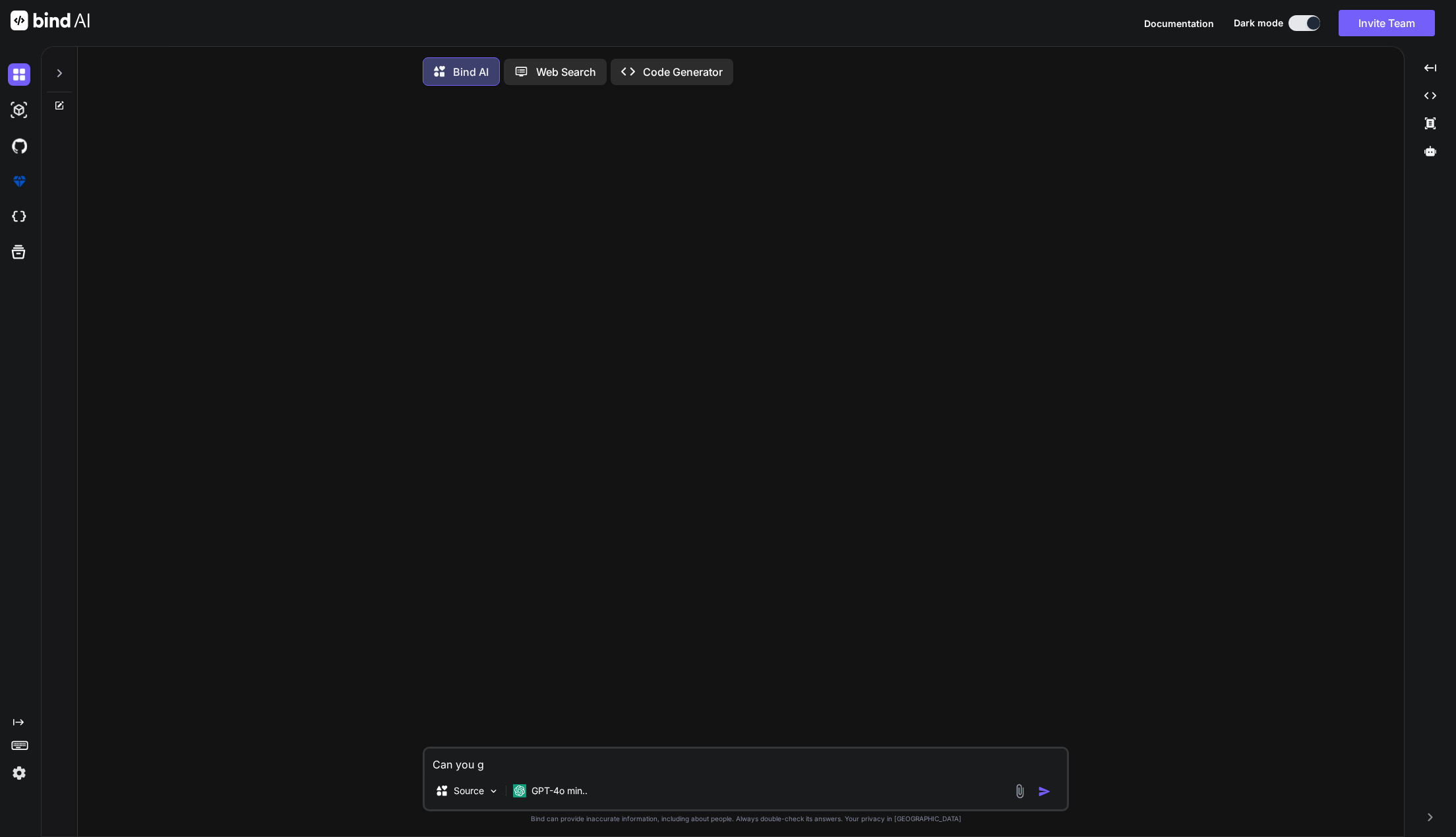
type textarea "Can you ge"
type textarea "x"
type textarea "Can you gen"
type textarea "x"
type textarea "Can you gene"
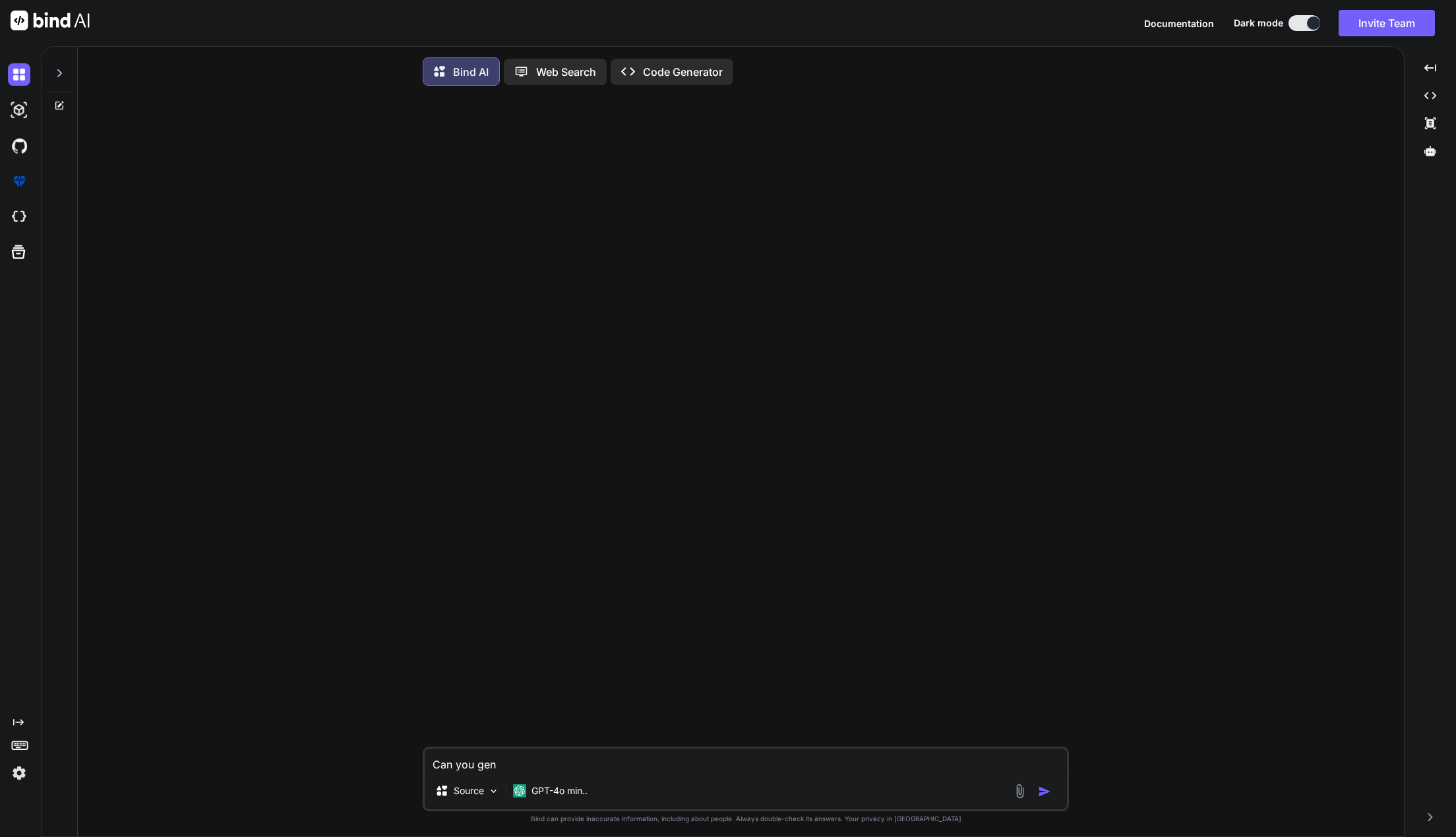
type textarea "x"
type textarea "Can you gener"
type textarea "x"
type textarea "Can you genera"
type textarea "x"
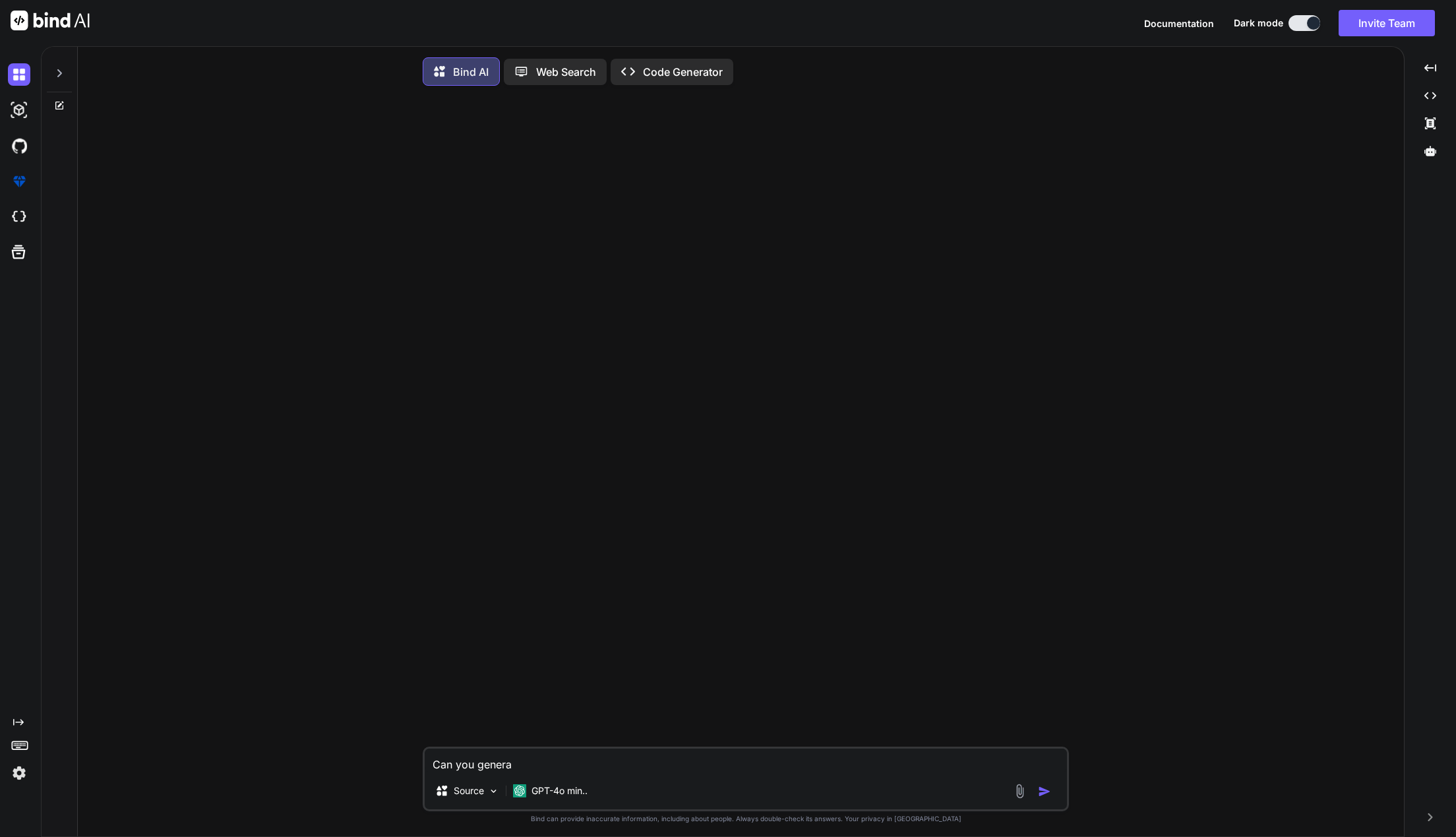
type textarea "Can you generat"
type textarea "x"
type textarea "Can you generate"
type textarea "x"
type textarea "Can you generate"
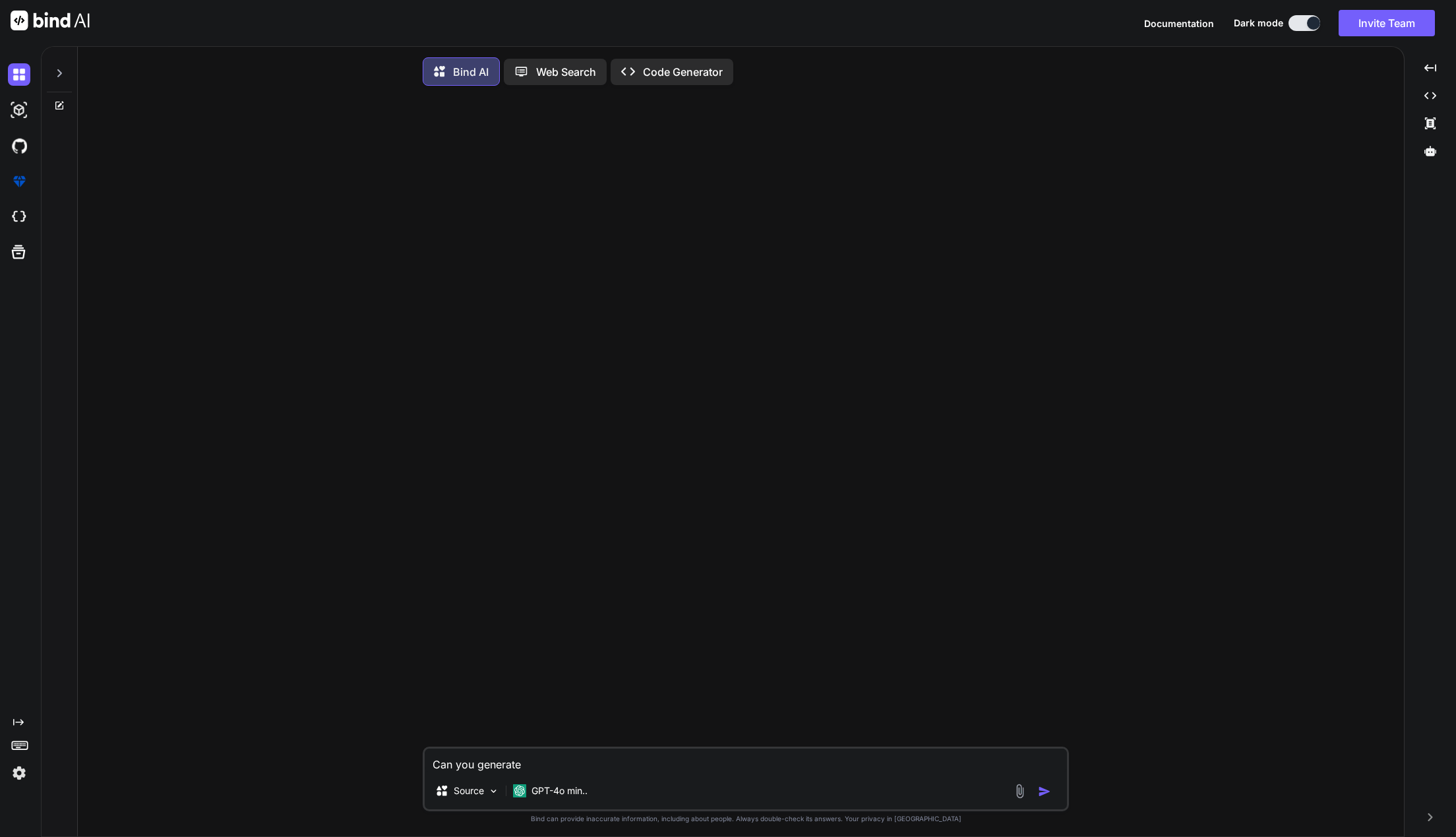
type textarea "x"
type textarea "Can you generate v"
type textarea "x"
type textarea "Can you generate vi"
type textarea "x"
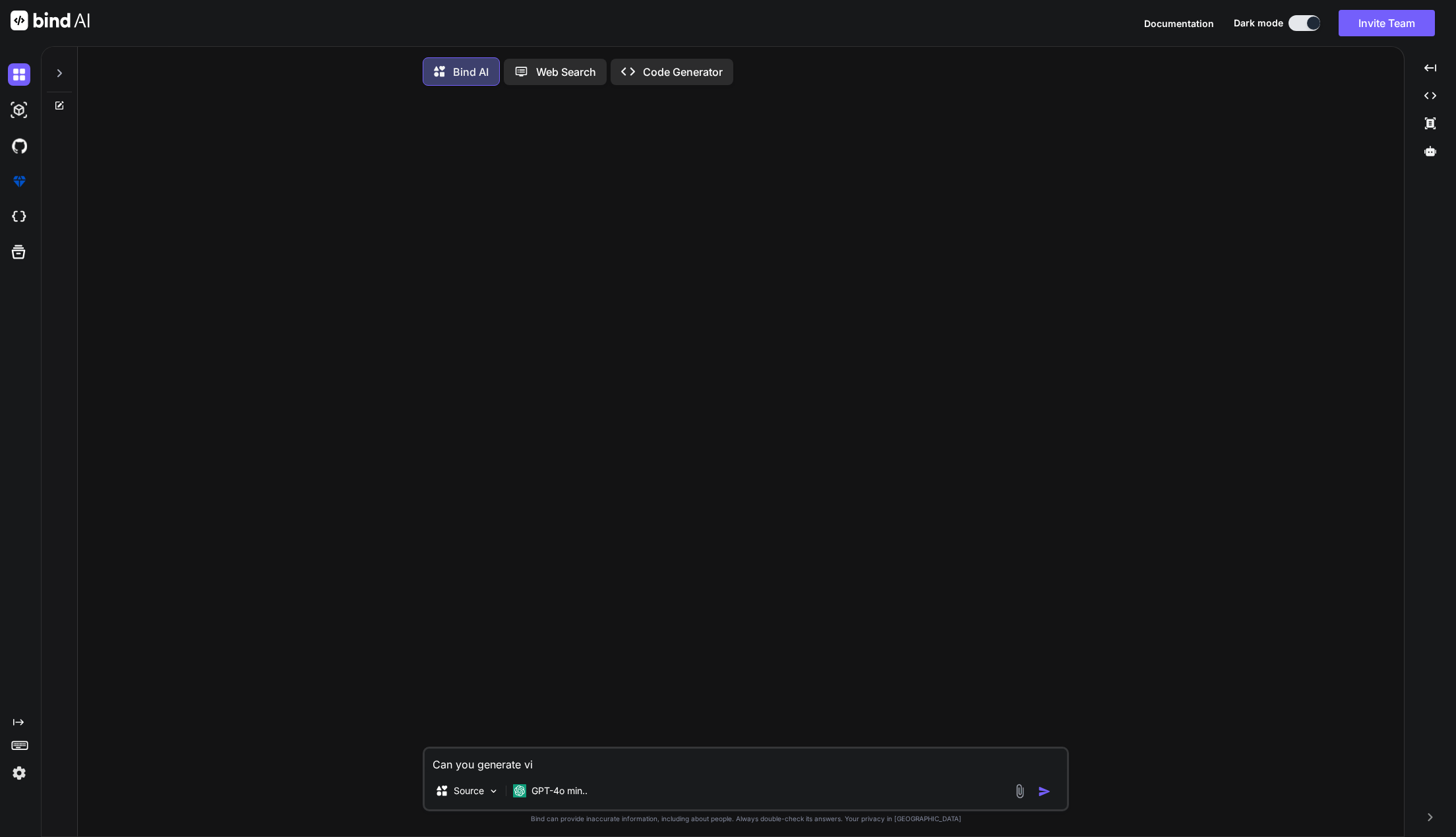
type textarea "Can you generate vir"
type textarea "x"
type textarea "Can you generate vira"
type textarea "x"
type textarea "Can you generate viral"
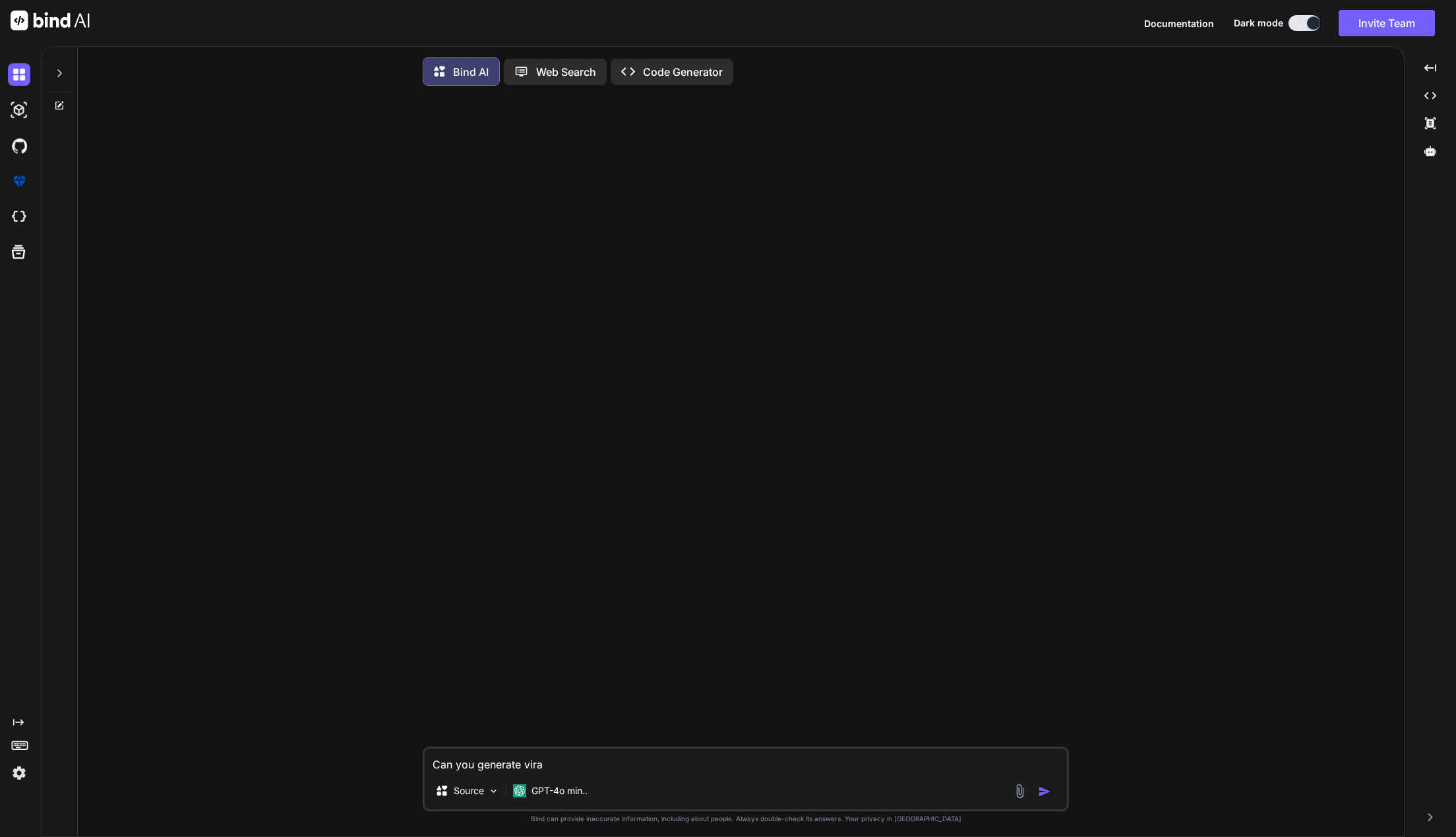
type textarea "x"
type textarea "Can you generate viral"
type textarea "x"
type textarea "Can you generate viral s"
type textarea "x"
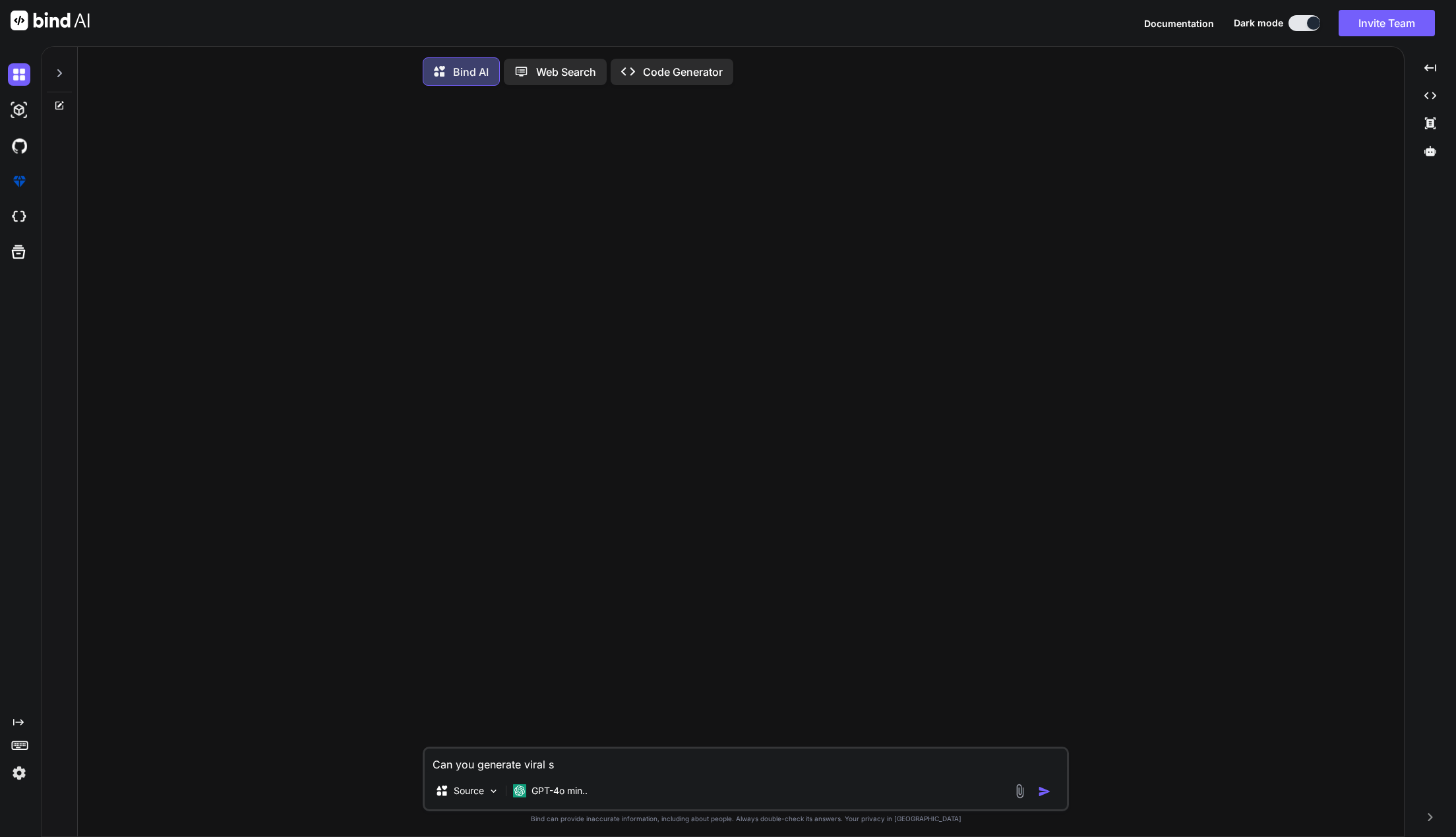
type textarea "Can you generate viral so"
type textarea "x"
type textarea "Can you generate viral soc"
type textarea "x"
type textarea "Can you generate viral soci"
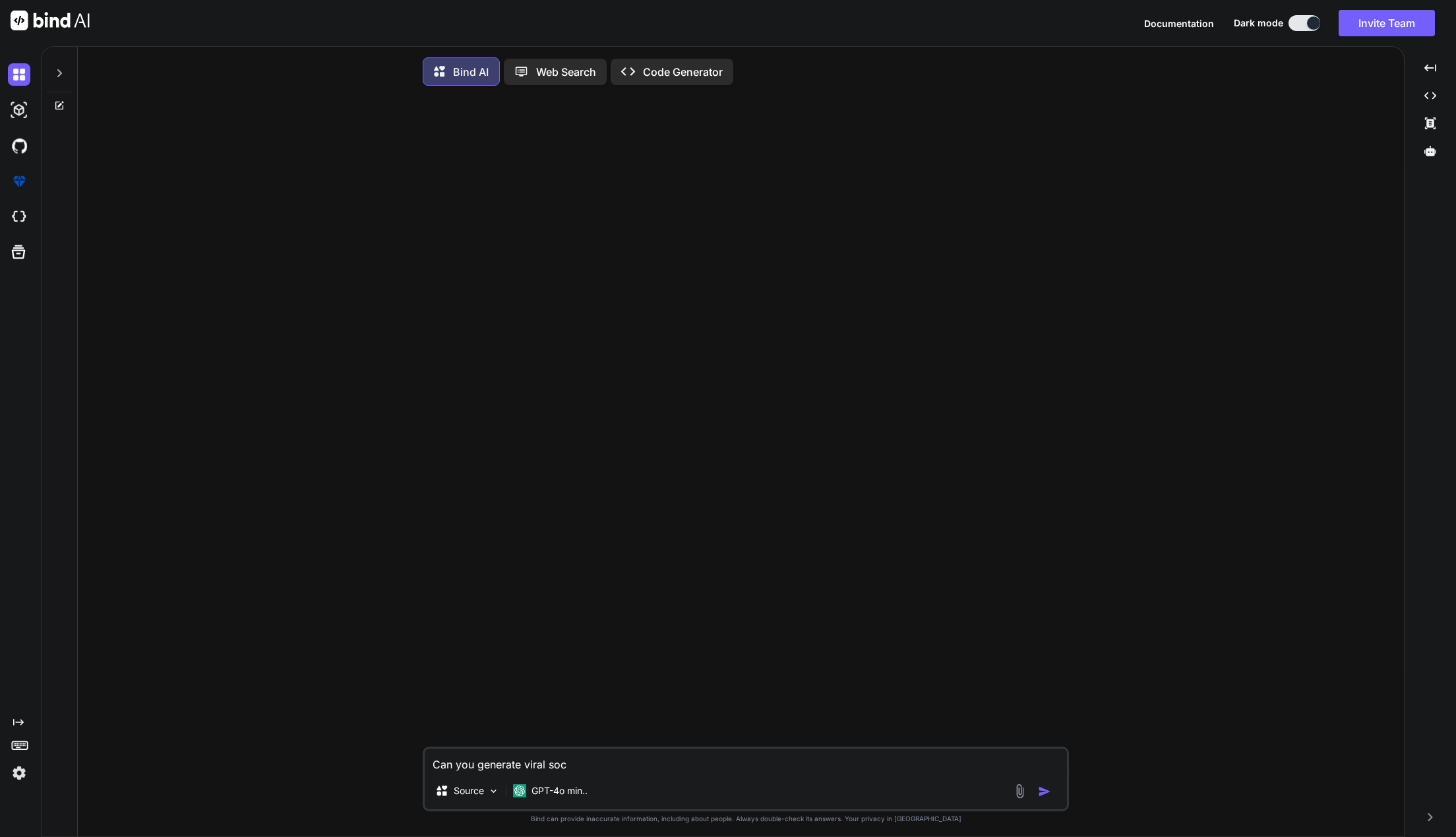
type textarea "x"
type textarea "Can you generate viral socia"
type textarea "x"
type textarea "Can you generate viral social"
type textarea "x"
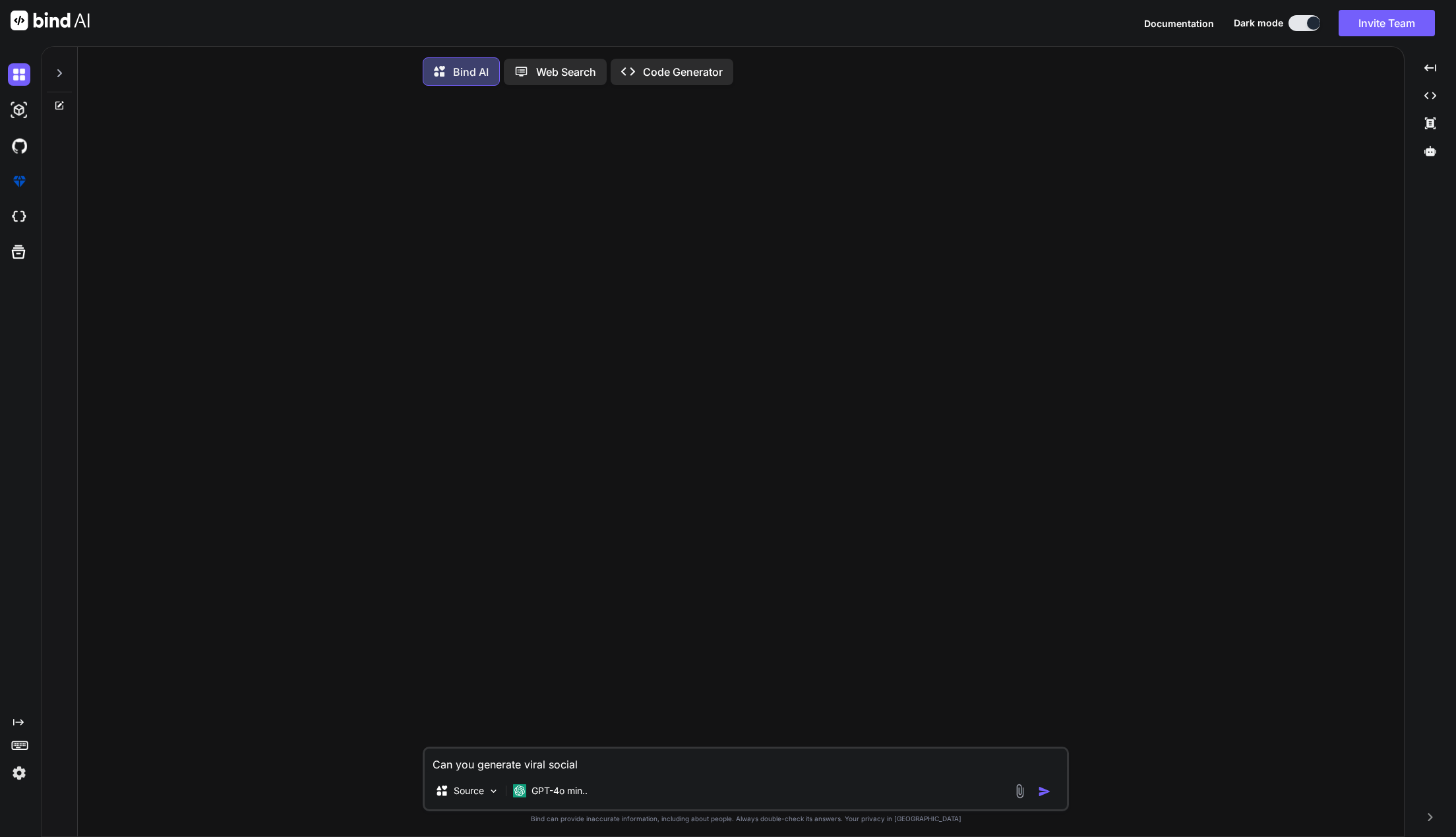
type textarea "Can you generate viral social"
type textarea "x"
type textarea "Can you generate viral social m"
type textarea "x"
type textarea "Can you generate viral social me"
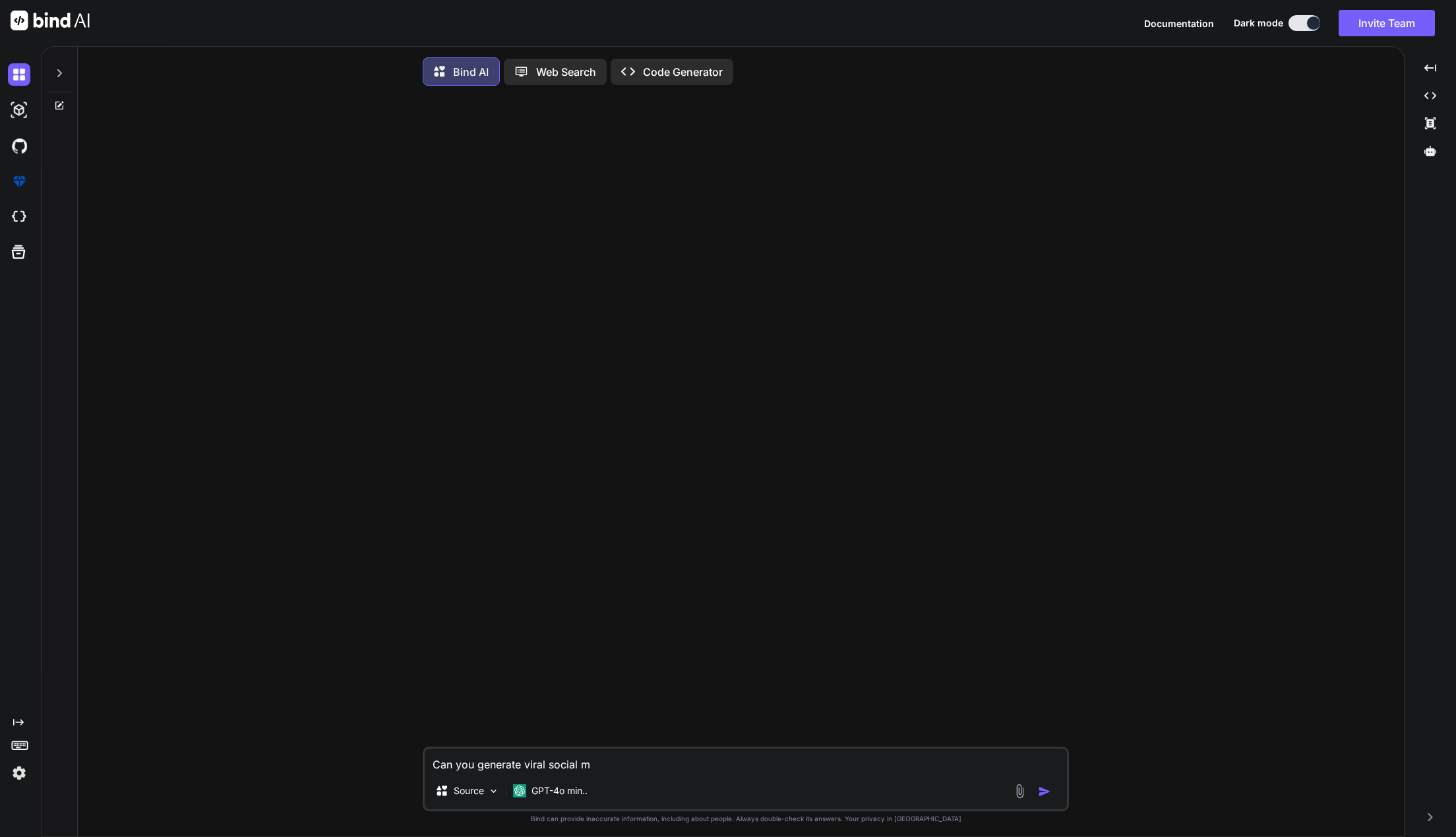
type textarea "x"
type textarea "Can you generate viral social med"
type textarea "x"
type textarea "Can you generate viral social medi"
type textarea "x"
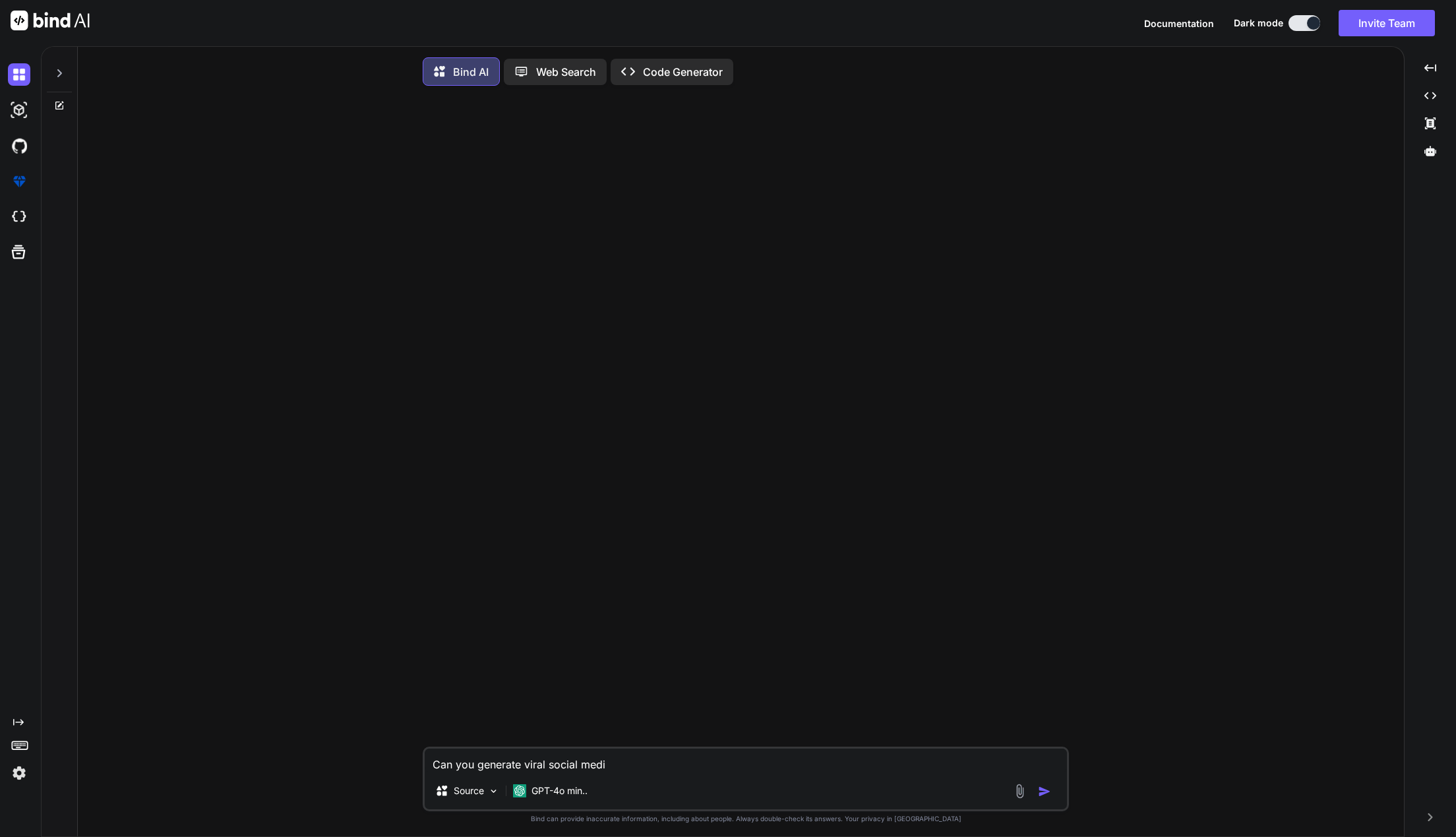
type textarea "Can you generate viral social media"
type textarea "x"
type textarea "Can you generate viral social media"
type textarea "x"
type textarea "Can you generate viral social media p"
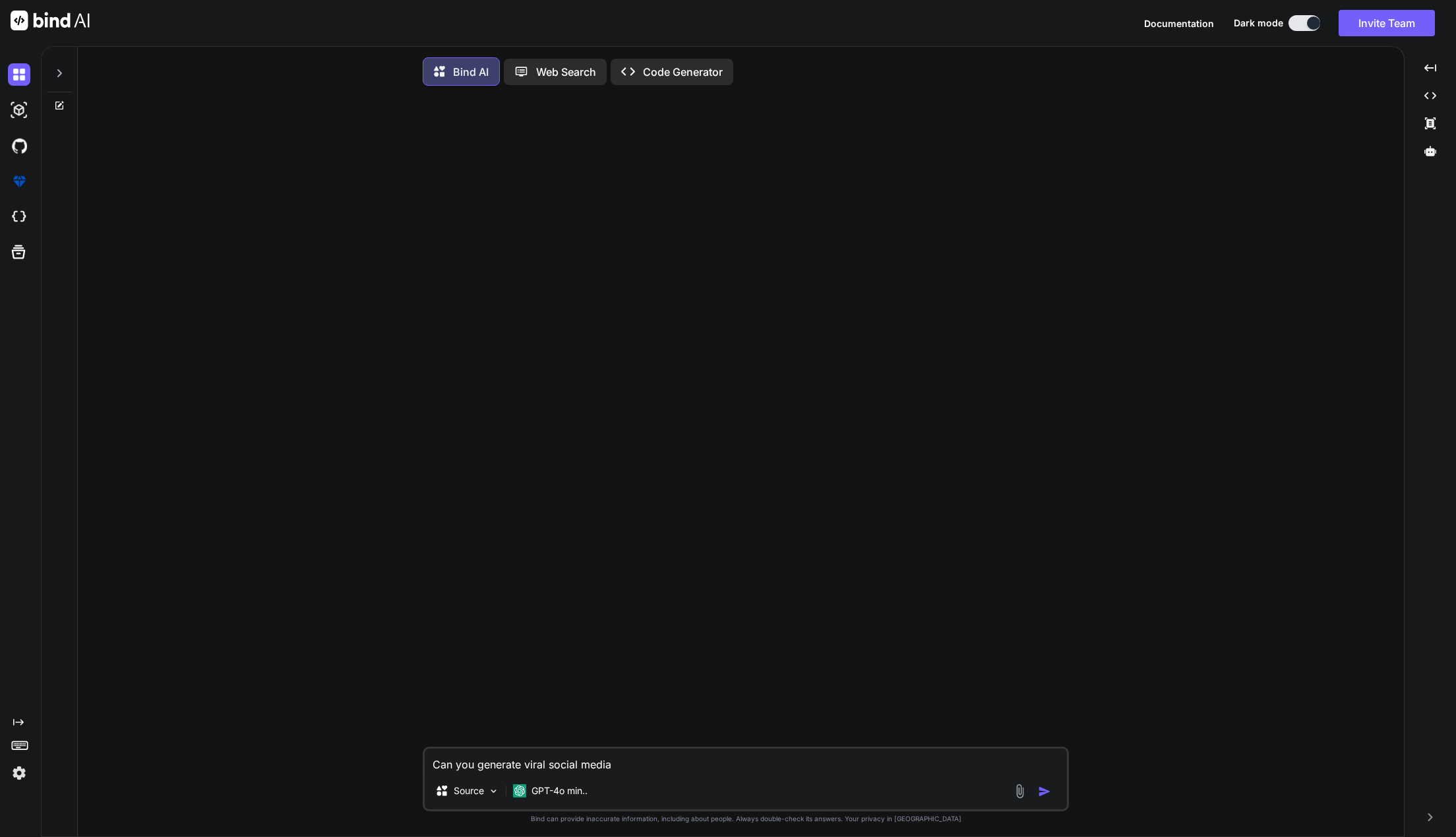
type textarea "x"
type textarea "Can you generate viral social media po"
type textarea "x"
type textarea "Can you generate viral social media pos"
type textarea "x"
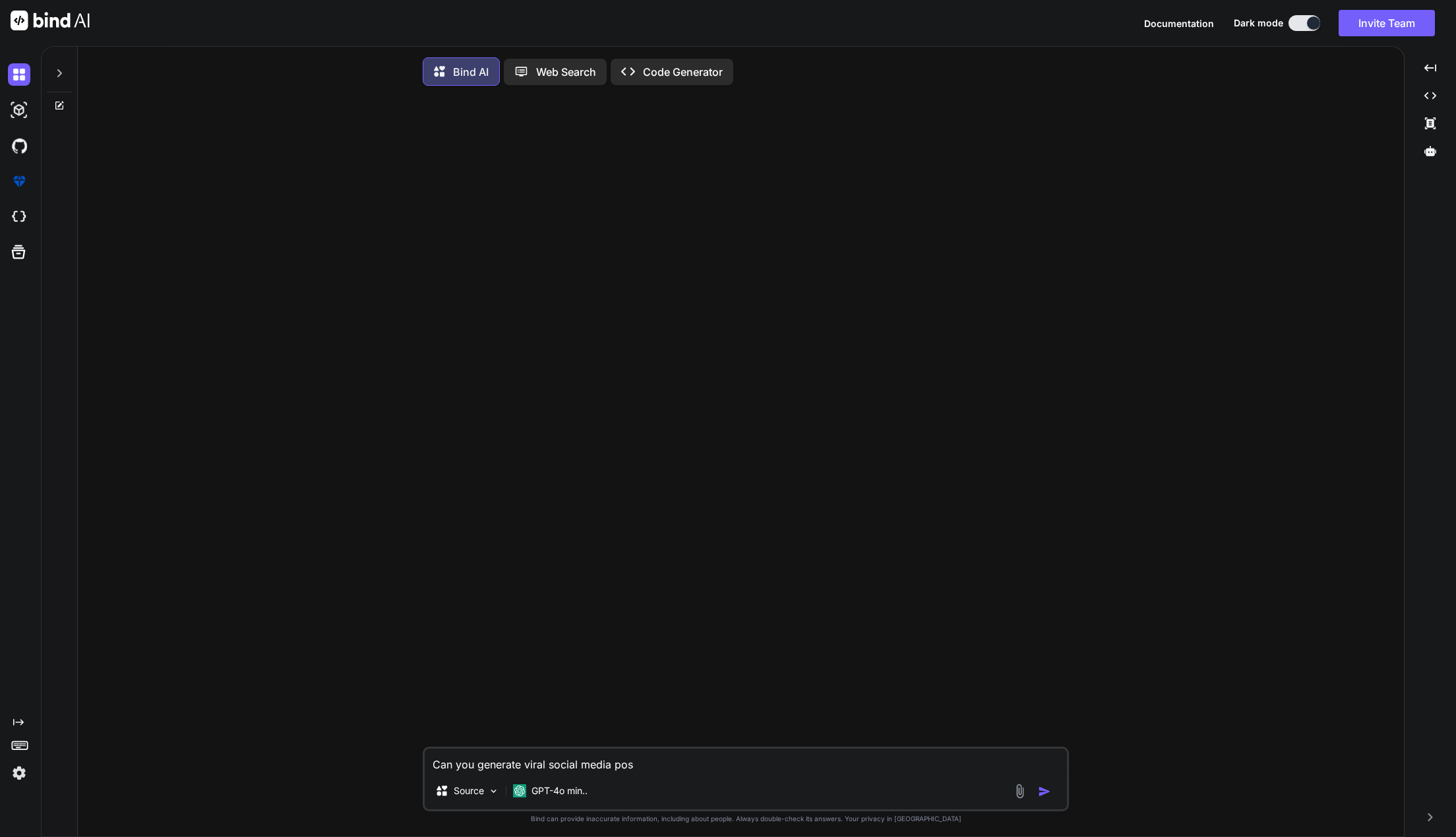
type textarea "Can you generate viral social media post"
type textarea "x"
type textarea "Can you generate viral social media posts"
type textarea "x"
type textarea "Can you generate viral social media posts"
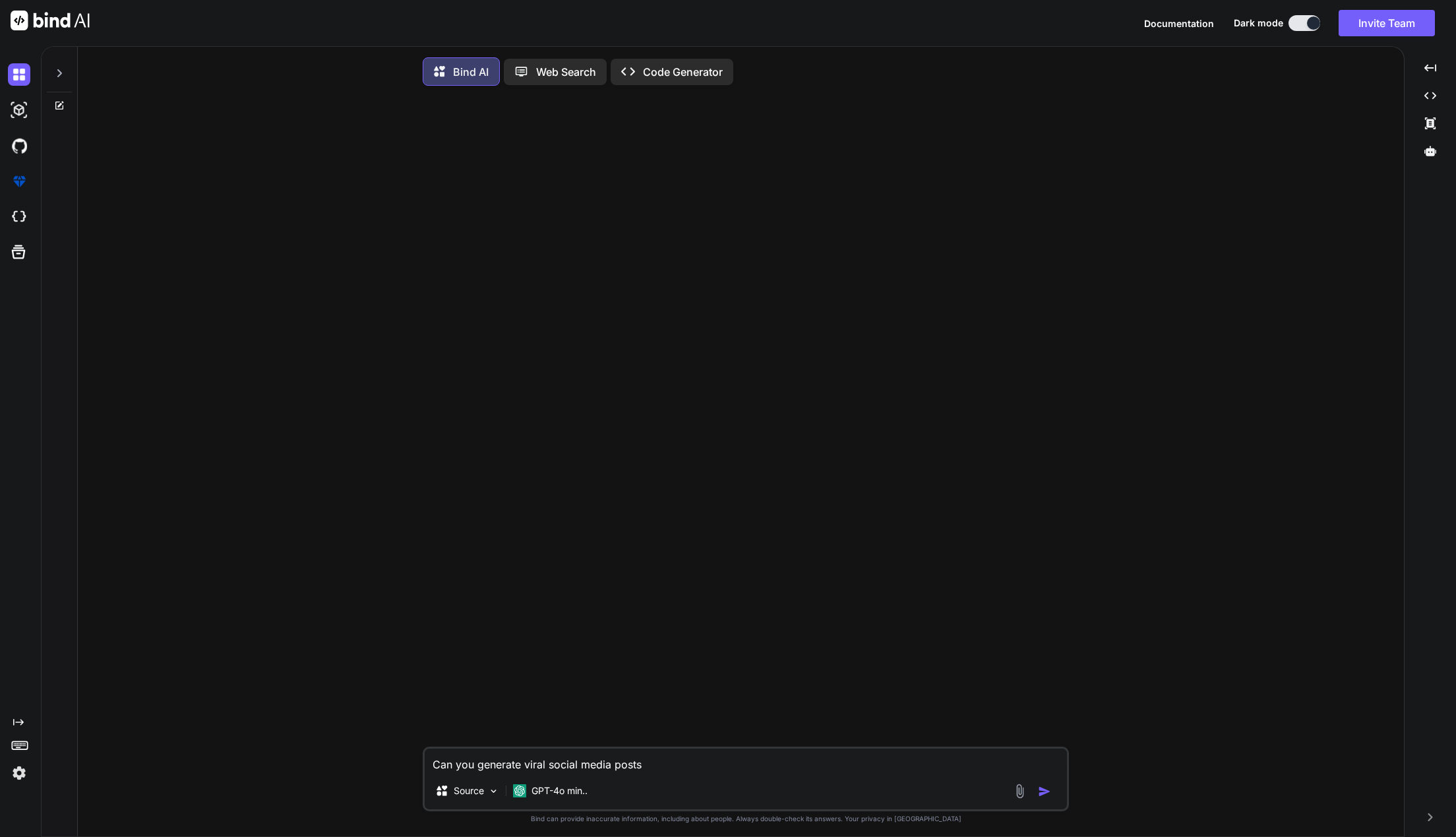
type textarea "x"
type textarea "Can you generate viral social media posts f"
type textarea "x"
type textarea "Can you generate viral social media posts fo"
type textarea "x"
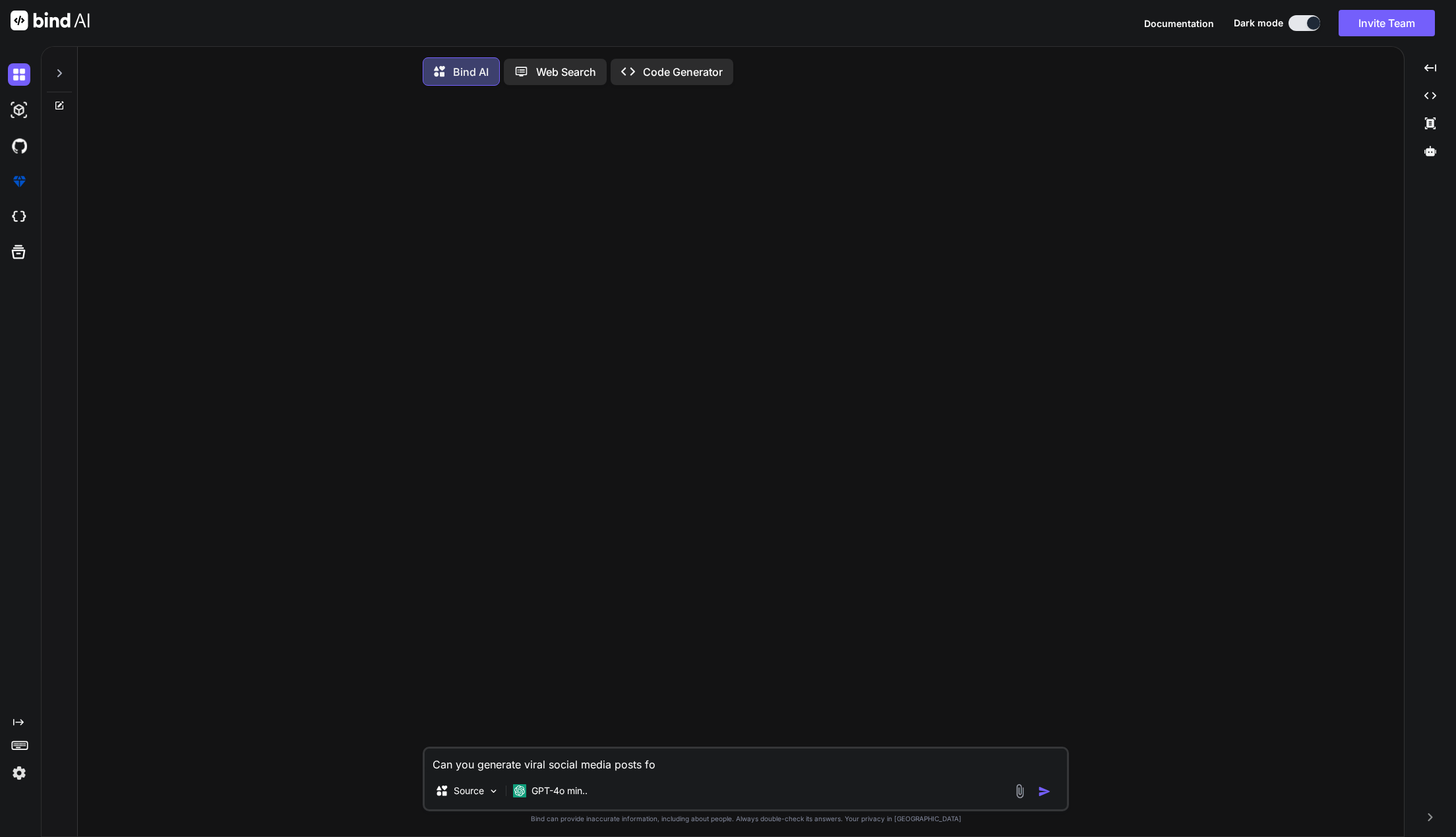
type textarea "Can you generate viral social media posts for"
type textarea "x"
type textarea "Can you generate viral social media posts for"
type textarea "x"
type textarea "Can you generate viral social media posts for X"
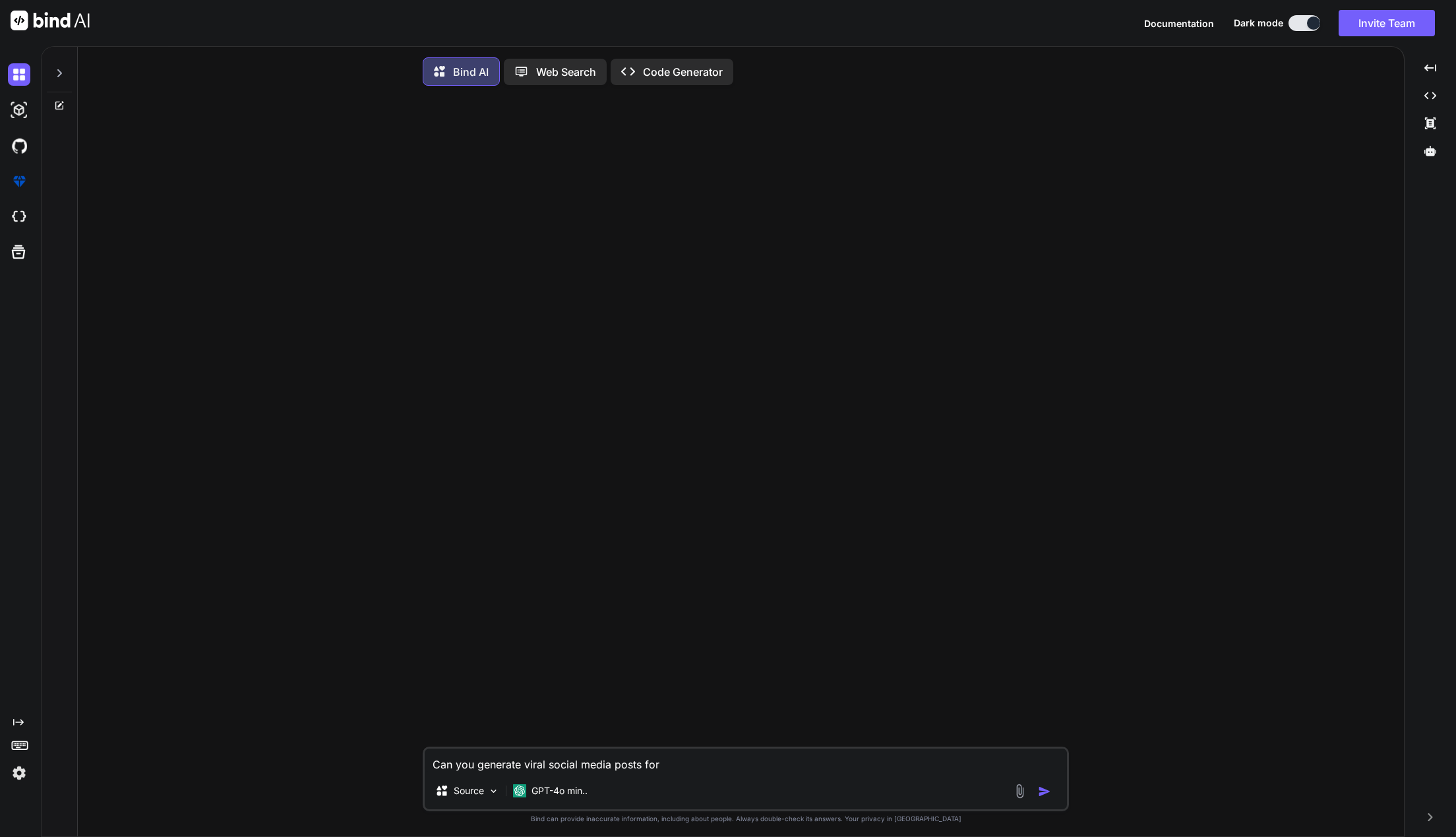
type textarea "x"
type textarea "Can you generate viral social media posts for X"
type textarea "x"
type textarea "Can you generate viral social media posts for X u"
type textarea "x"
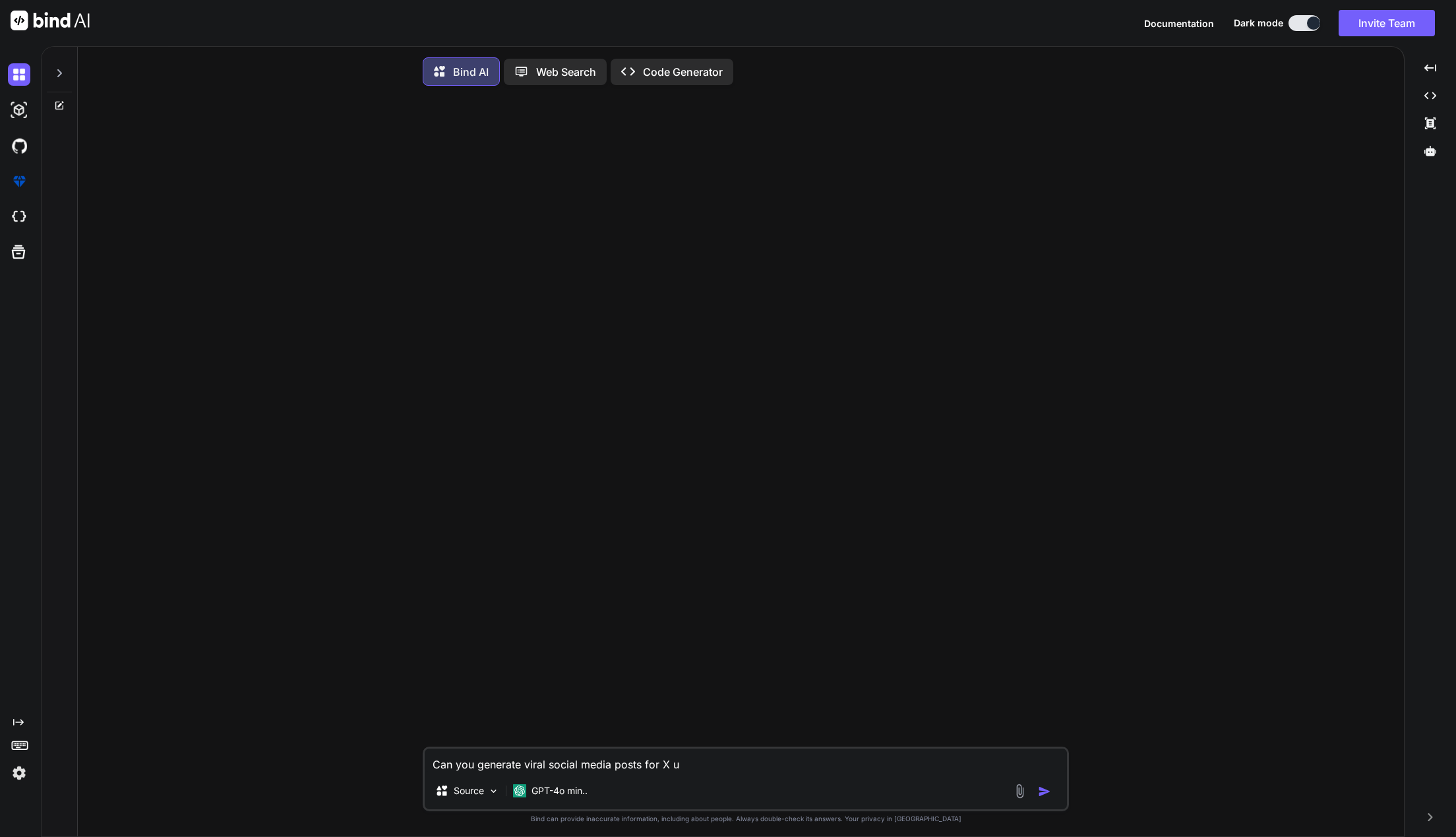
type textarea "Can you generate viral social media posts for X us"
type textarea "x"
type textarea "Can you generate viral social media posts for X usi"
type textarea "x"
type textarea "Can you generate viral social media posts for X usin"
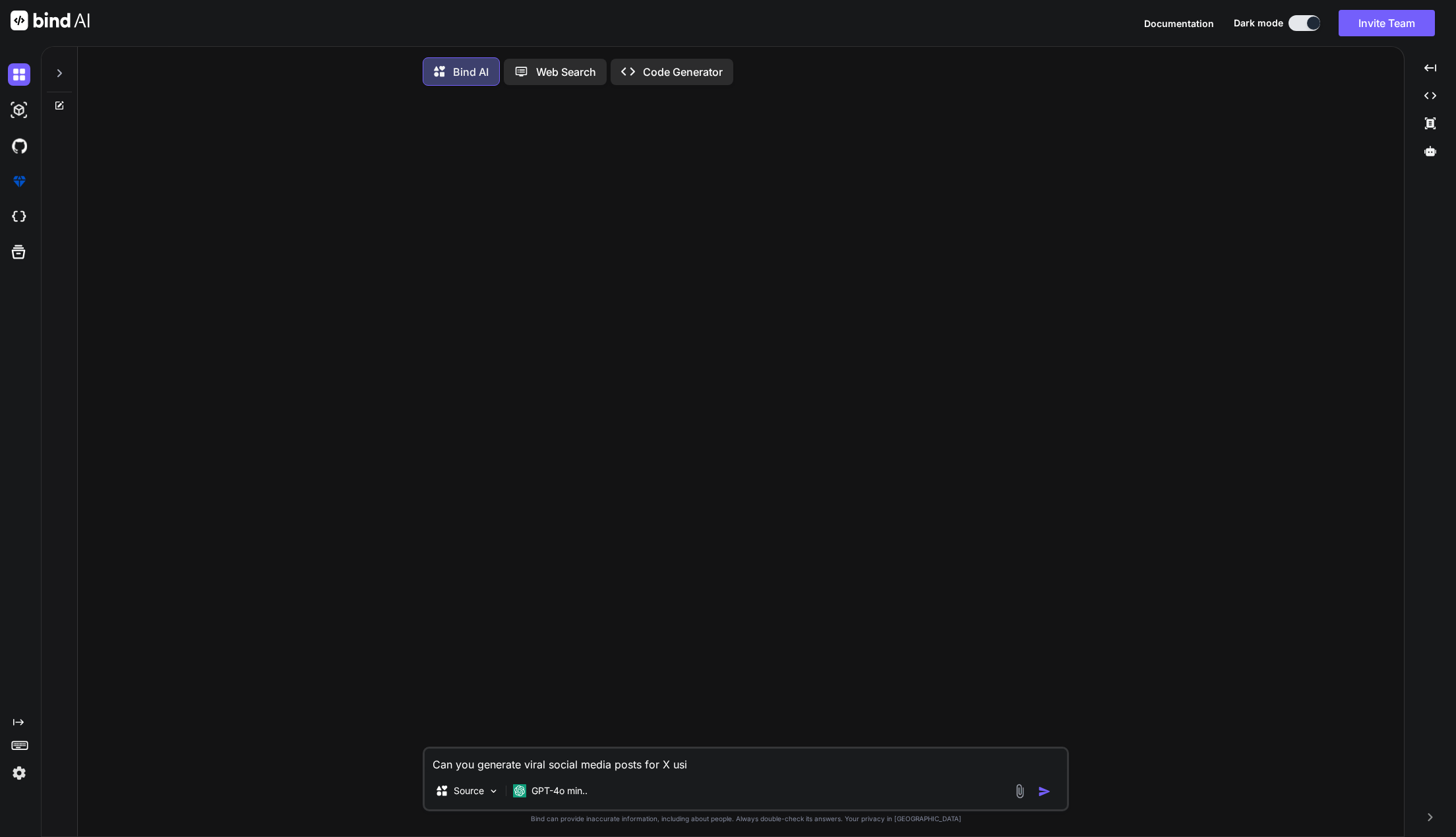
type textarea "x"
type textarea "Can you generate viral social media posts for X using"
type textarea "x"
type textarea "Can you generate viral social media posts for X using"
type textarea "x"
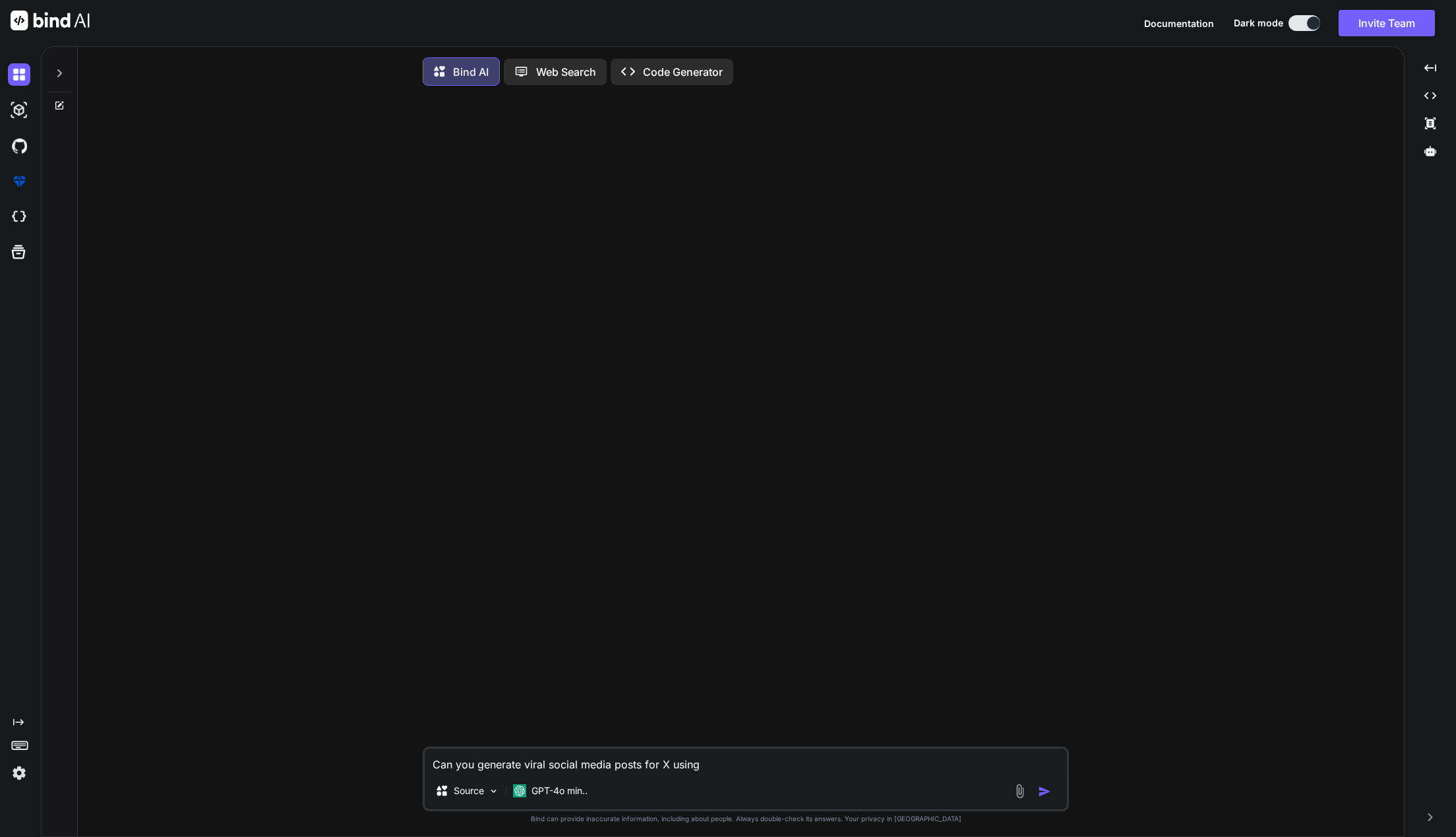
type textarea "Can you generate viral social media posts for X using t"
type textarea "x"
type textarea "Can you generate viral social media posts for X using th"
type textarea "x"
type textarea "Can you generate viral social media posts for X using thi"
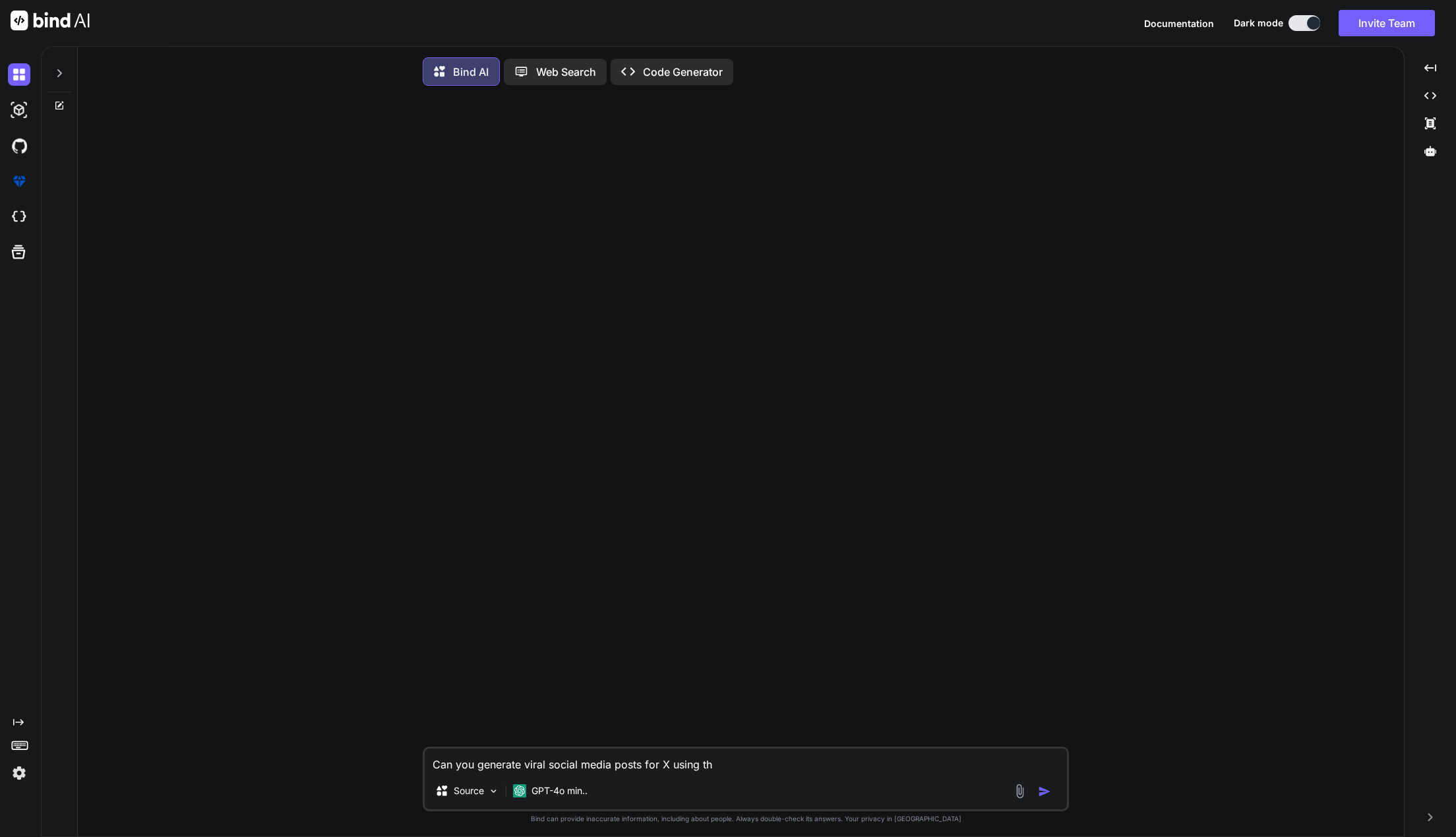
type textarea "x"
type textarea "Can you generate viral social media posts for X using this"
type textarea "x"
type textarea "Can you generate viral social media posts for X using this"
type textarea "x"
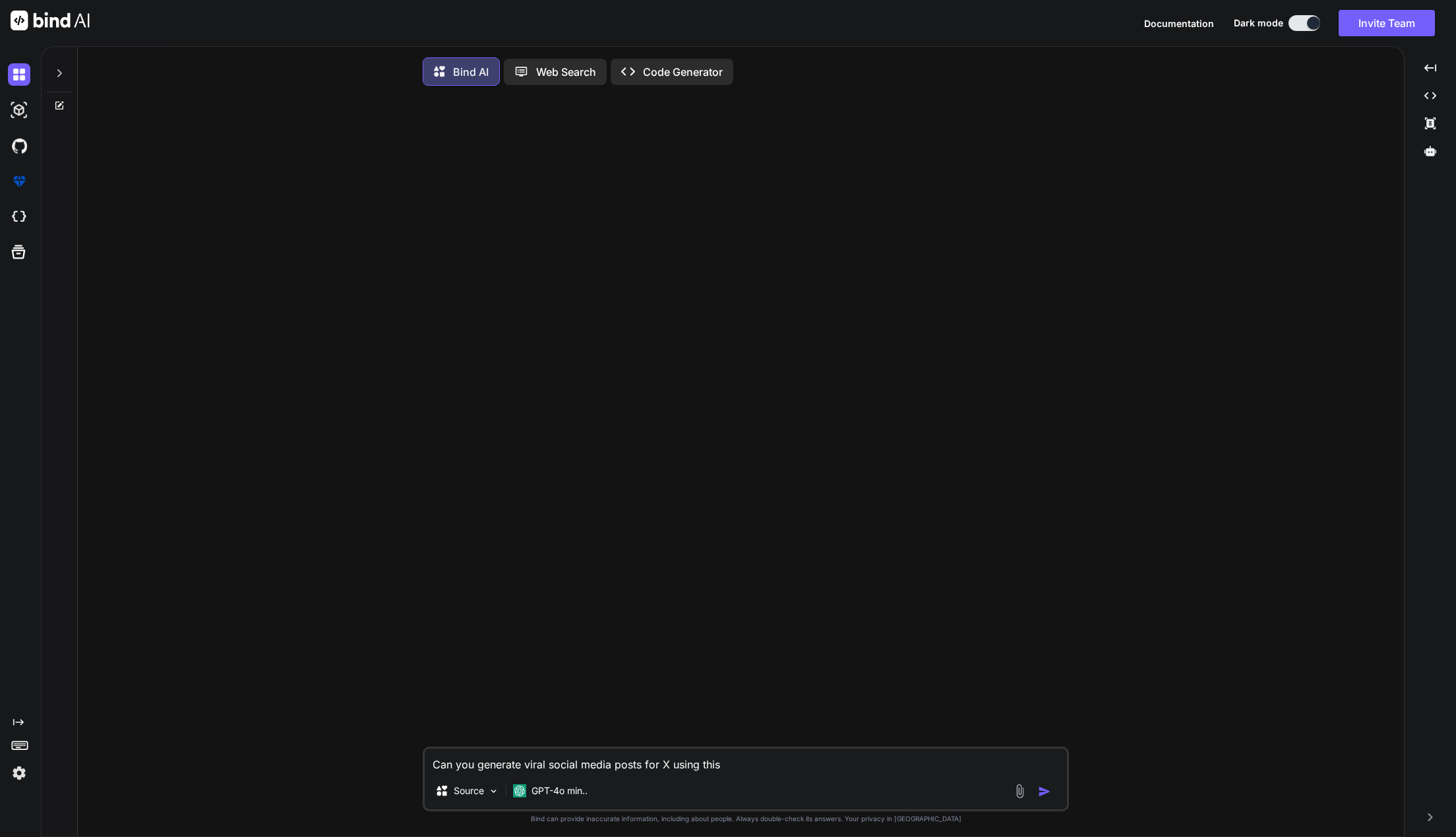
type textarea "Can you generate viral social media posts for X using this c"
type textarea "x"
type textarea "Can you generate viral social media posts for X using this co"
type textarea "x"
type textarea "Can you generate viral social media posts for X using this con"
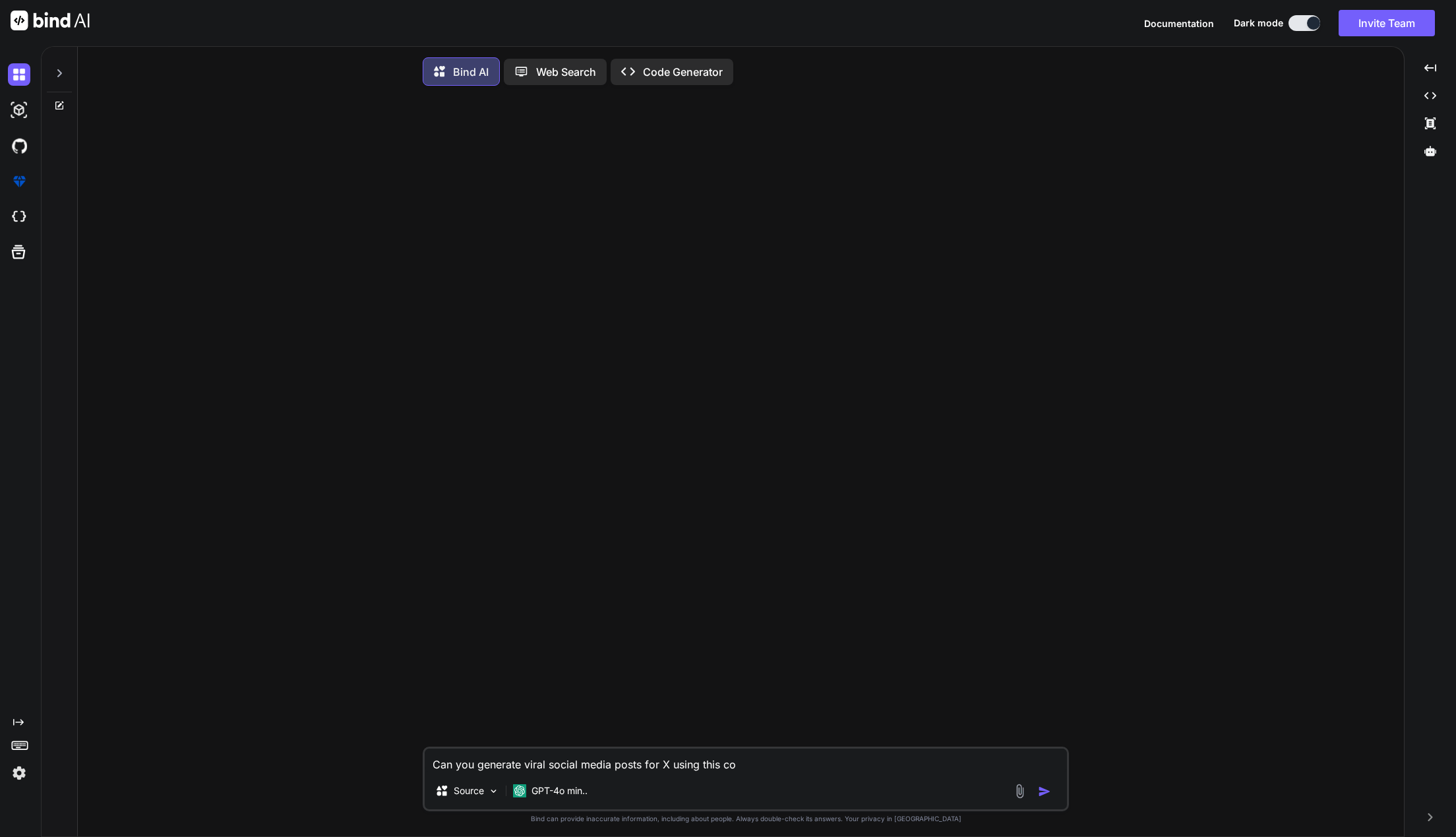
type textarea "x"
type textarea "Can you generate viral social media posts for X using this cont"
type textarea "x"
type textarea "Can you generate viral social media posts for X using this conte"
type textarea "x"
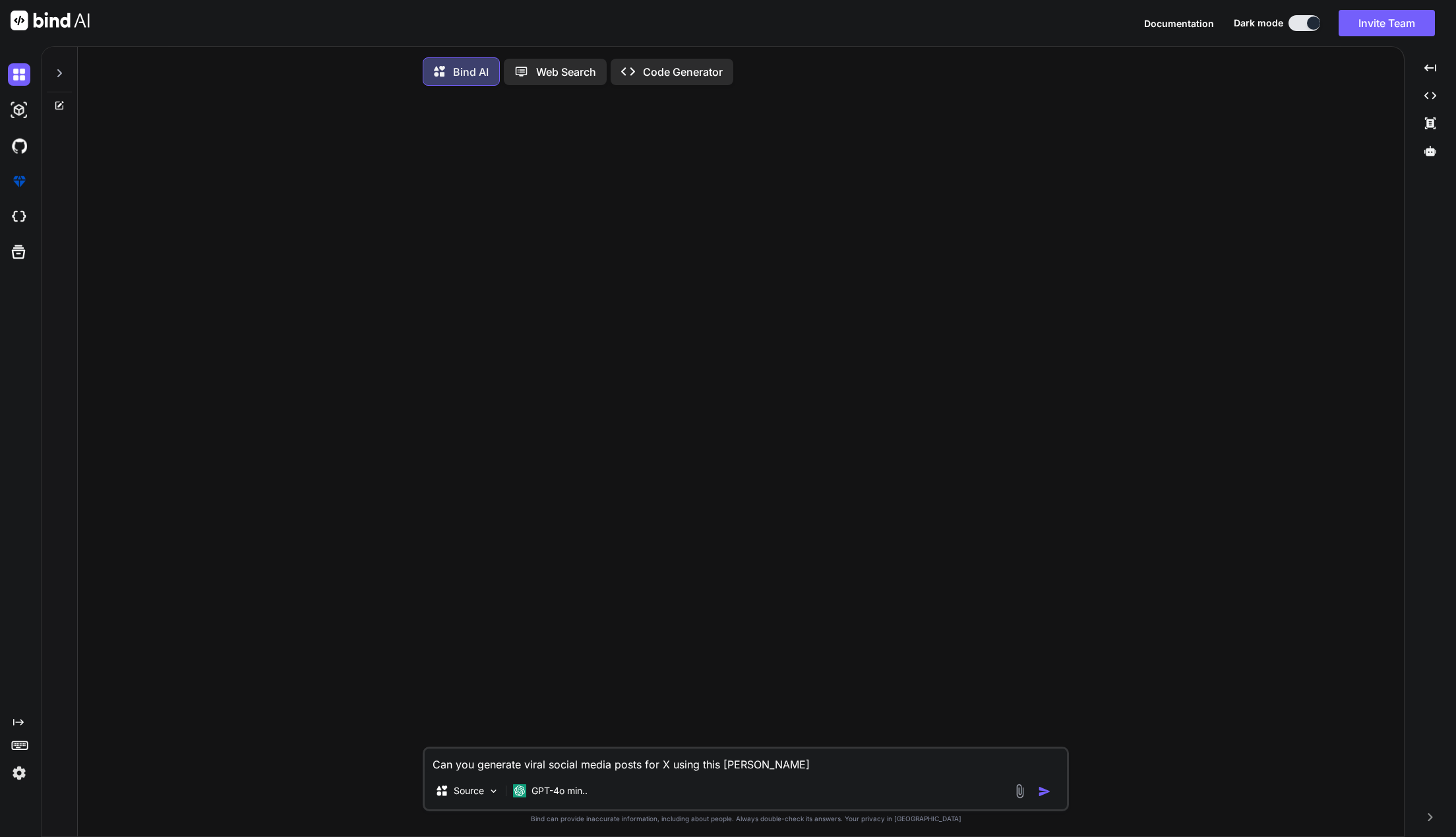
type textarea "Can you generate viral social media posts for X using this conten"
type textarea "x"
type textarea "Can you generate viral social media posts for X using this content"
type textarea "x"
type textarea "Can you generate viral social media posts for X using this content"
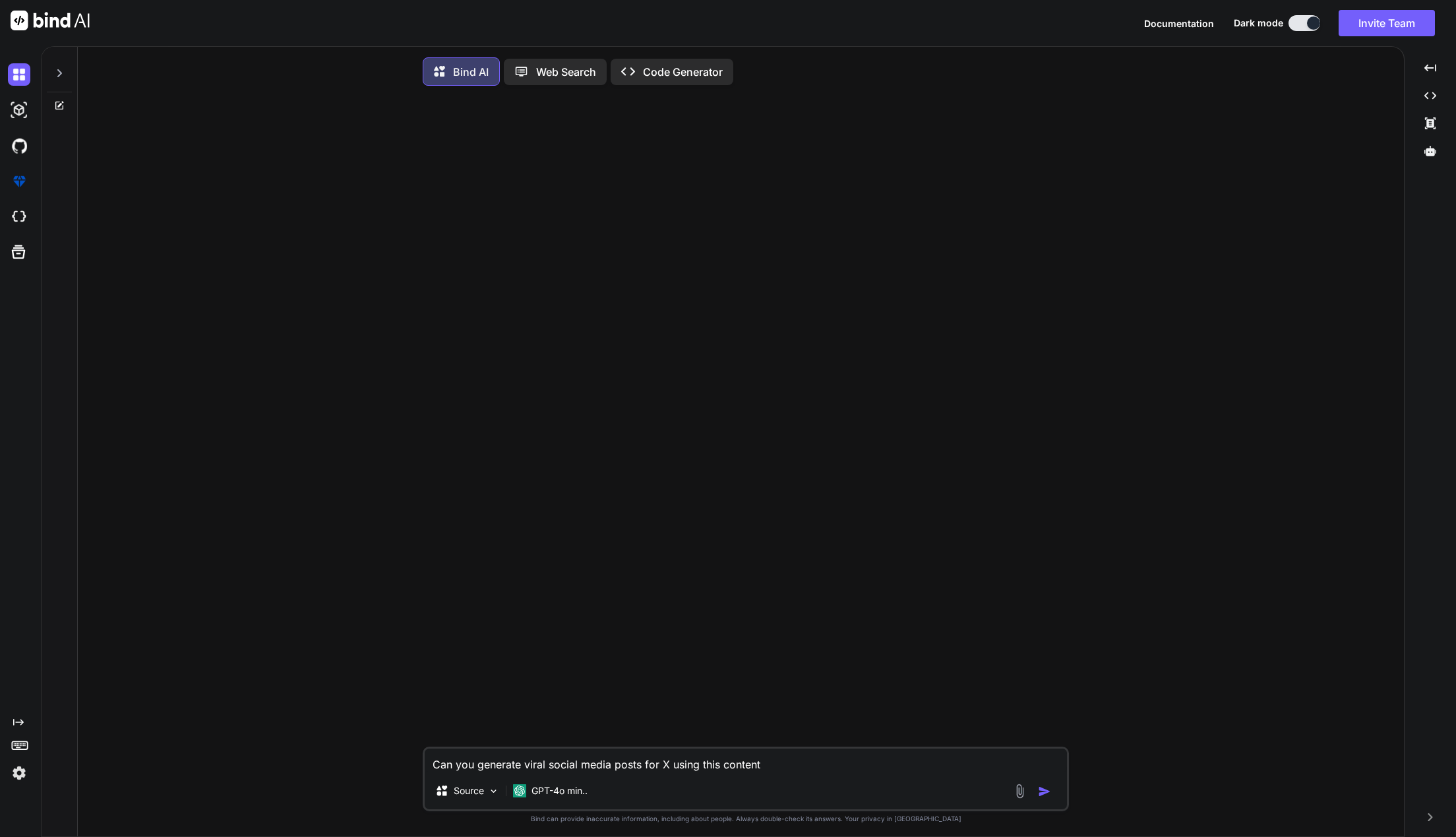
type textarea "x"
type textarea "Can you generate viral social media posts for X using this content i"
type textarea "x"
type textarea "Can you generate viral social media posts for X using this content id"
type textarea "x"
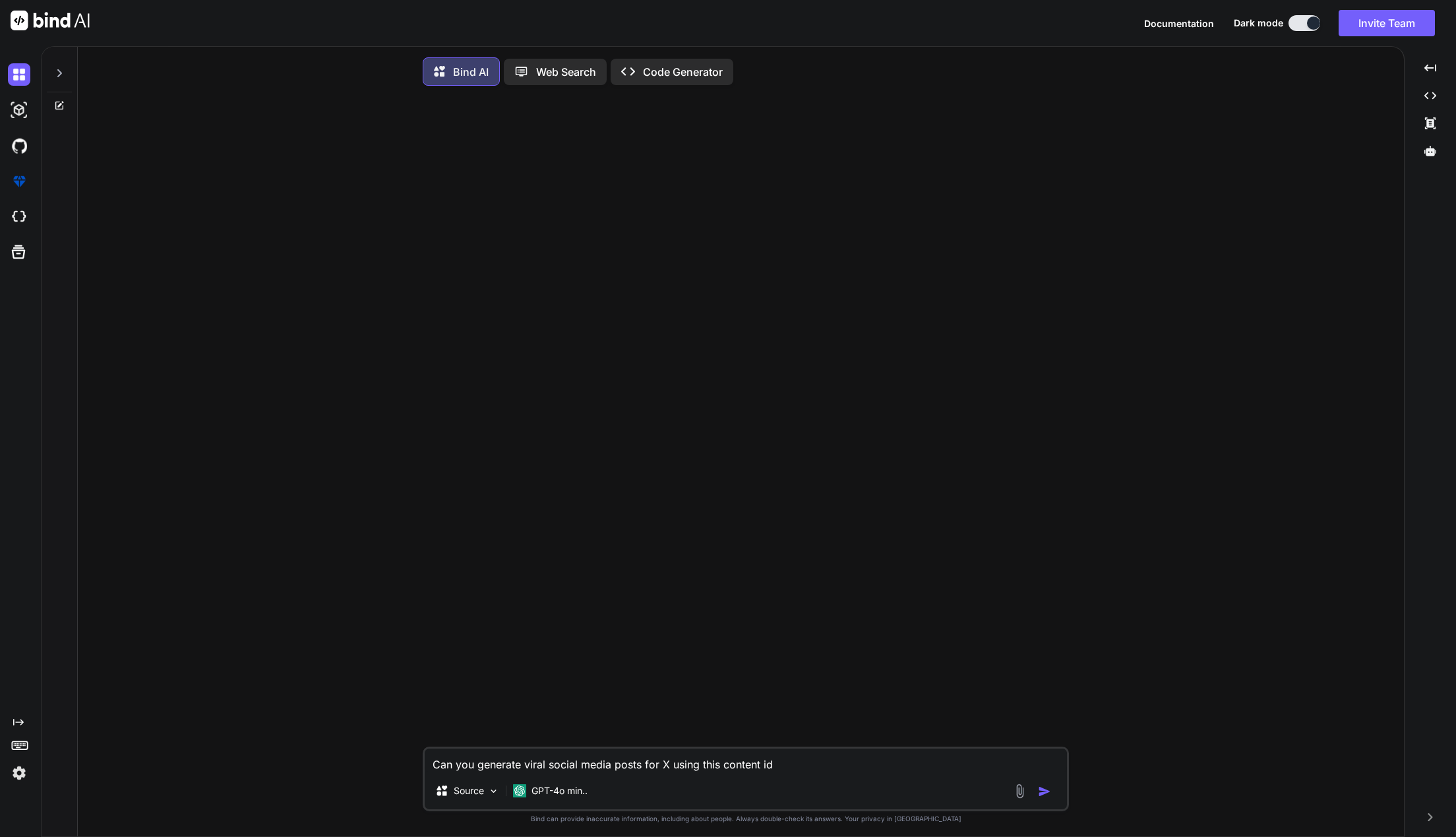
type textarea "Can you generate viral social media posts for X using this content ide"
type textarea "x"
type textarea "Can you generate viral social media posts for X using this content idea"
type textarea "x"
type textarea "Can you generate viral social media posts for X using this content idea?"
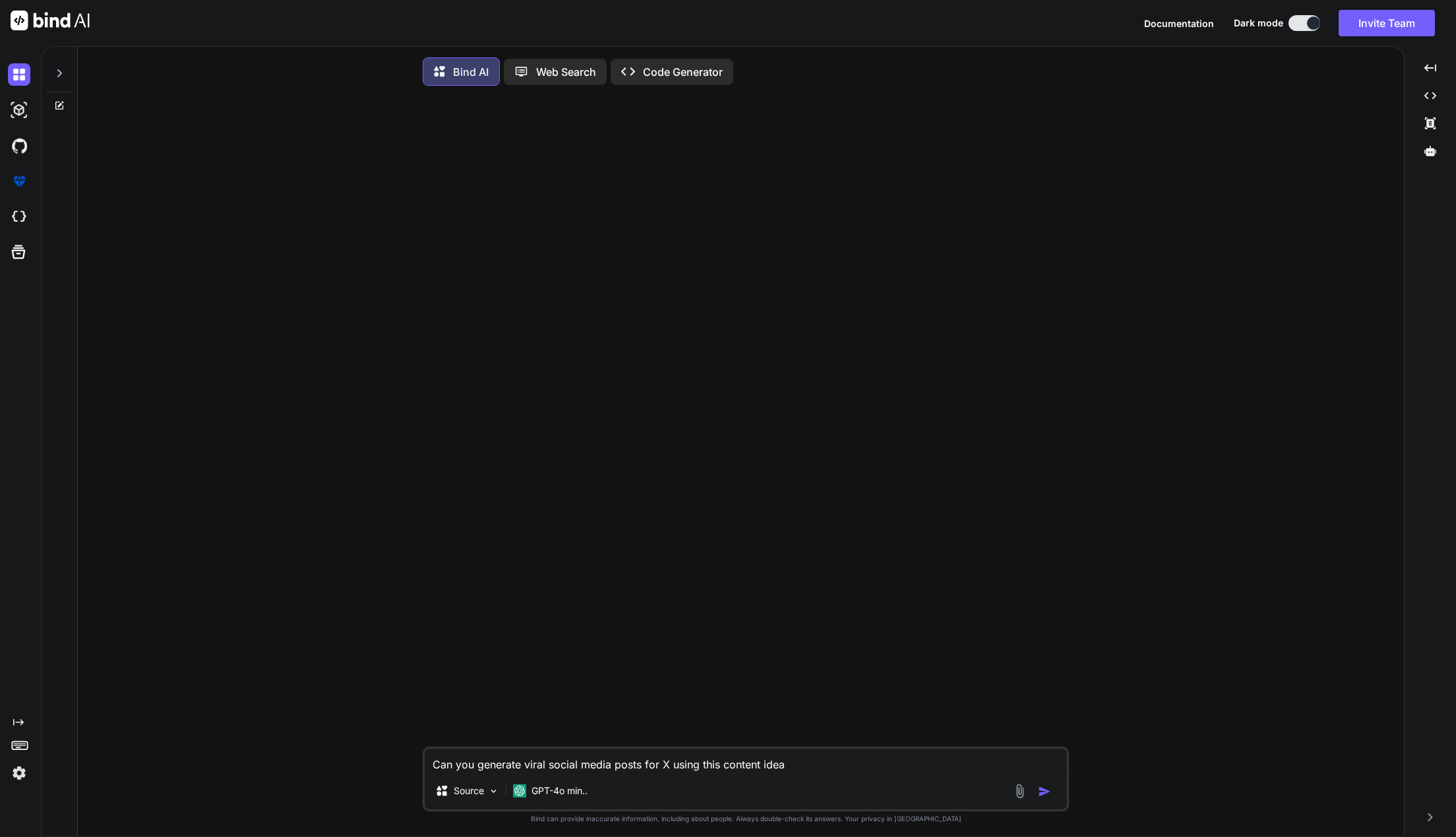
type textarea "x"
type textarea "Can you generate viral social media posts for X using this content idea?"
type textarea "x"
type textarea "Can you generate viral social media posts for X using this content idea? ""
type textarea "x"
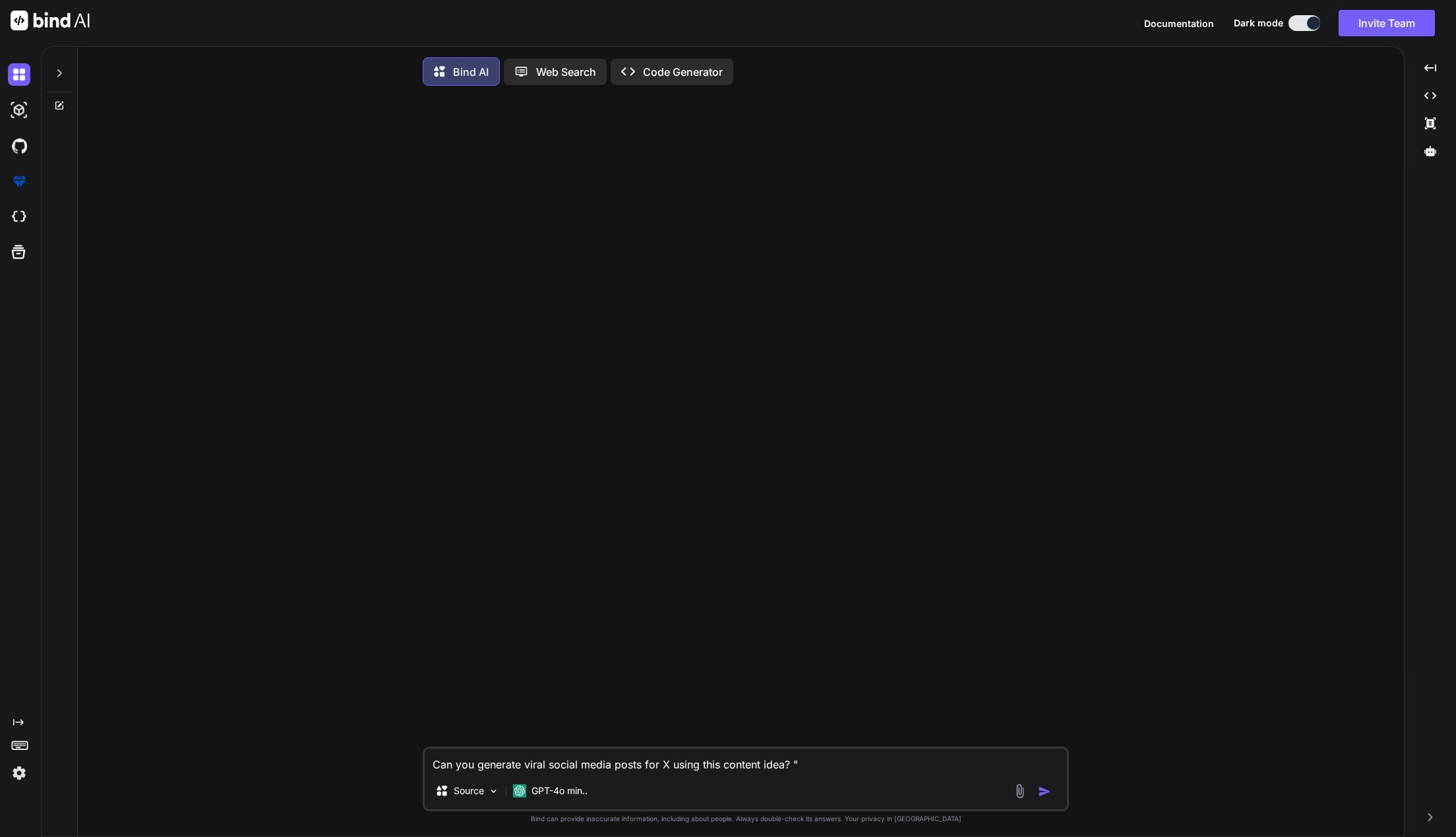
paste textarea "Why Chemical-Free Isn't Enough (And What Your Skin REALLY Needs)"
type textarea "Can you generate viral social media posts for X using this content idea? "Why C…"
type textarea "x"
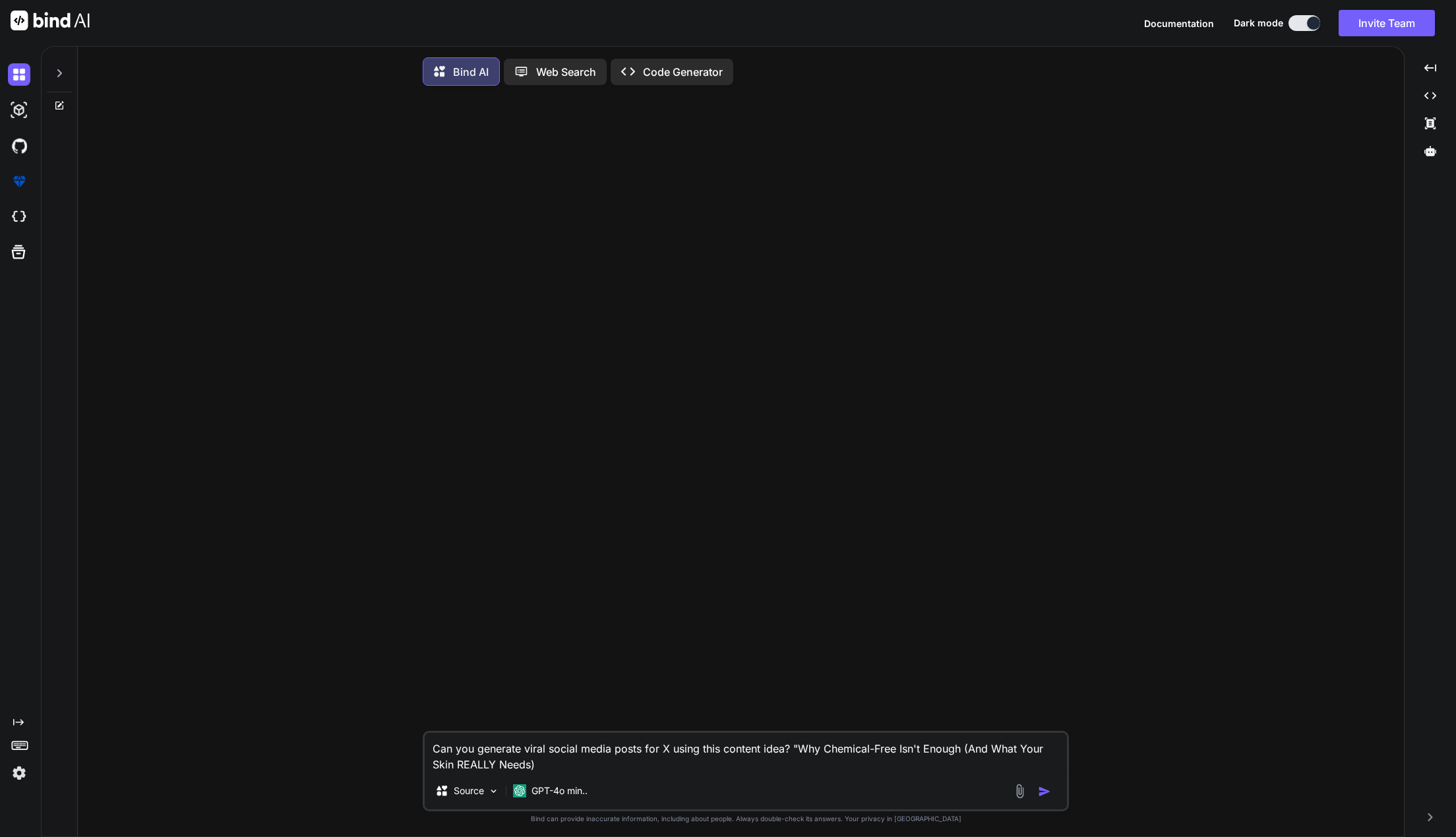
type textarea "Can you generate viral social media posts for X using this content idea? "Why C…"
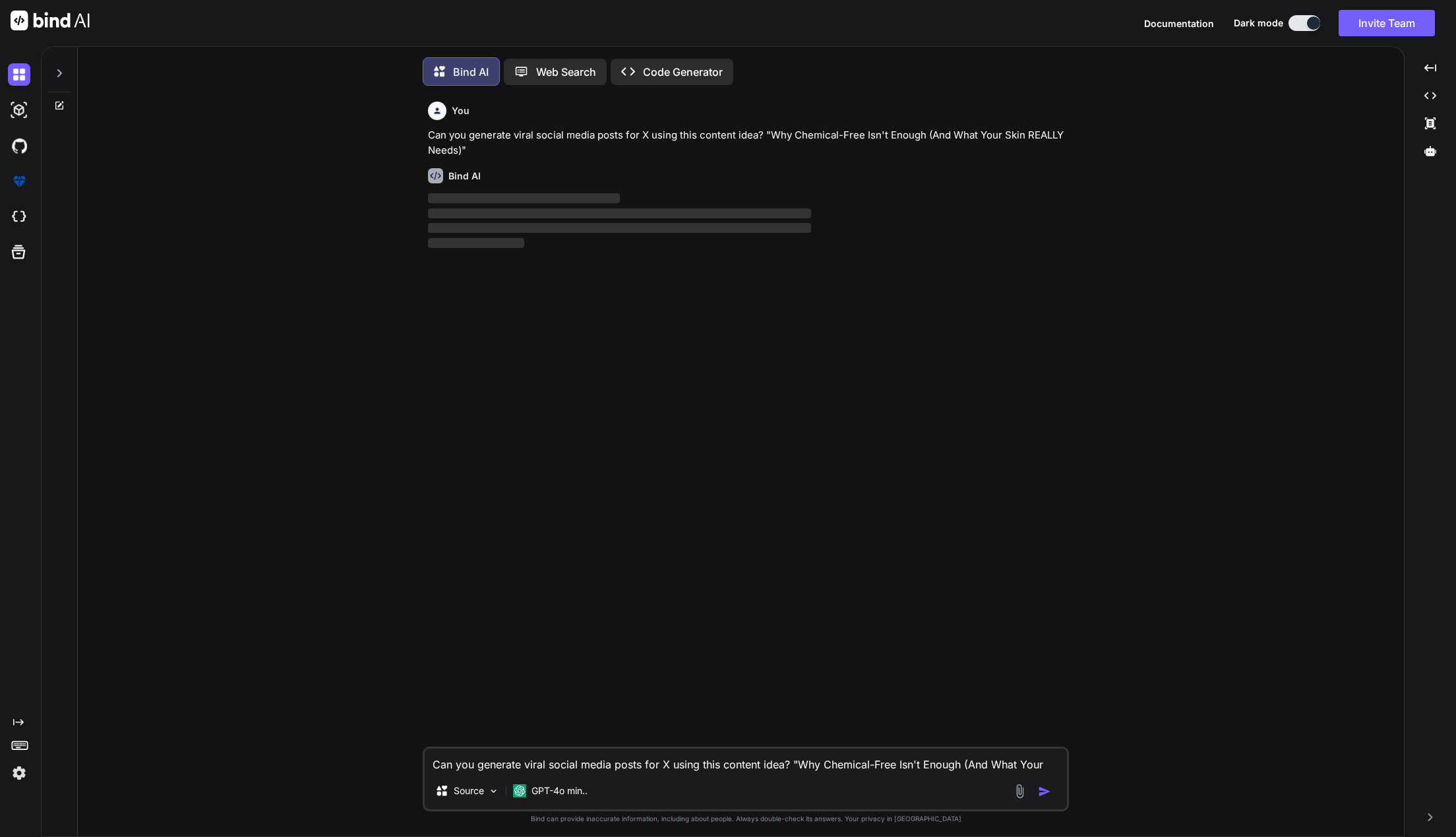
type textarea "x"
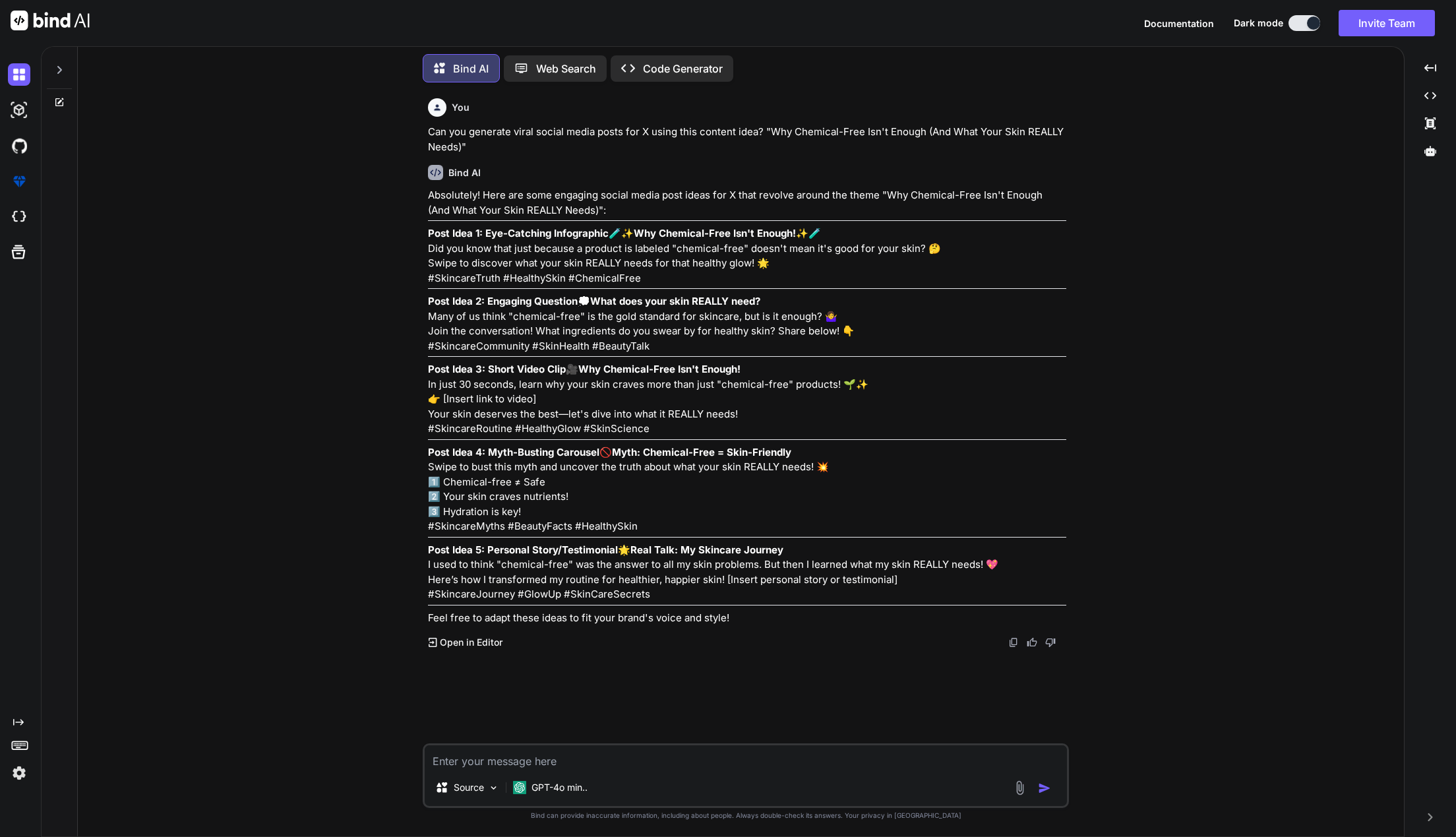
click at [523, 72] on icon at bounding box center [521, 68] width 11 height 9
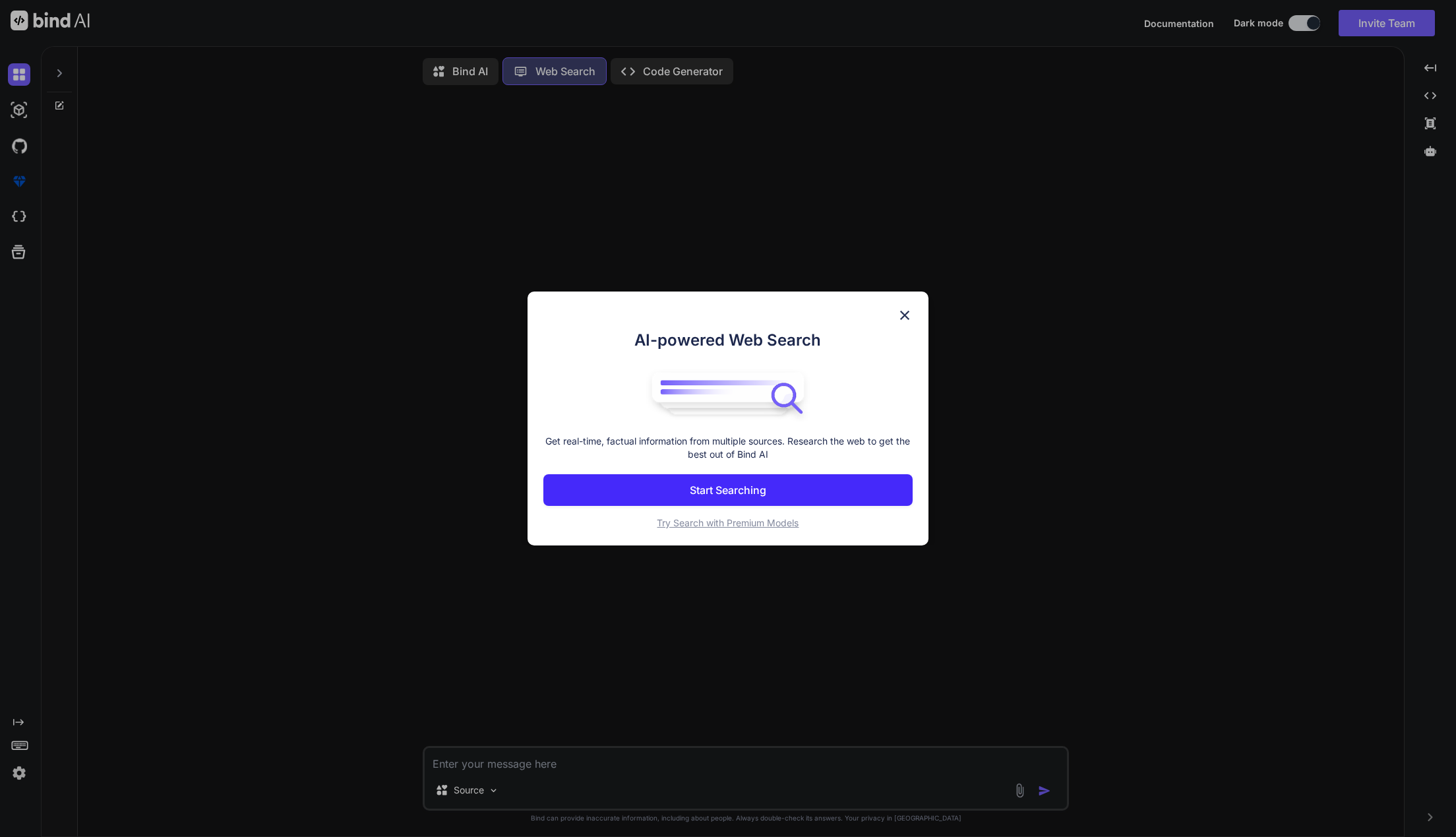
scroll to position [3, 0]
click at [848, 493] on button "Start Searching" at bounding box center [728, 490] width 369 height 32
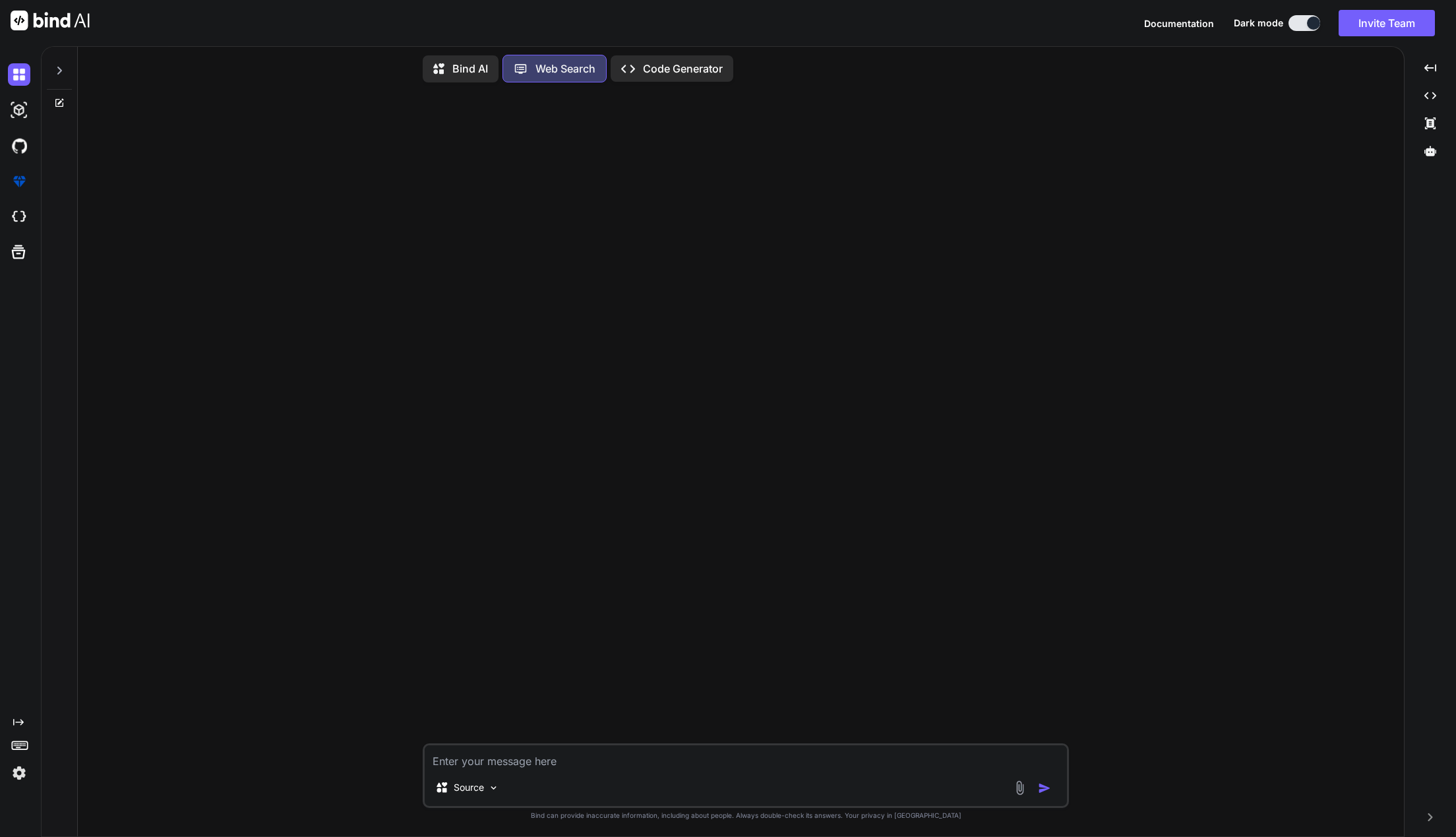
click at [647, 70] on p "Code Generator" at bounding box center [683, 69] width 80 height 16
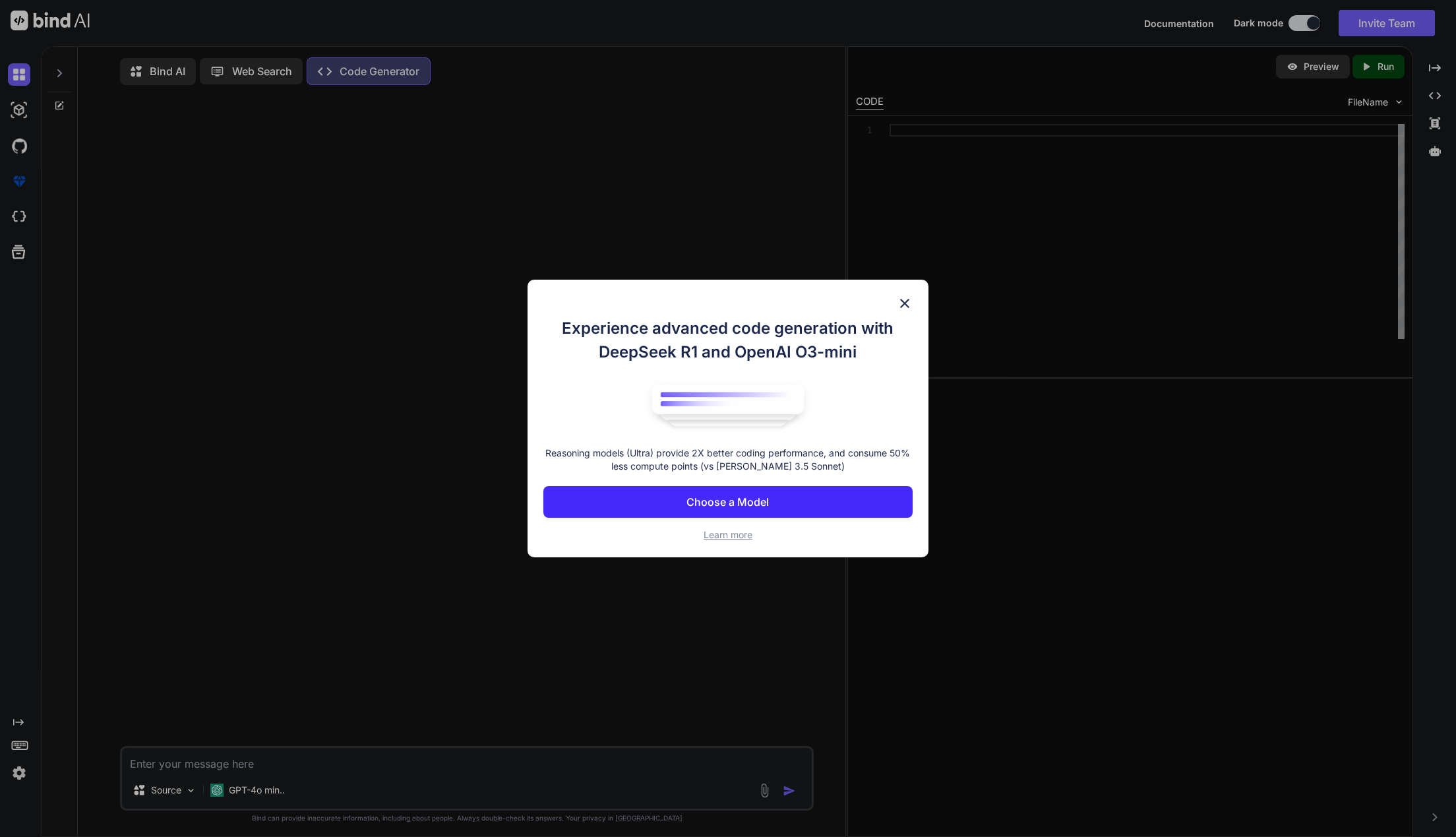
click at [913, 305] on div "Experience advanced code generation with DeepSeek R1 and OpenAI O3-mini Reasoni…" at bounding box center [728, 419] width 401 height 278
click at [898, 305] on img at bounding box center [905, 303] width 16 height 16
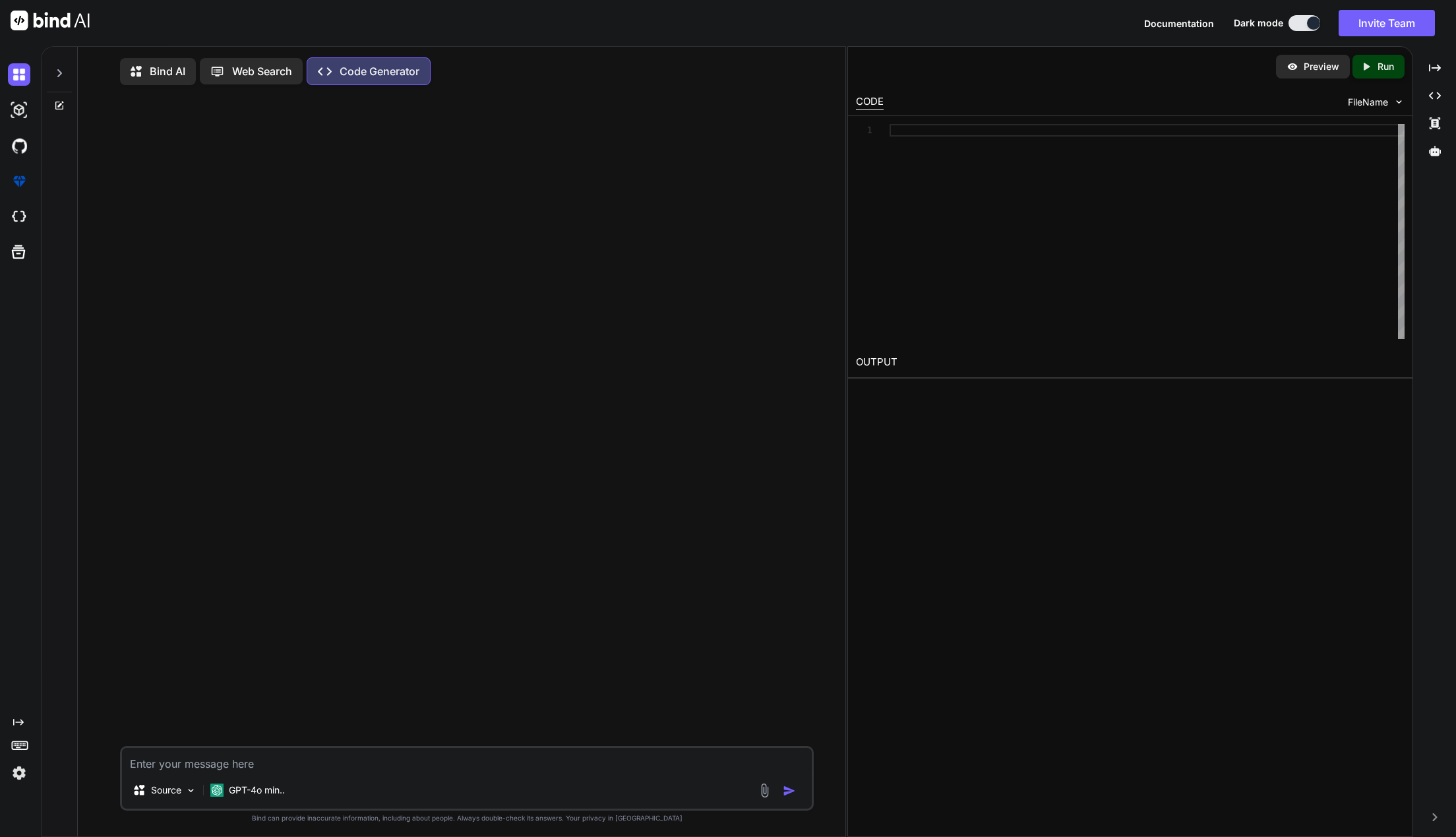
click at [283, 752] on textarea at bounding box center [468, 759] width 691 height 24
type textarea "x"
type textarea "T"
type textarea "x"
type textarea "Th"
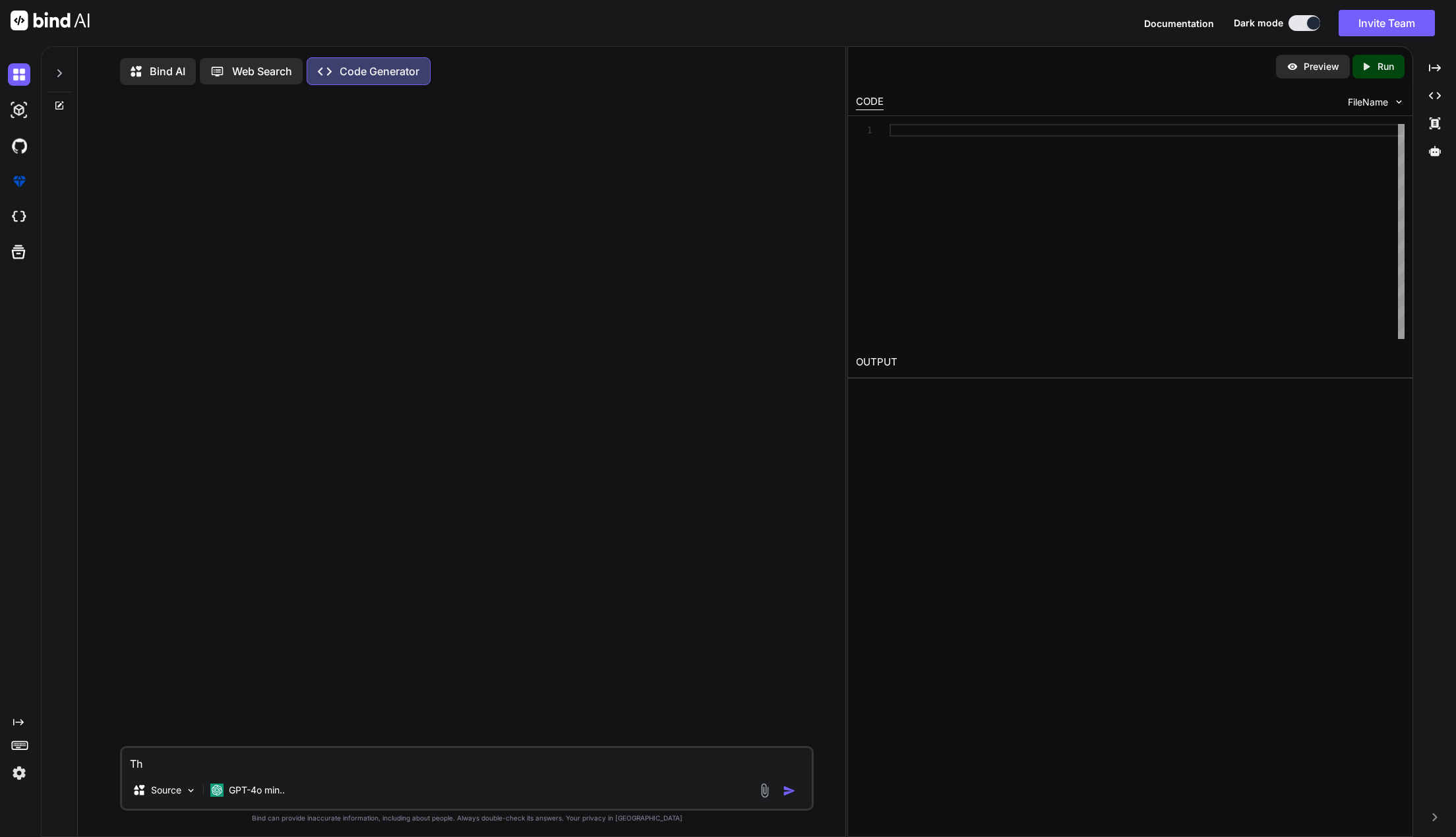
type textarea "x"
type textarea "Thi"
type textarea "x"
type textarea "This"
type textarea "x"
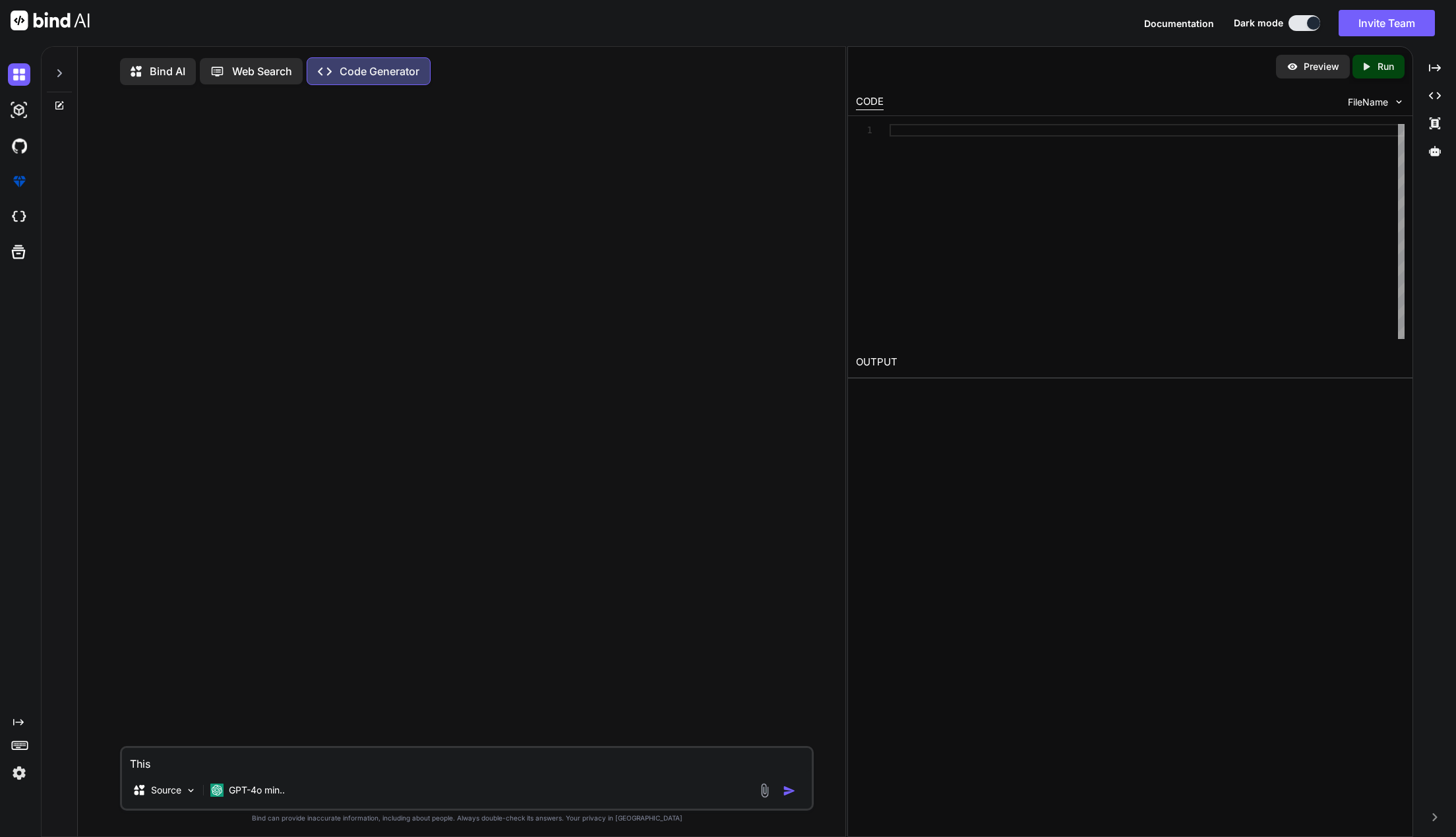
type textarea "This"
type textarea "x"
type textarea "This is"
type textarea "x"
type textarea "This is"
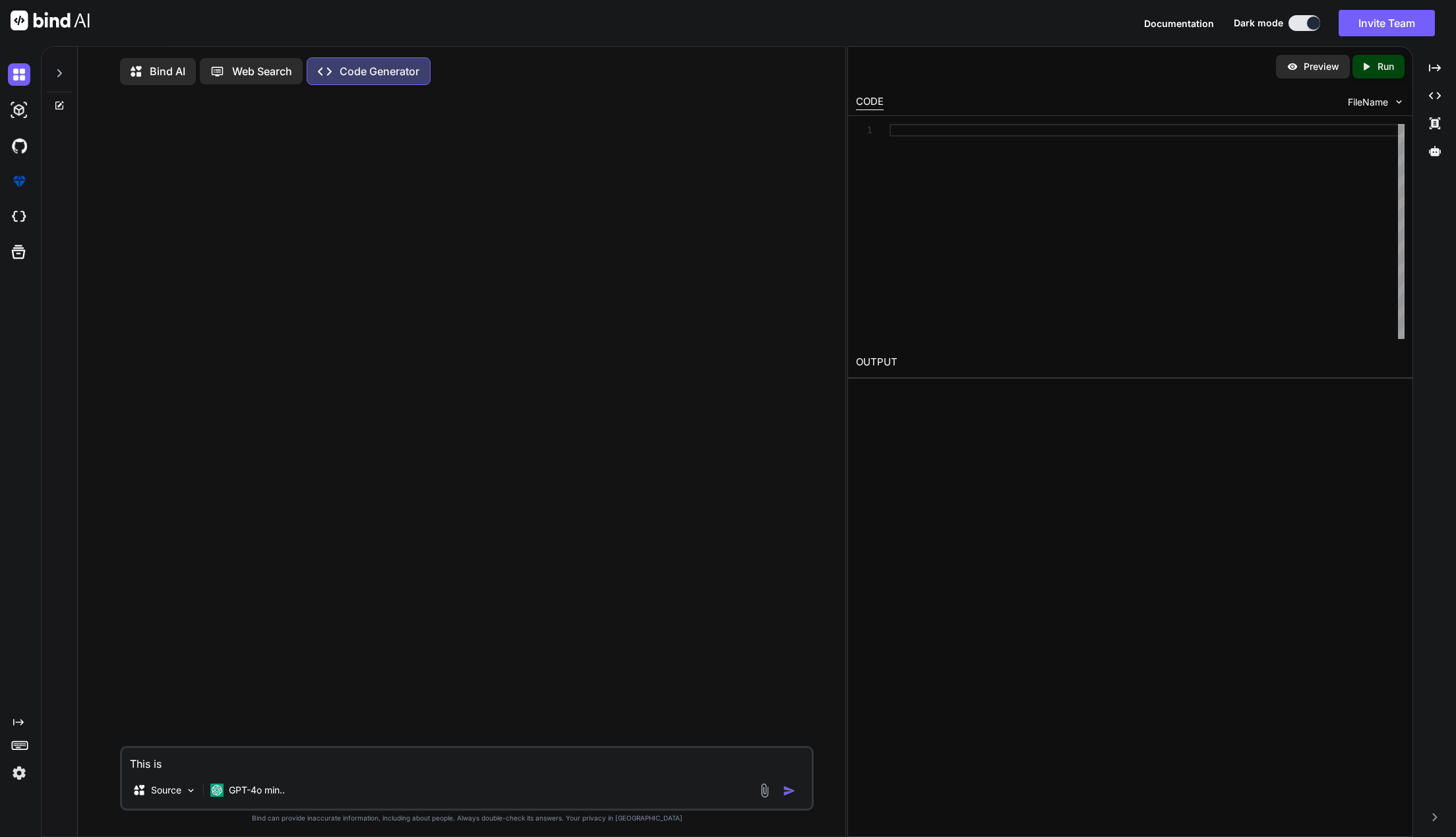
type textarea "x"
type textarea "This is m"
type textarea "x"
type textarea "This is my"
type textarea "x"
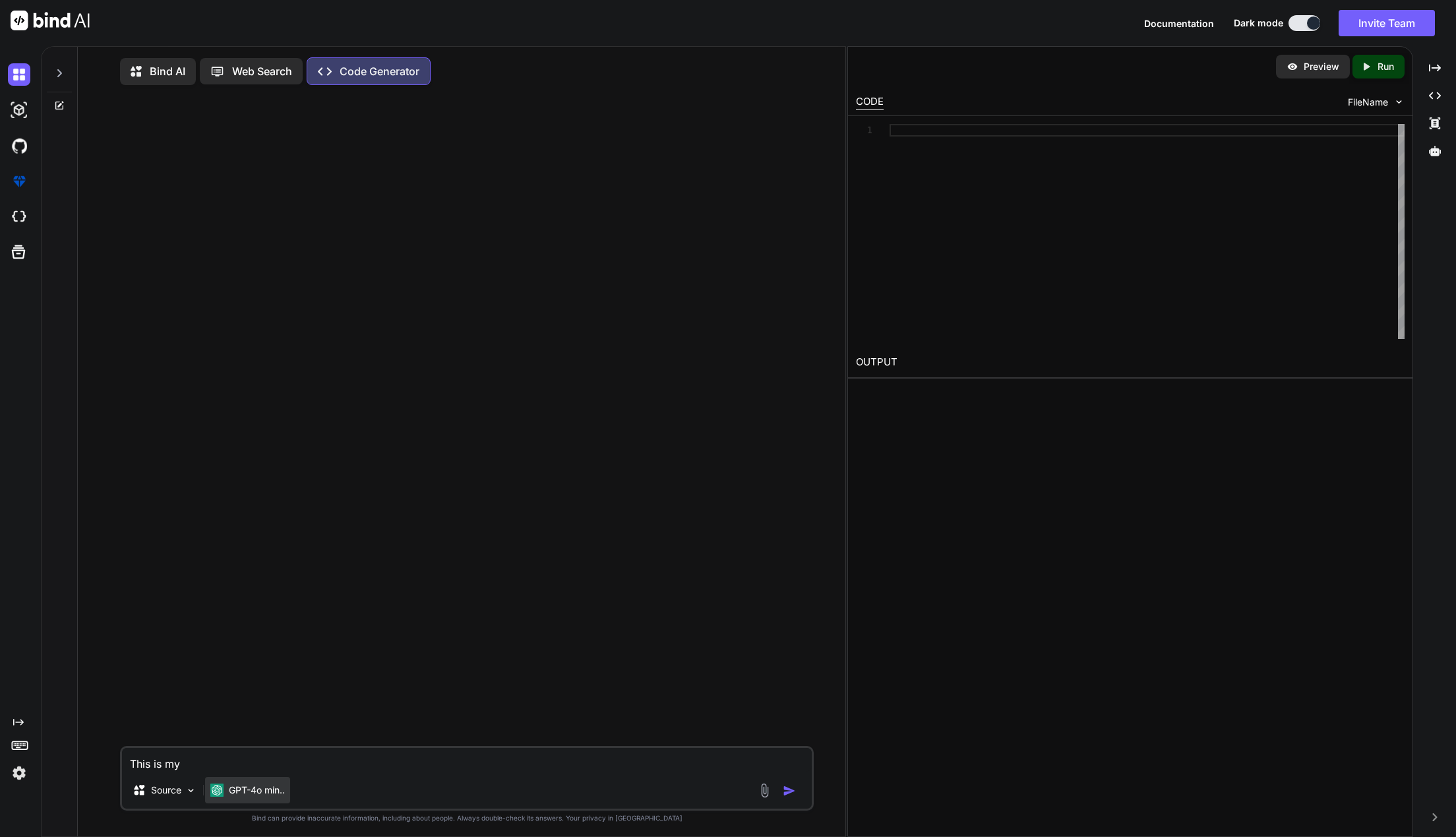
type textarea "This is my"
click at [254, 787] on p "GPT-4o min.." at bounding box center [257, 790] width 56 height 13
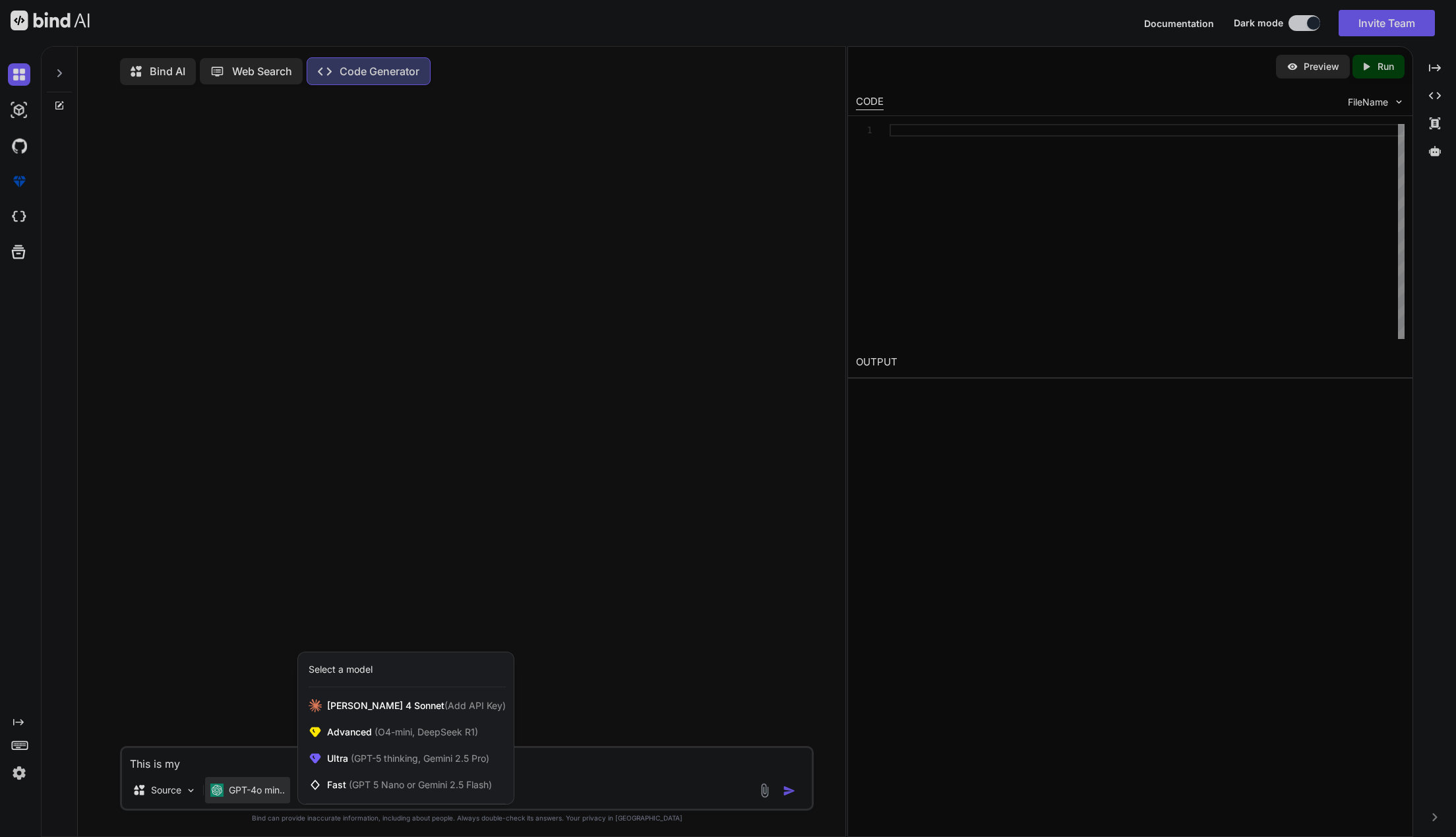
drag, startPoint x: 254, startPoint y: 787, endPoint x: 250, endPoint y: 726, distance: 61.1
click at [250, 726] on div at bounding box center [728, 418] width 1456 height 837
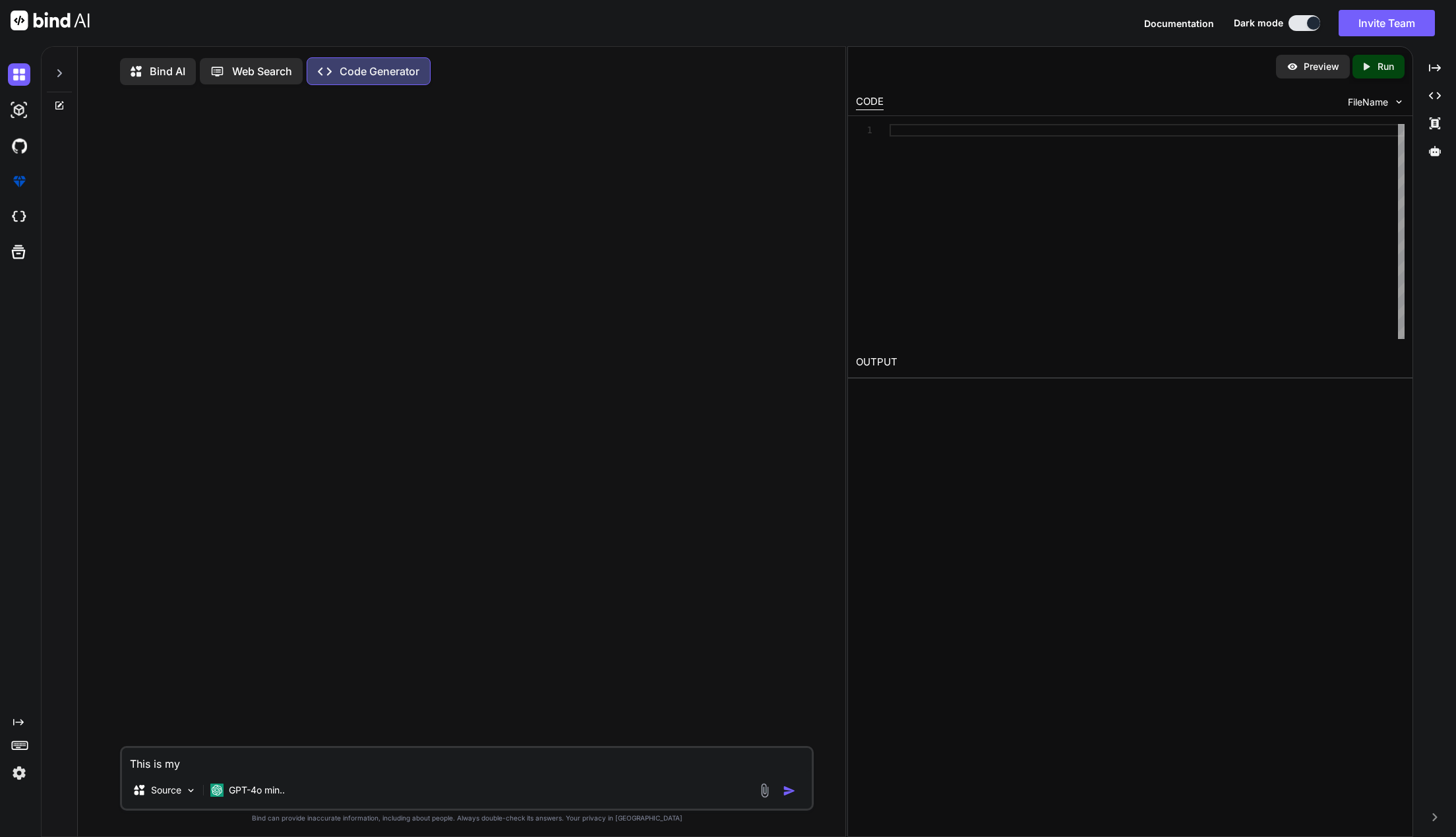
click at [228, 759] on textarea "This is my" at bounding box center [468, 759] width 691 height 24
type textarea "x"
type textarea "This is my em"
type textarea "x"
type textarea "This is my ema"
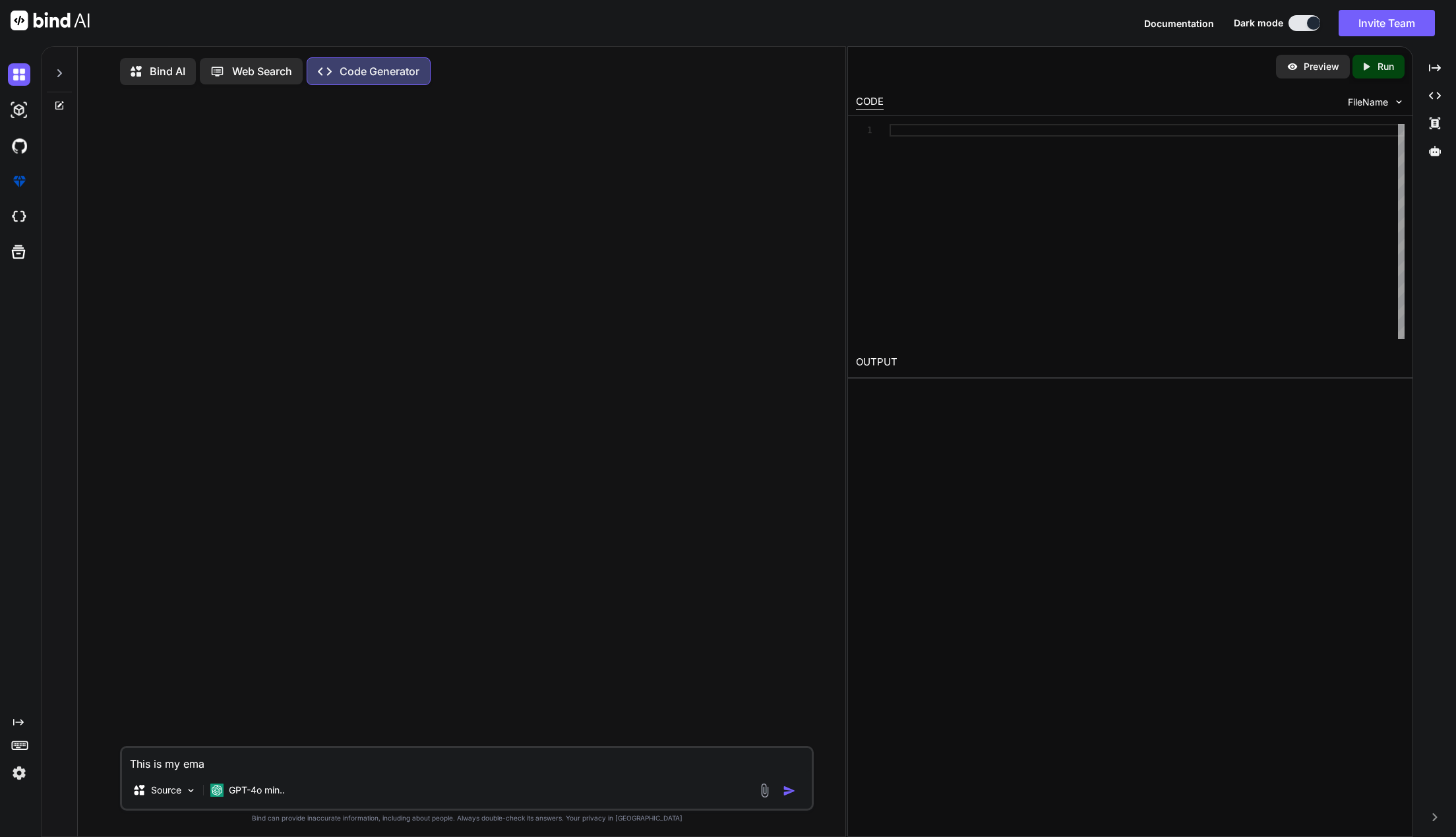
type textarea "x"
type textarea "This is my emai"
type textarea "x"
type textarea "This is my email"
type textarea "x"
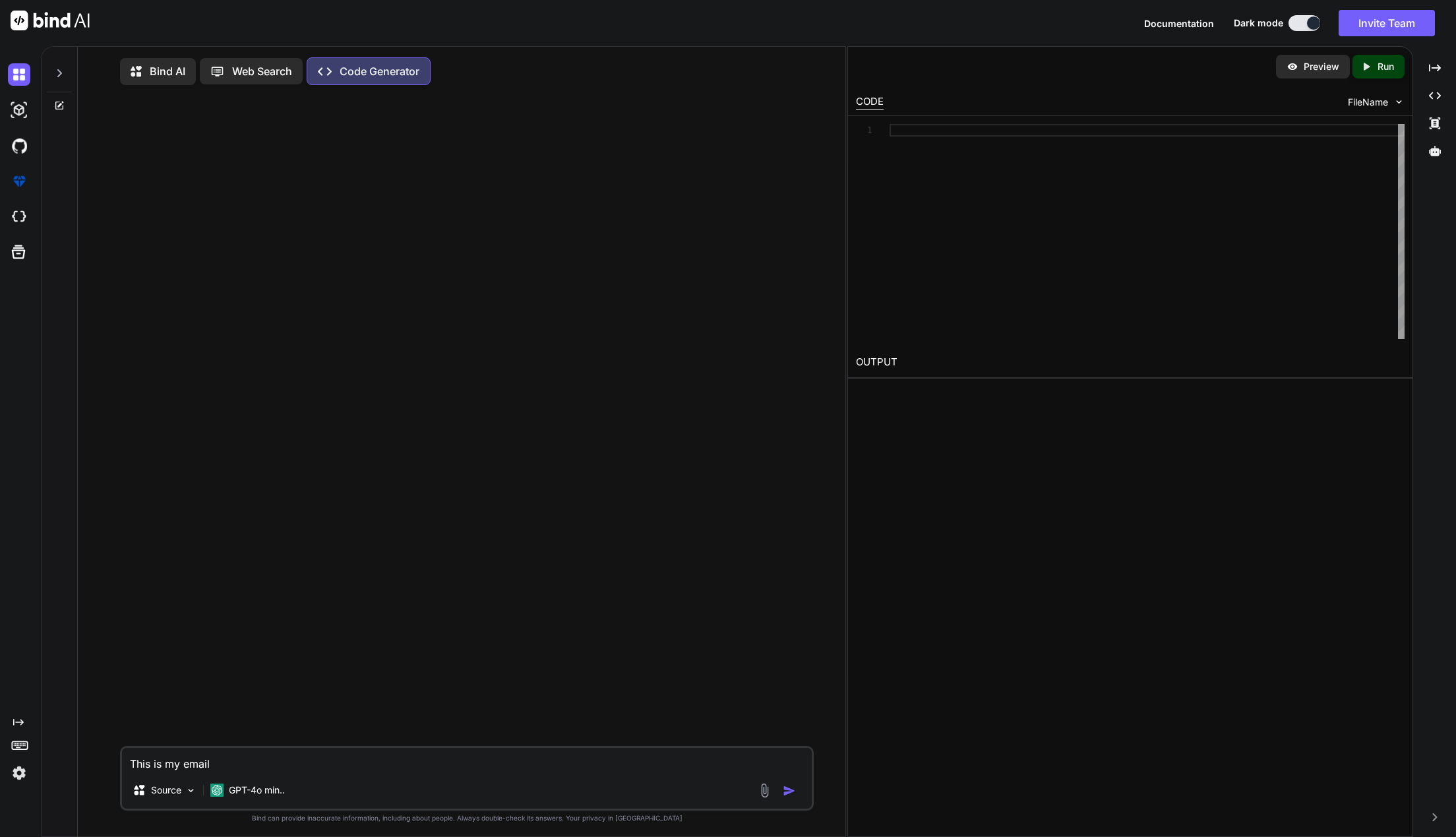
type textarea "This is my email"
type textarea "x"
type textarea "This is my email h"
type textarea "x"
type textarea "This is my email ht"
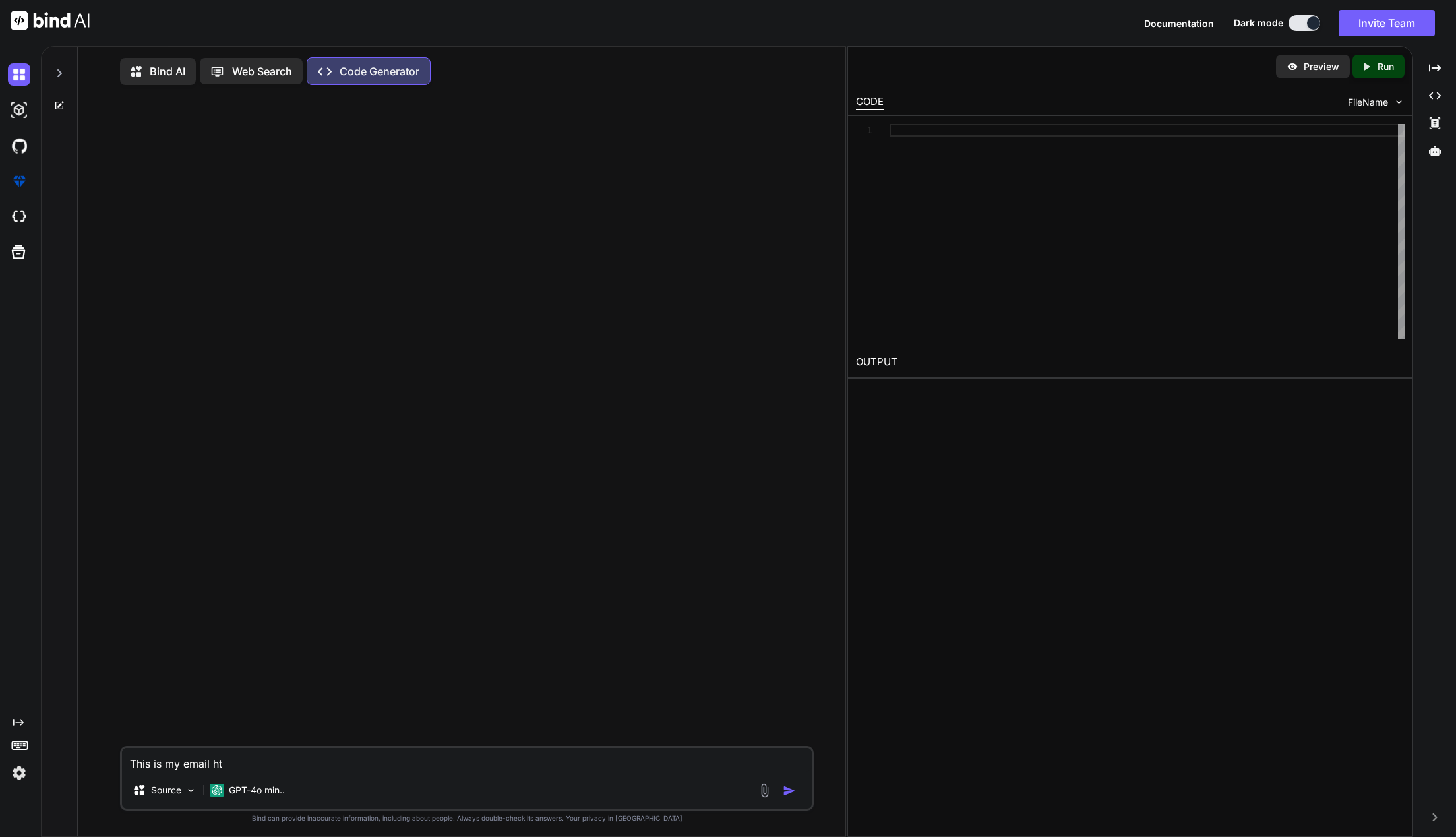
type textarea "x"
type textarea "This is my email htr"
type textarea "x"
type textarea "This is my email htrm"
type textarea "x"
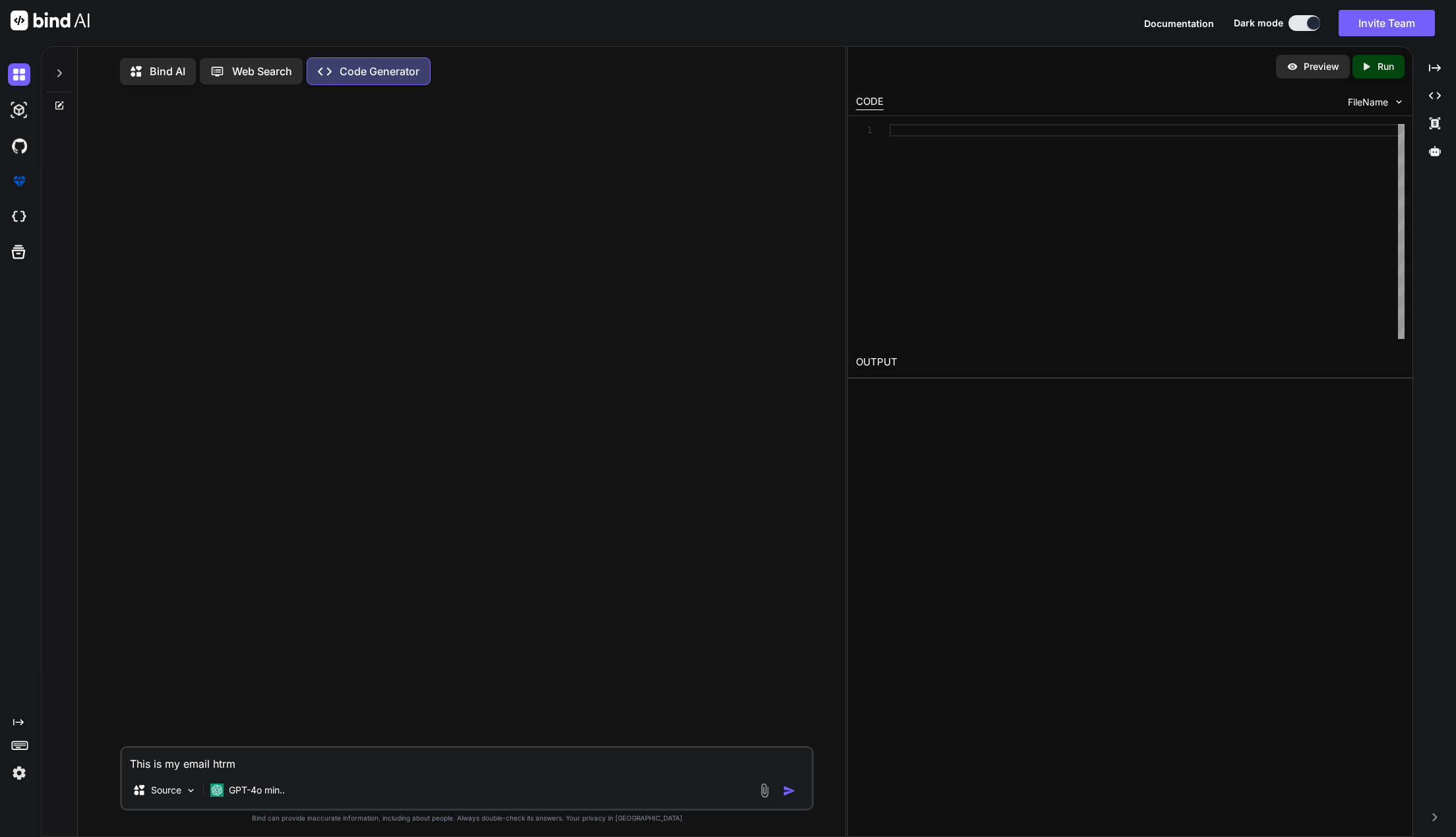
type textarea "This is my email htrml"
type textarea "x"
type textarea "This is my email htrm"
type textarea "x"
type textarea "This is my email htr"
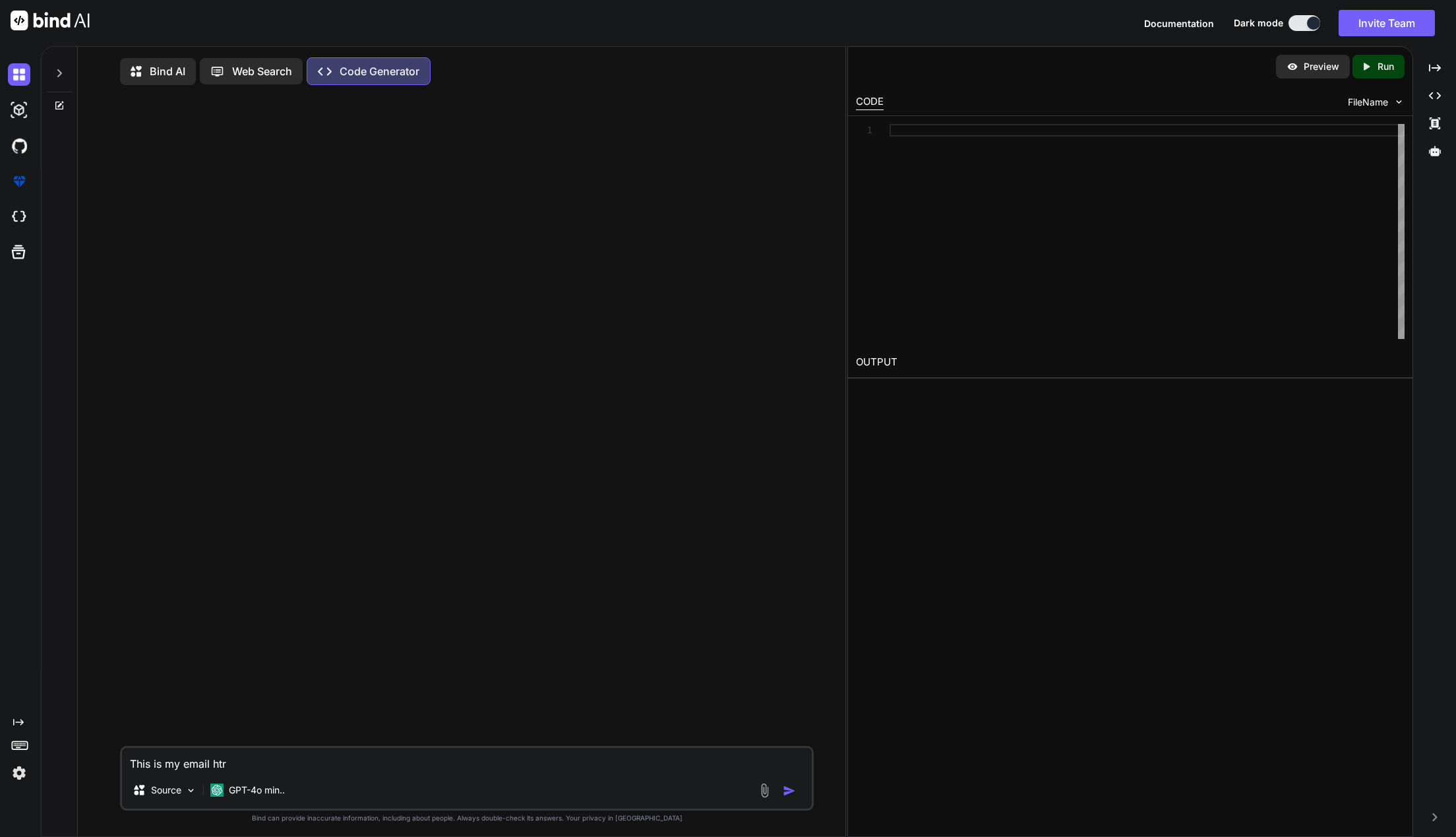
type textarea "x"
type textarea "This is my email ht"
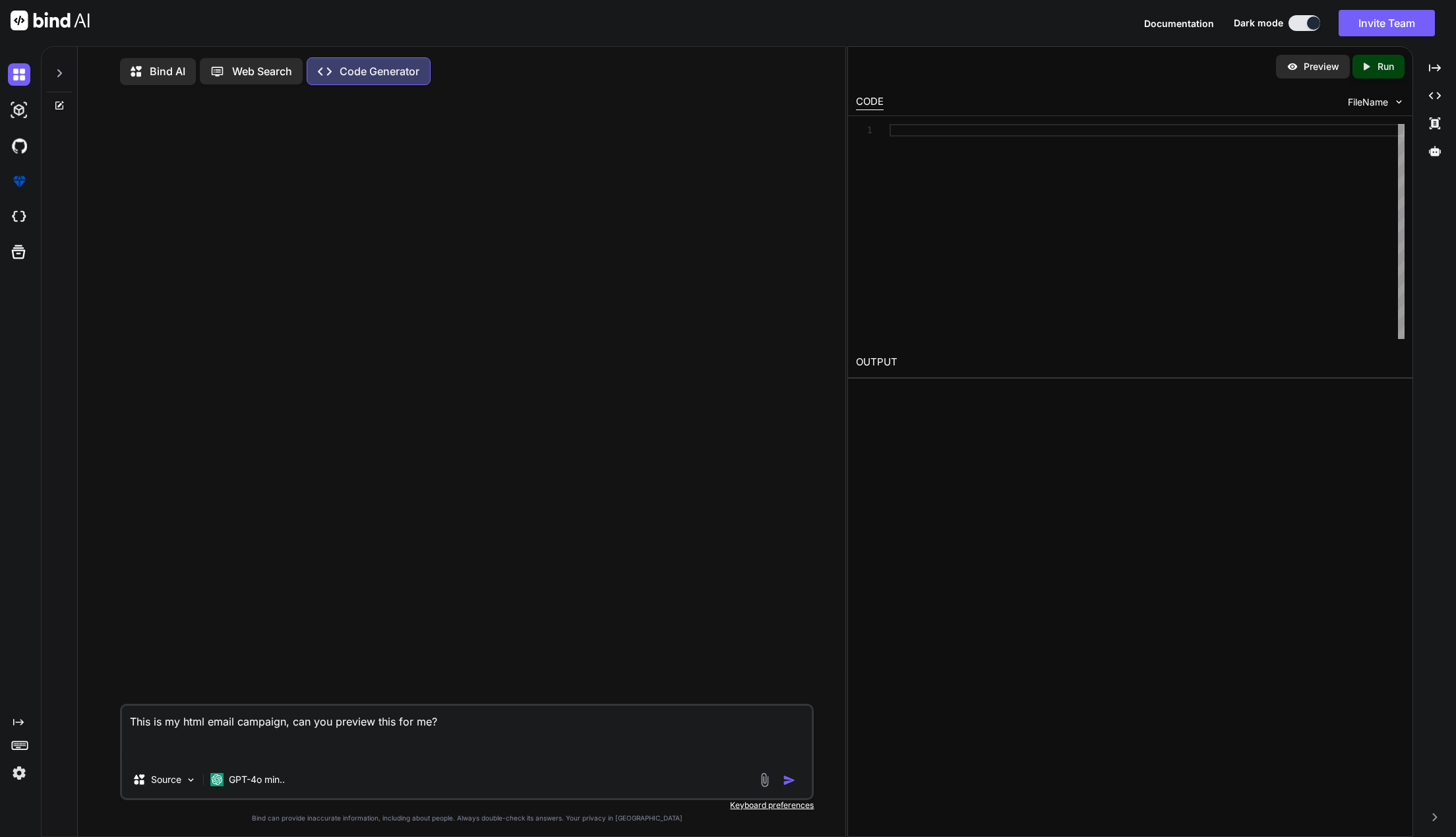
paste textarea "<!DOCTYPE html> <html xmlns="http://www.w3.org/1999/xhtml" xmlns:o="urn:schemas…"
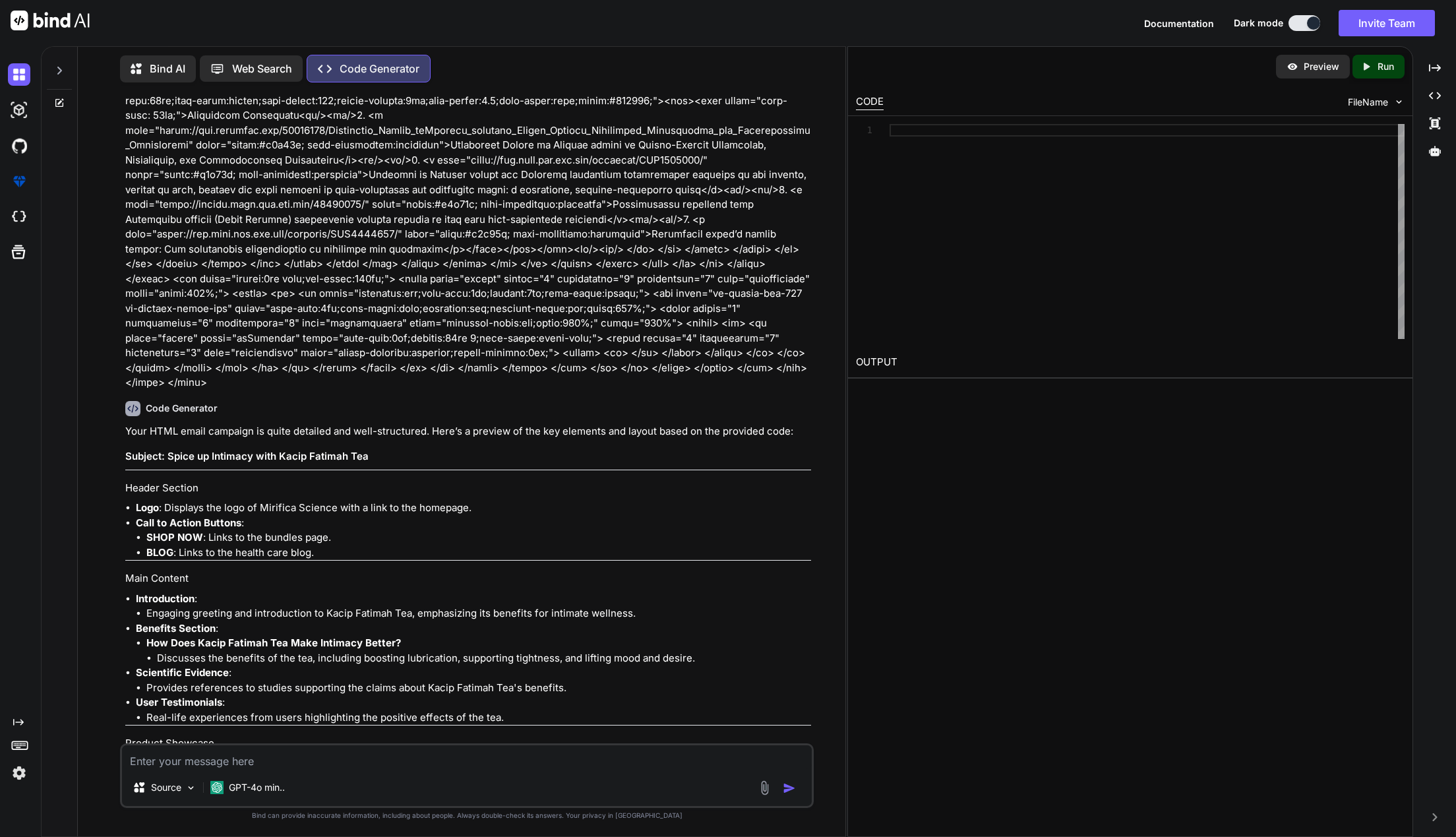
scroll to position [7545, 0]
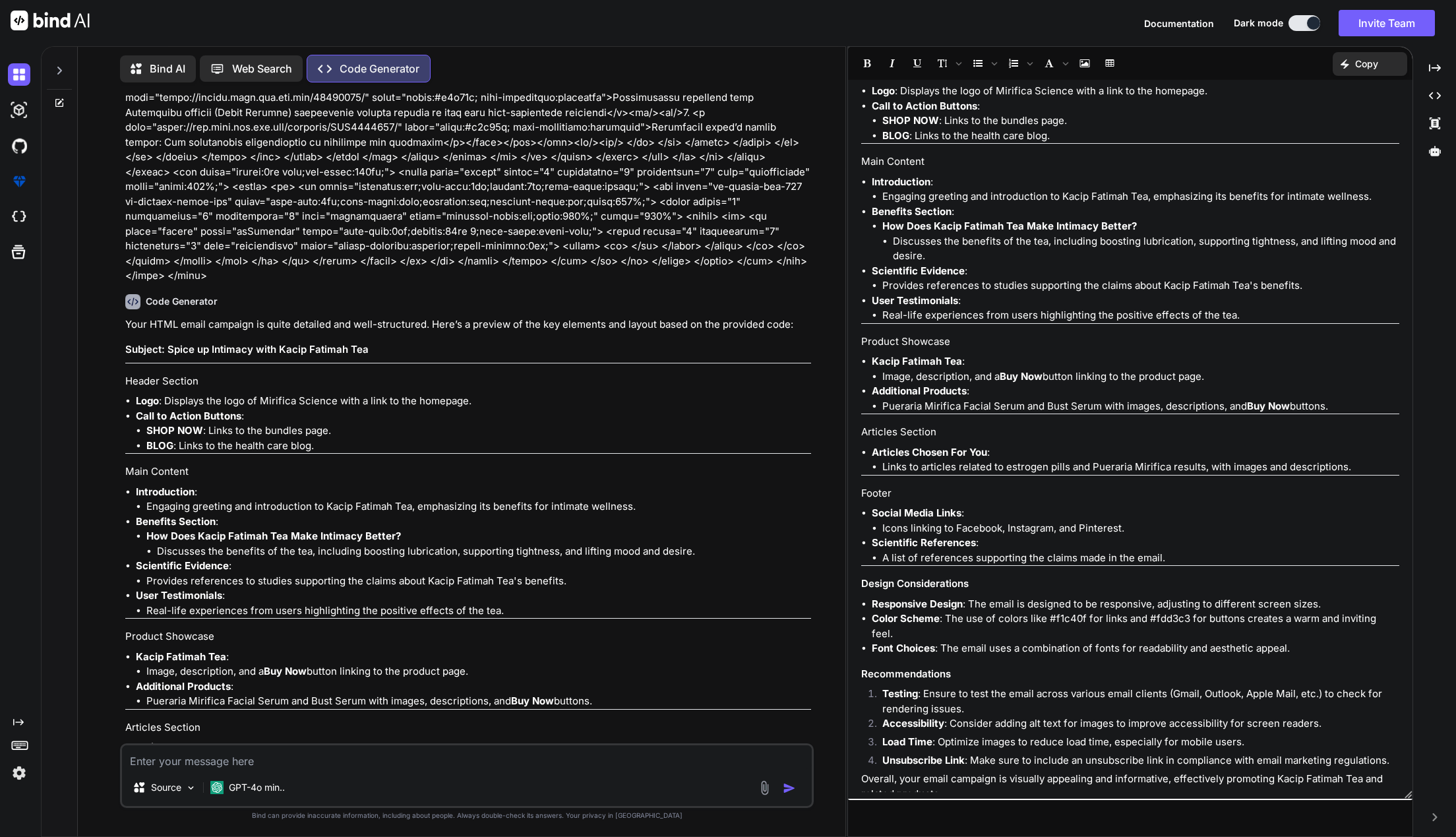
scroll to position [0, 0]
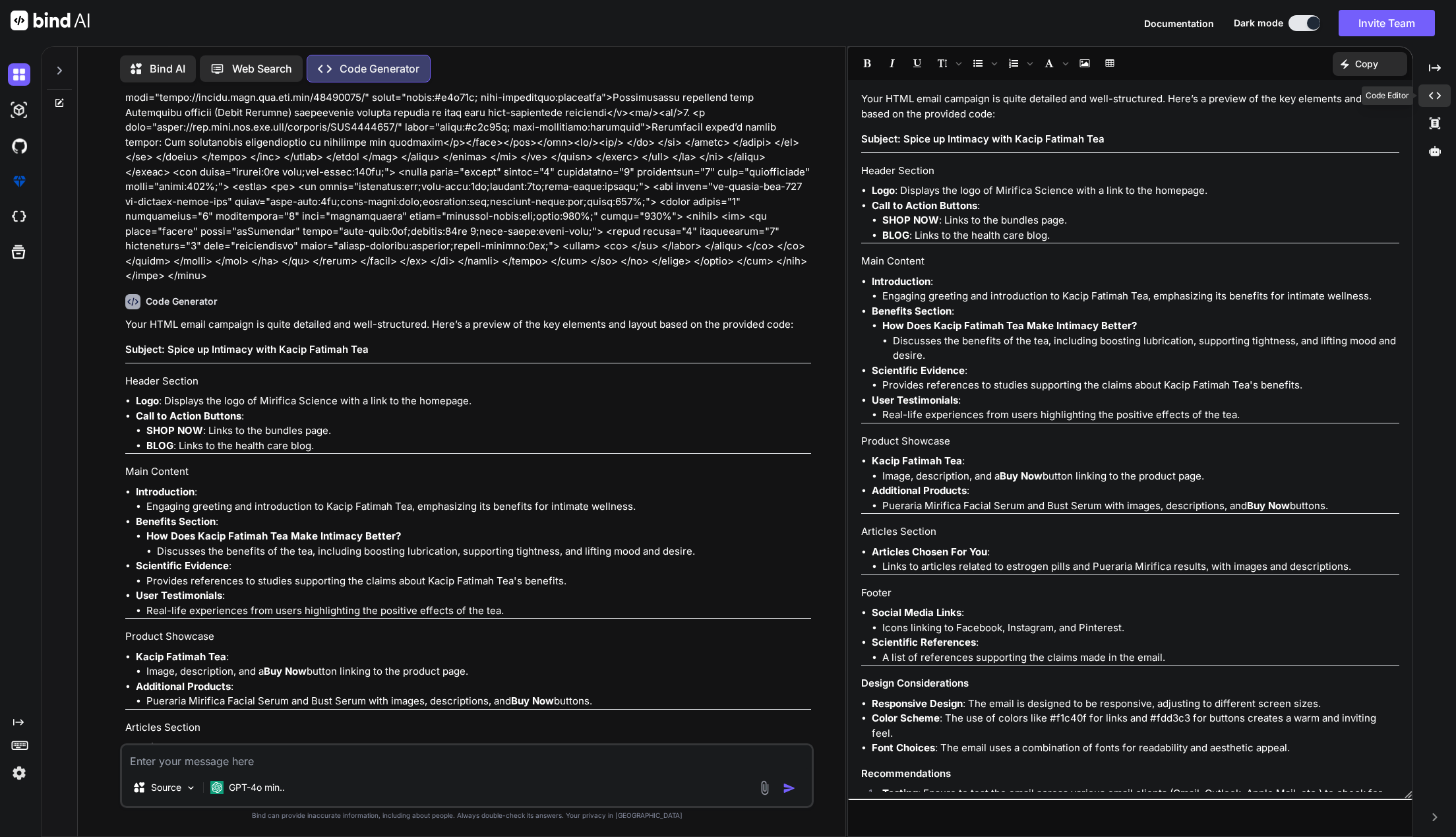
click at [1439, 100] on icon "Created with Pixso." at bounding box center [1435, 95] width 11 height 11
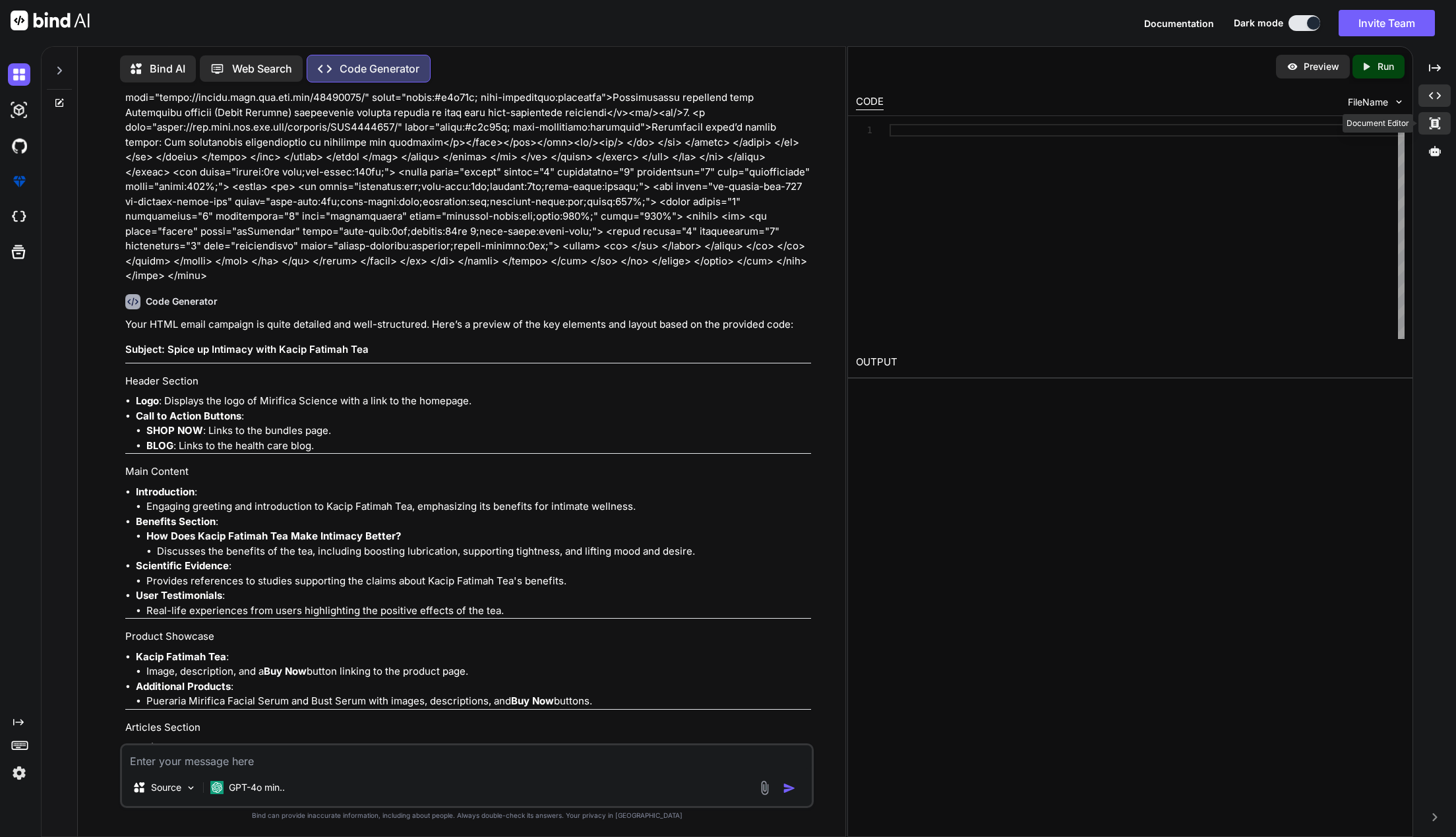
click at [1439, 127] on icon "Created with Pixso." at bounding box center [1435, 122] width 11 height 11
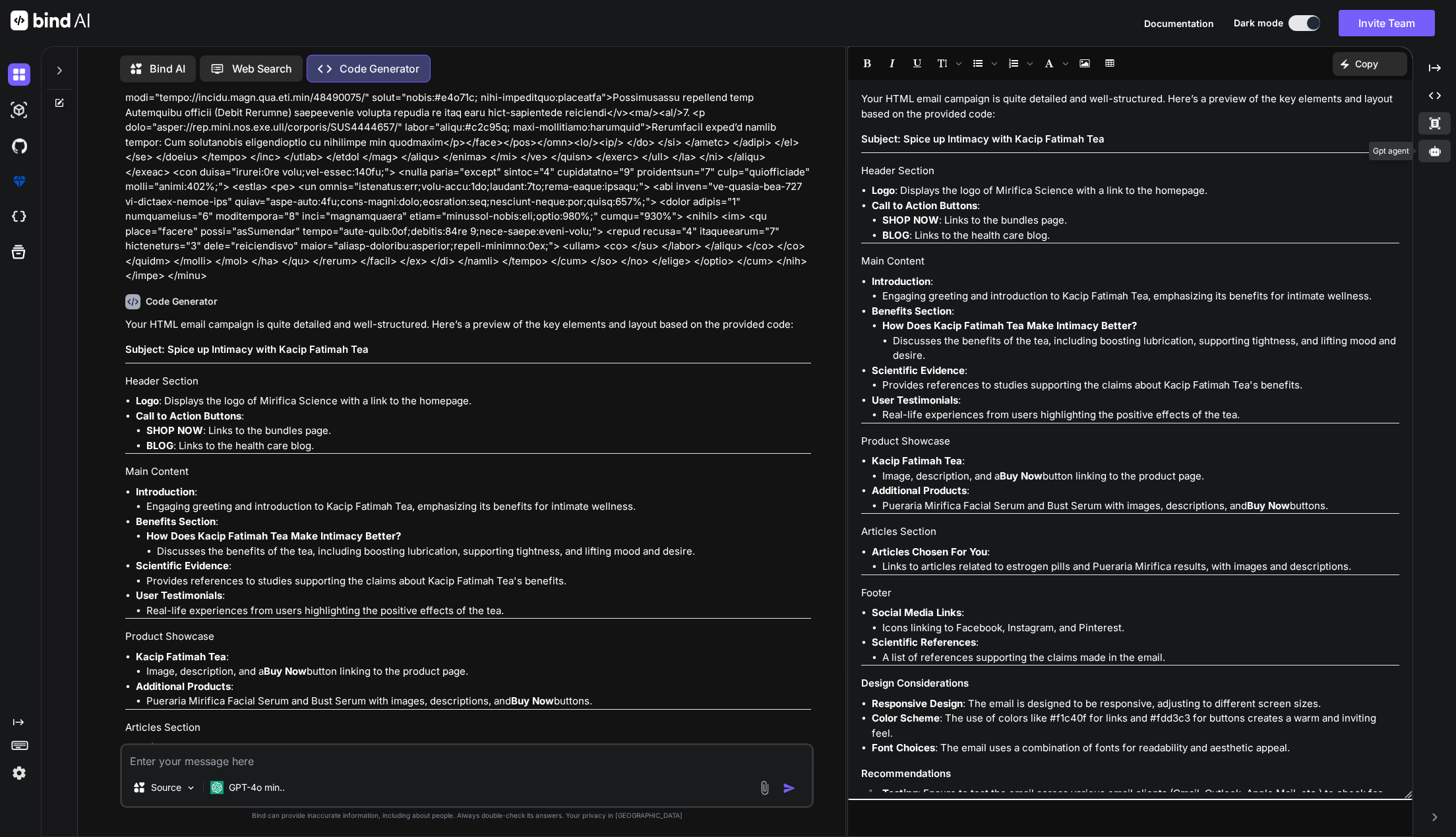
click at [1440, 156] on icon at bounding box center [1435, 151] width 11 height 11
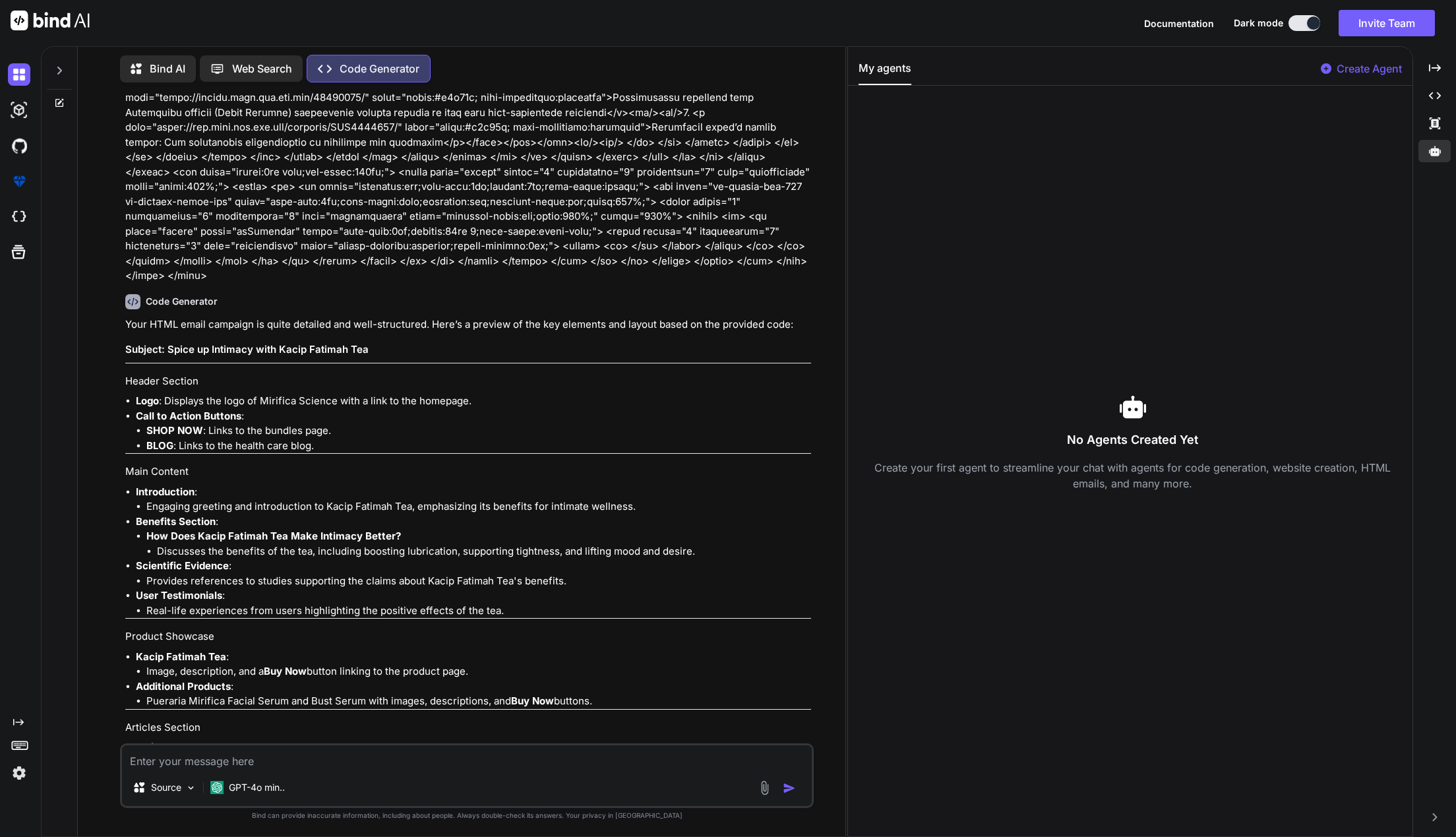
click at [1443, 107] on div "Created with Pixso. Created with Pixso. Created with Pixso." at bounding box center [1435, 112] width 33 height 111
click at [1439, 101] on icon "Created with Pixso." at bounding box center [1435, 95] width 11 height 11
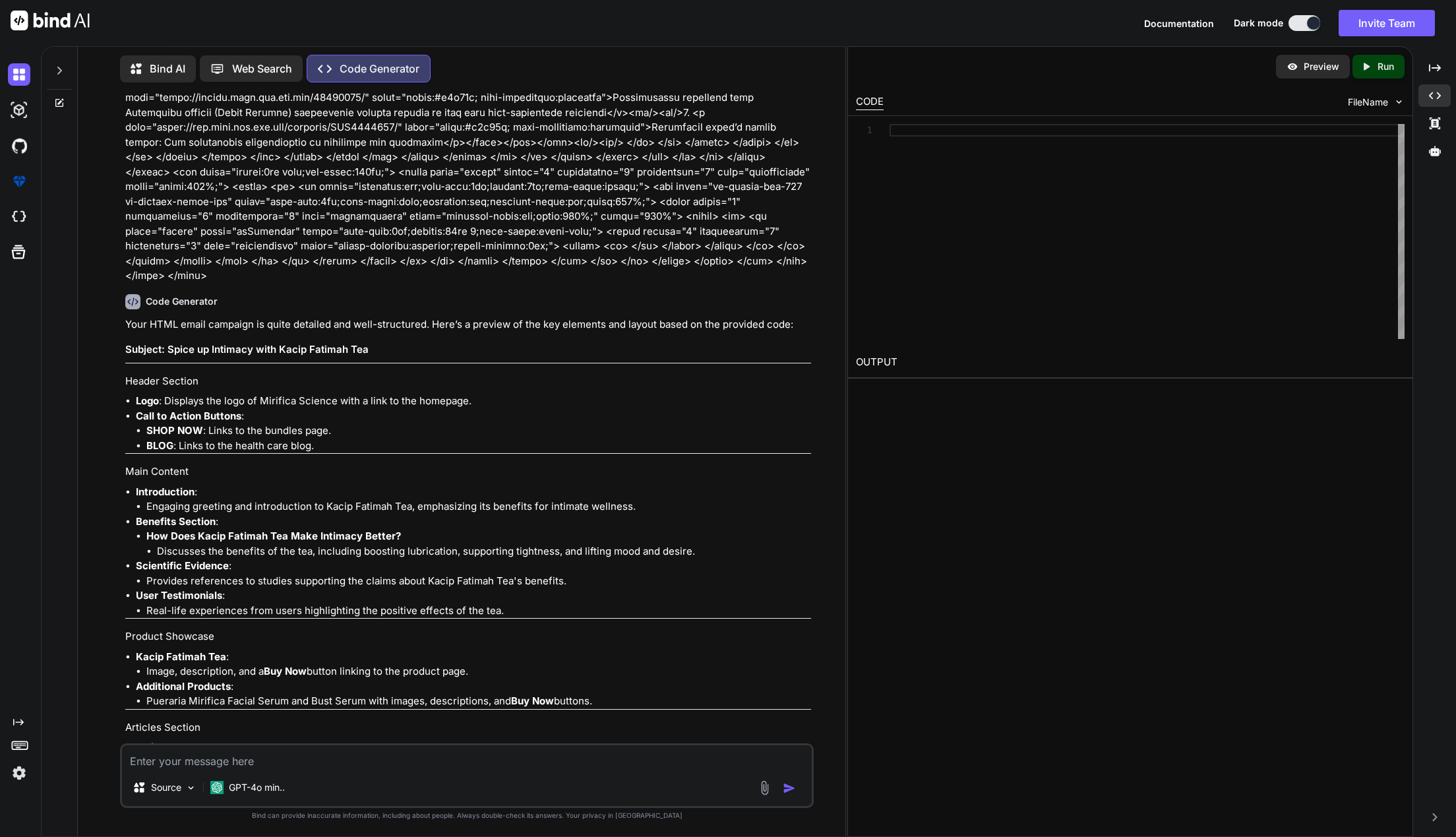
click at [339, 762] on textarea at bounding box center [468, 757] width 691 height 24
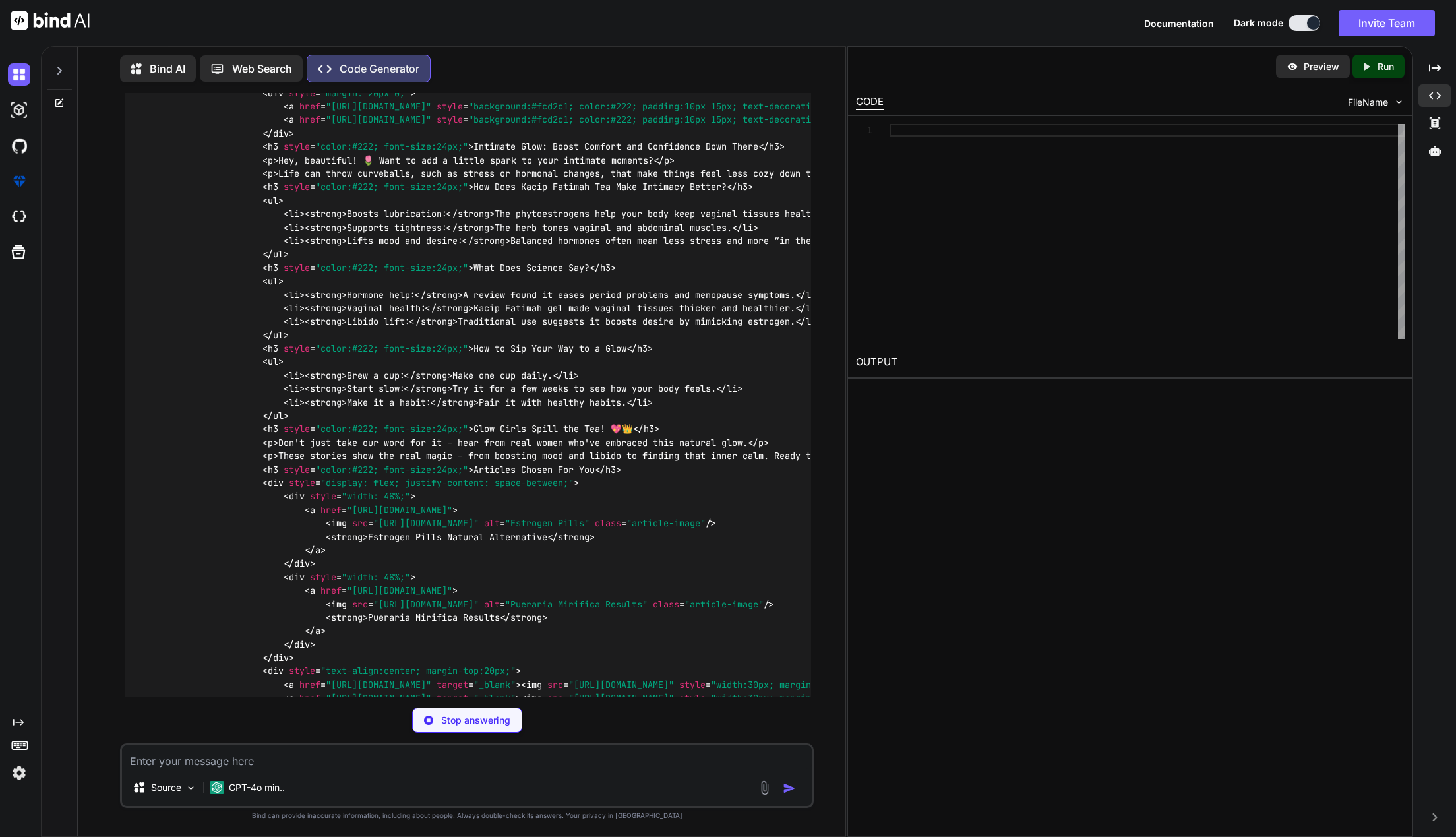
scroll to position [8946, 0]
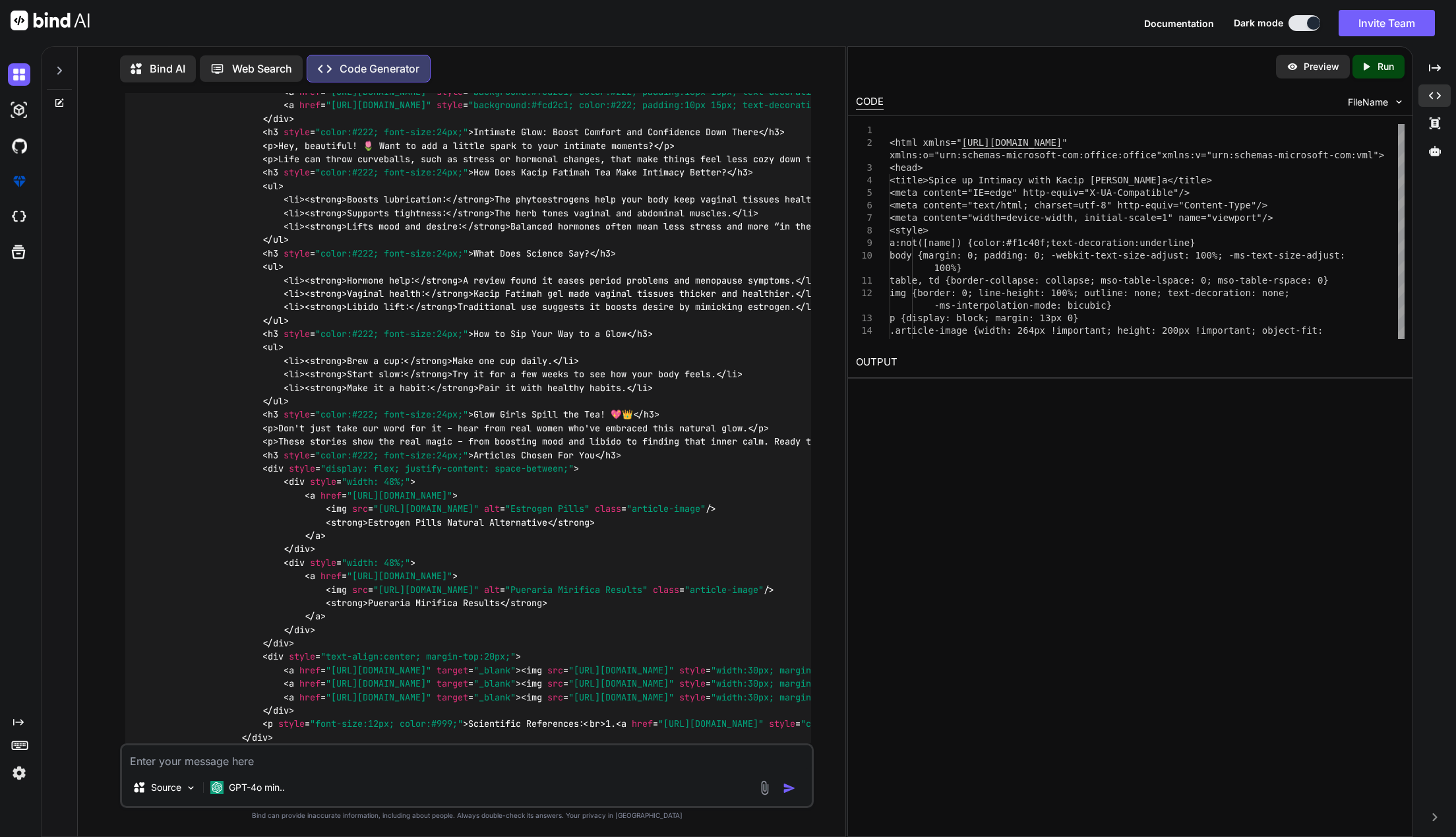
click at [1292, 70] on img at bounding box center [1292, 66] width 11 height 11
click at [1384, 69] on p "Run" at bounding box center [1386, 66] width 17 height 13
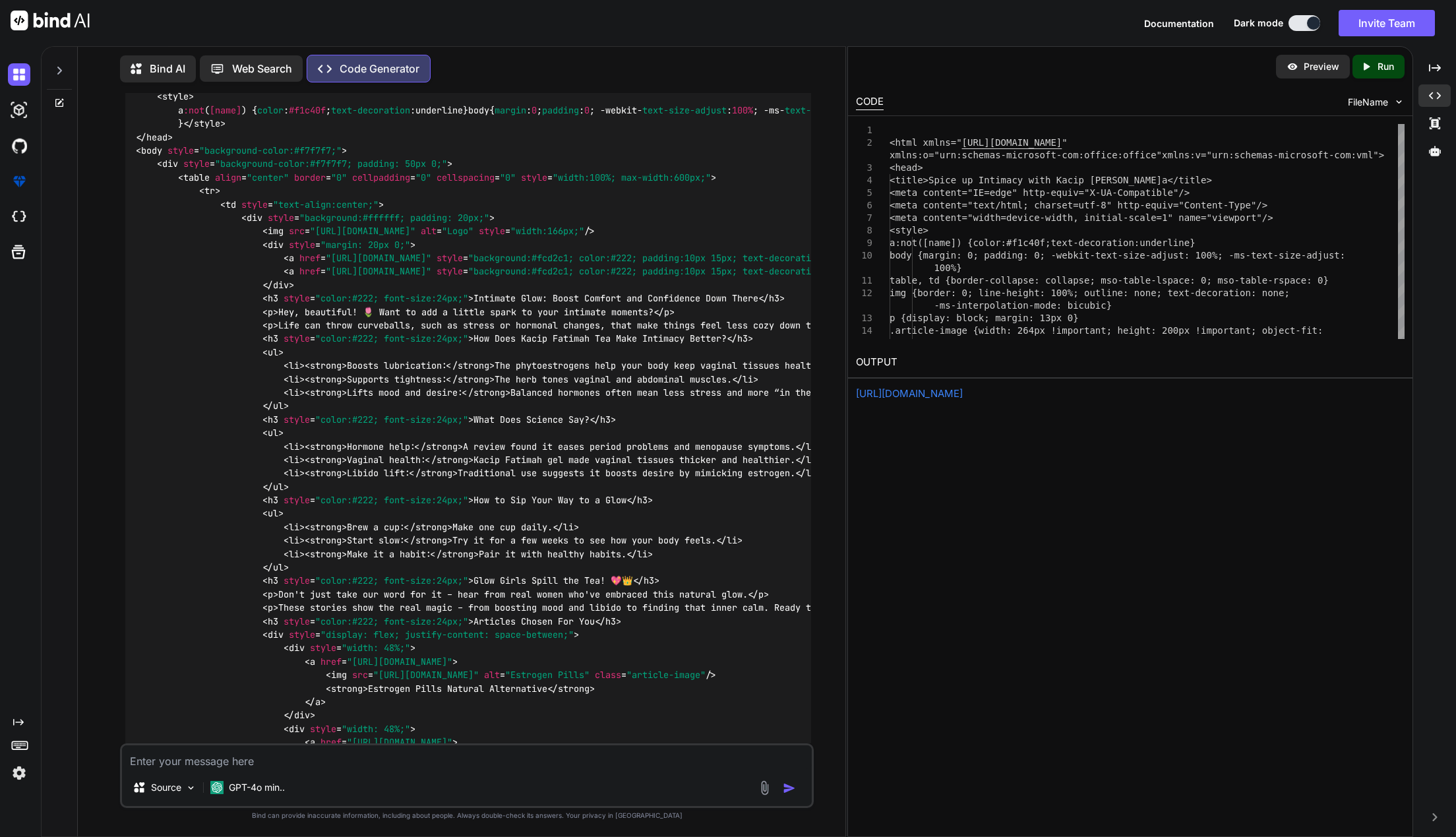
scroll to position [9011, 0]
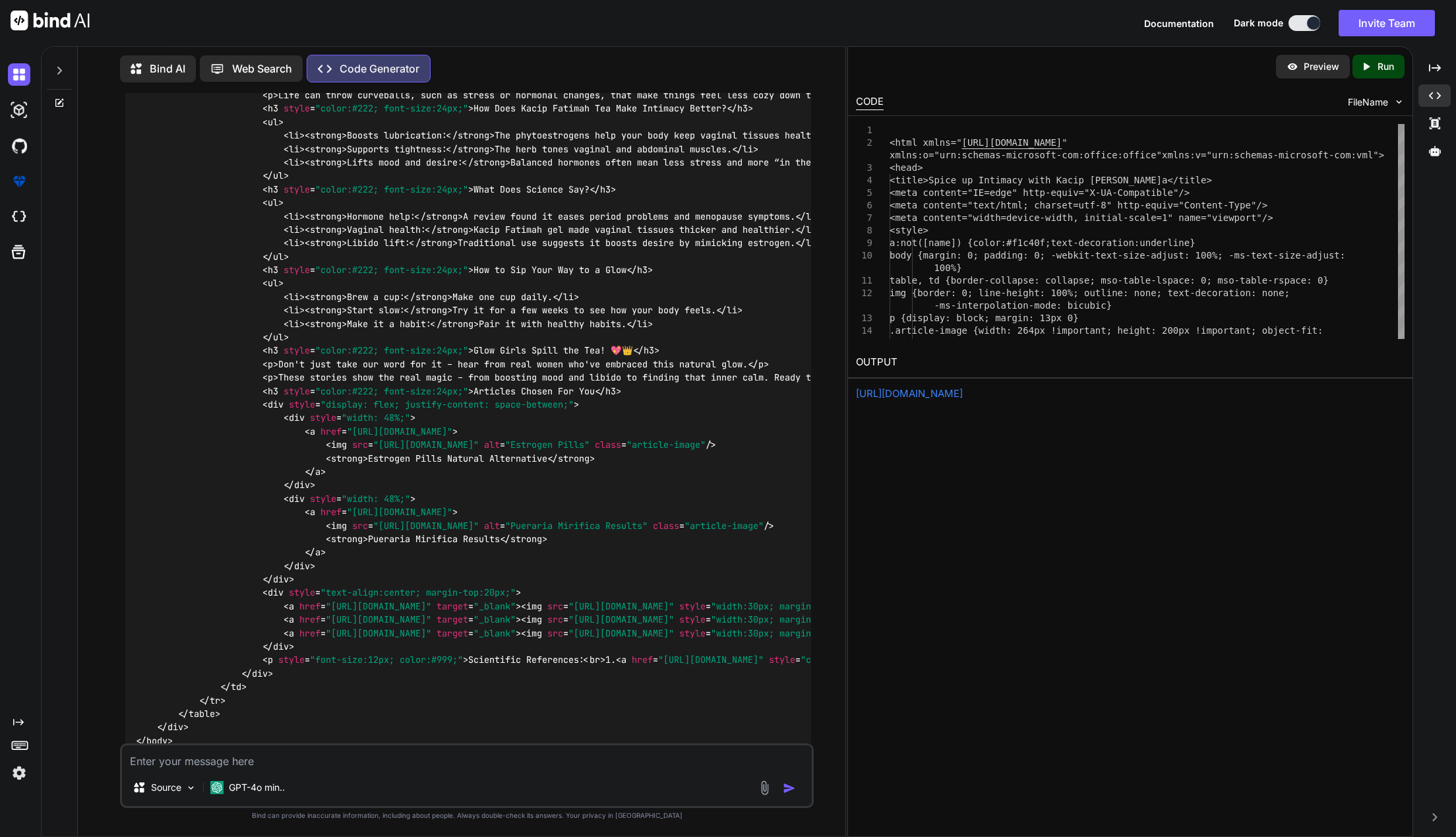
click at [963, 391] on link "https://app.onecompiler.com/43vjjayz5_43vw3yjcu" at bounding box center [909, 394] width 107 height 12
click at [1327, 70] on p "Preview" at bounding box center [1321, 66] width 35 height 13
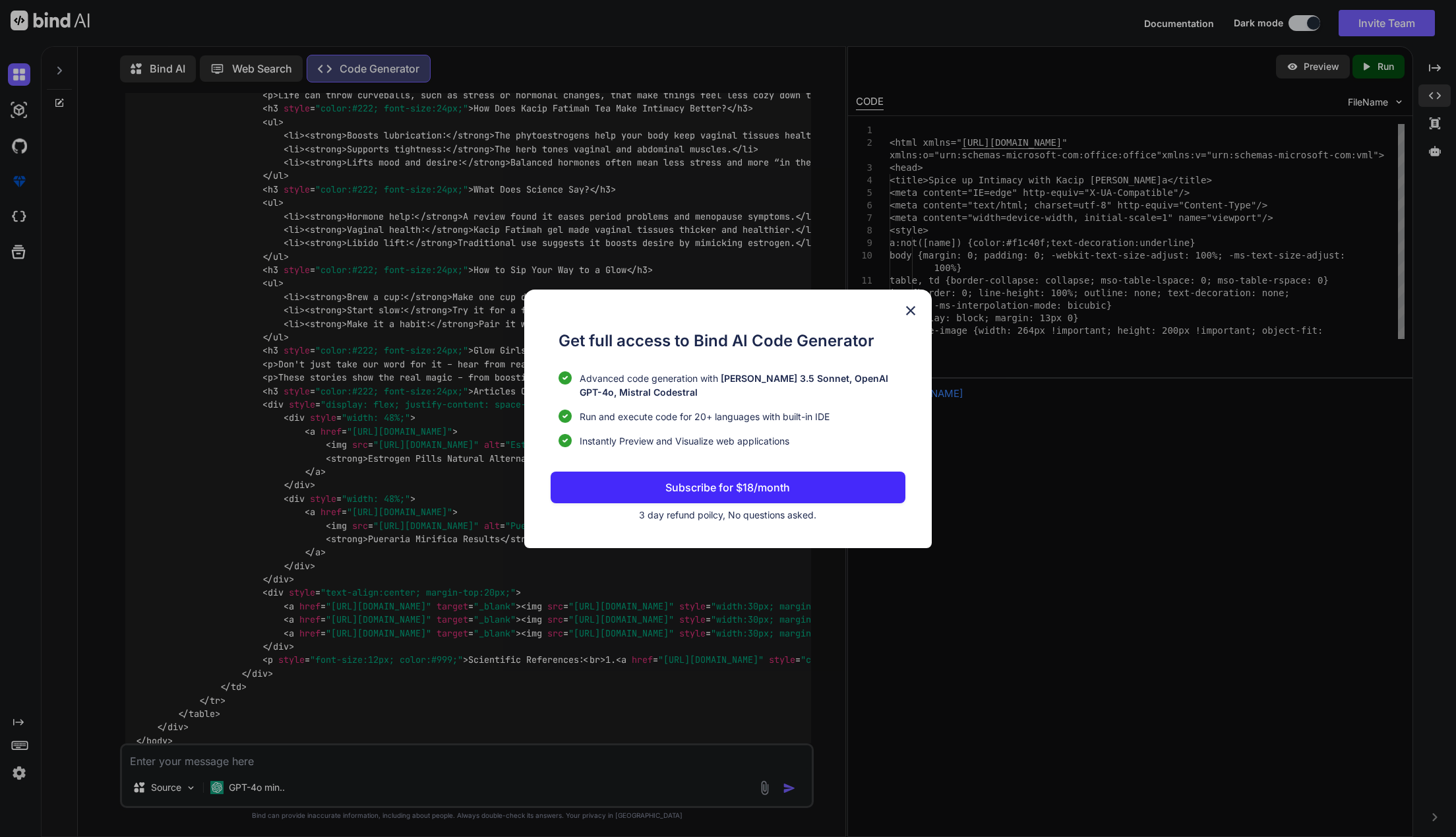
click at [915, 318] on img at bounding box center [911, 311] width 16 height 16
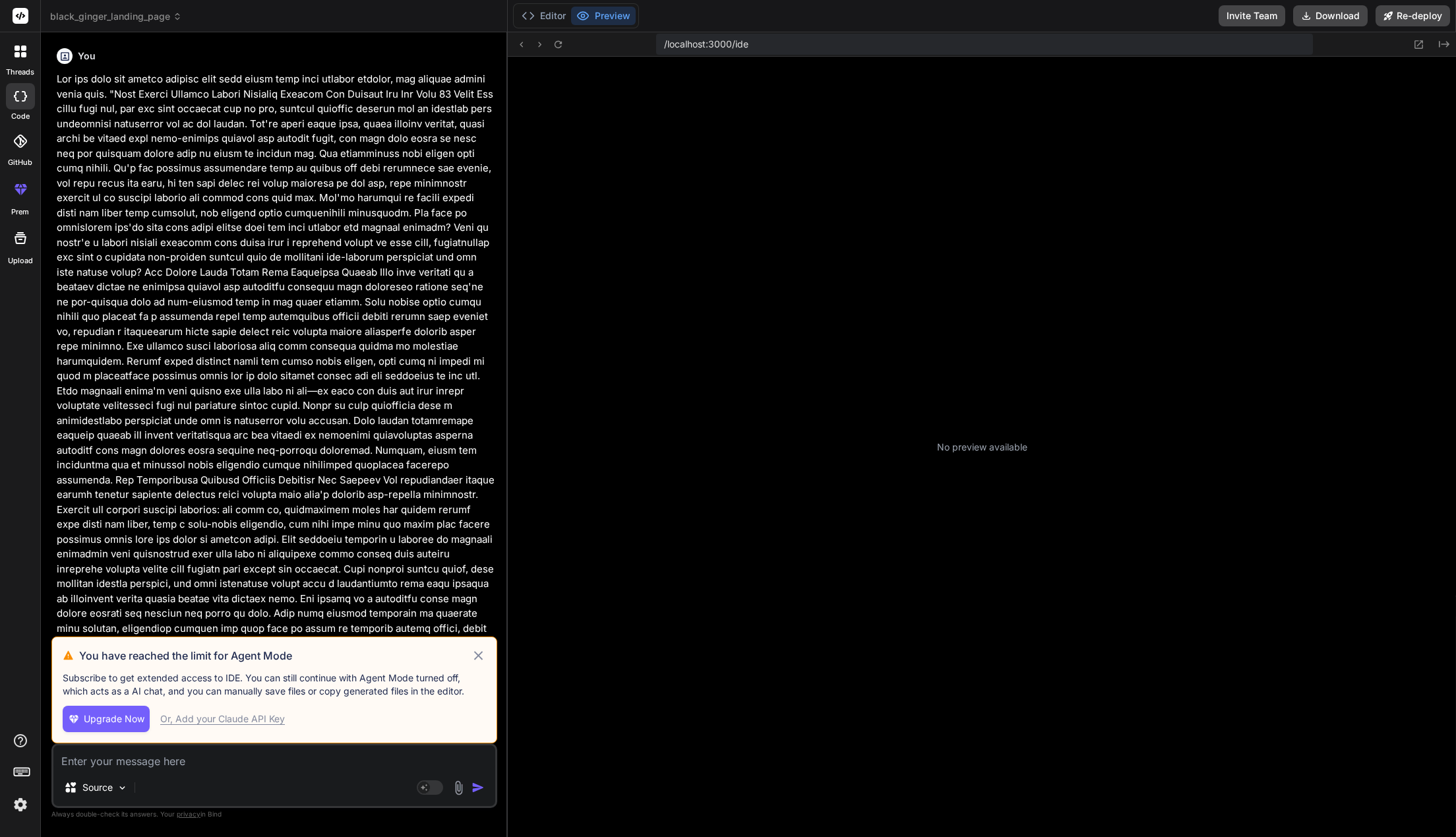
type textarea "x"
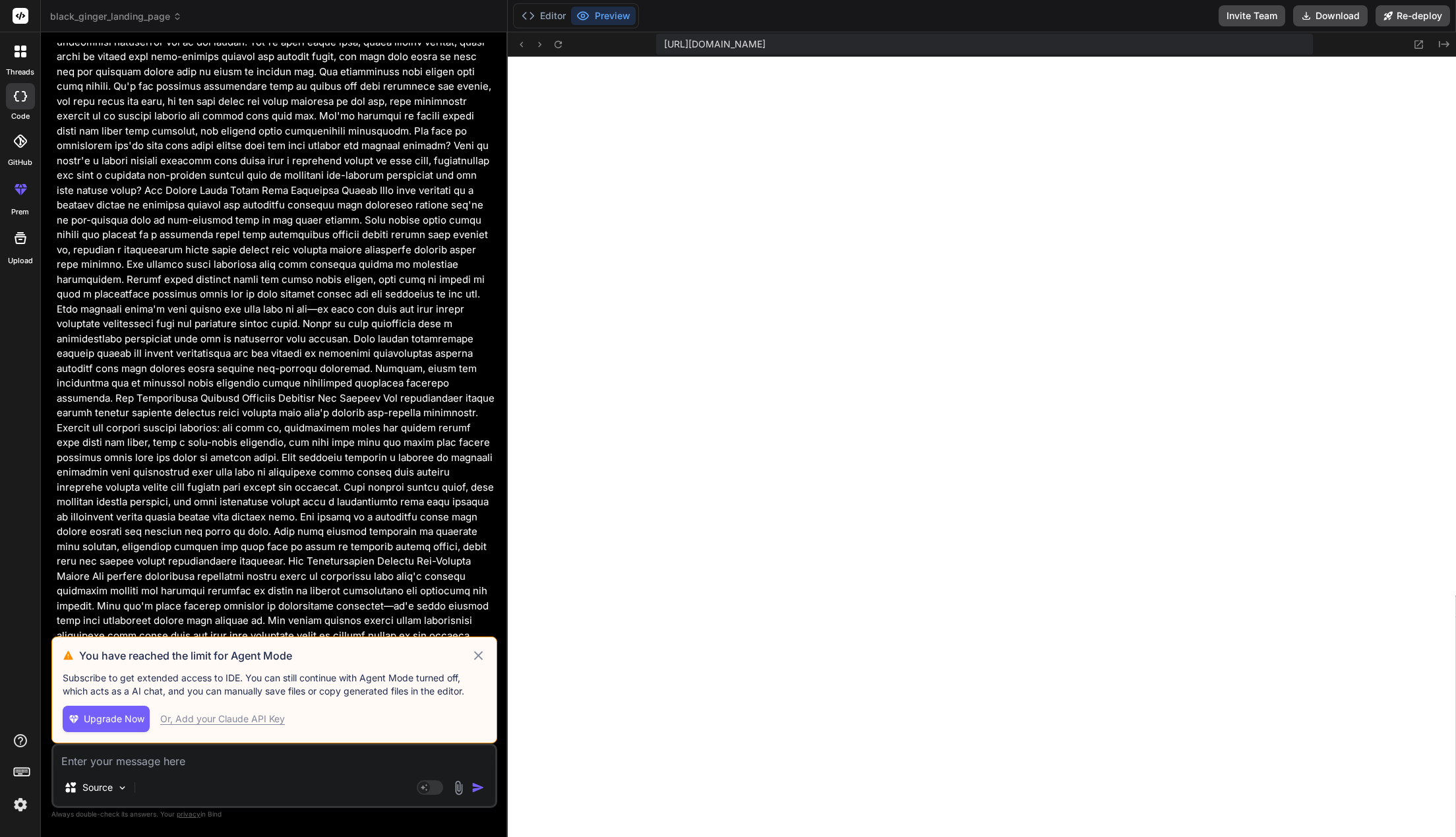
scroll to position [100, 0]
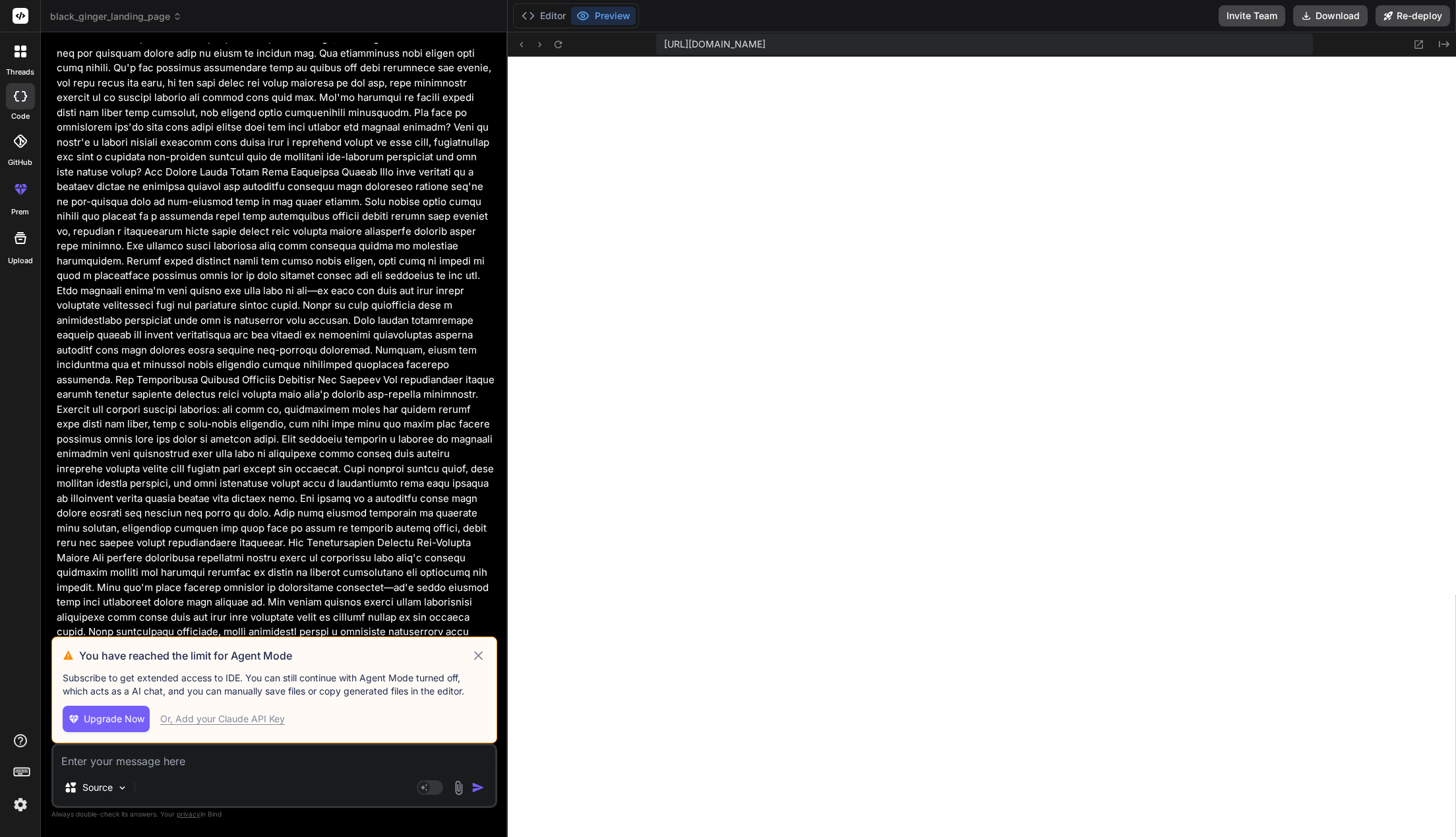
click at [182, 818] on span "privacy" at bounding box center [188, 814] width 24 height 8
click at [316, 818] on p "Always double-check its answers. Your privacy in [GEOGRAPHIC_DATA]" at bounding box center [274, 814] width 446 height 12
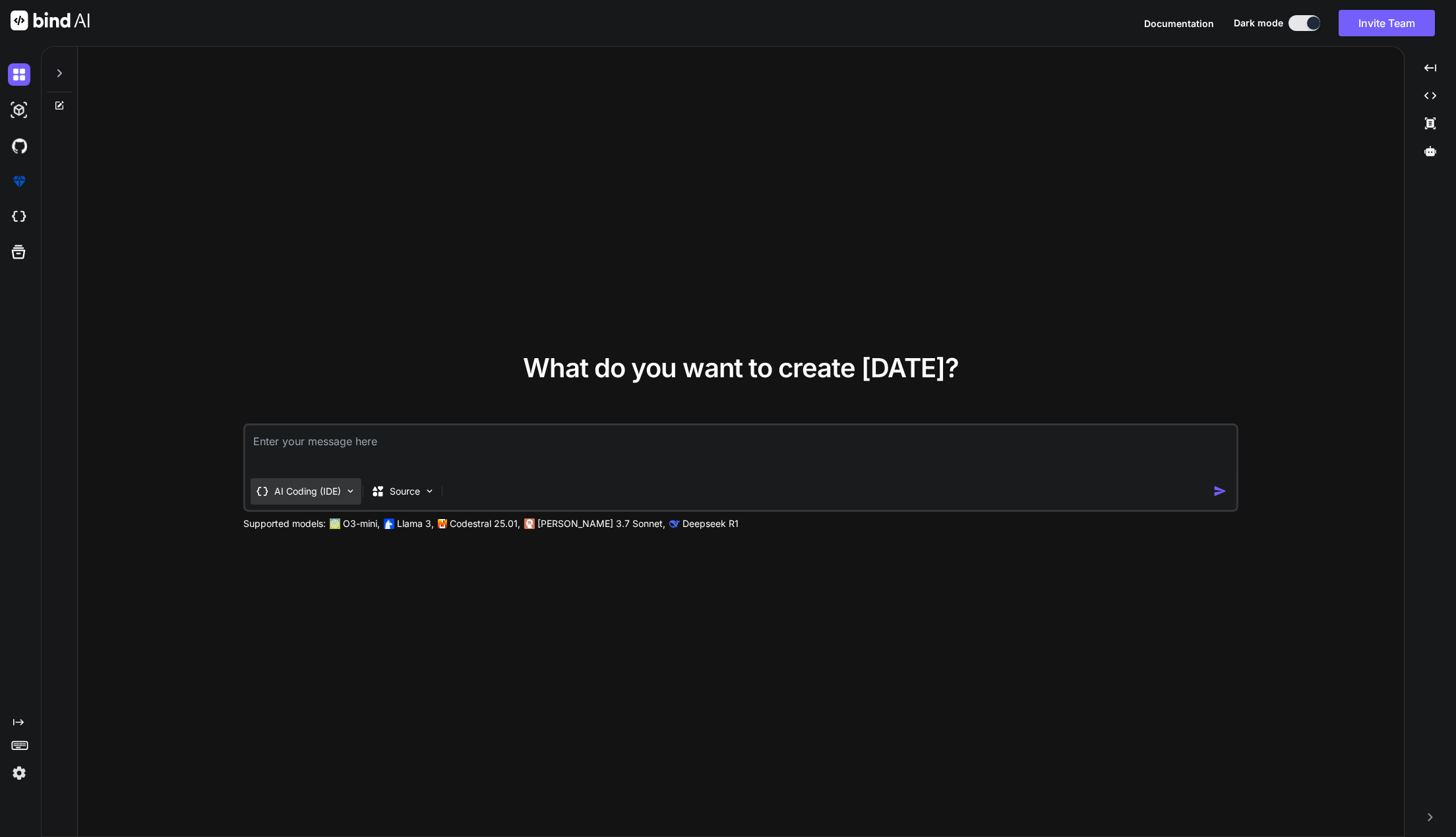
click at [336, 497] on div "AI Coding (IDE)" at bounding box center [307, 492] width 111 height 26
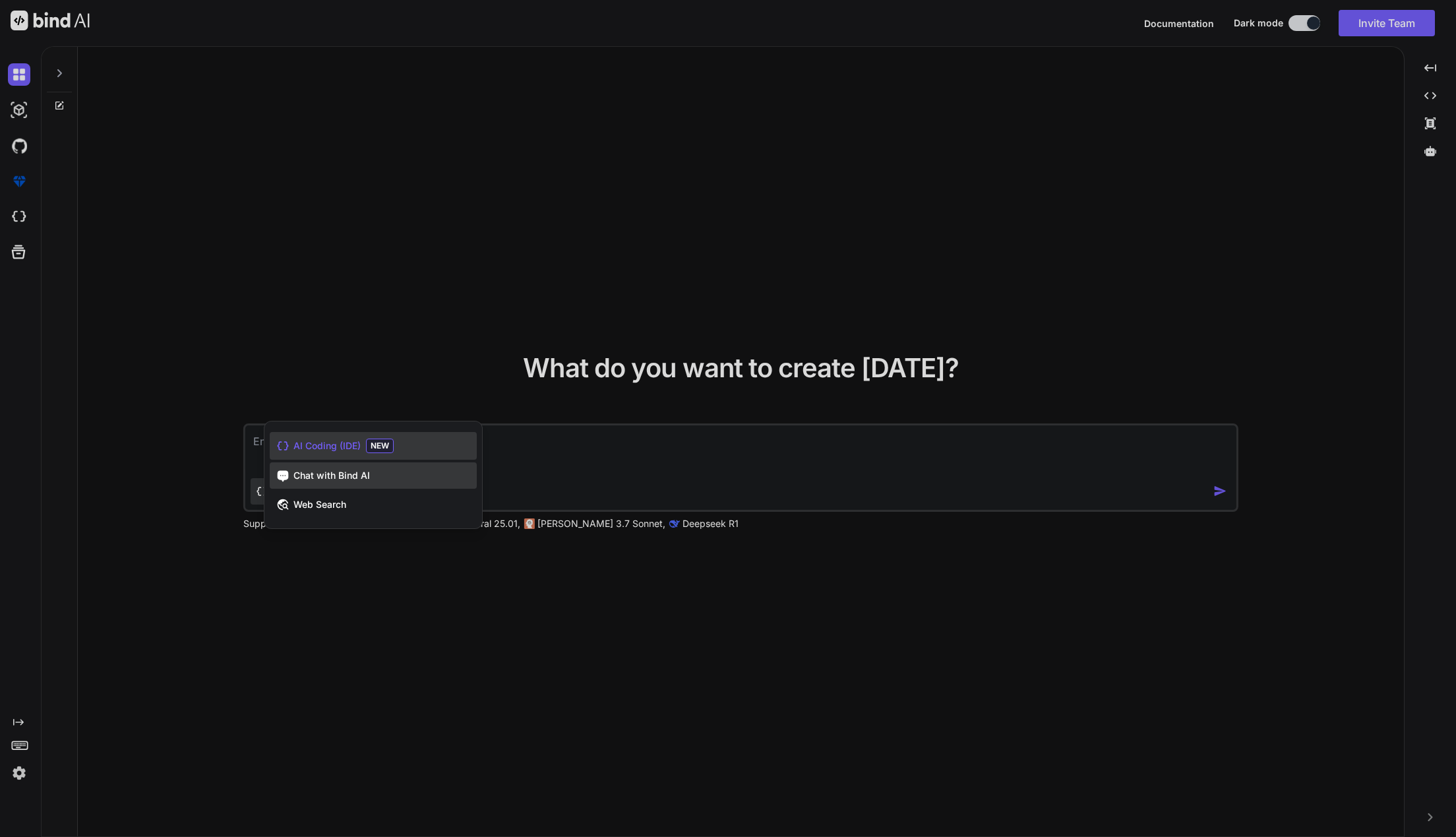
click at [351, 483] on div "Chat with Bind AI" at bounding box center [373, 476] width 207 height 26
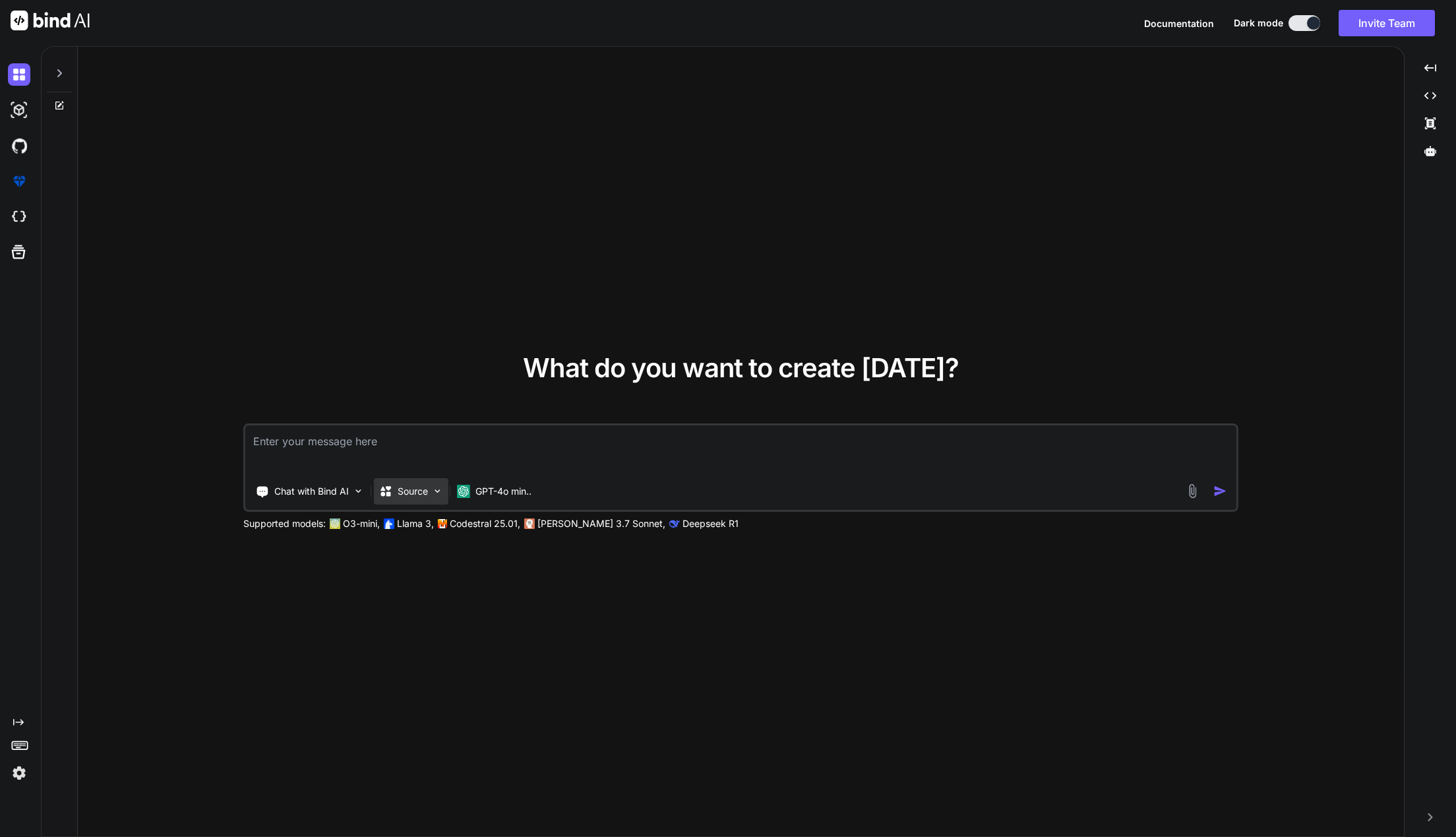
click at [426, 500] on div "Source" at bounding box center [411, 492] width 75 height 26
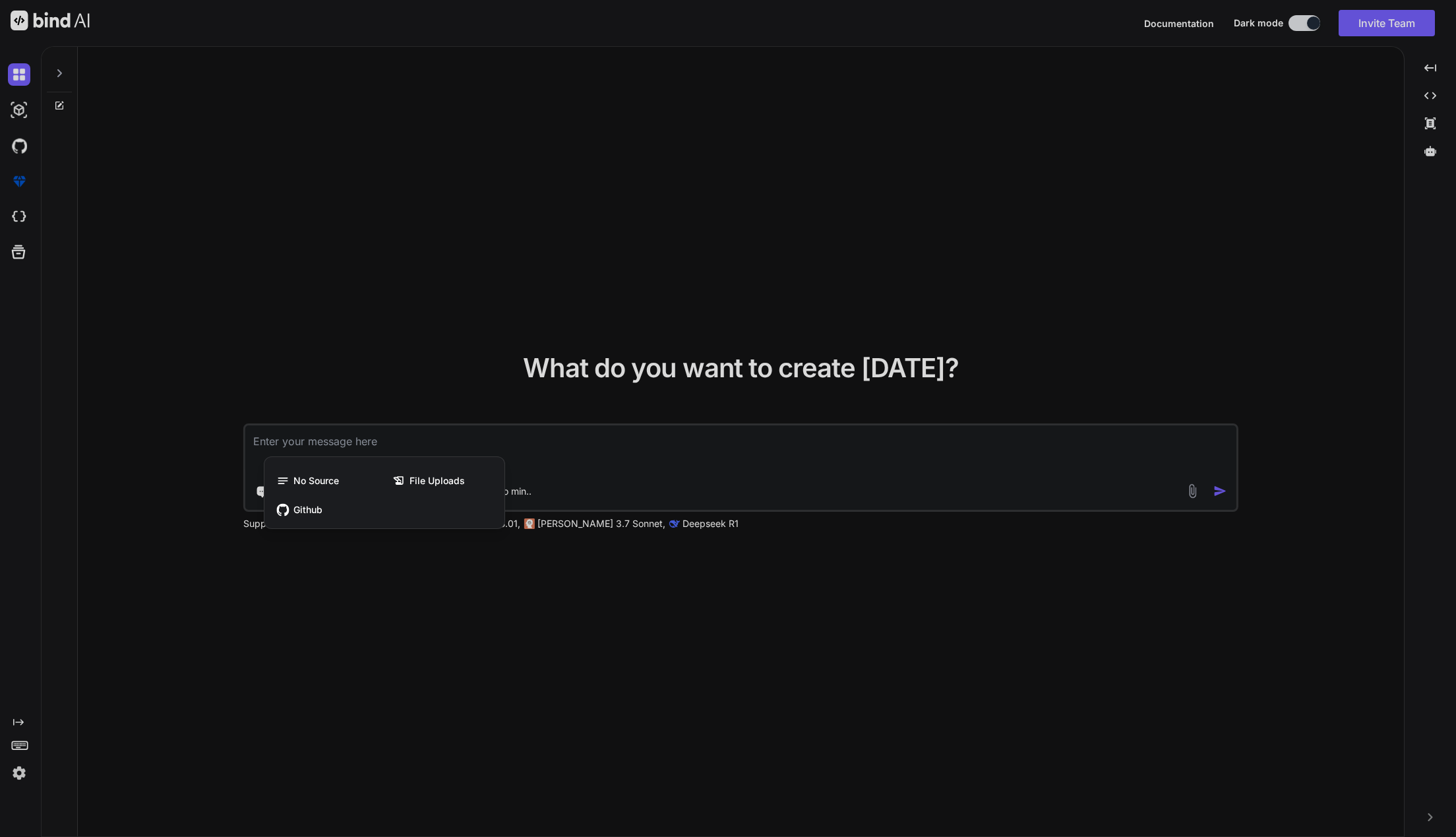
click at [432, 605] on div at bounding box center [728, 418] width 1456 height 837
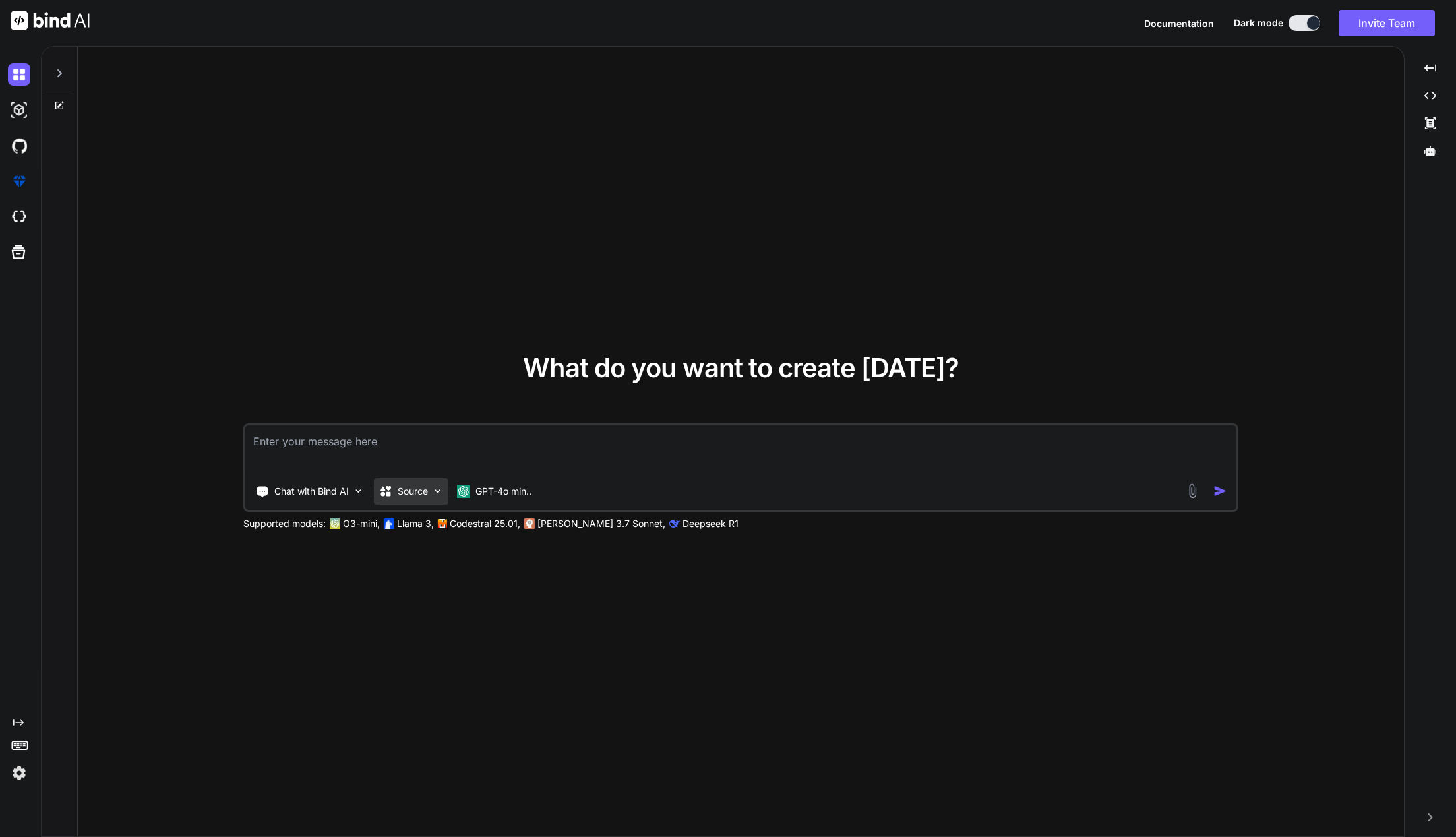
click at [419, 487] on p "Source" at bounding box center [413, 491] width 30 height 13
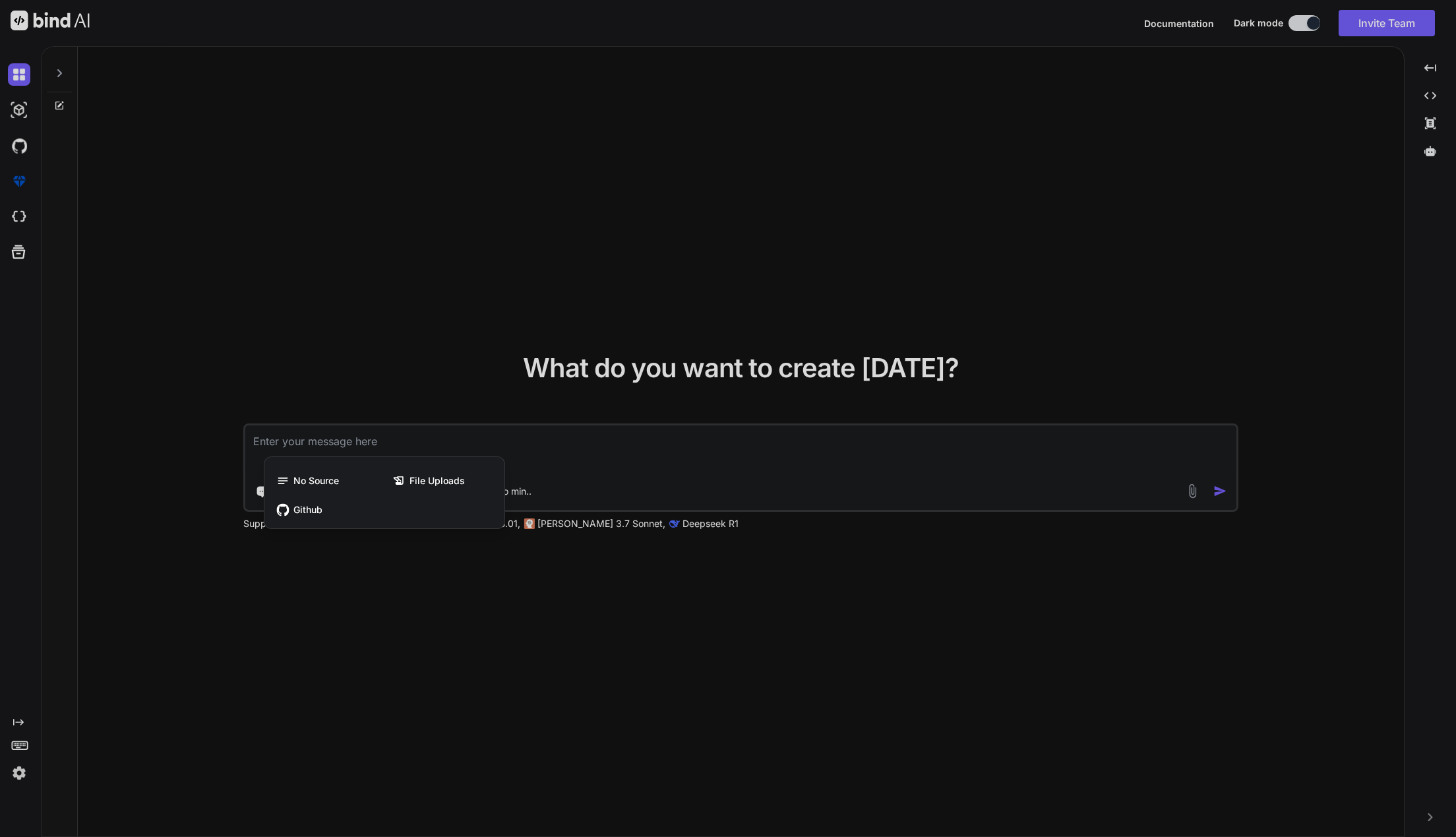
click at [461, 640] on div at bounding box center [728, 418] width 1456 height 837
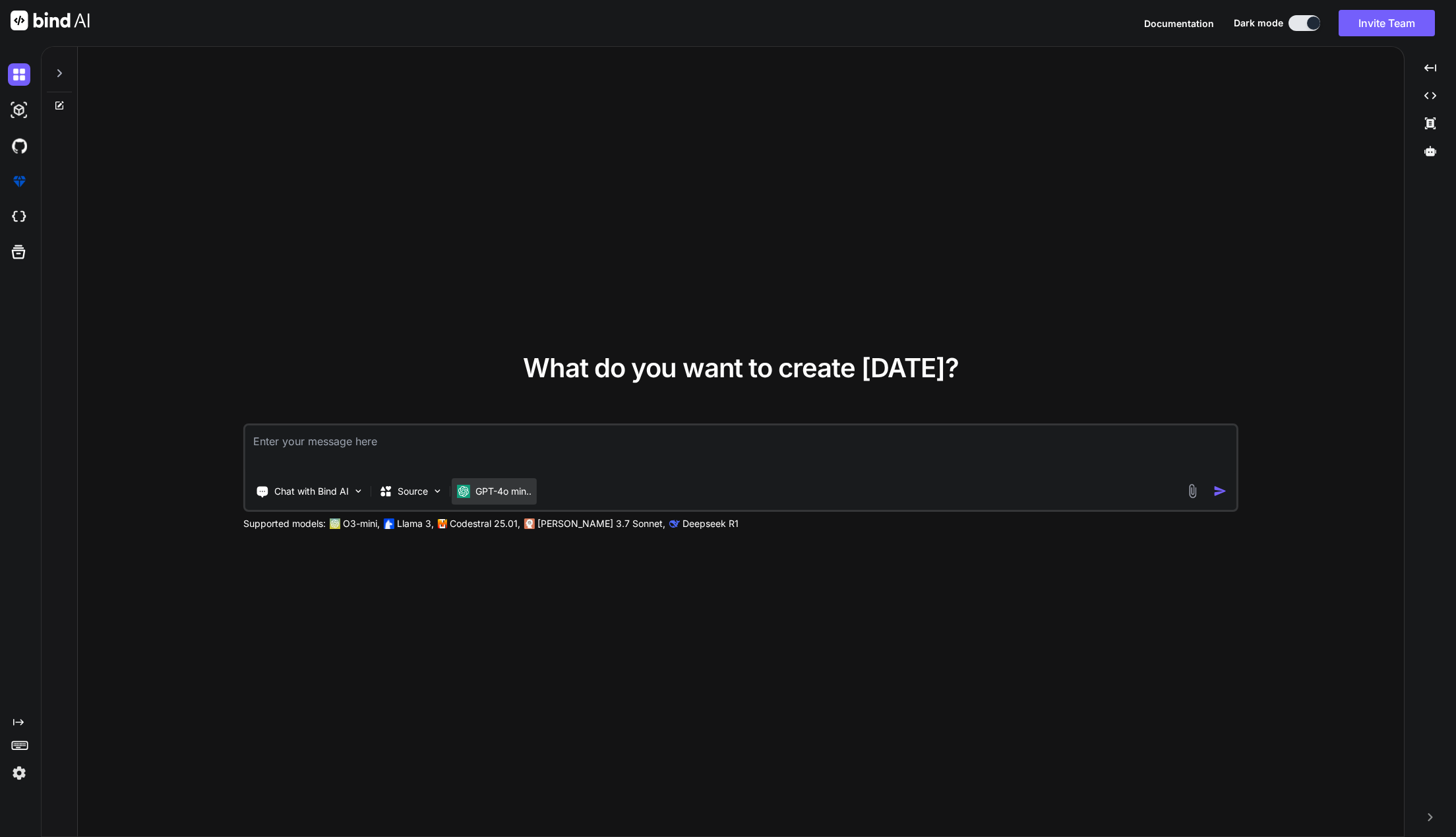
click at [506, 487] on p "GPT-4o min.." at bounding box center [504, 491] width 56 height 13
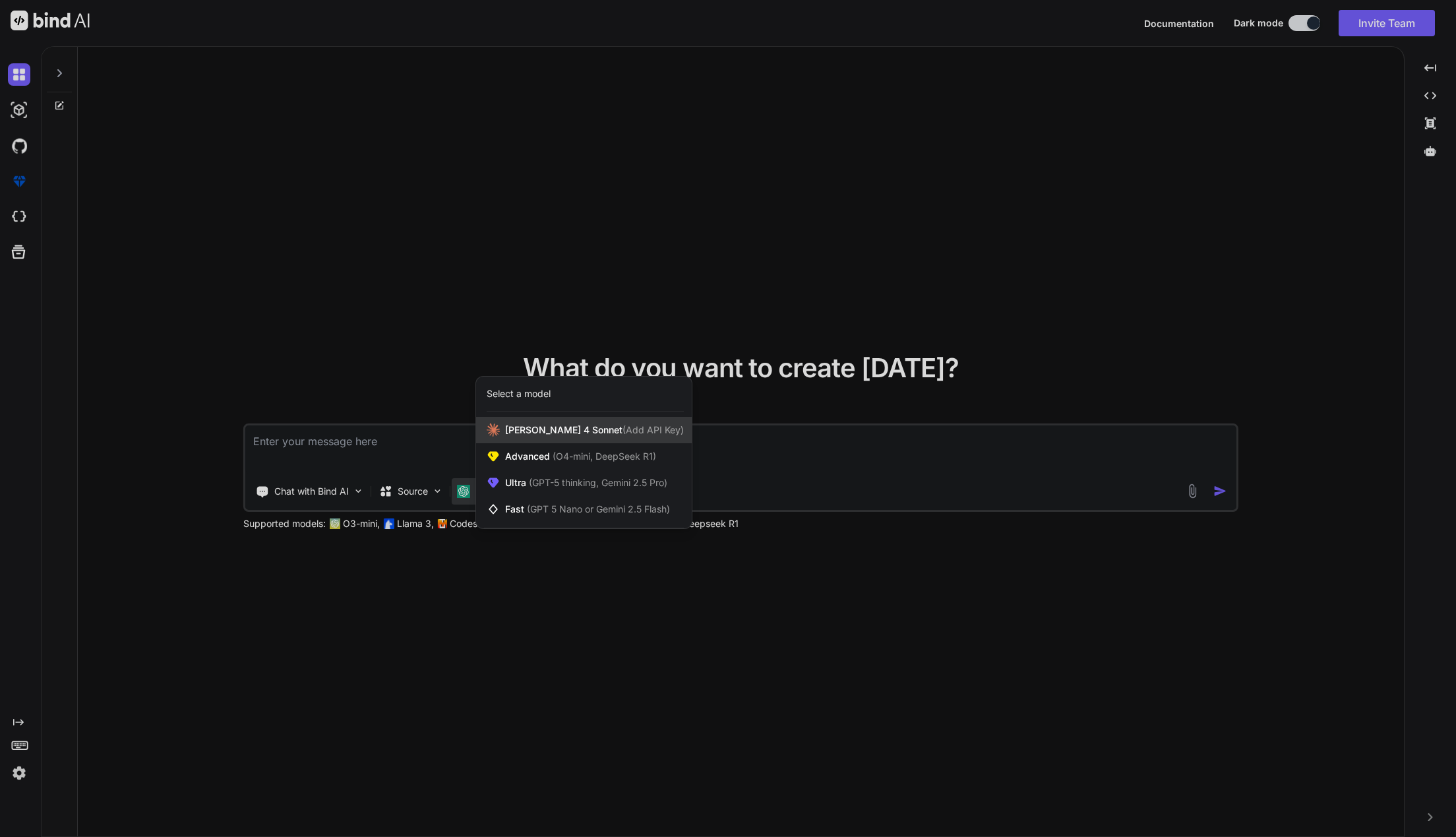
click at [648, 437] on div "[PERSON_NAME] 4 Sonnet (Add API Key)" at bounding box center [584, 430] width 216 height 26
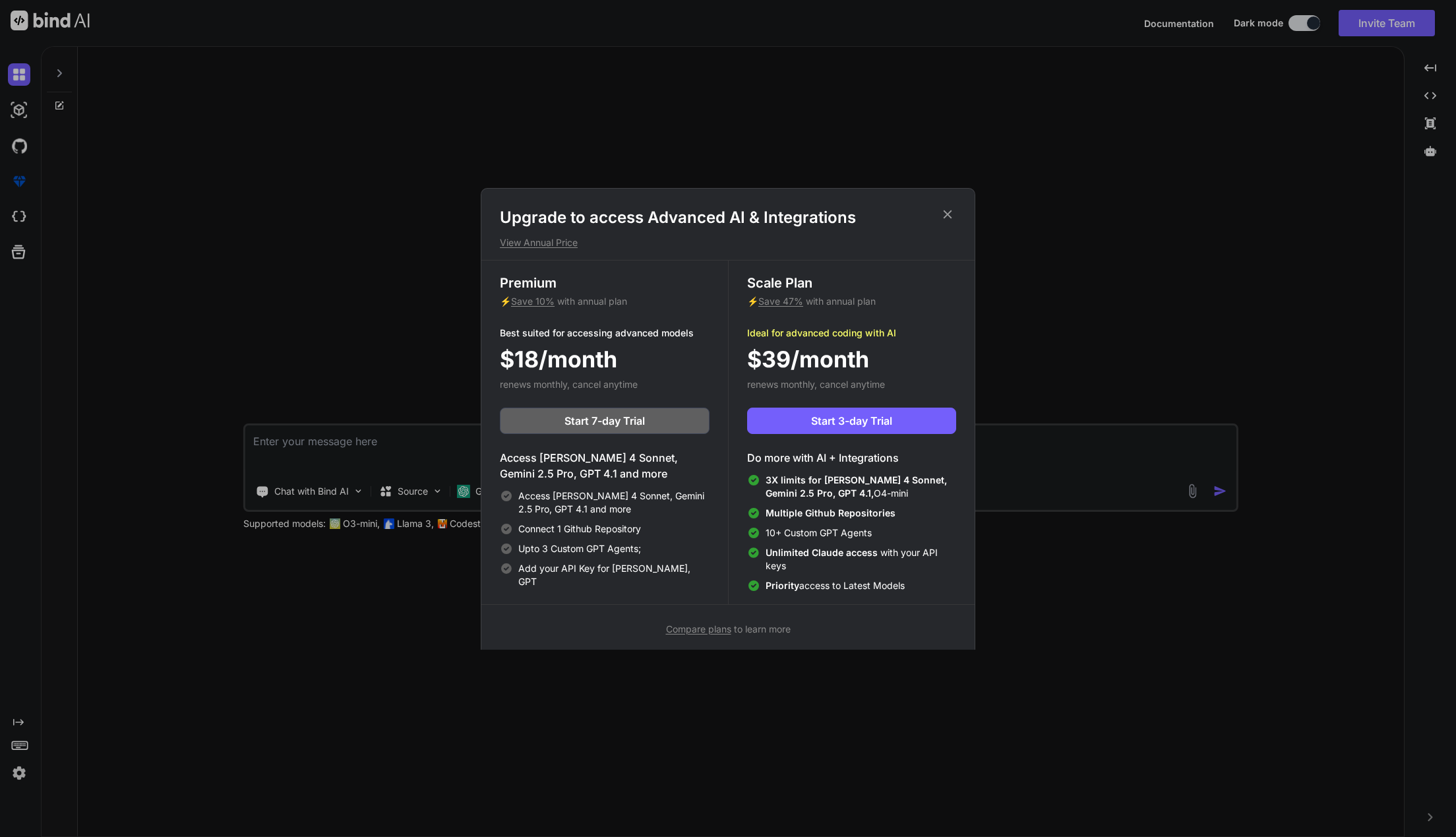
click at [816, 697] on div "Upgrade to access Advanced AI & Integrations View Annual Price Premium ⚡ Save 1…" at bounding box center [728, 418] width 1456 height 837
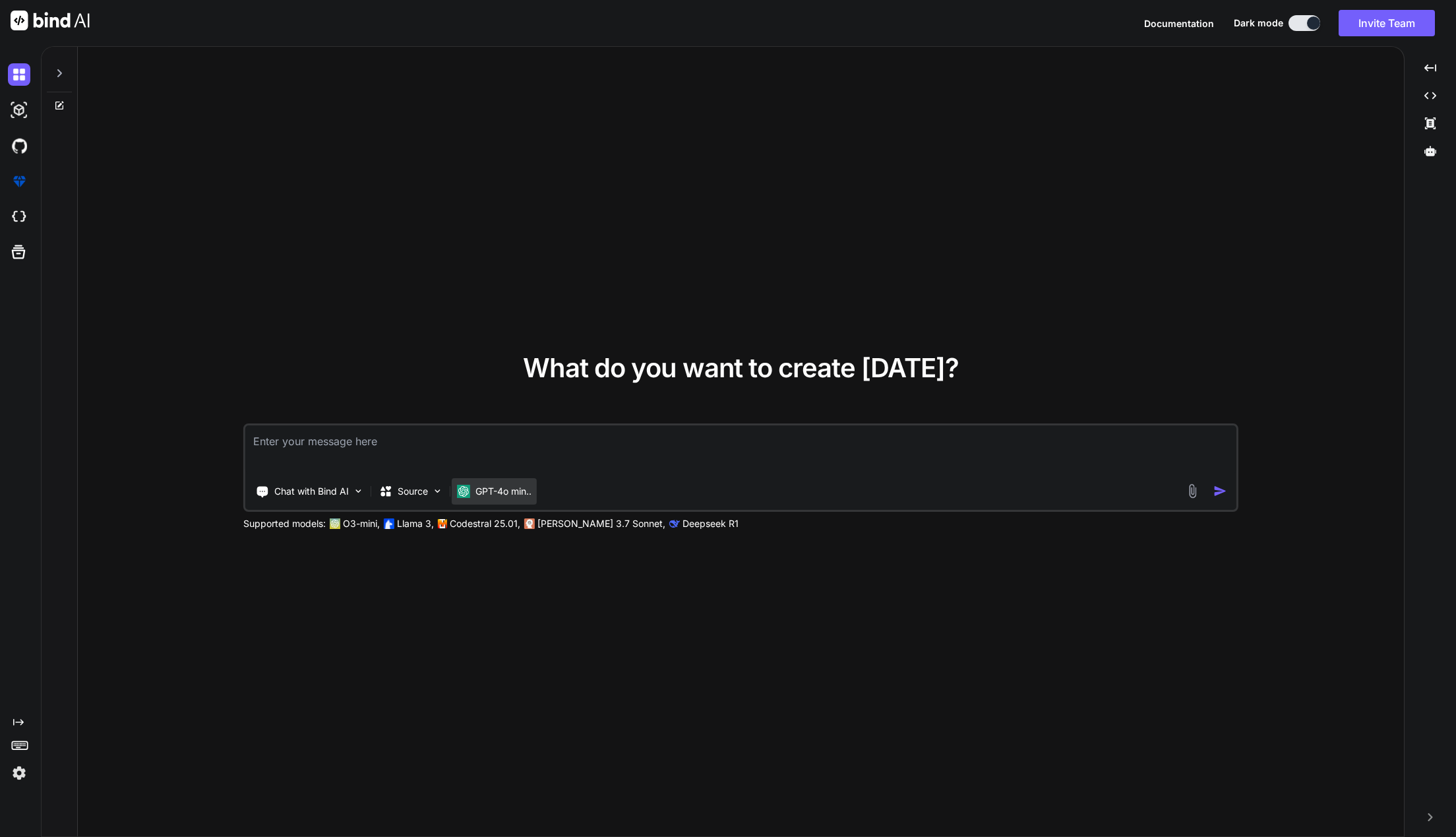
click at [505, 493] on p "GPT-4o min.." at bounding box center [504, 491] width 56 height 13
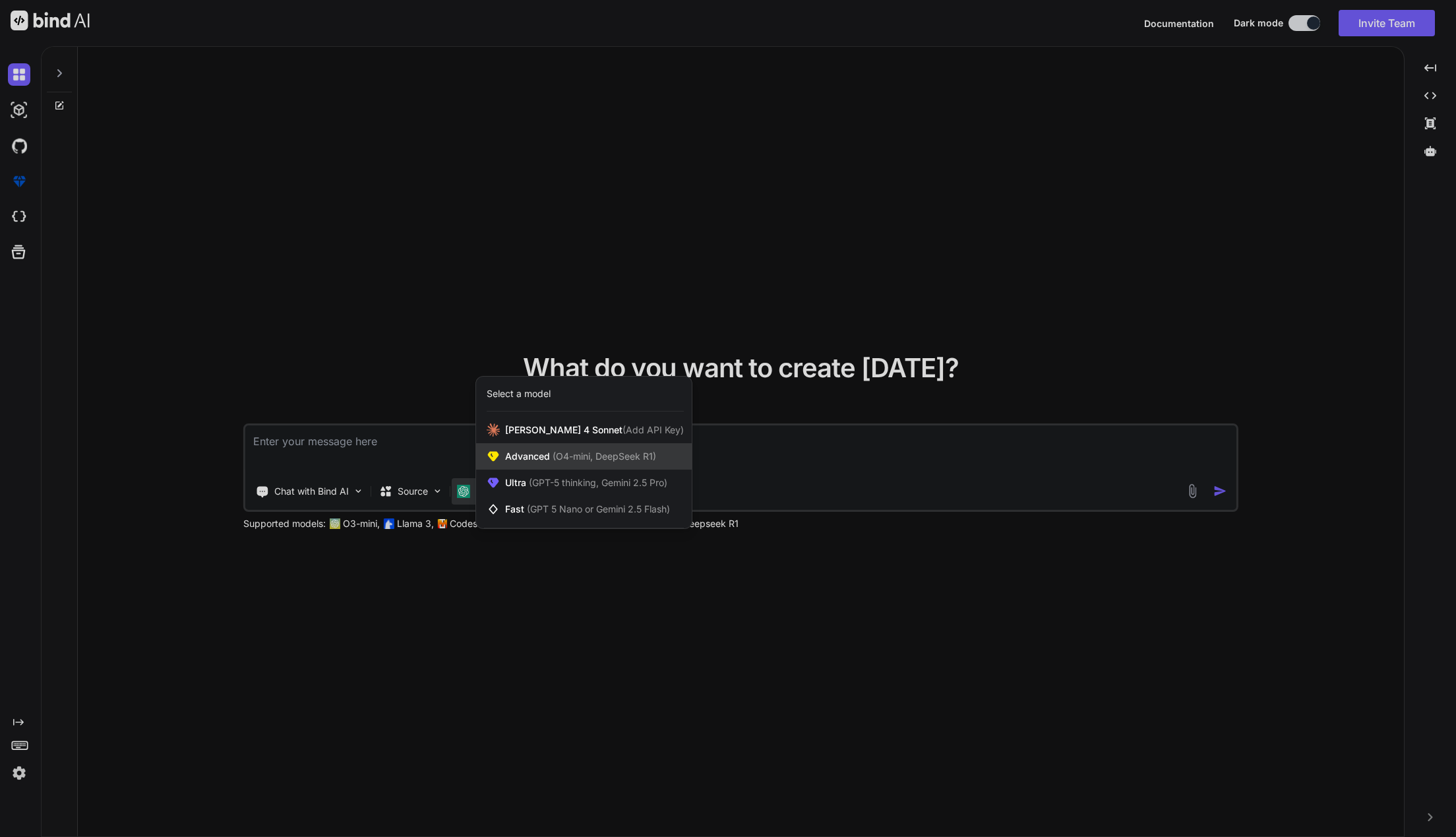
click at [624, 460] on span "(O4-mini, DeepSeek R1)" at bounding box center [603, 456] width 107 height 11
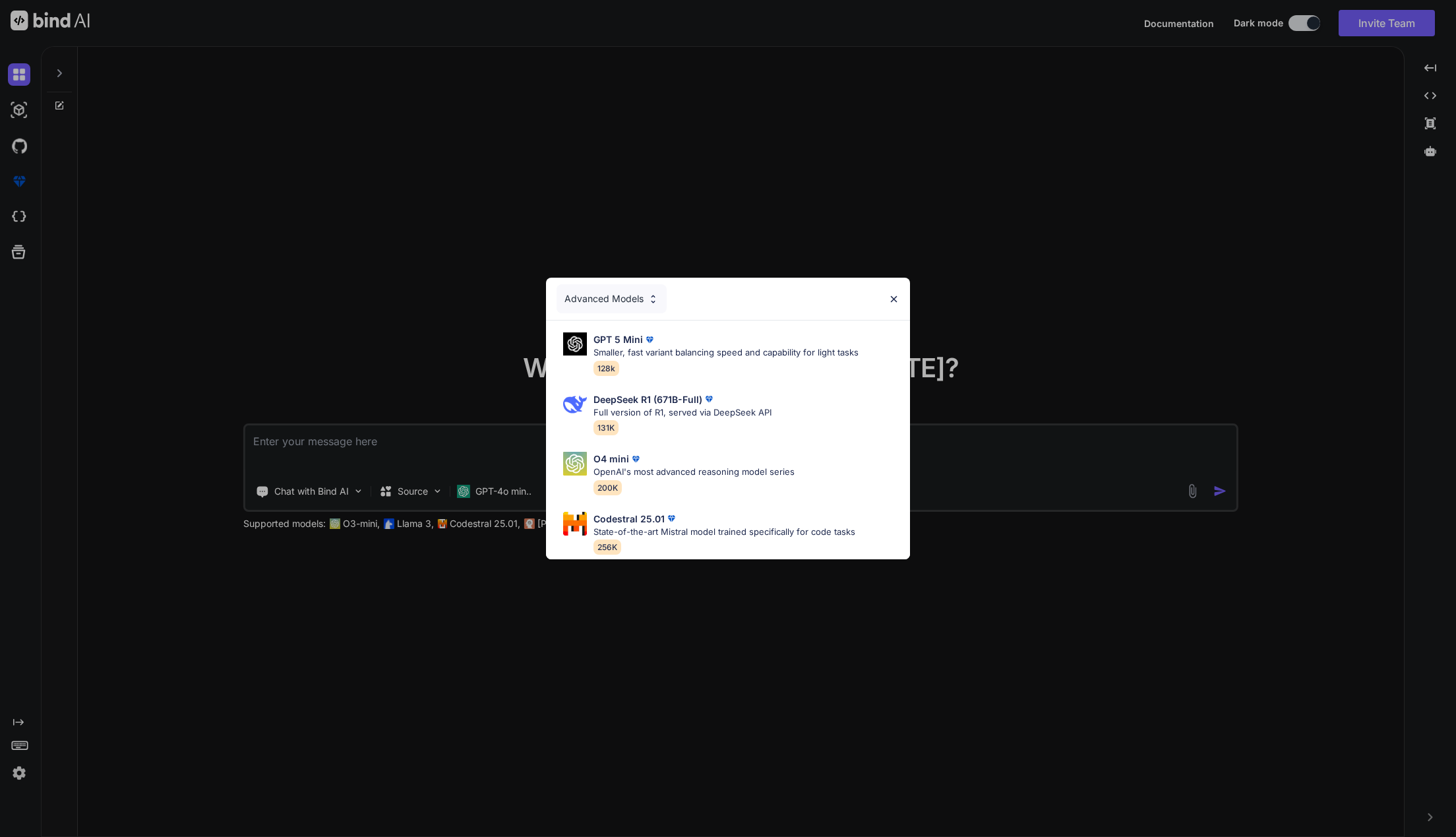
type textarea "x"
click at [693, 362] on div "GPT 5 Mini Smaller, fast variant balancing speed and capability for light tasks…" at bounding box center [726, 353] width 265 height 43
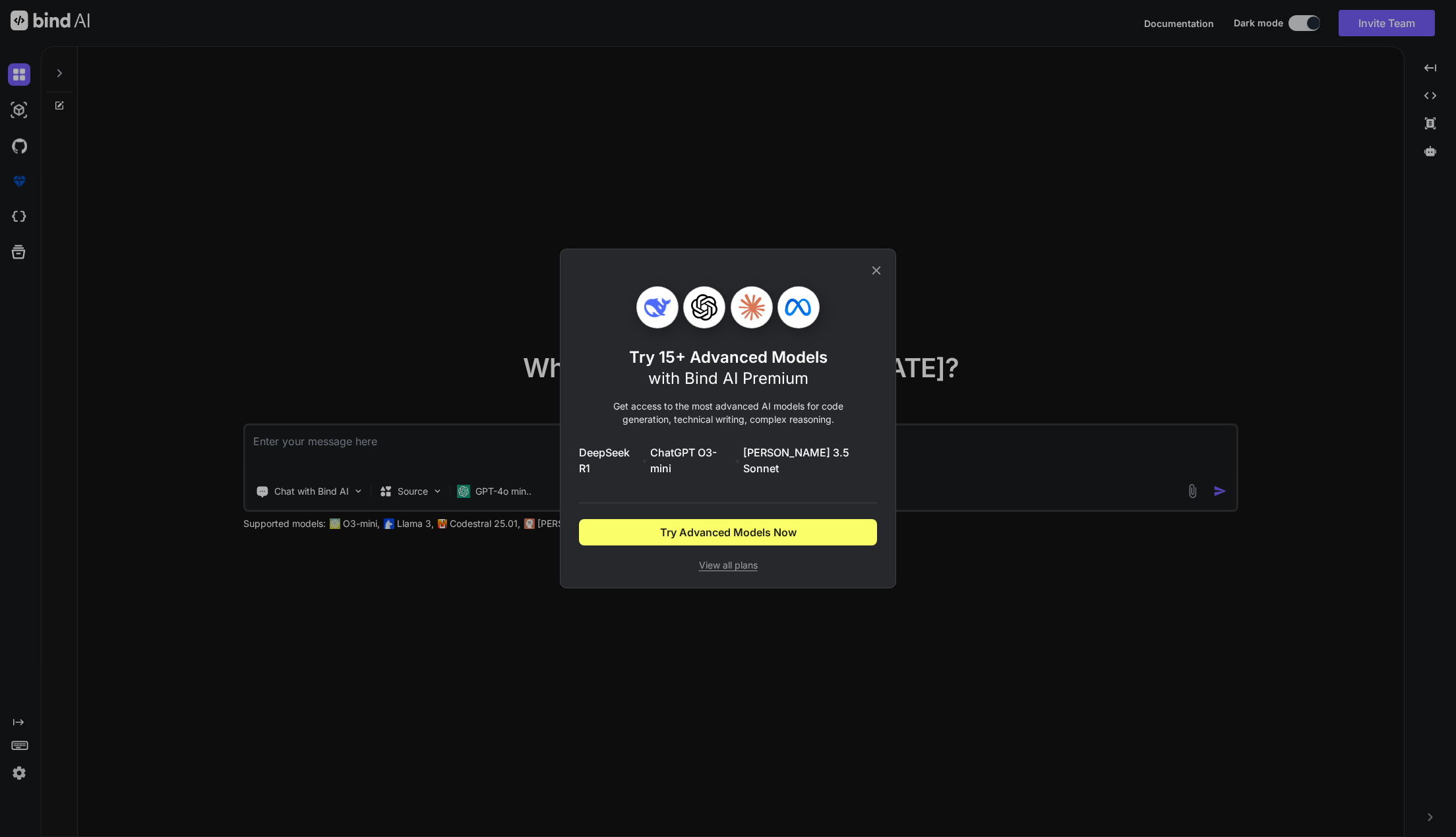
click at [875, 268] on div "Try 15+ Advanced Models with Bind AI Premium Get access to the most advanced AI…" at bounding box center [728, 418] width 298 height 338
click at [883, 278] on icon at bounding box center [876, 270] width 14 height 14
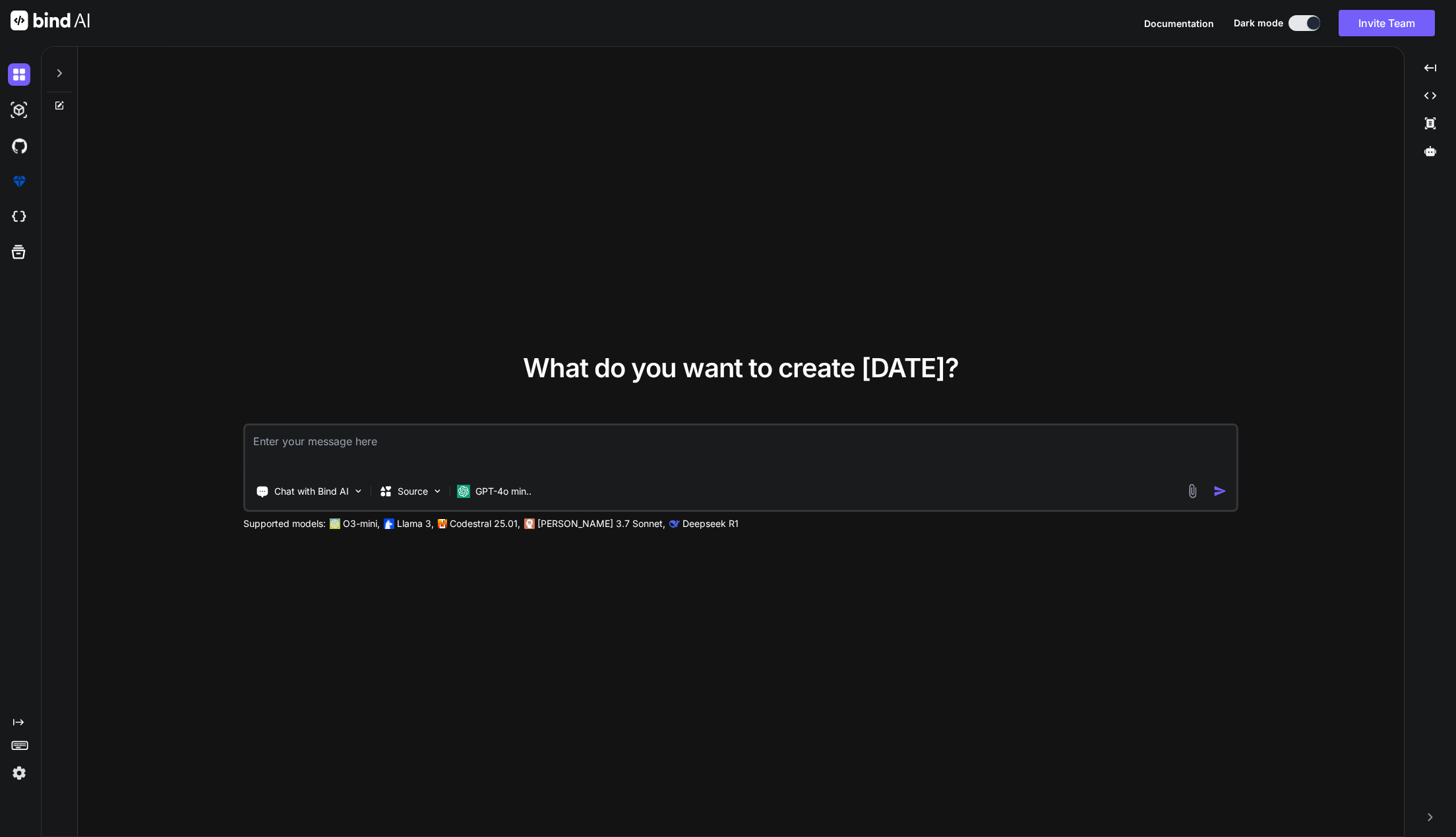
drag, startPoint x: 536, startPoint y: 467, endPoint x: 534, endPoint y: 461, distance: 6.3
click at [536, 463] on textarea at bounding box center [741, 449] width 991 height 48
type textarea "c"
type textarea "x"
type textarea "ca"
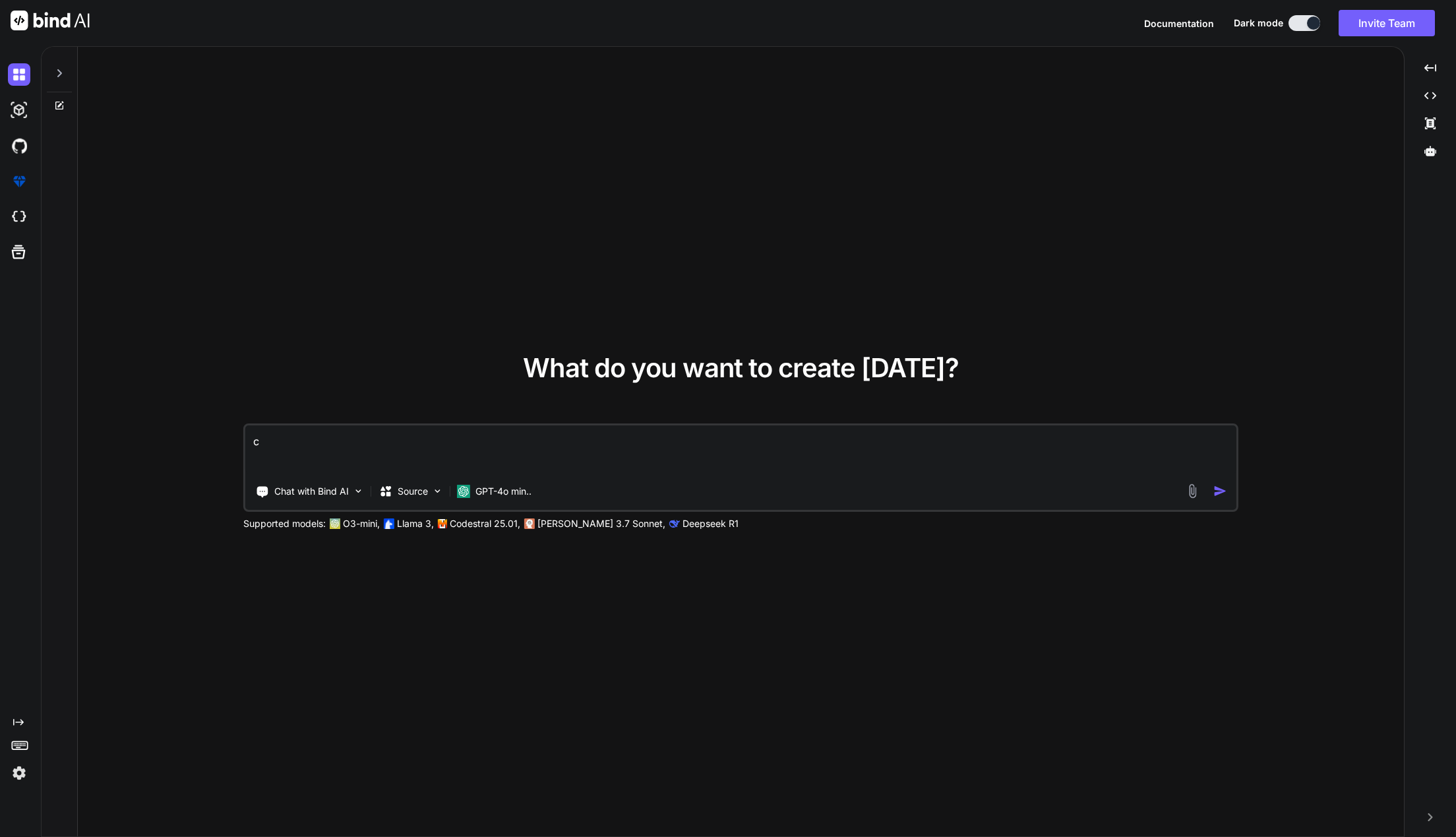
type textarea "x"
type textarea "can"
type textarea "x"
type textarea "can"
type textarea "x"
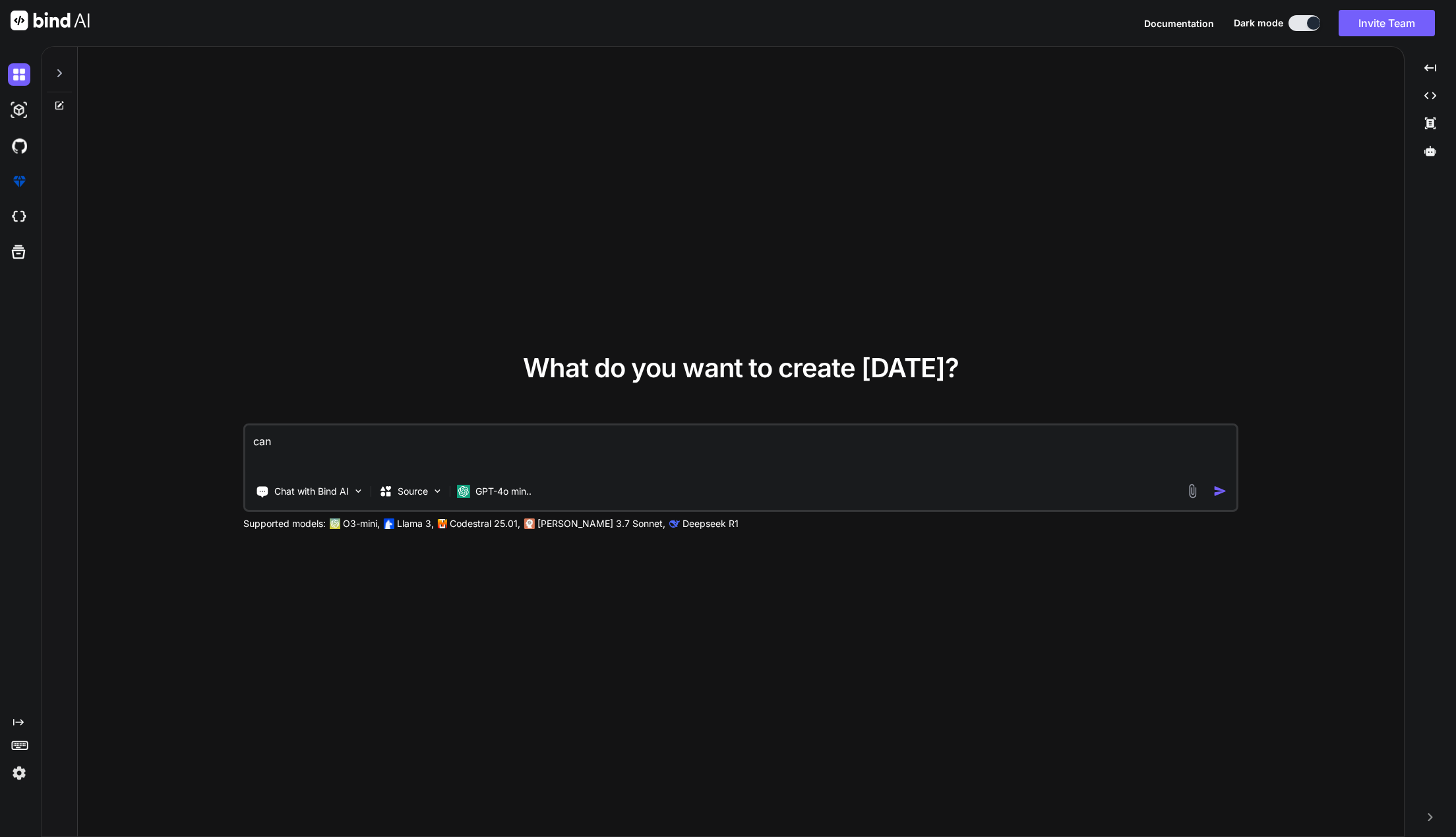
type textarea "can y"
type textarea "x"
type textarea "can yo"
type textarea "x"
type textarea "can you"
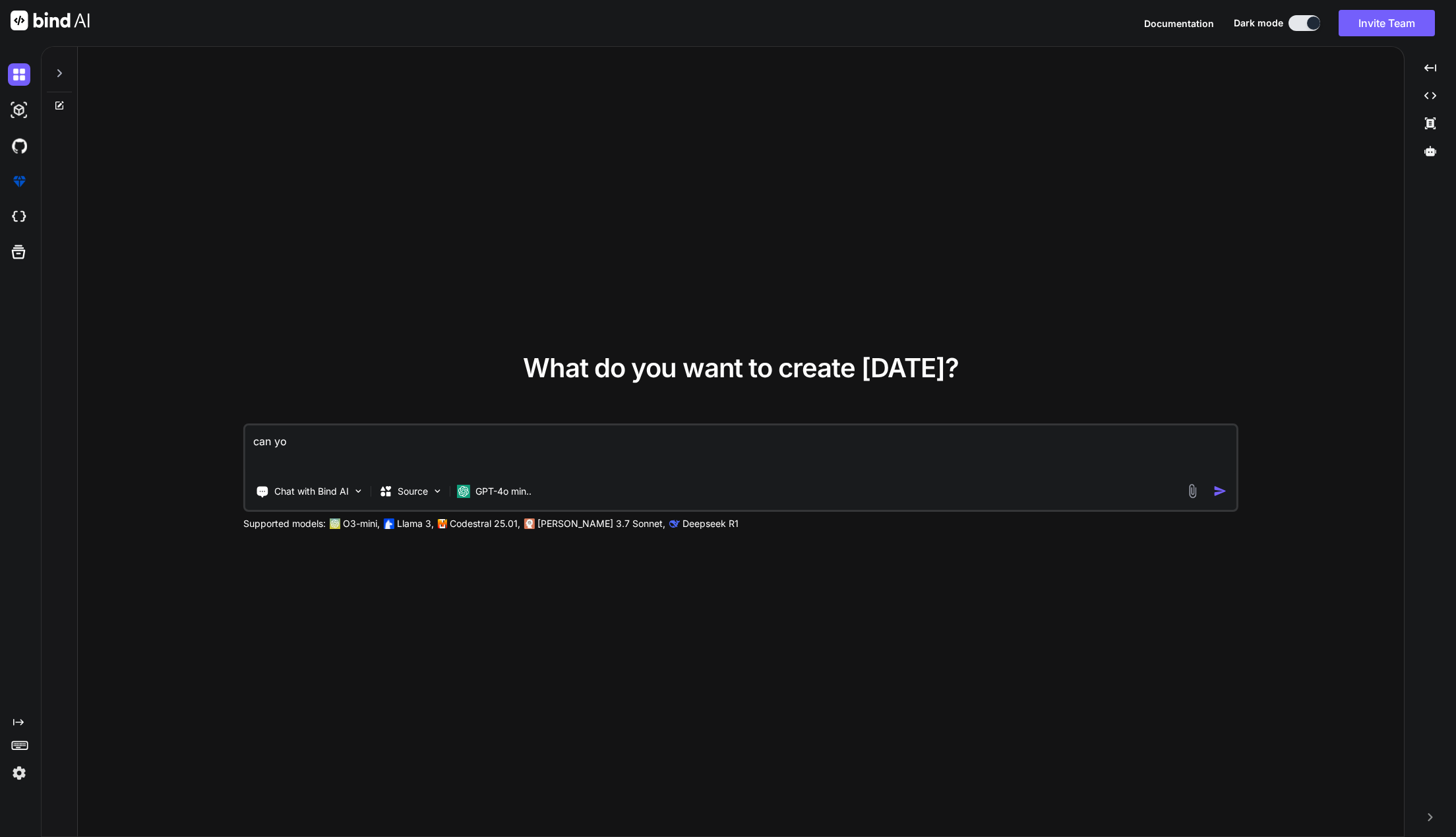
type textarea "x"
type textarea "can you"
type textarea "x"
type textarea "can you g"
type textarea "x"
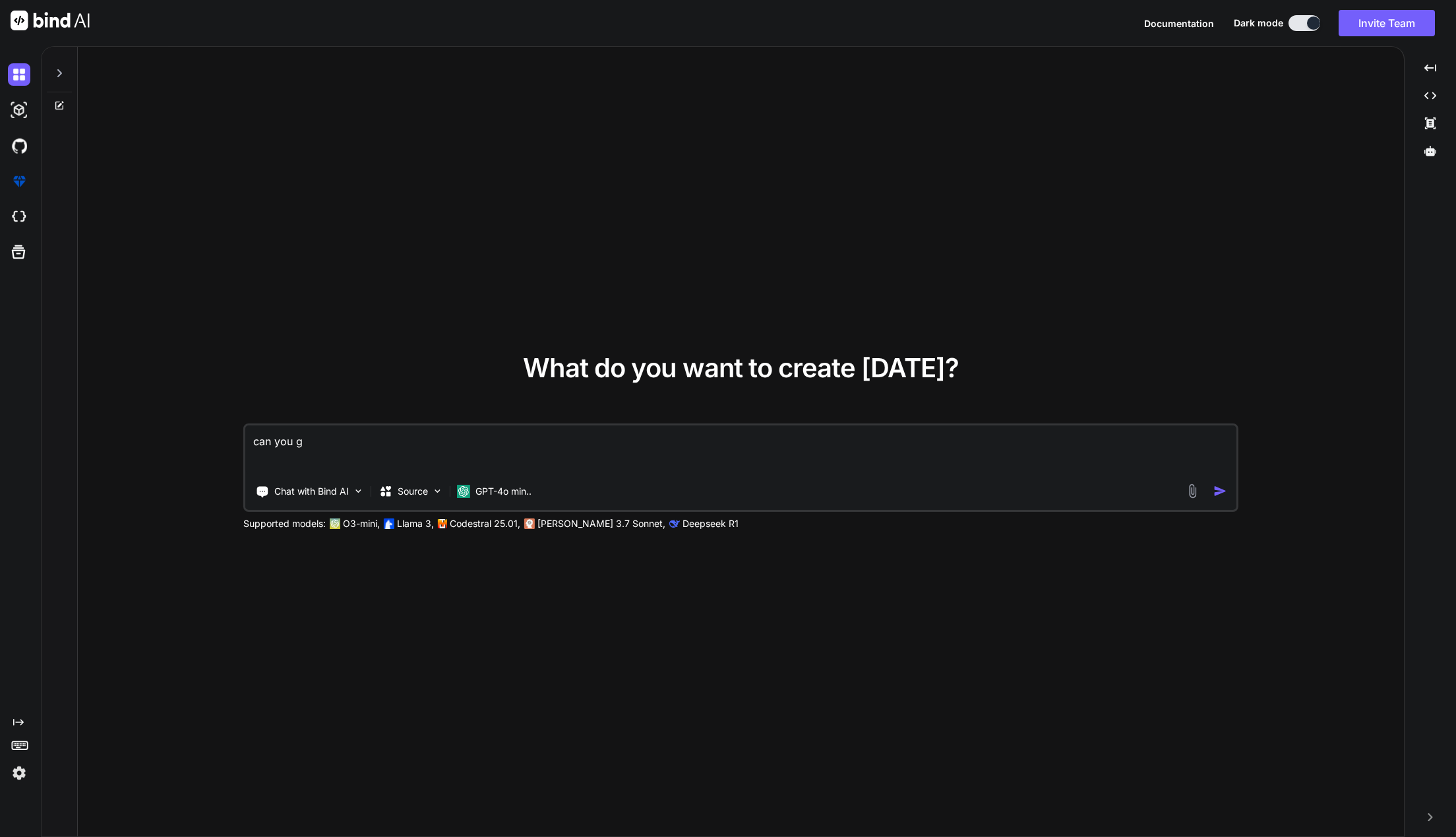
type textarea "can you ge"
type textarea "x"
type textarea "can you gen"
type textarea "x"
type textarea "can you gene"
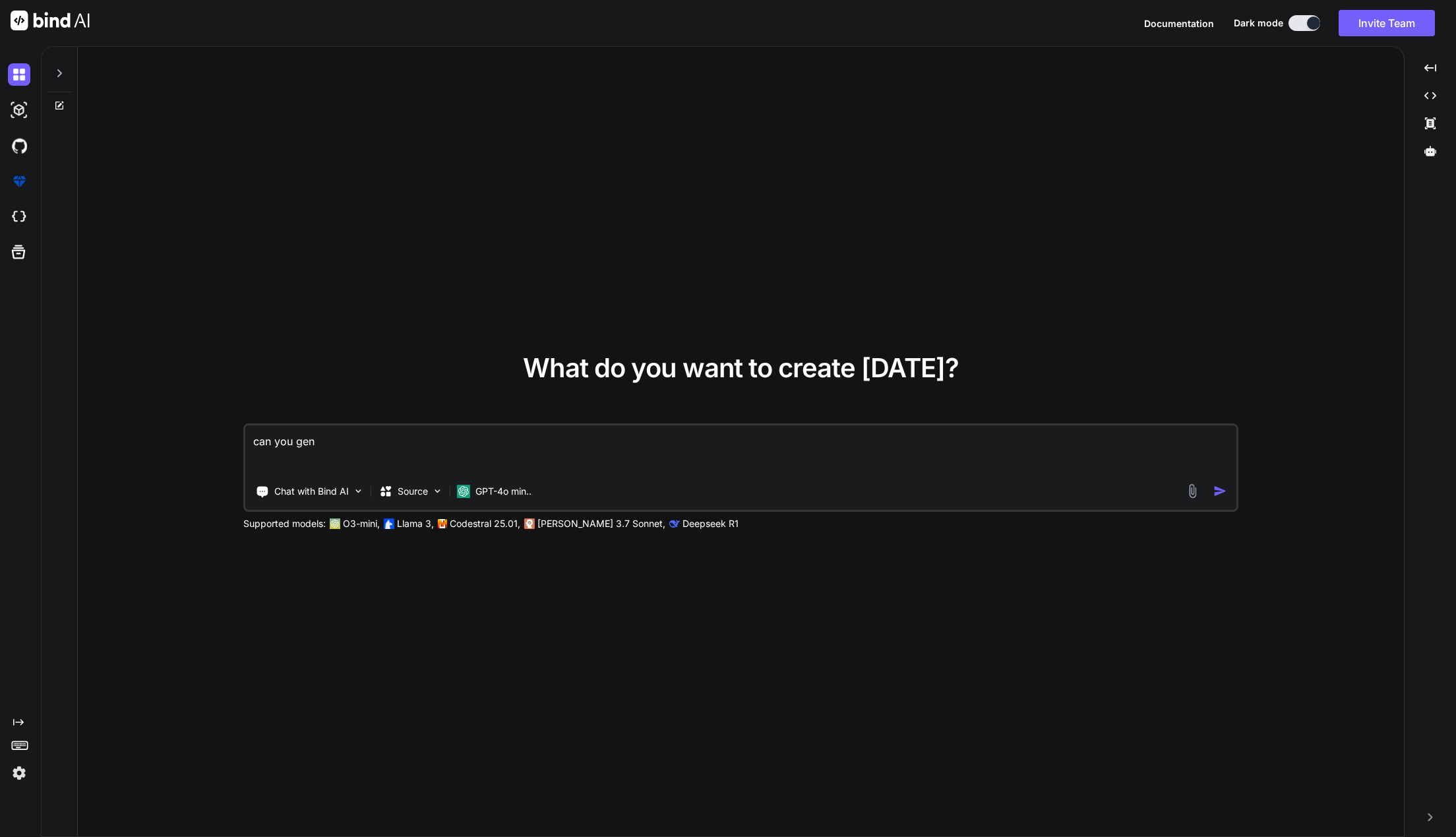
type textarea "x"
type textarea "can you gener"
type textarea "x"
type textarea "can you genera"
type textarea "x"
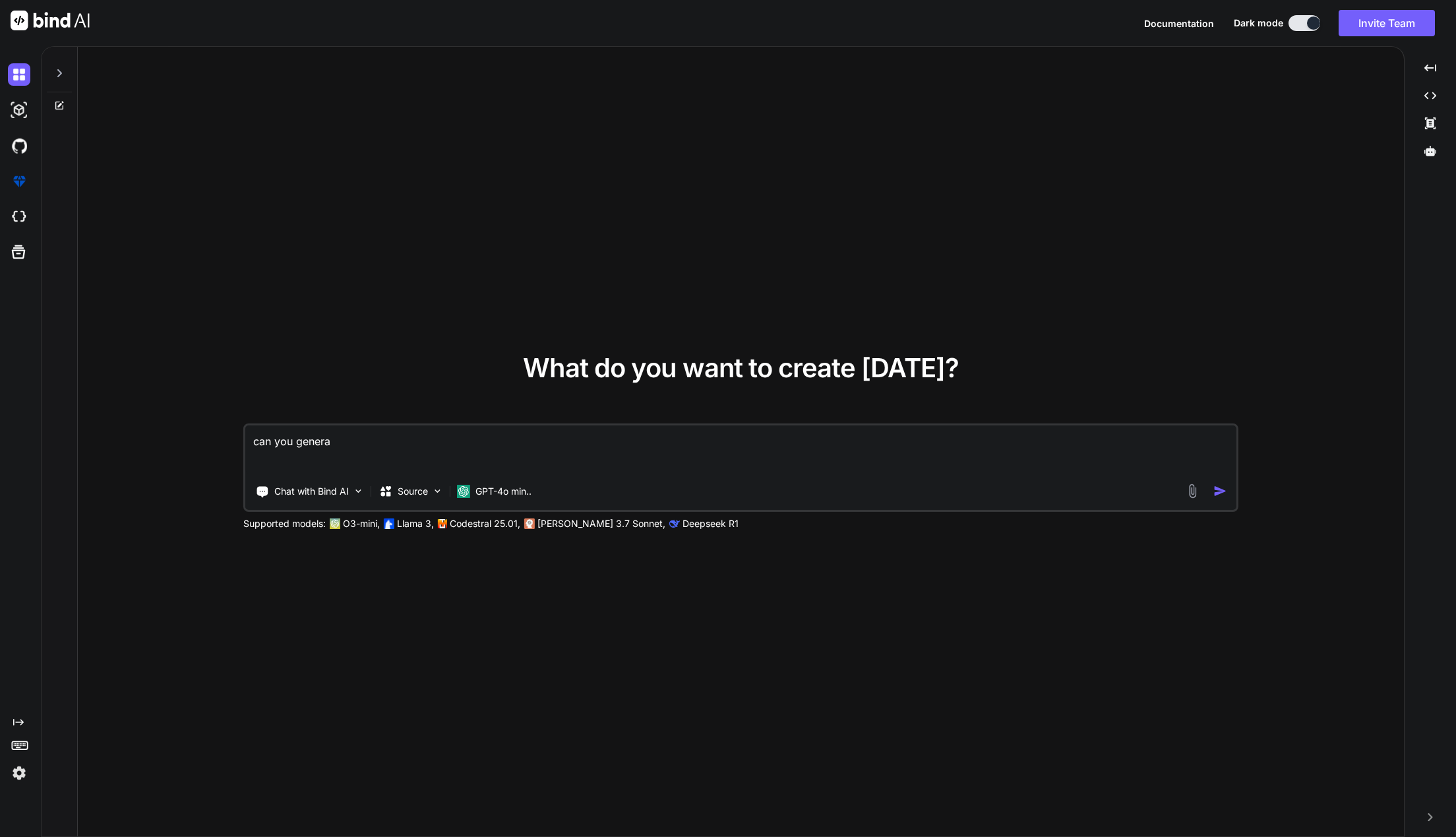
type textarea "can you generat"
type textarea "x"
type textarea "can you generate"
type textarea "x"
type textarea "can you generate"
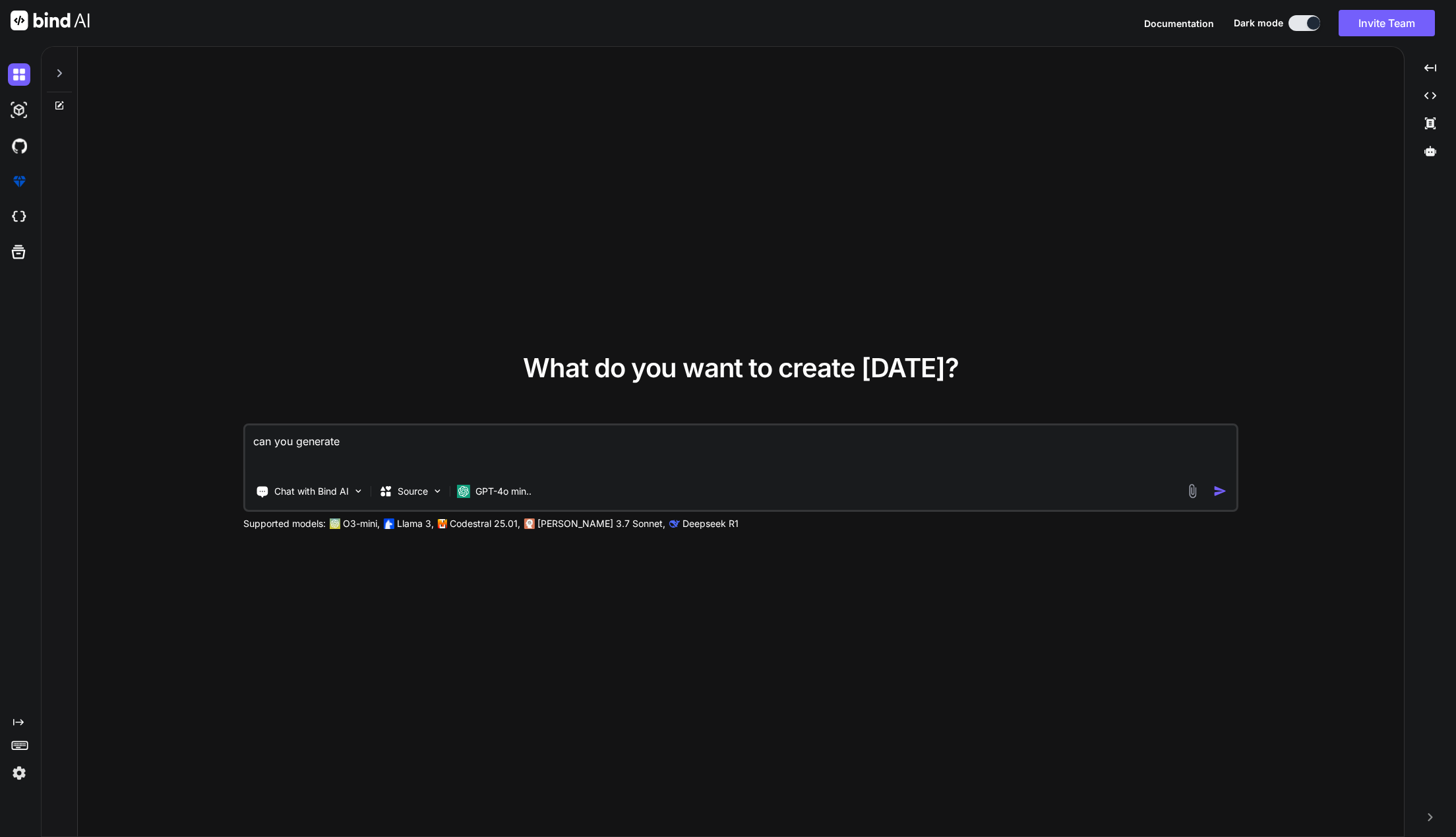
type textarea "x"
type textarea "can you generate i"
type textarea "x"
type textarea "can you generate im"
type textarea "x"
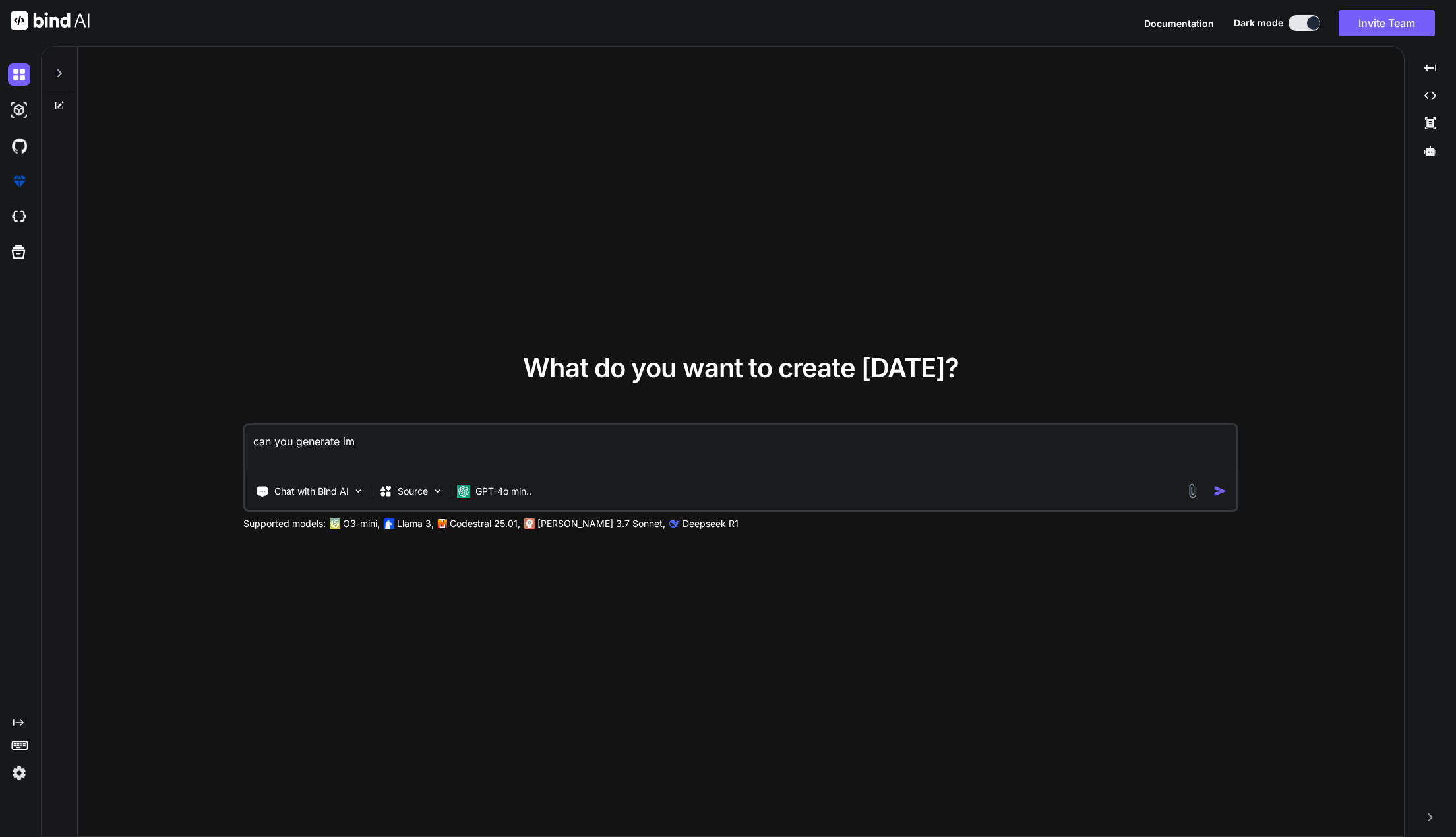
type textarea "can you generate ima"
type textarea "x"
type textarea "can you generate imag"
type textarea "x"
type textarea "can you generate image"
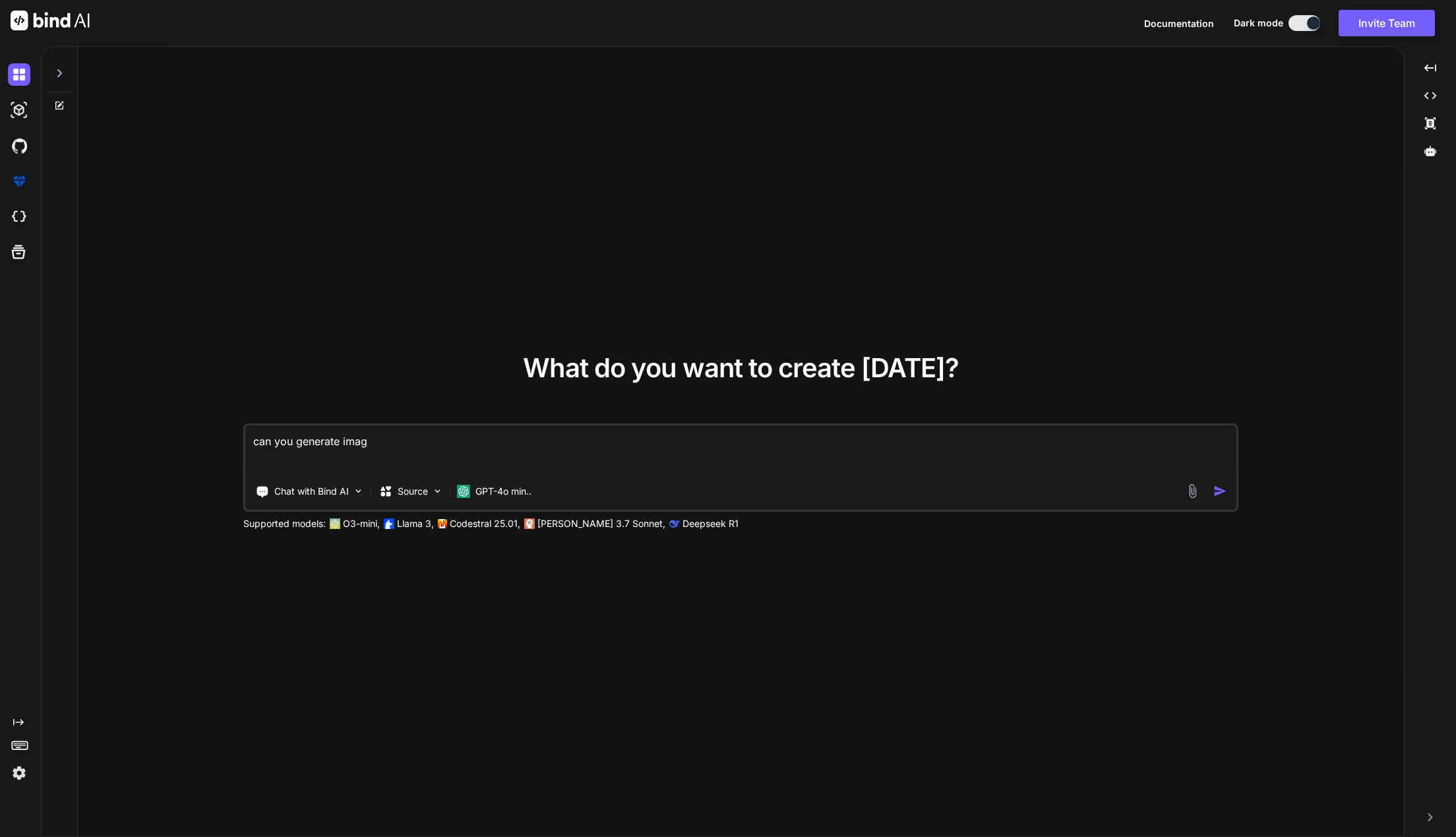
type textarea "x"
type textarea "can you generate images"
type textarea "x"
type textarea "can you generate images?"
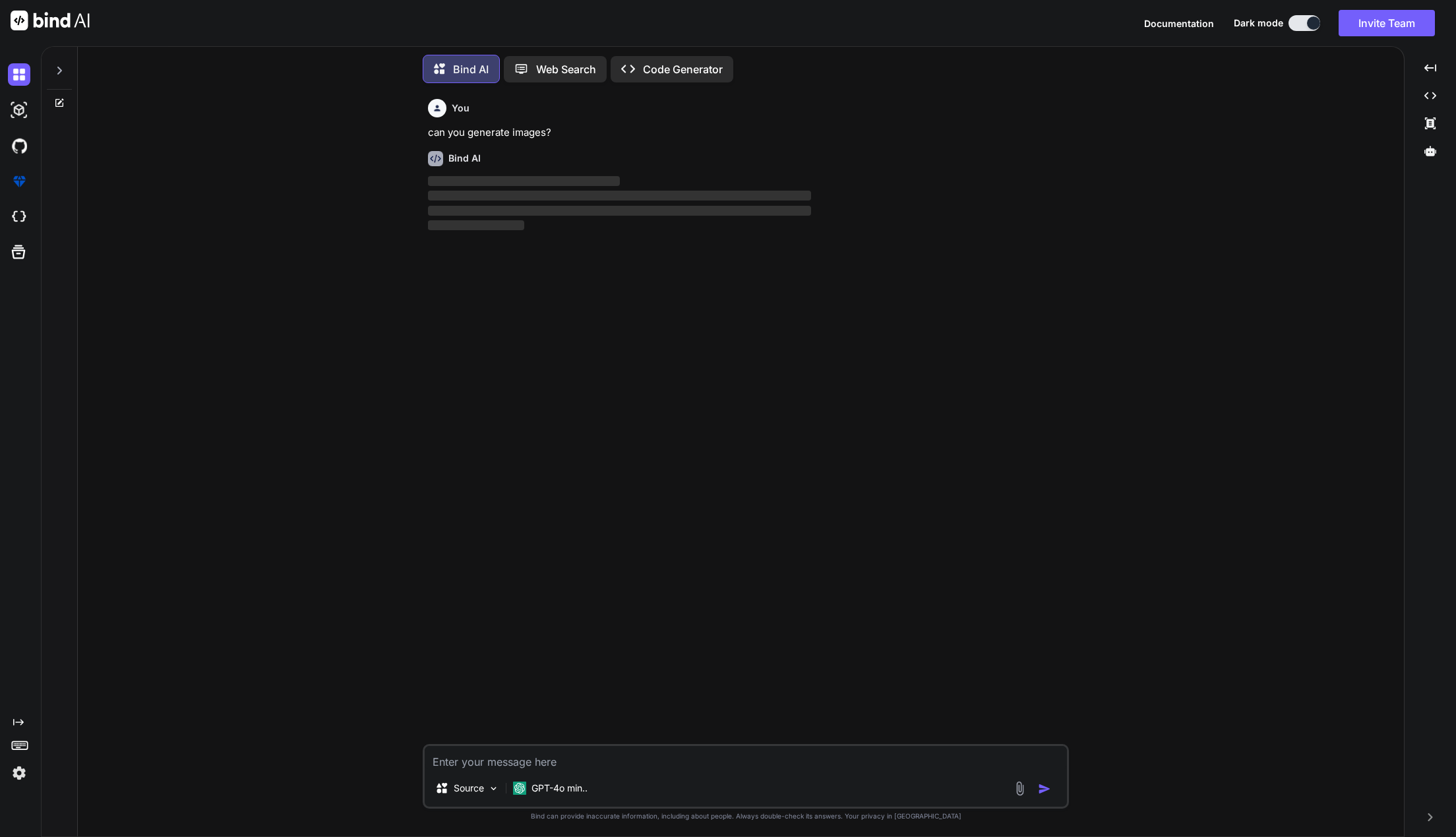
scroll to position [4, 0]
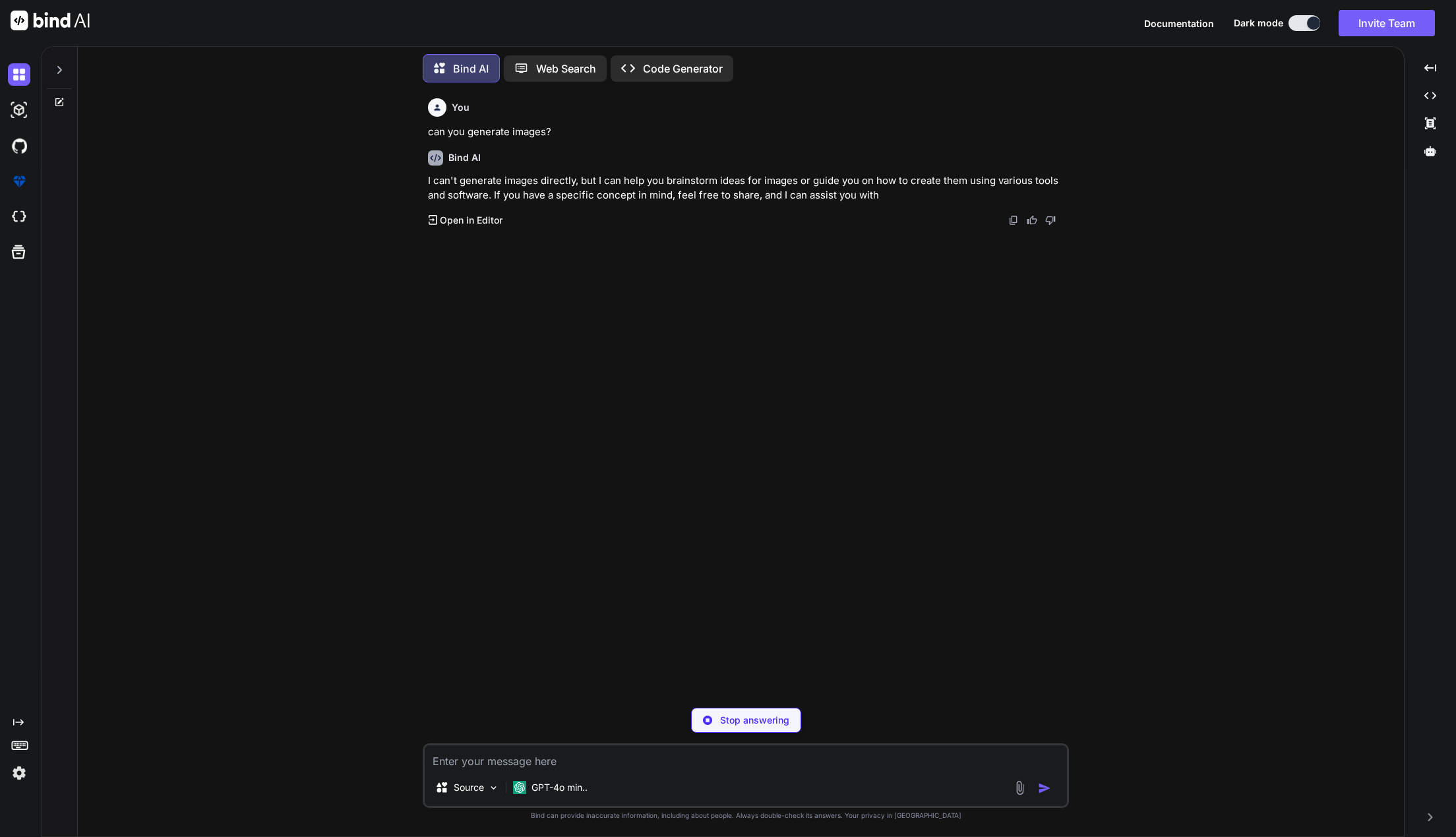
type textarea "x"
